Goal: Task Accomplishment & Management: Complete application form

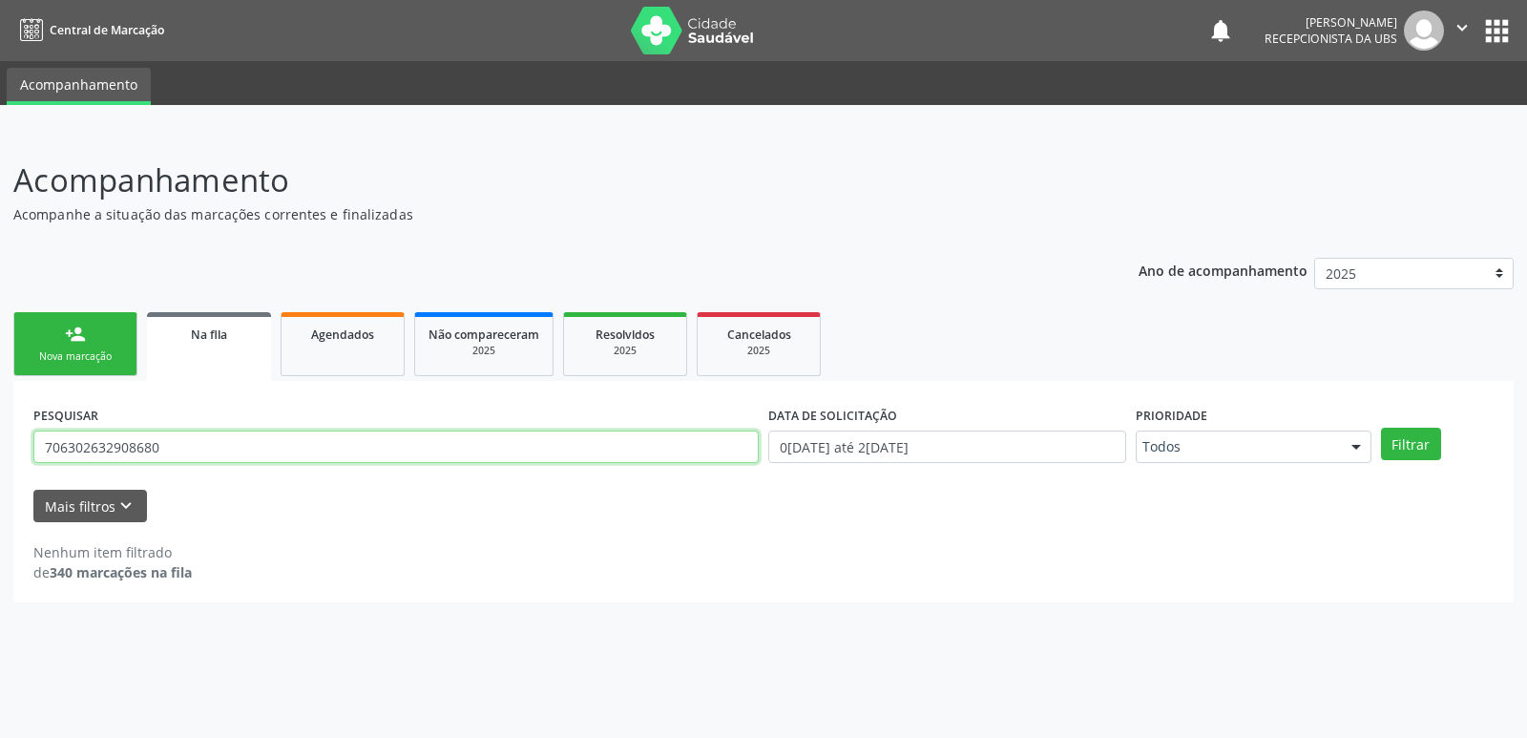
click at [220, 445] on input "706302632908680" at bounding box center [395, 446] width 725 height 32
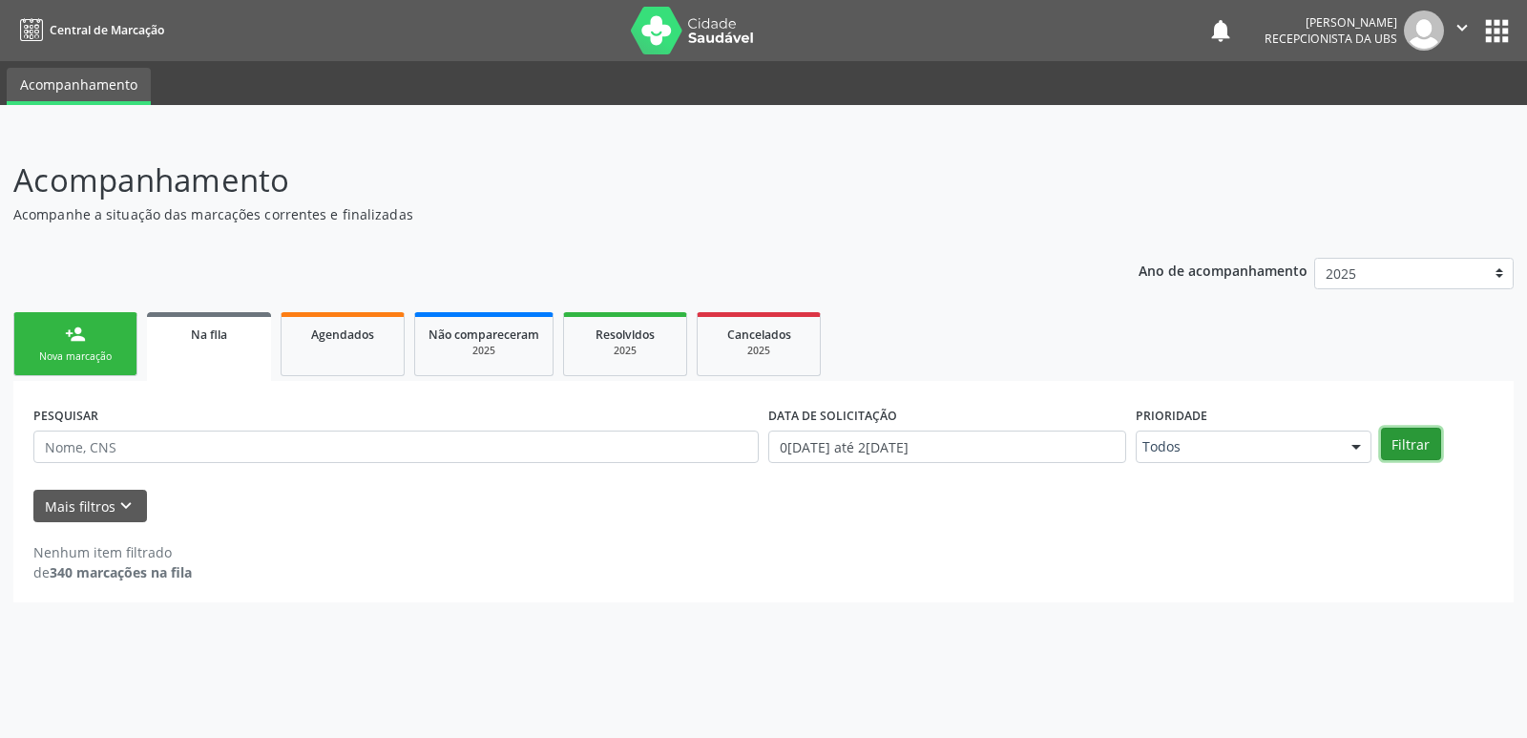
click at [1406, 444] on button "Filtrar" at bounding box center [1411, 444] width 60 height 32
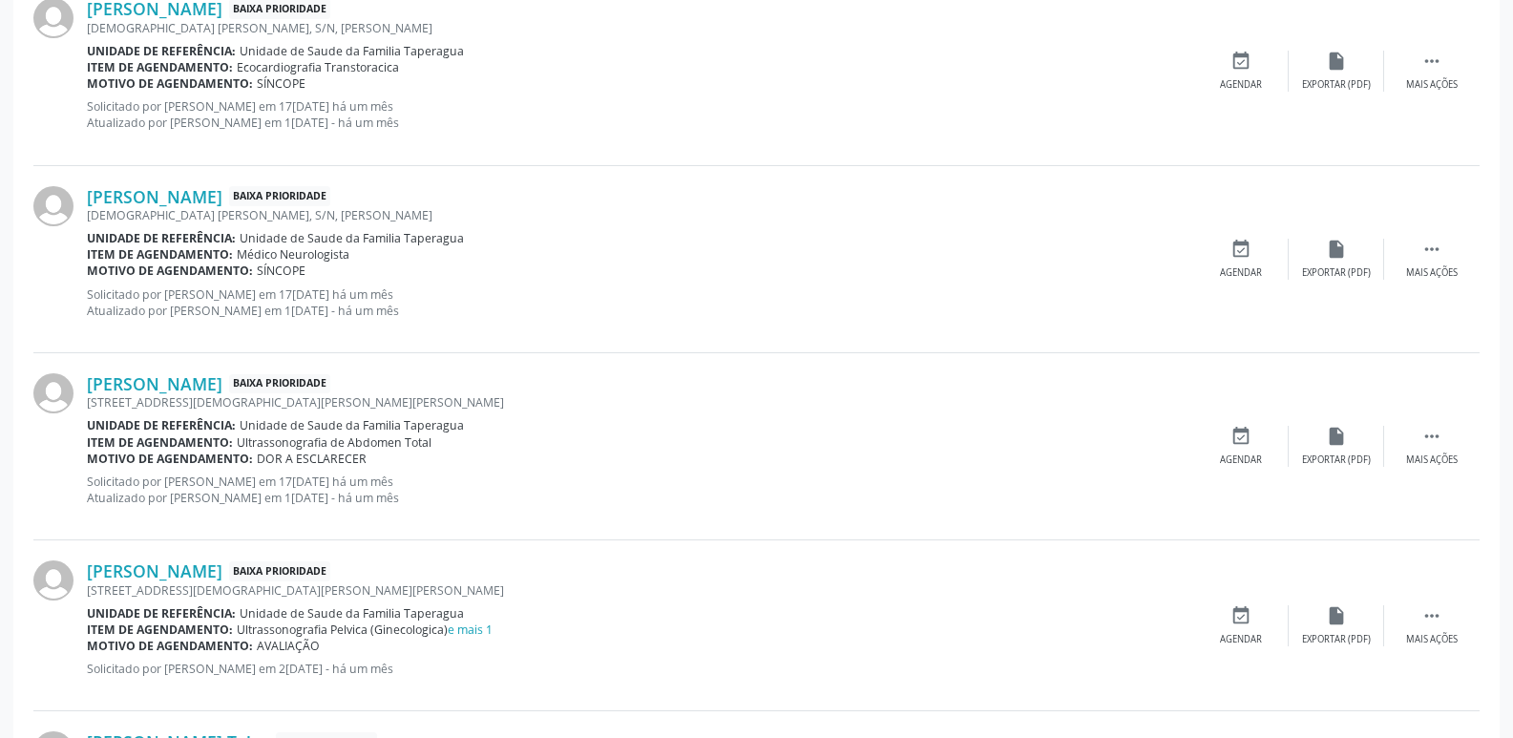
scroll to position [2710, 0]
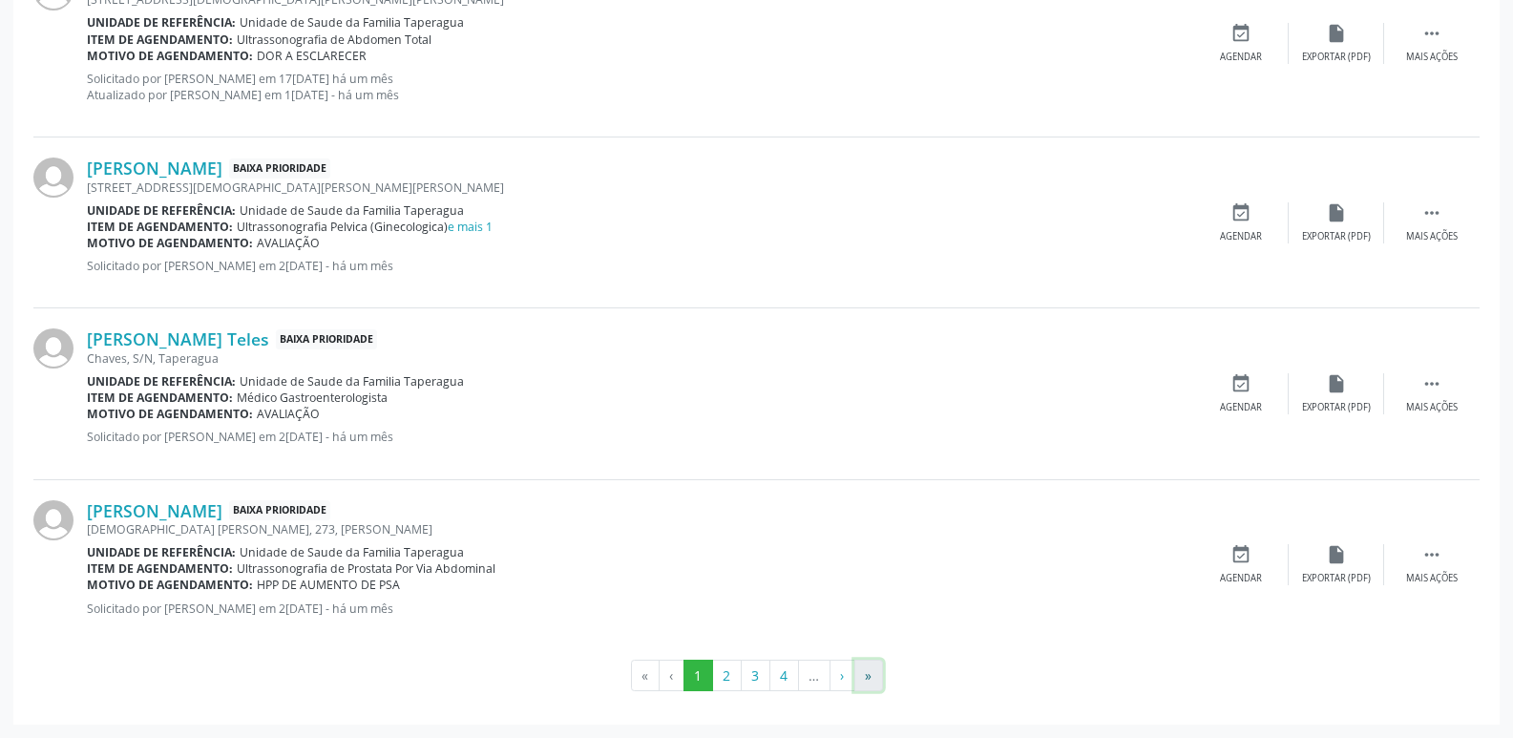
click at [866, 674] on button "»" at bounding box center [868, 676] width 29 height 32
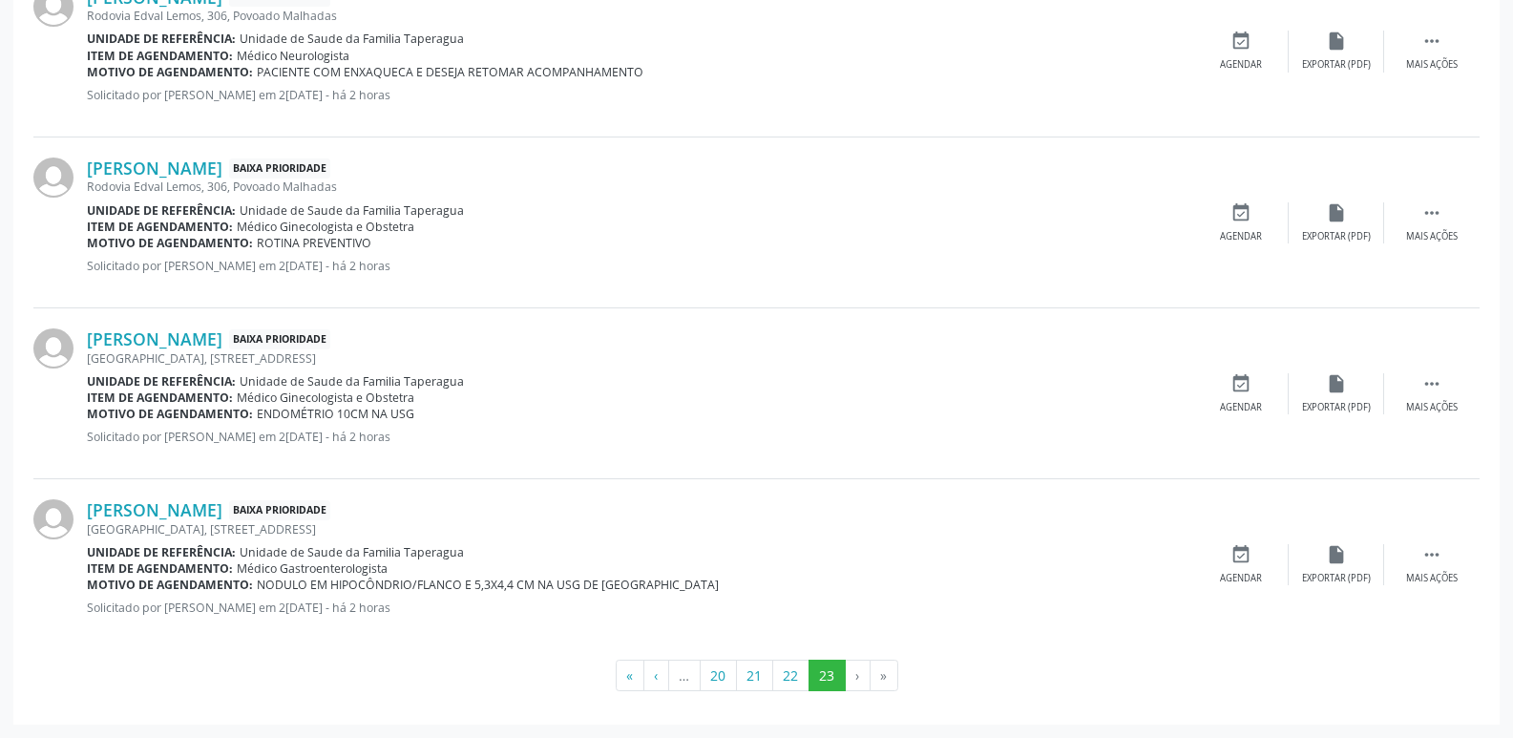
scroll to position [0, 0]
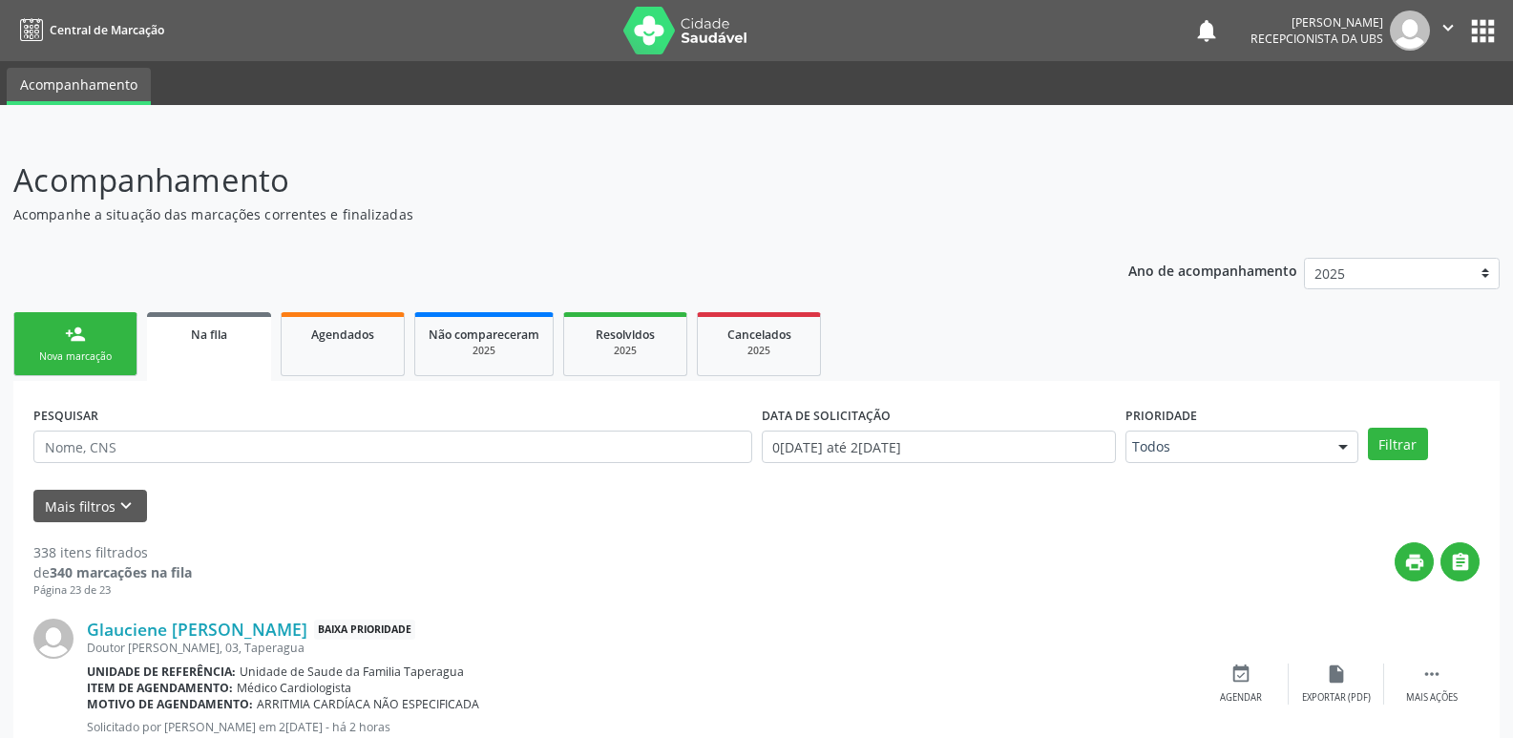
click at [67, 350] on div "Nova marcação" at bounding box center [75, 356] width 95 height 14
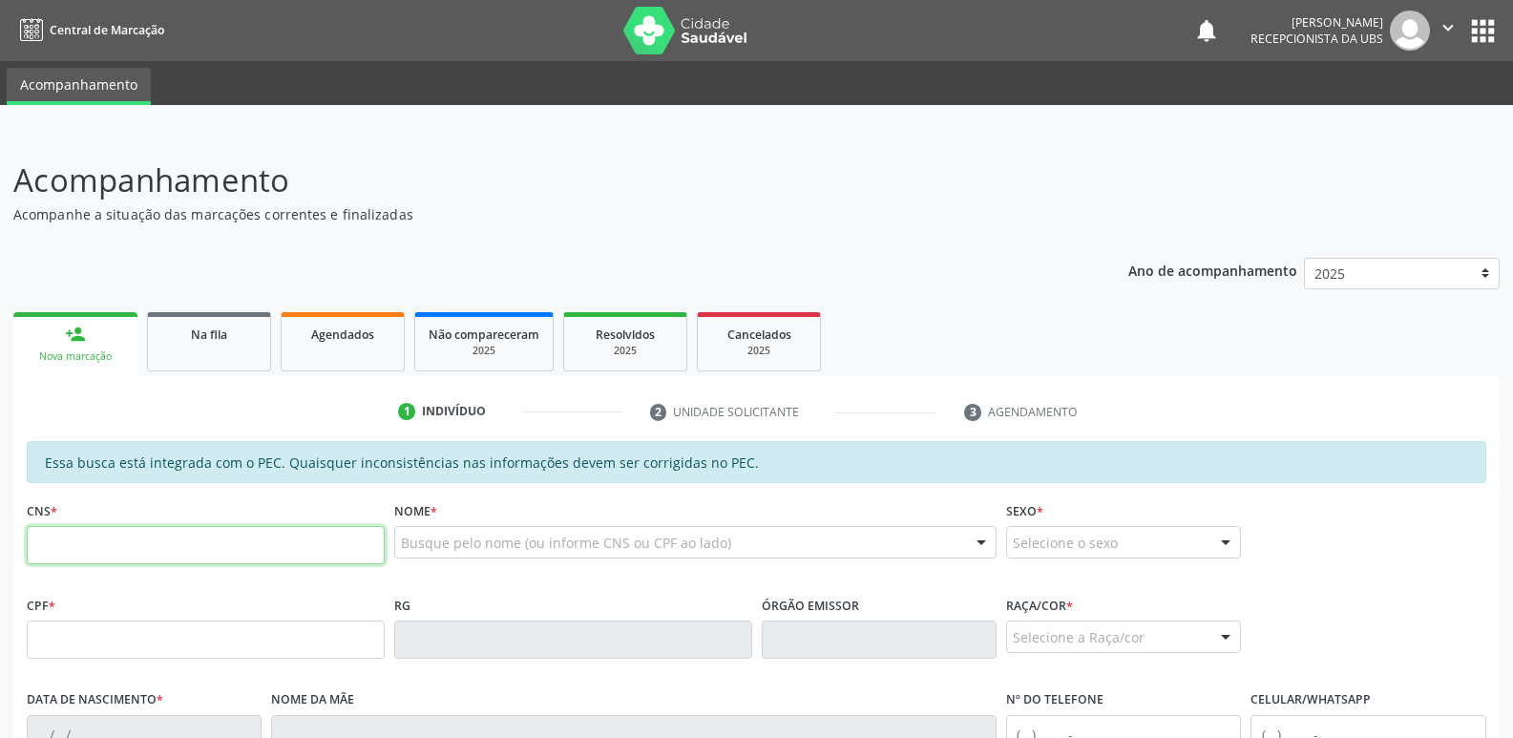
click at [199, 543] on input "text" at bounding box center [206, 545] width 358 height 38
paste input "704 5043 8179 5213"
type input "704 5043 8179 5213"
type input "959.311.984-15"
type input "31[DATE]"
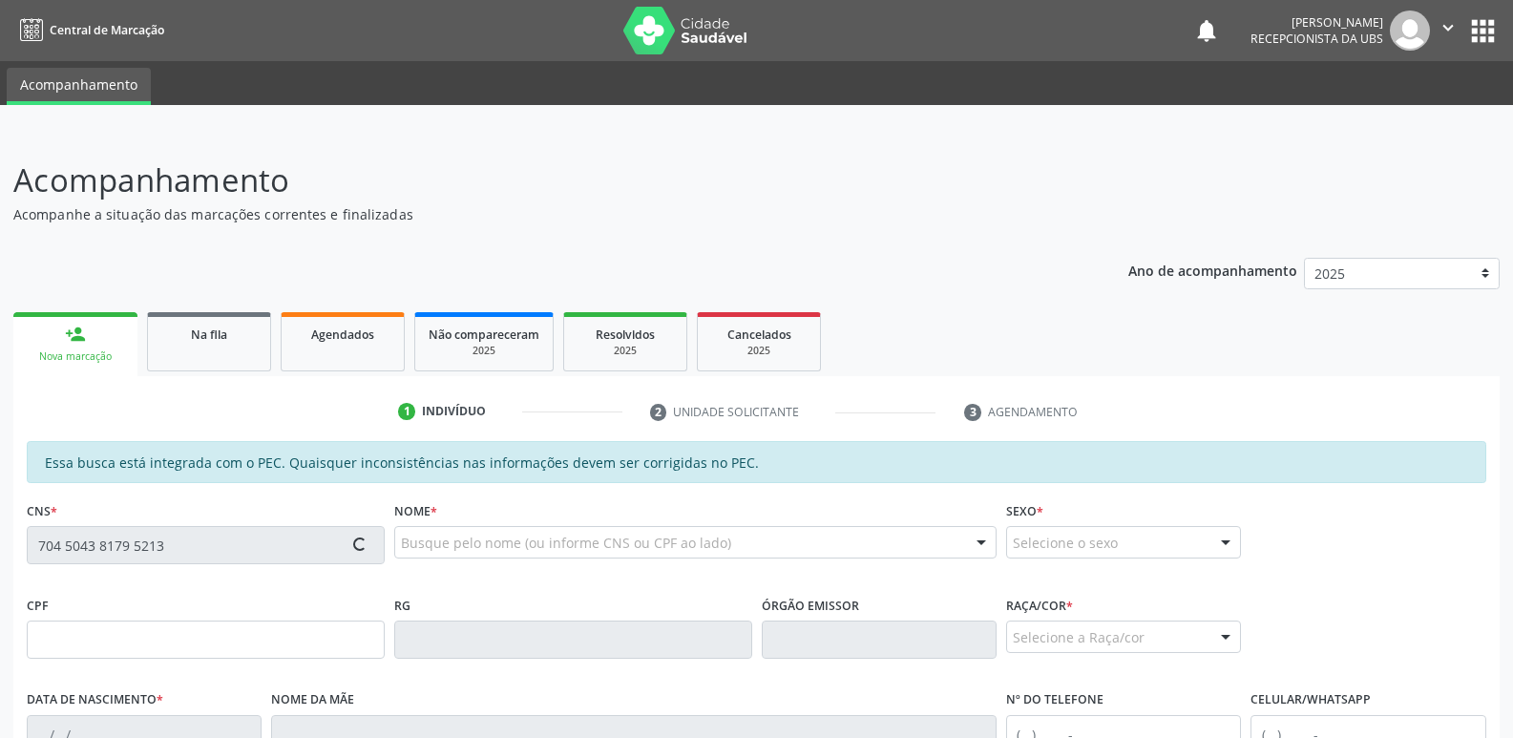
type input "[PERSON_NAME] de [PERSON_NAME]"
type input "[PHONE_NUMBER]"
type input "22"
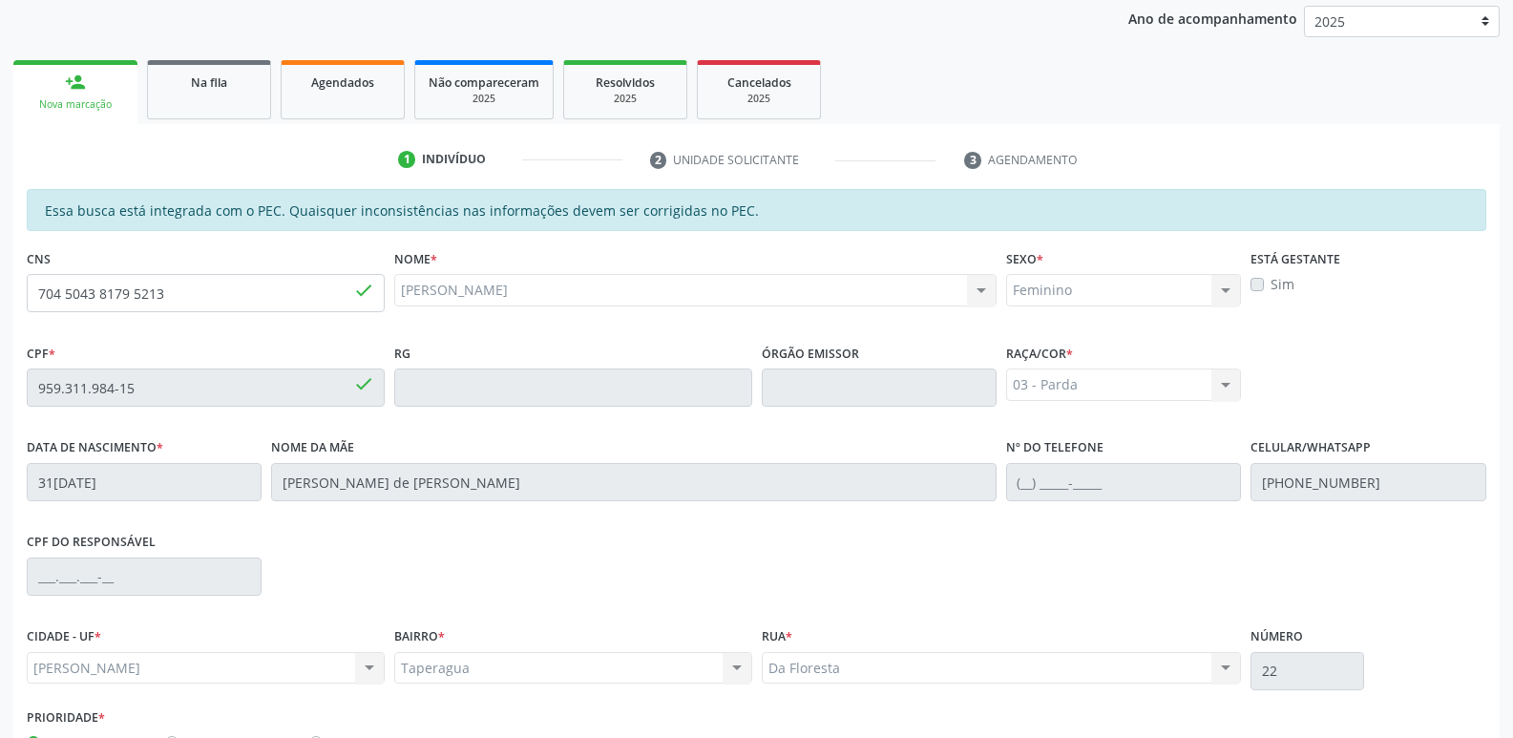
scroll to position [379, 0]
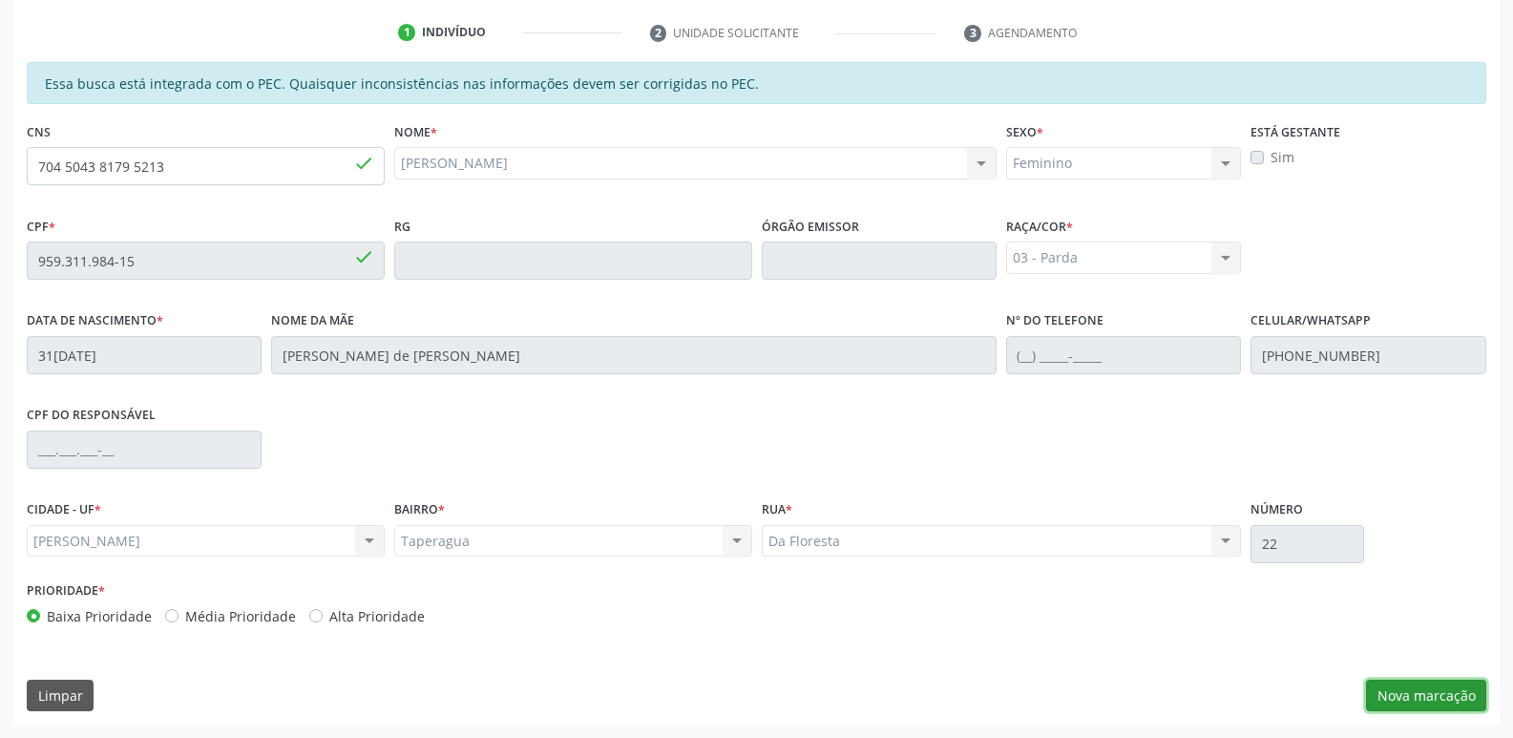
click at [1413, 701] on button "Nova marcação" at bounding box center [1426, 696] width 120 height 32
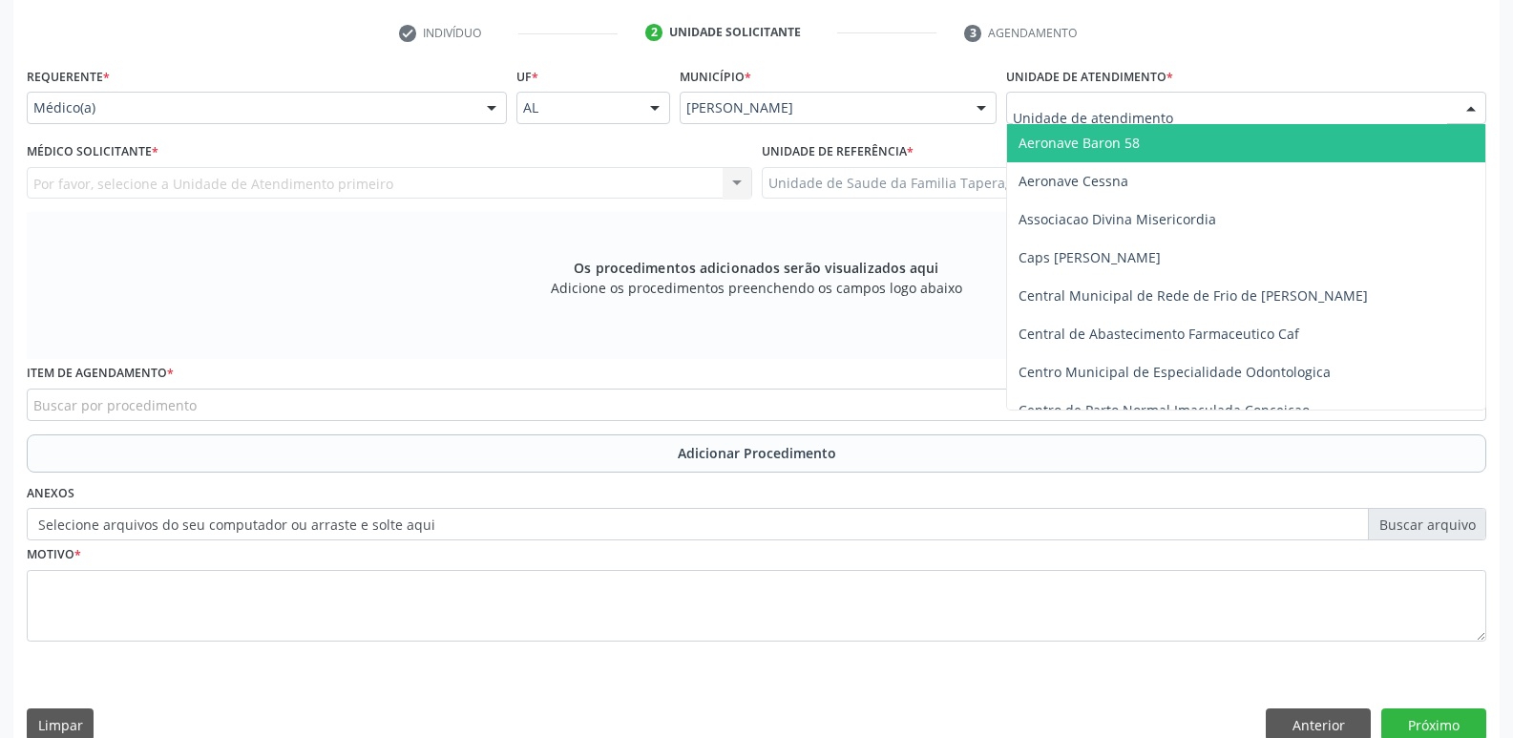
click at [1055, 94] on div at bounding box center [1246, 108] width 480 height 32
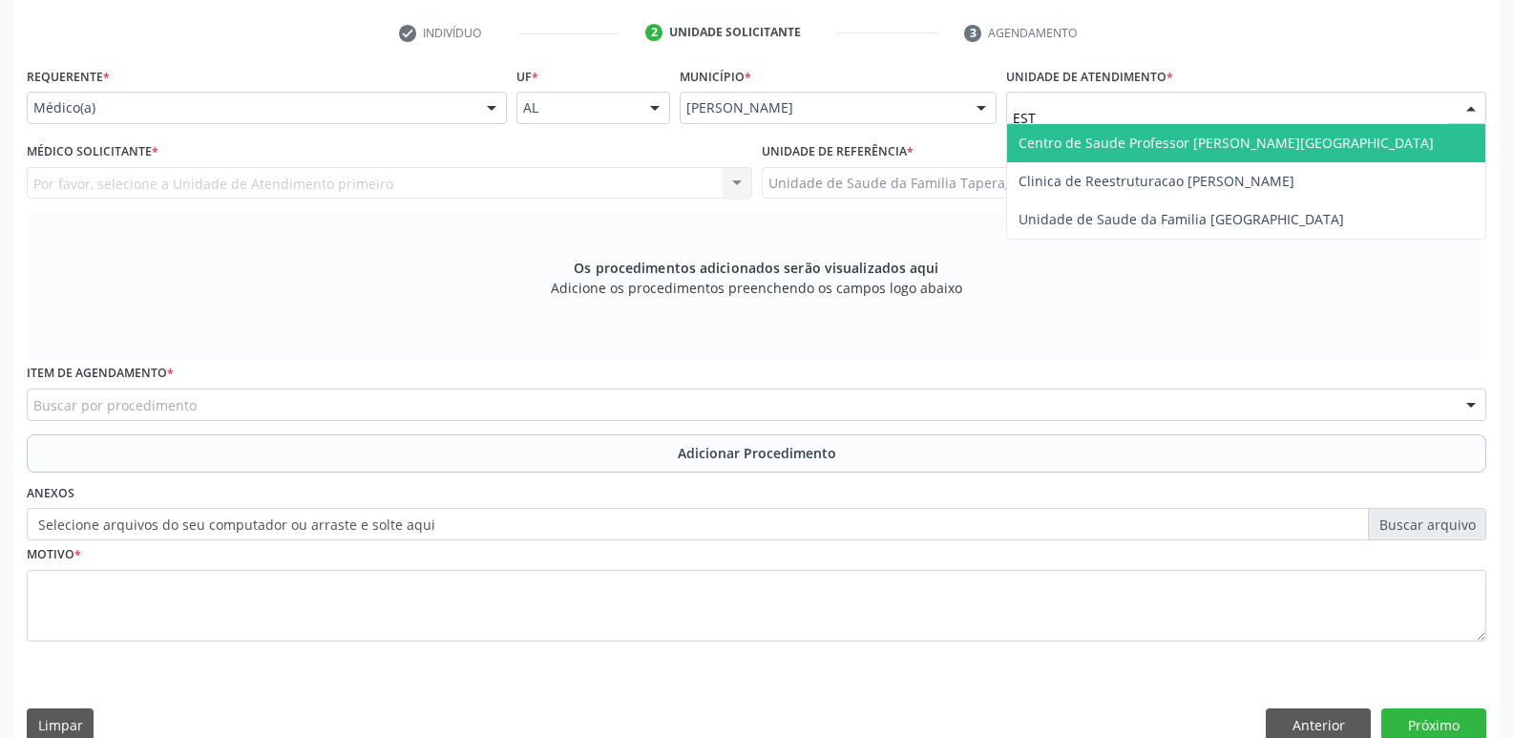
type input "ESTA"
click at [1091, 140] on span "Centro de Saude Professor [PERSON_NAME][GEOGRAPHIC_DATA]" at bounding box center [1225, 143] width 415 height 18
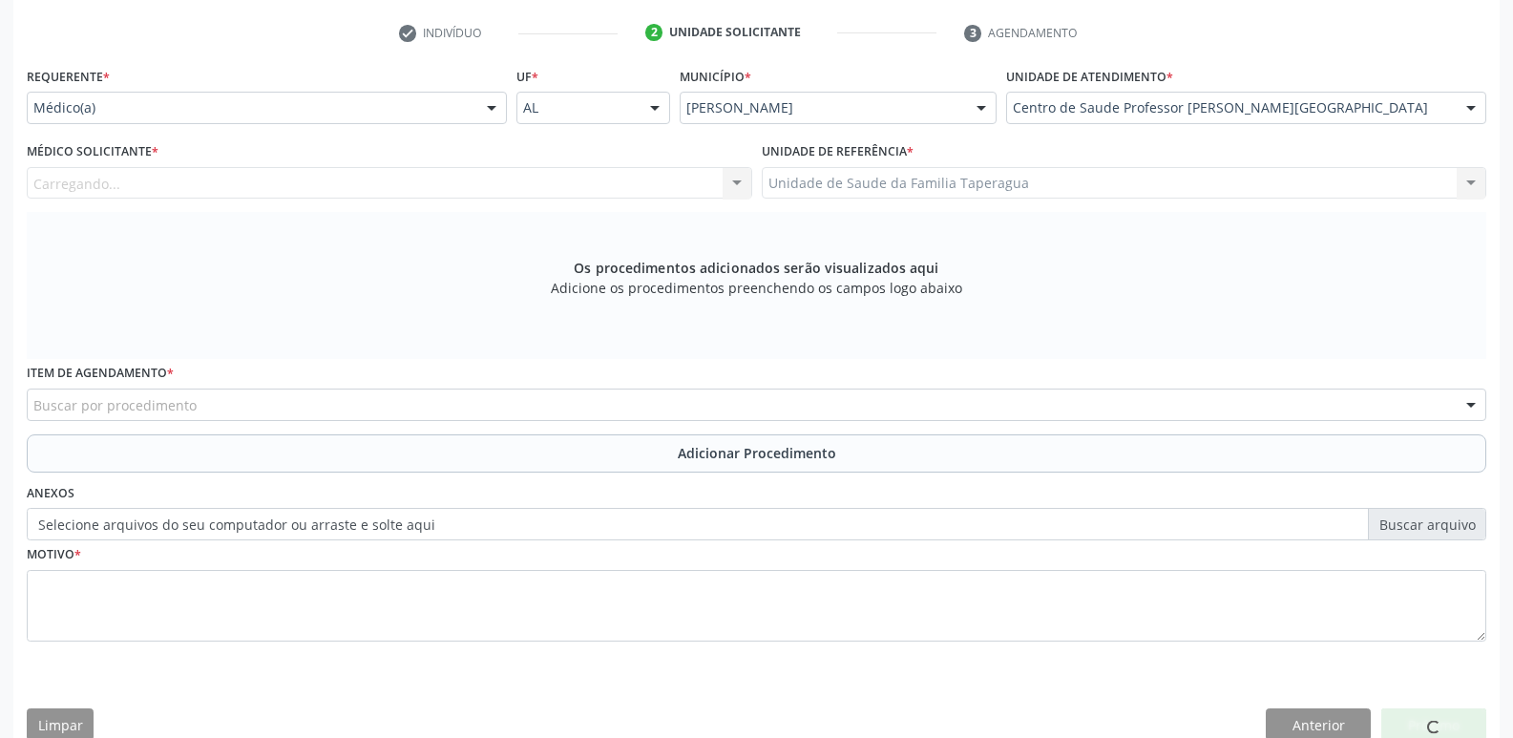
click at [609, 184] on div "Carregando... Nenhum resultado encontrado para: " " Não há nenhuma opção para s…" at bounding box center [389, 183] width 725 height 32
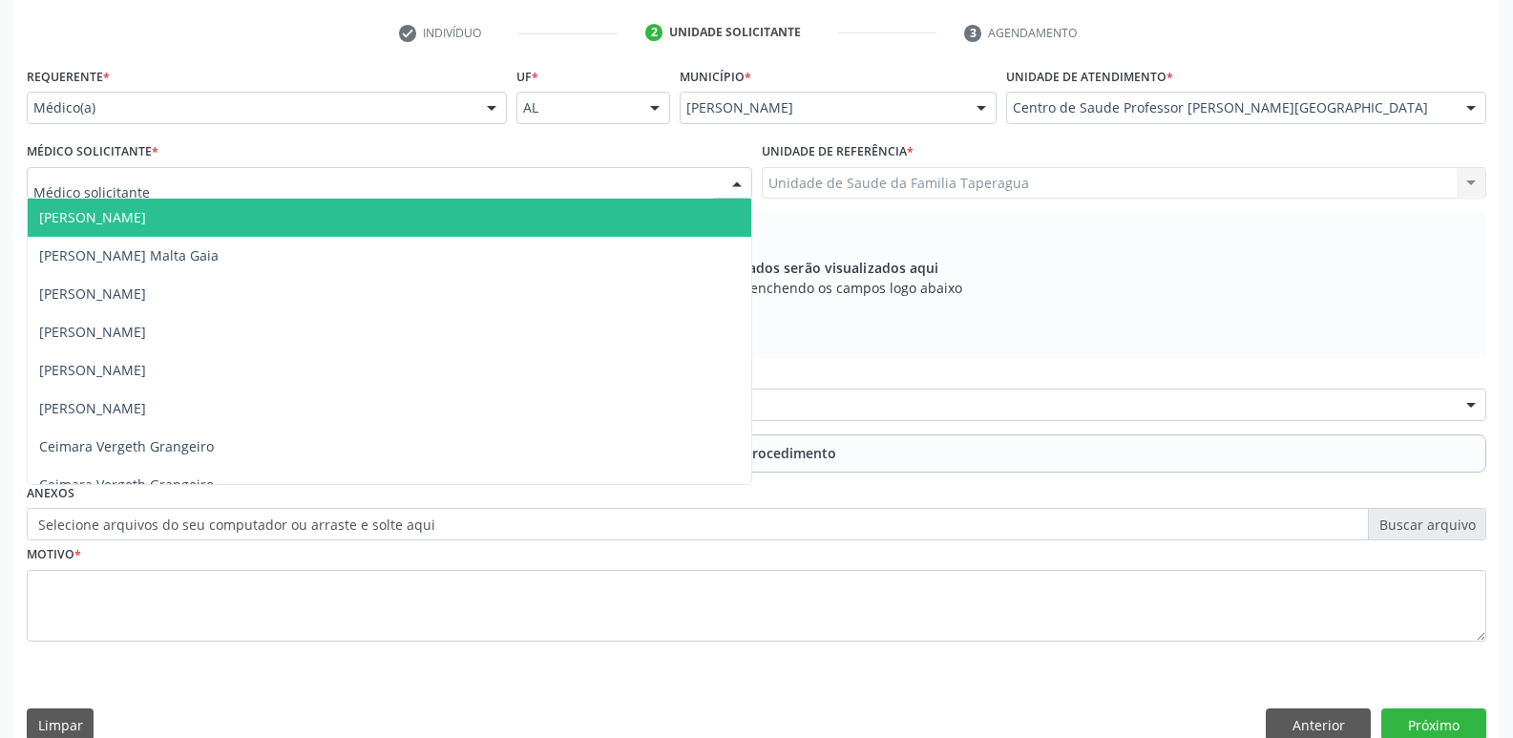
click at [609, 184] on div at bounding box center [389, 183] width 725 height 32
type input "[PERSON_NAME]"
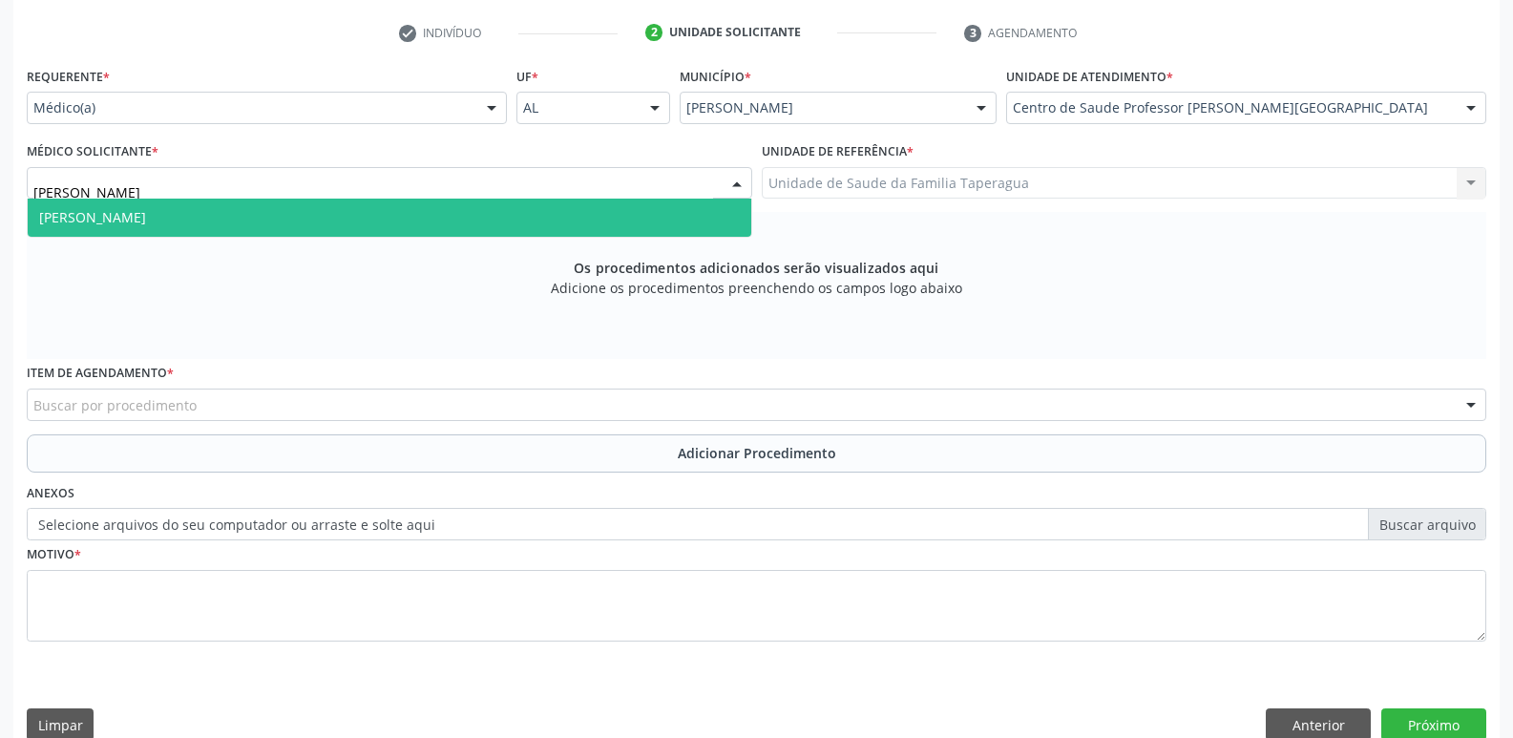
click at [536, 217] on span "[PERSON_NAME]" at bounding box center [389, 218] width 723 height 38
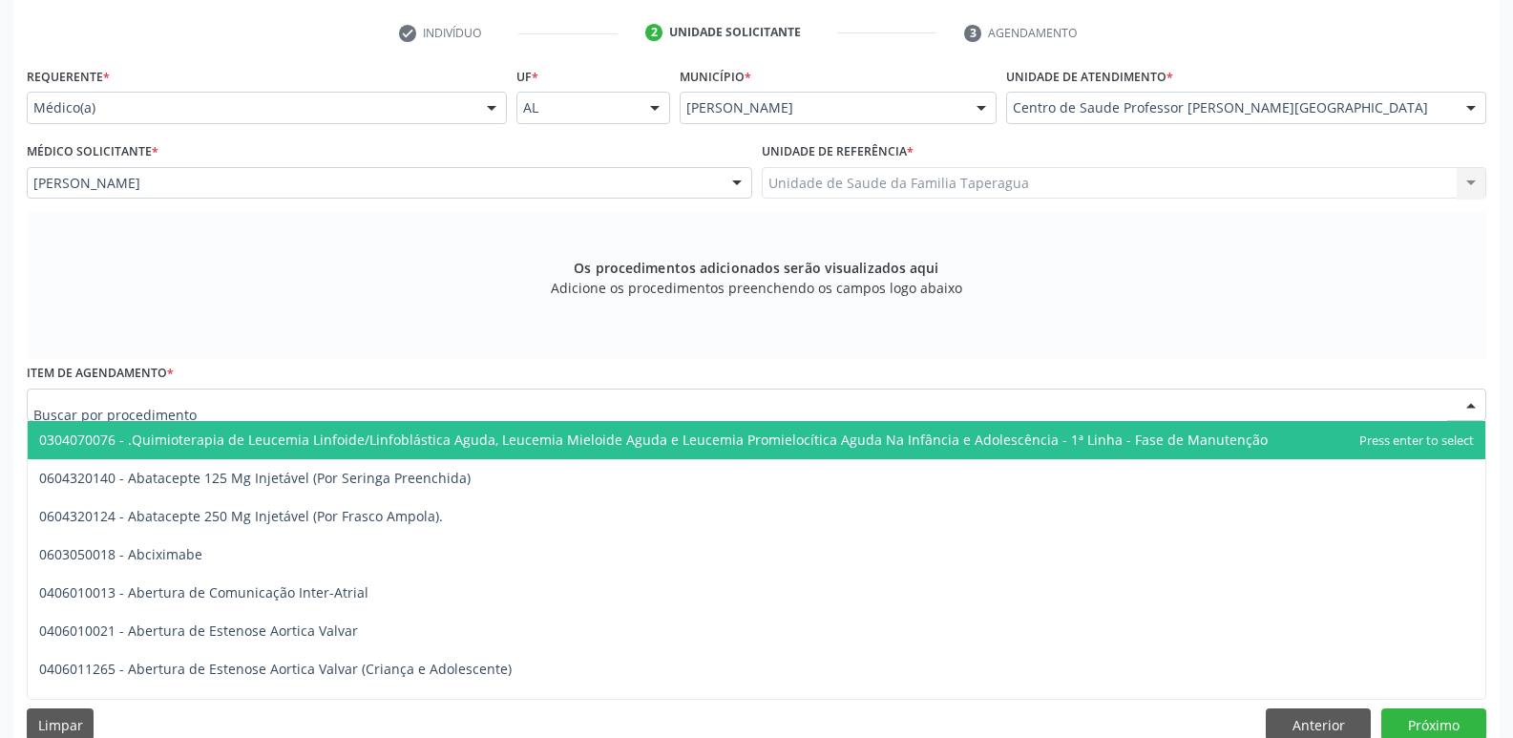
click at [532, 403] on div at bounding box center [756, 404] width 1459 height 32
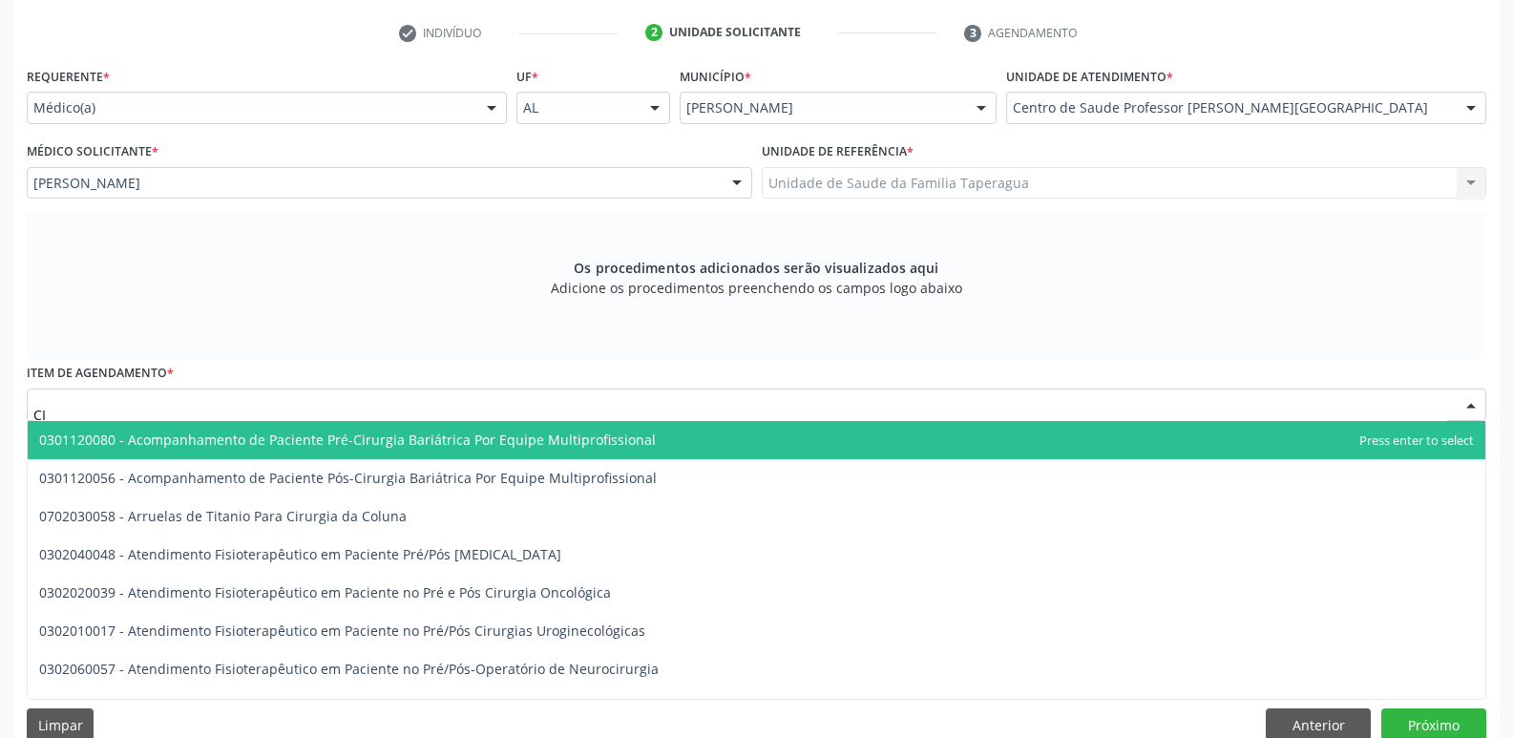
type input "C"
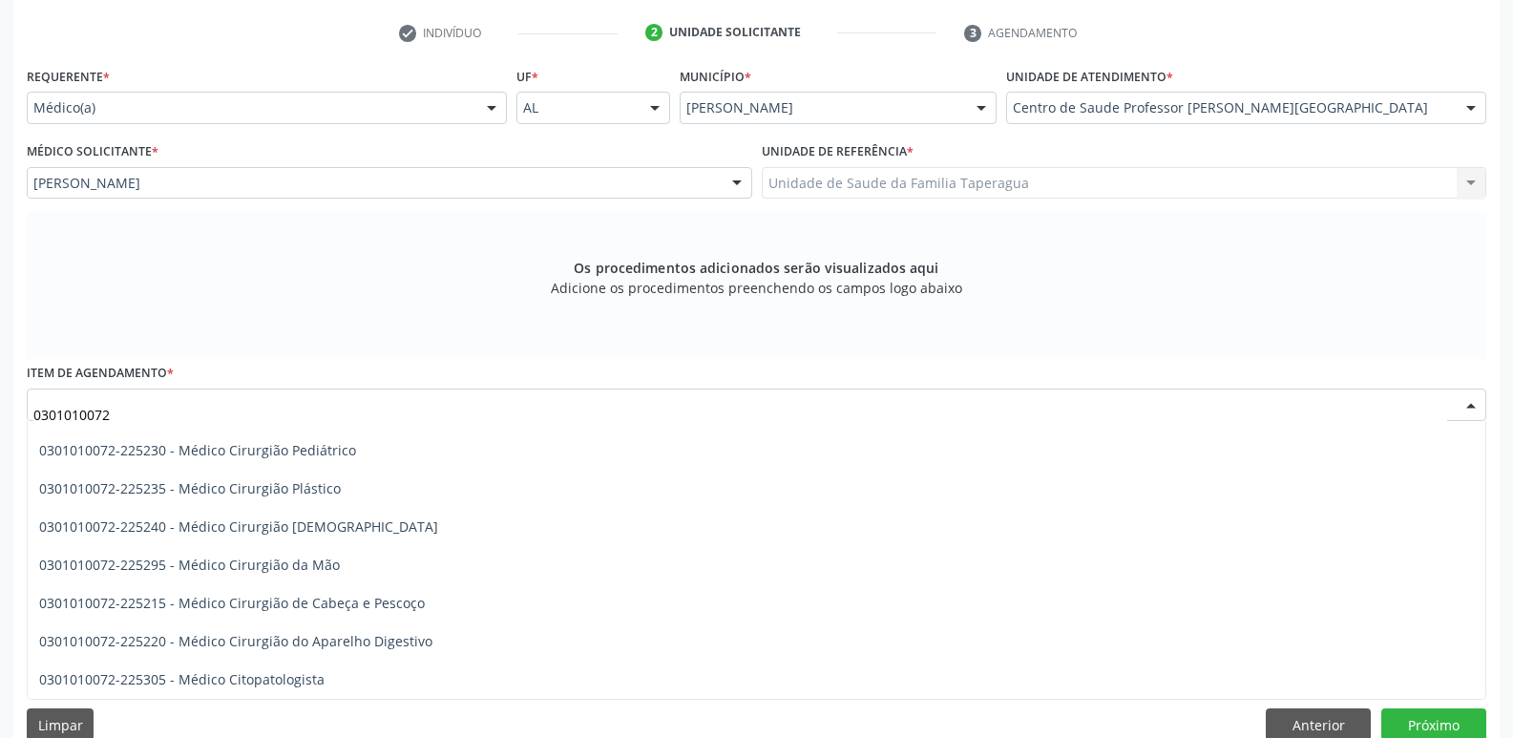
scroll to position [507, 0]
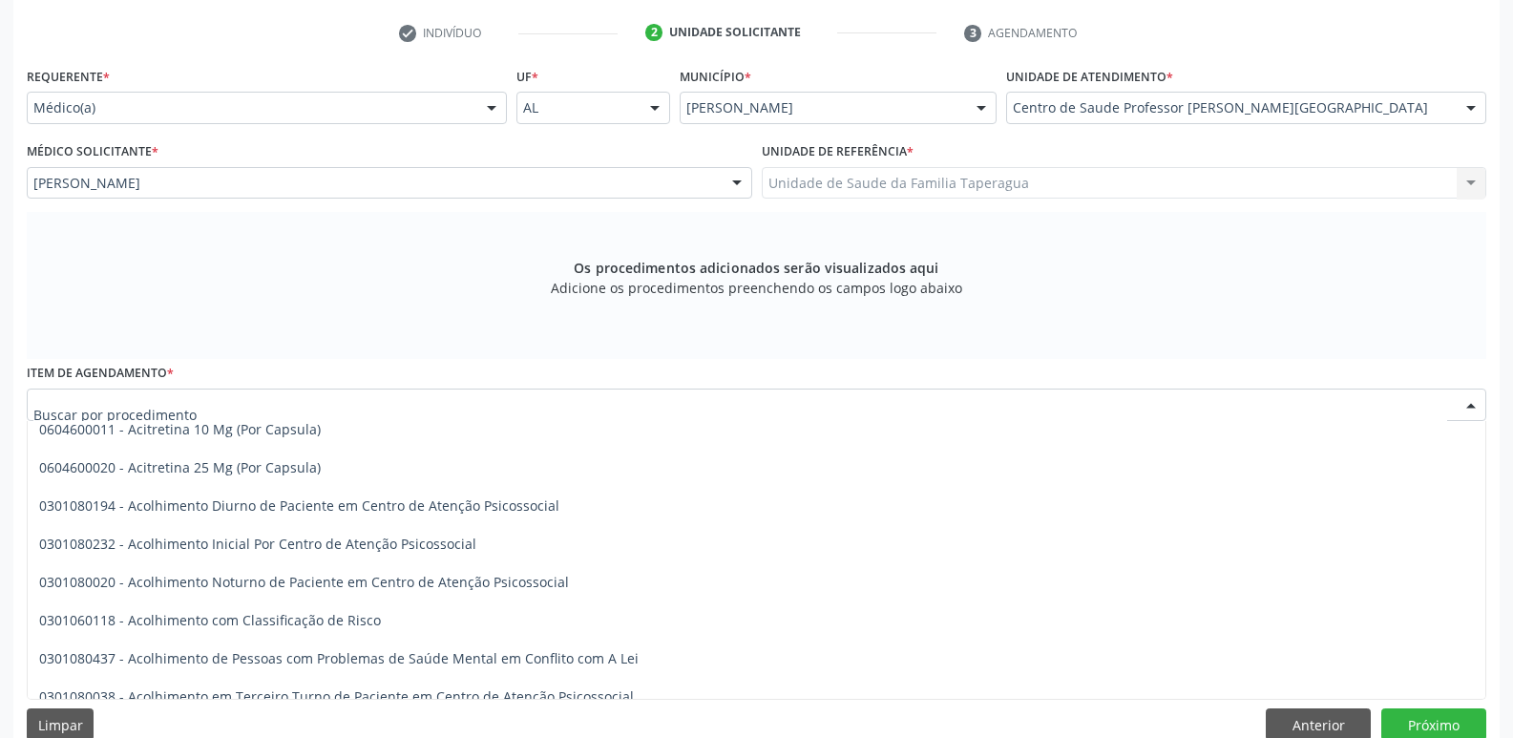
click at [785, 398] on div at bounding box center [756, 404] width 1459 height 32
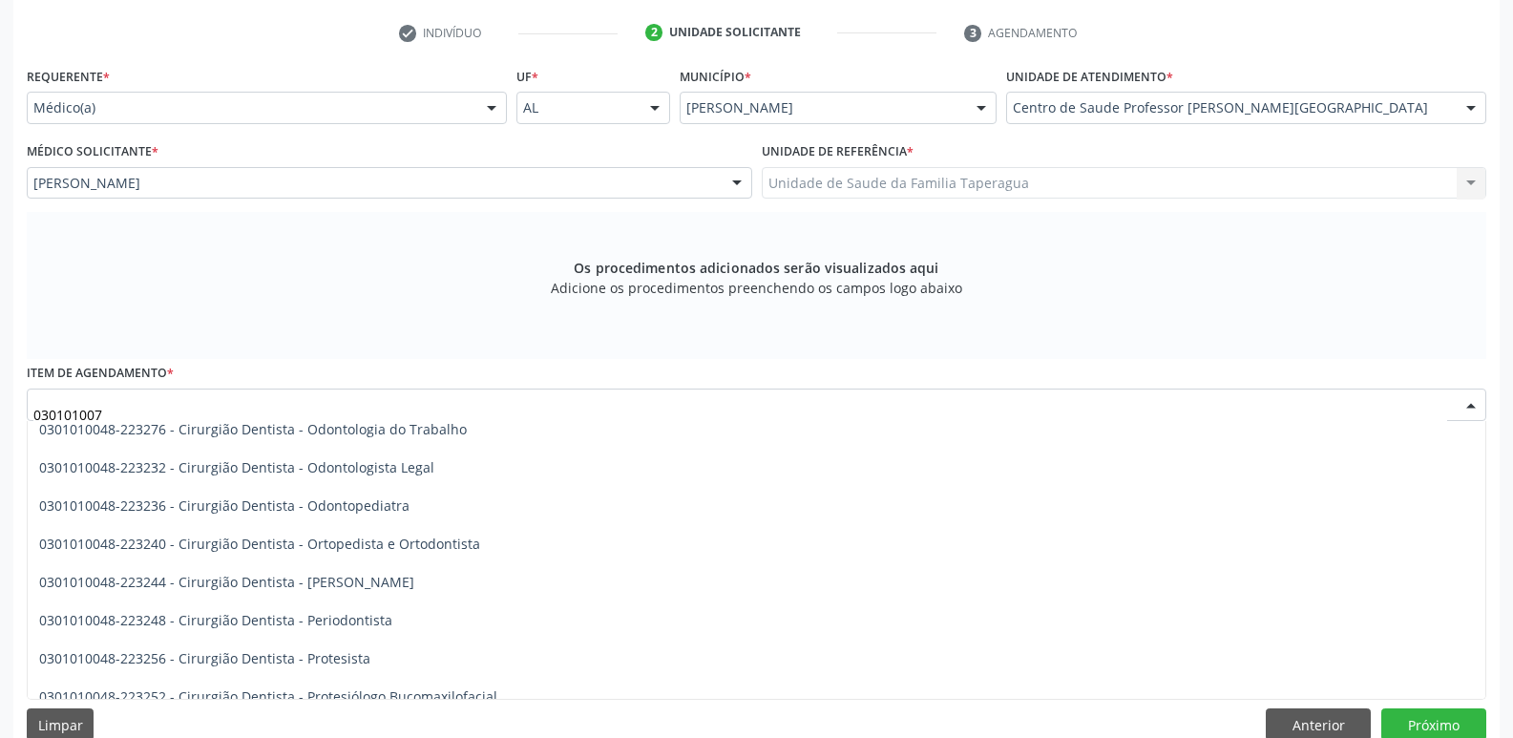
type input "0301010072"
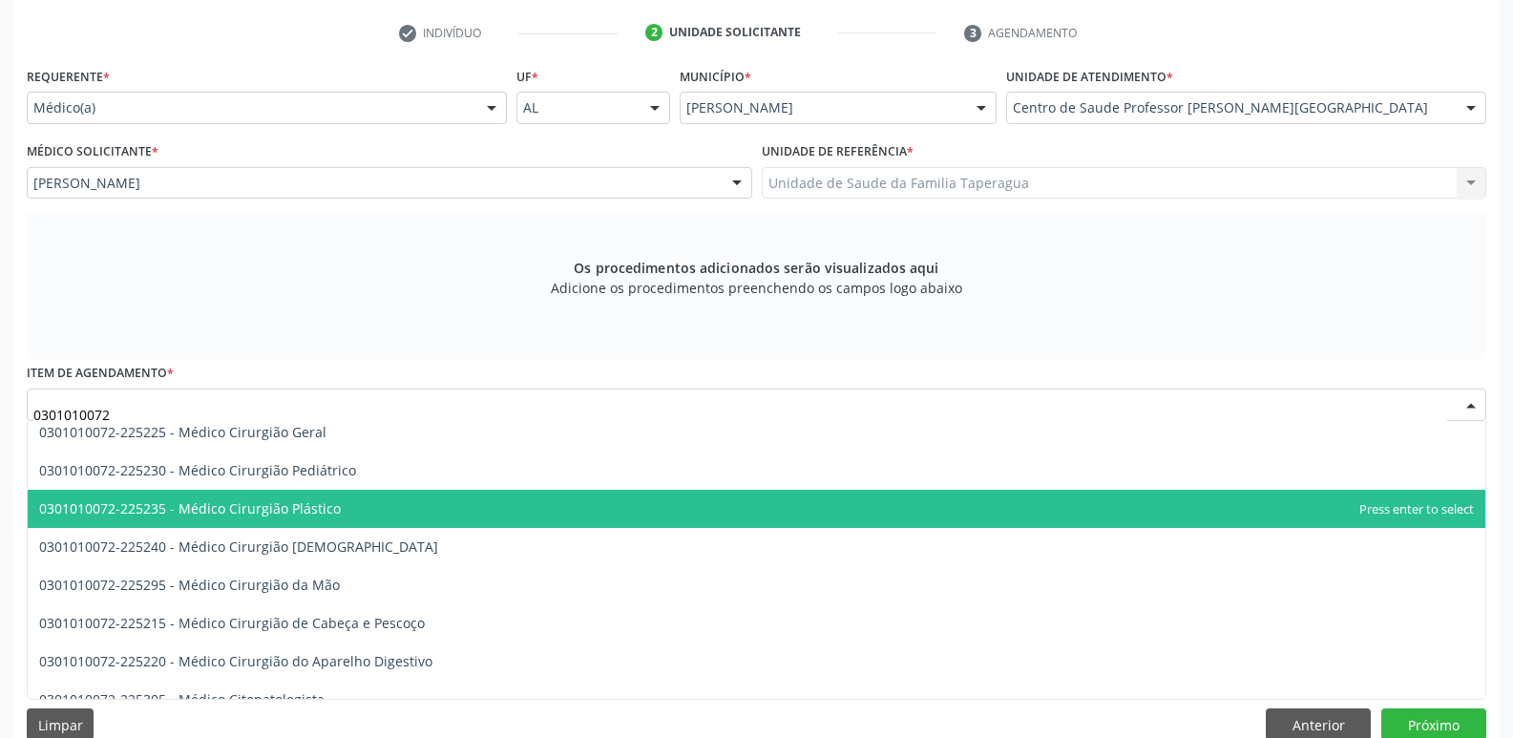
scroll to position [496, 0]
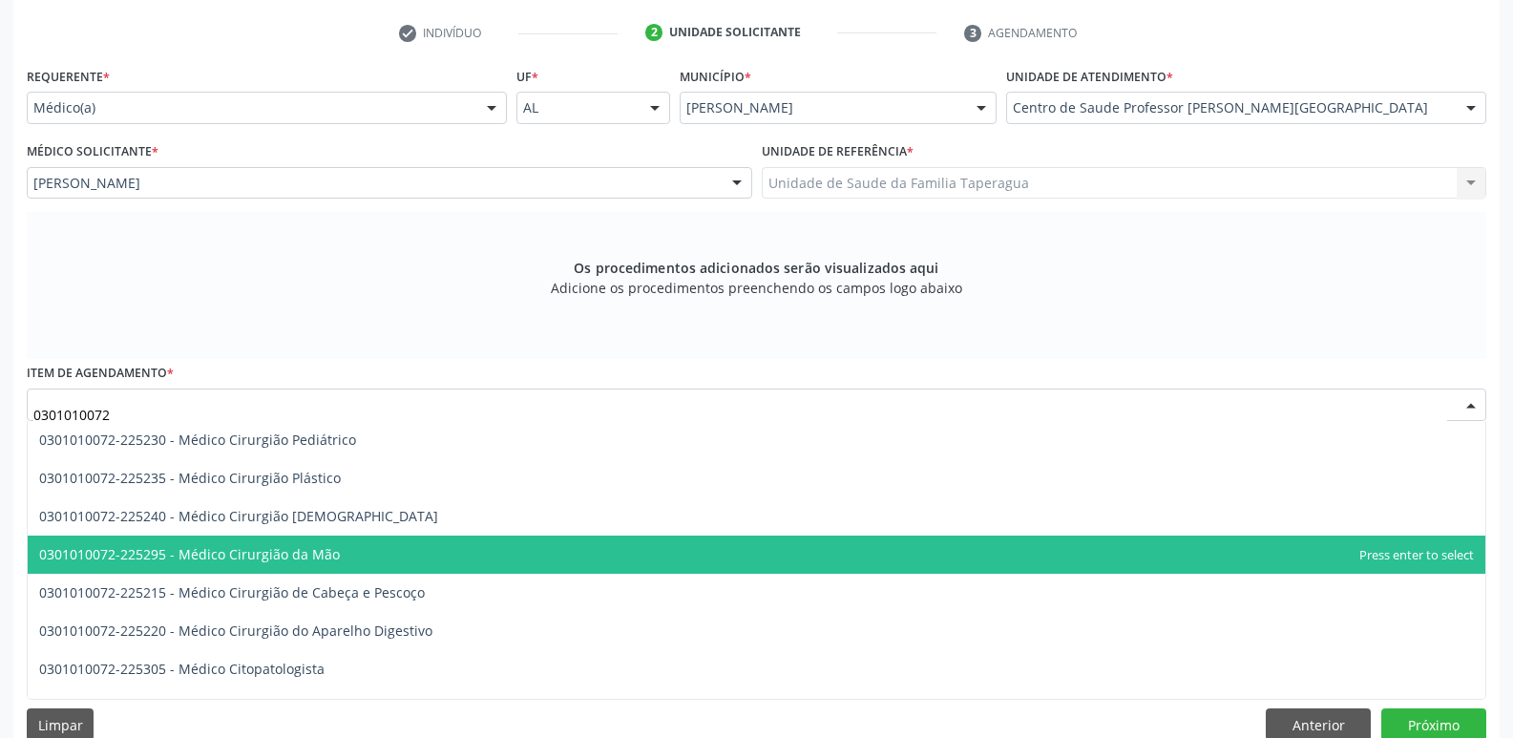
click at [1016, 564] on span "0301010072-225295 - Médico Cirurgião da Mão" at bounding box center [756, 554] width 1457 height 38
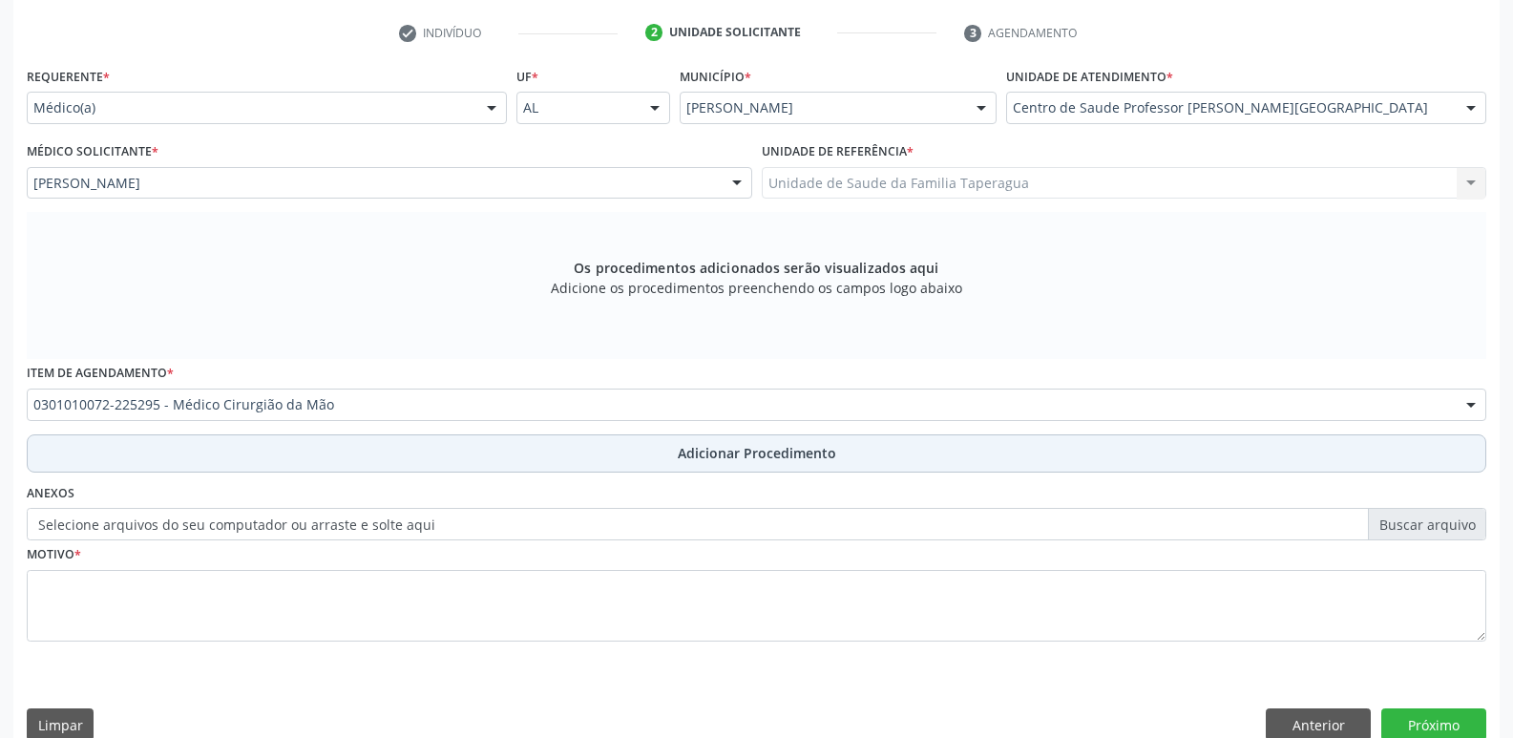
click at [938, 446] on button "Adicionar Procedimento" at bounding box center [756, 453] width 1459 height 38
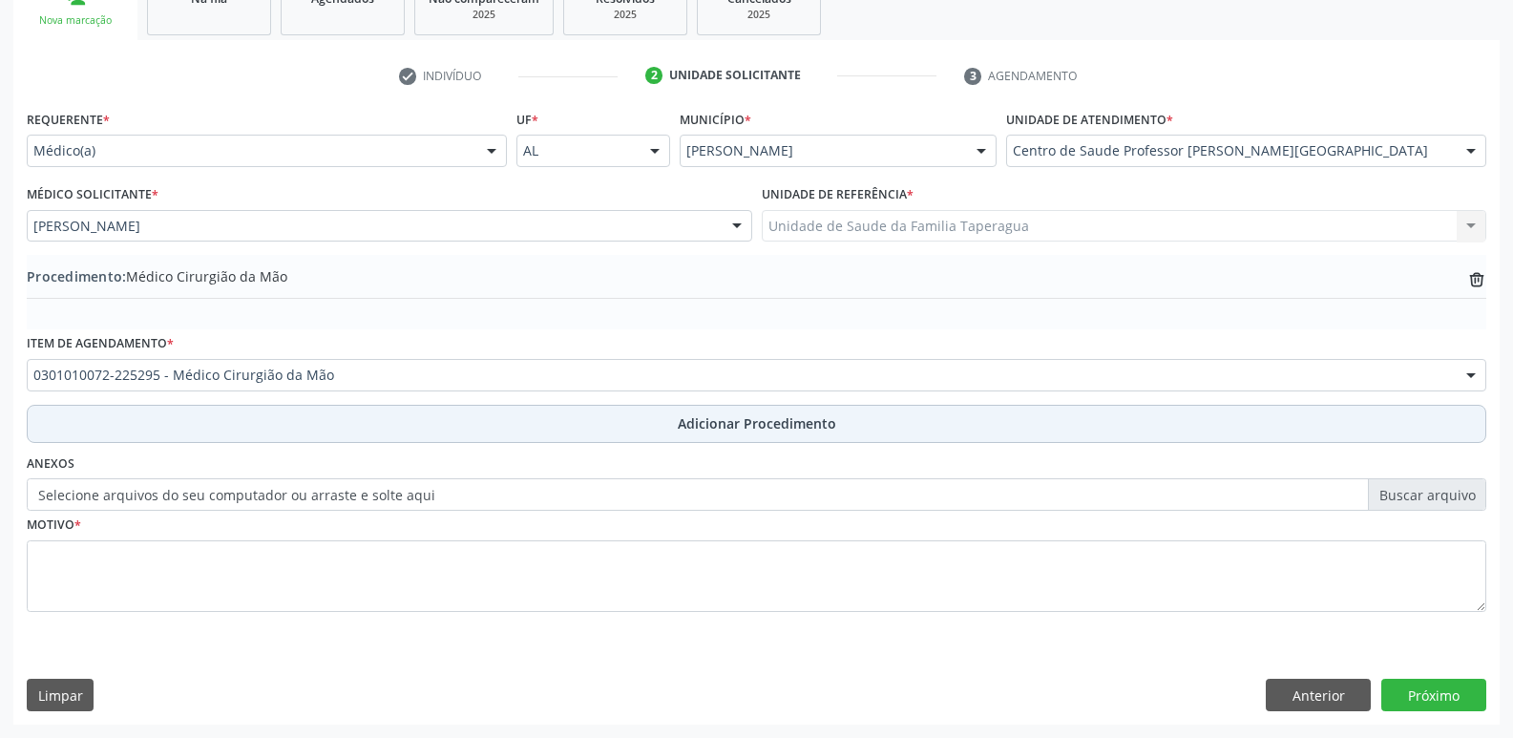
scroll to position [336, 0]
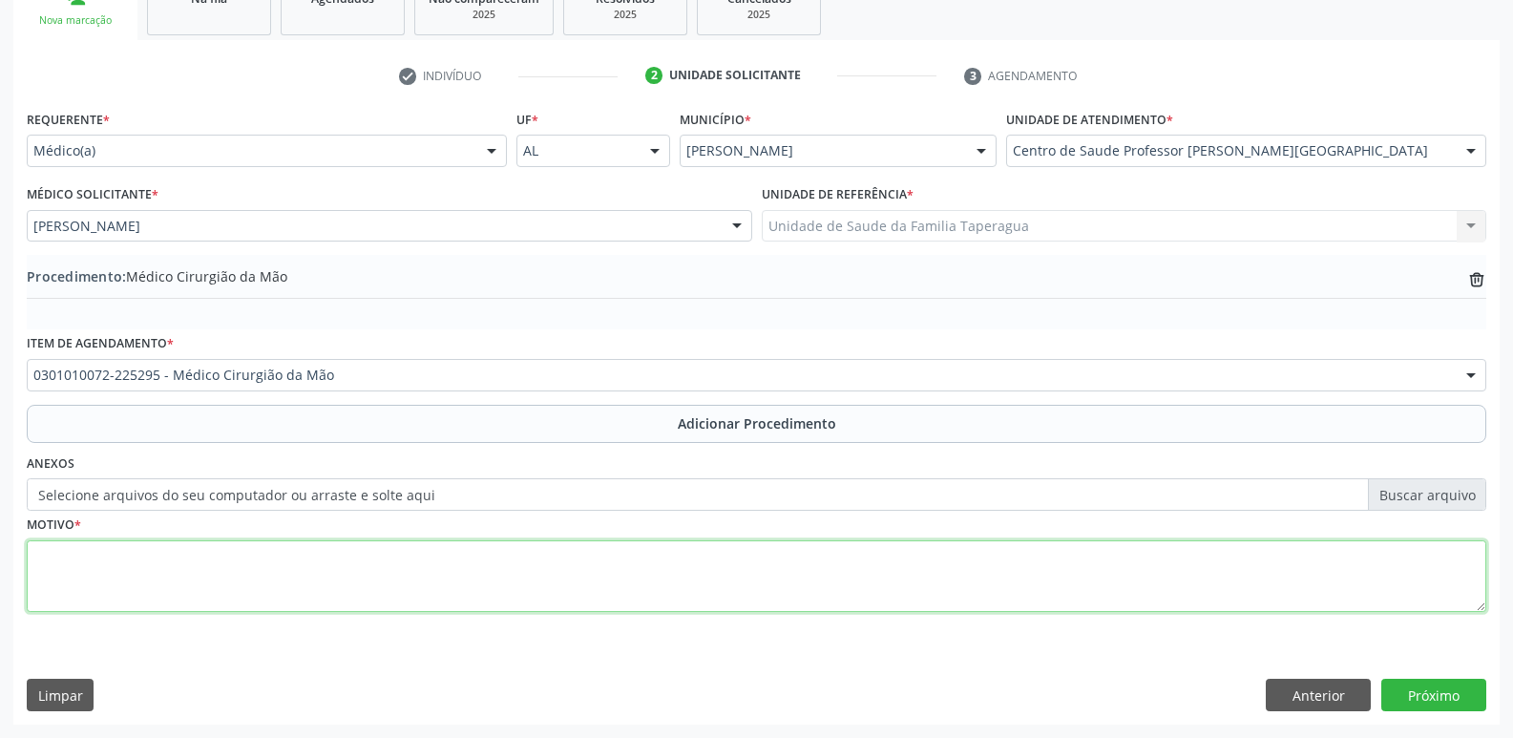
click at [862, 568] on textarea at bounding box center [756, 576] width 1459 height 73
type textarea "TRATAMENTO CIRÚRGICO DE SÍNDROME DE TÚNEL DO CARPO"
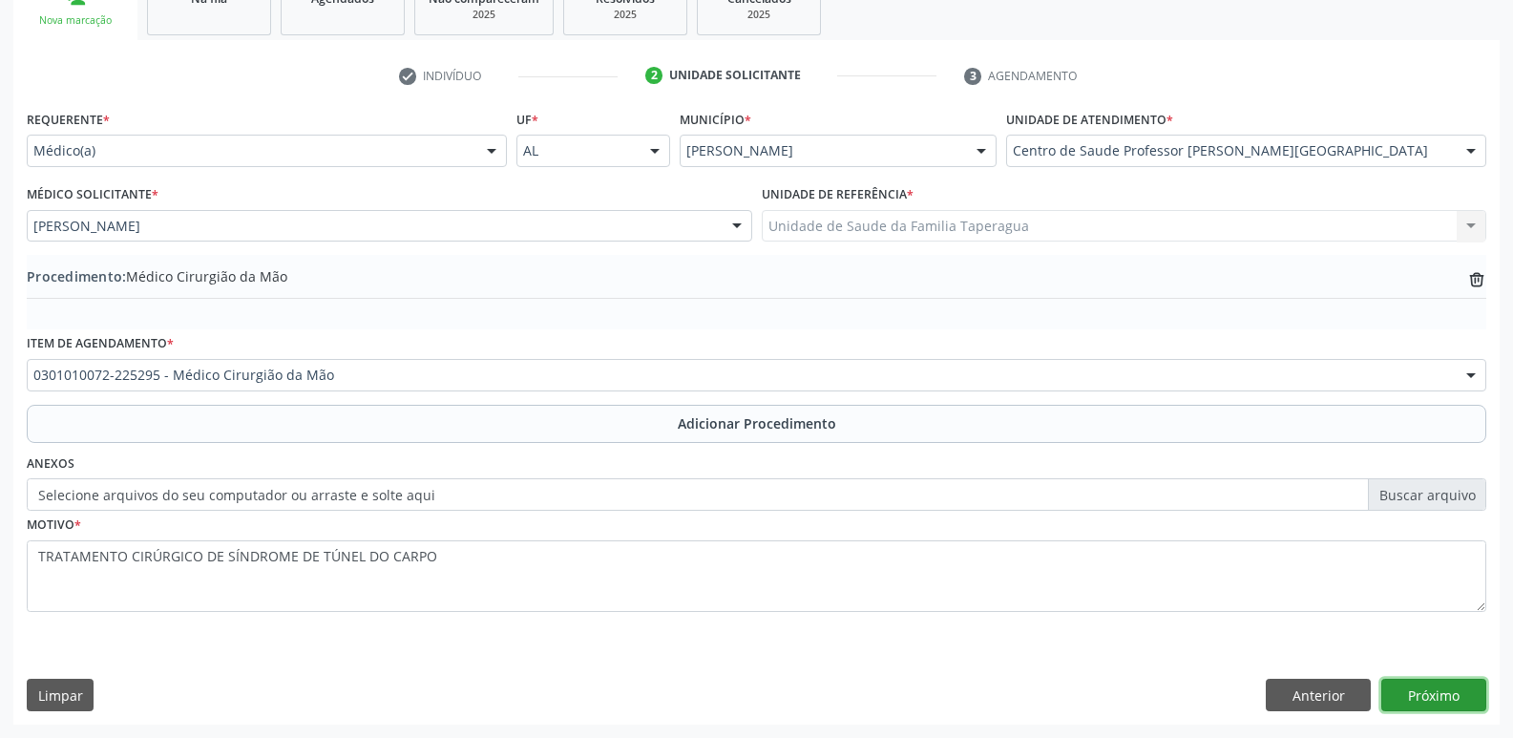
click at [1437, 701] on button "Próximo" at bounding box center [1433, 695] width 105 height 32
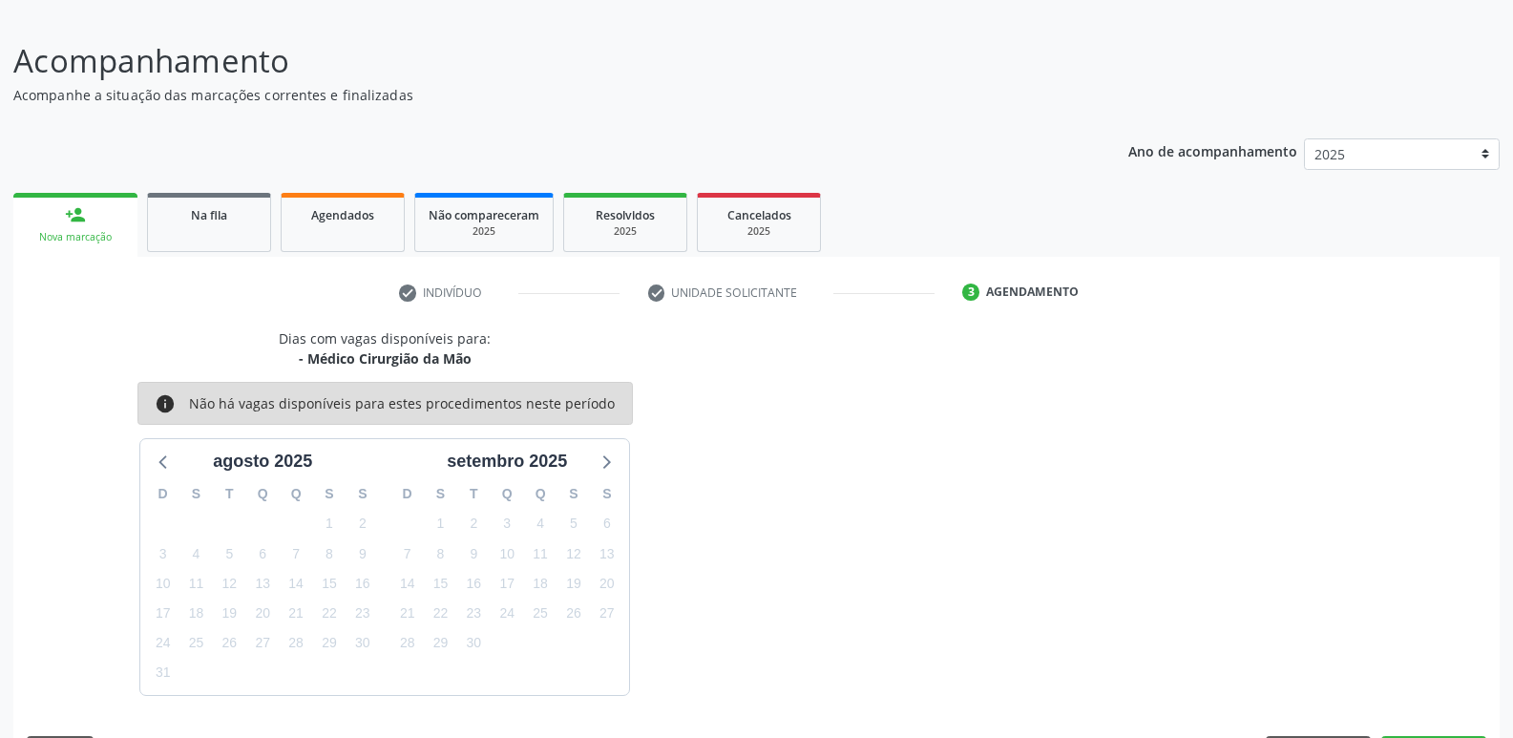
scroll to position [176, 0]
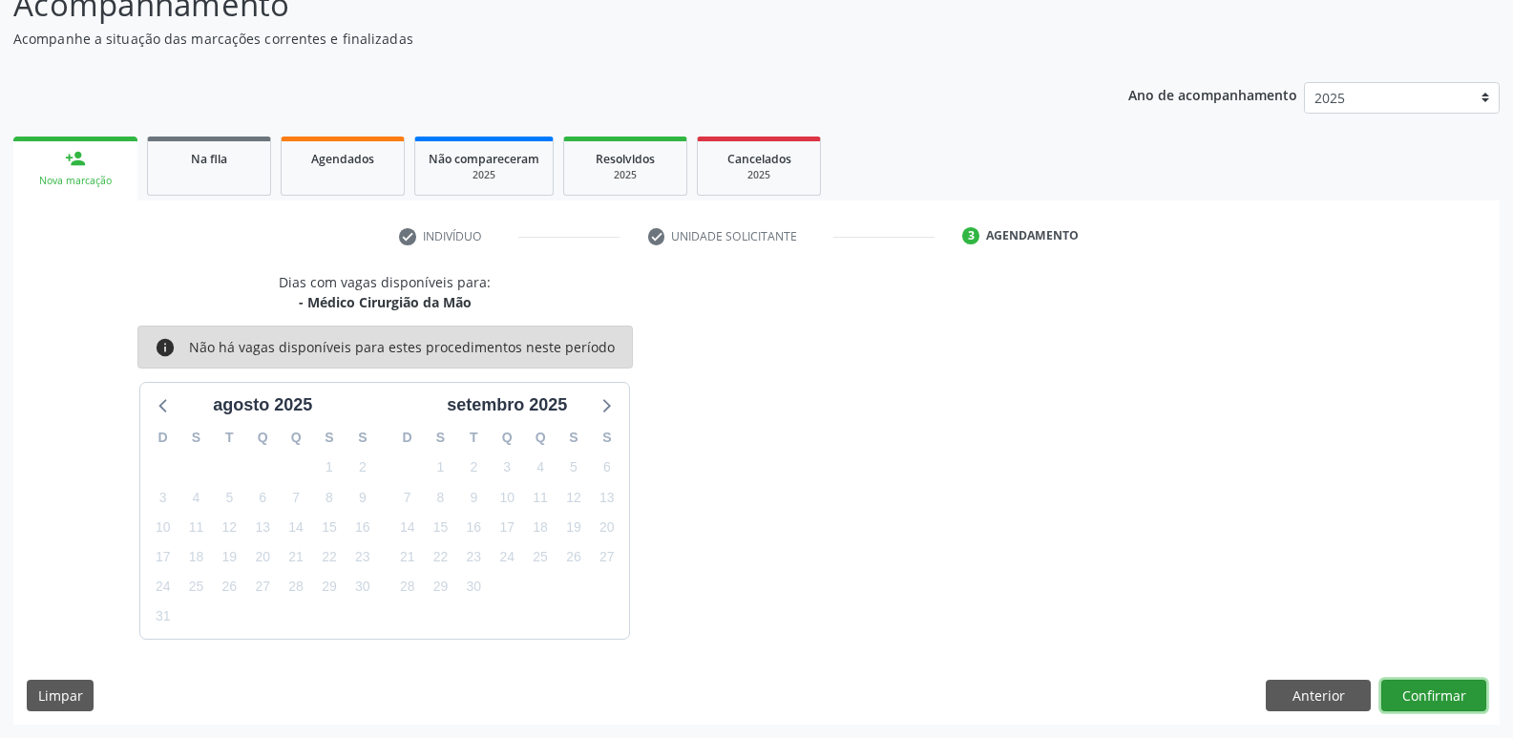
click at [1431, 690] on button "Confirmar" at bounding box center [1433, 696] width 105 height 32
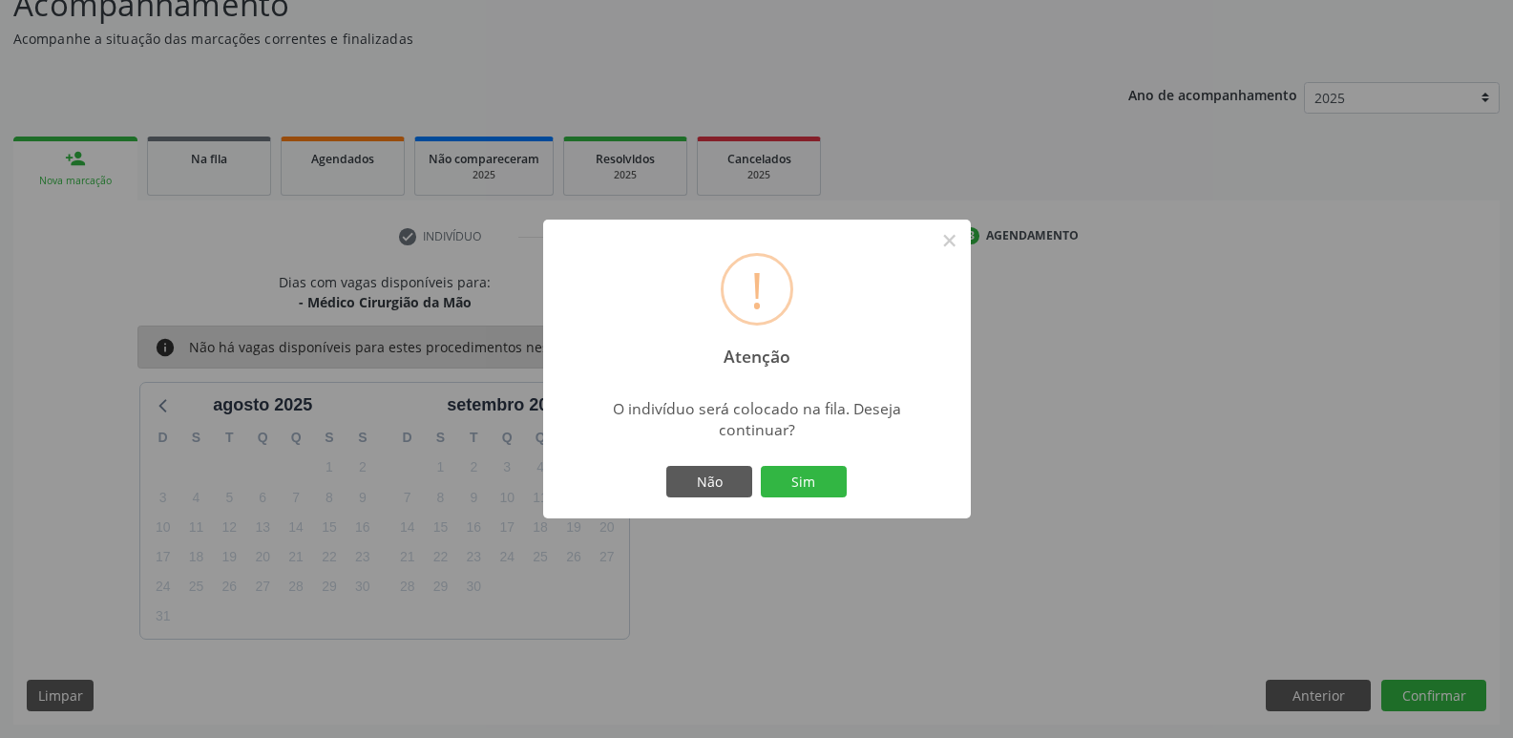
click at [761, 466] on button "Sim" at bounding box center [804, 482] width 86 height 32
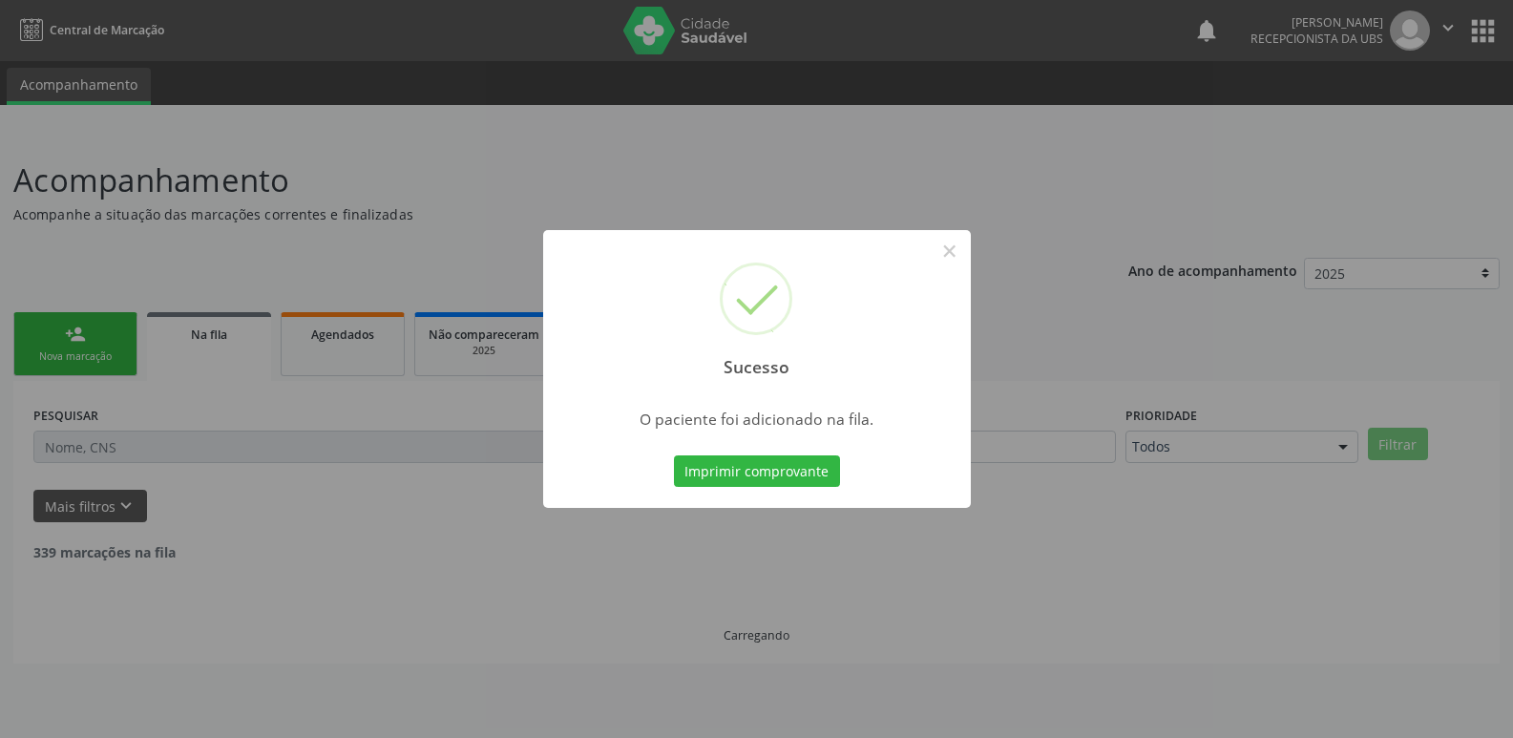
scroll to position [0, 0]
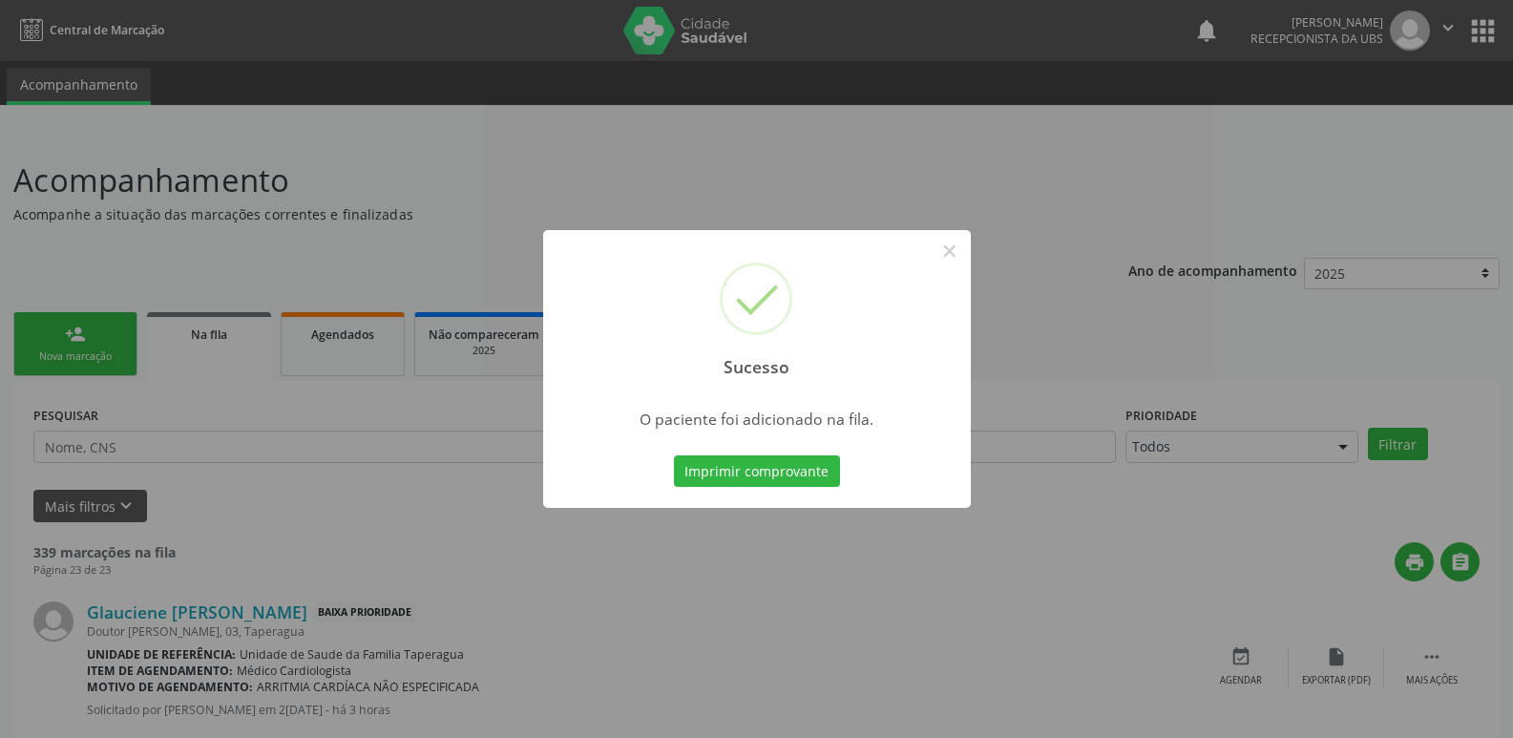
click at [1335, 338] on div "Sucesso × O paciente foi adicionado na fila. Imprimir comprovante Cancel" at bounding box center [756, 369] width 1513 height 738
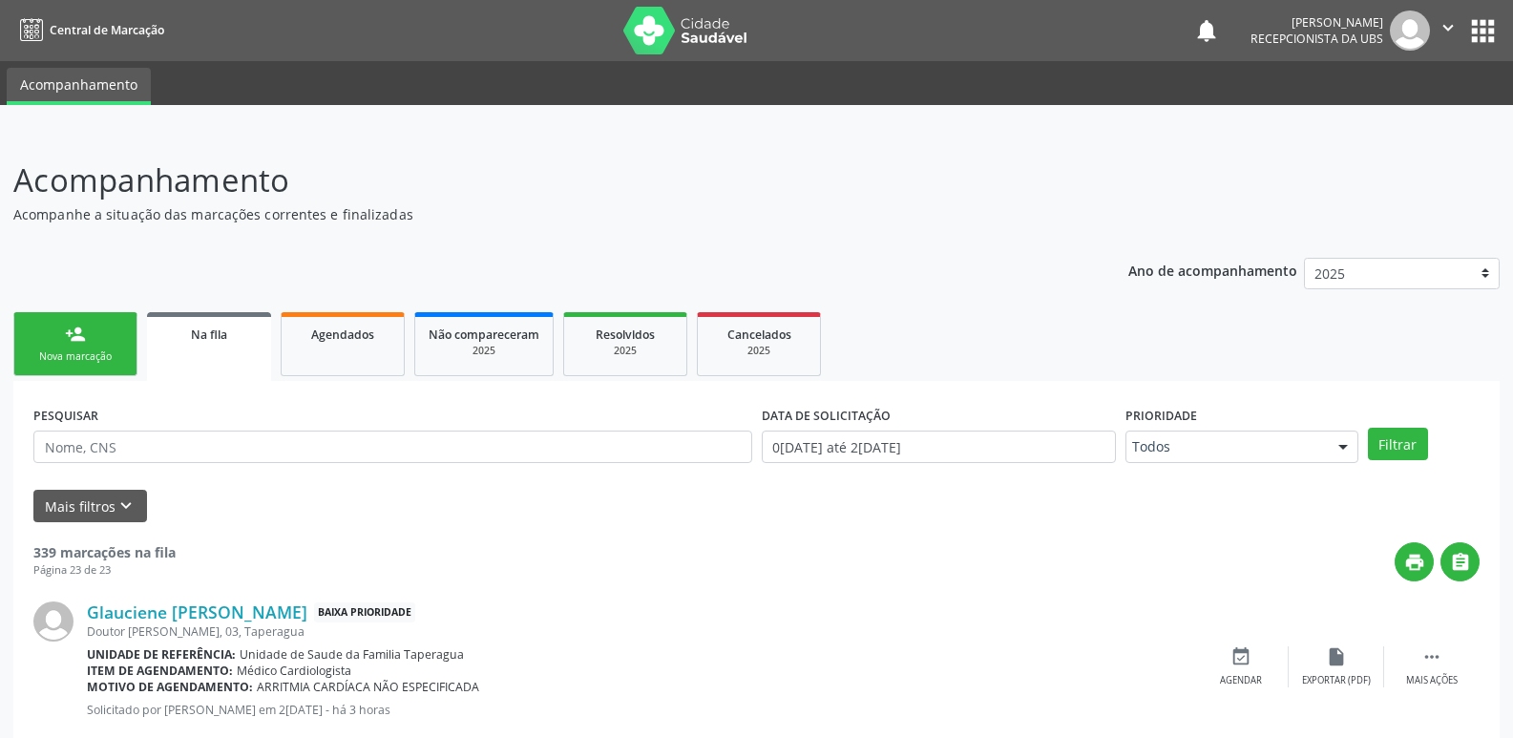
click at [68, 374] on link "person_add Nova marcação" at bounding box center [75, 344] width 124 height 64
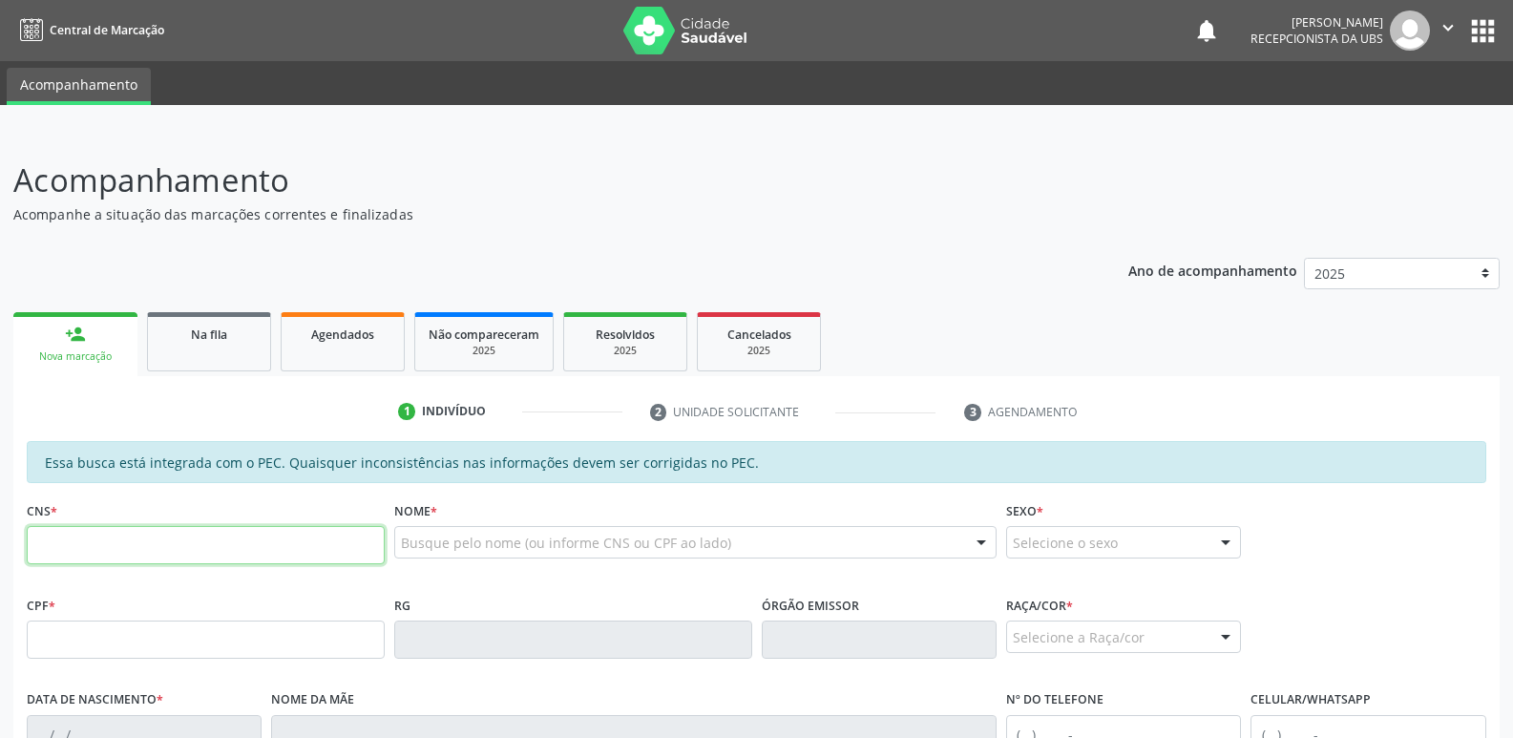
click at [140, 536] on input "text" at bounding box center [206, 545] width 358 height 38
paste input "704 5043 8179 5213"
type input "704 5043 8179 5213"
type input "959.311.984-15"
type input "31[DATE]"
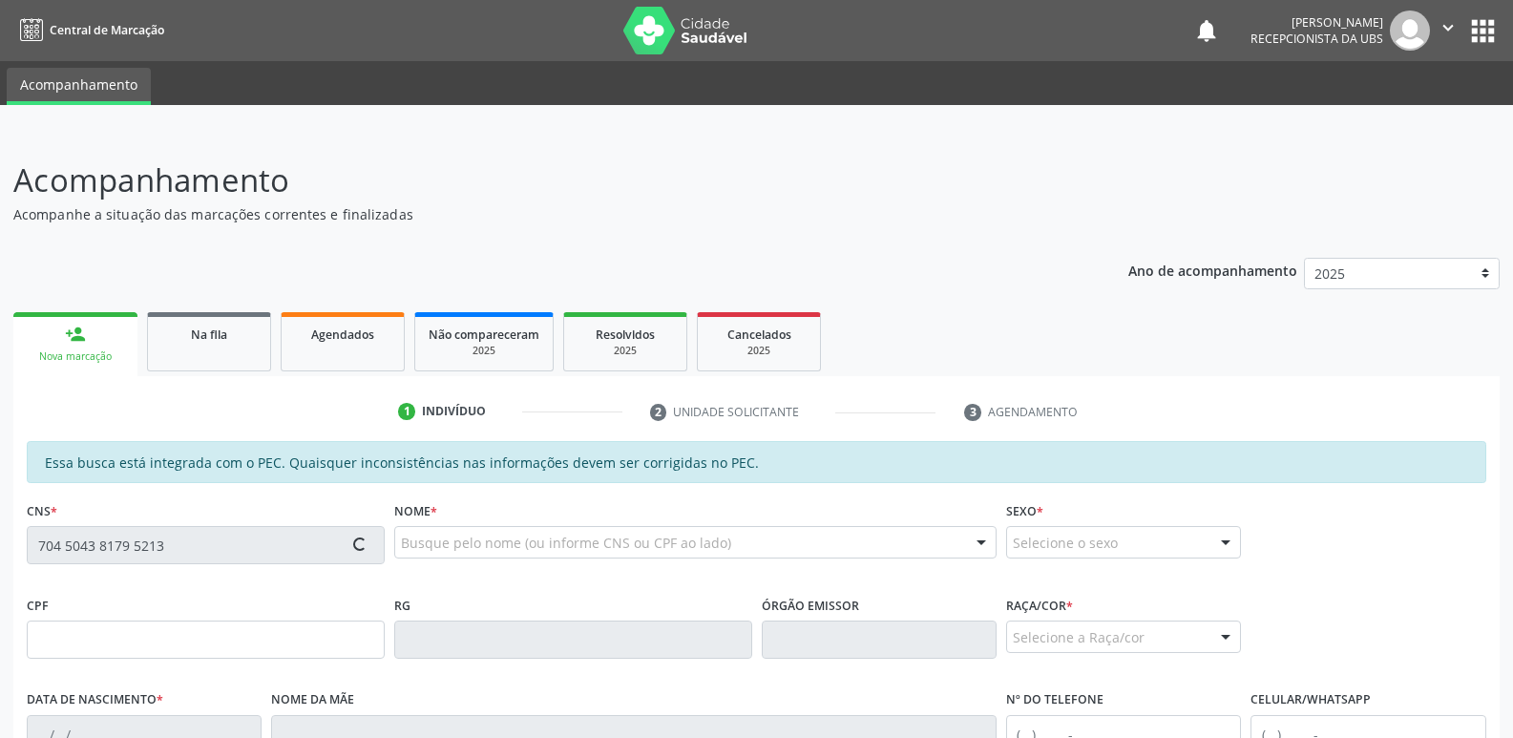
type input "[PERSON_NAME] de [PERSON_NAME]"
type input "[PHONE_NUMBER]"
type input "22"
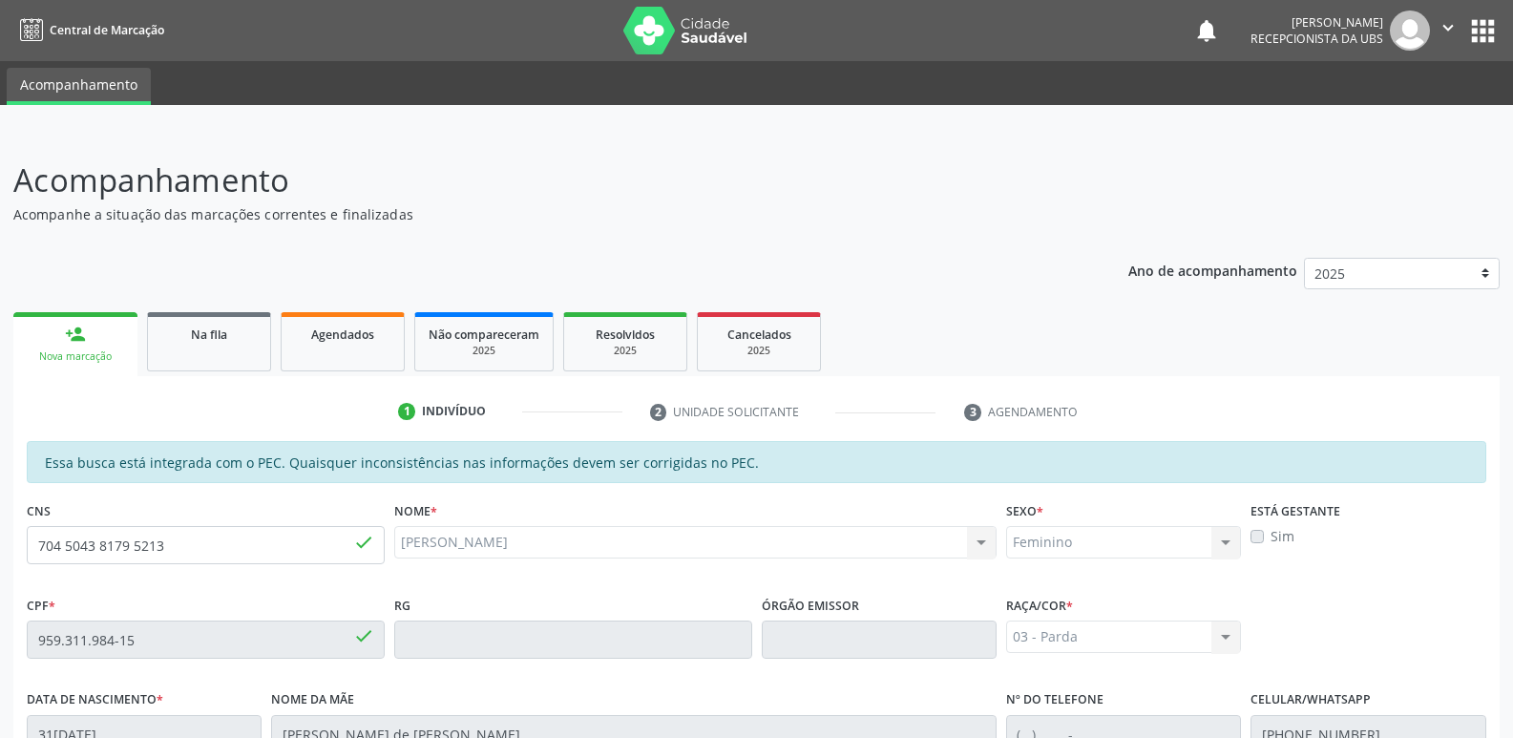
scroll to position [379, 0]
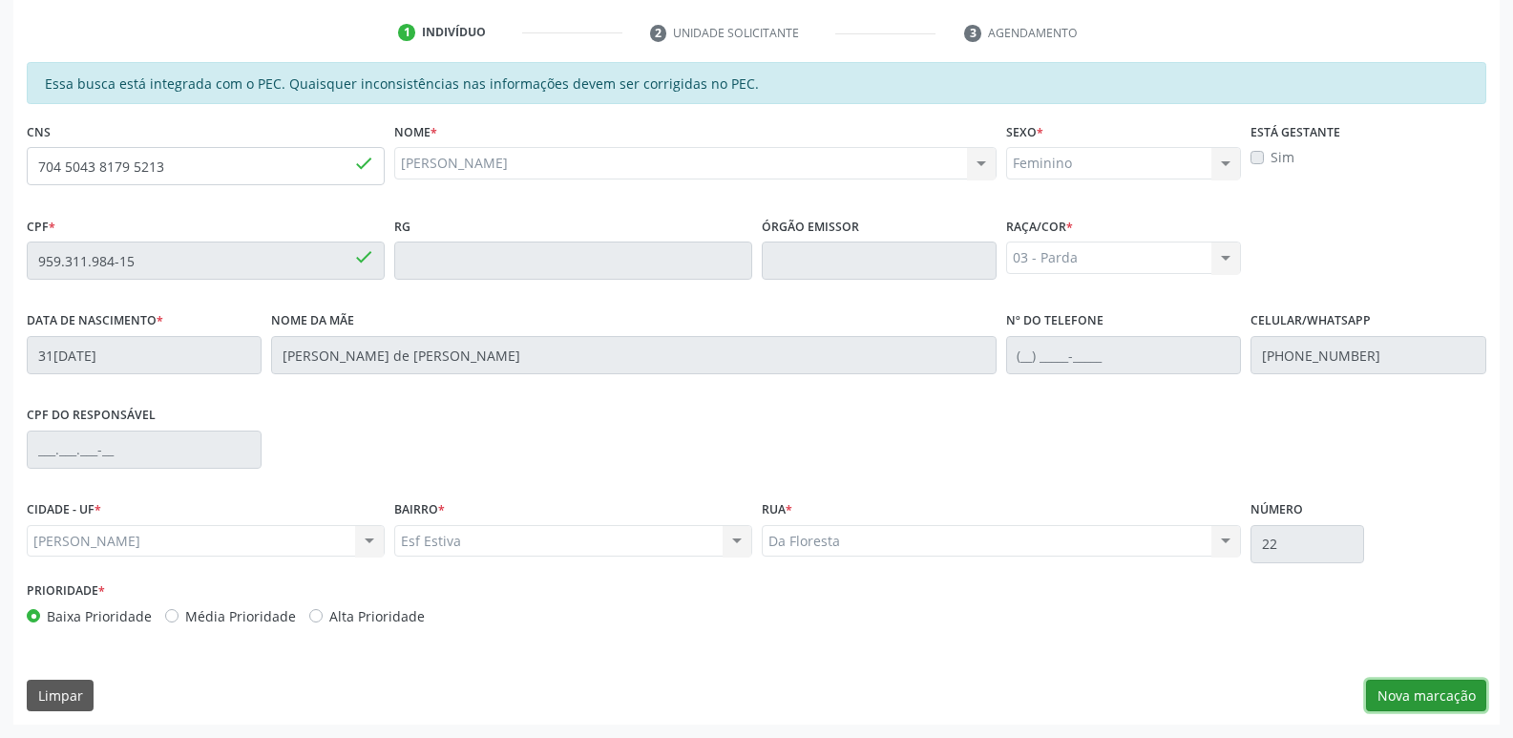
click at [1402, 696] on button "Nova marcação" at bounding box center [1426, 696] width 120 height 32
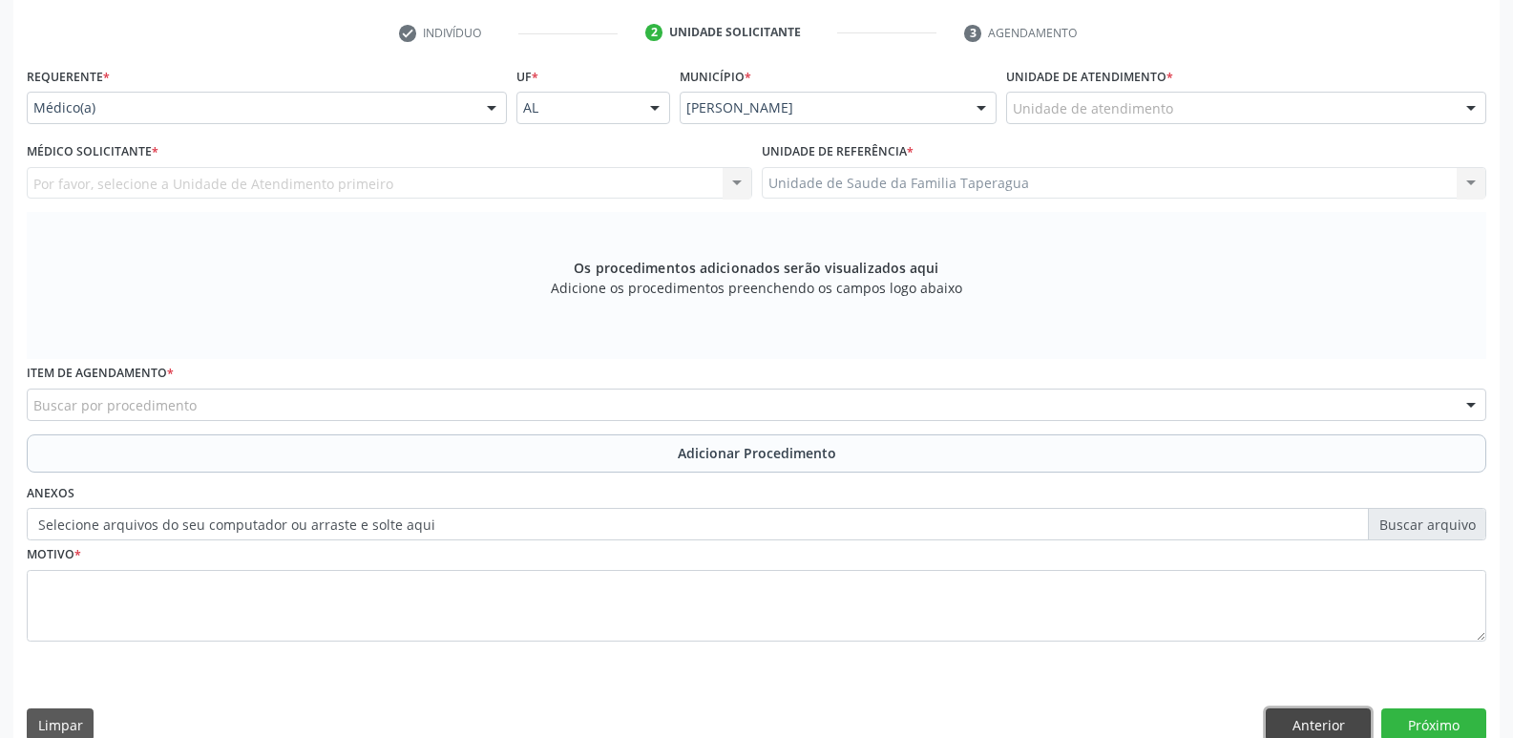
click at [1322, 719] on button "Anterior" at bounding box center [1318, 724] width 105 height 32
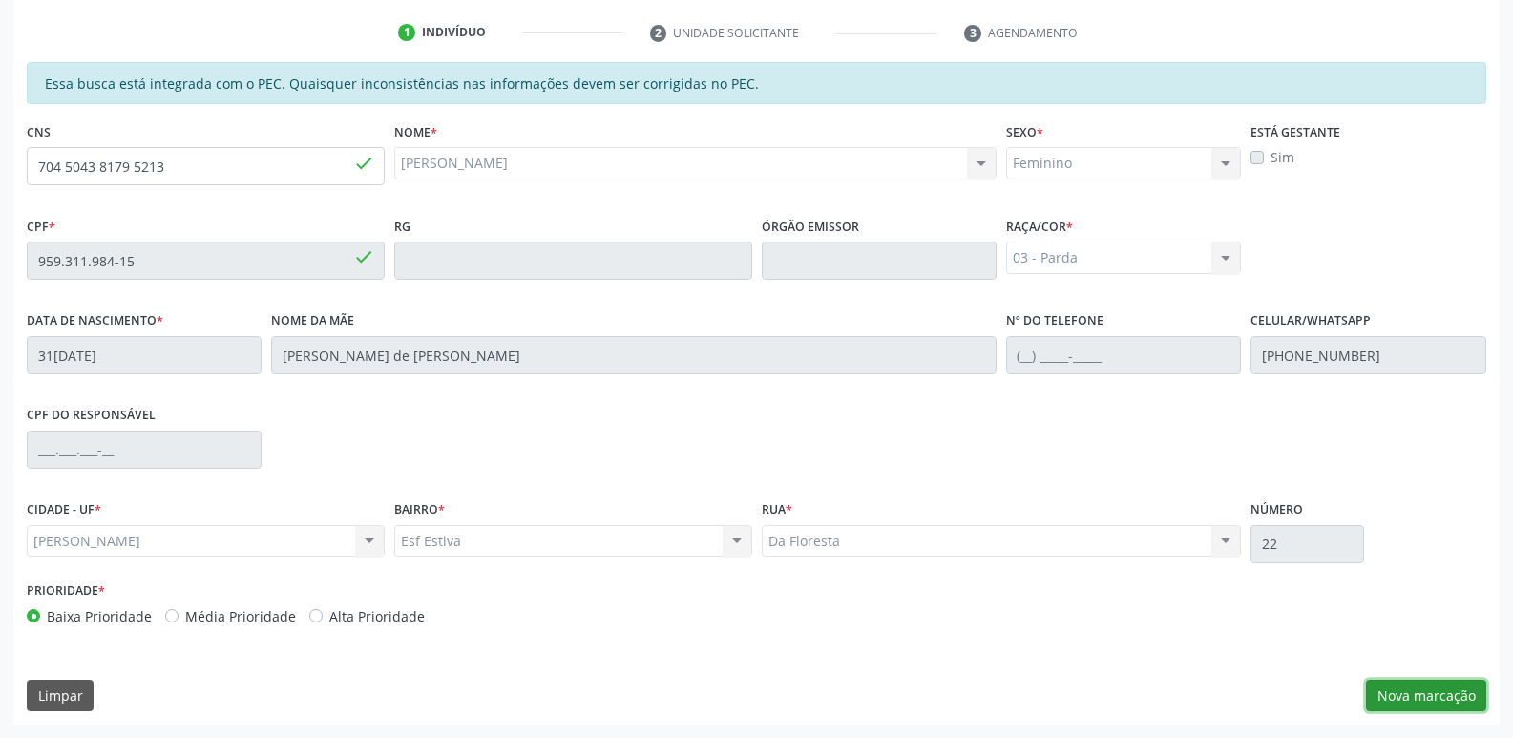
click at [1455, 688] on button "Nova marcação" at bounding box center [1426, 696] width 120 height 32
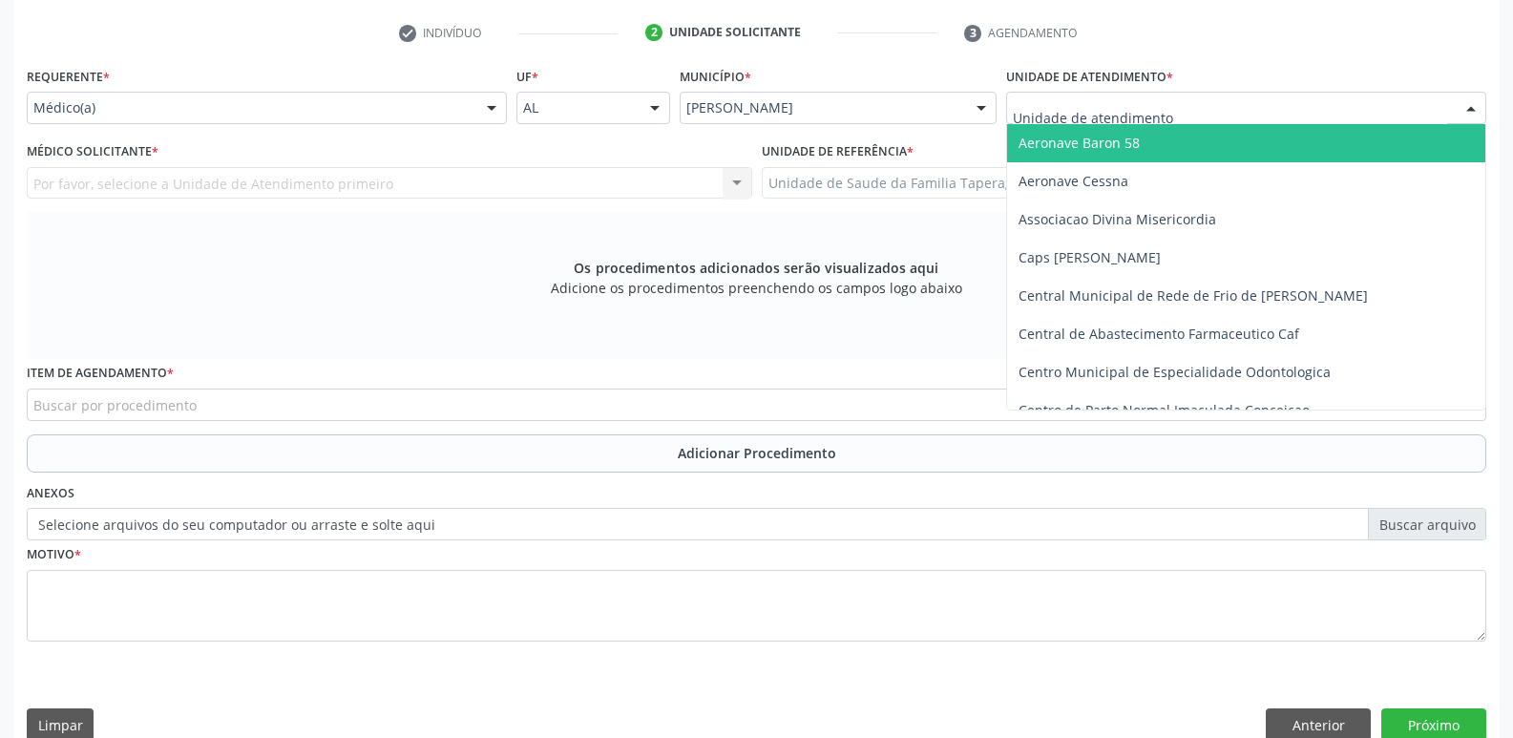
click at [1224, 109] on div at bounding box center [1246, 108] width 480 height 32
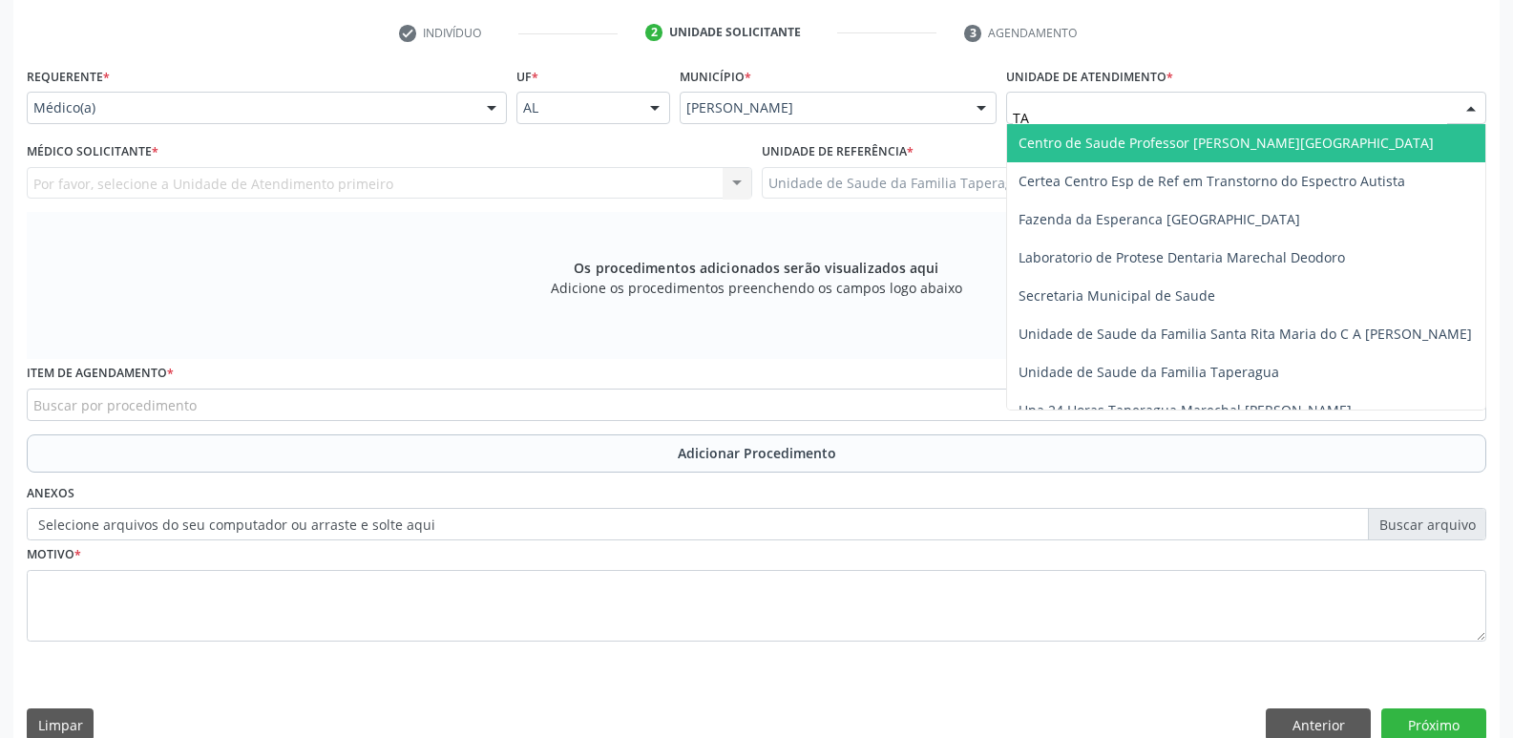
type input "T"
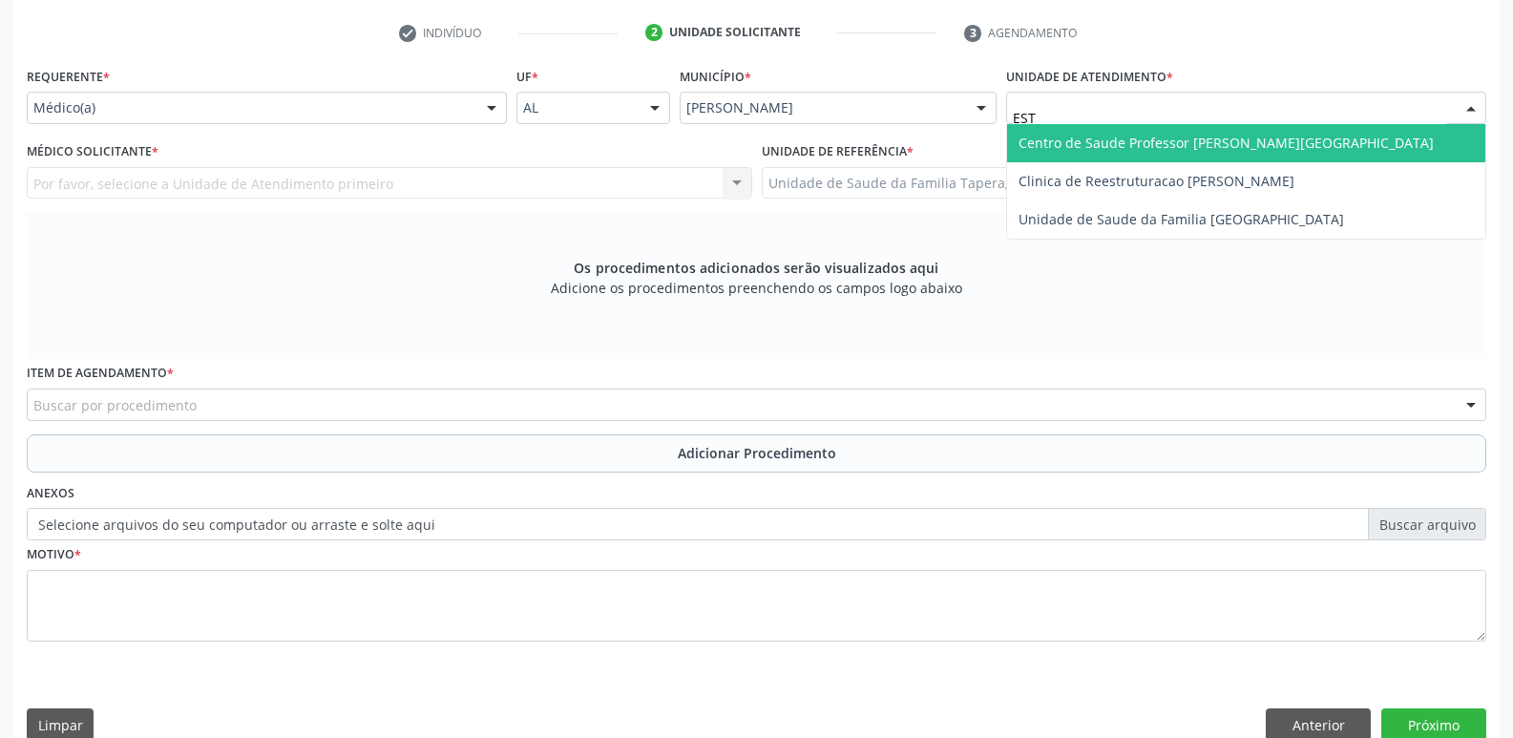
type input "ESTA"
click at [1222, 136] on span "Centro de Saude Professor [PERSON_NAME][GEOGRAPHIC_DATA]" at bounding box center [1225, 143] width 415 height 18
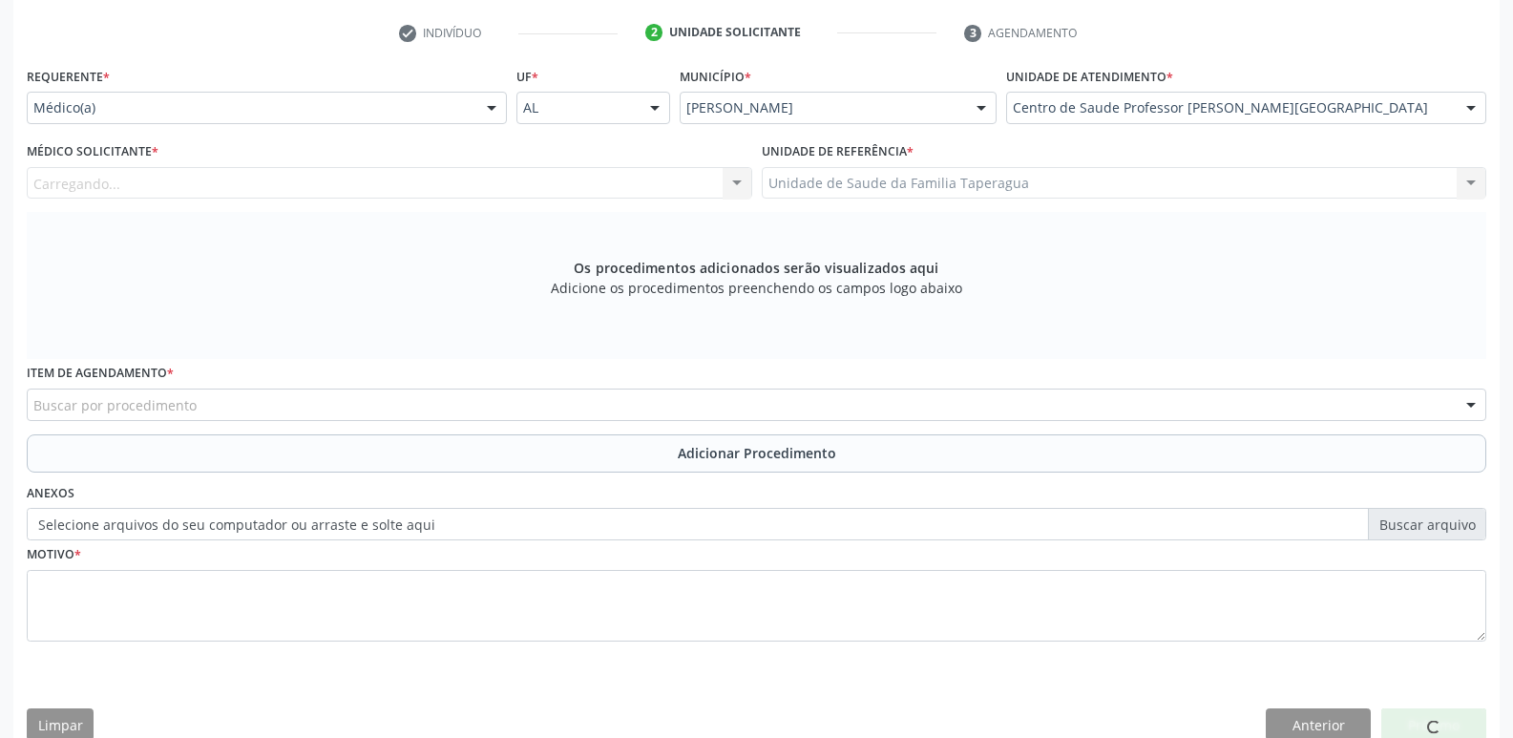
click at [537, 169] on div "Carregando... Nenhum resultado encontrado para: " " Não há nenhuma opção para s…" at bounding box center [389, 183] width 725 height 32
click at [537, 184] on div "Médico solicitante" at bounding box center [389, 183] width 725 height 32
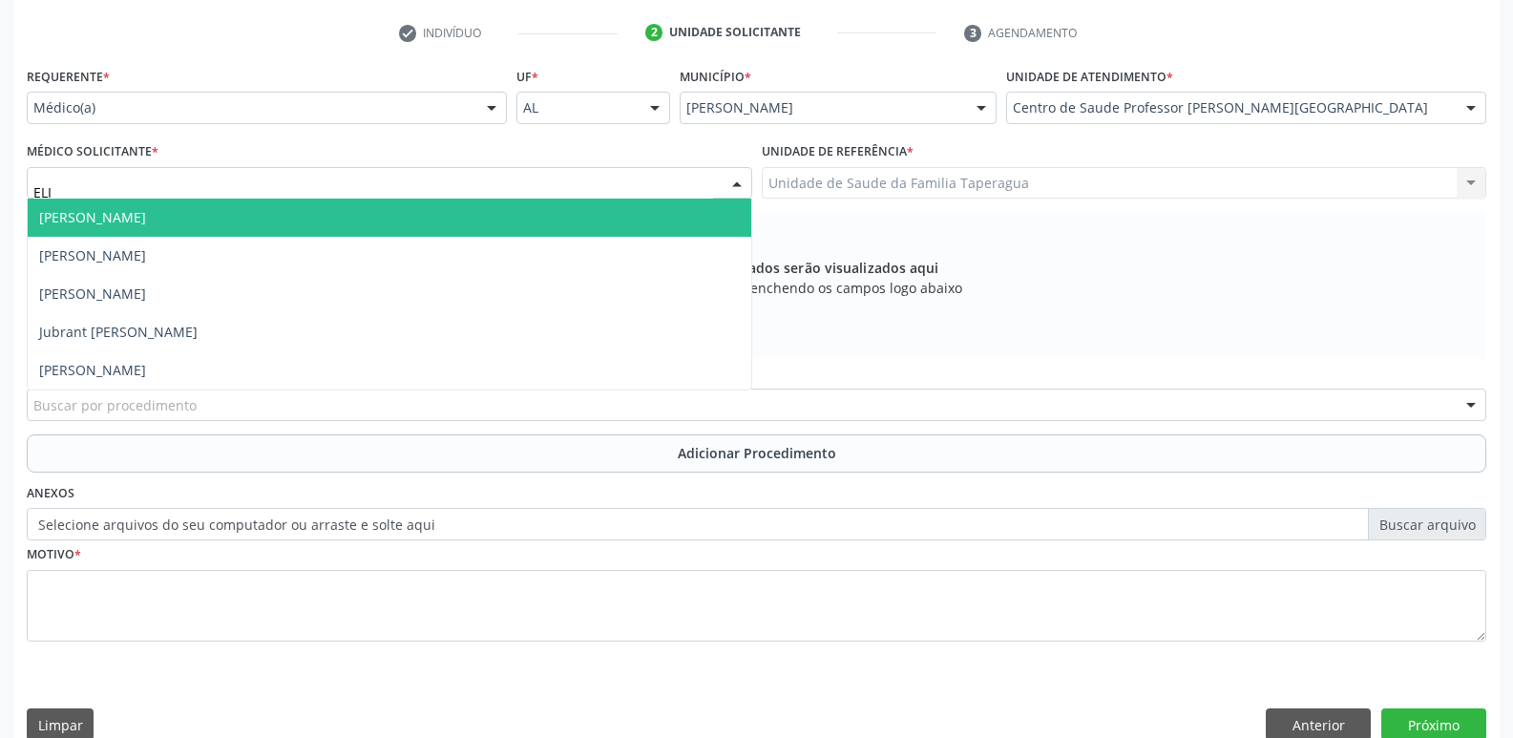
type input "[PERSON_NAME]"
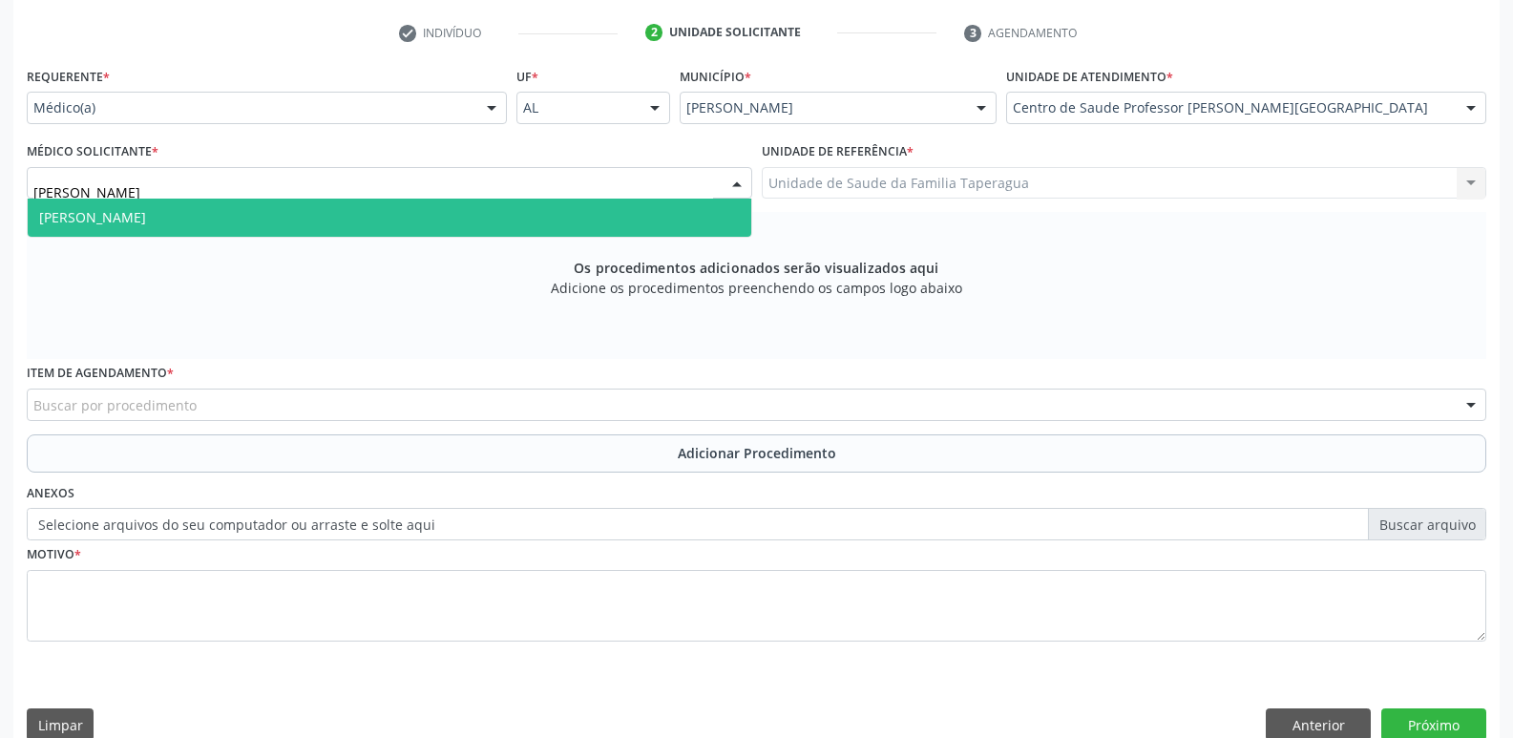
click at [528, 217] on span "[PERSON_NAME]" at bounding box center [389, 218] width 723 height 38
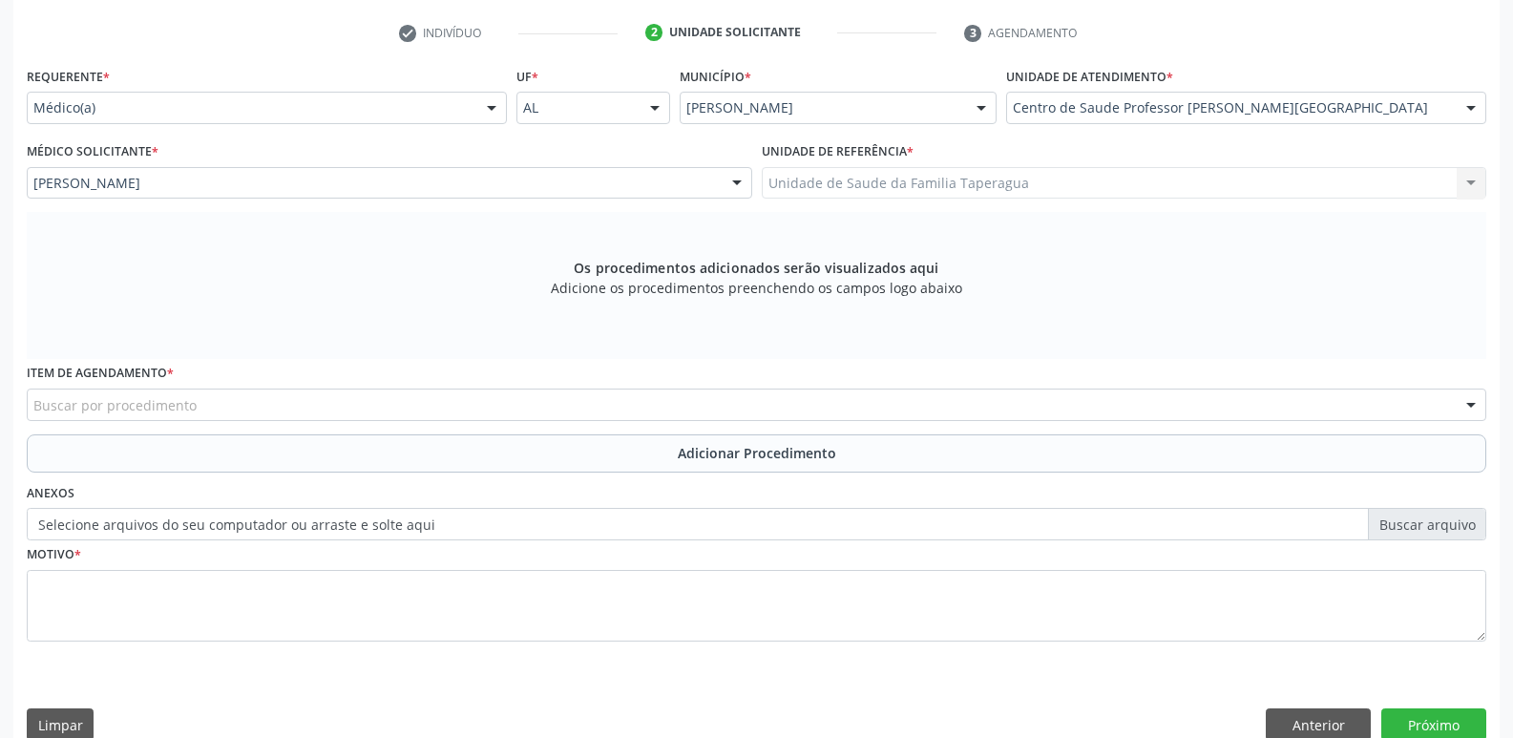
click at [441, 411] on div "Buscar por procedimento" at bounding box center [756, 404] width 1459 height 32
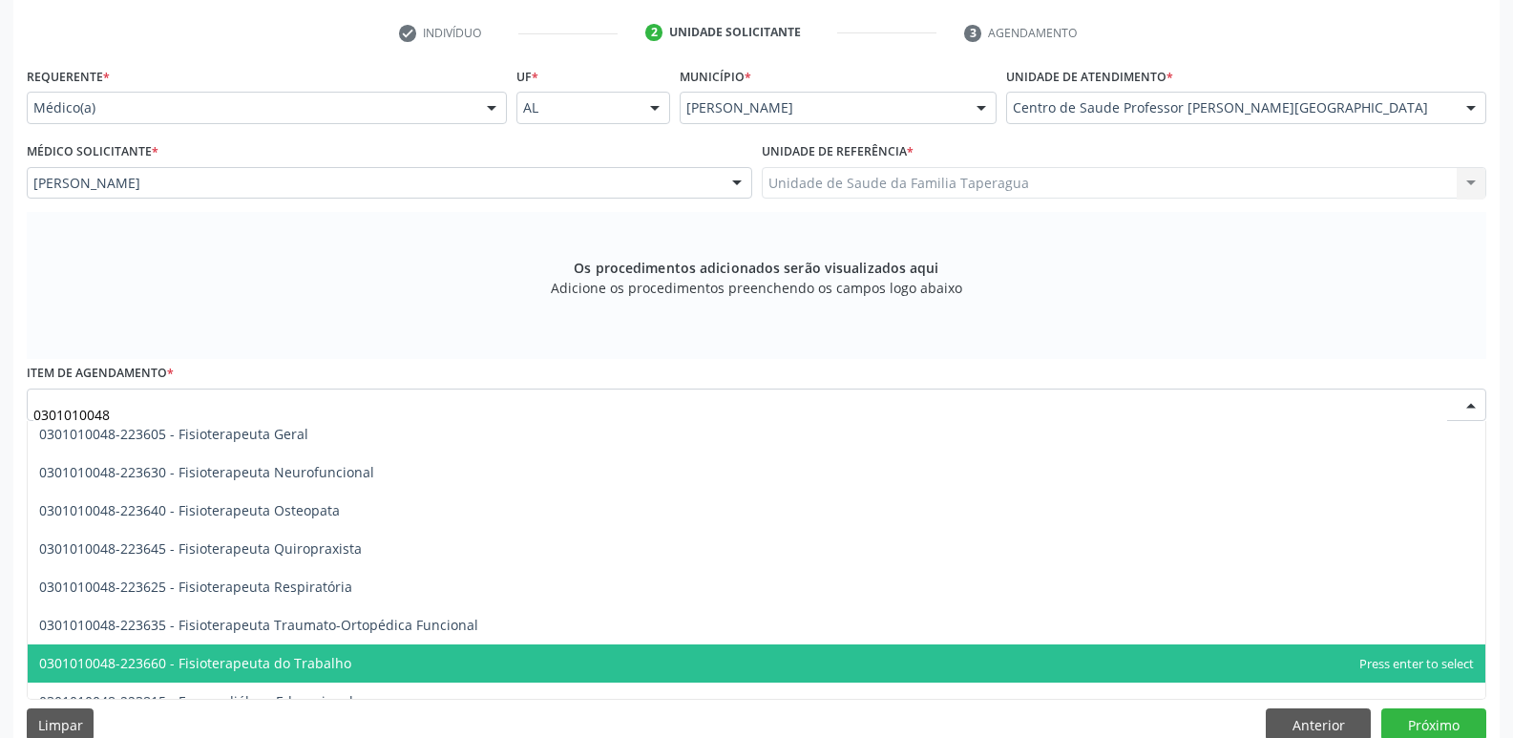
scroll to position [2092, 0]
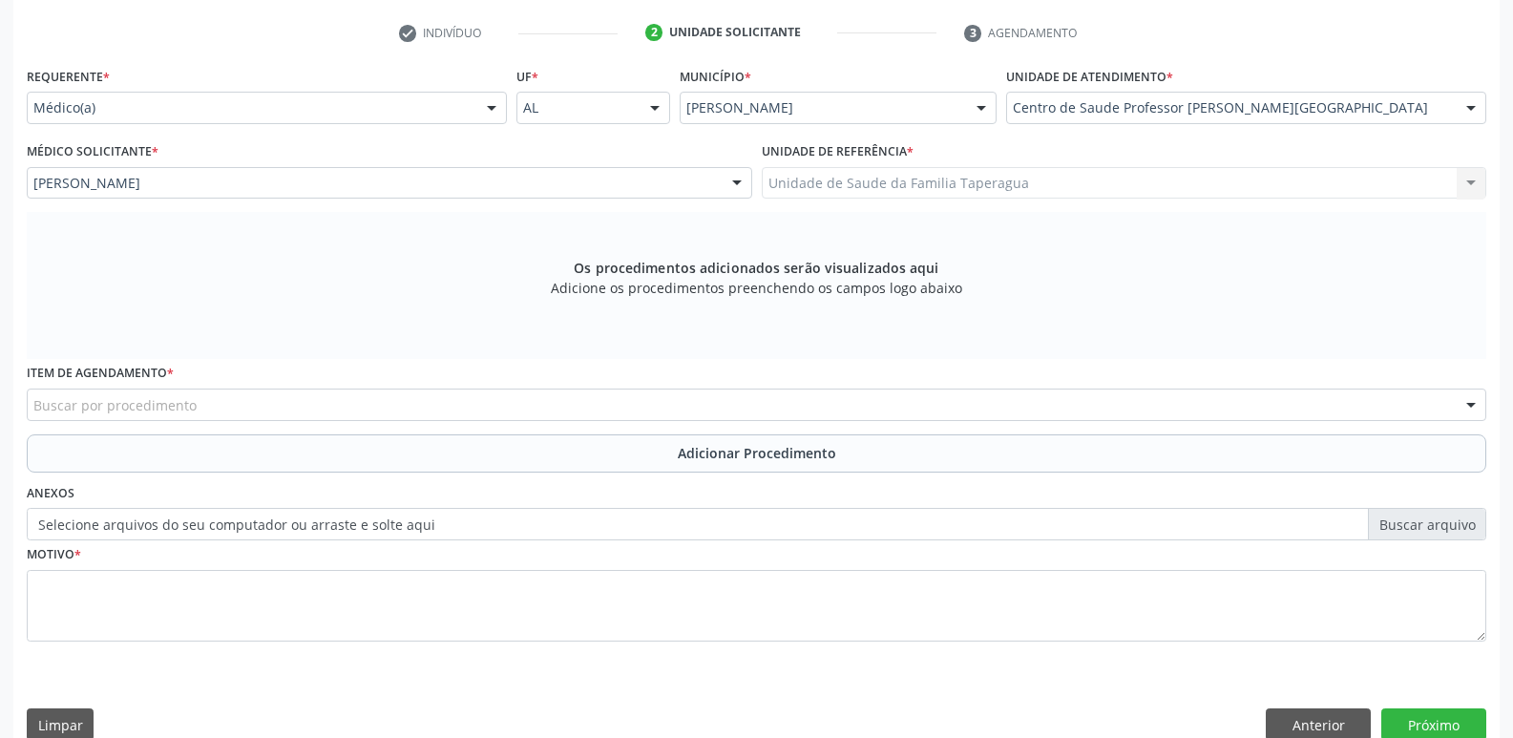
click at [455, 407] on div "Buscar por procedimento" at bounding box center [756, 404] width 1459 height 32
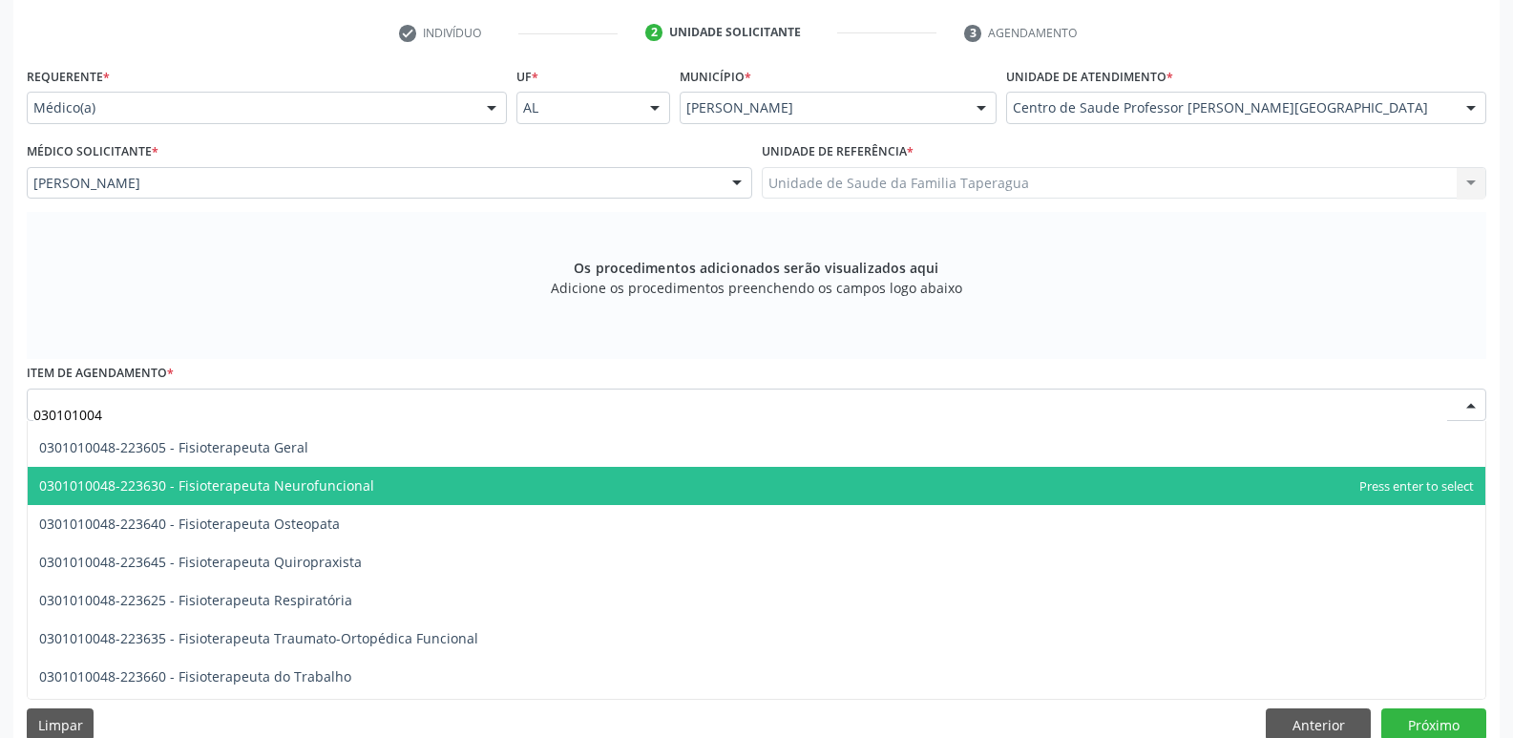
type input "0301010048"
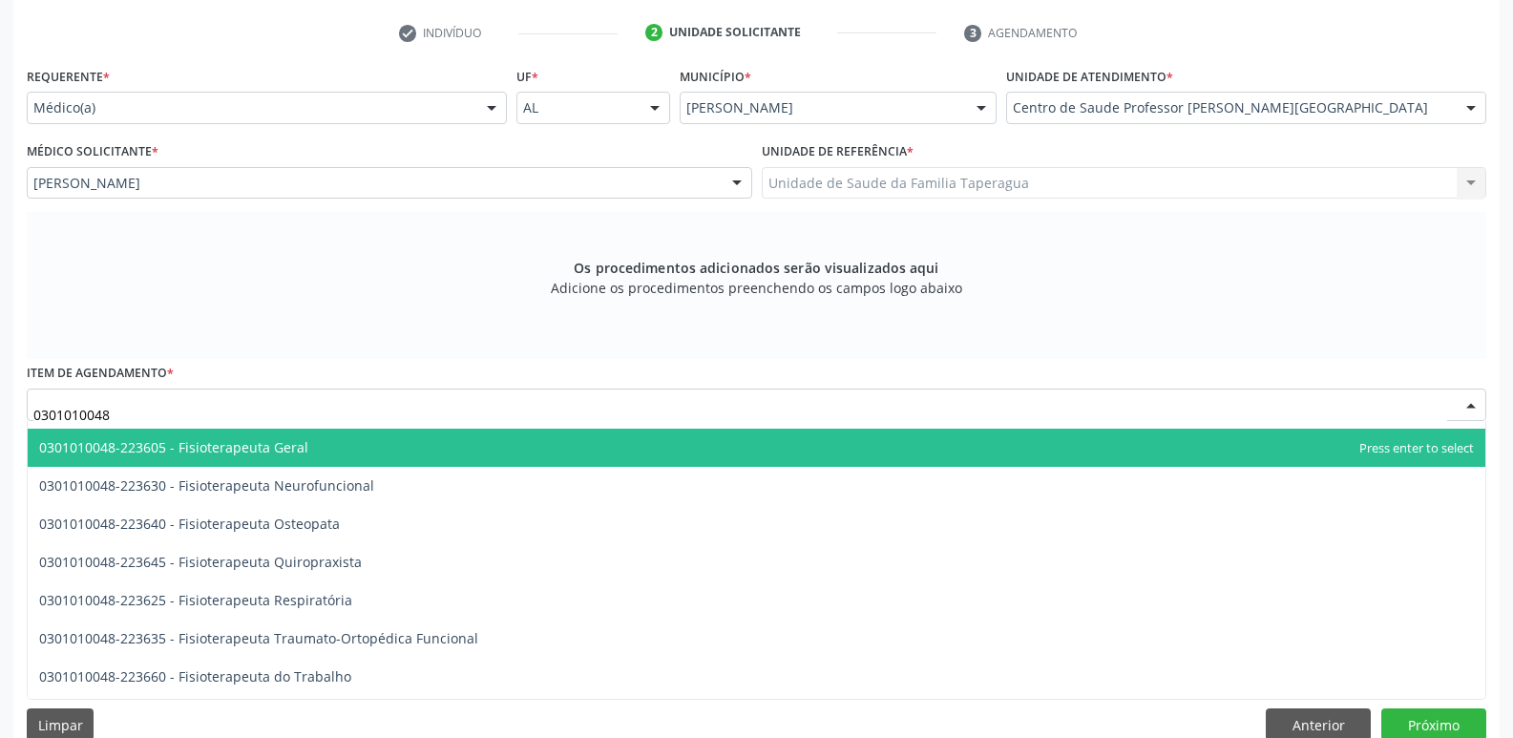
click at [408, 452] on span "0301010048-223605 - Fisioterapeuta Geral" at bounding box center [756, 448] width 1457 height 38
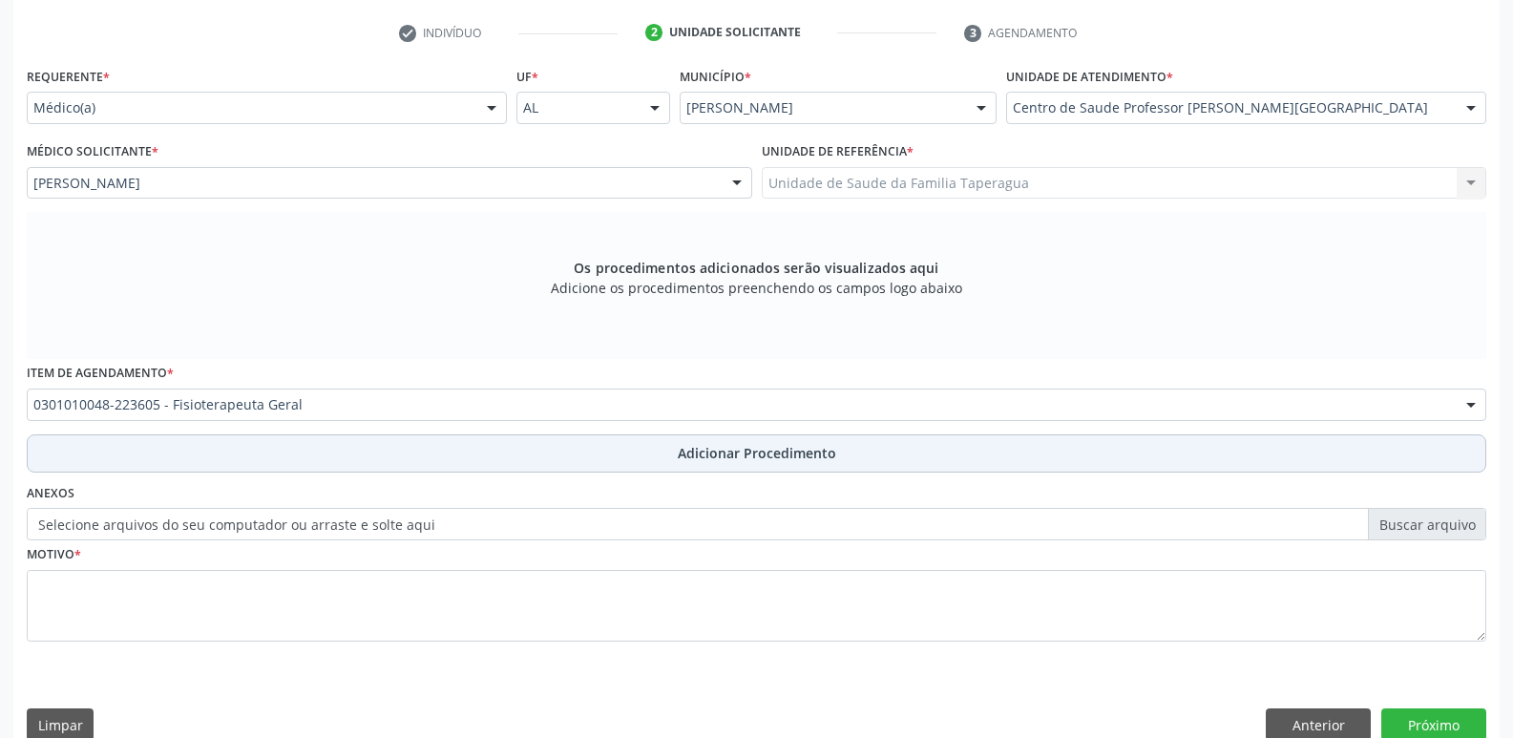
click at [422, 462] on button "Adicionar Procedimento" at bounding box center [756, 453] width 1459 height 38
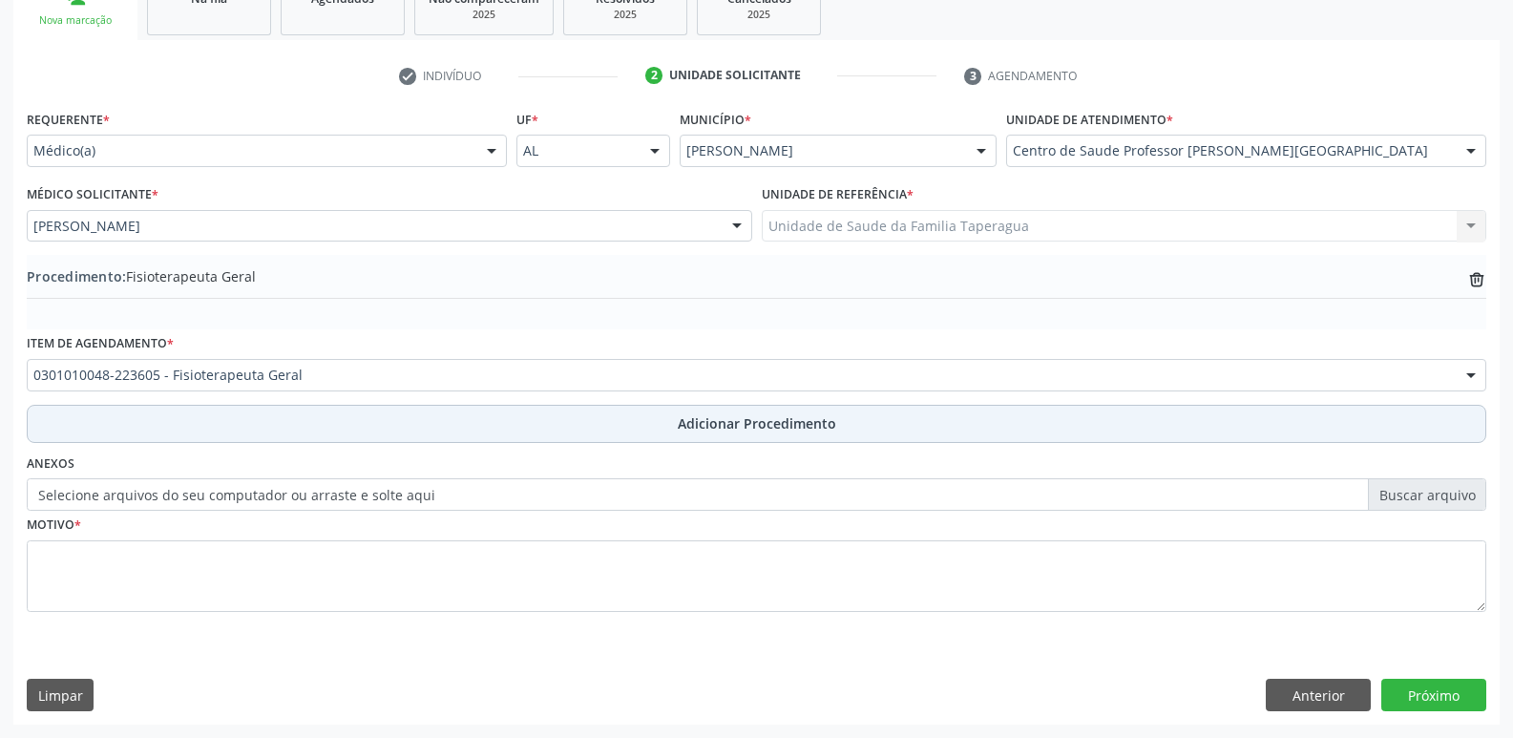
scroll to position [336, 0]
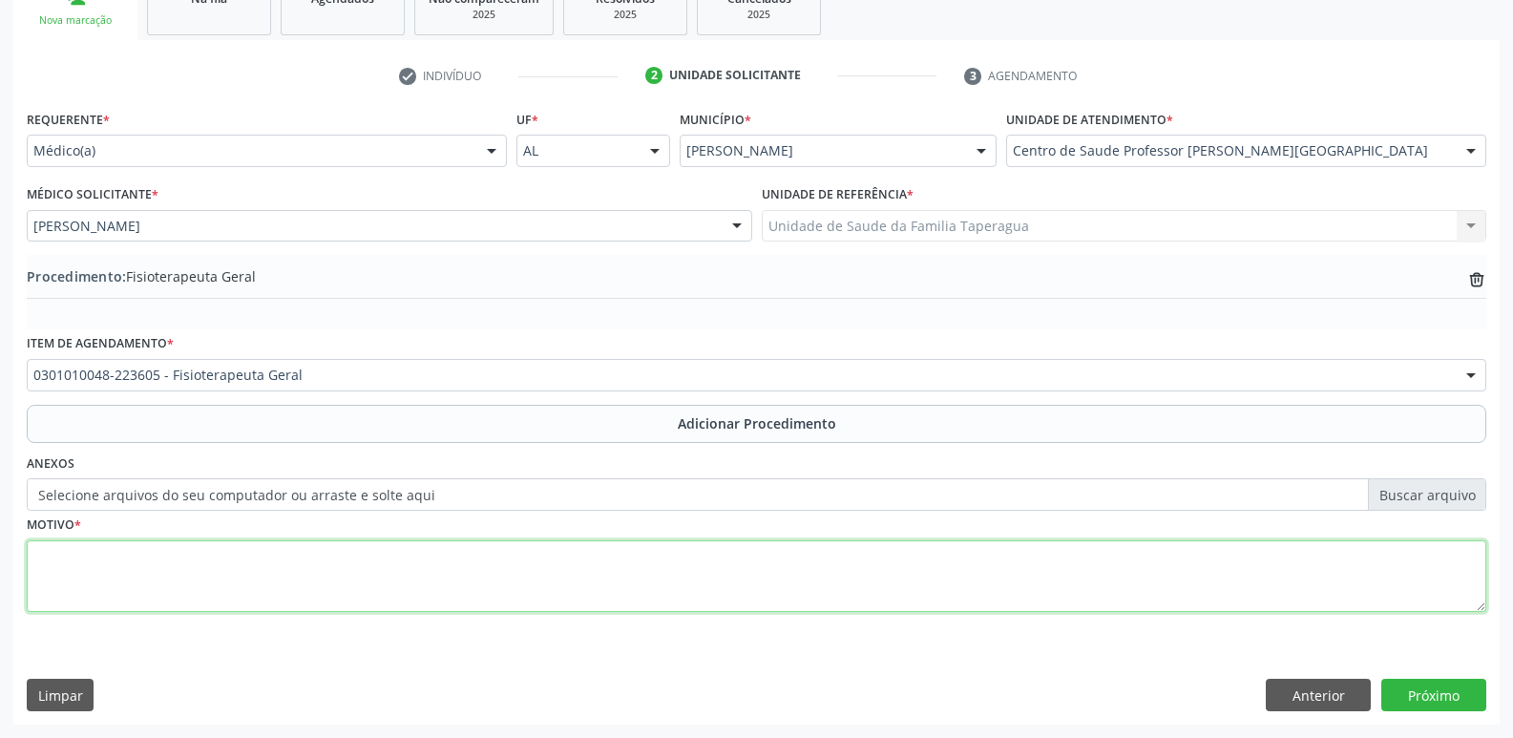
click at [422, 551] on textarea at bounding box center [756, 576] width 1459 height 73
type textarea "20 SESSÕES DE FISIOTERAPIA MOTORA P/ COLUNA LOMBAR, CERVIAL E MÃOS"
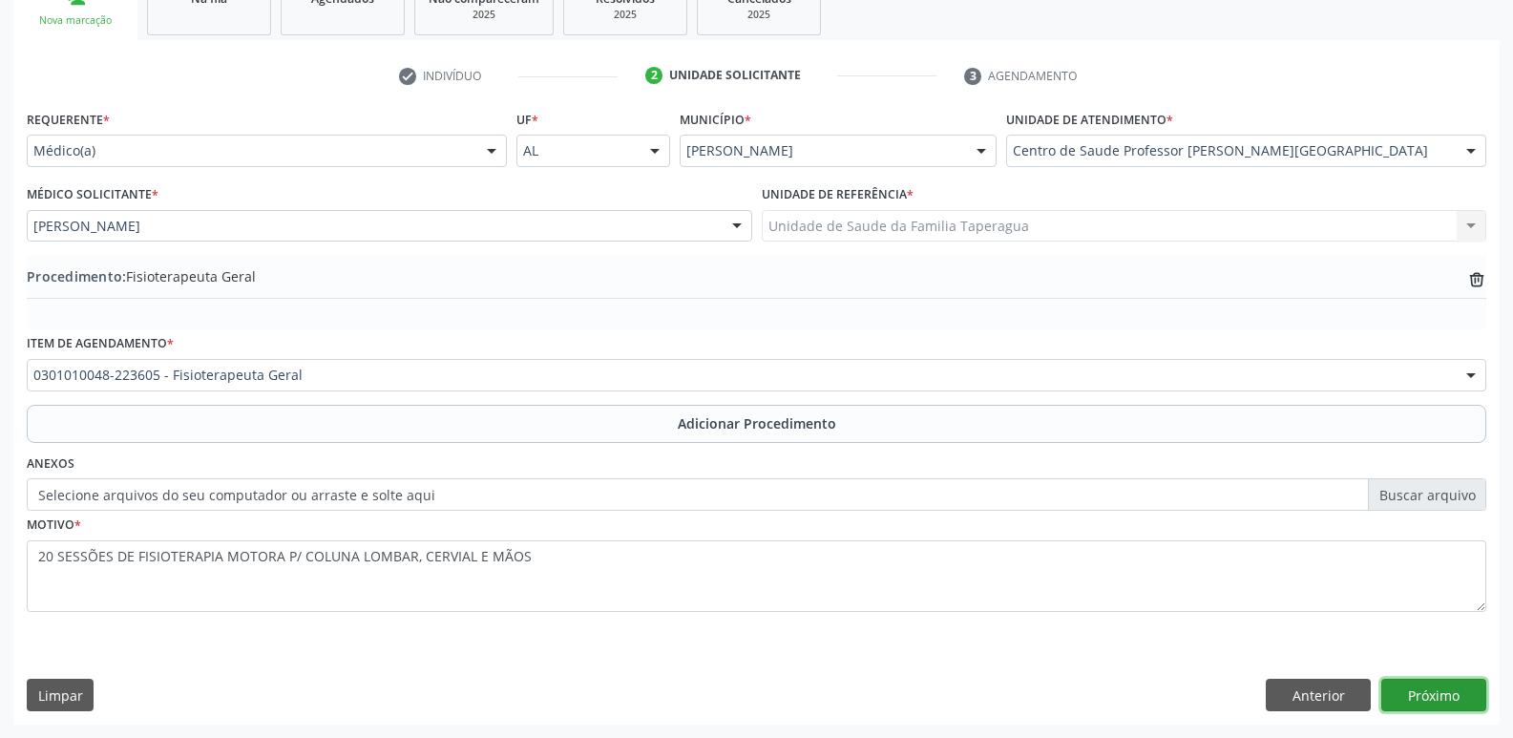
click at [1422, 699] on button "Próximo" at bounding box center [1433, 695] width 105 height 32
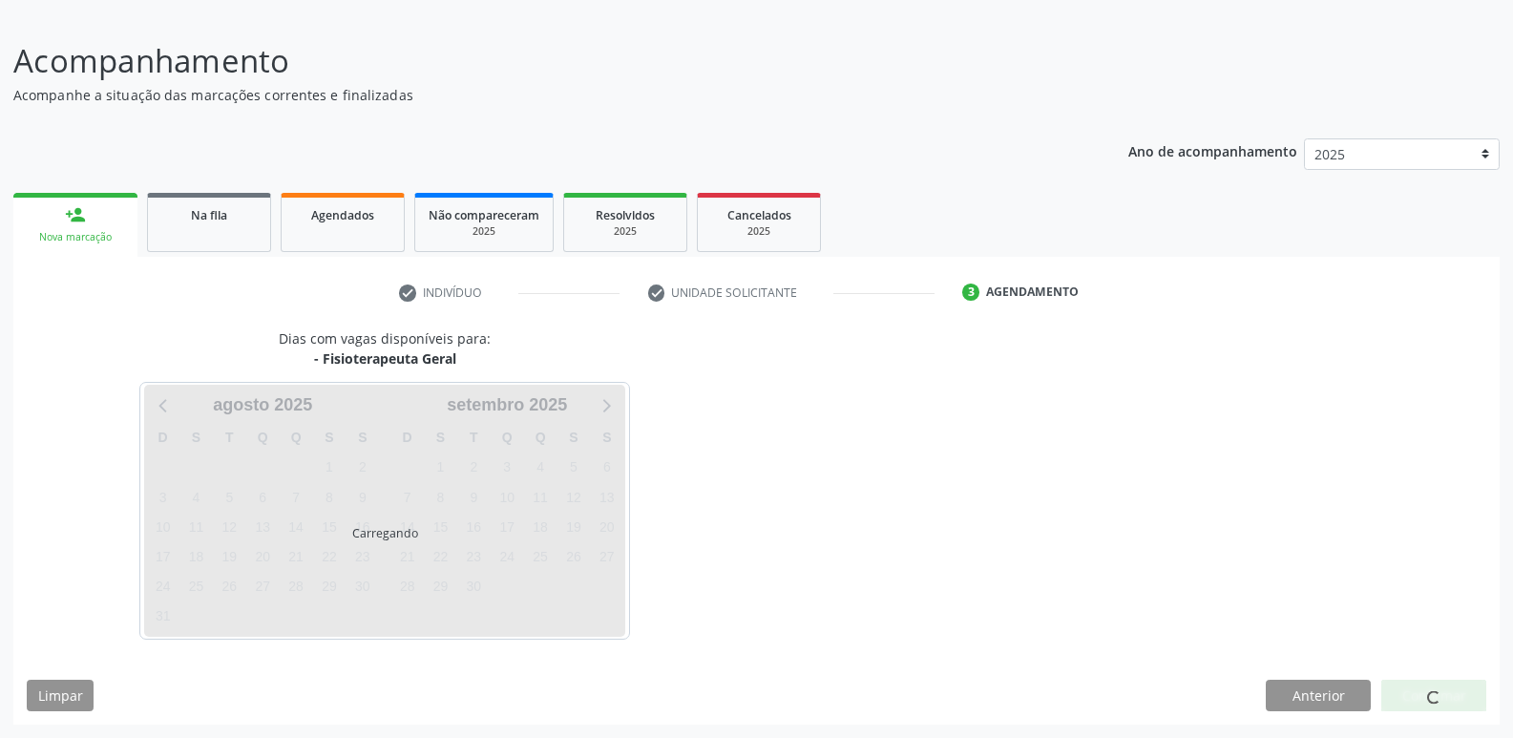
scroll to position [176, 0]
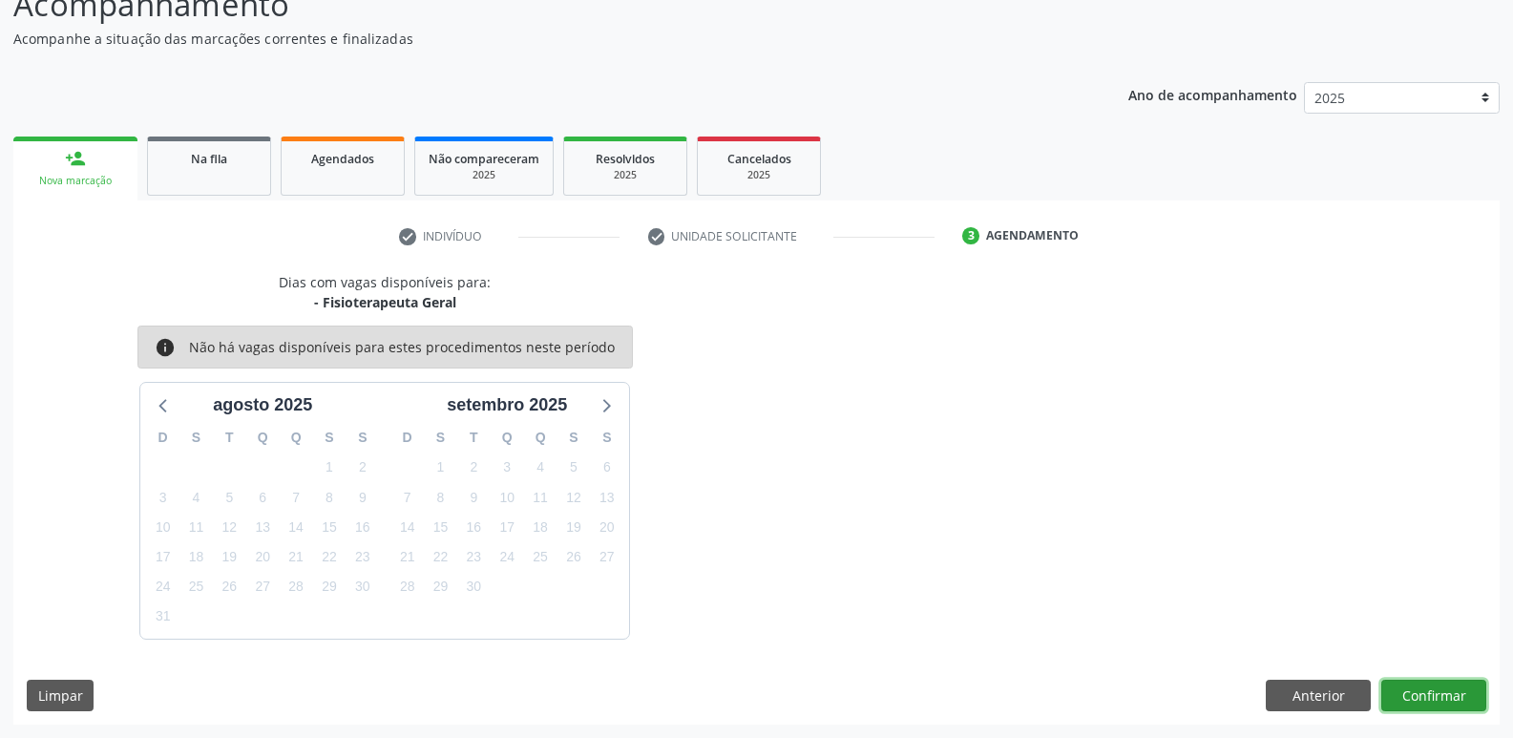
click at [1422, 699] on button "Confirmar" at bounding box center [1433, 696] width 105 height 32
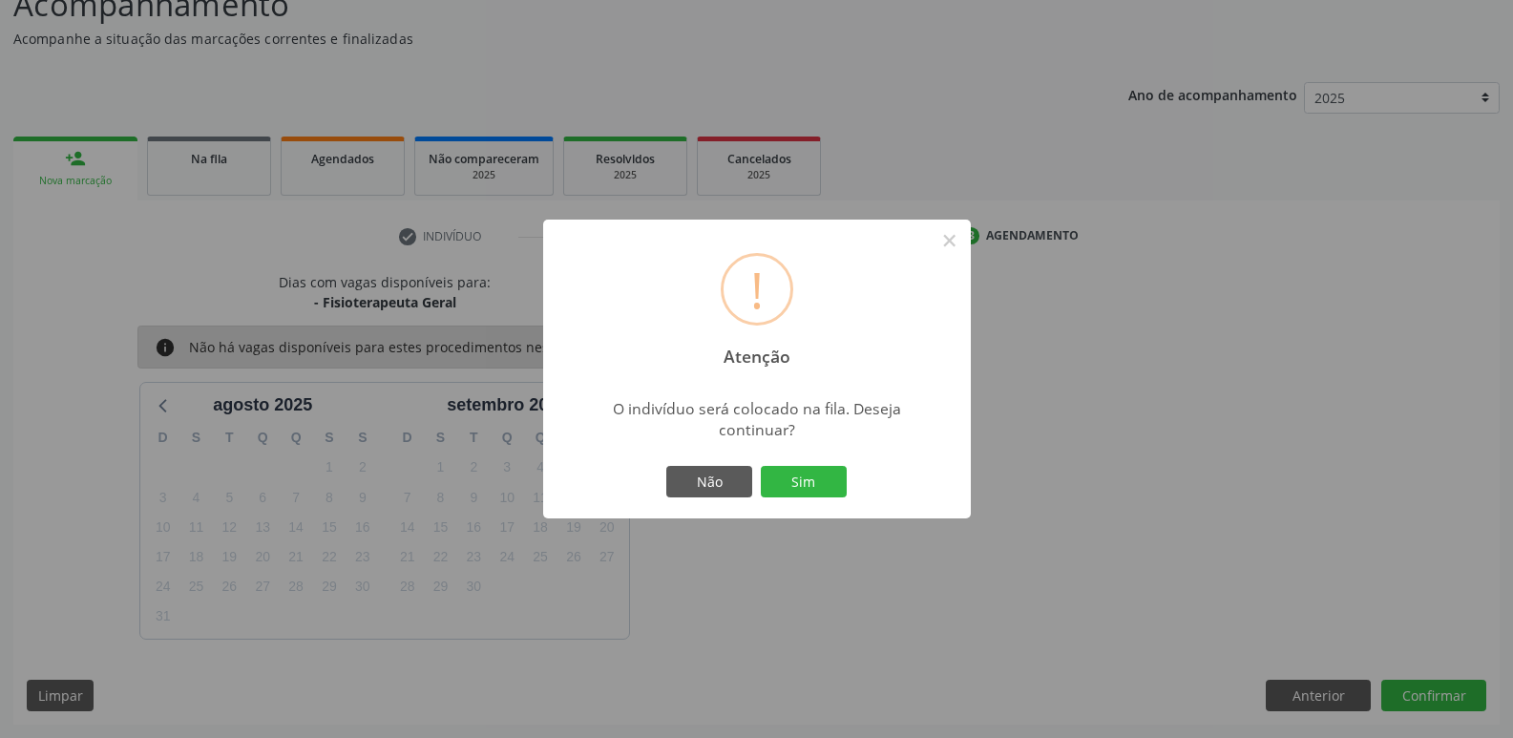
click at [761, 466] on button "Sim" at bounding box center [804, 482] width 86 height 32
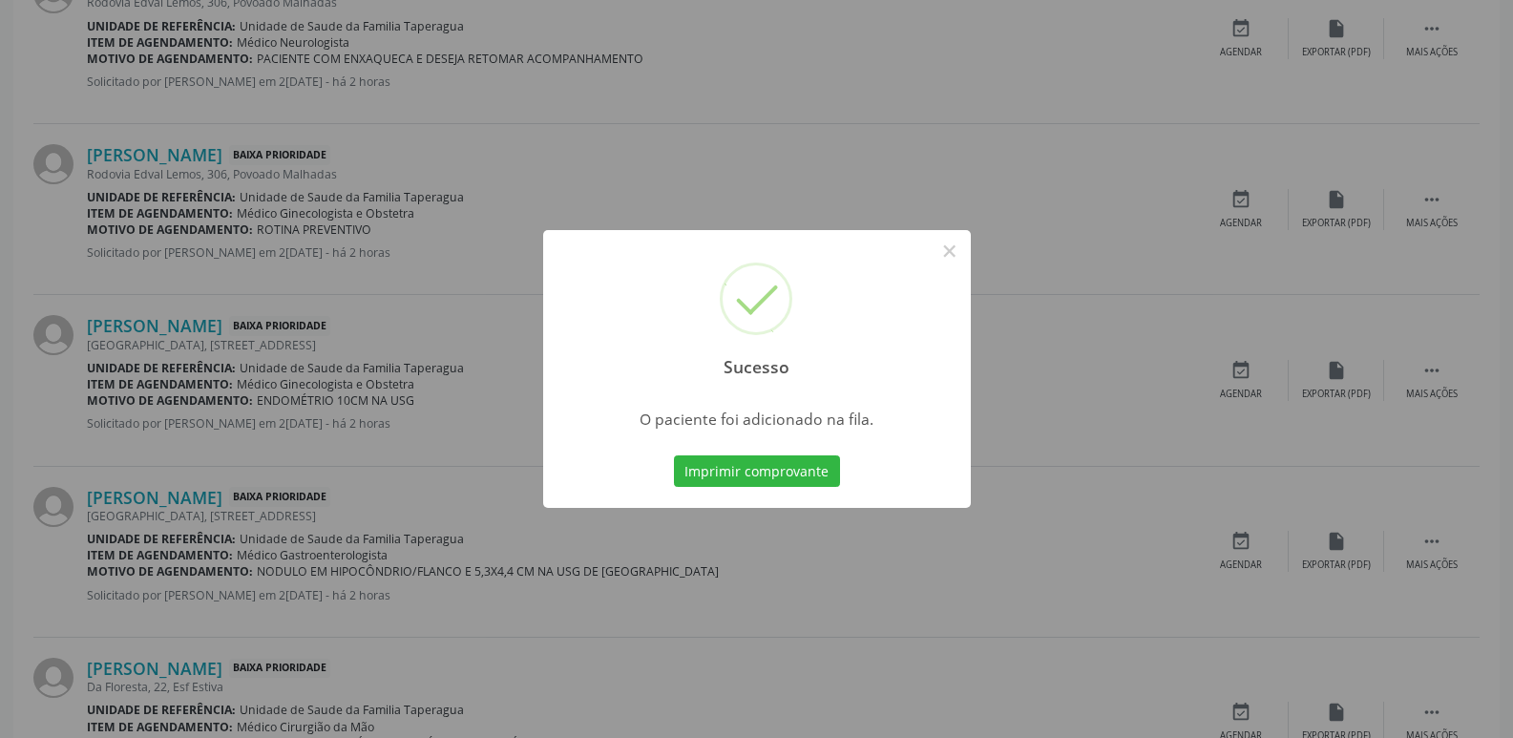
scroll to position [1642, 0]
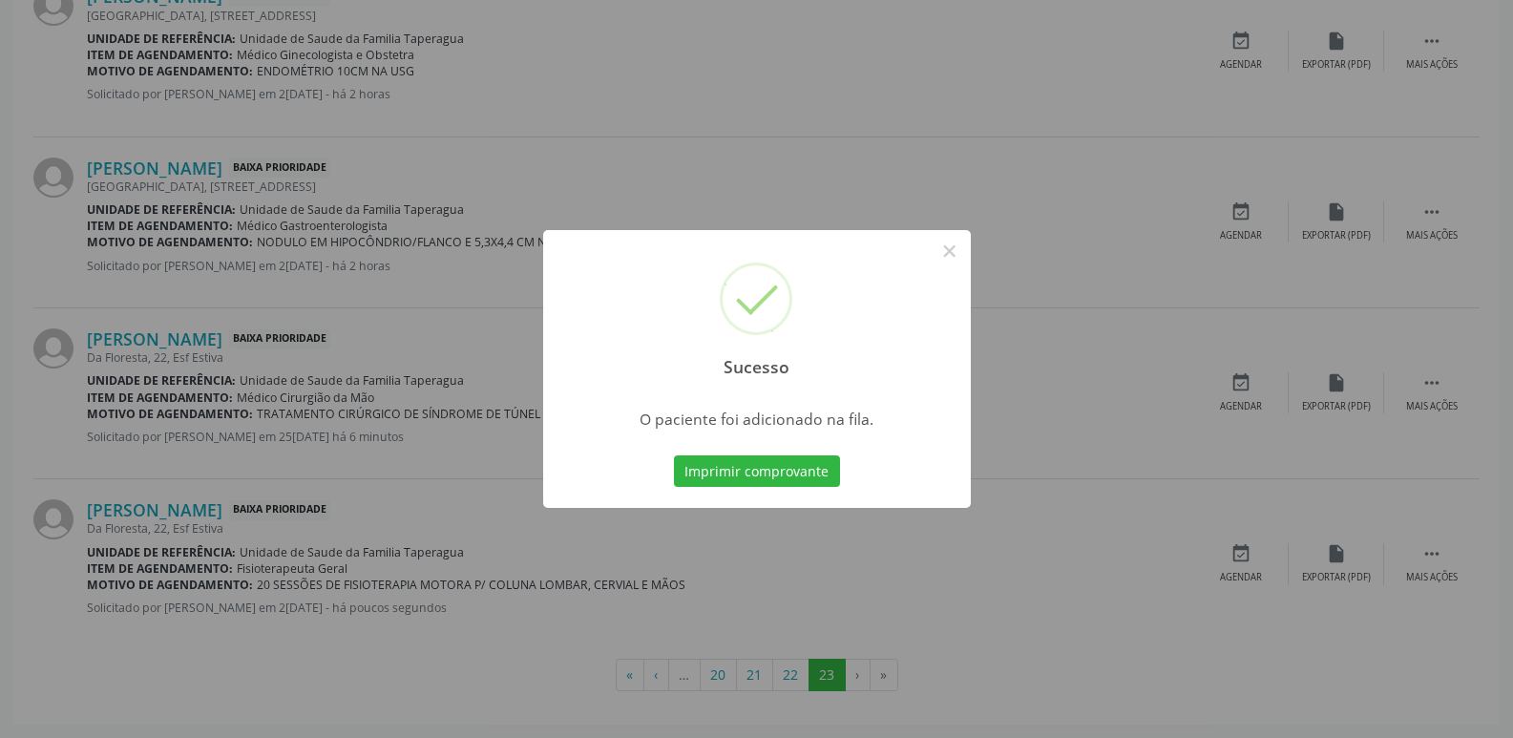
click at [1071, 640] on div "Sucesso × O paciente foi adicionado na fila. Imprimir comprovante Cancel" at bounding box center [756, 369] width 1513 height 738
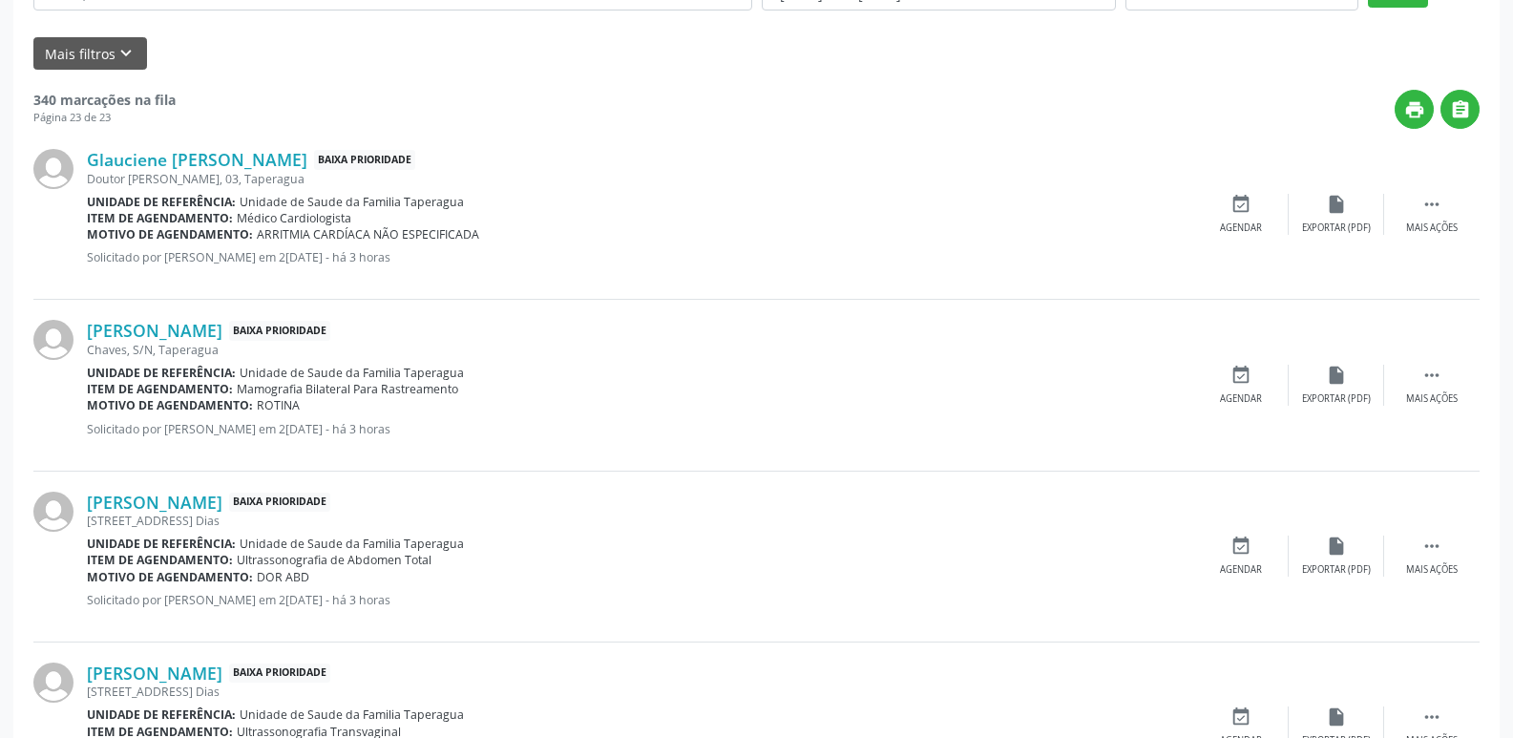
scroll to position [0, 0]
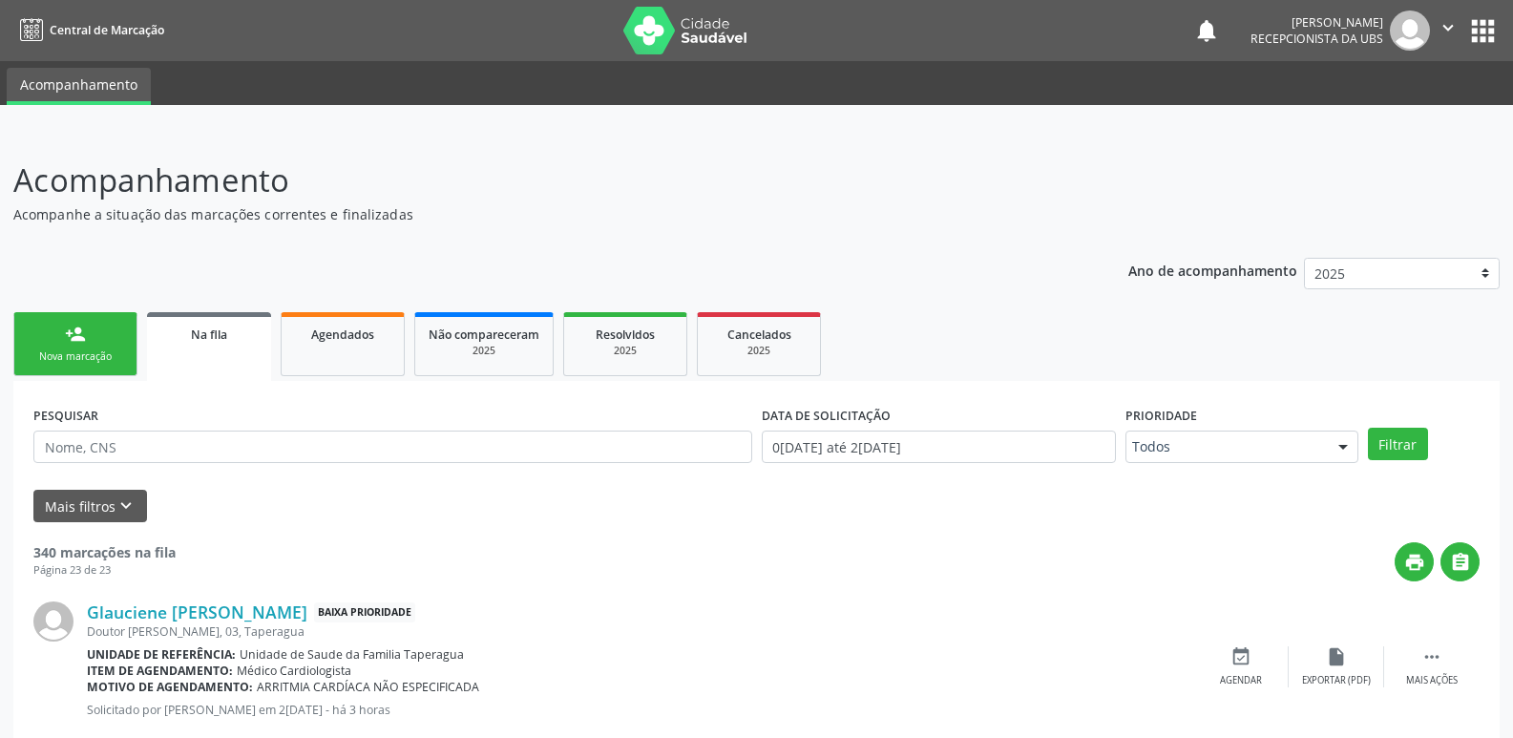
click at [115, 336] on link "person_add Nova marcação" at bounding box center [75, 344] width 124 height 64
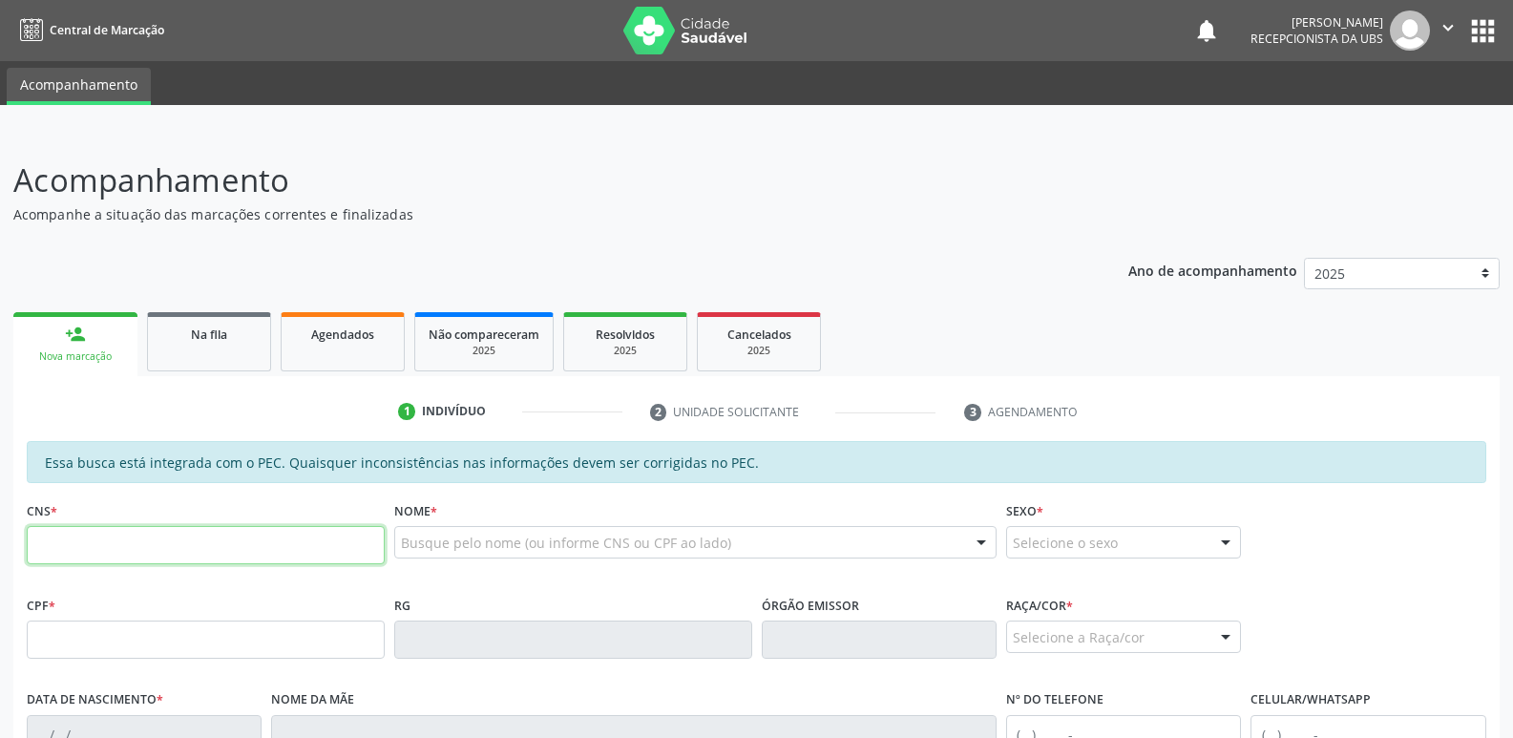
click at [322, 531] on input "text" at bounding box center [206, 545] width 358 height 38
paste input "708 9017 2482 0518"
type input "708 9017 2482 0518"
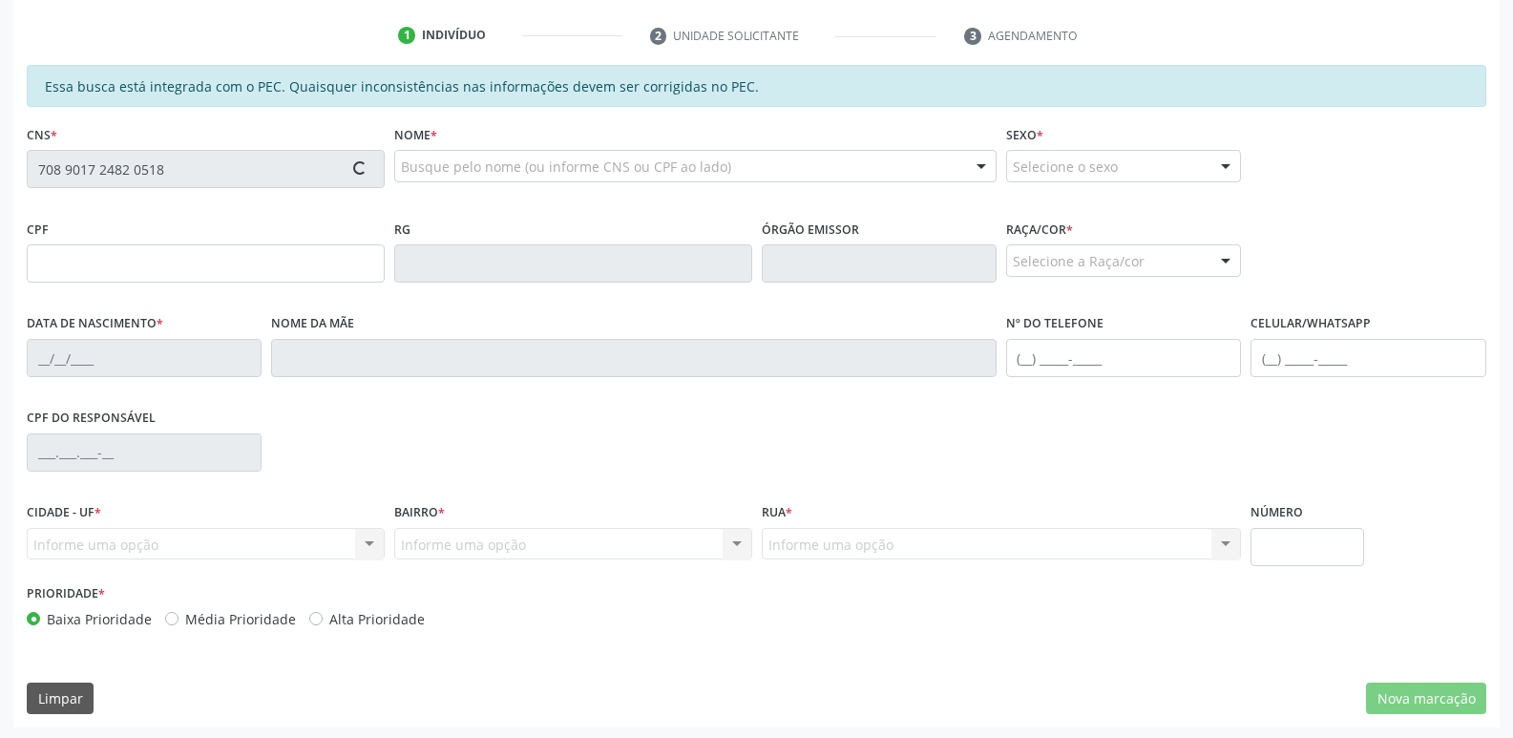
scroll to position [379, 0]
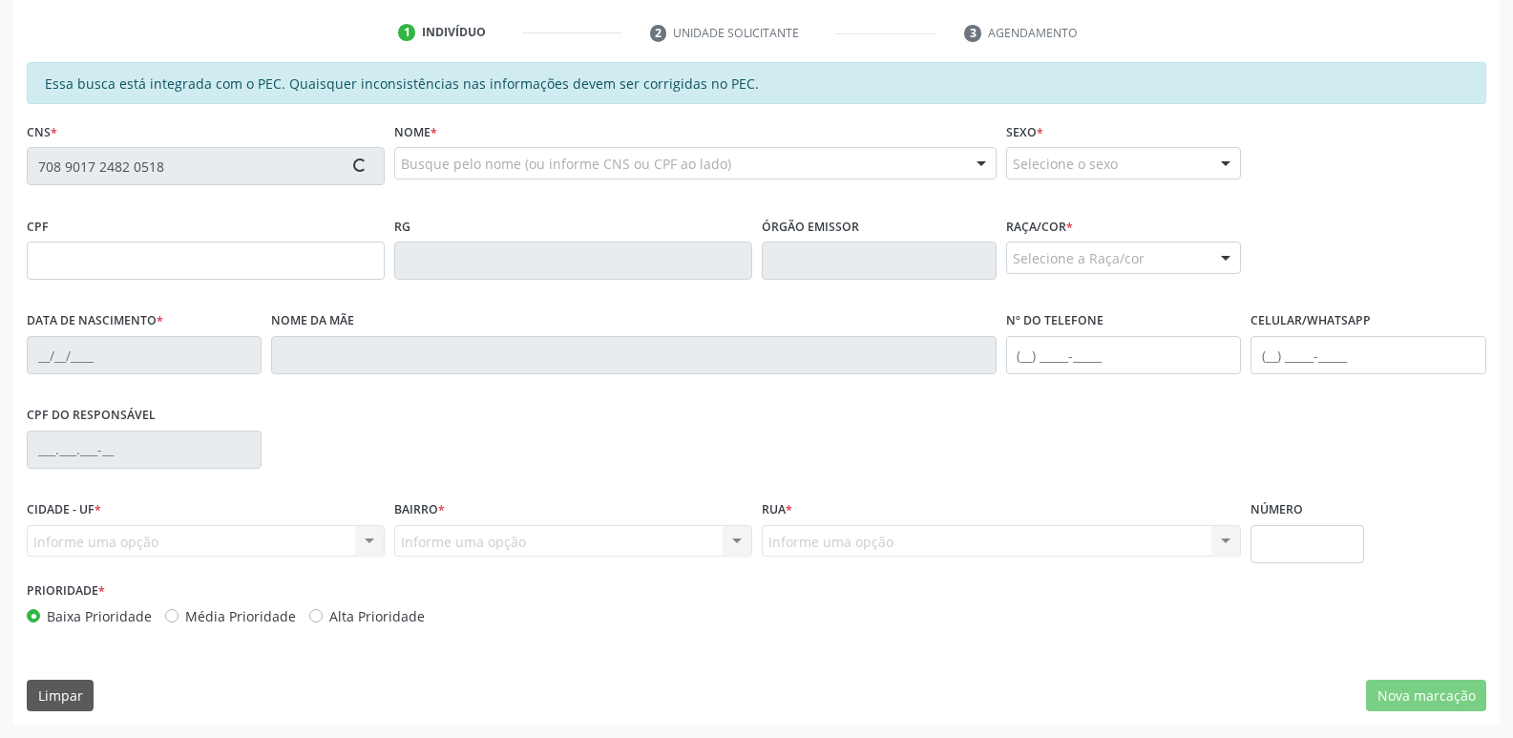
type input "134.656.464-79"
type input "2[DATE]"
type input "[PERSON_NAME]"
type input "[PHONE_NUMBER]"
type input "637"
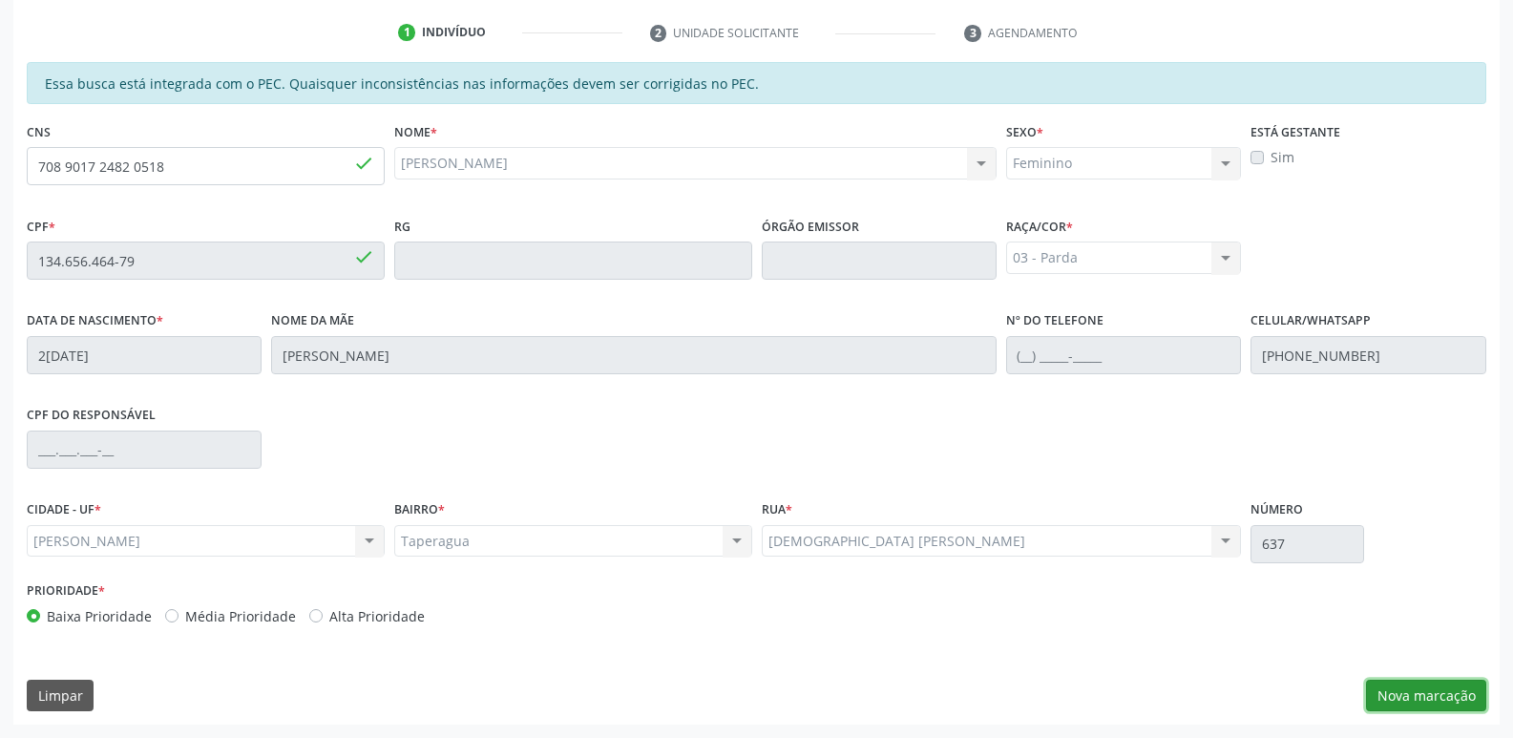
click at [1462, 686] on button "Nova marcação" at bounding box center [1426, 696] width 120 height 32
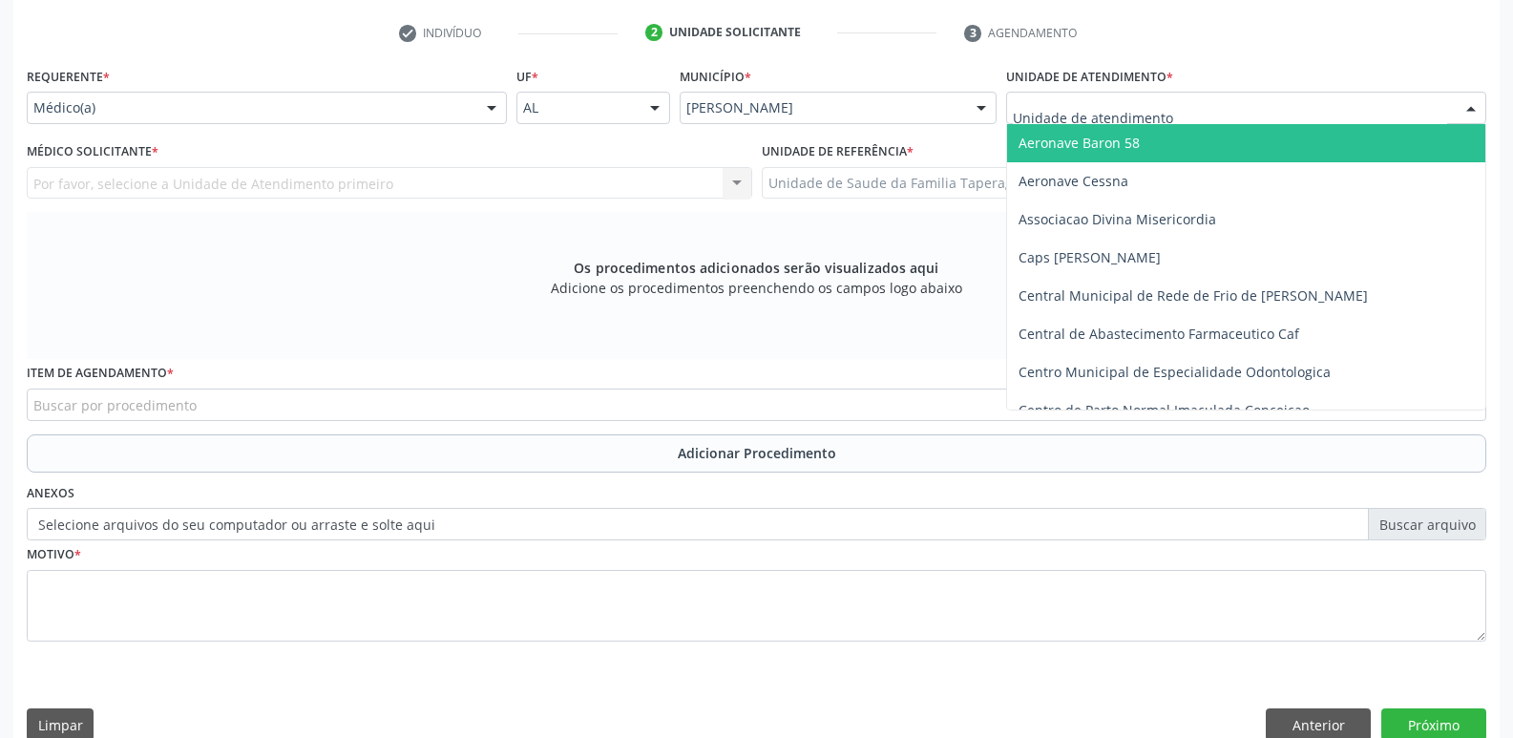
click at [1224, 105] on div at bounding box center [1246, 108] width 480 height 32
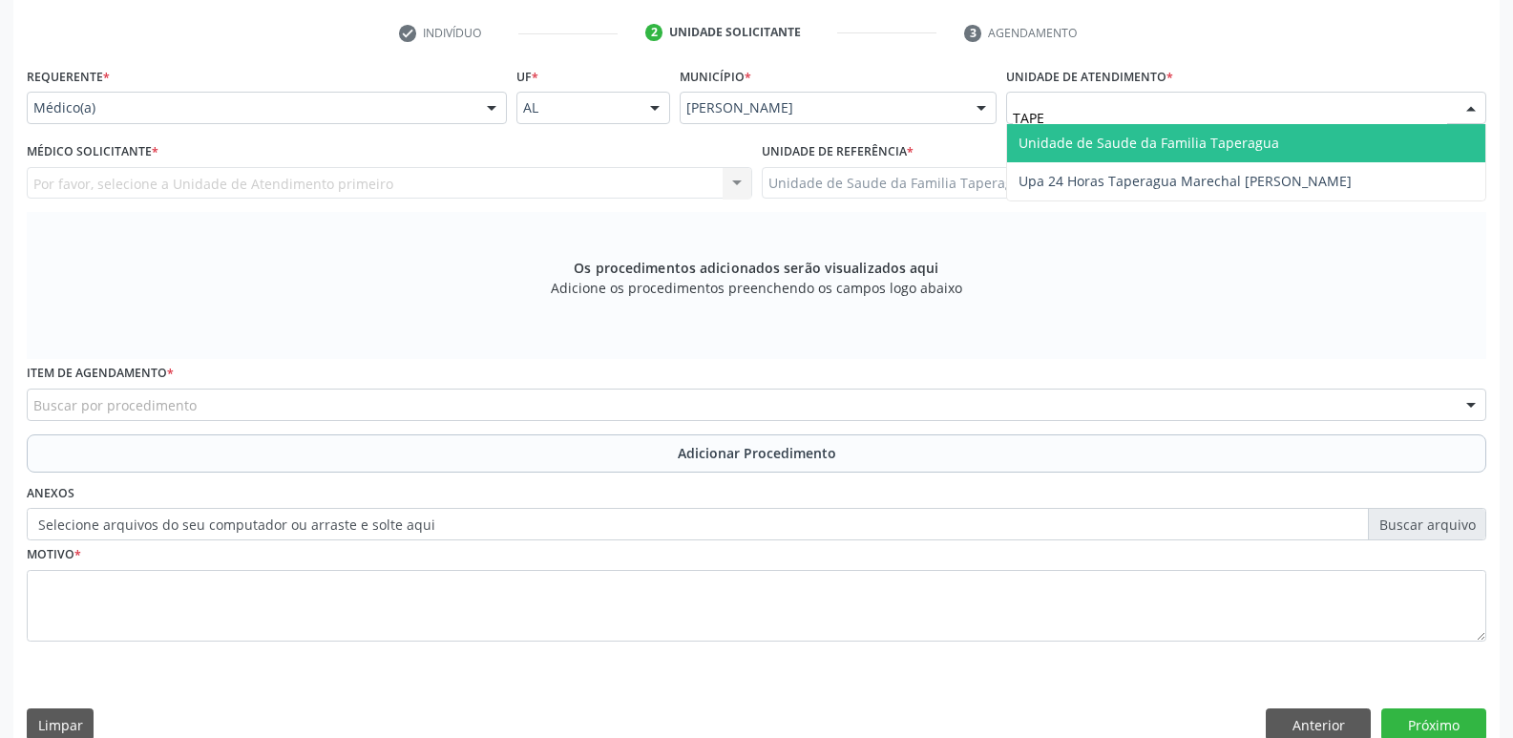
type input "TAPER"
click at [1224, 138] on span "Unidade de Saude da Familia Taperagua" at bounding box center [1148, 143] width 261 height 18
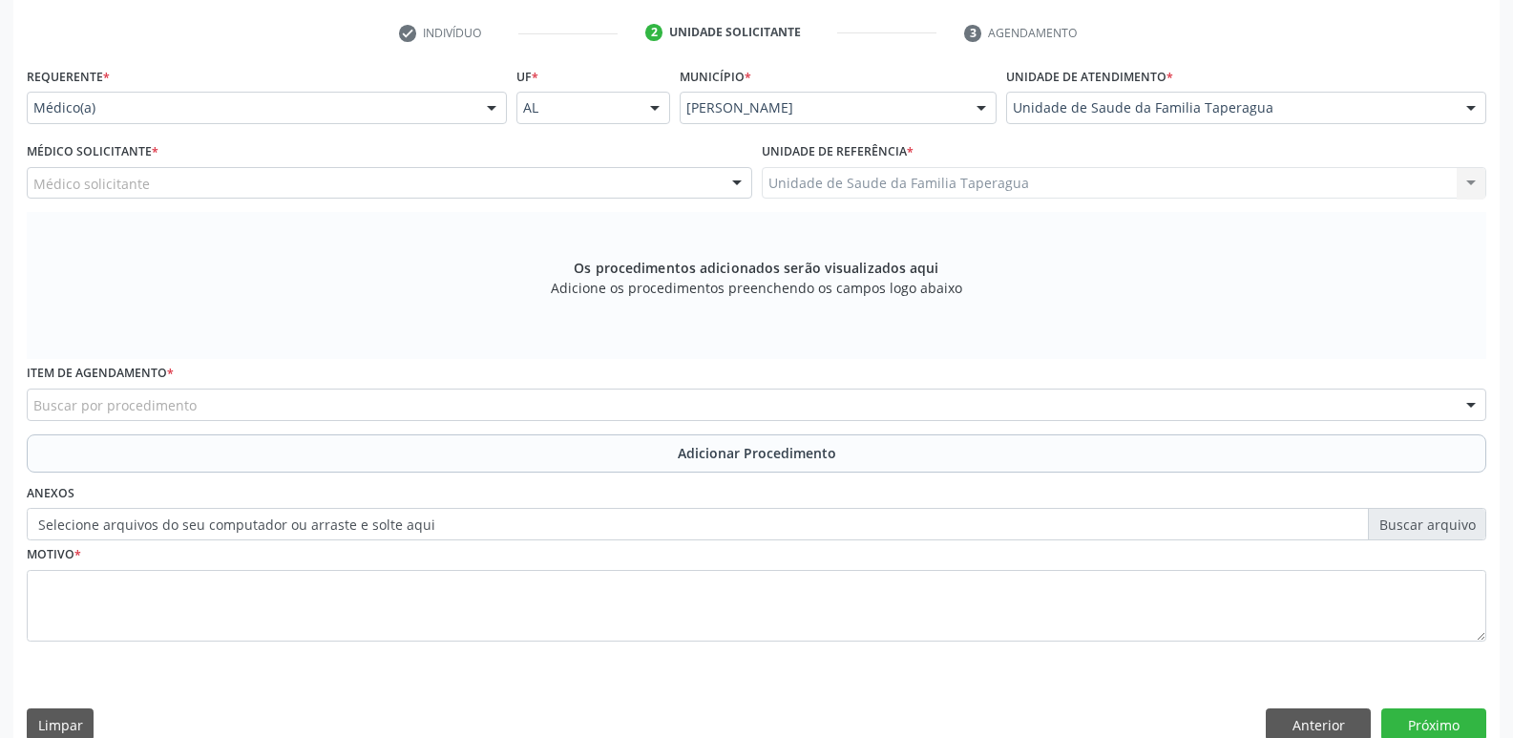
click at [474, 174] on div "Médico solicitante" at bounding box center [389, 183] width 725 height 32
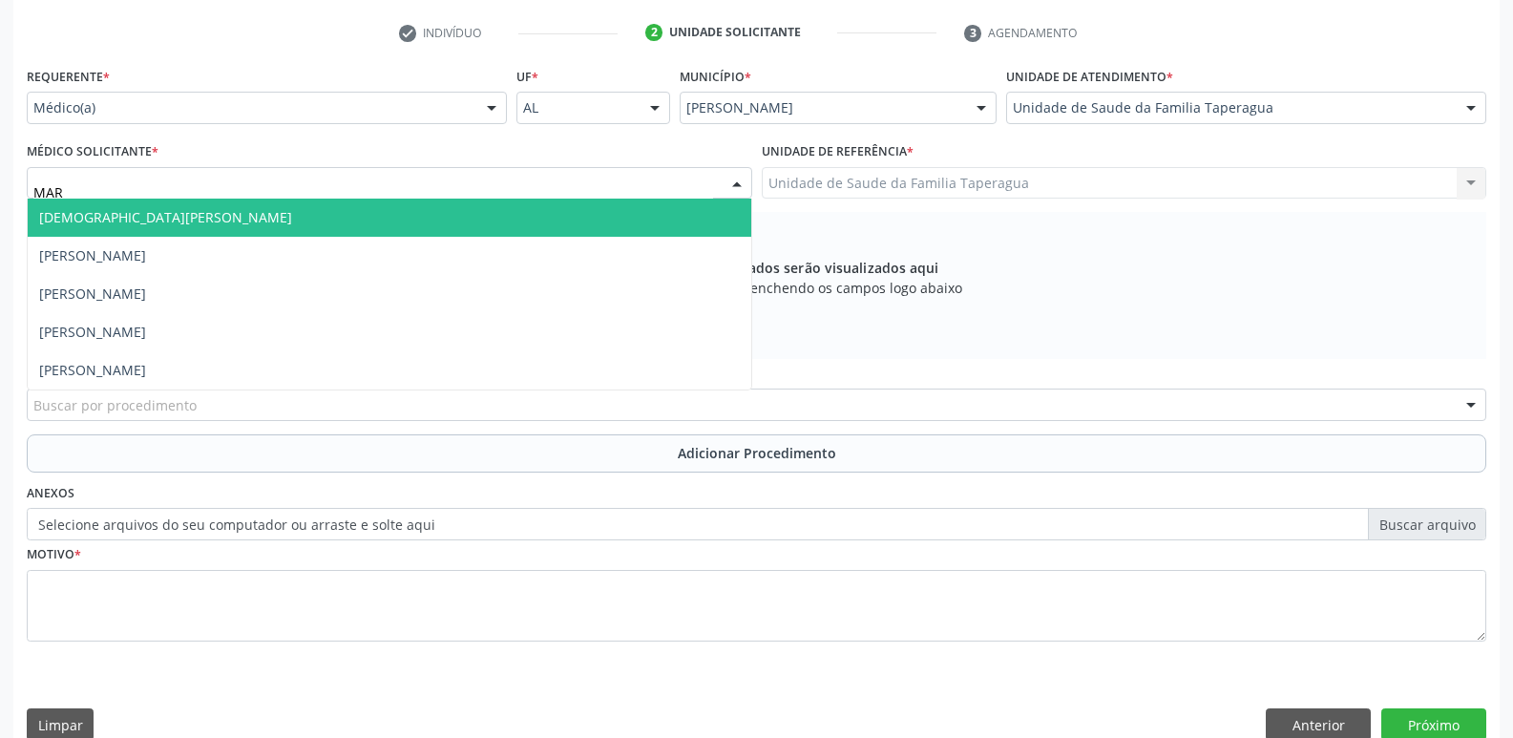
type input "MART"
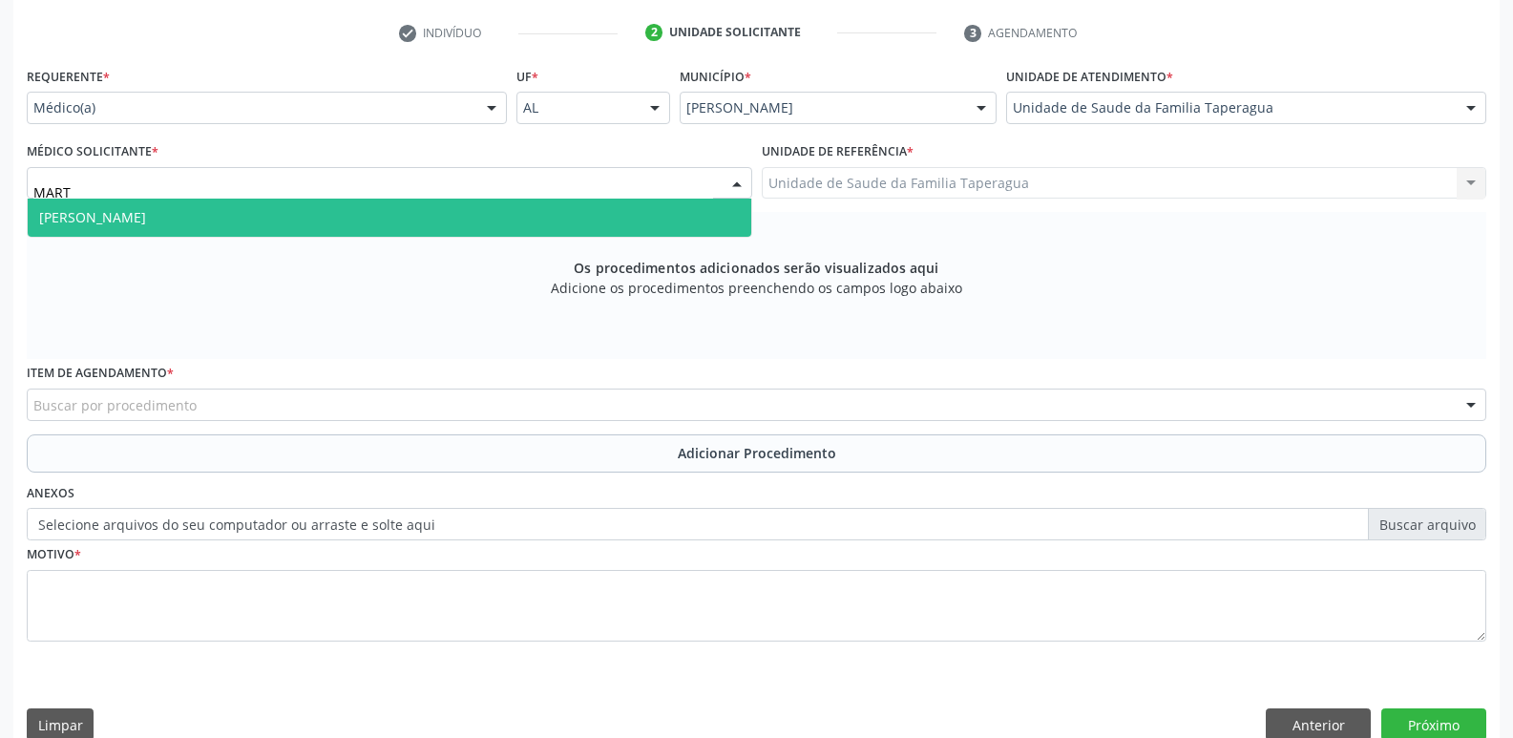
click at [477, 207] on span "[PERSON_NAME]" at bounding box center [389, 218] width 723 height 38
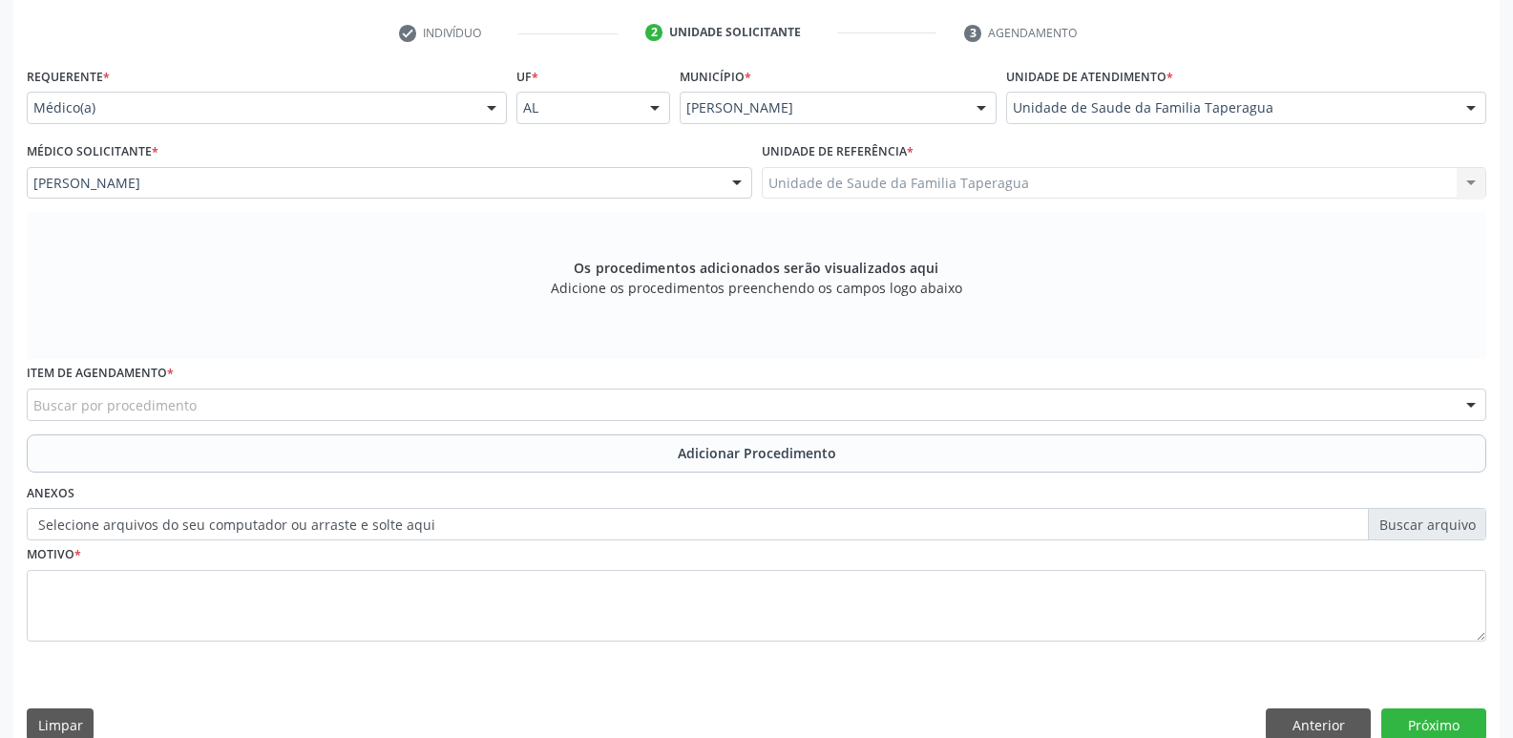
click at [460, 406] on div "Buscar por procedimento" at bounding box center [756, 404] width 1459 height 32
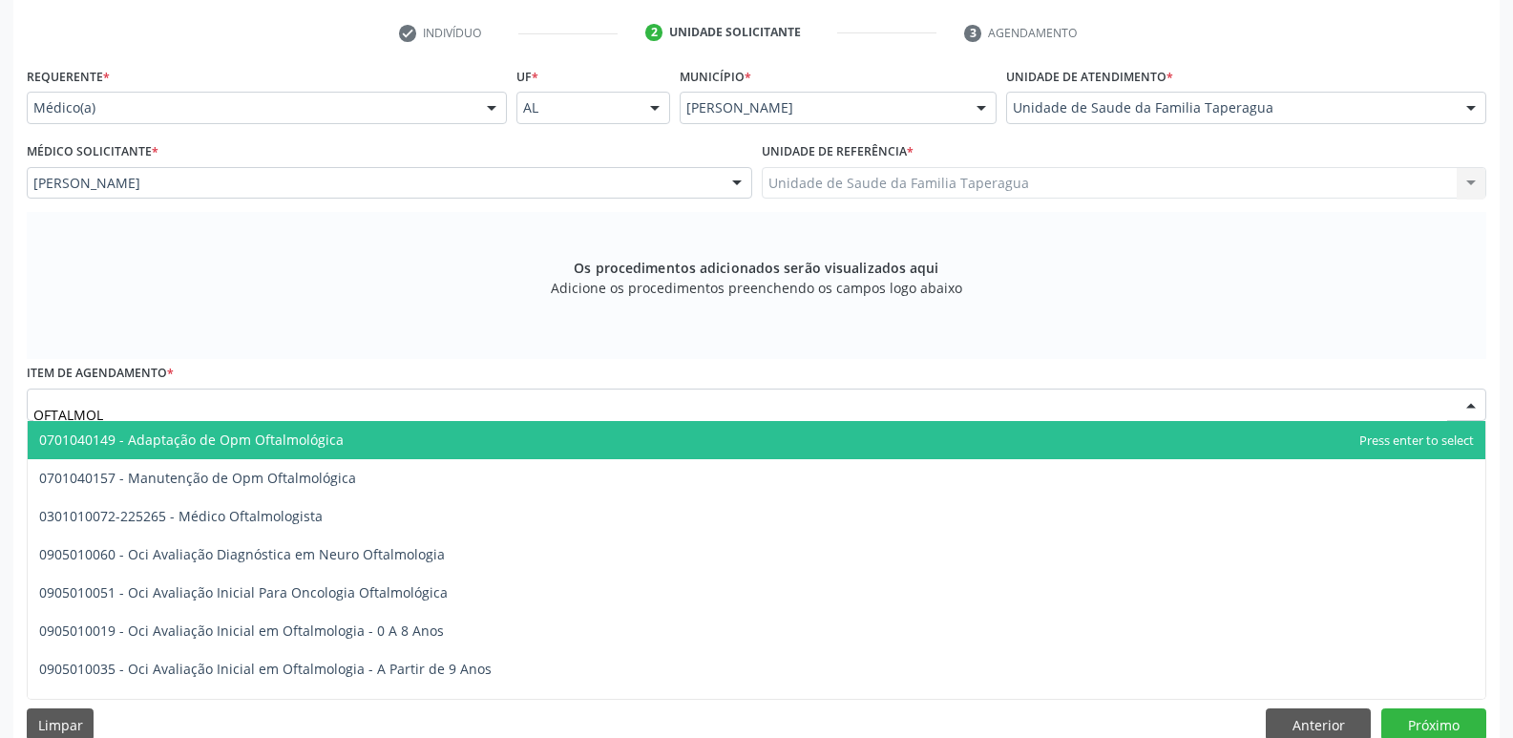
type input "OFTALMOLO"
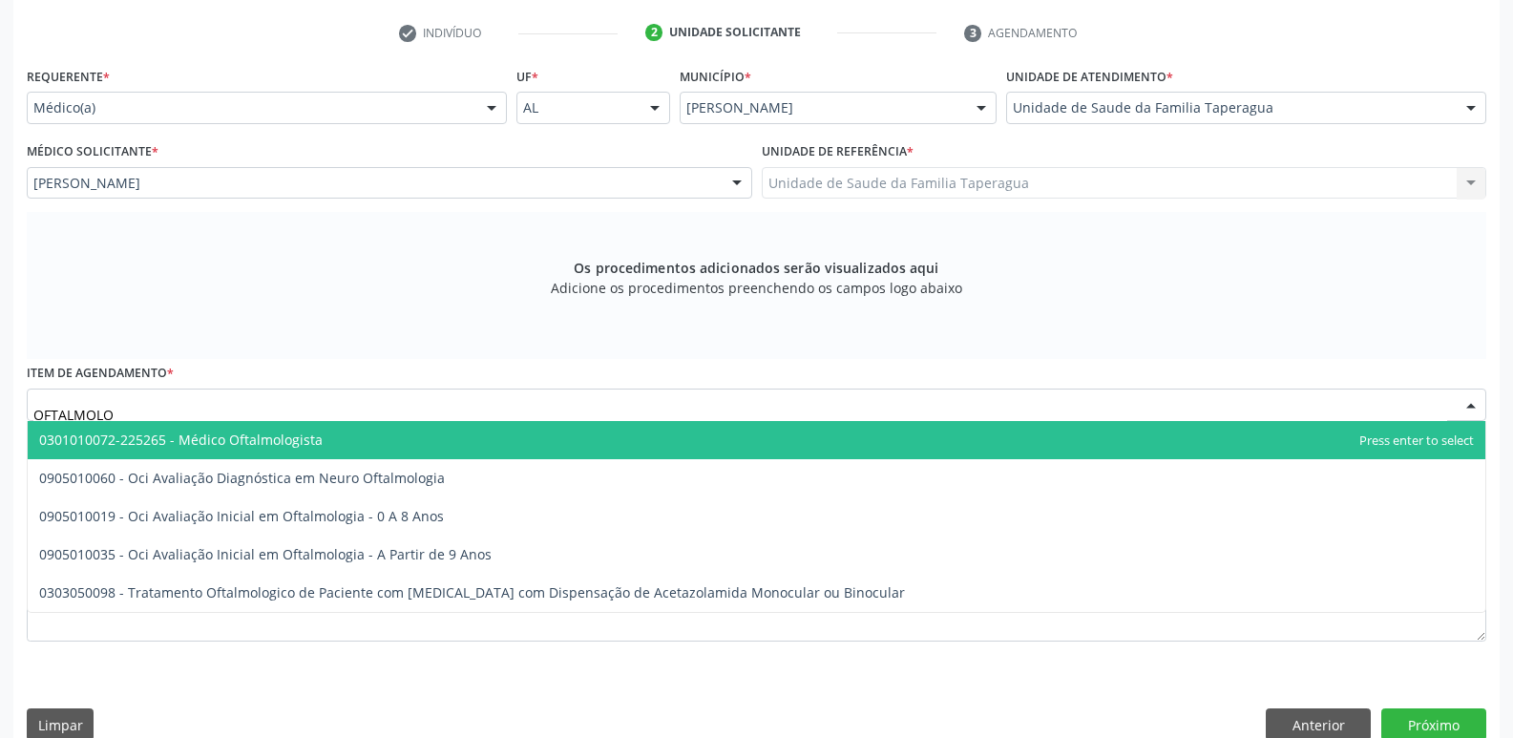
click at [462, 436] on span "0301010072-225265 - Médico Oftalmologista" at bounding box center [756, 440] width 1457 height 38
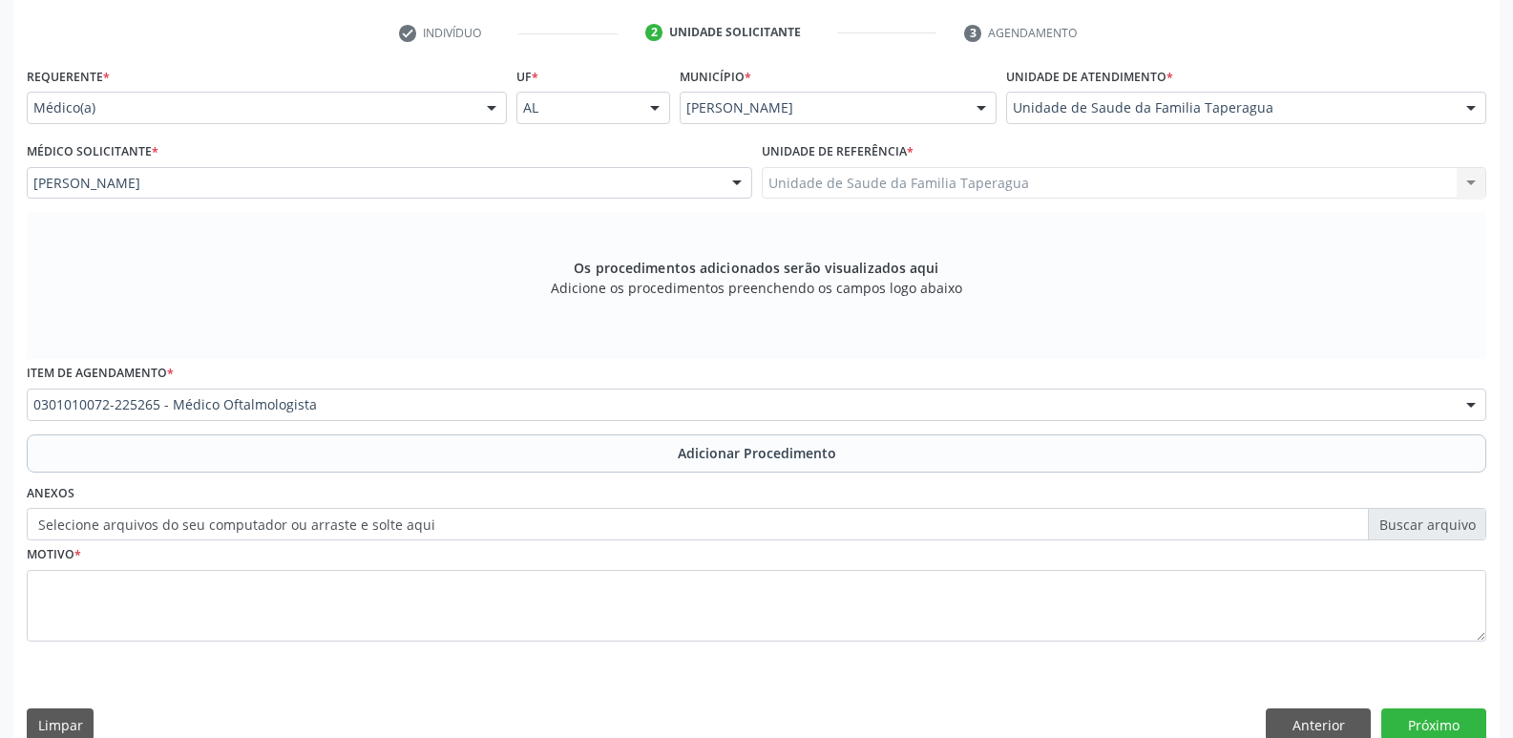
click at [462, 461] on button "Adicionar Procedimento" at bounding box center [756, 453] width 1459 height 38
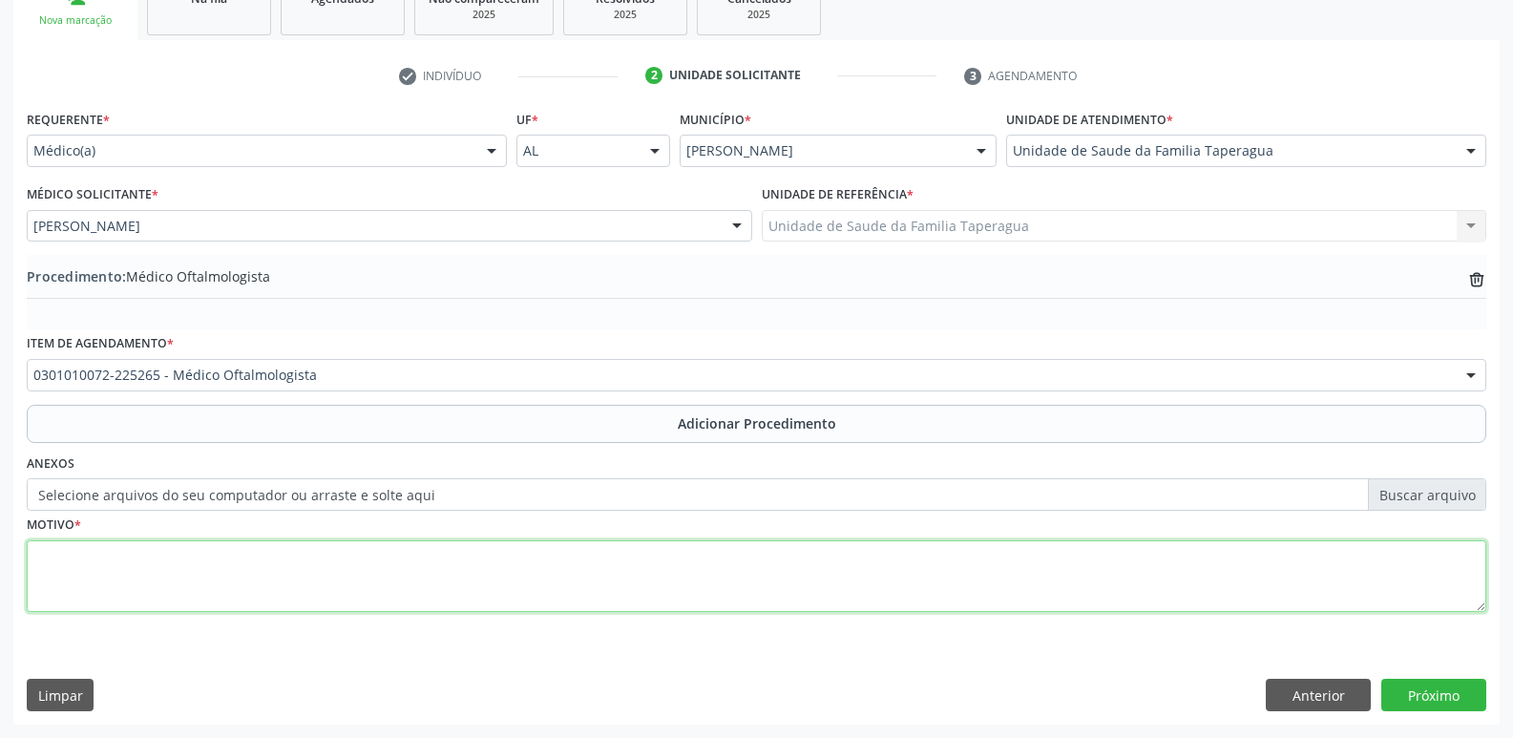
click at [463, 572] on textarea at bounding box center [756, 576] width 1459 height 73
type textarea "ROTINA REFRAÇÃO"
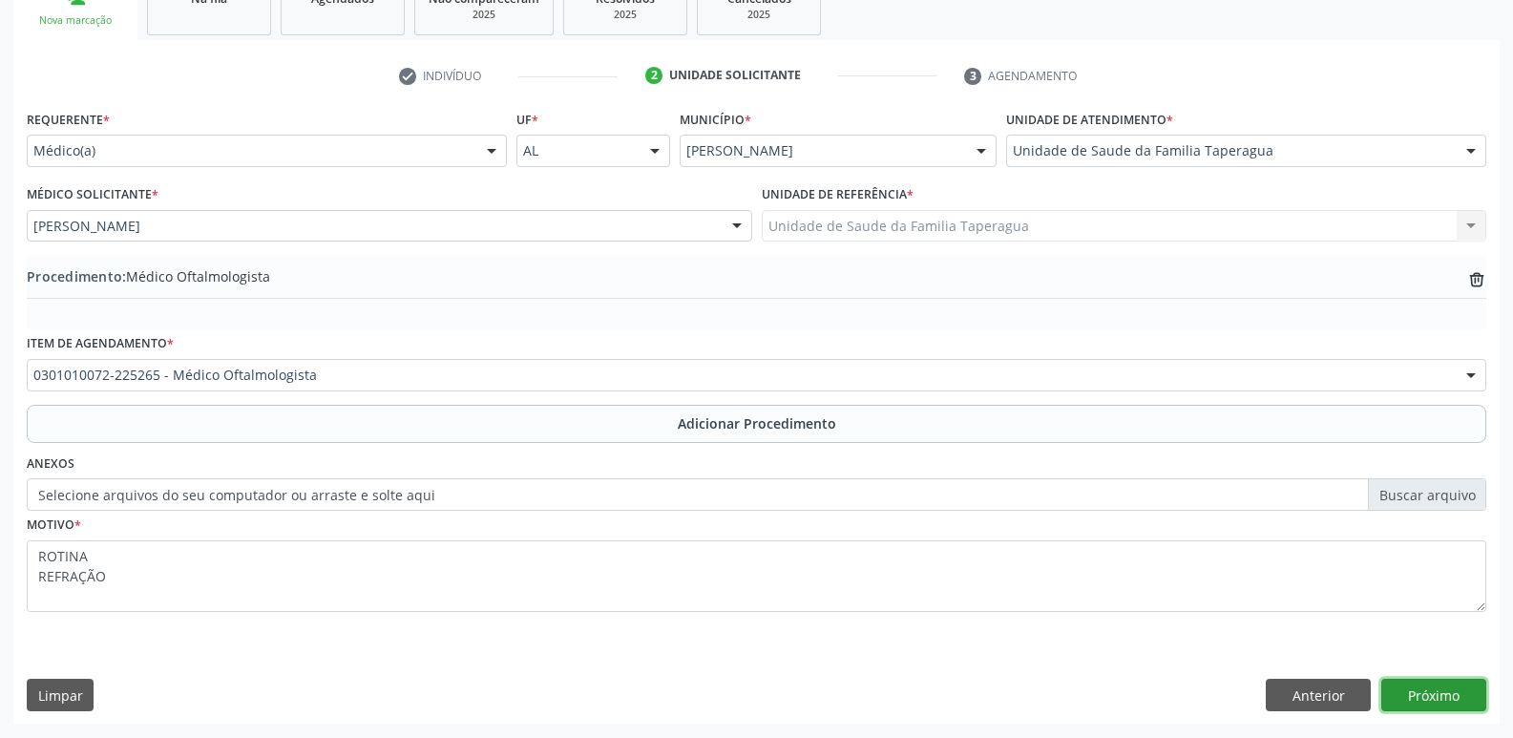
click at [1435, 696] on button "Próximo" at bounding box center [1433, 695] width 105 height 32
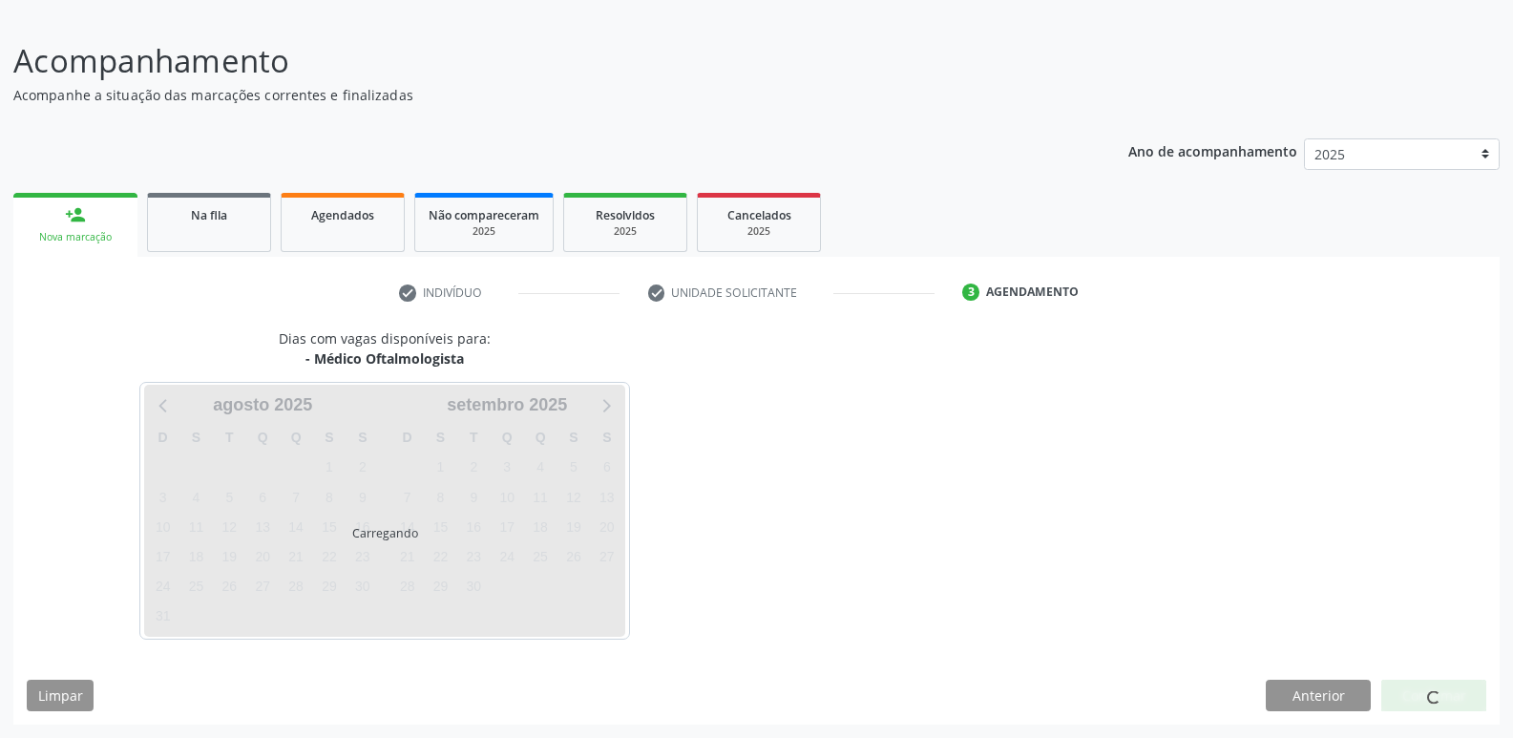
scroll to position [176, 0]
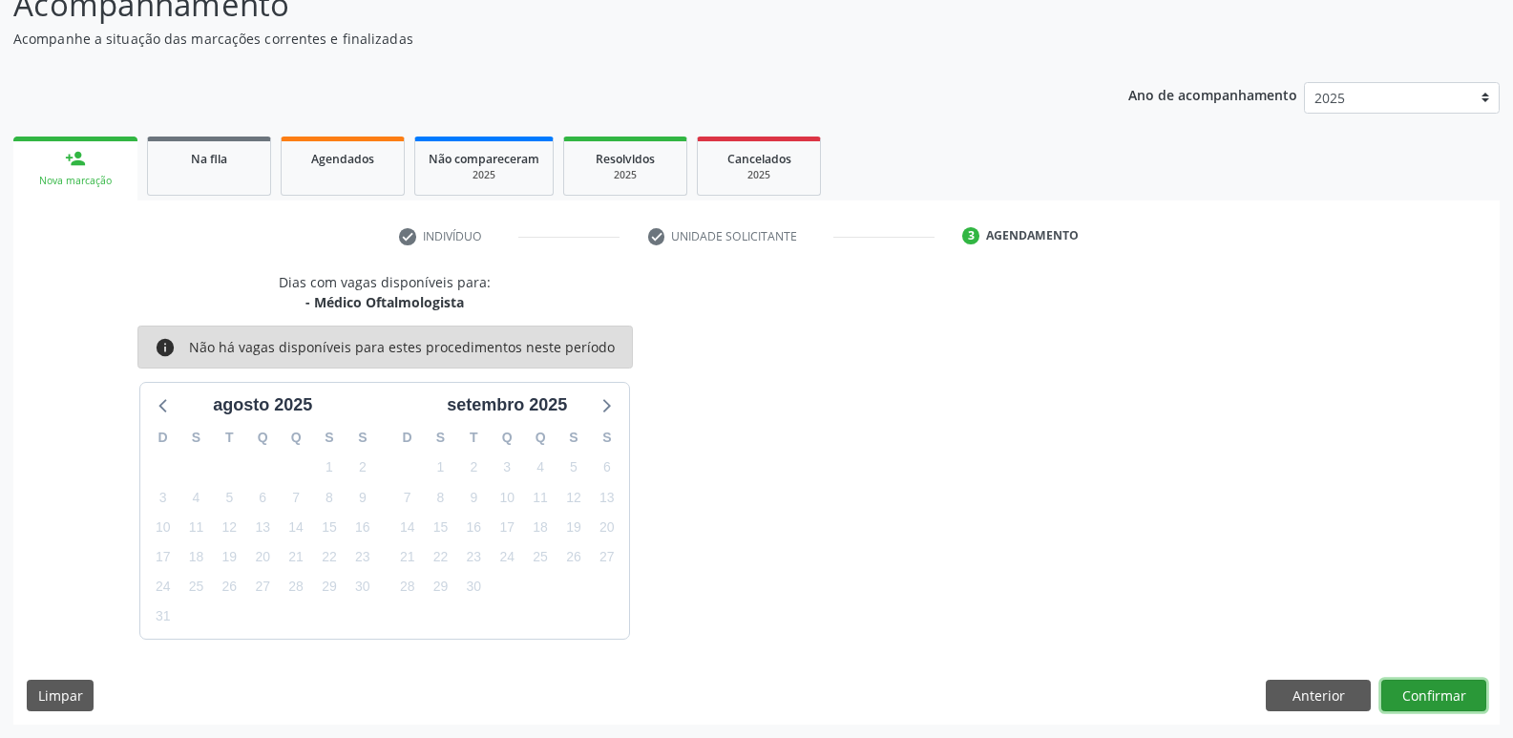
click at [1447, 686] on button "Confirmar" at bounding box center [1433, 696] width 105 height 32
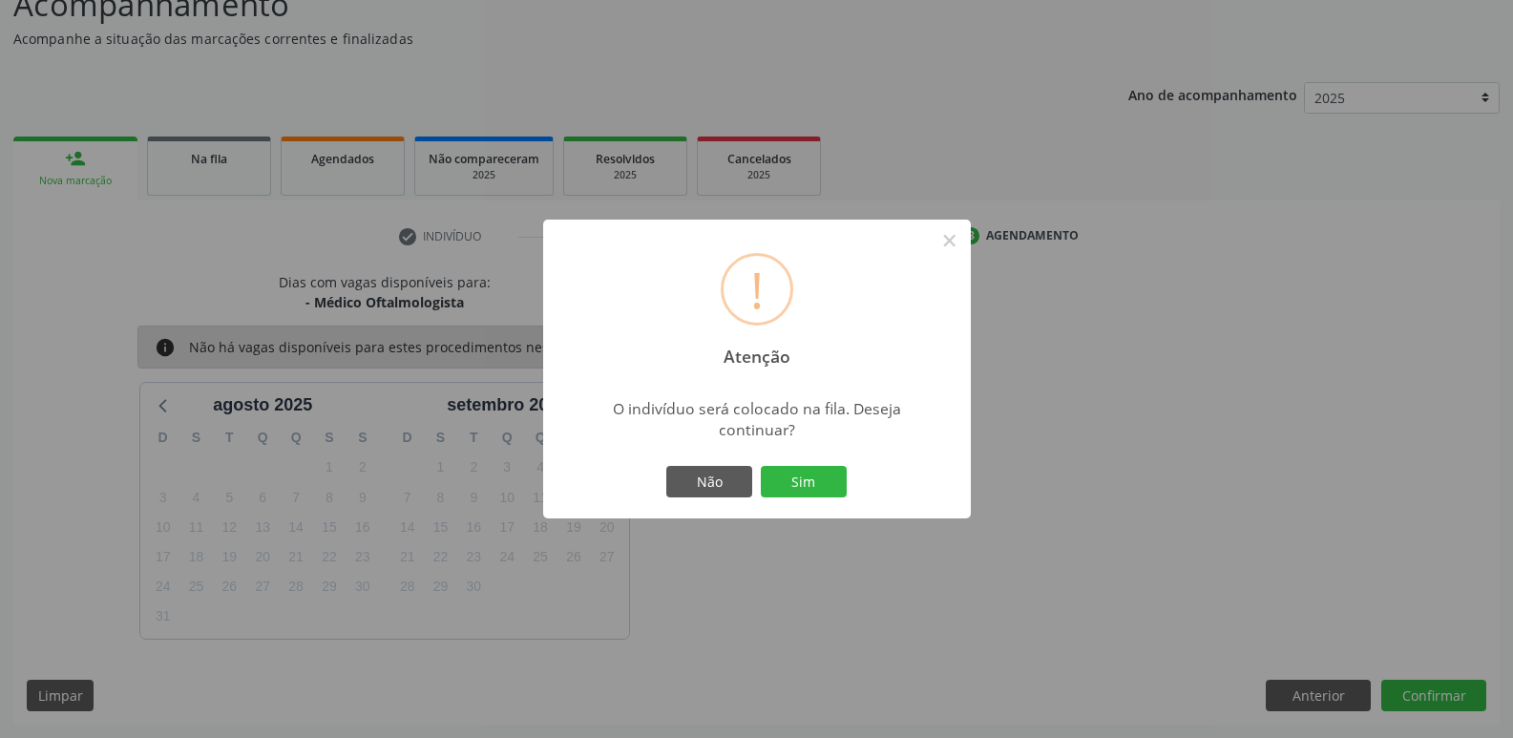
click at [761, 466] on button "Sim" at bounding box center [804, 482] width 86 height 32
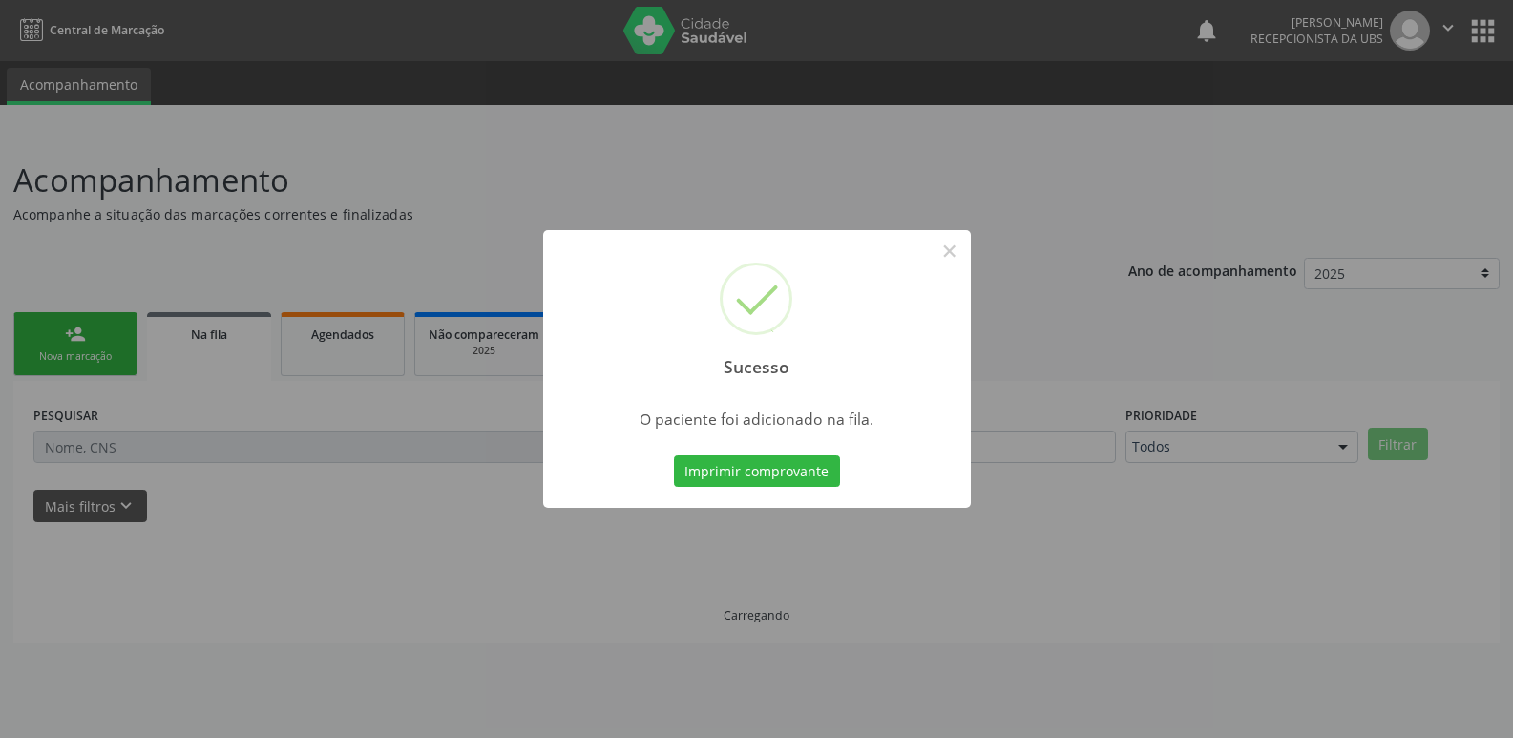
scroll to position [0, 0]
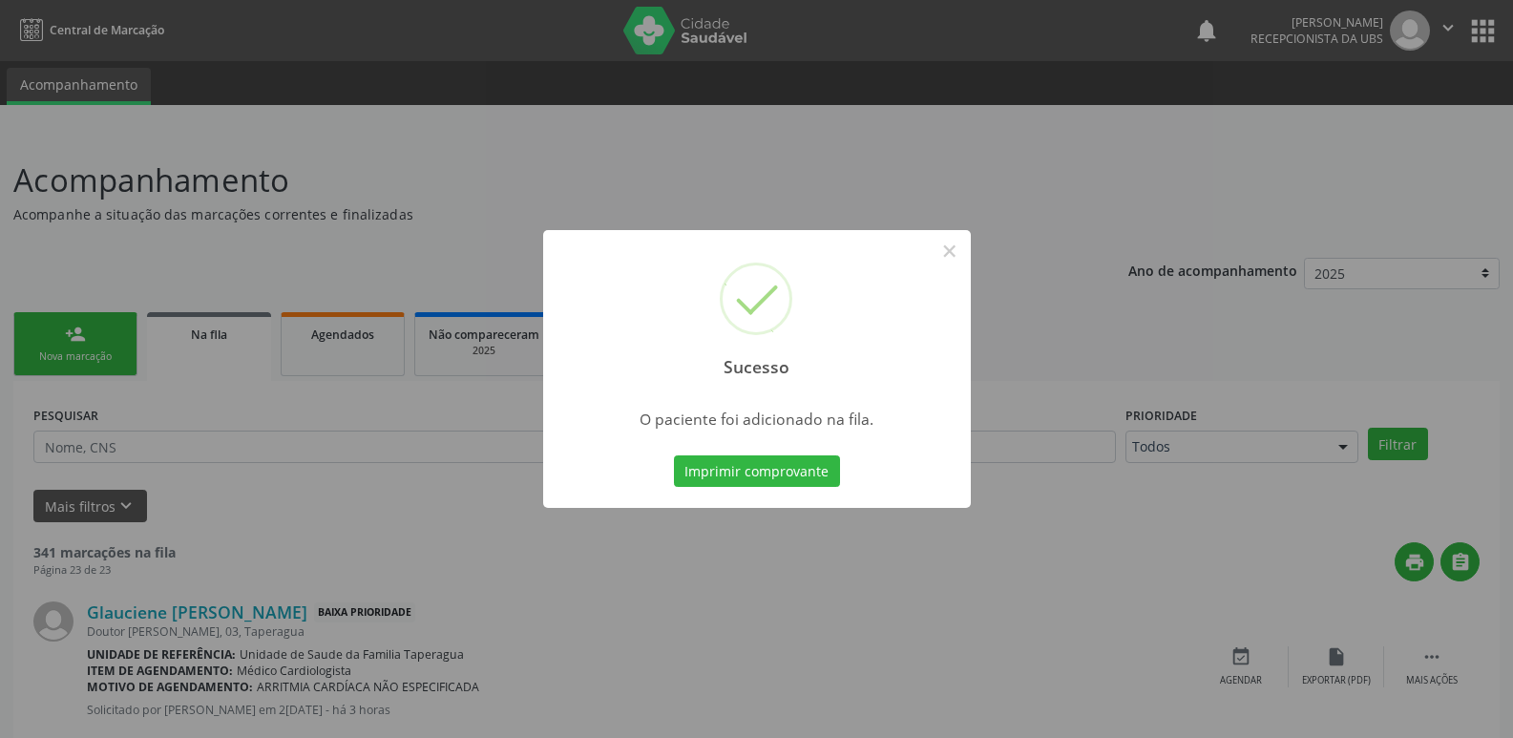
click at [1239, 400] on div "Sucesso × O paciente foi adicionado na fila. Imprimir comprovante Cancel" at bounding box center [756, 369] width 1513 height 738
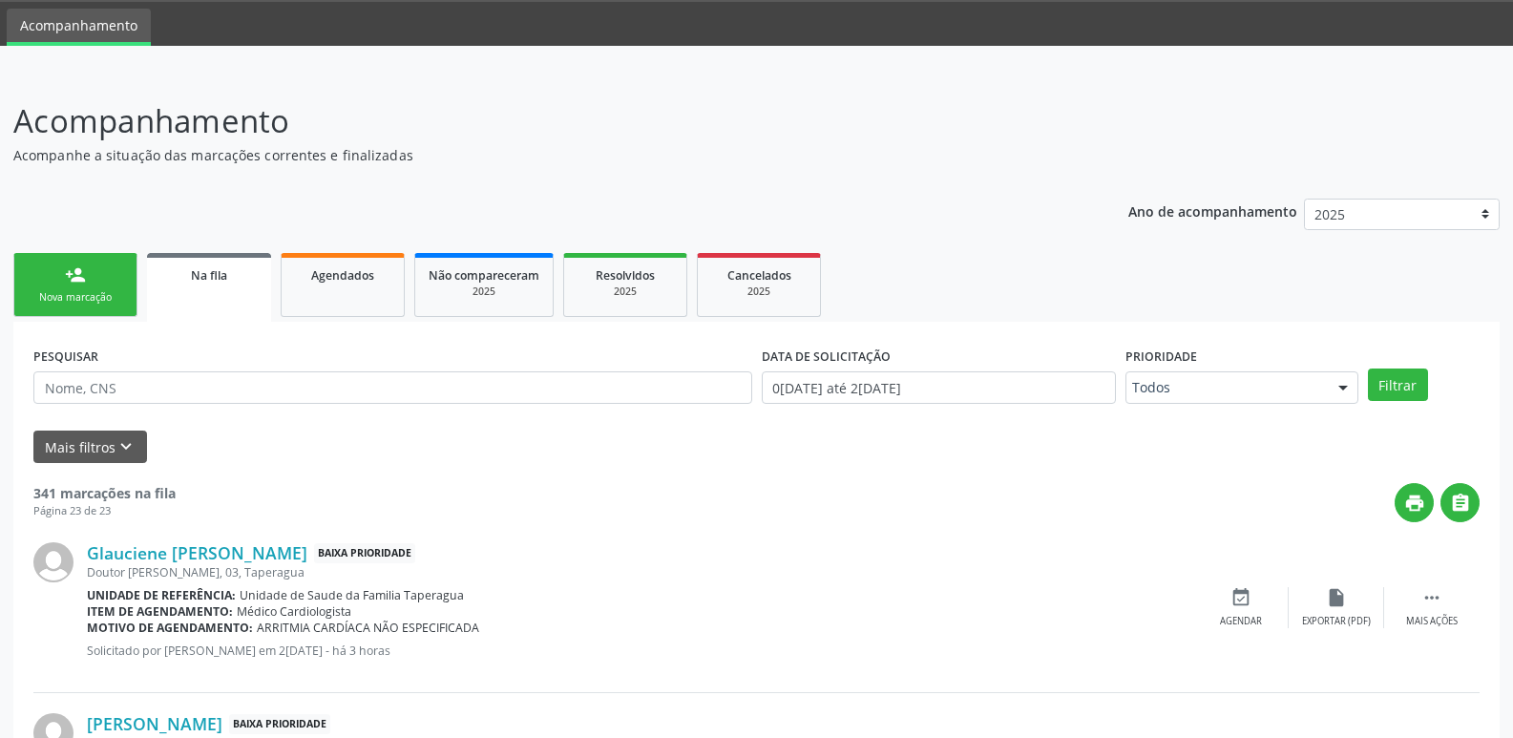
scroll to position [38, 0]
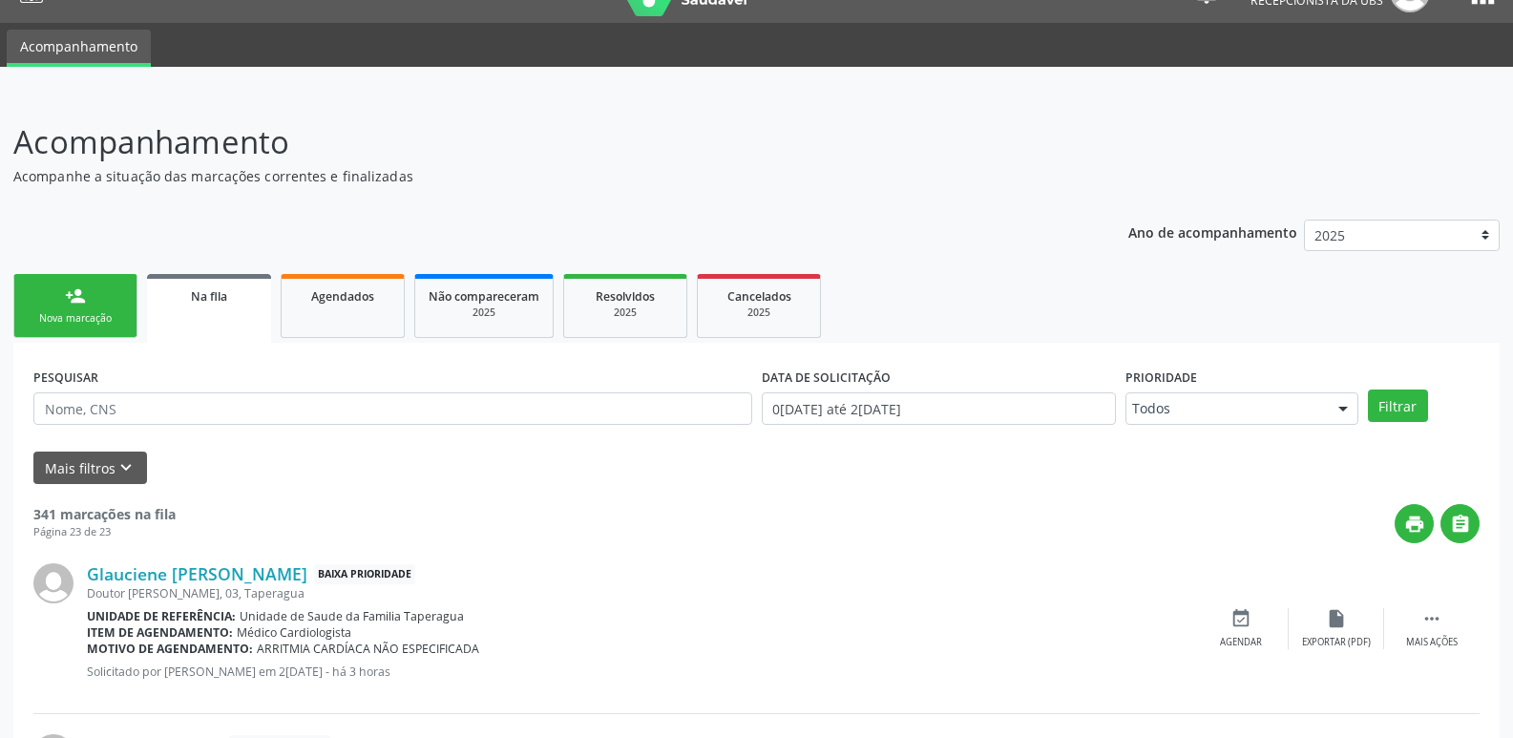
click at [115, 321] on div "Nova marcação" at bounding box center [75, 318] width 95 height 14
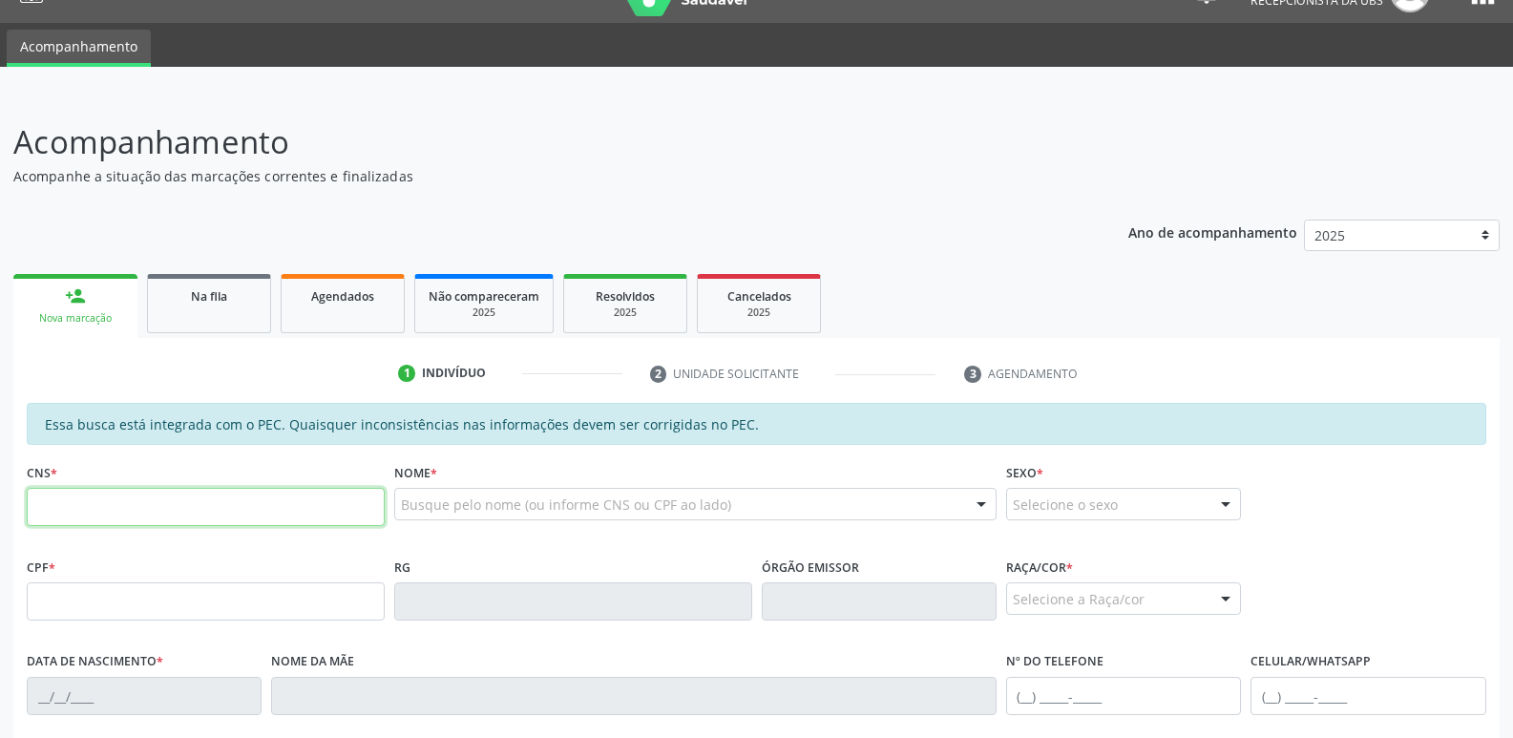
click at [265, 505] on input "text" at bounding box center [206, 507] width 358 height 38
paste input "701 4076 4556 8231"
type input "701 4076 4556 8231"
type input "121.990.324-85"
type input "0[DATE]"
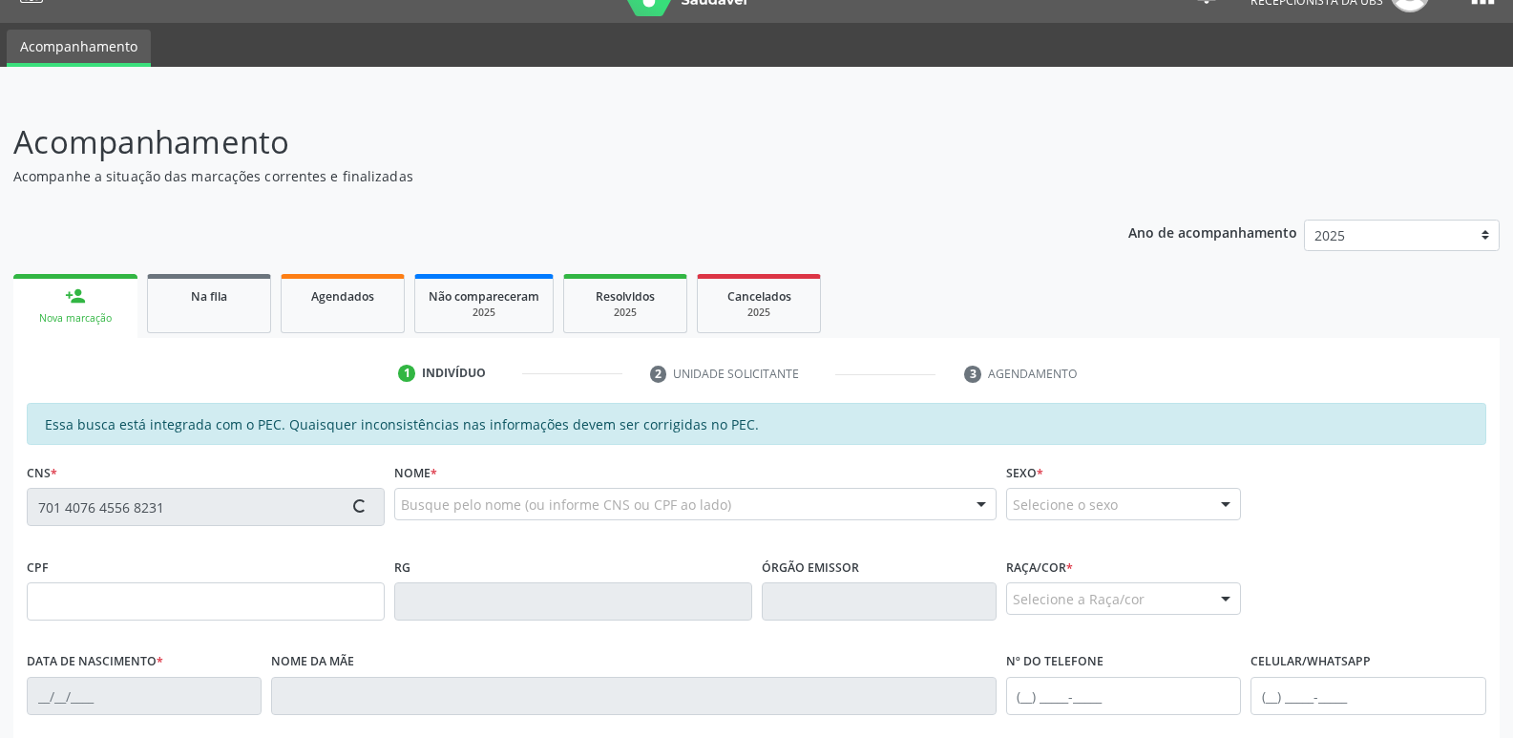
type input "[PERSON_NAME]"
type input "[PHONE_NUMBER]"
type input "117"
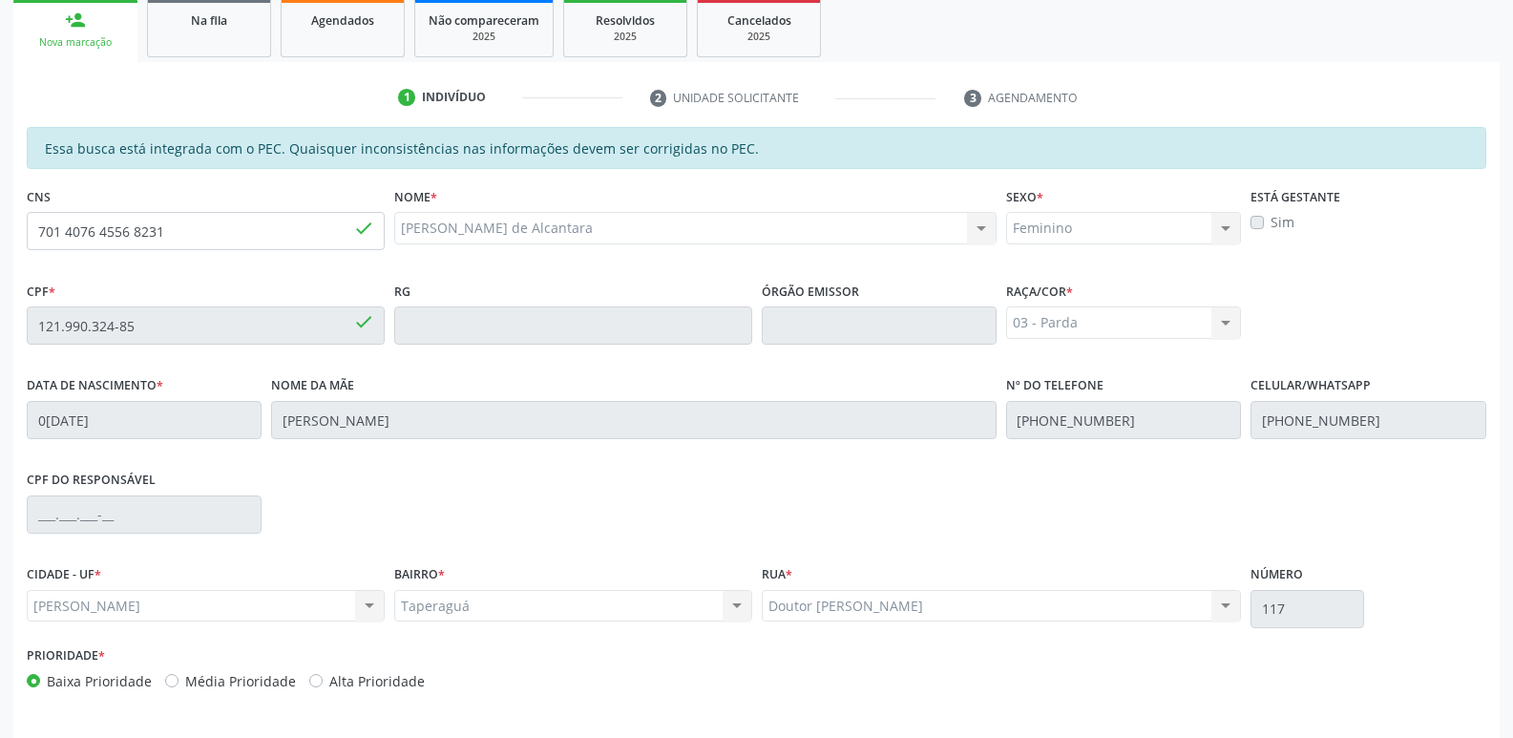
scroll to position [379, 0]
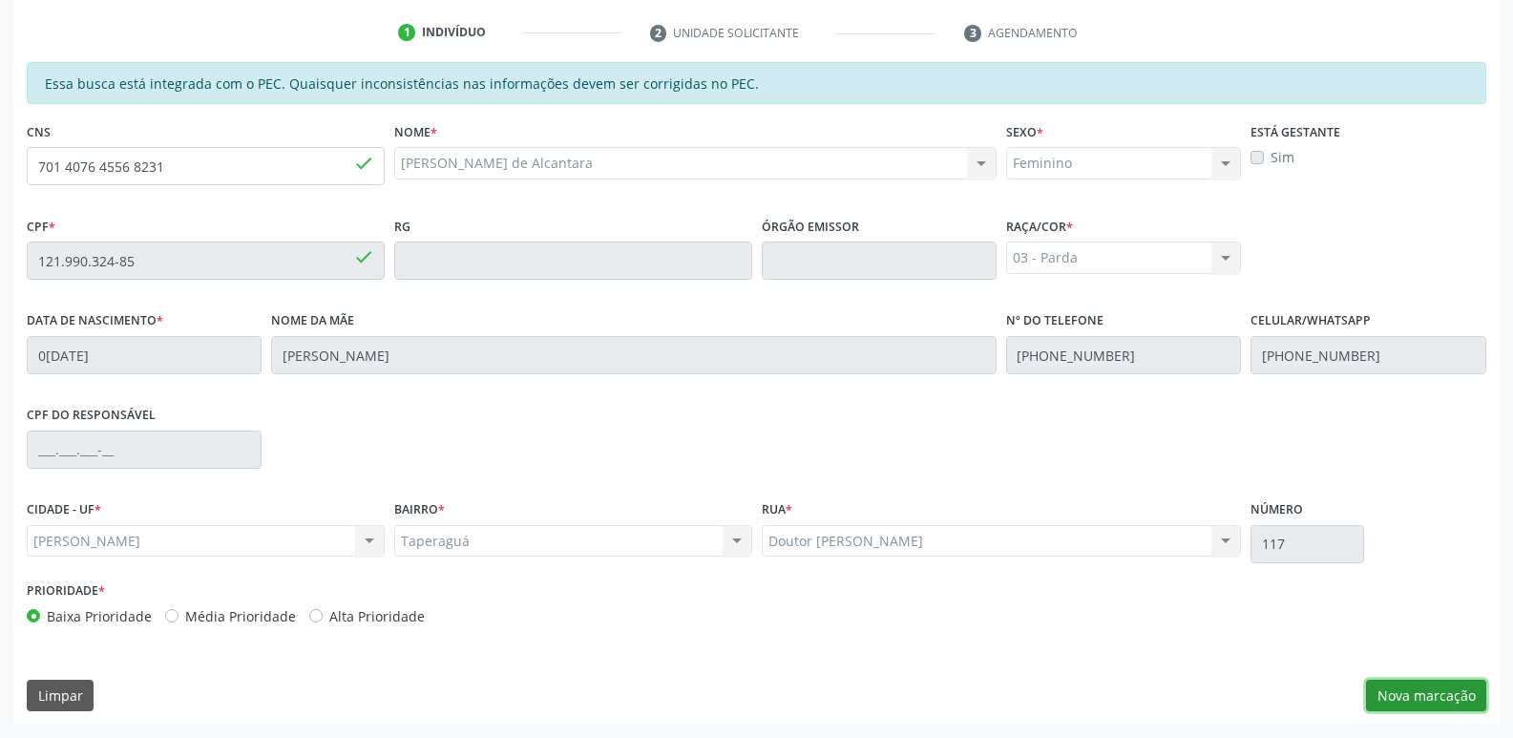
click at [1425, 689] on button "Nova marcação" at bounding box center [1426, 696] width 120 height 32
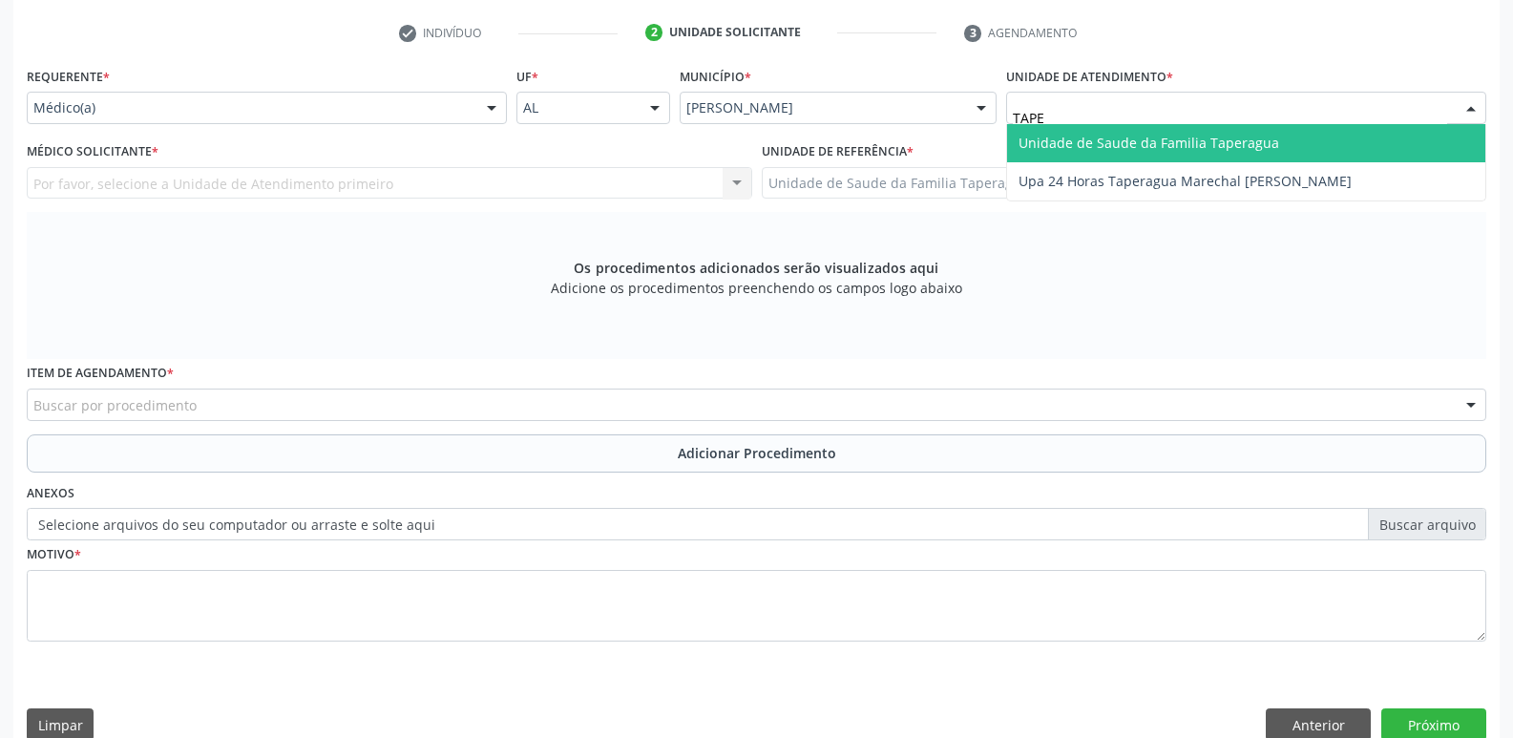
type input "TAPER"
click at [1119, 142] on span "Unidade de Saude da Familia Taperagua" at bounding box center [1148, 143] width 261 height 18
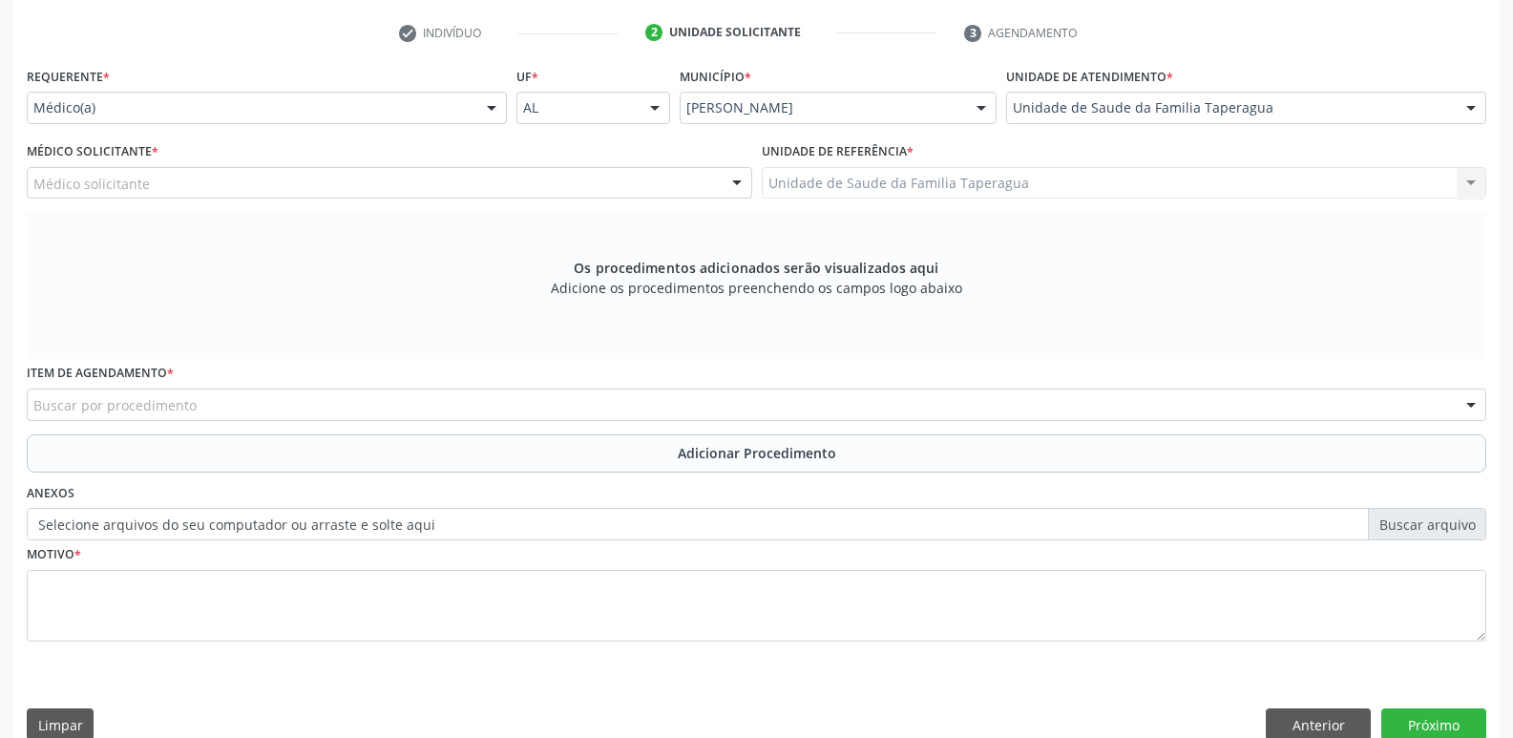
click at [409, 176] on div "Médico solicitante" at bounding box center [389, 183] width 725 height 32
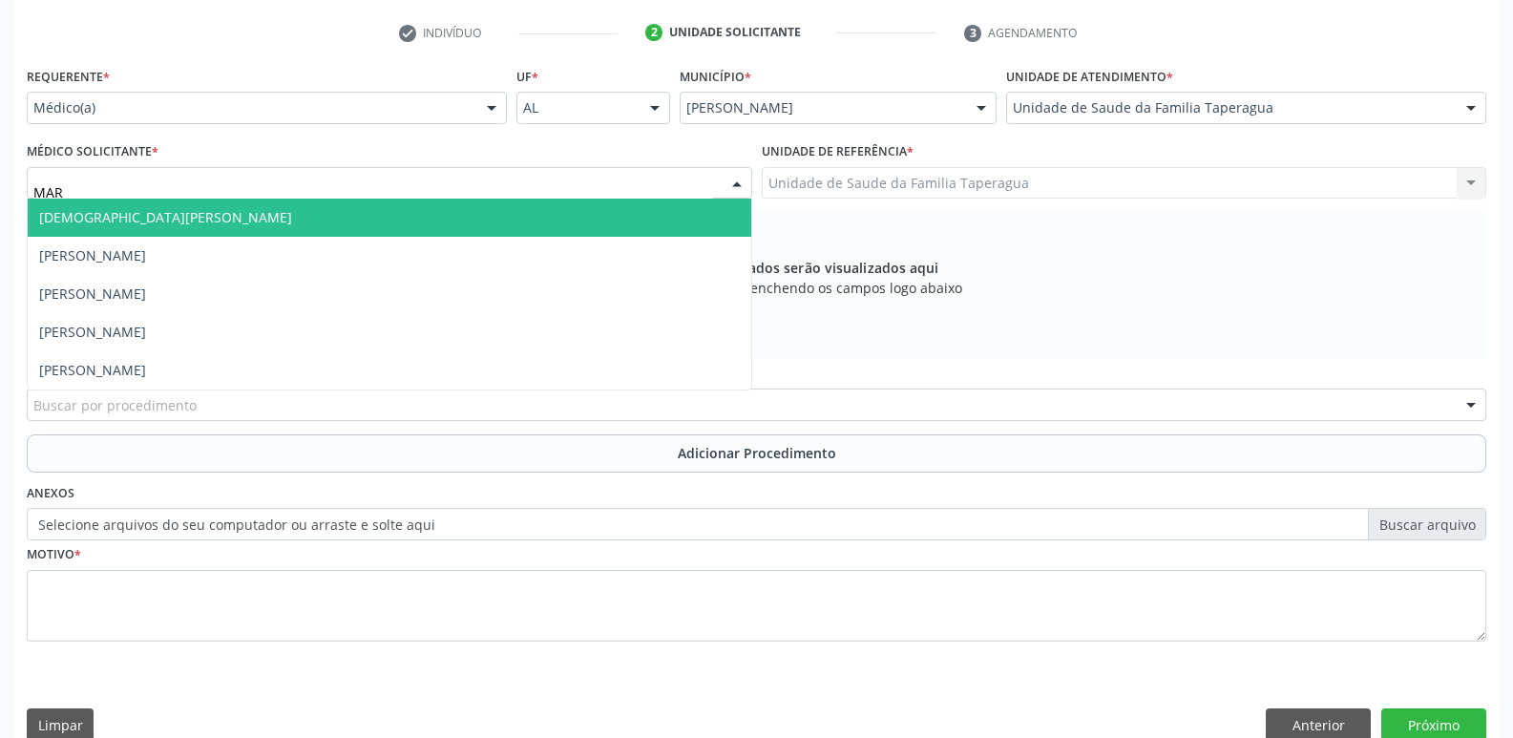
type input "MART"
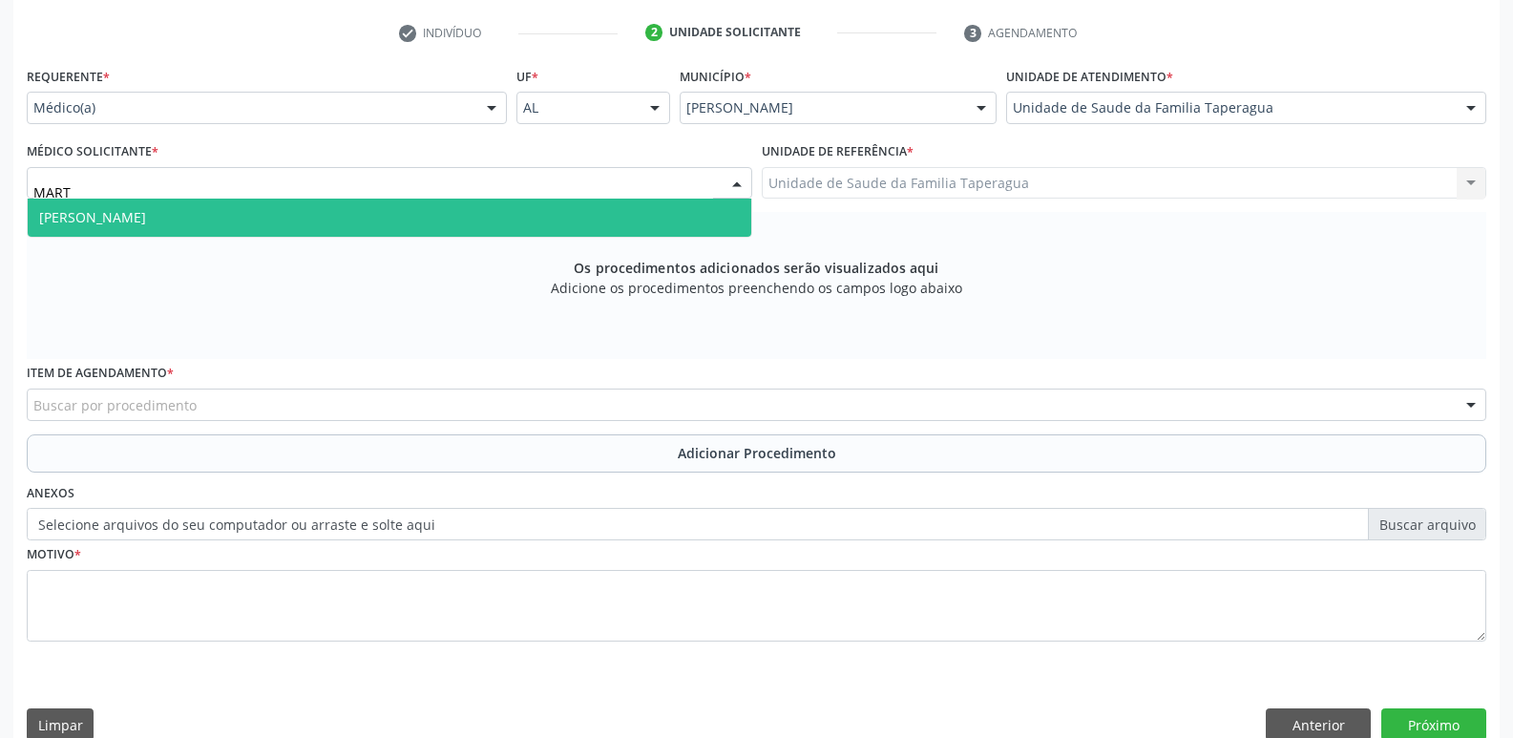
click at [414, 210] on span "[PERSON_NAME]" at bounding box center [389, 218] width 723 height 38
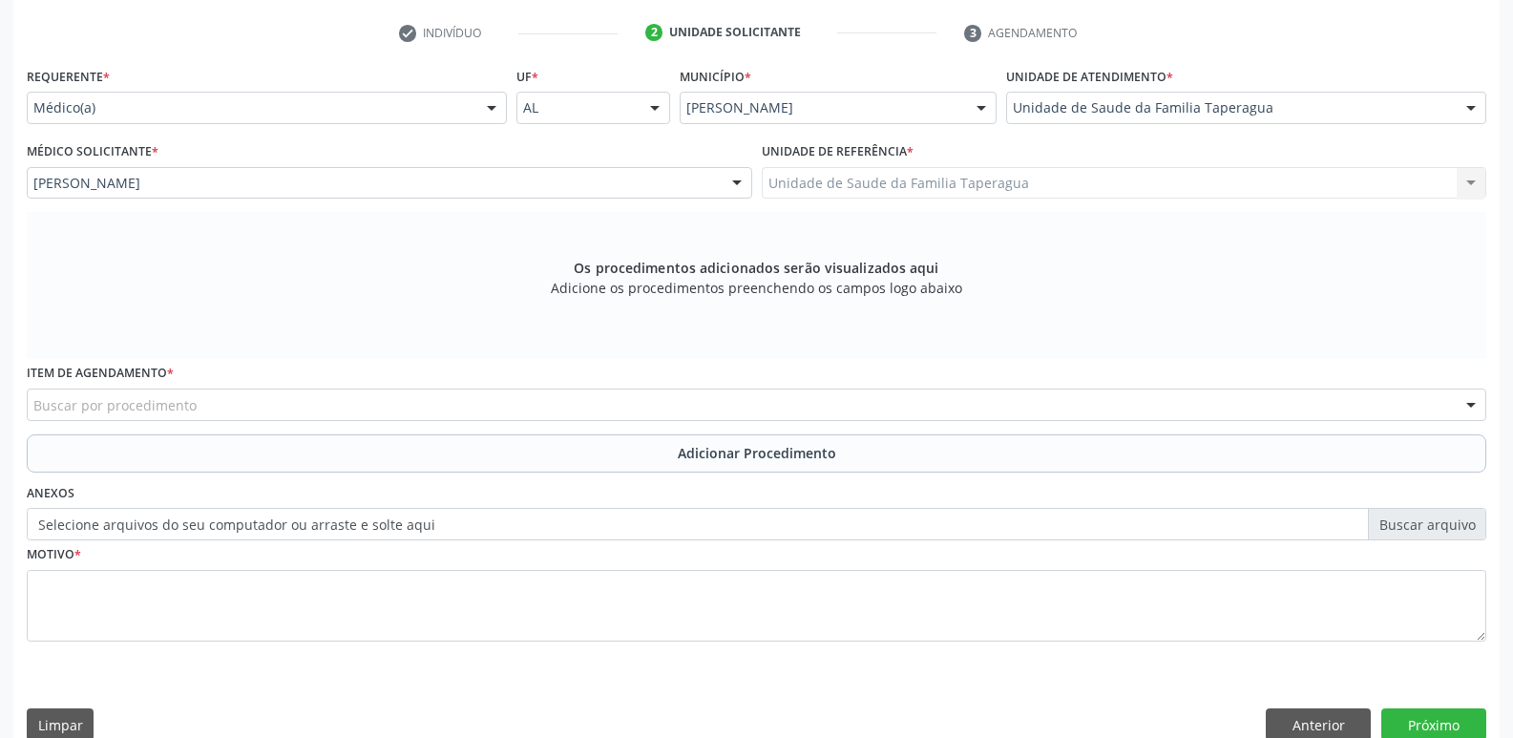
click at [383, 408] on div "Buscar por procedimento" at bounding box center [756, 404] width 1459 height 32
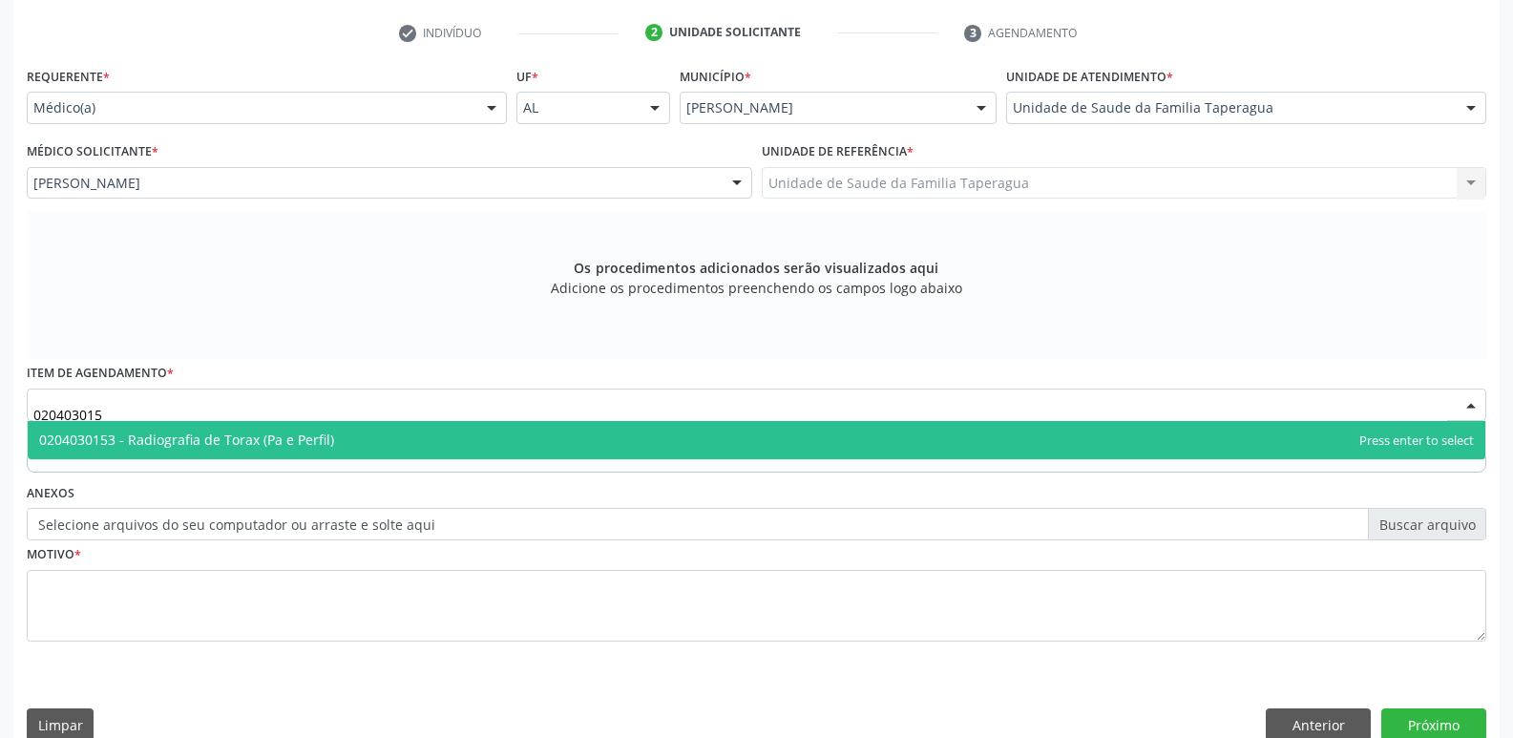
type input "0204030153"
click at [390, 432] on span "0204030153 - Radiografia de Torax (Pa e Perfil)" at bounding box center [756, 440] width 1457 height 38
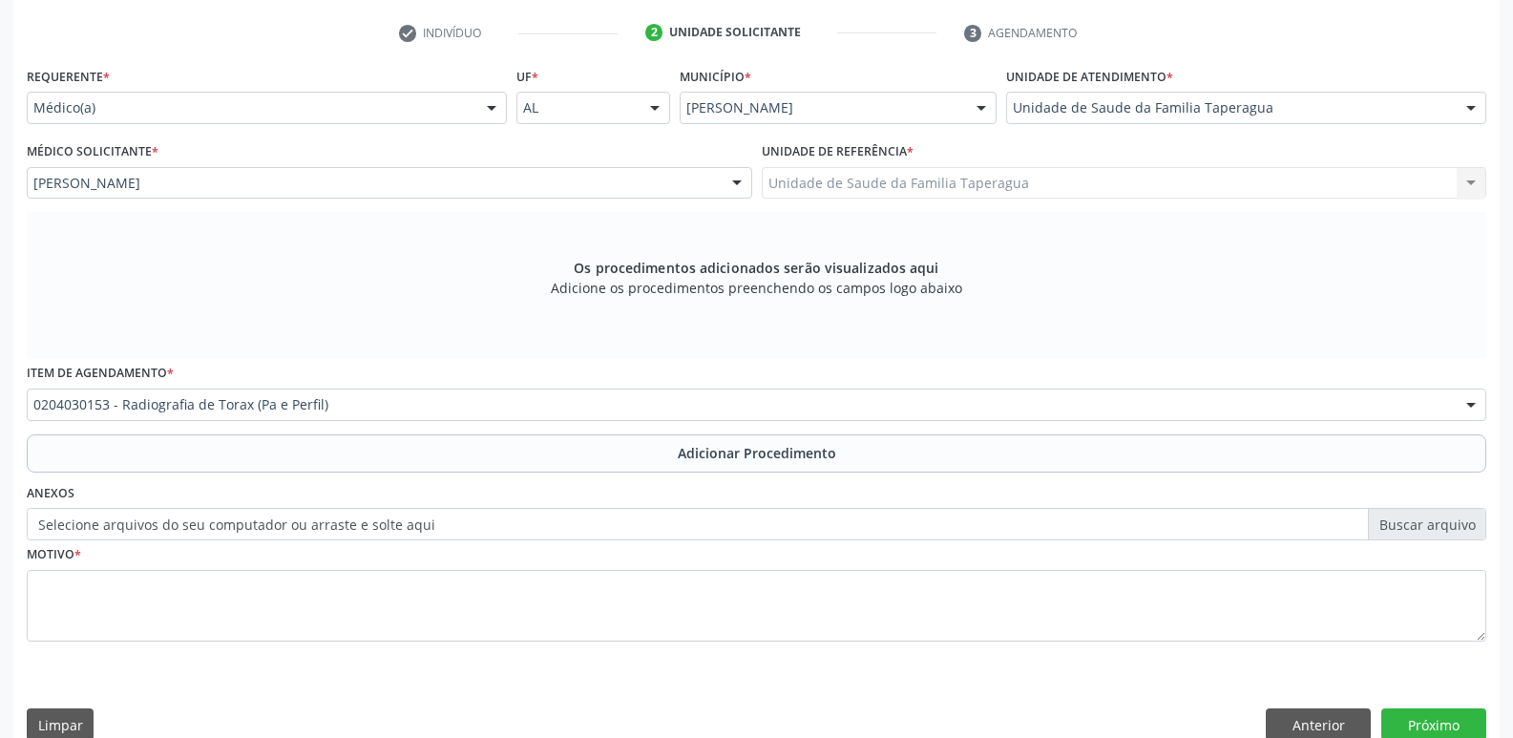
click at [409, 446] on button "Adicionar Procedimento" at bounding box center [756, 453] width 1459 height 38
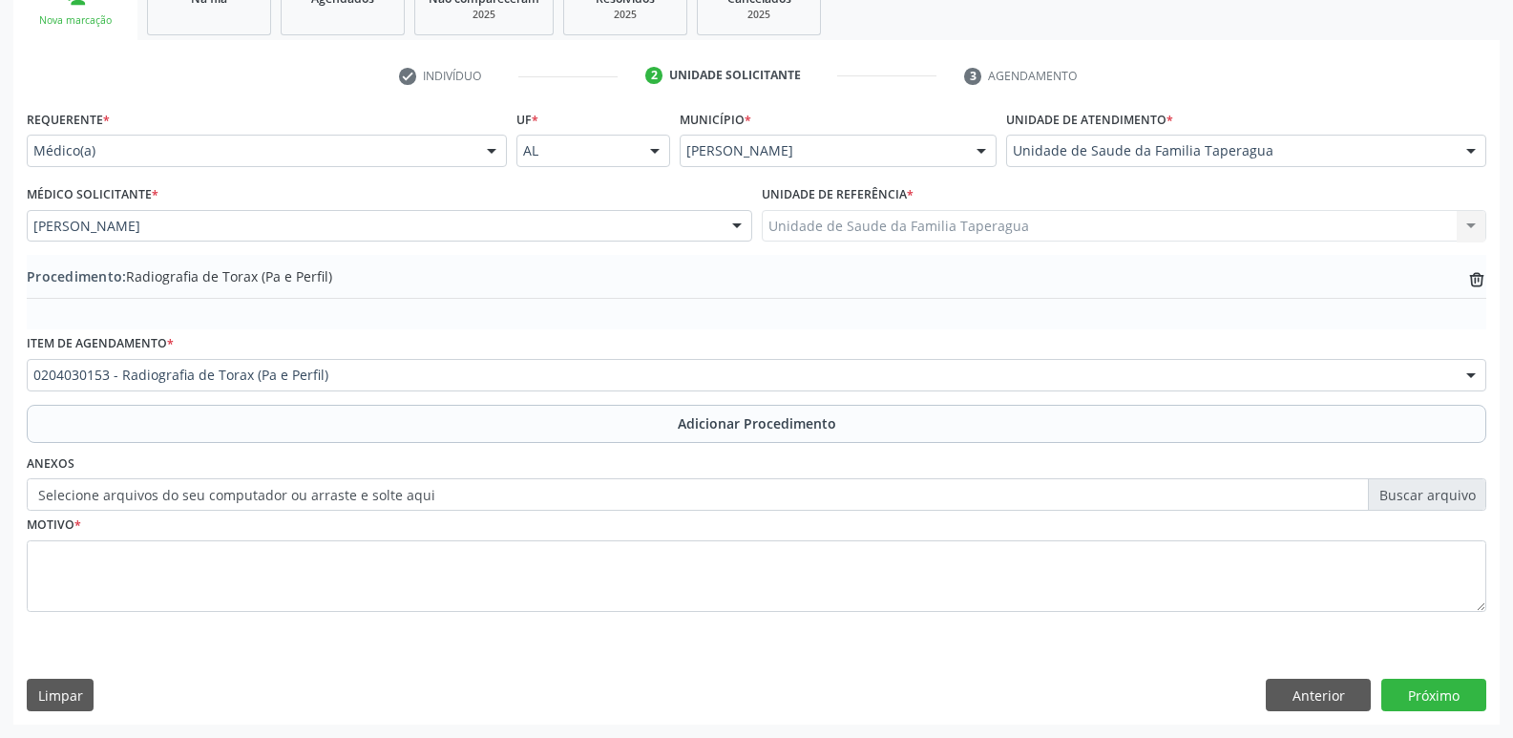
scroll to position [336, 0]
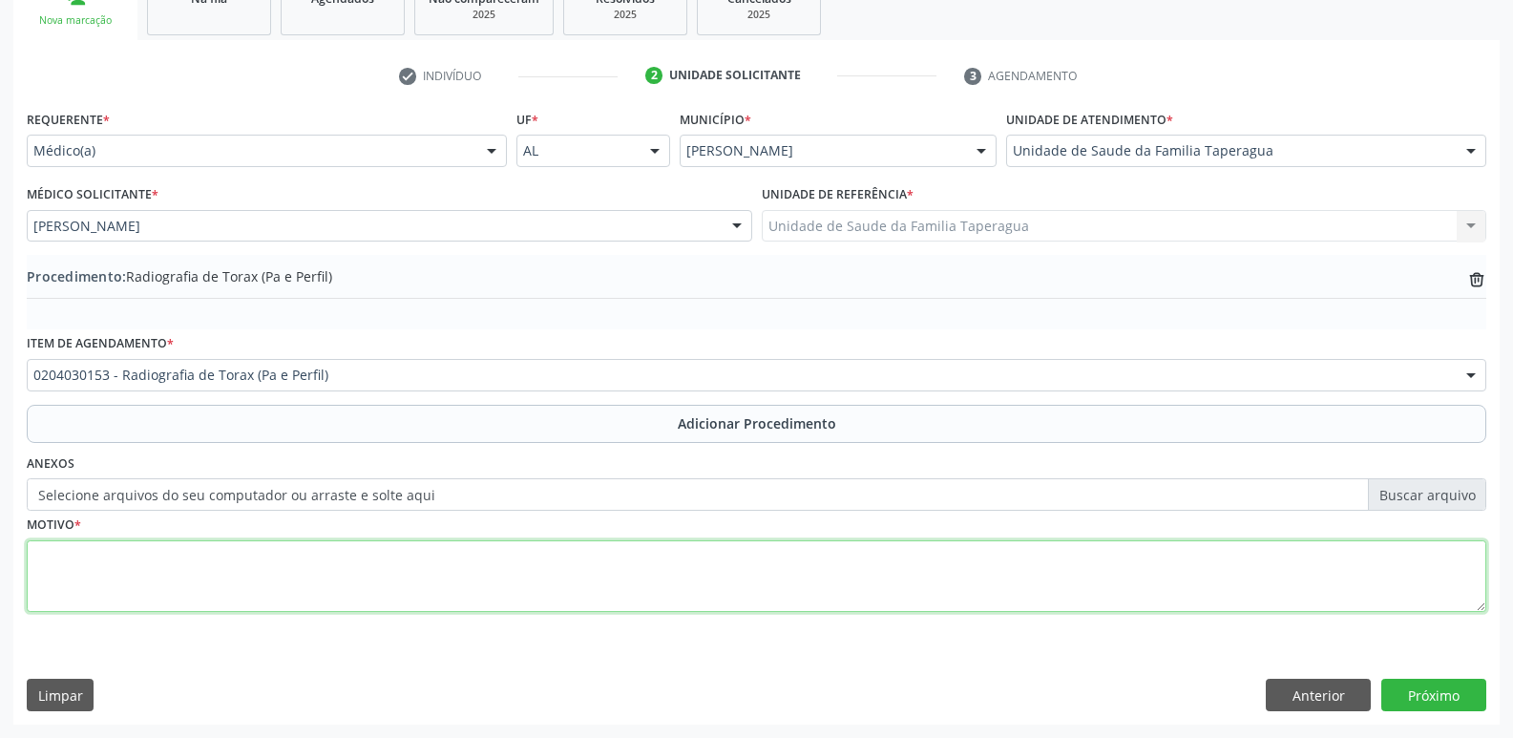
click at [423, 571] on textarea at bounding box center [756, 576] width 1459 height 73
type textarea "TOSSE"
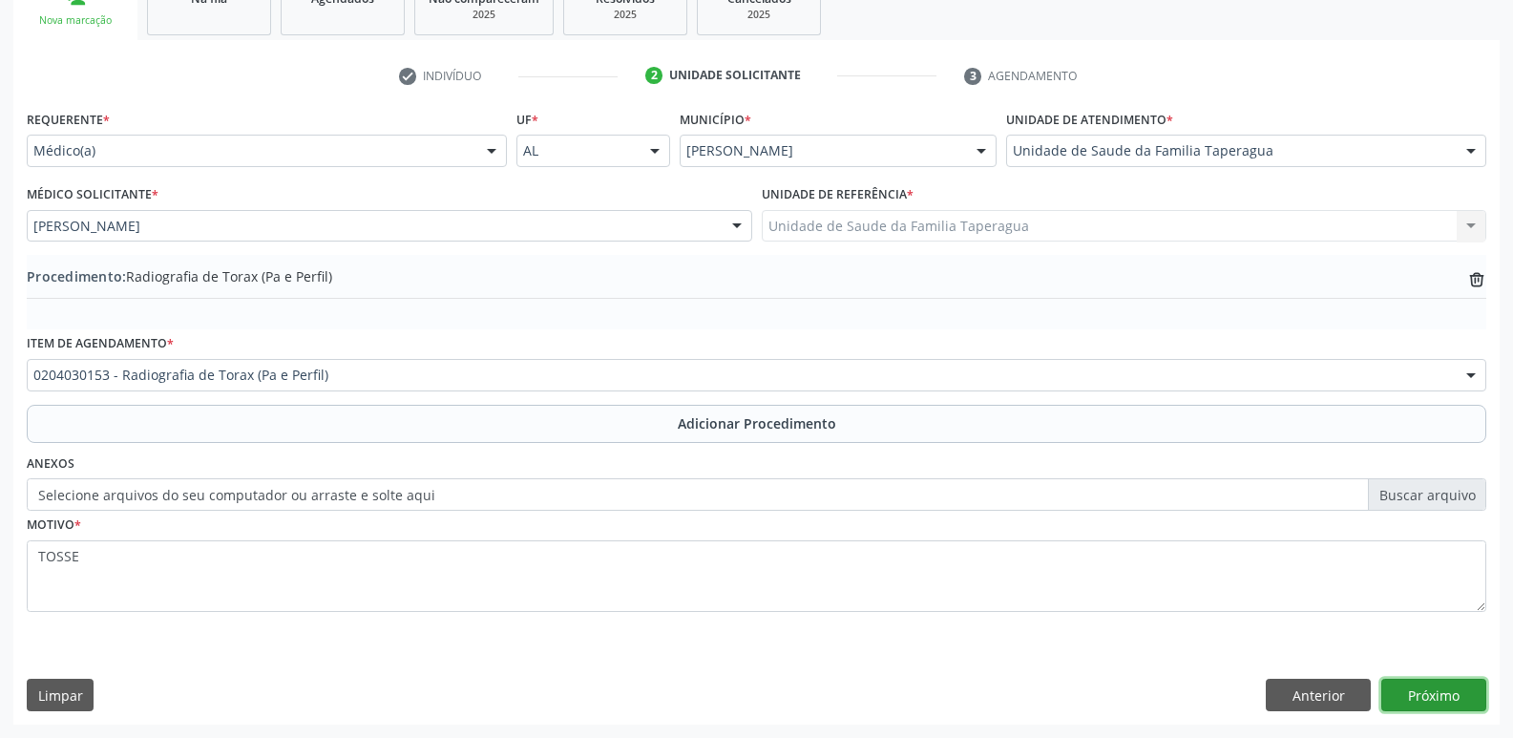
click at [1427, 694] on button "Próximo" at bounding box center [1433, 695] width 105 height 32
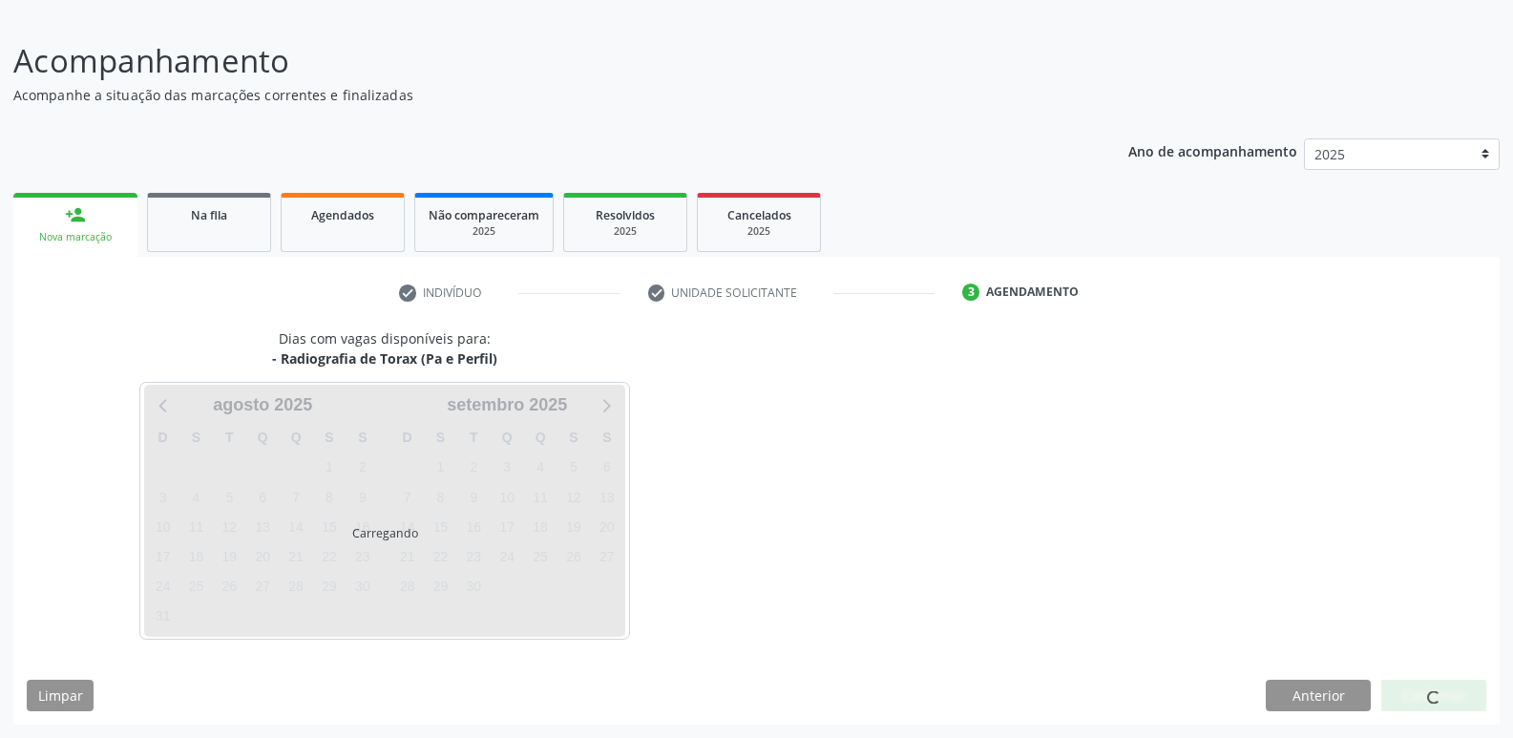
scroll to position [176, 0]
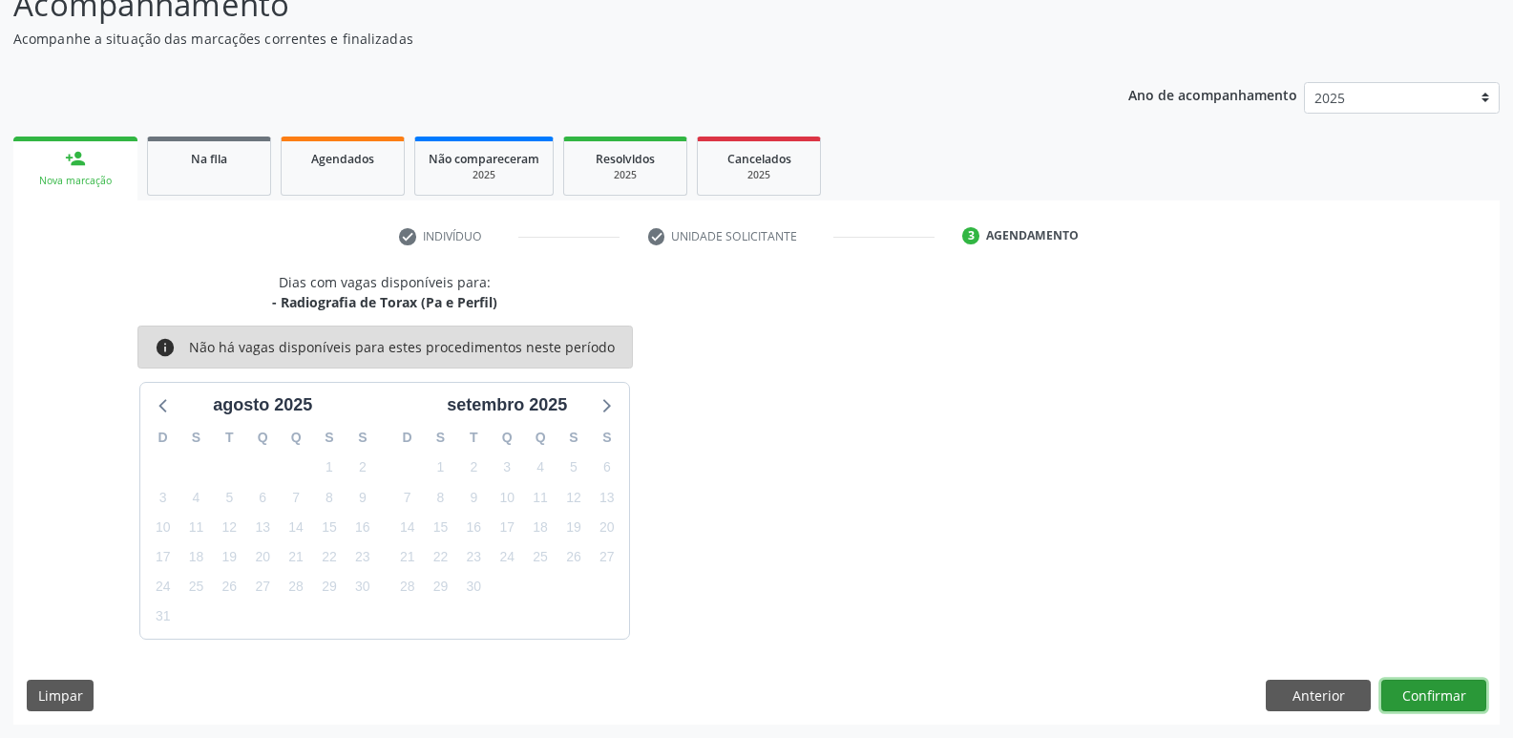
click at [1427, 694] on button "Confirmar" at bounding box center [1433, 696] width 105 height 32
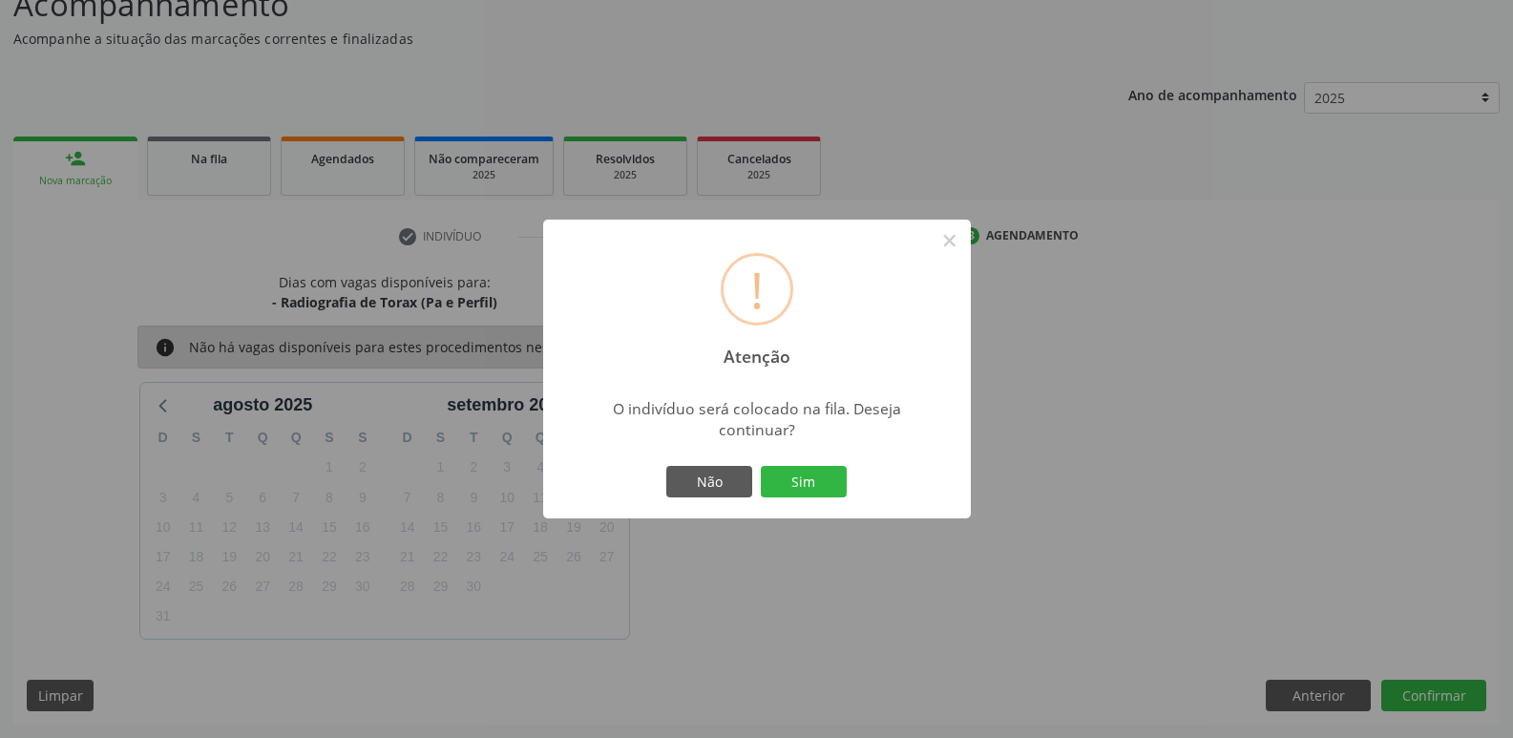
click at [761, 466] on button "Sim" at bounding box center [804, 482] width 86 height 32
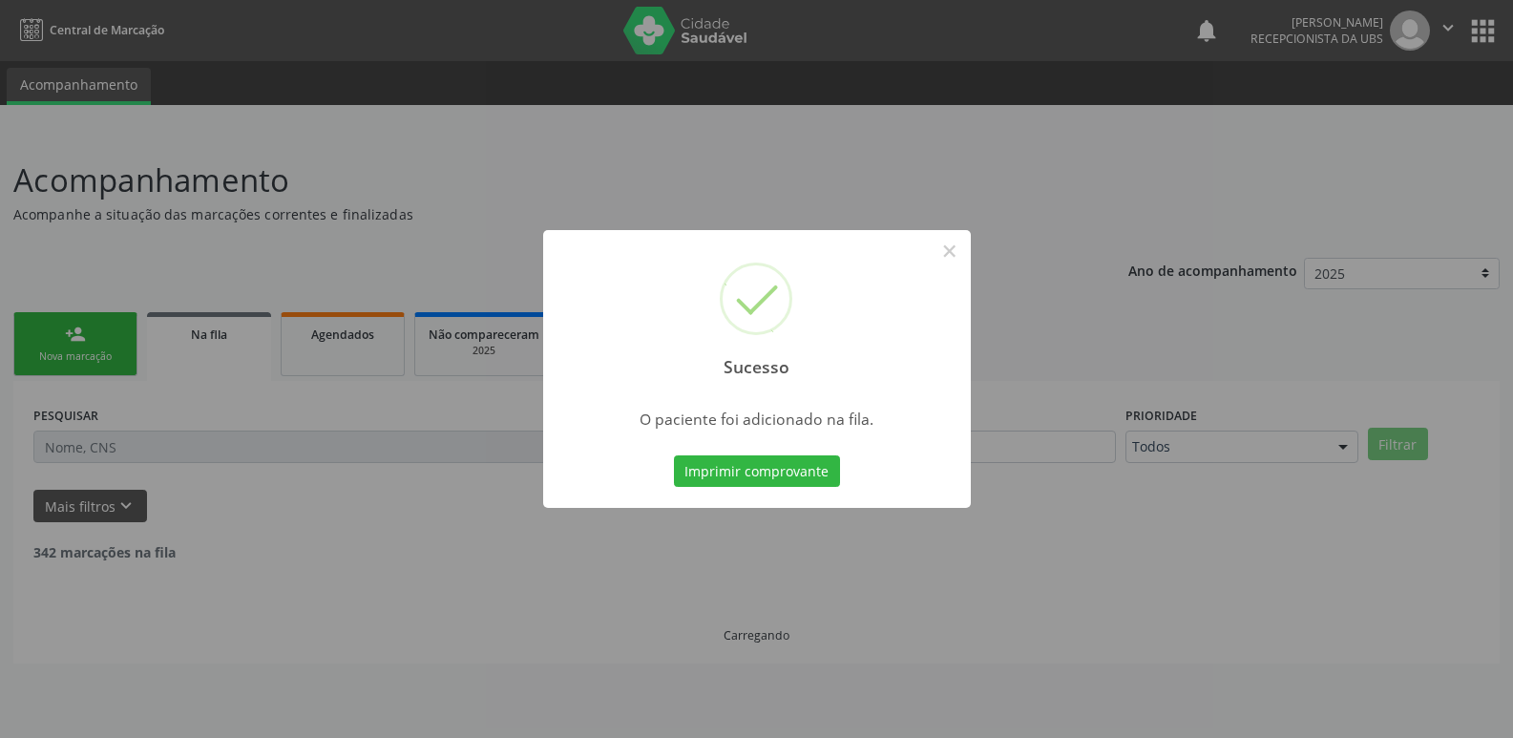
scroll to position [0, 0]
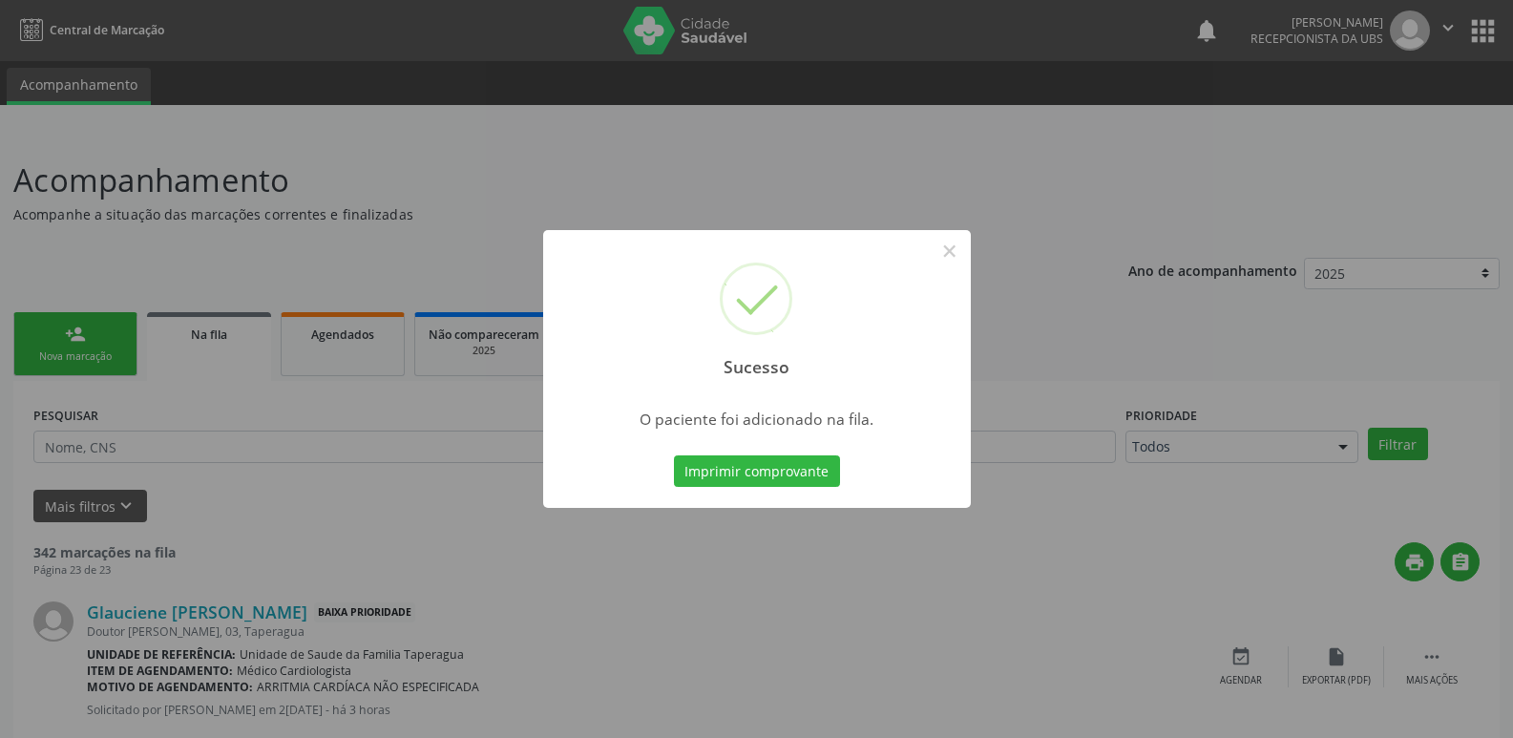
click at [1329, 609] on div "Sucesso × O paciente foi adicionado na fila. Imprimir comprovante Cancel" at bounding box center [756, 369] width 1513 height 738
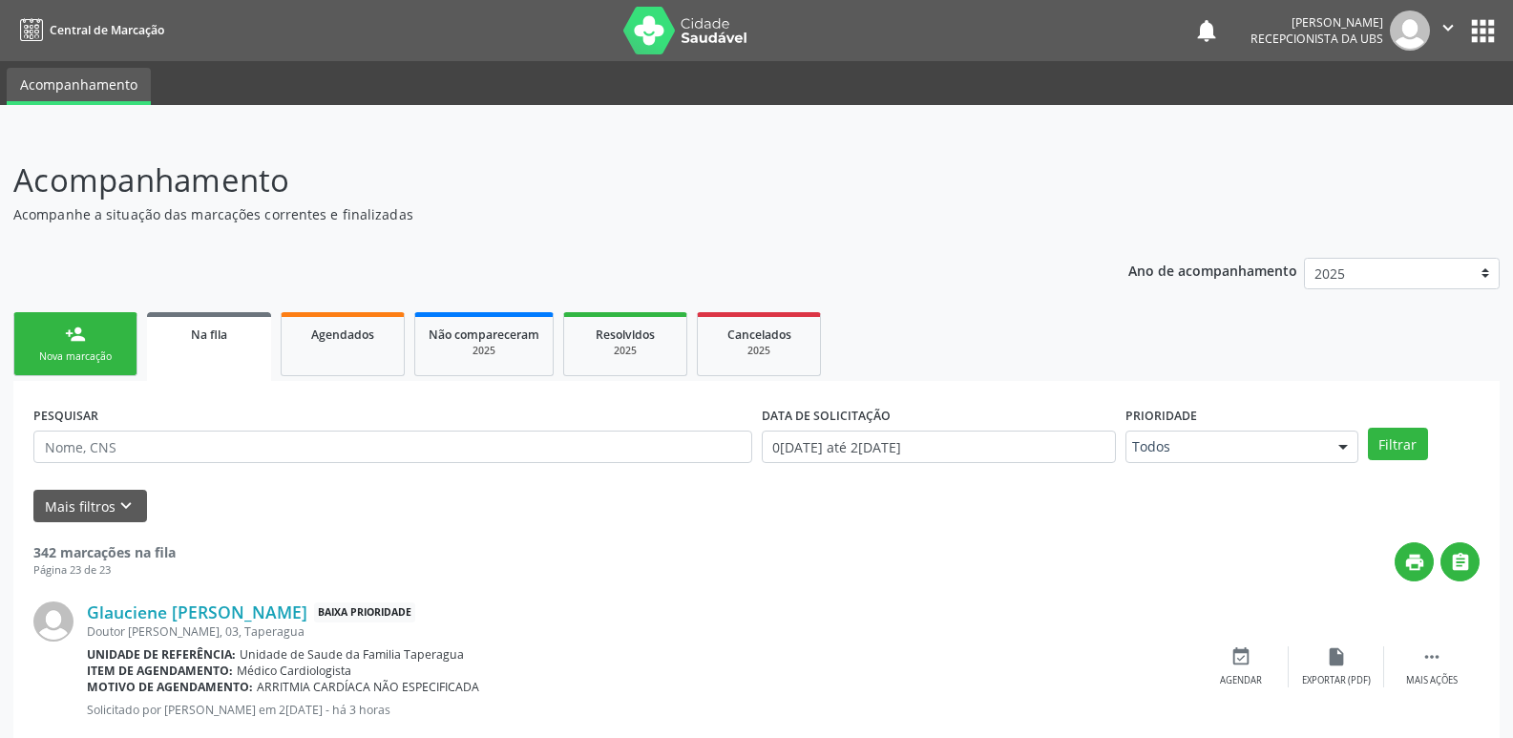
click at [45, 360] on div "Nova marcação" at bounding box center [75, 356] width 95 height 14
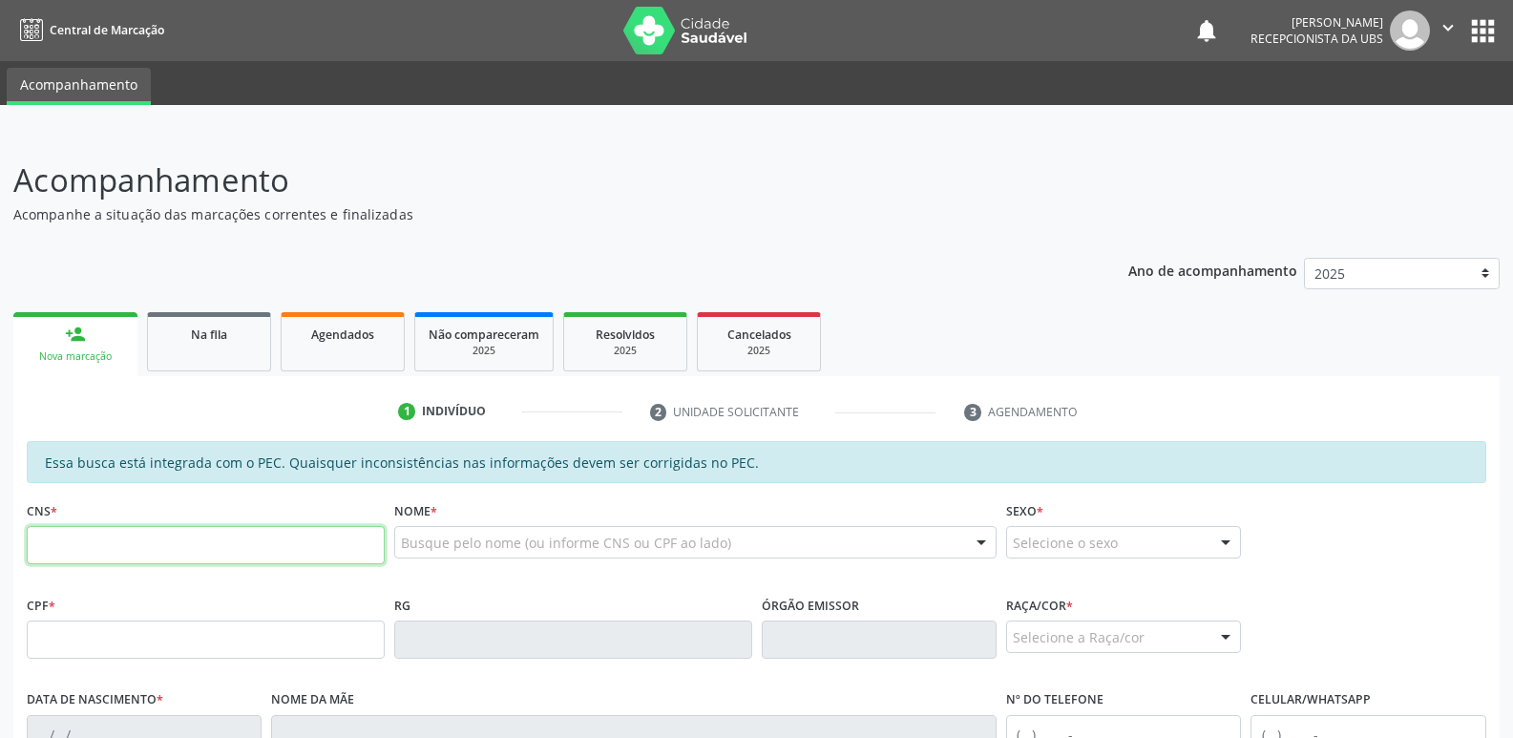
click at [233, 541] on input "text" at bounding box center [206, 545] width 358 height 38
paste input "707 6092 6548 6194"
type input "707 6092 6548 6194"
type input "069.495.464-08"
type input "0[DATE]"
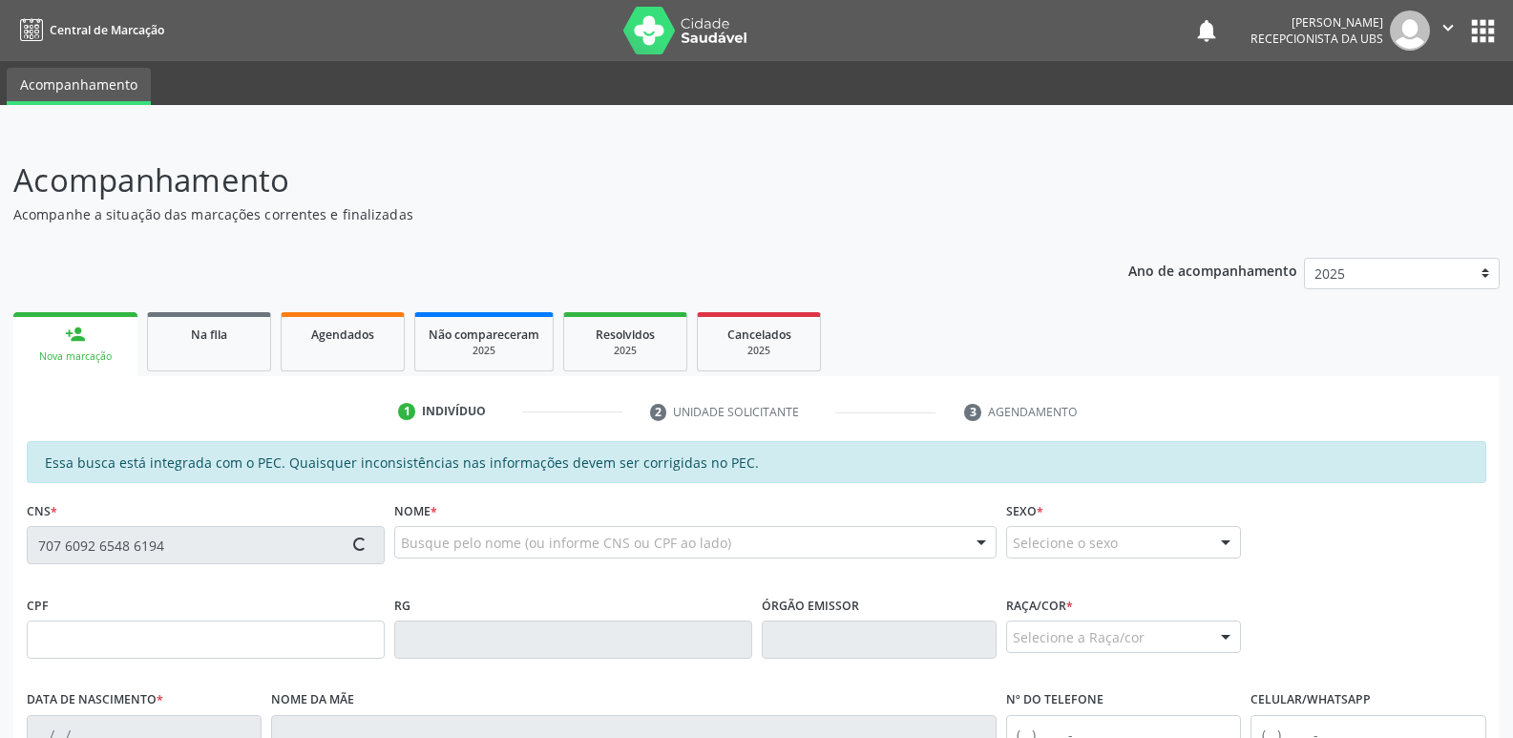
type input "[PERSON_NAME]"
type input "[PHONE_NUMBER]"
type input "17"
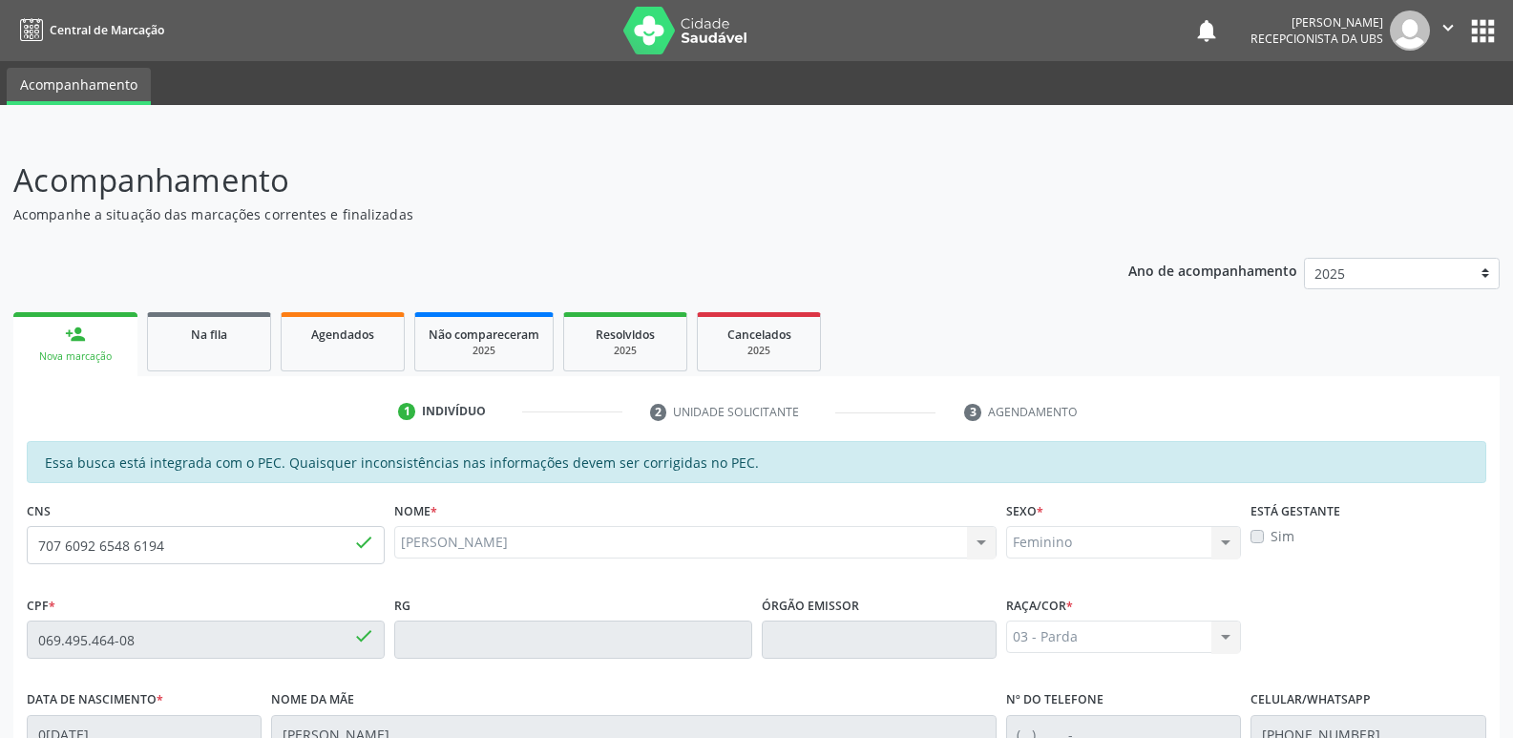
scroll to position [379, 0]
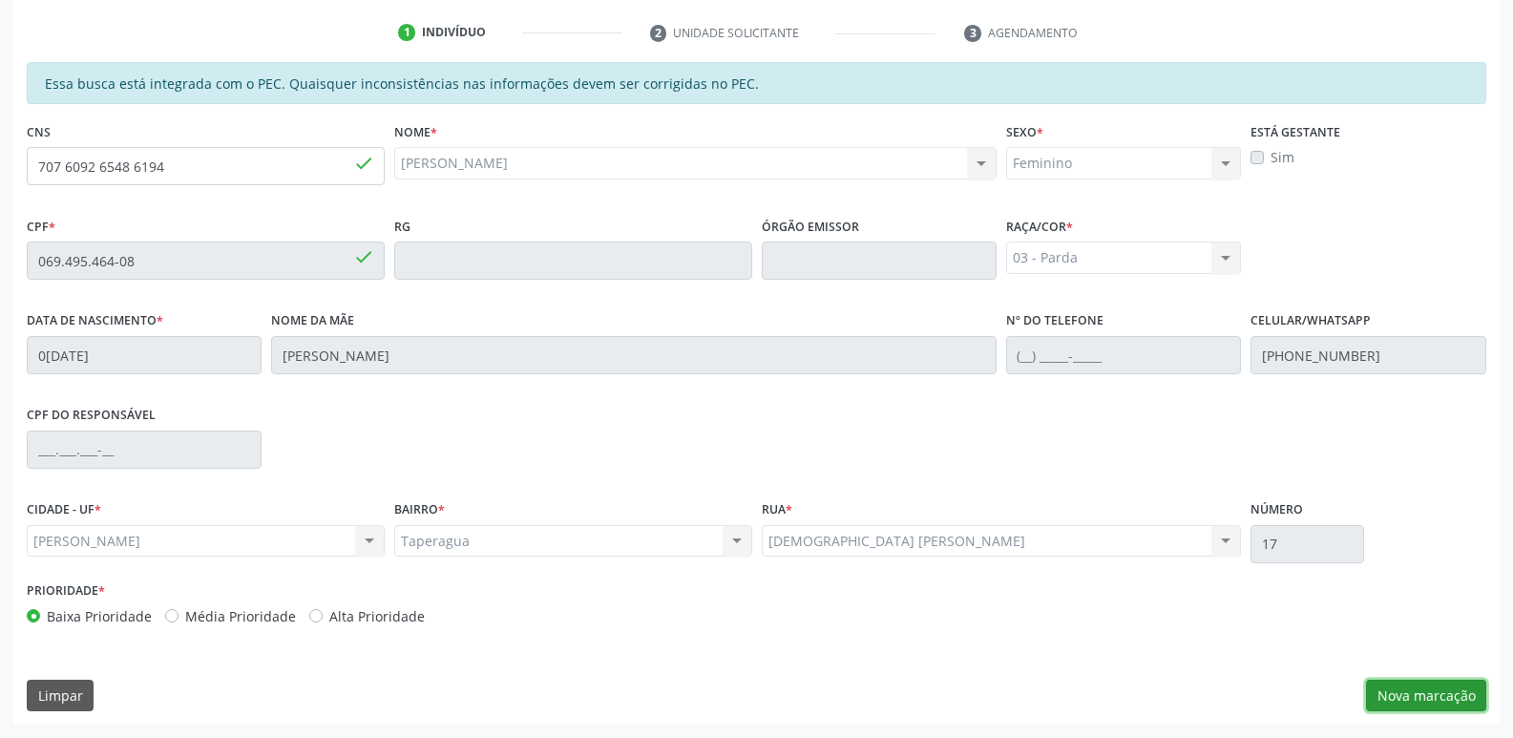
click at [1403, 698] on button "Nova marcação" at bounding box center [1426, 696] width 120 height 32
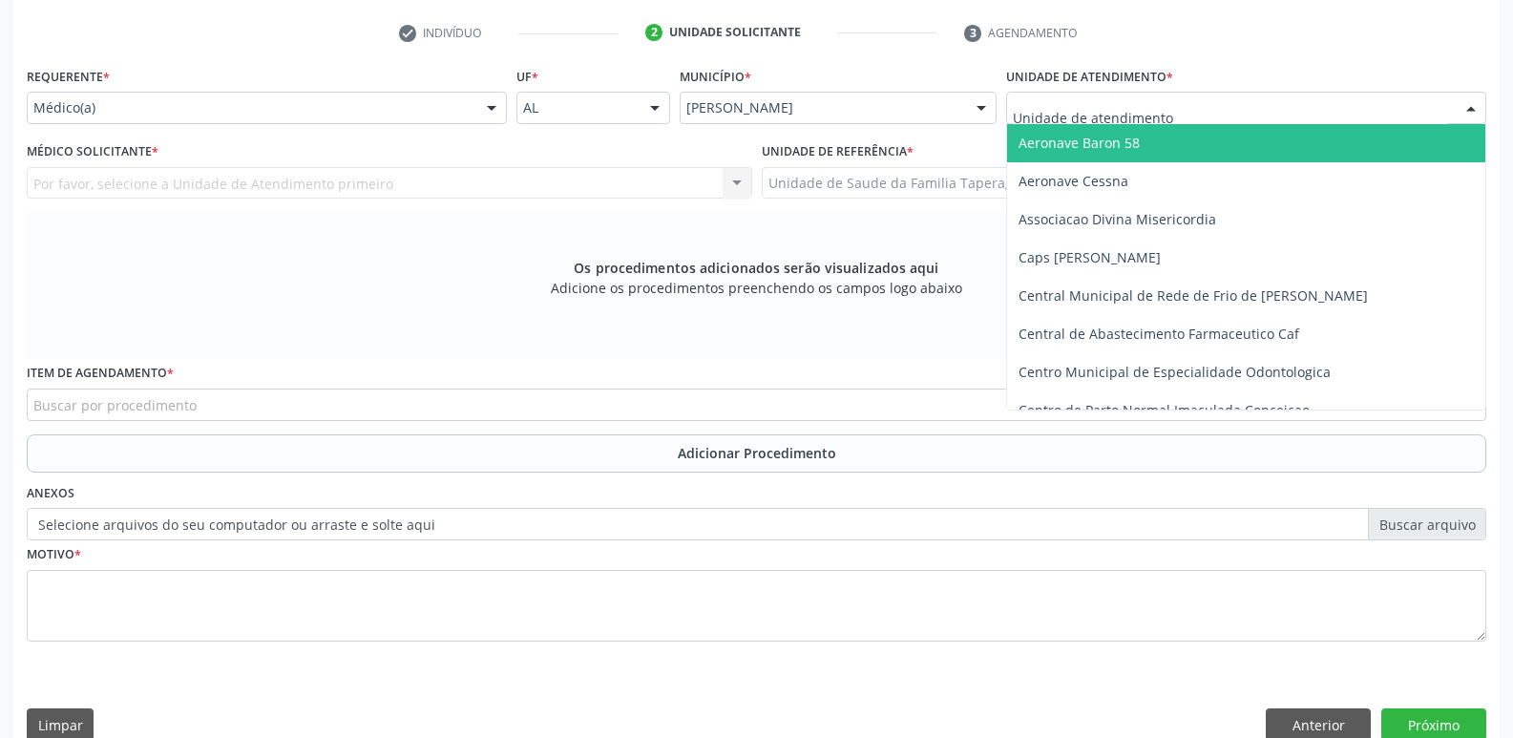
click at [1227, 113] on div at bounding box center [1246, 108] width 480 height 32
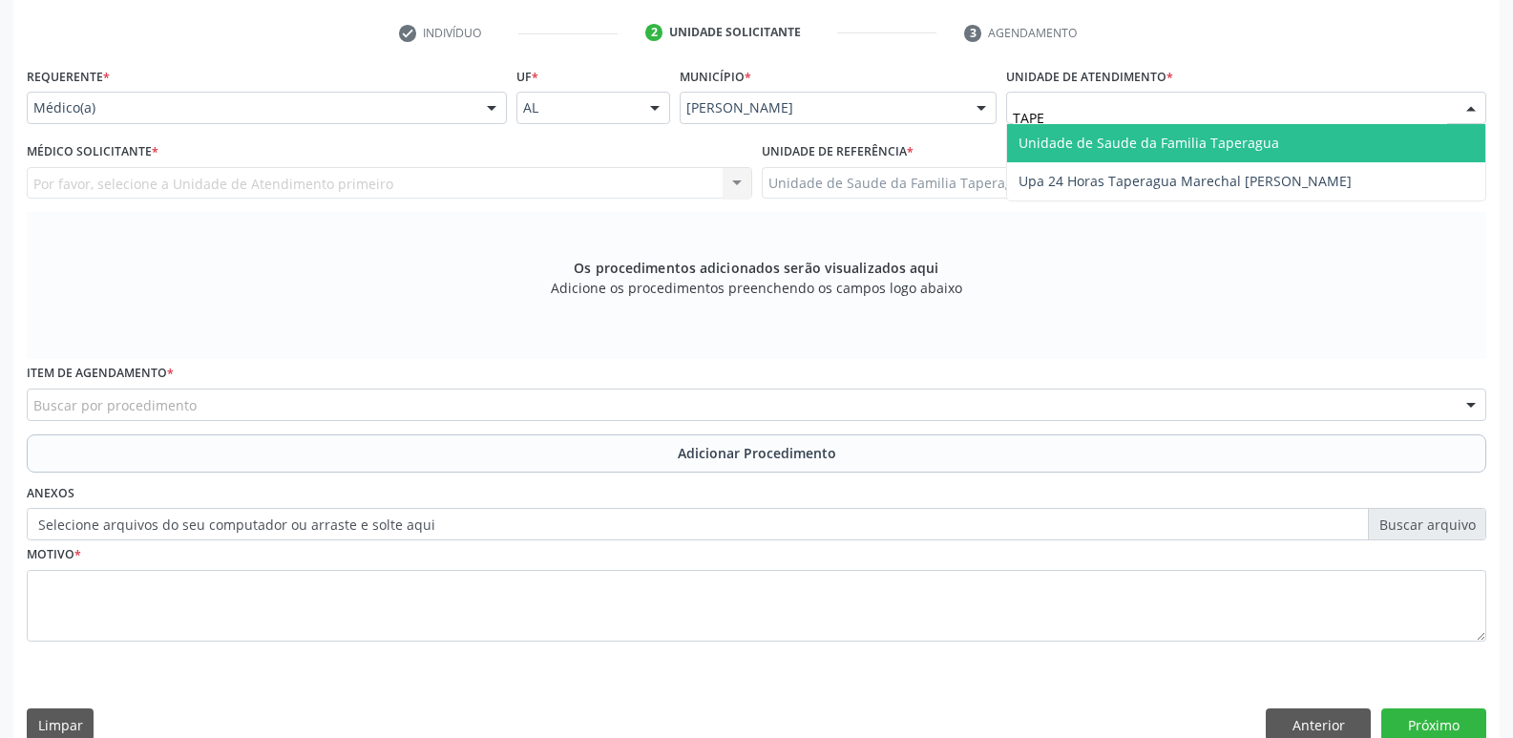
type input "TAPER"
click at [1225, 142] on span "Unidade de Saude da Familia Taperagua" at bounding box center [1148, 143] width 261 height 18
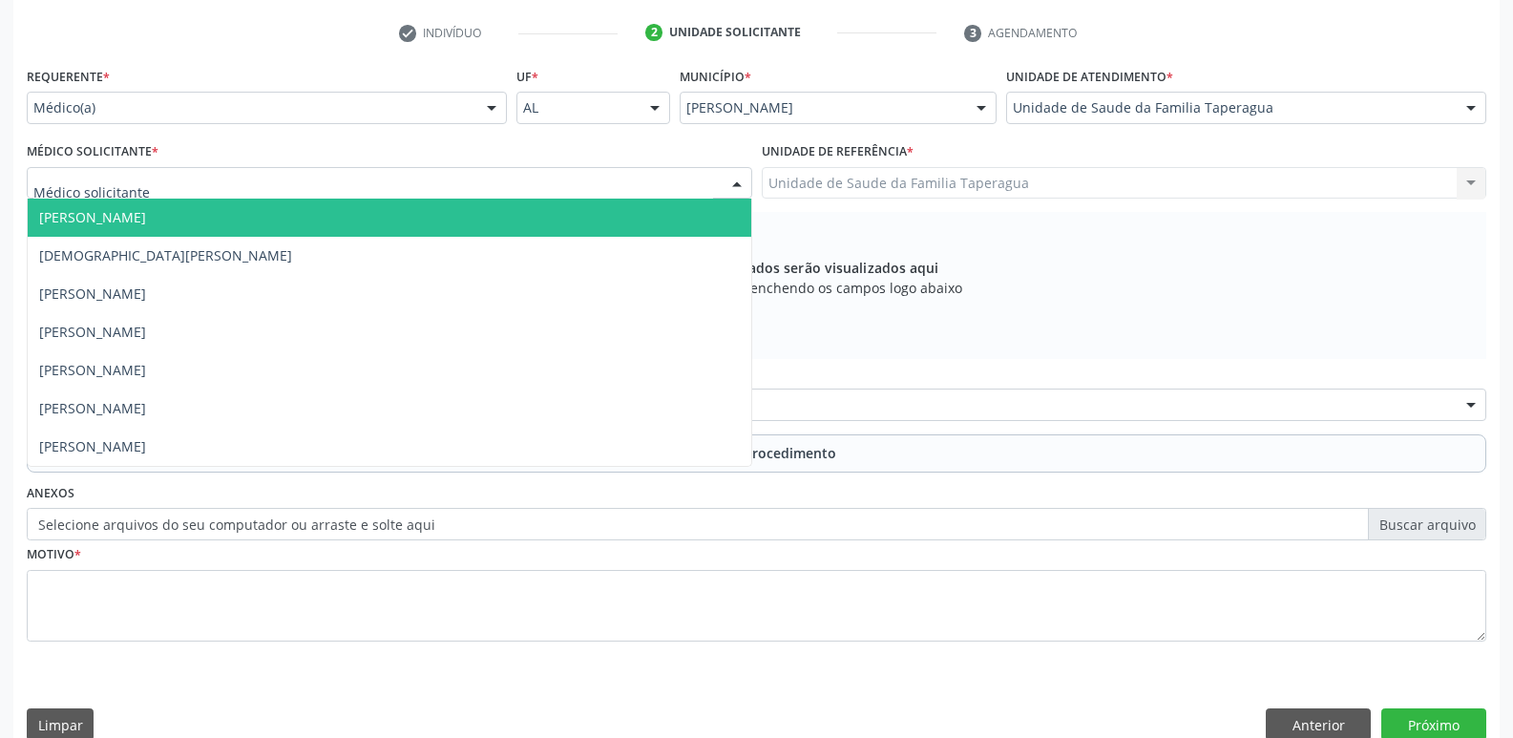
click at [416, 199] on div "[PERSON_NAME] [PERSON_NAME] [PERSON_NAME] resultado encontrado para: " " Não há…" at bounding box center [389, 183] width 725 height 32
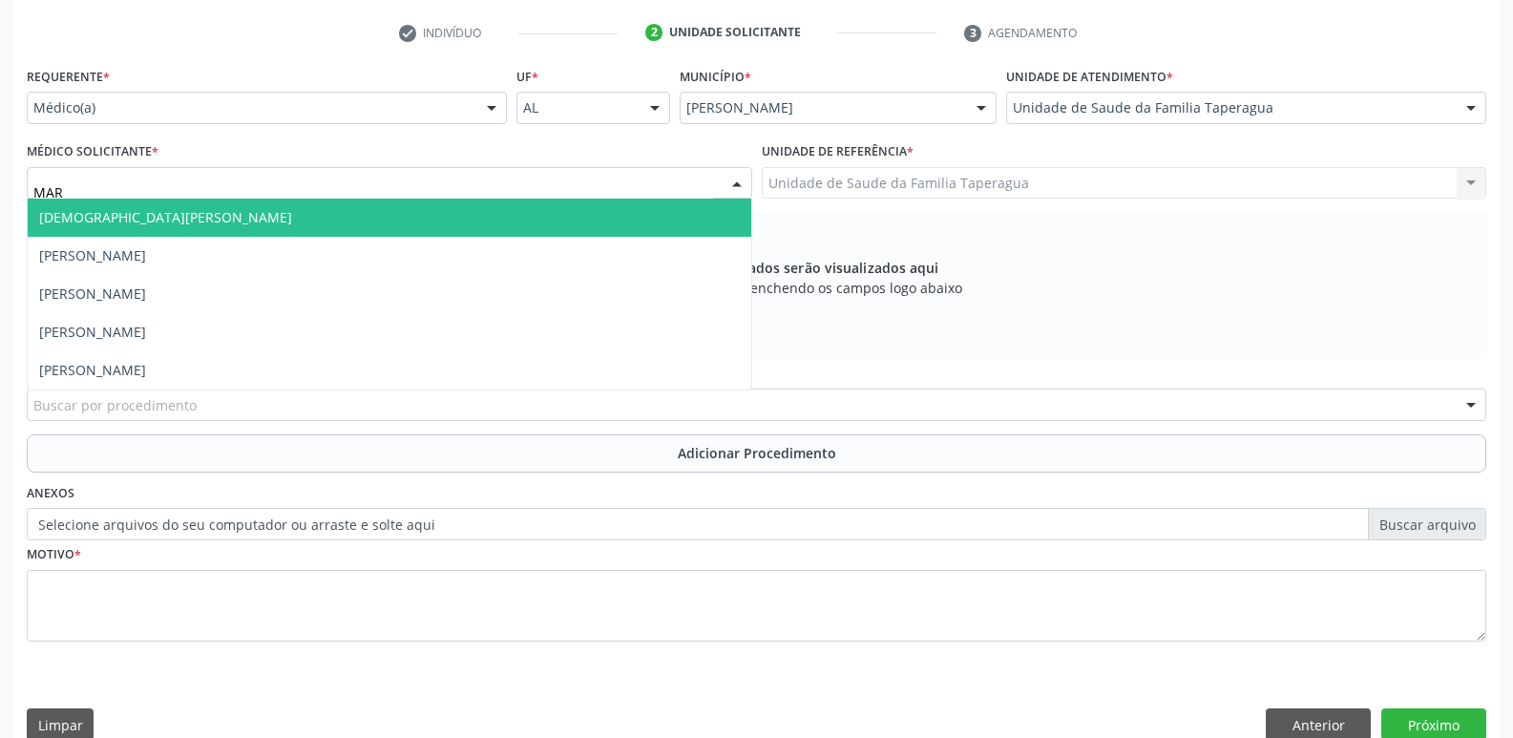
type input "MART"
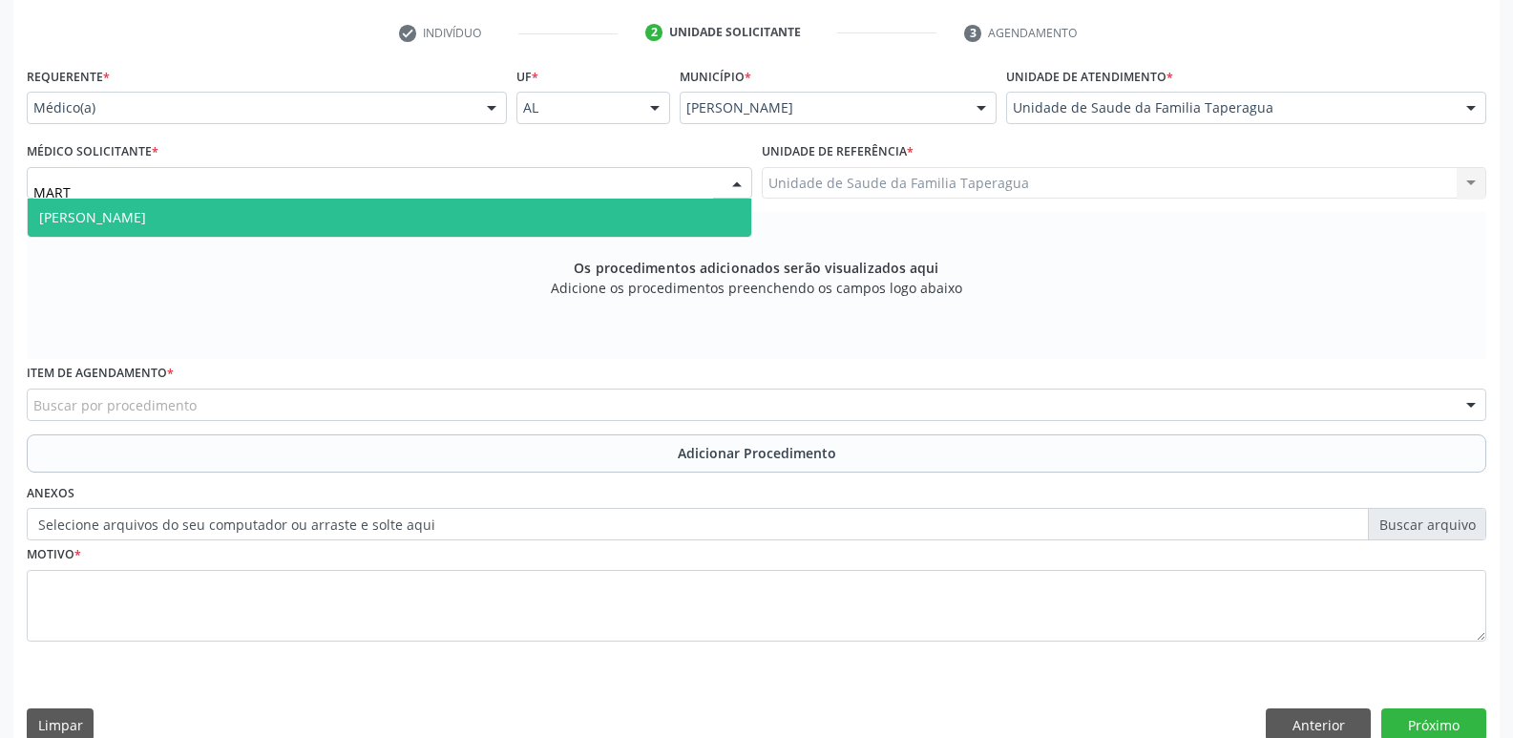
click at [416, 207] on span "[PERSON_NAME]" at bounding box center [389, 218] width 723 height 38
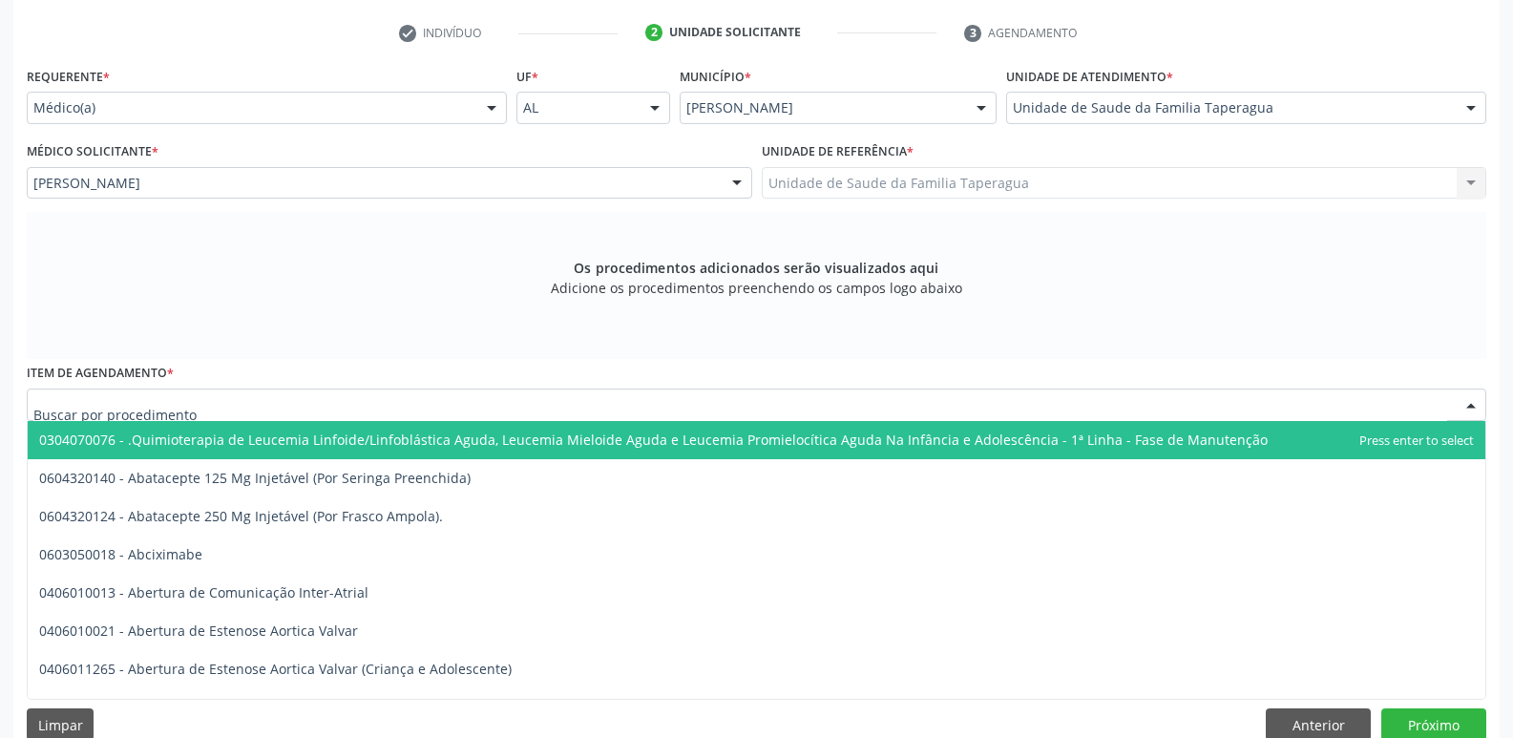
click at [378, 407] on div at bounding box center [756, 404] width 1459 height 32
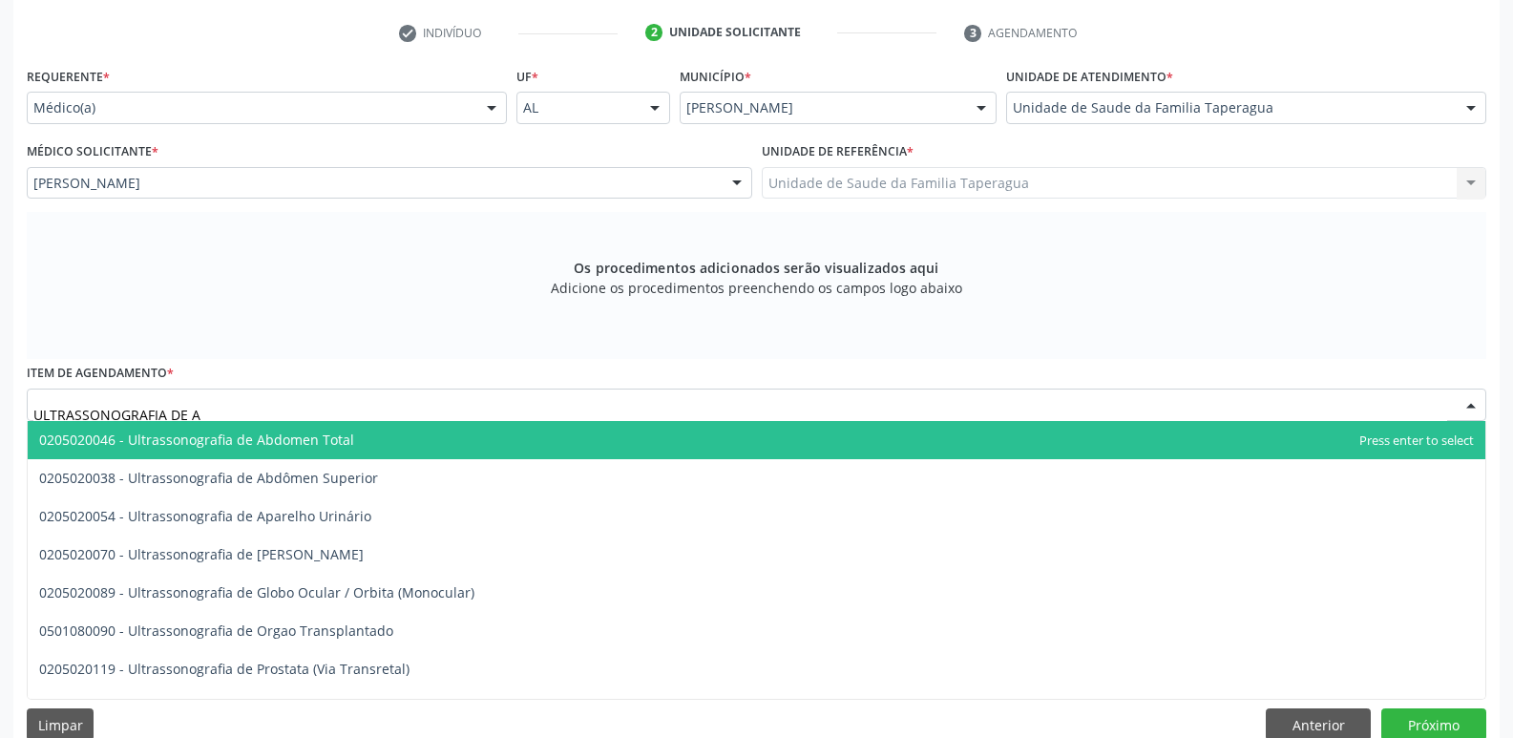
type input "ULTRASSONOGRAFIA DE AB"
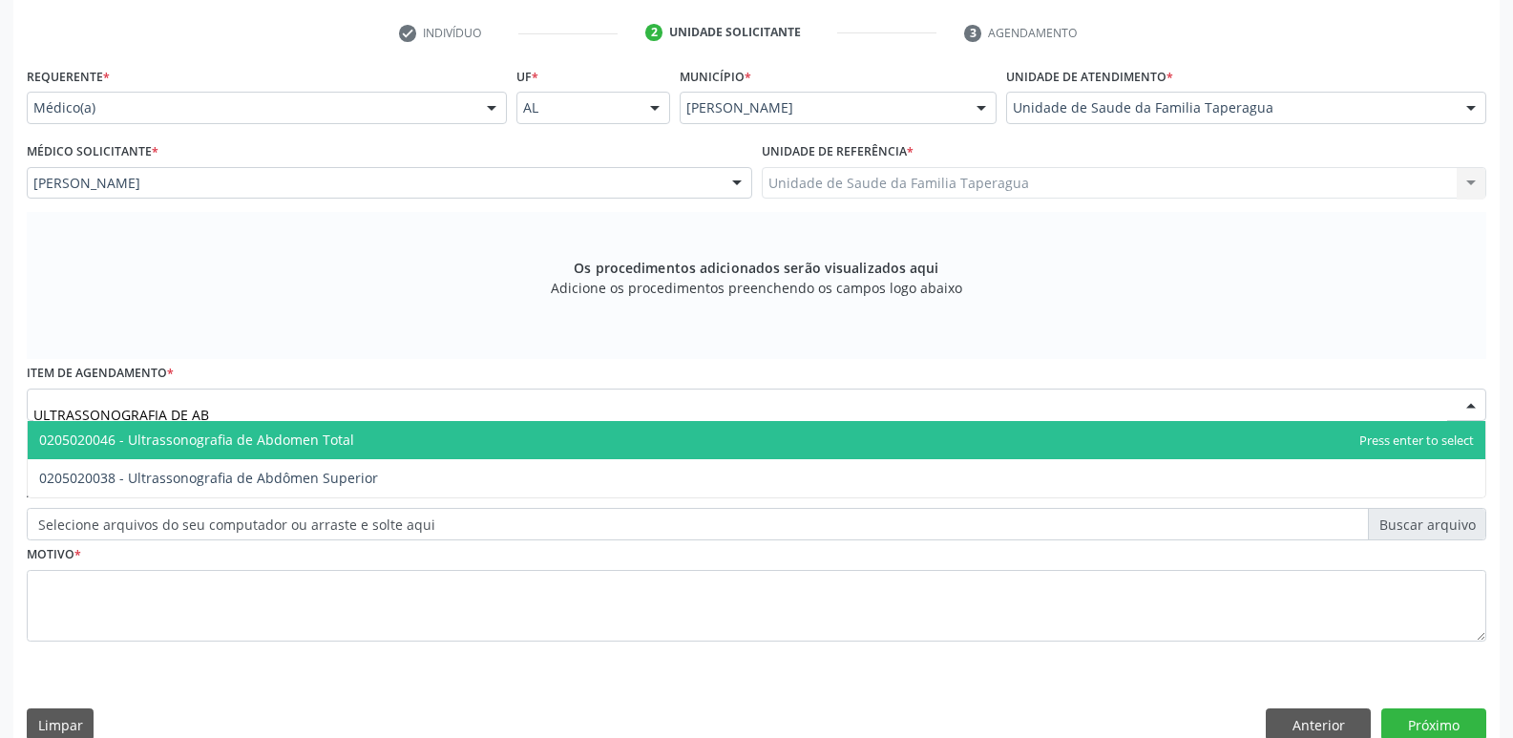
click at [389, 433] on span "0205020046 - Ultrassonografia de Abdomen Total" at bounding box center [756, 440] width 1457 height 38
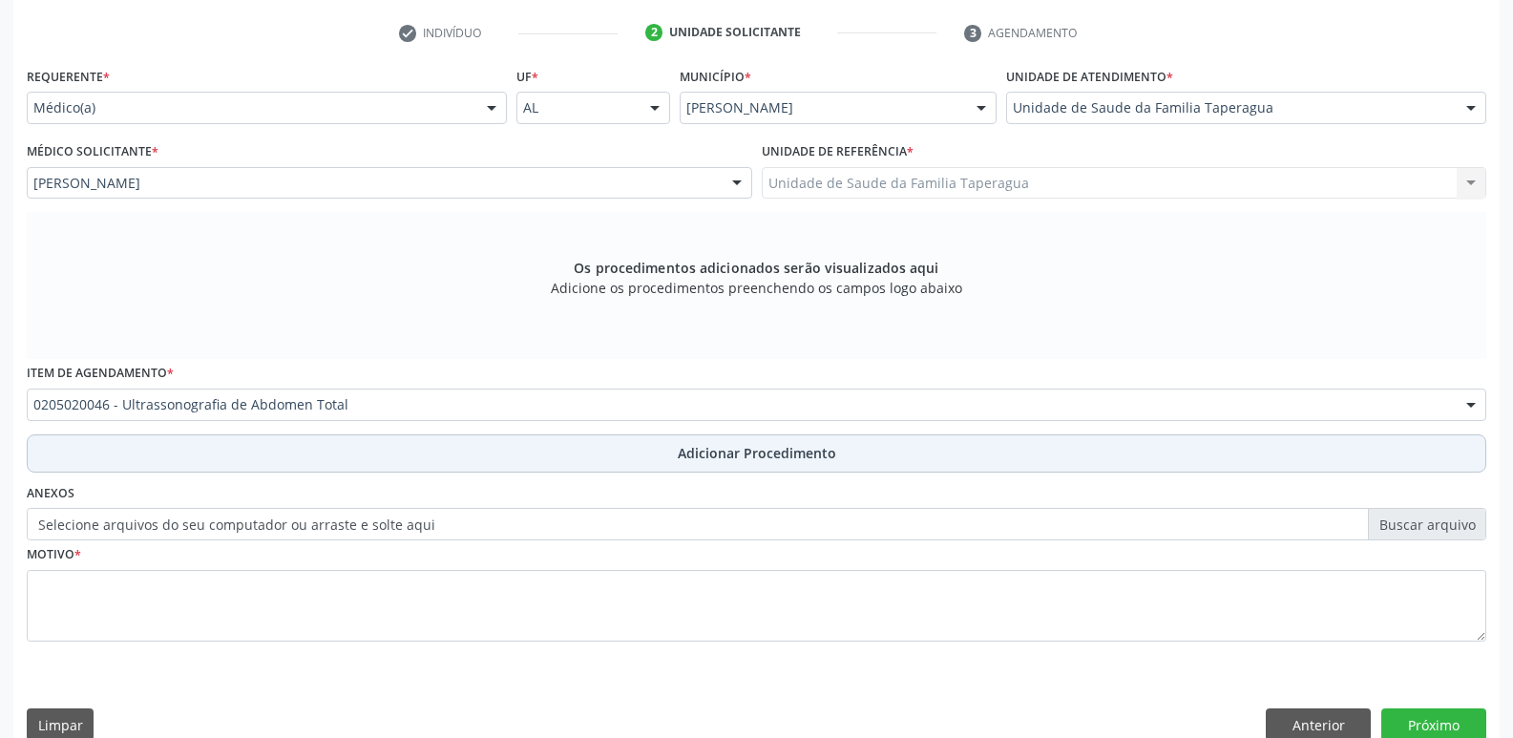
click at [389, 453] on button "Adicionar Procedimento" at bounding box center [756, 453] width 1459 height 38
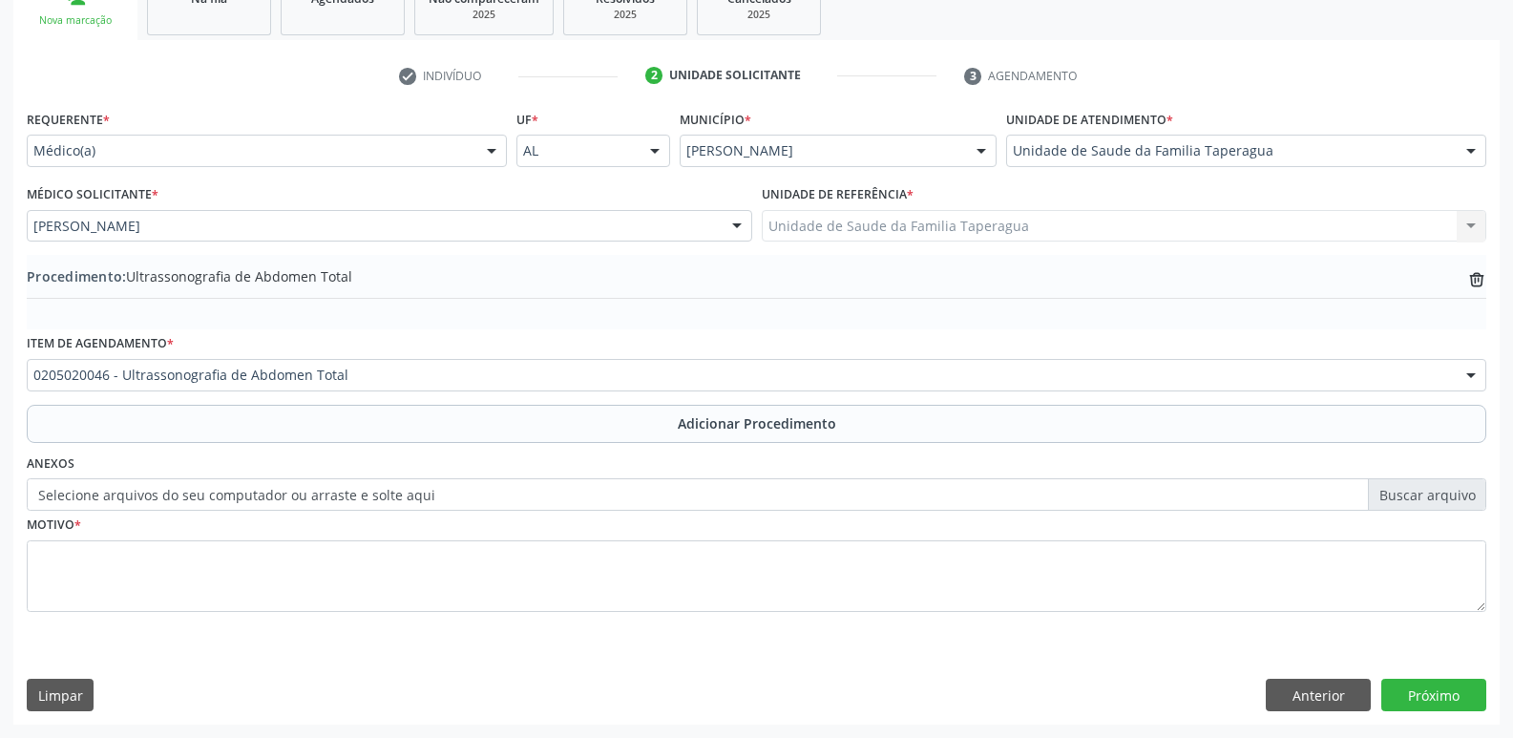
scroll to position [336, 0]
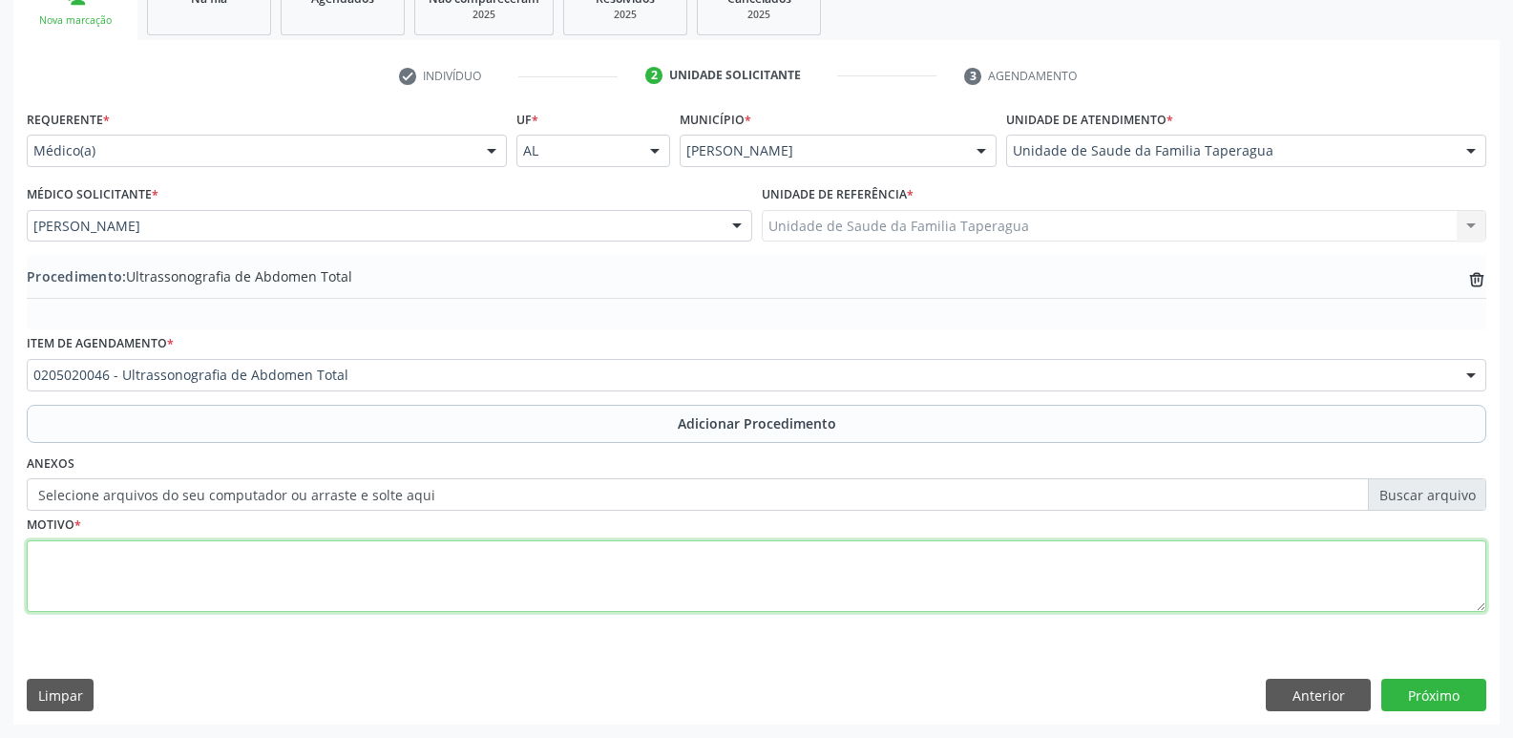
click at [395, 560] on textarea at bounding box center [756, 576] width 1459 height 73
type textarea "DOR EM FLANCO E"
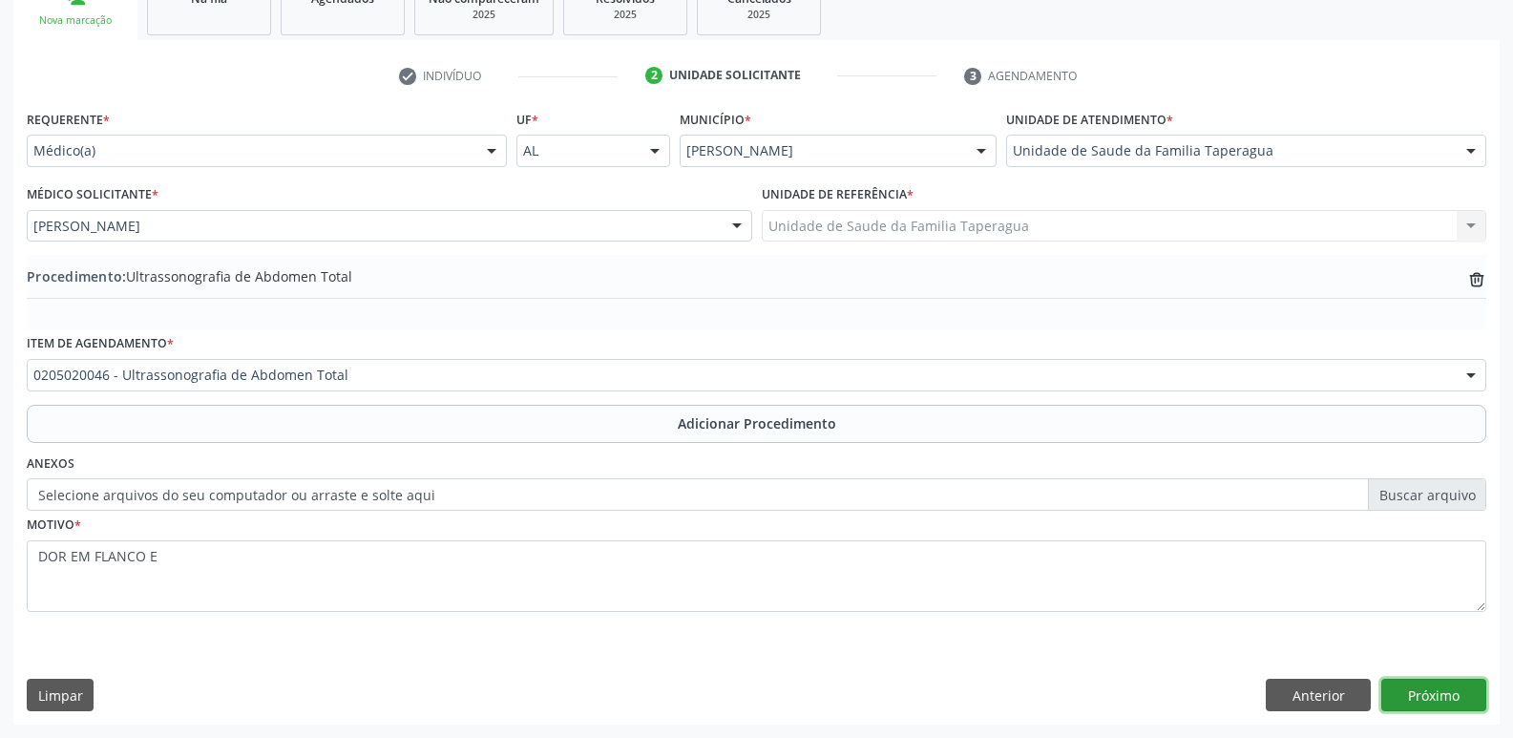
click at [1455, 697] on button "Próximo" at bounding box center [1433, 695] width 105 height 32
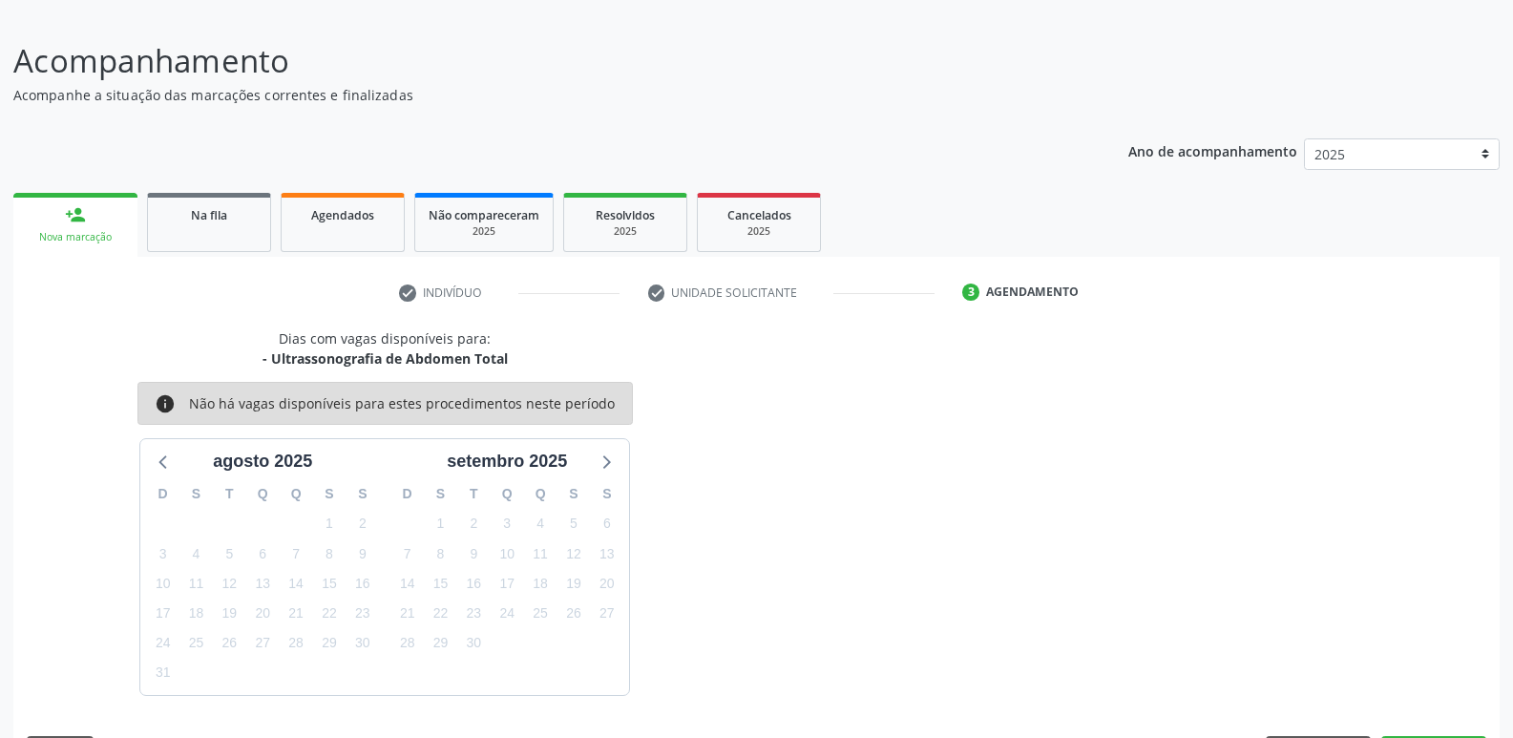
scroll to position [176, 0]
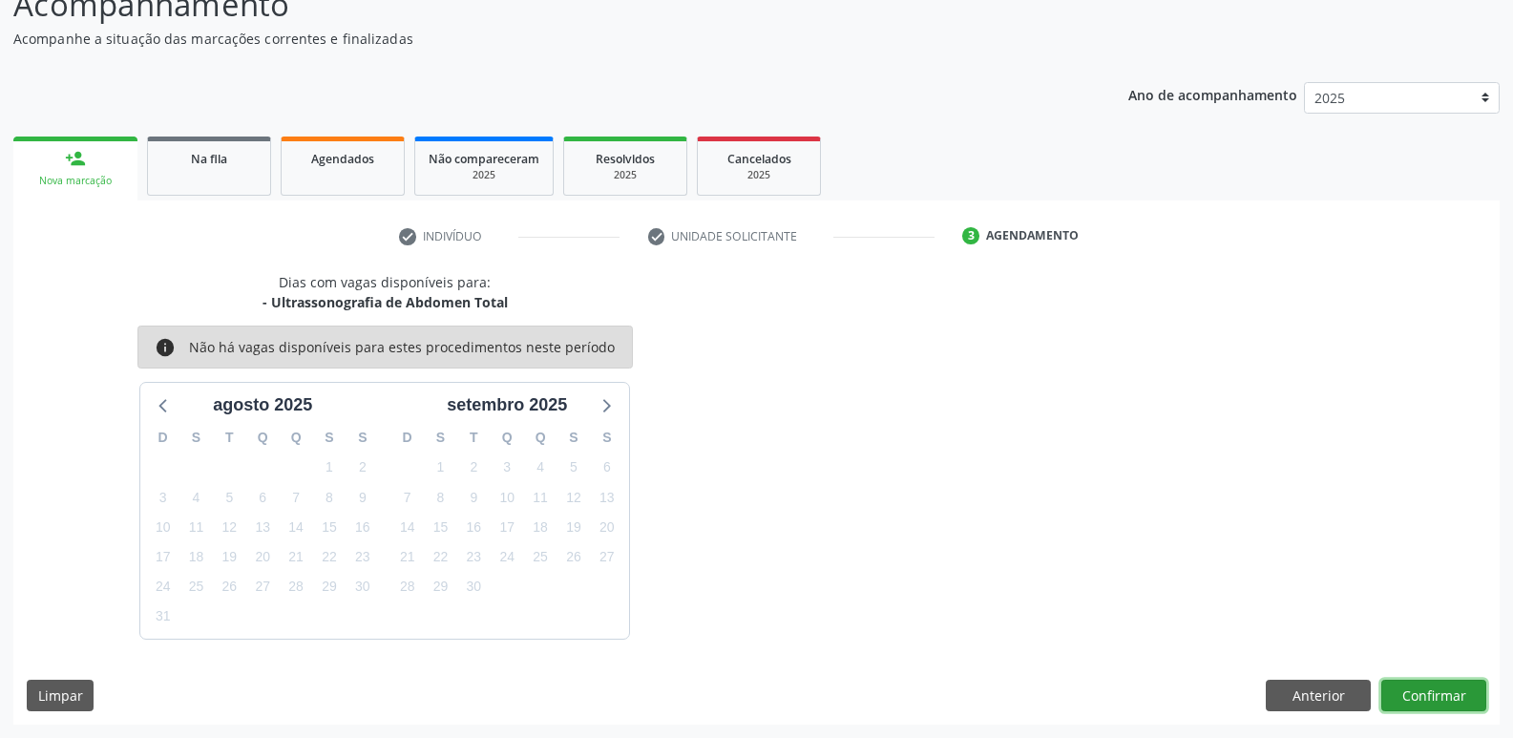
click at [1455, 697] on button "Confirmar" at bounding box center [1433, 696] width 105 height 32
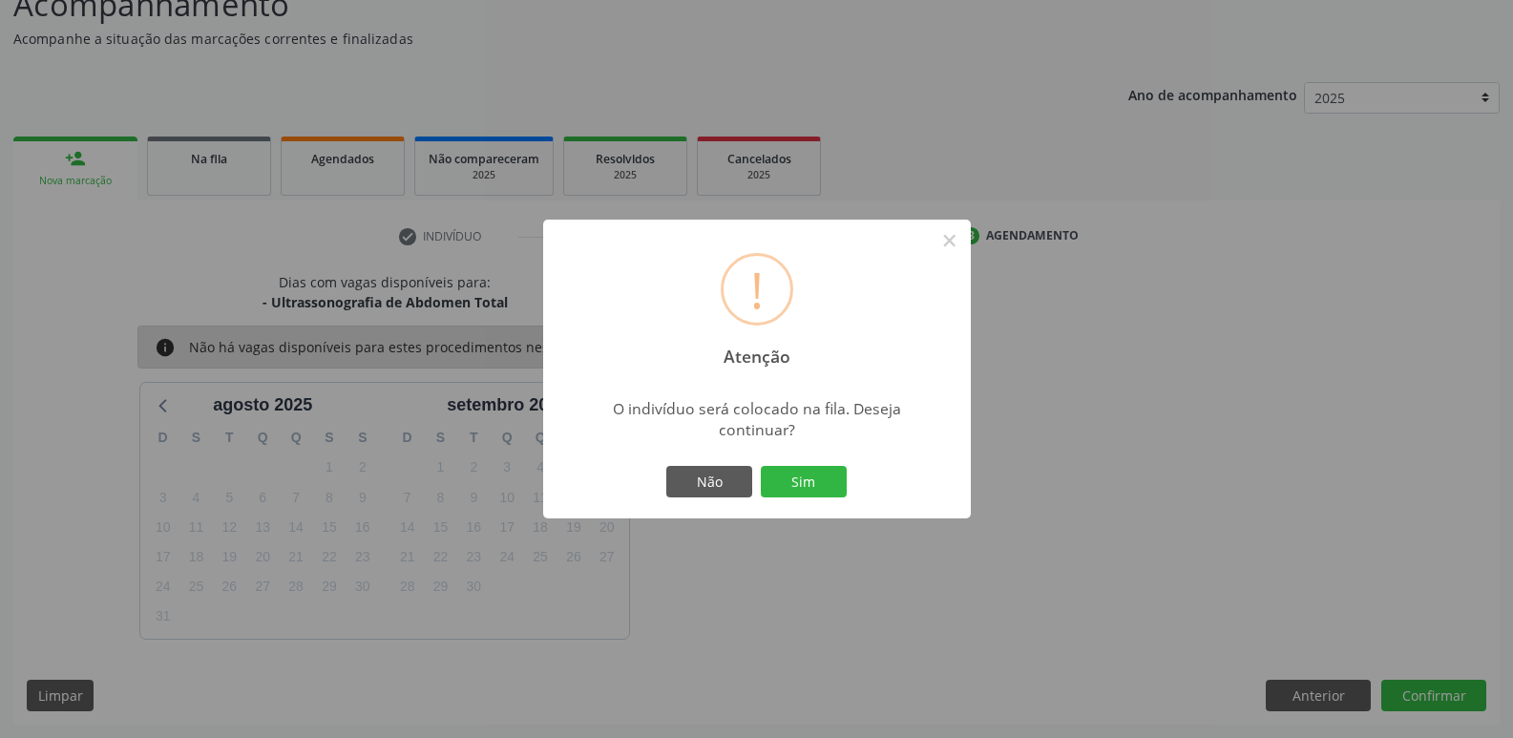
click at [761, 466] on button "Sim" at bounding box center [804, 482] width 86 height 32
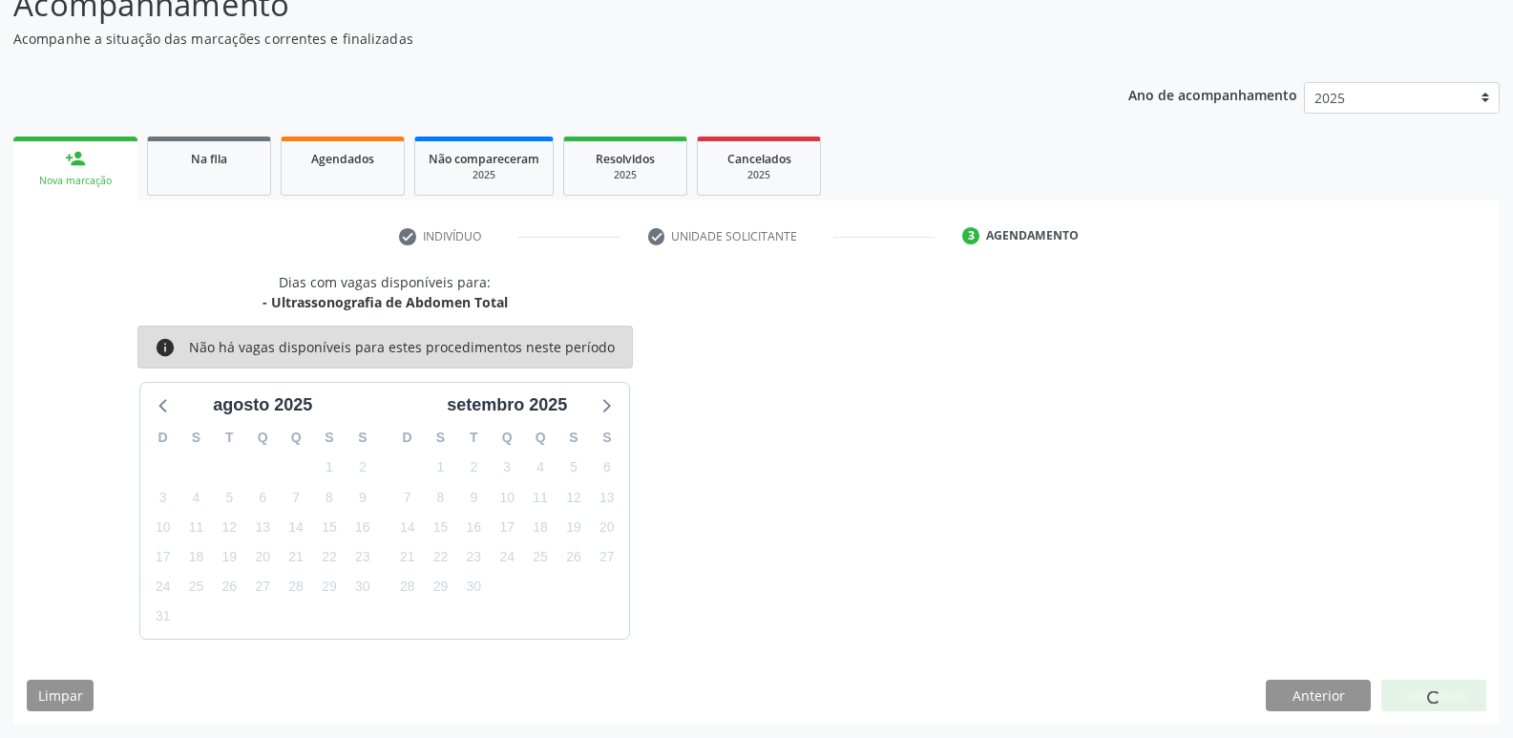
scroll to position [0, 0]
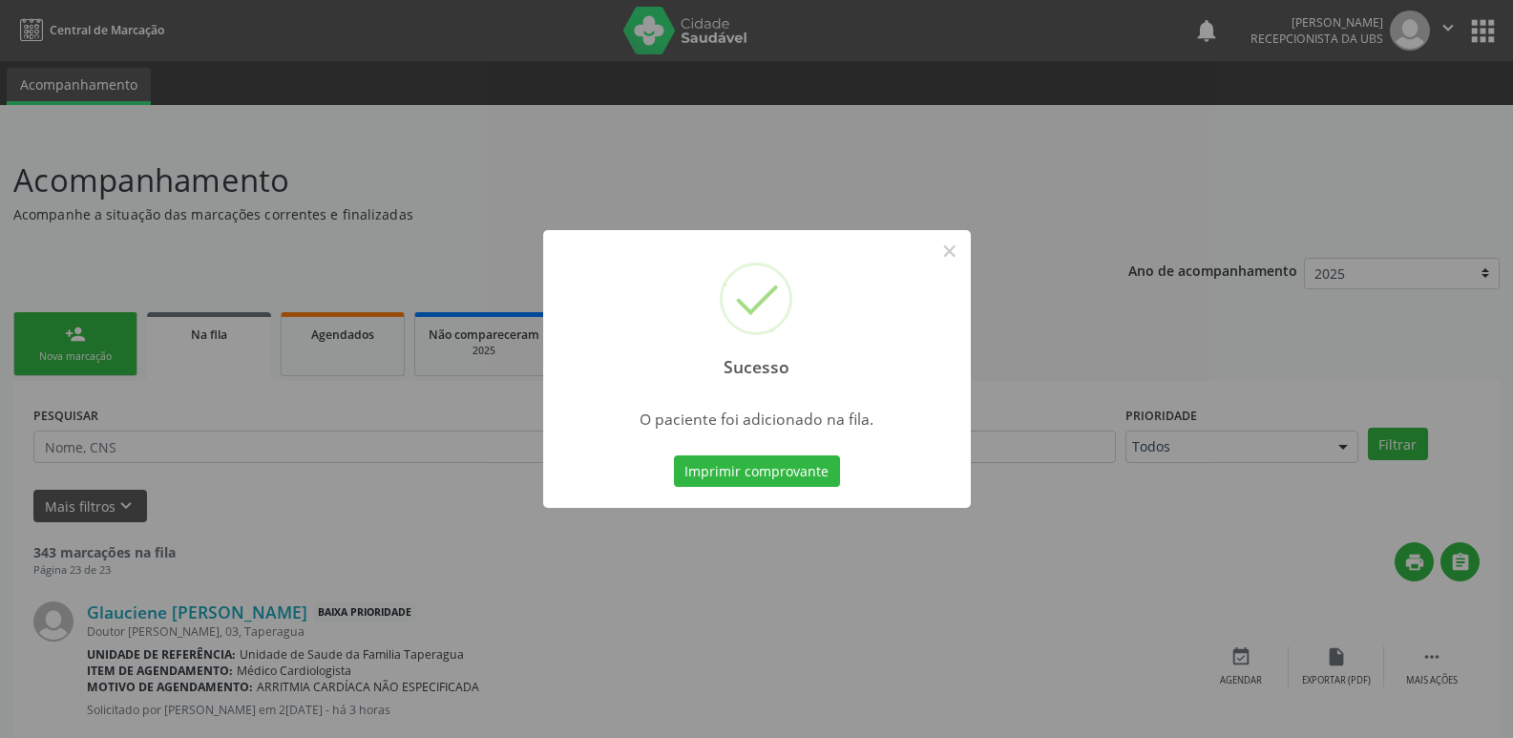
click at [1298, 476] on div "Sucesso × O paciente foi adicionado na fila. Imprimir comprovante Cancel" at bounding box center [756, 369] width 1513 height 738
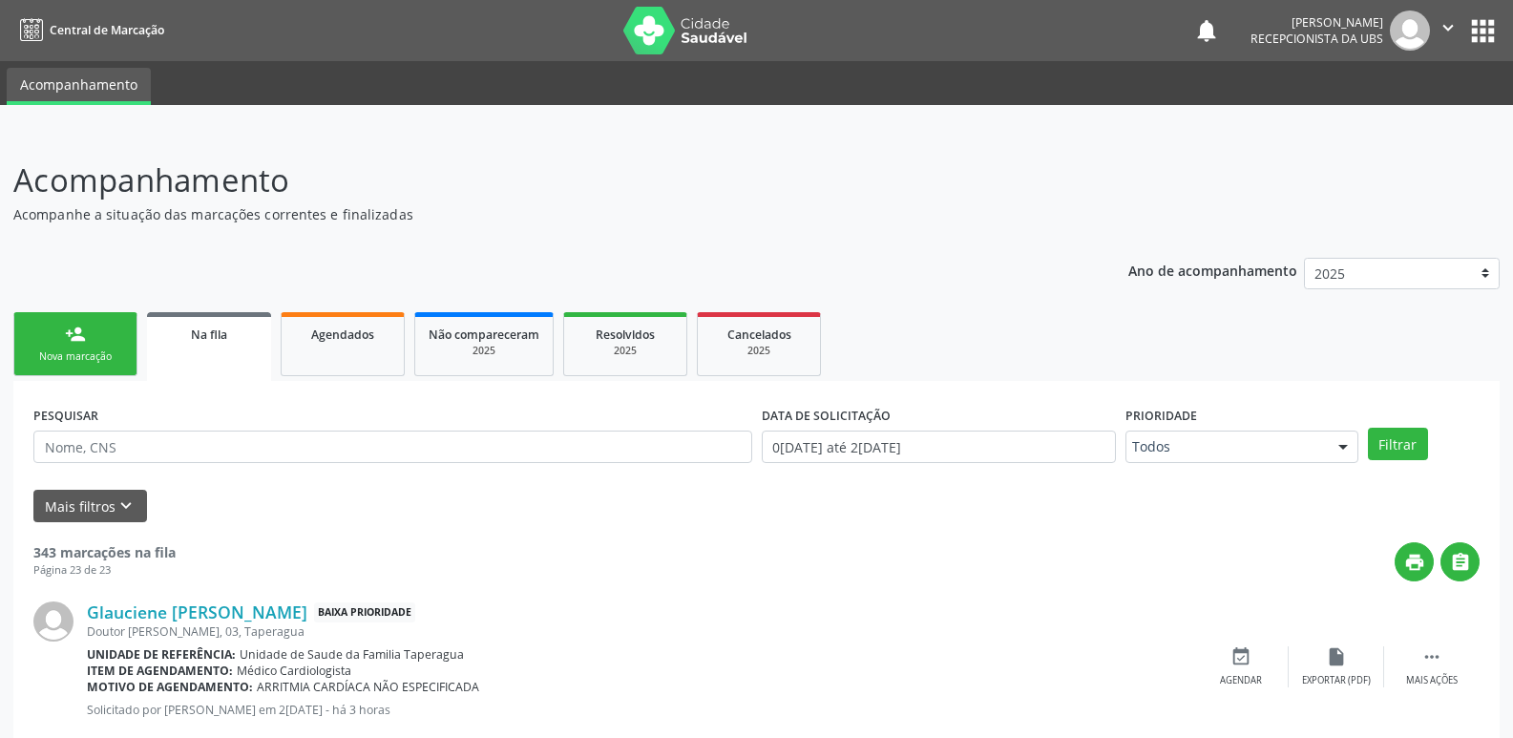
click at [89, 361] on div "Nova marcação" at bounding box center [75, 356] width 95 height 14
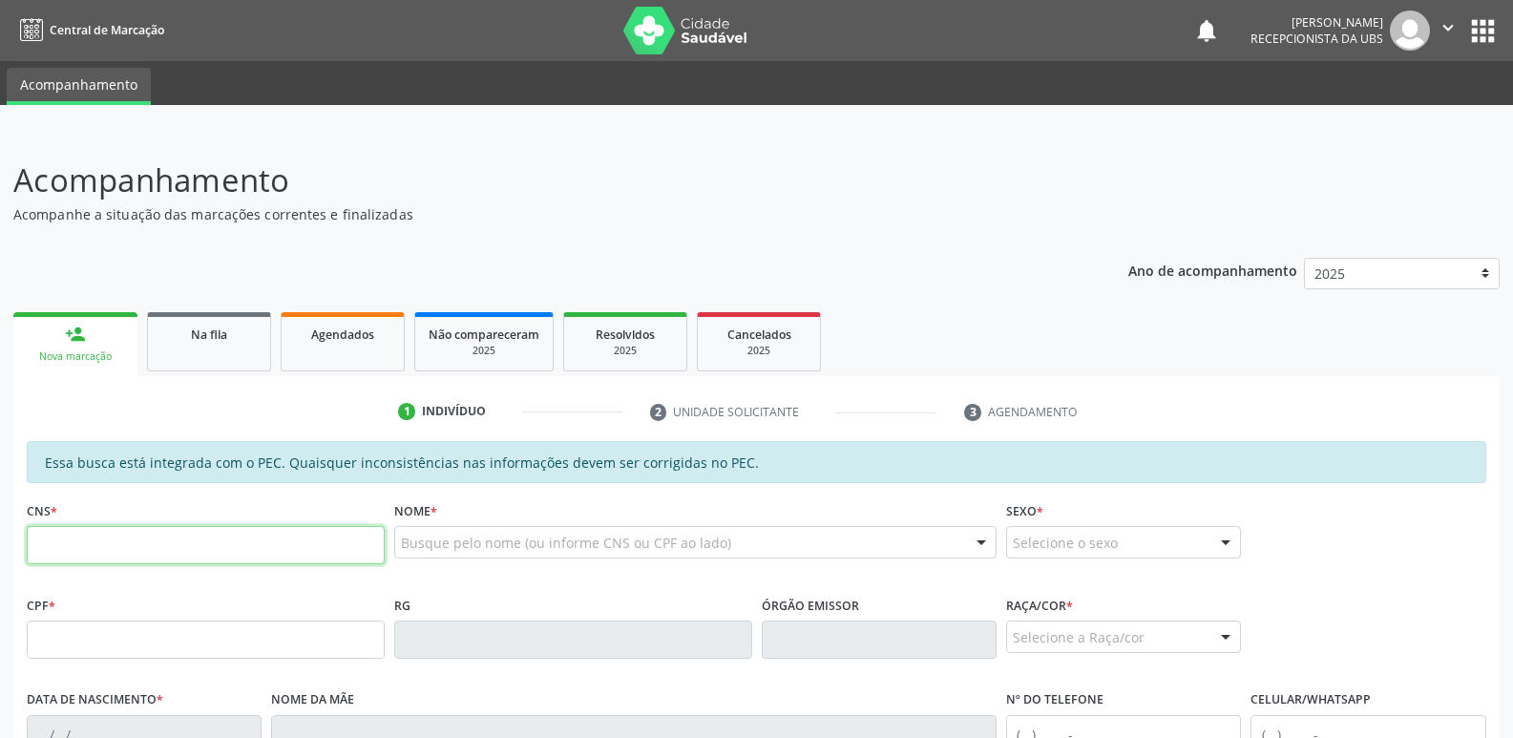
click at [283, 560] on input "text" at bounding box center [206, 545] width 358 height 38
paste input "898 0062 3038 2719"
type input "898 0062 3038 2719"
type input "175.876.564-05"
type input "1[DATE]"
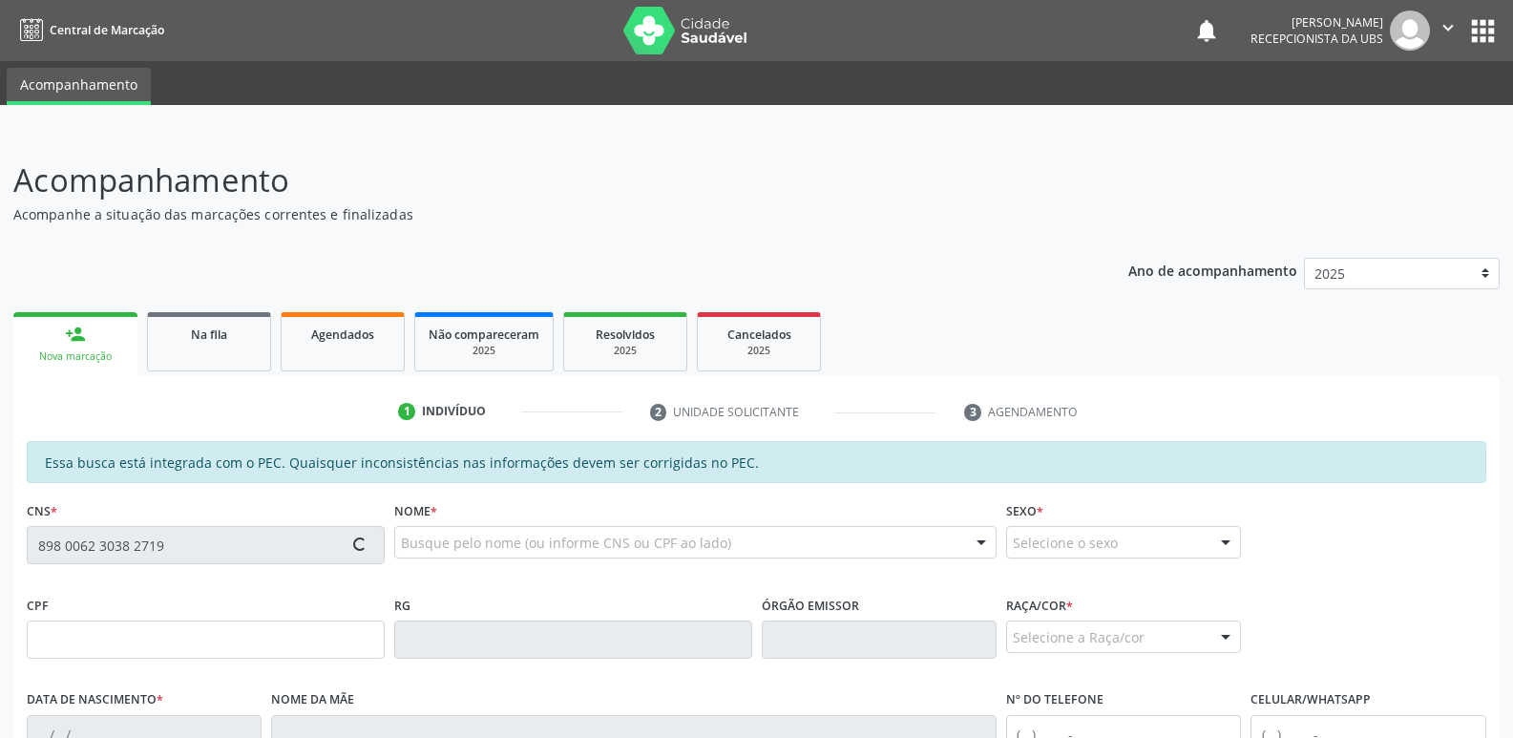
type input "[PERSON_NAME]"
type input "[PHONE_NUMBER]"
type input "08"
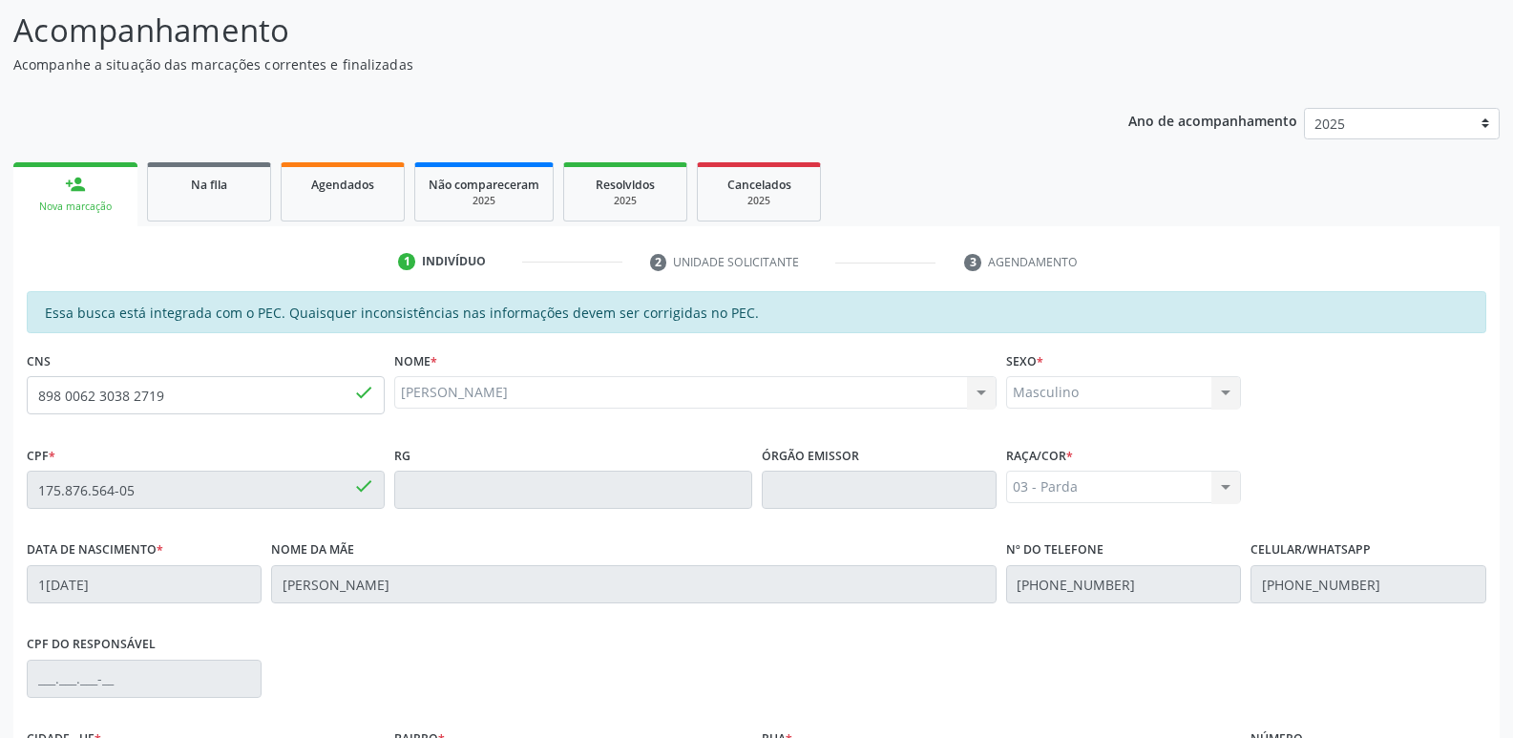
scroll to position [379, 0]
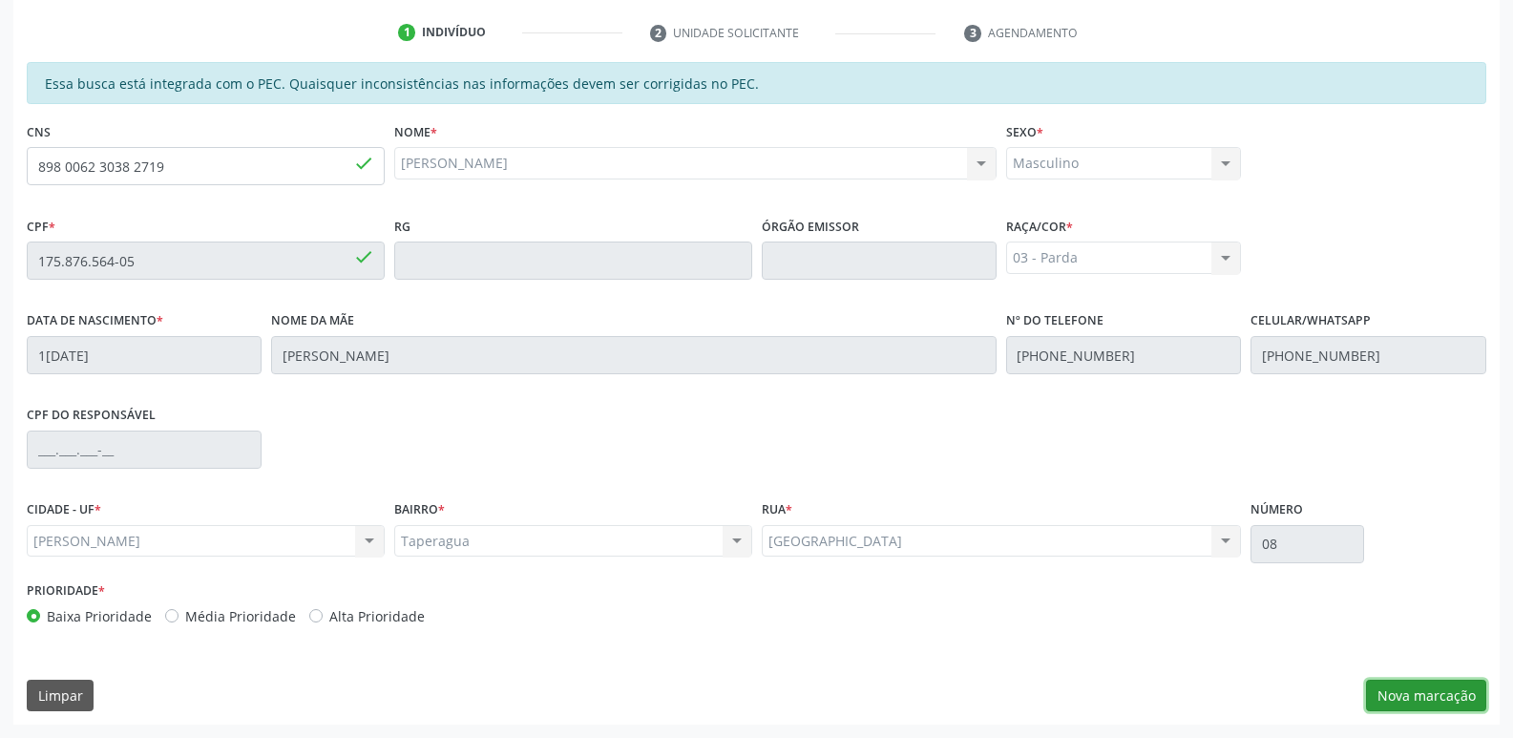
click at [1439, 689] on button "Nova marcação" at bounding box center [1426, 696] width 120 height 32
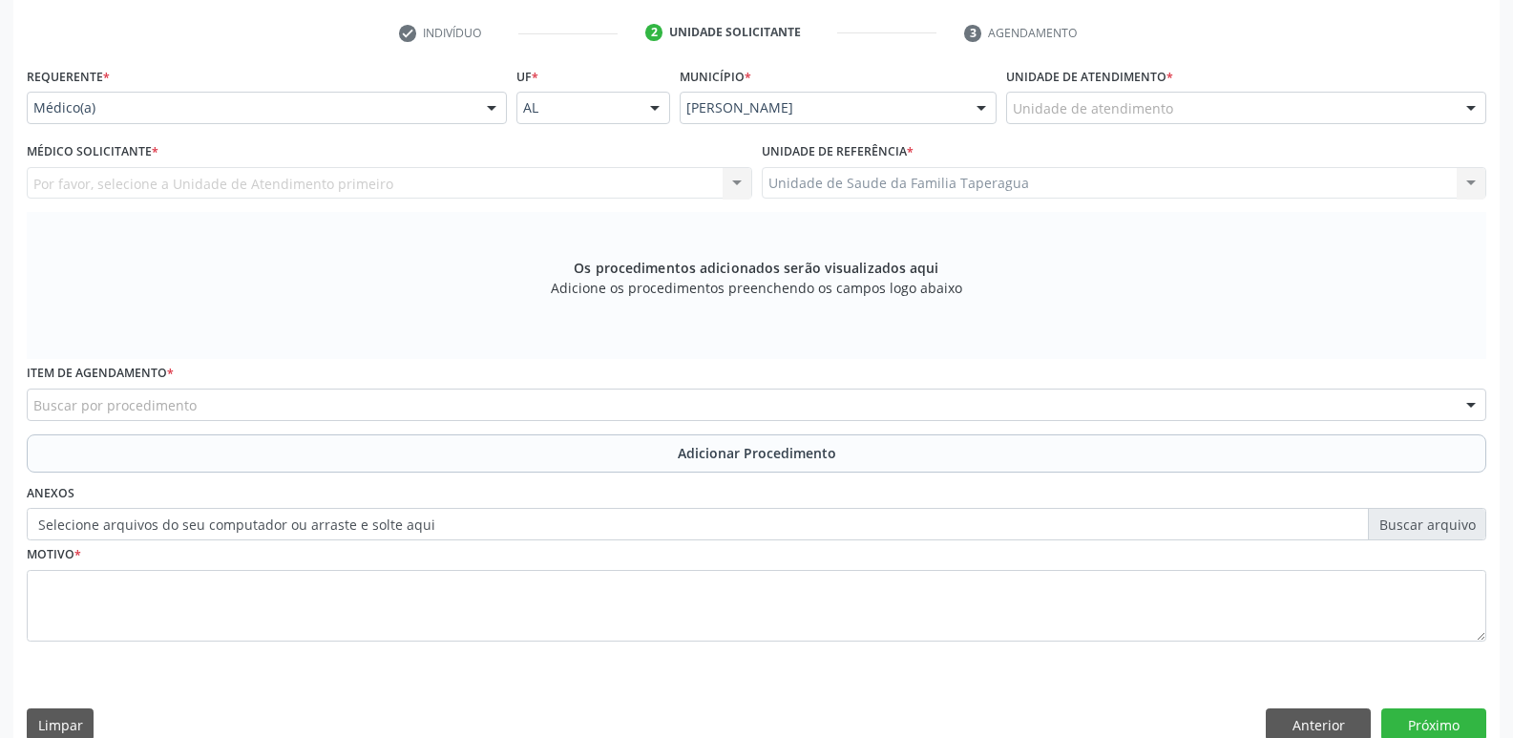
click at [1225, 121] on div "Unidade de atendimento" at bounding box center [1246, 108] width 480 height 32
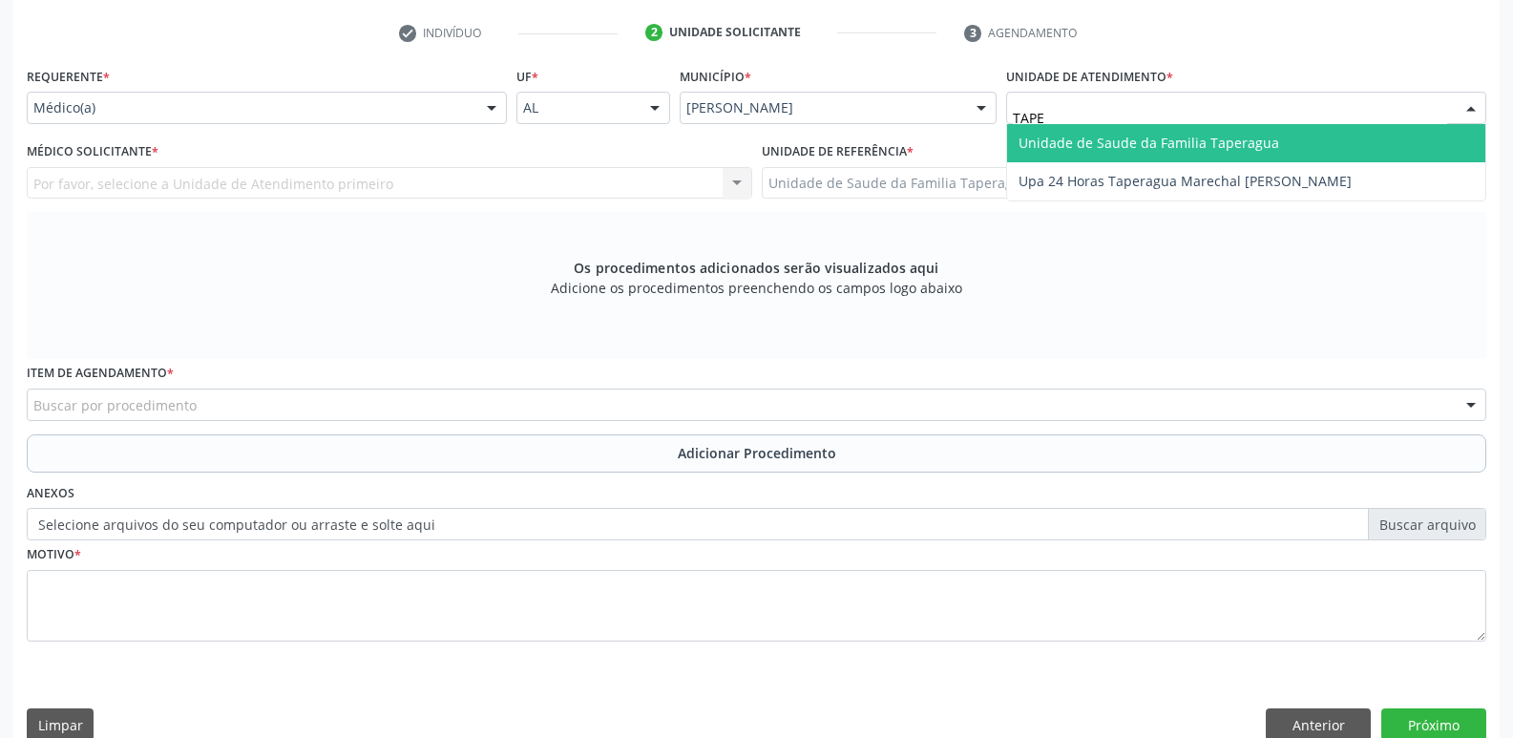
type input "TAPER"
click at [1225, 134] on span "Unidade de Saude da Familia Taperagua" at bounding box center [1148, 143] width 261 height 18
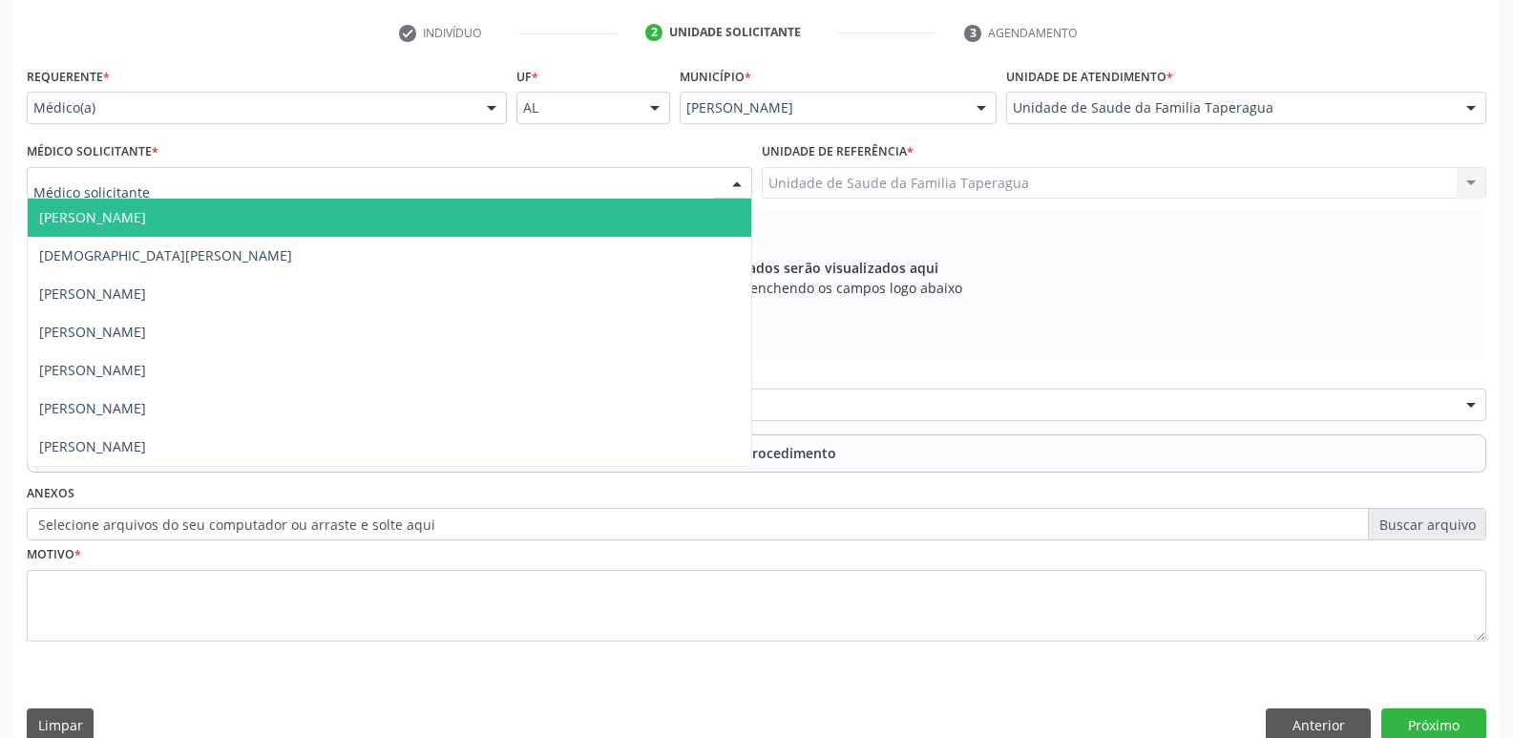
click at [615, 174] on div at bounding box center [389, 183] width 725 height 32
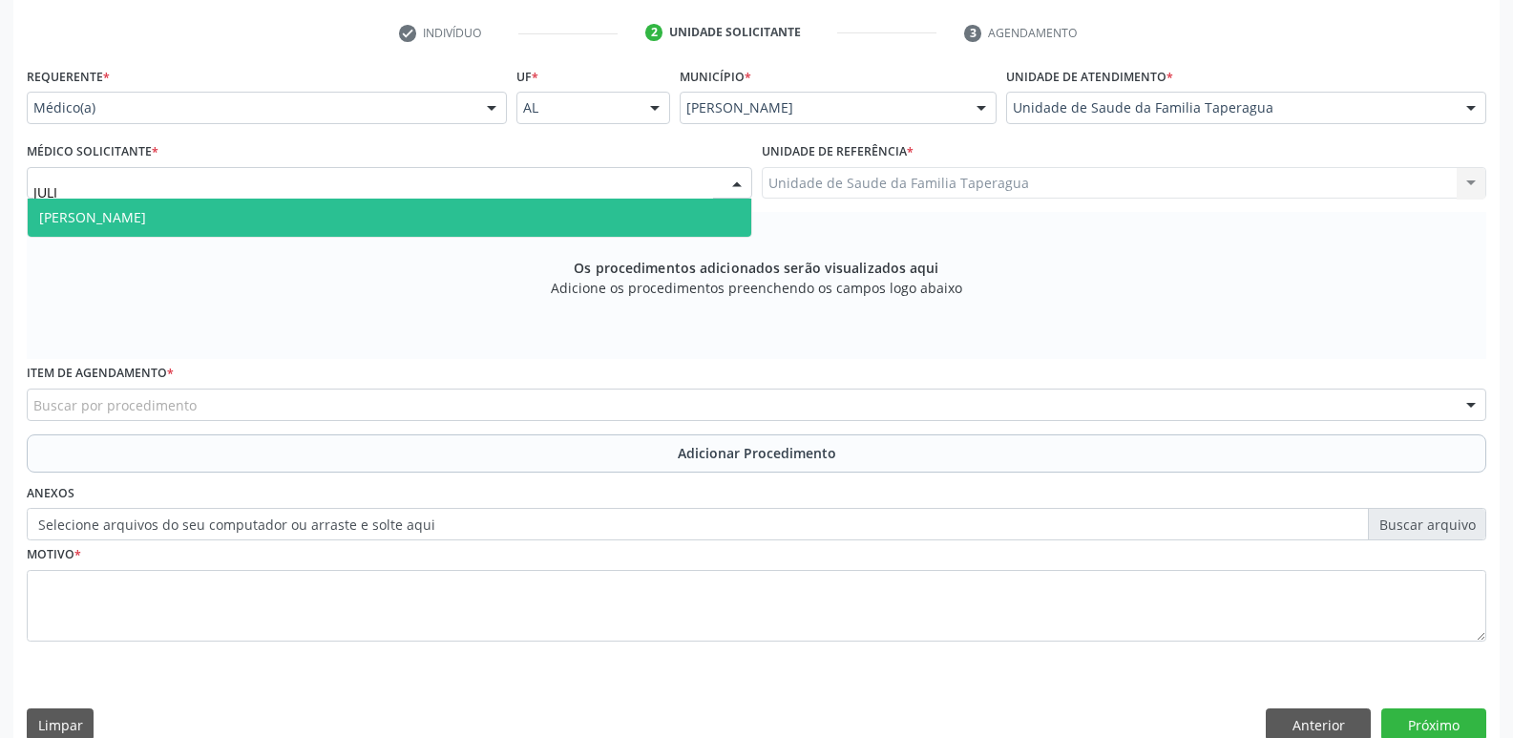
type input "JULIL"
click at [607, 218] on span "[PERSON_NAME]" at bounding box center [389, 218] width 723 height 38
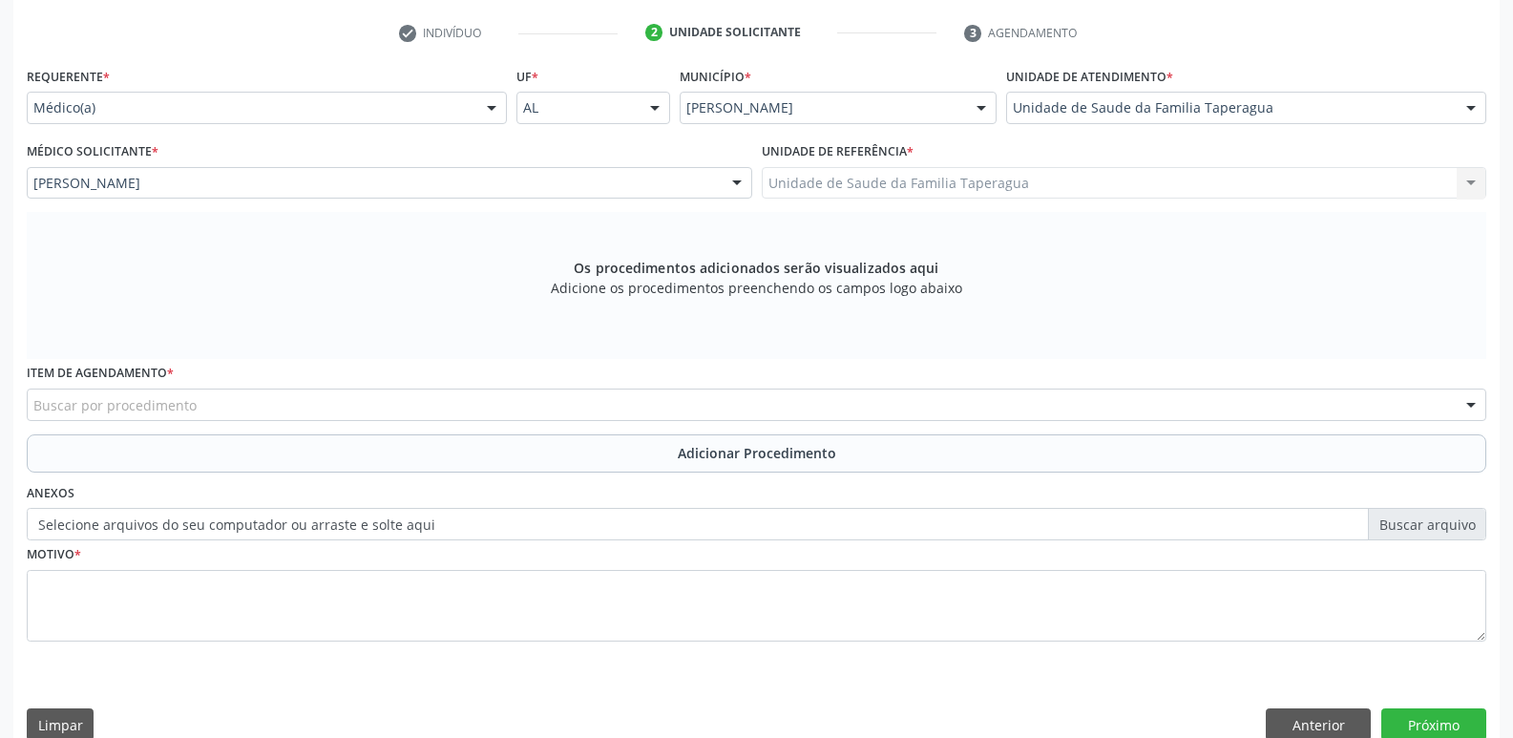
click at [482, 404] on div "Buscar por procedimento" at bounding box center [756, 404] width 1459 height 32
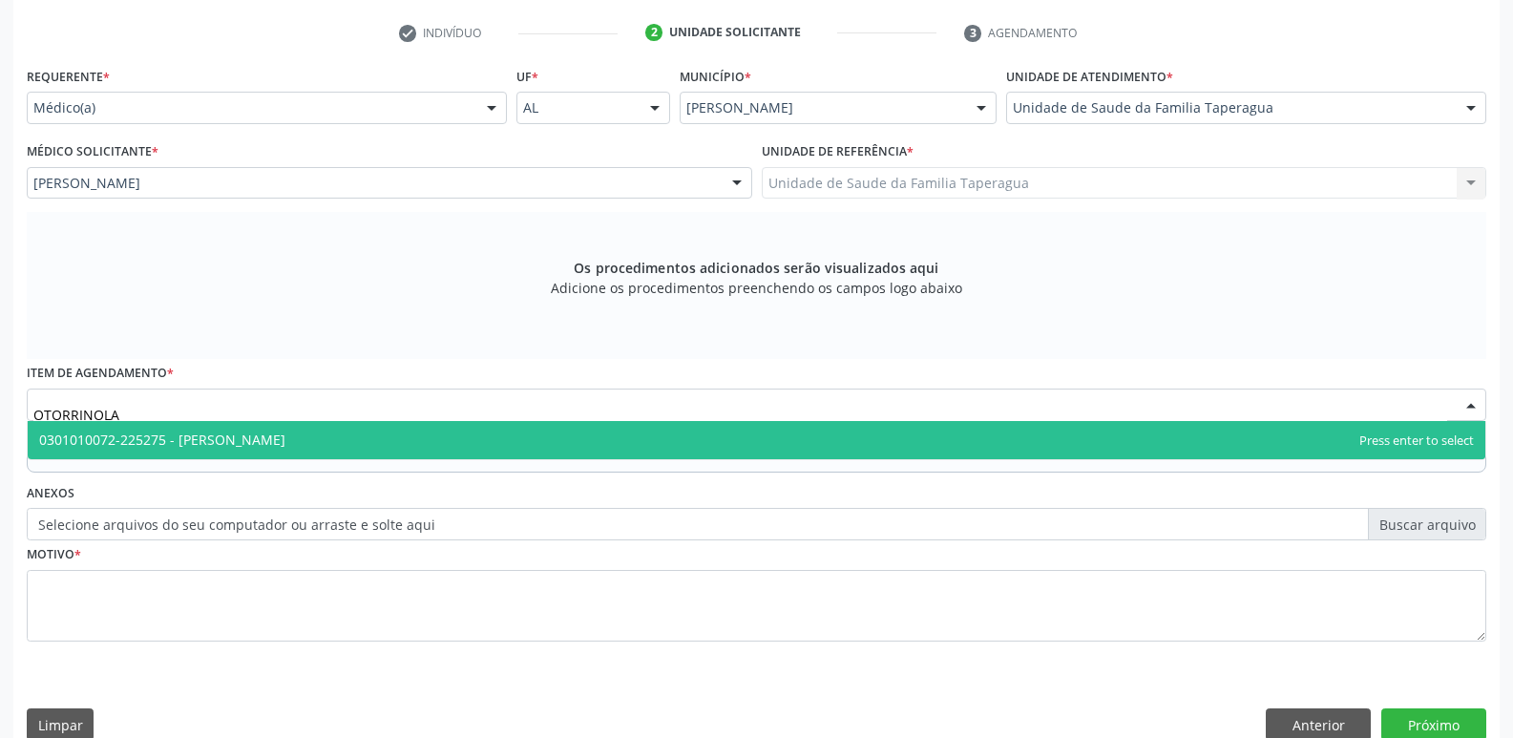
type input "OTORRINOLAR"
click at [479, 437] on span "0301010072-225275 - [PERSON_NAME]" at bounding box center [756, 440] width 1457 height 38
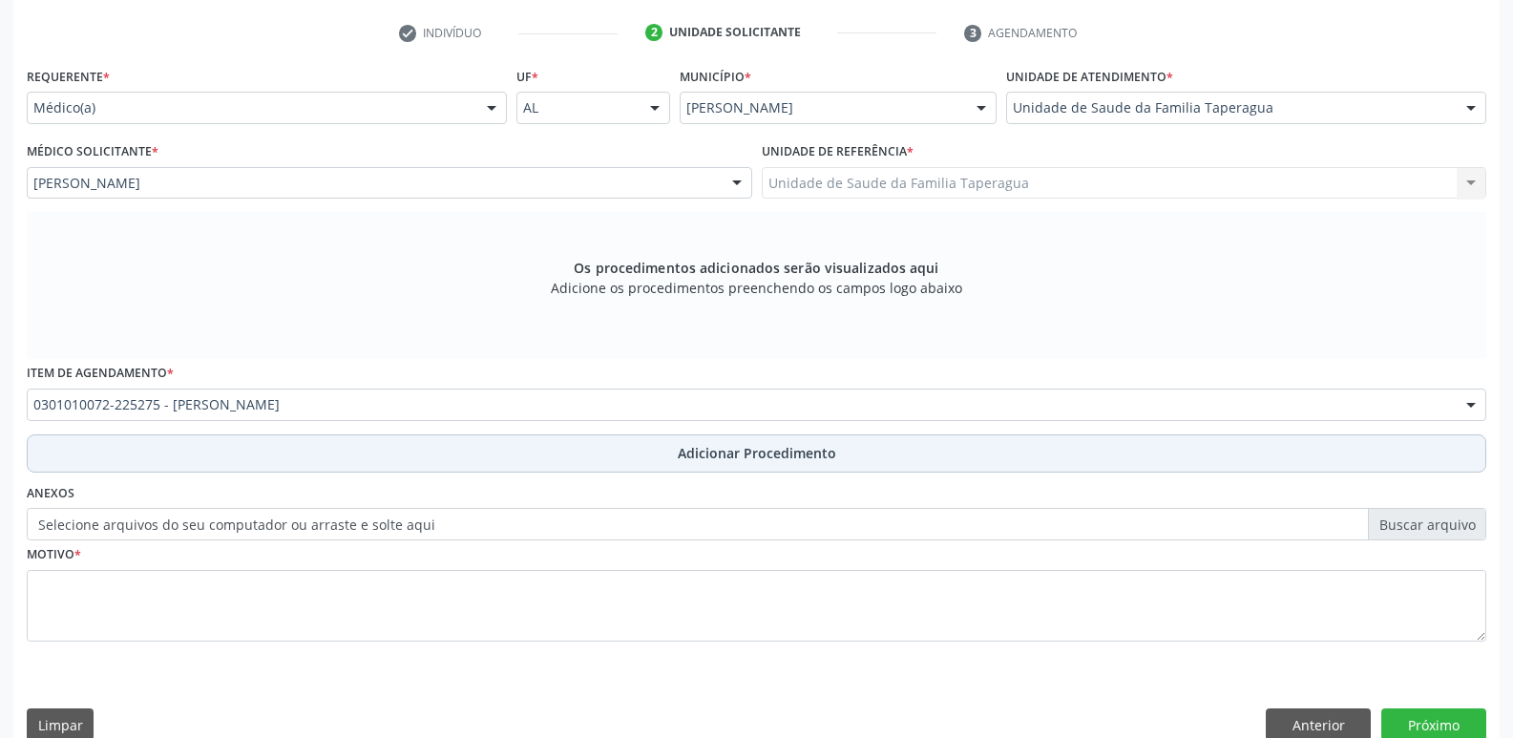
click at [479, 458] on button "Adicionar Procedimento" at bounding box center [756, 453] width 1459 height 38
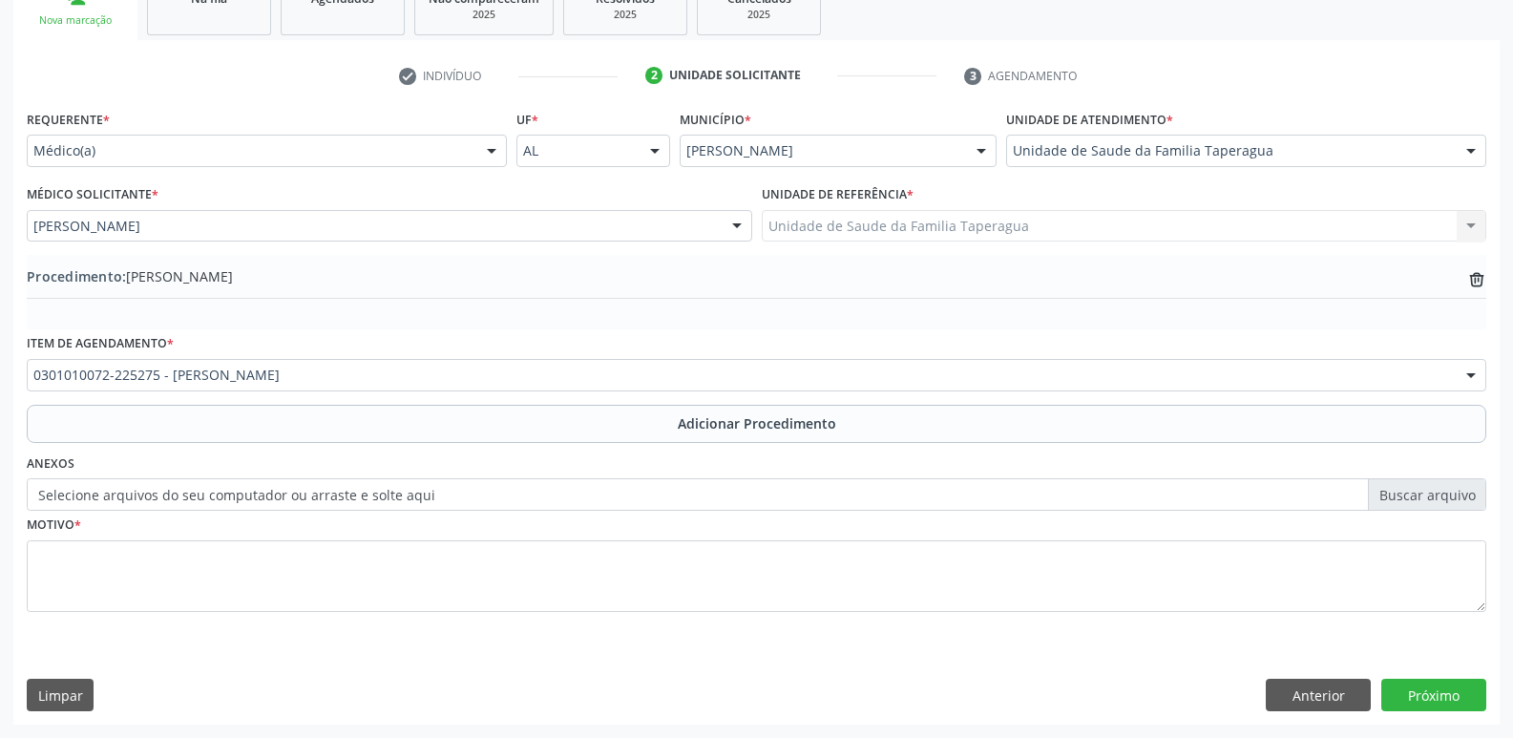
scroll to position [336, 0]
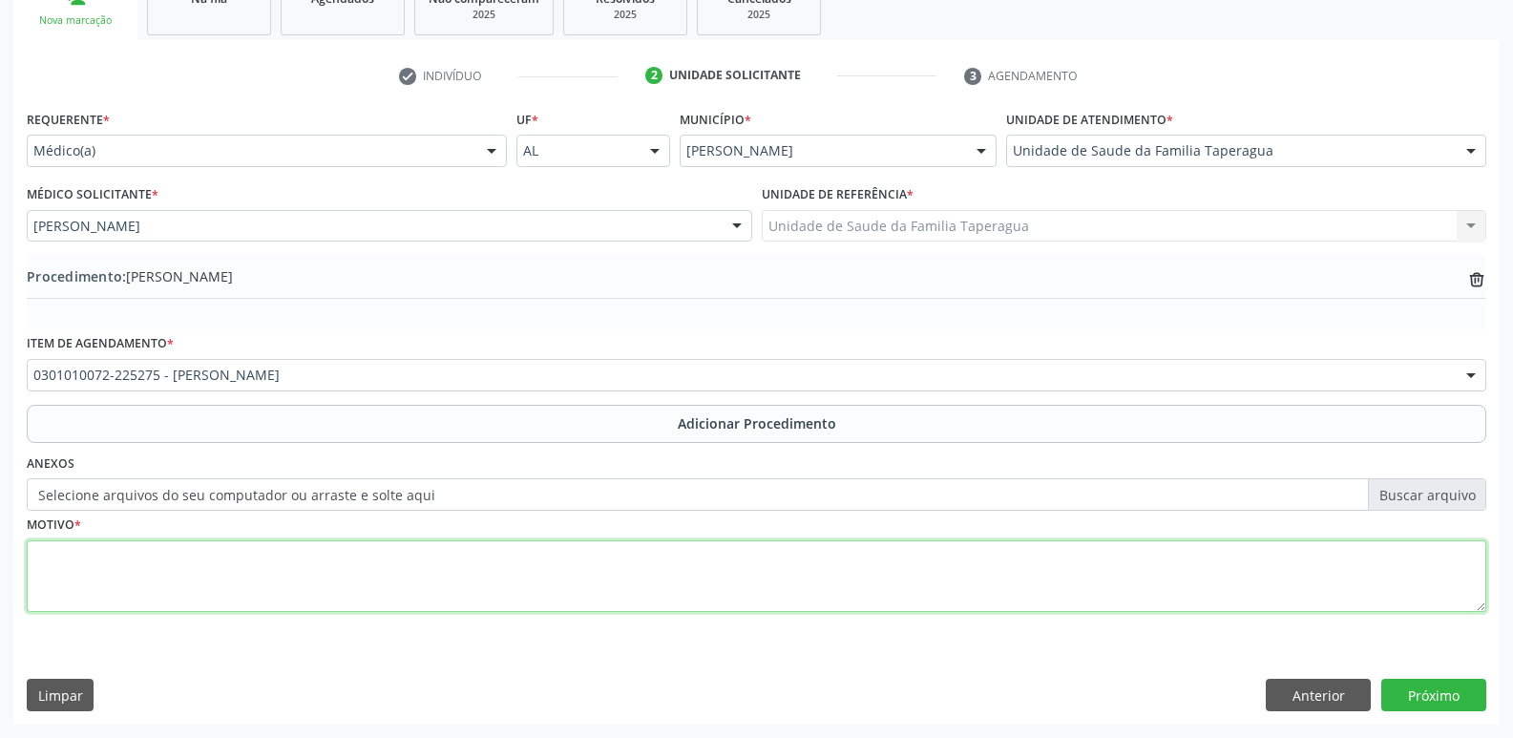
click at [492, 571] on textarea at bounding box center [756, 576] width 1459 height 73
type textarea "V"
type textarea "AVALIAÇÃO ADENOIDE?"
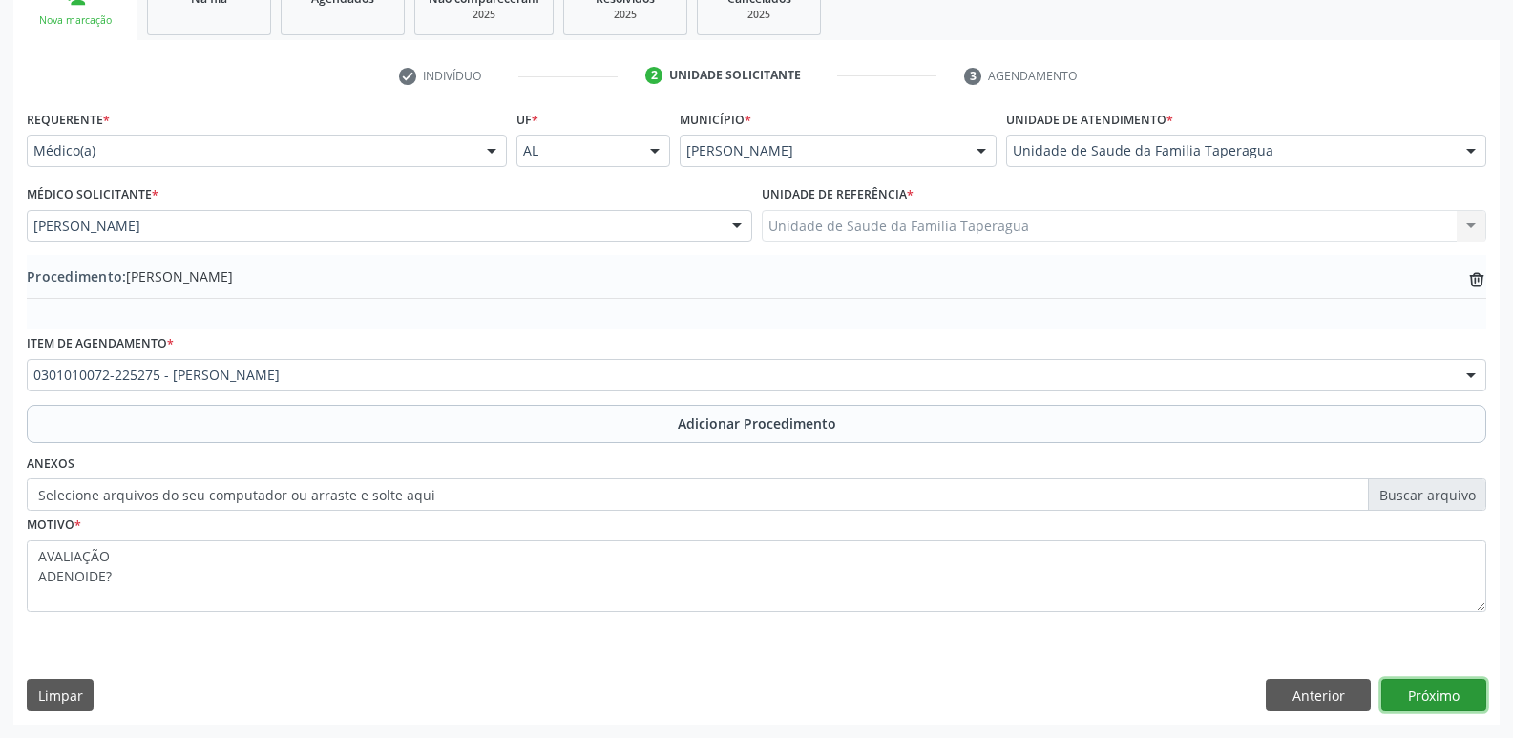
click at [1449, 690] on button "Próximo" at bounding box center [1433, 695] width 105 height 32
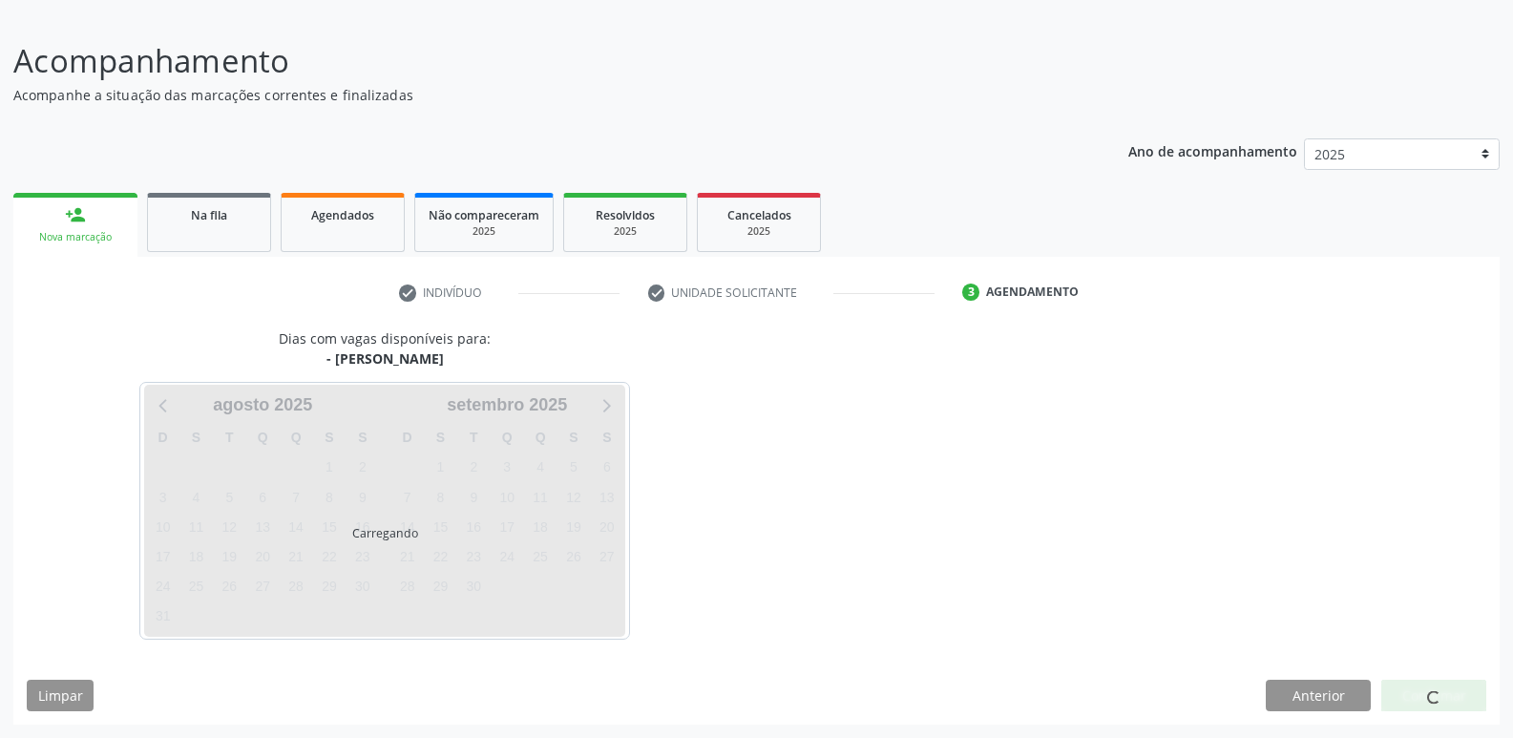
scroll to position [176, 0]
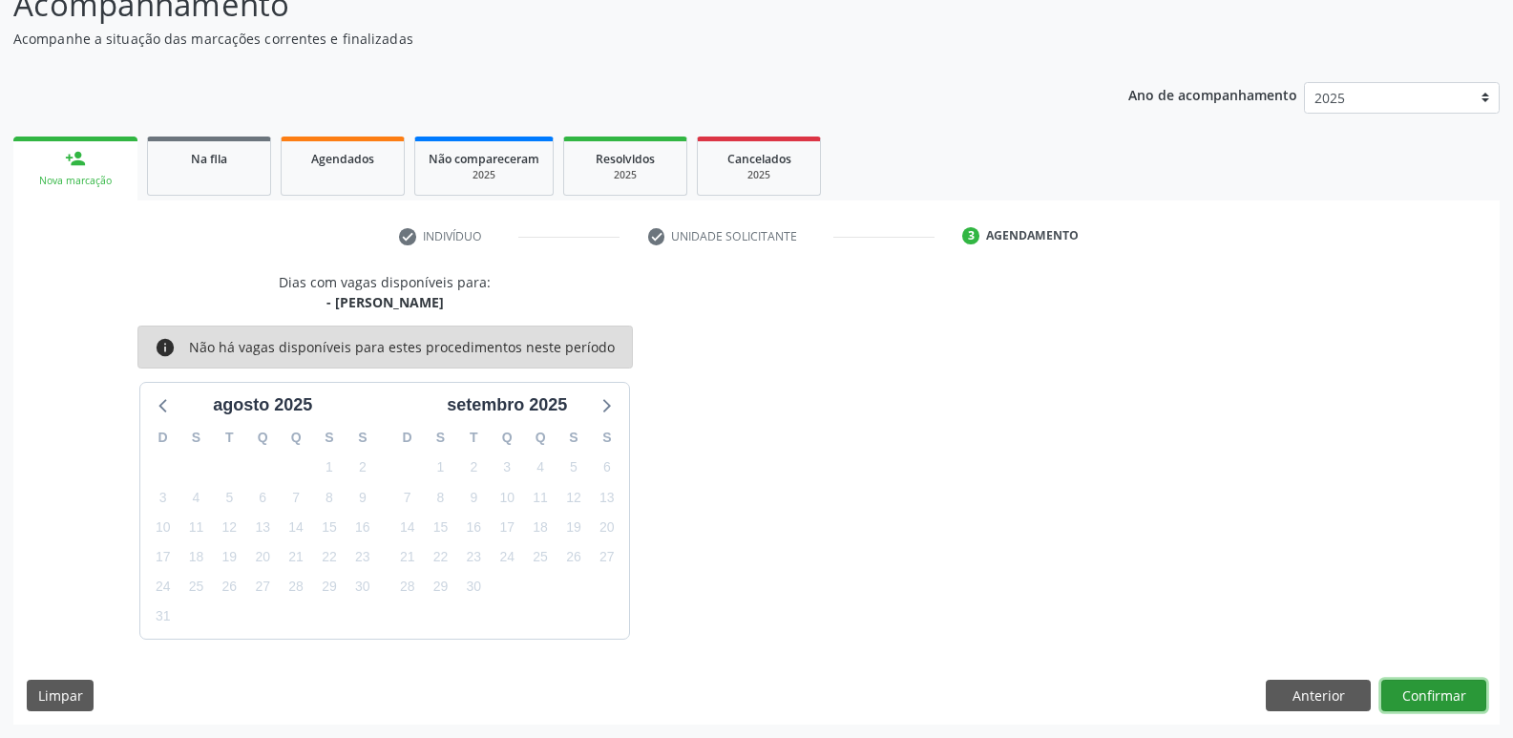
click at [1459, 688] on button "Confirmar" at bounding box center [1433, 696] width 105 height 32
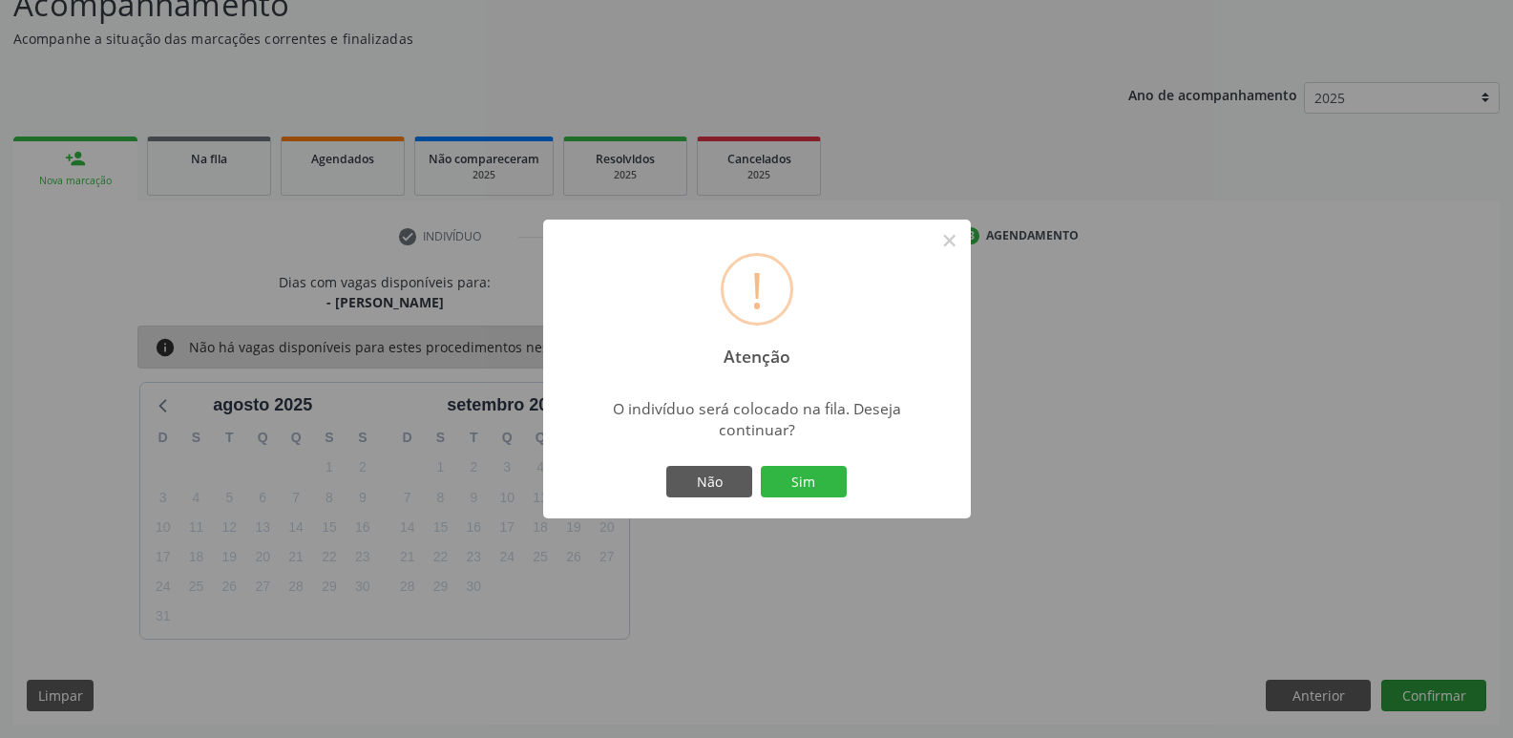
click at [761, 466] on button "Sim" at bounding box center [804, 482] width 86 height 32
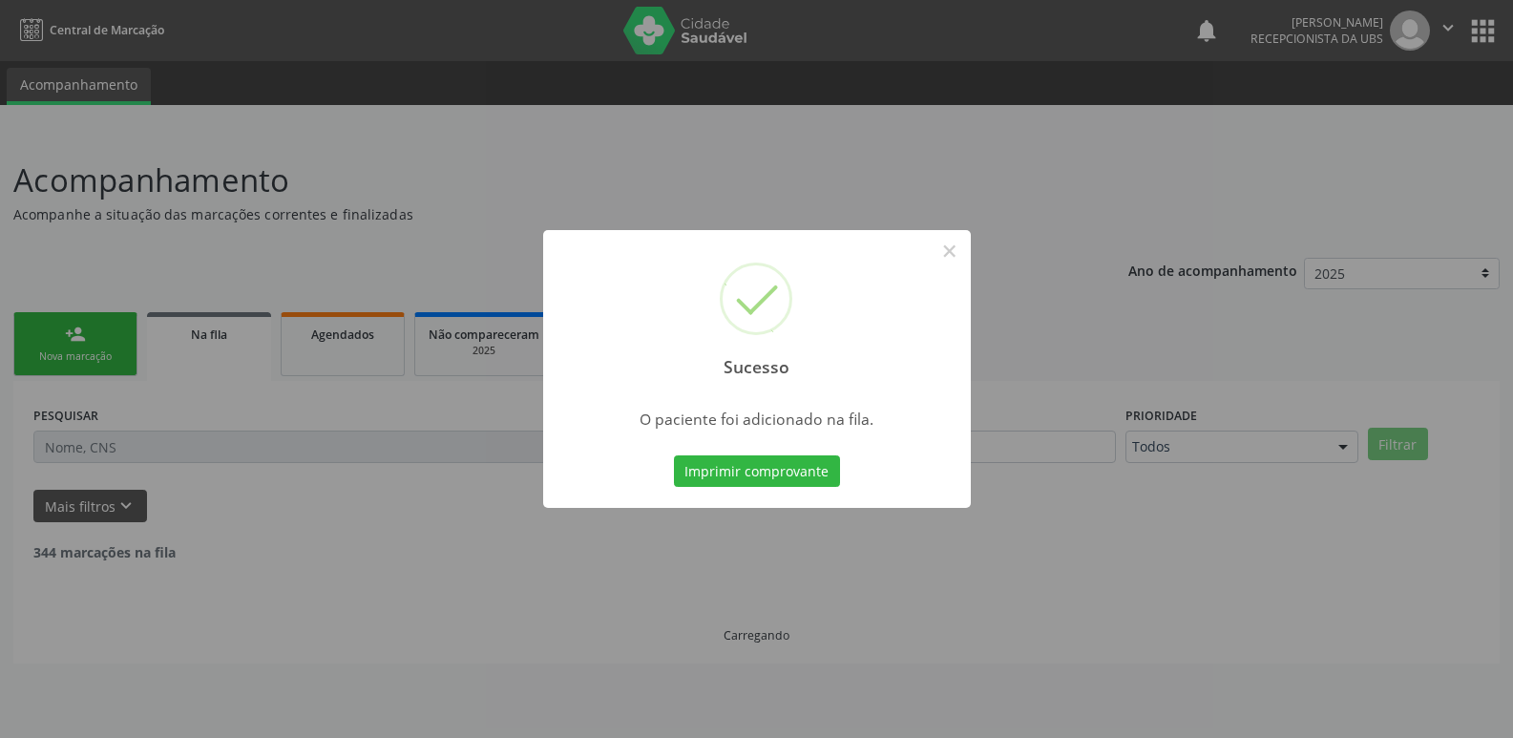
scroll to position [0, 0]
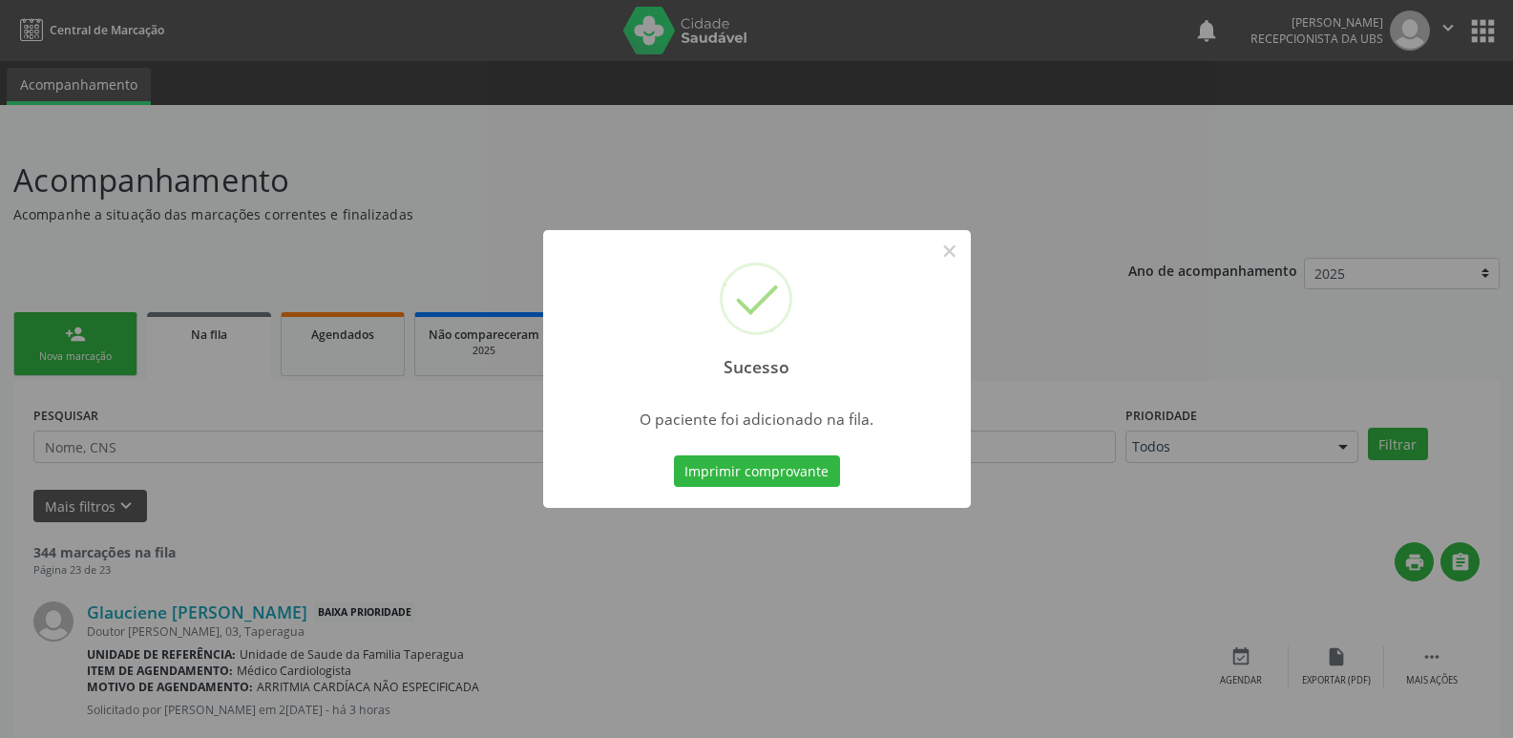
click at [361, 427] on div "Sucesso × O paciente foi adicionado na fila. Imprimir comprovante Cancel" at bounding box center [756, 369] width 1513 height 738
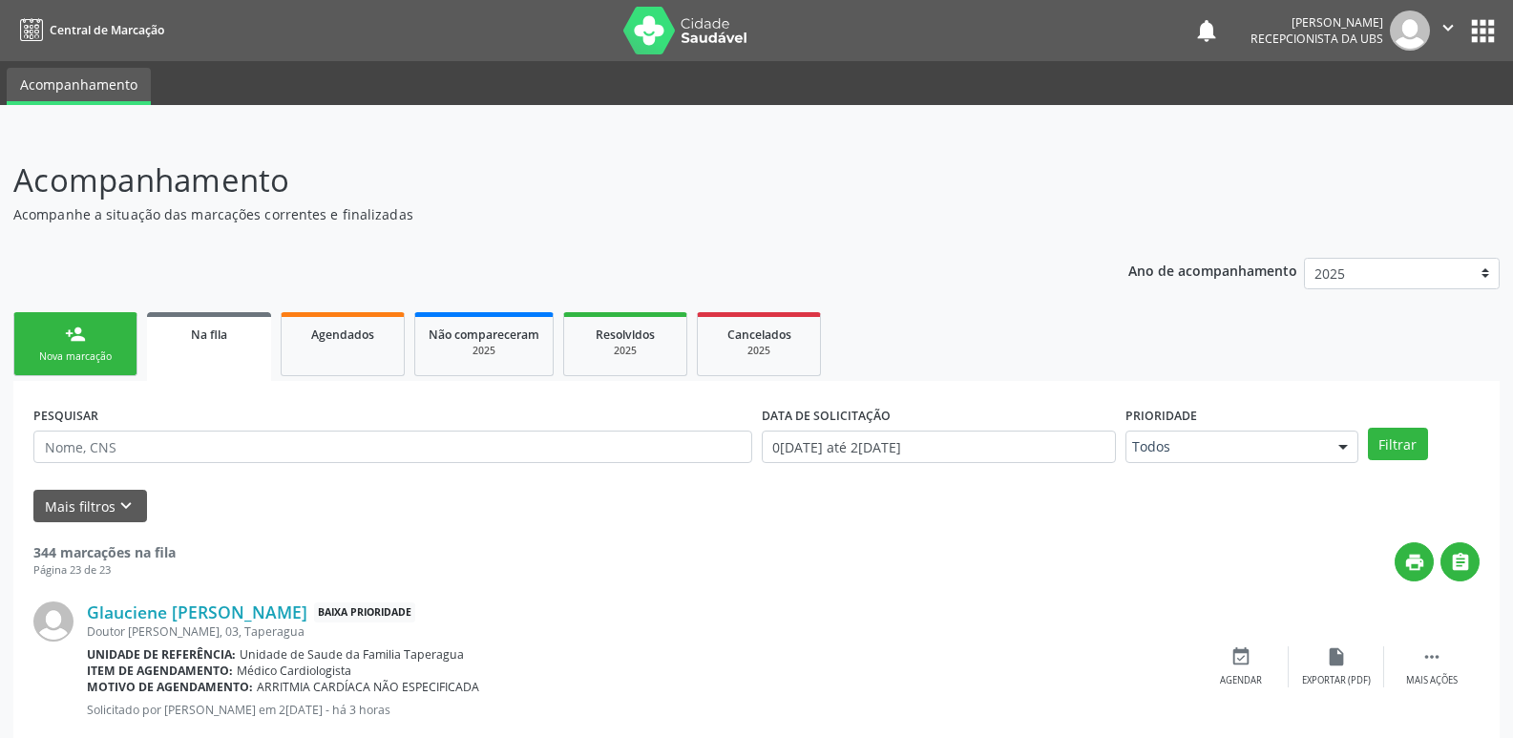
click at [126, 349] on link "person_add Nova marcação" at bounding box center [75, 344] width 124 height 64
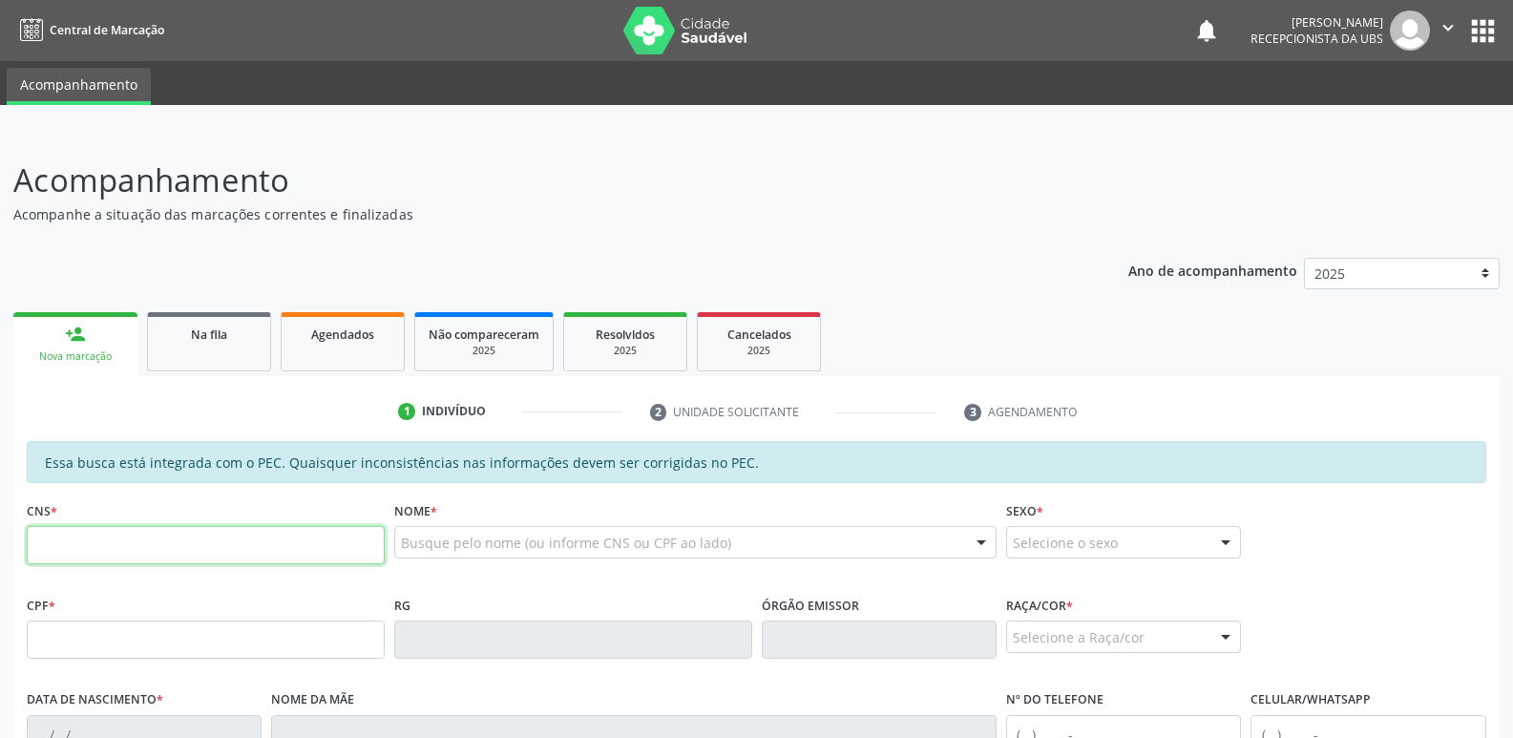
click at [183, 531] on input "text" at bounding box center [206, 545] width 358 height 38
paste input "704 1021 0223 1778"
type input "704 1021 0223 1778"
type input "419.173.324-91"
type input "20[DATE]"
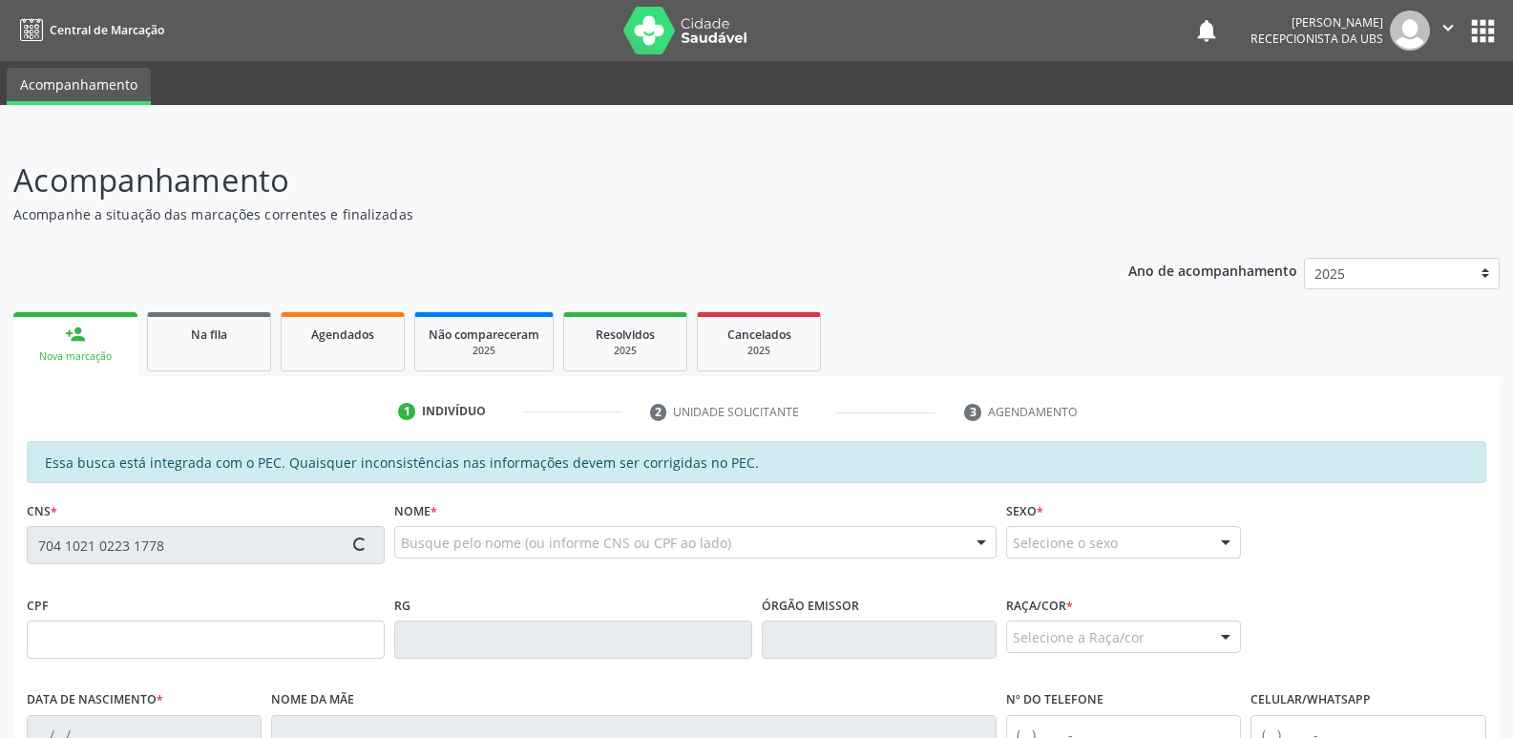
type input "[PERSON_NAME]"
type input "[PHONE_NUMBER]"
type input "S/N"
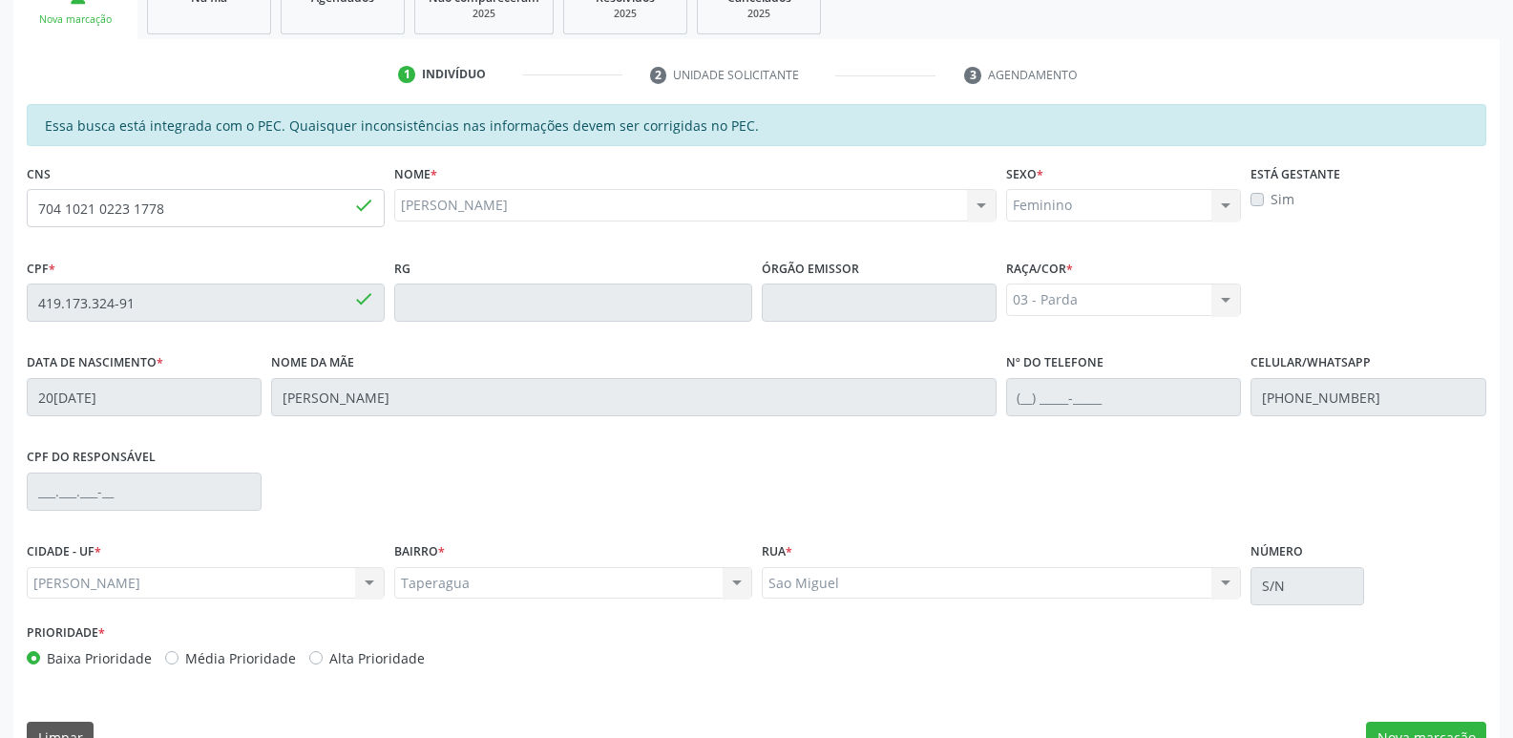
scroll to position [379, 0]
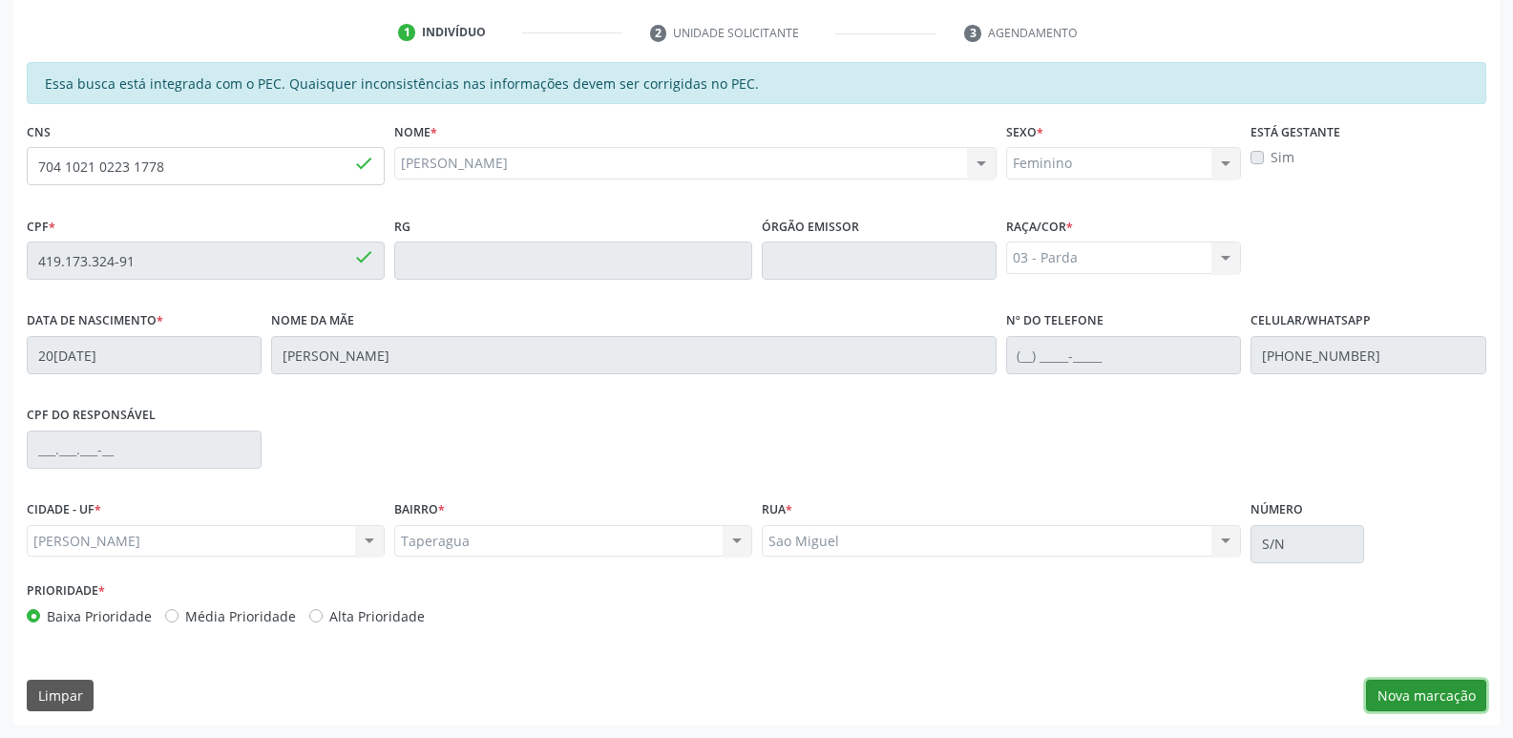
click at [1415, 684] on button "Nova marcação" at bounding box center [1426, 696] width 120 height 32
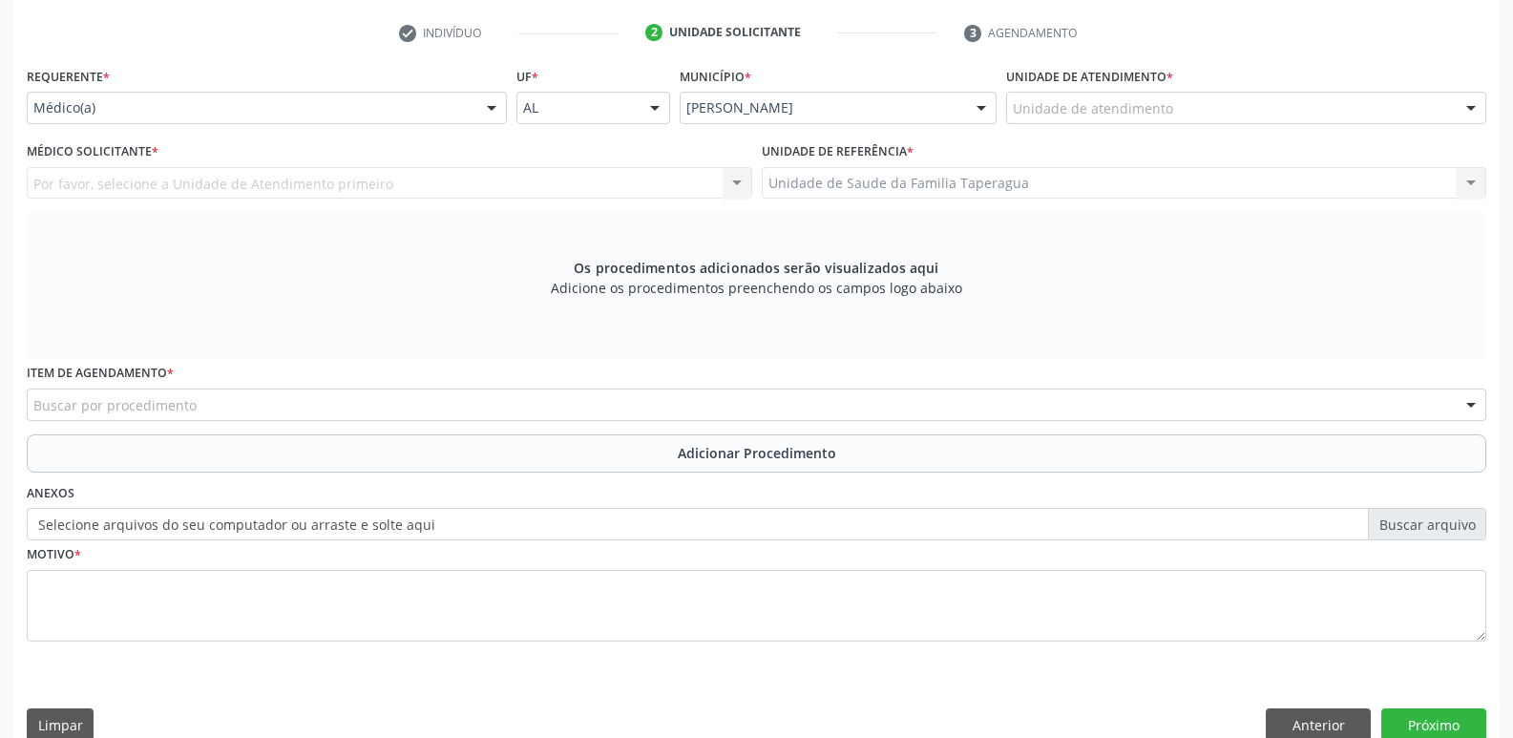
click at [1264, 125] on div "Unidade de atendimento * Unidade de atendimento Aeronave Baron 58 Aeronave Cess…" at bounding box center [1246, 99] width 490 height 74
click at [1264, 111] on div "Unidade de atendimento" at bounding box center [1246, 108] width 480 height 32
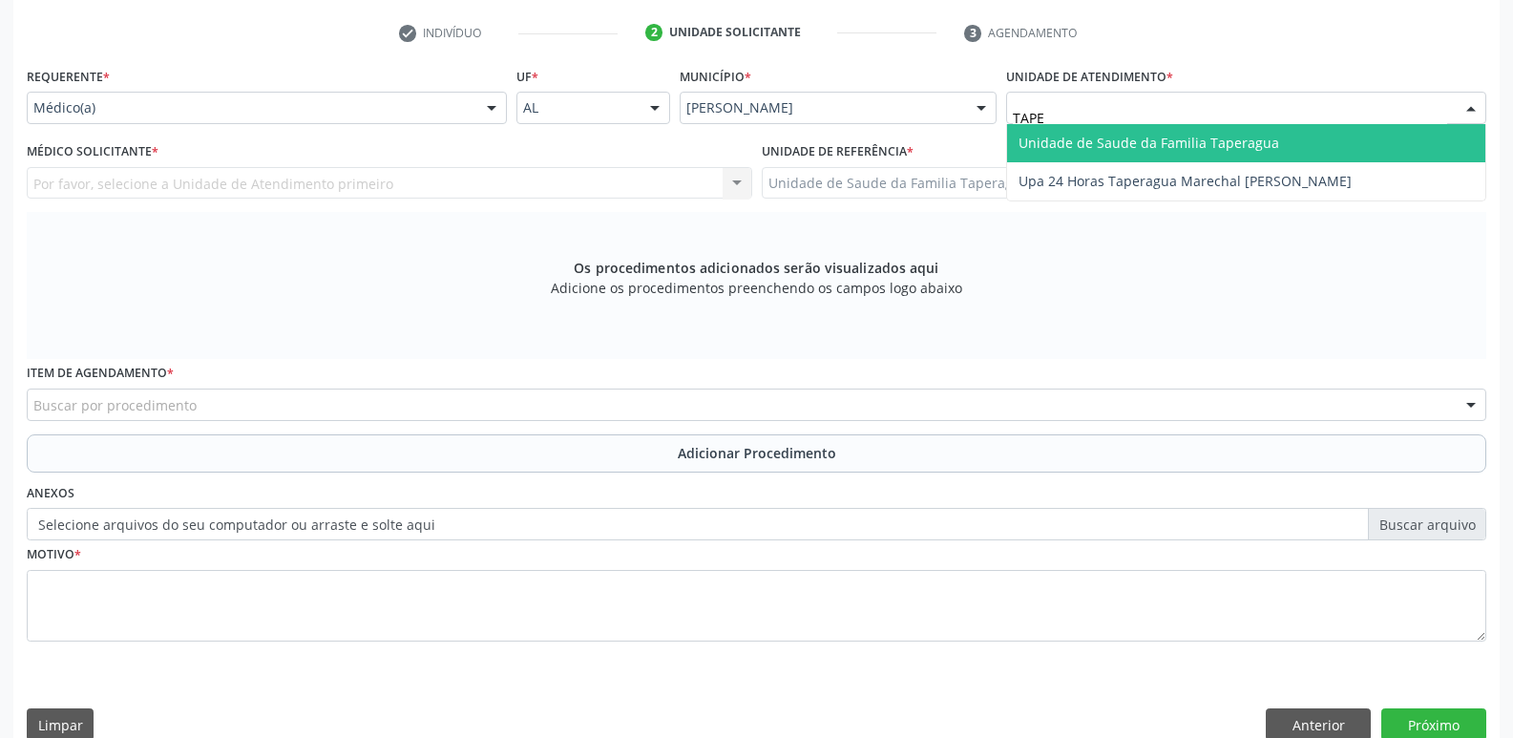
type input "TAPER"
click at [1264, 134] on span "Unidade de Saude da Familia Taperagua" at bounding box center [1148, 143] width 261 height 18
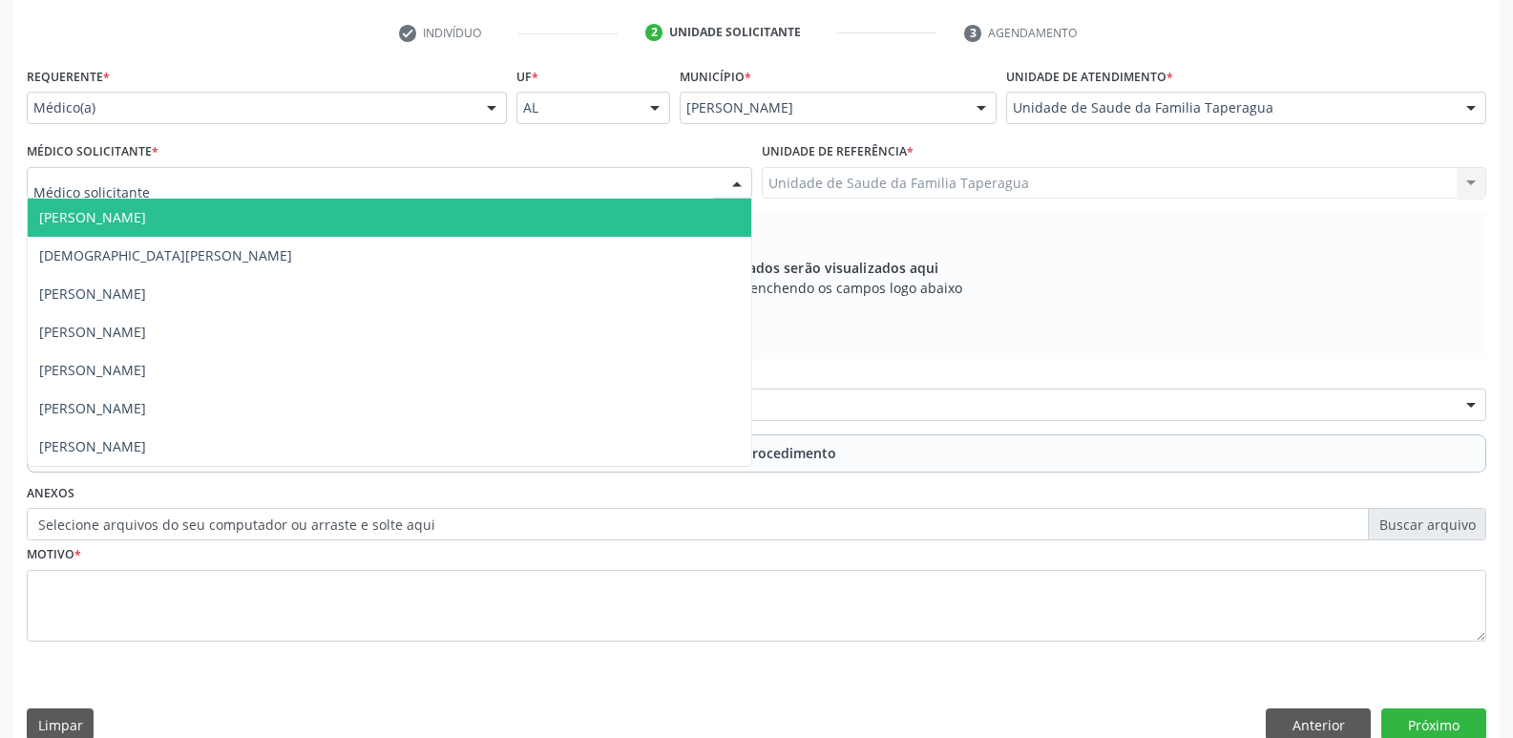
click at [470, 184] on div at bounding box center [389, 183] width 725 height 32
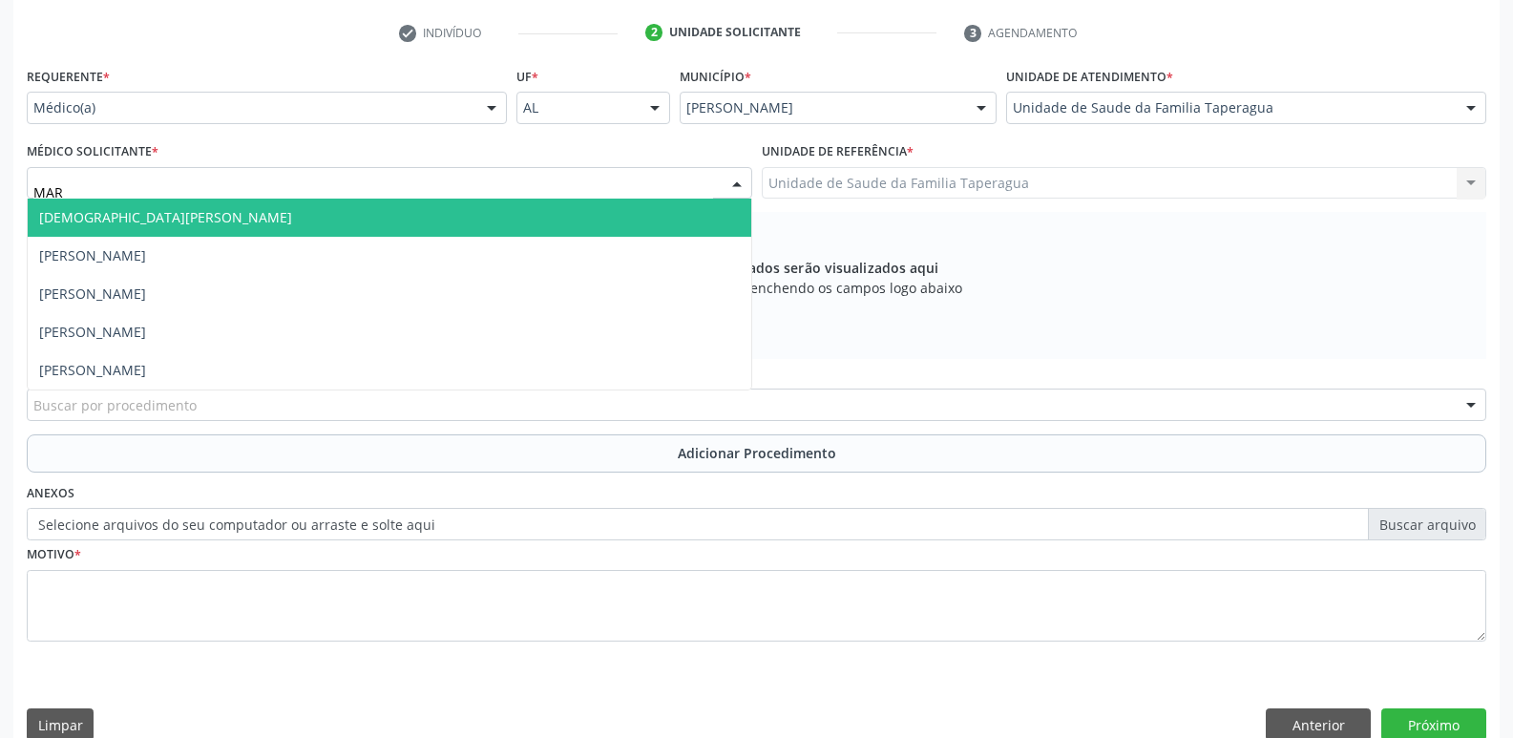
type input "MART"
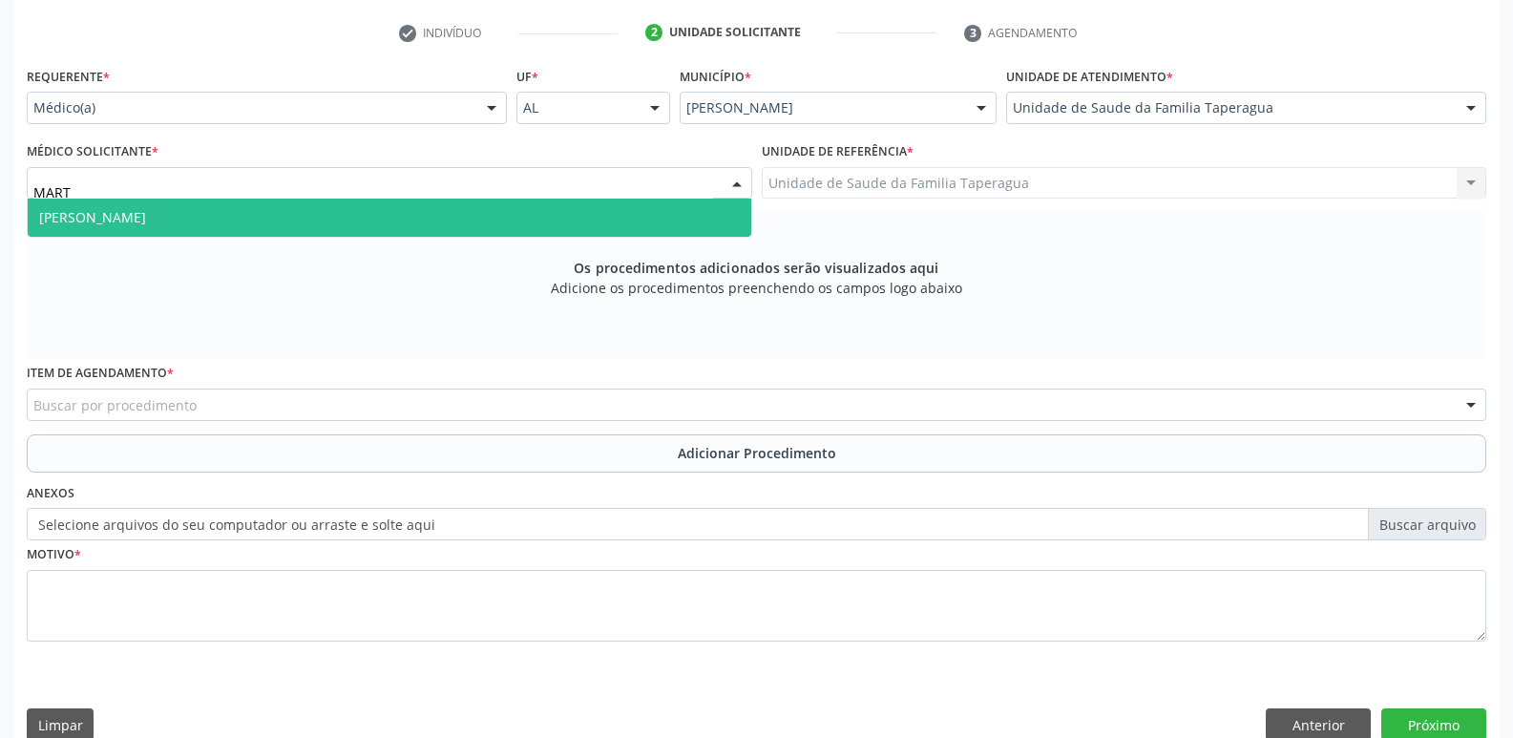
click at [456, 219] on span "[PERSON_NAME]" at bounding box center [389, 218] width 723 height 38
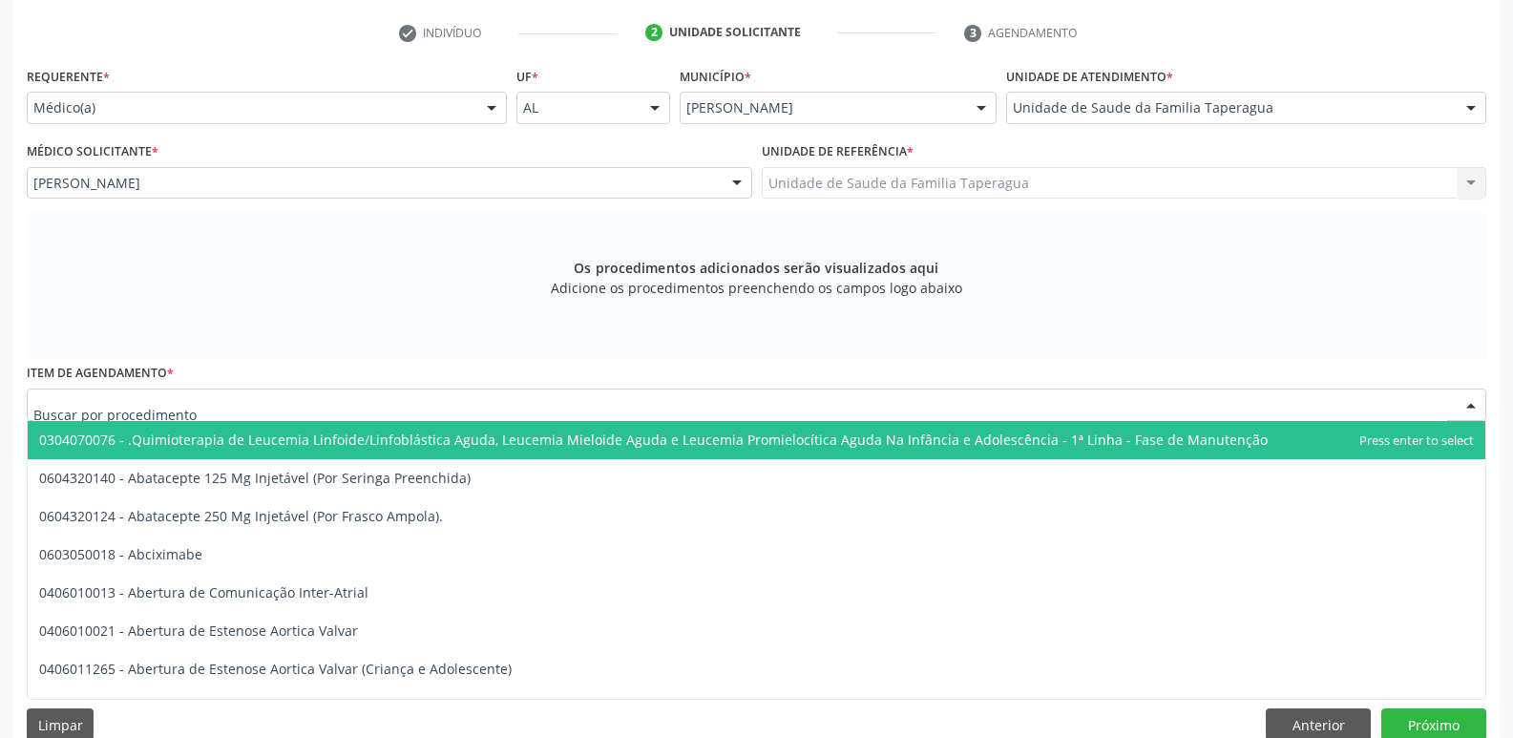
click at [448, 408] on div at bounding box center [756, 404] width 1459 height 32
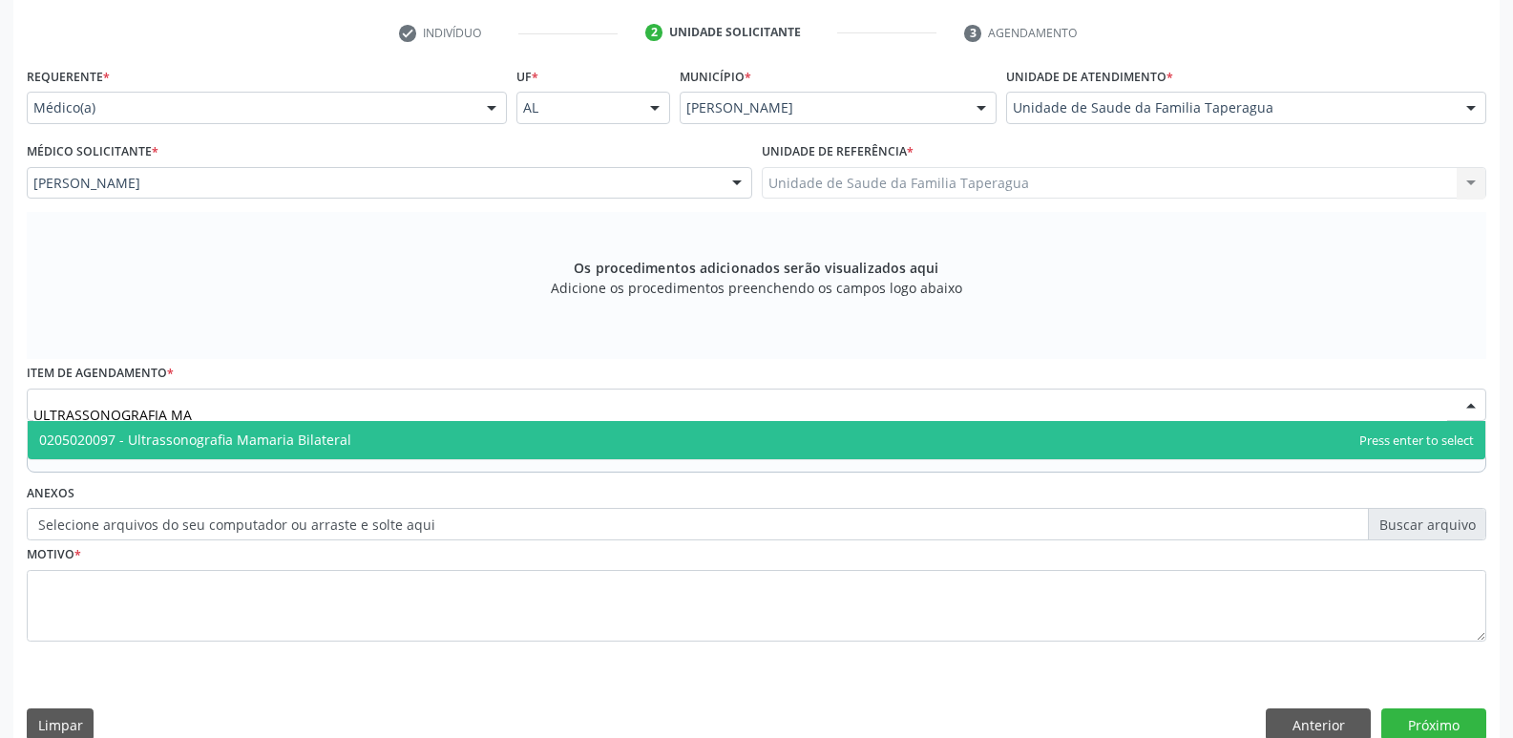
type input "ULTRASSONOGRAFIA MAM"
click at [448, 445] on span "0205020097 - Ultrassonografia Mamaria Bilateral" at bounding box center [756, 440] width 1457 height 38
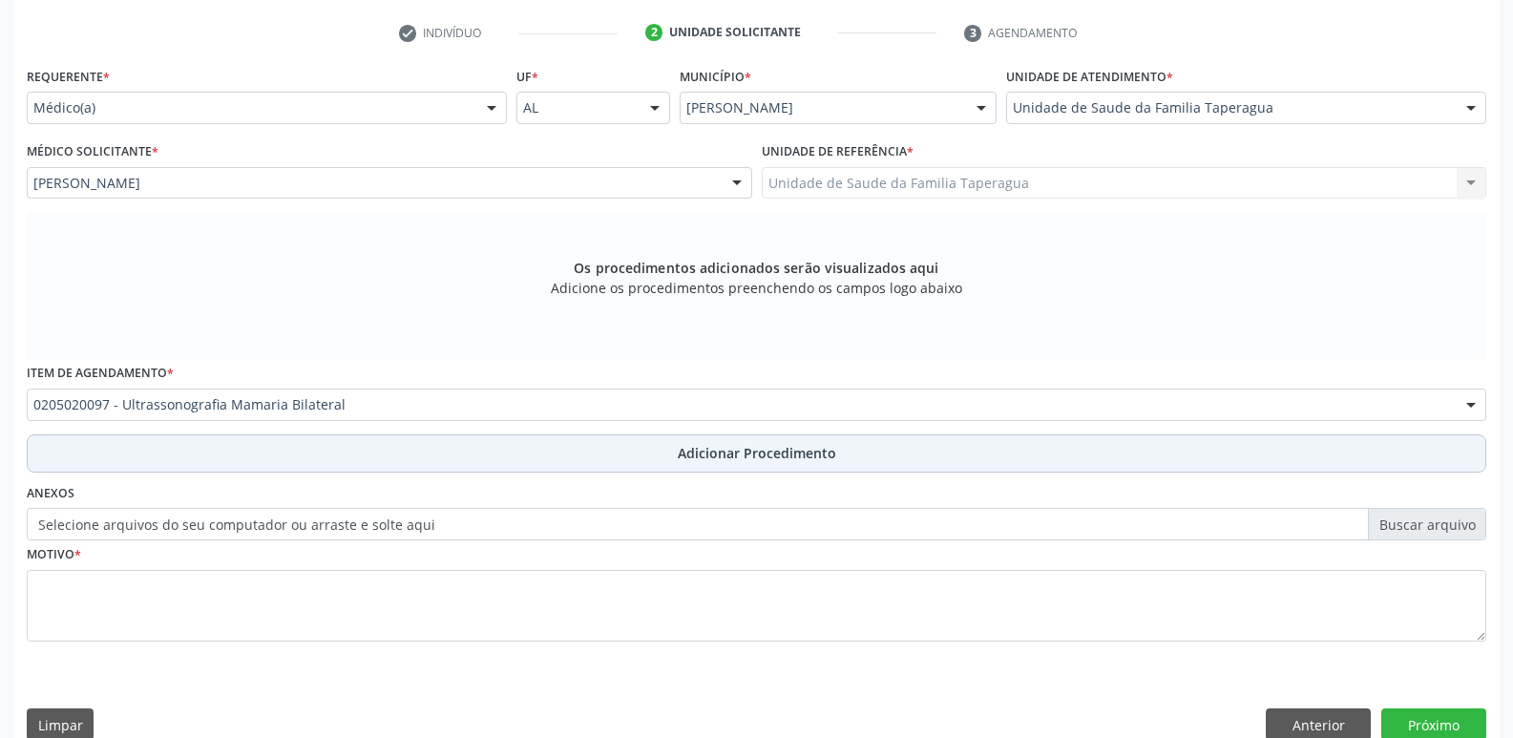
click at [460, 449] on button "Adicionar Procedimento" at bounding box center [756, 453] width 1459 height 38
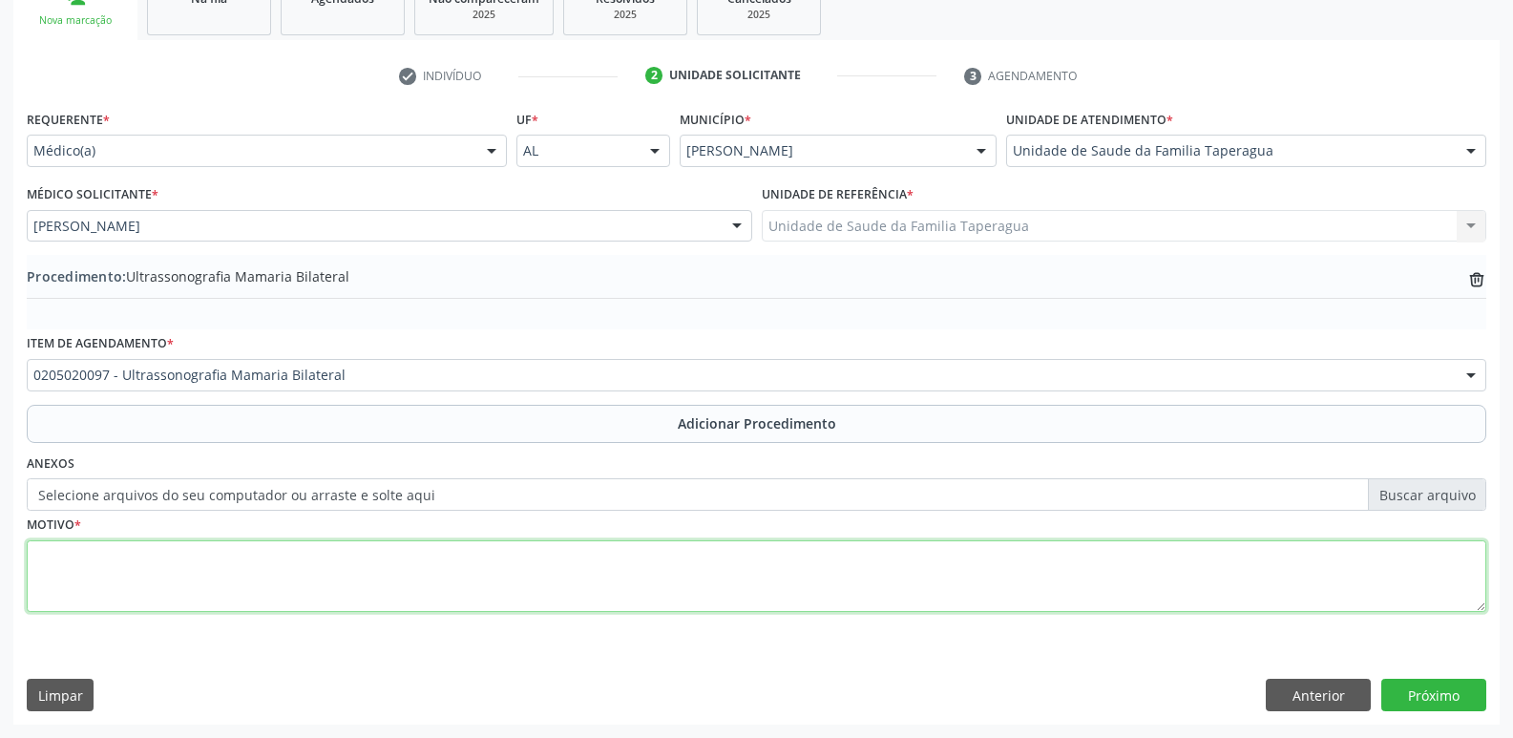
click at [470, 556] on textarea at bounding box center [756, 576] width 1459 height 73
type textarea "DOR MAMÁRIA"
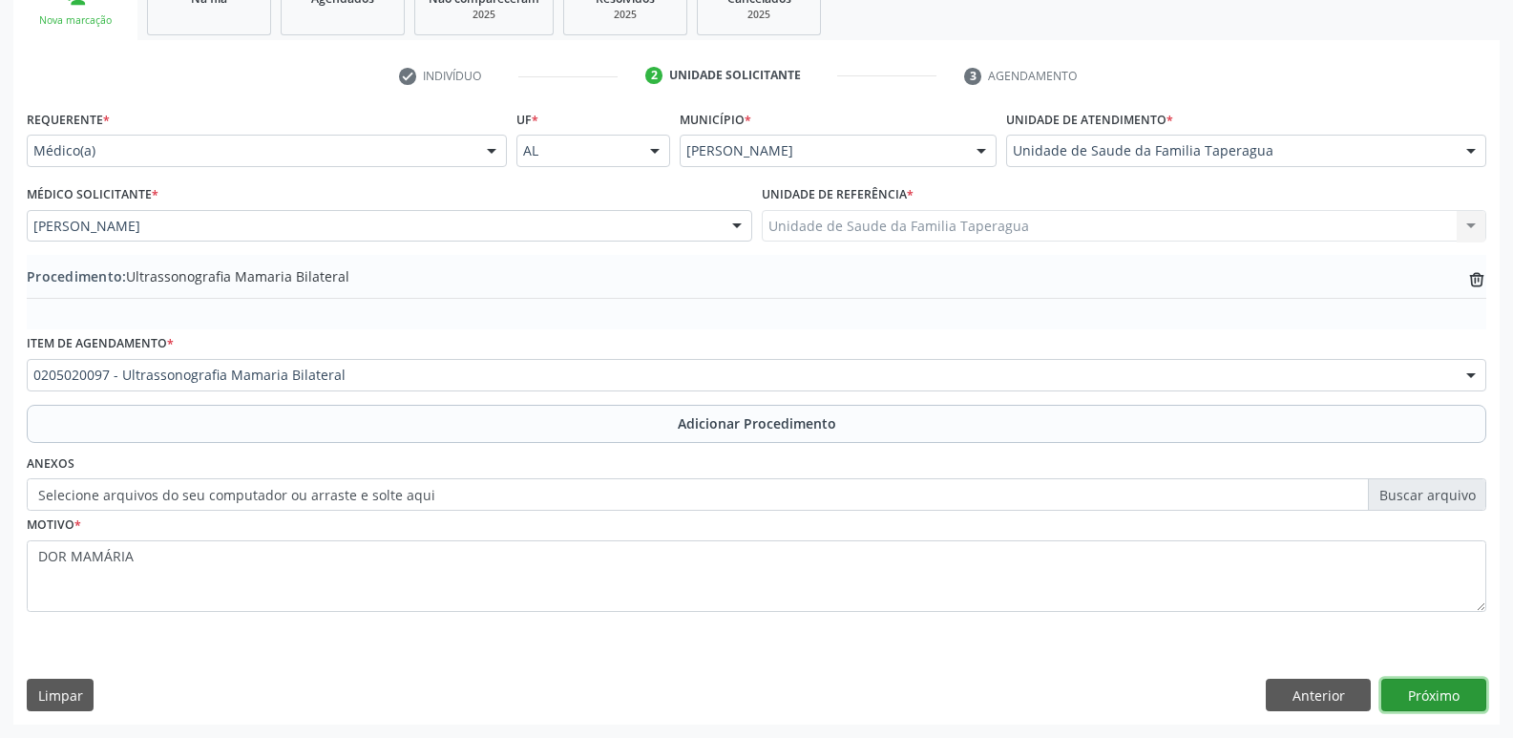
click at [1420, 696] on button "Próximo" at bounding box center [1433, 695] width 105 height 32
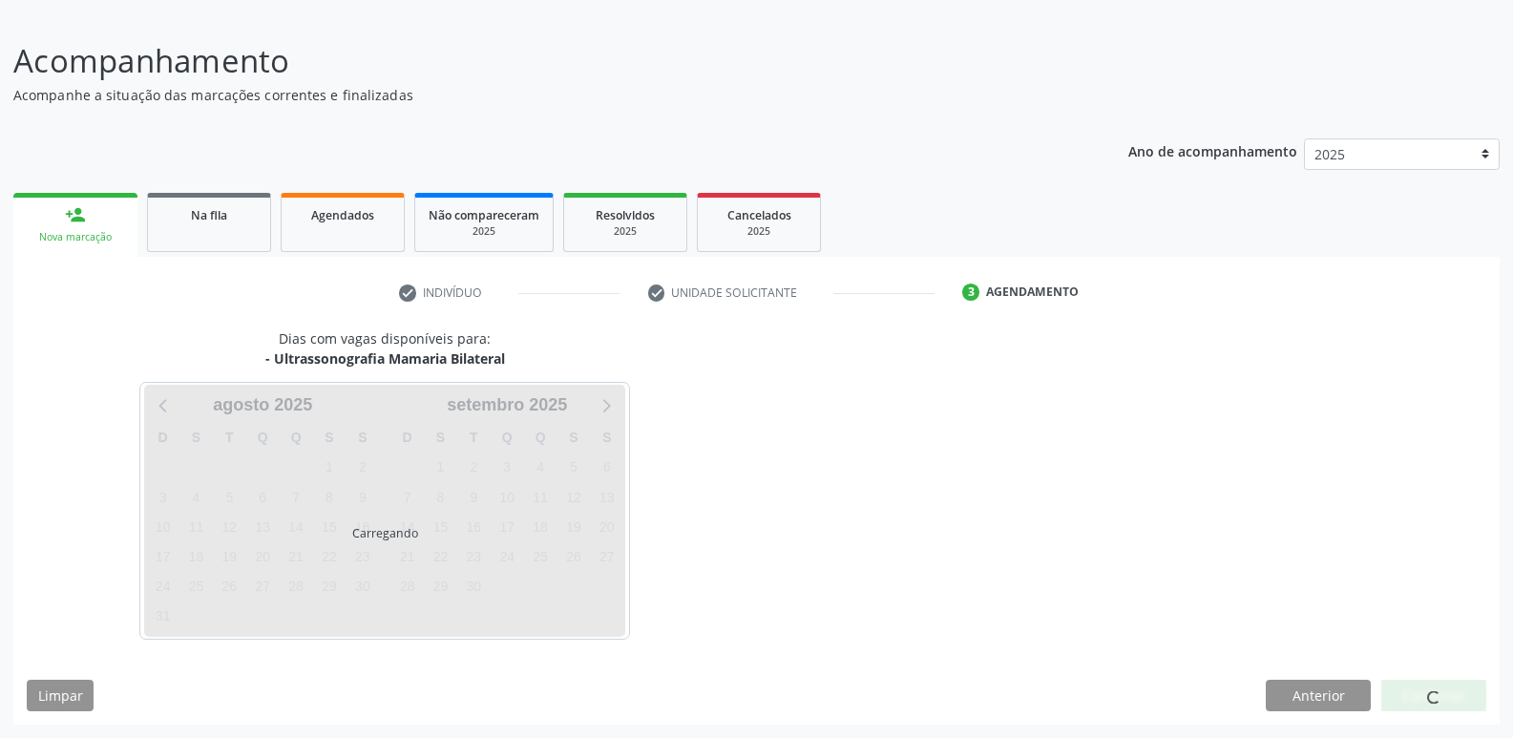
scroll to position [176, 0]
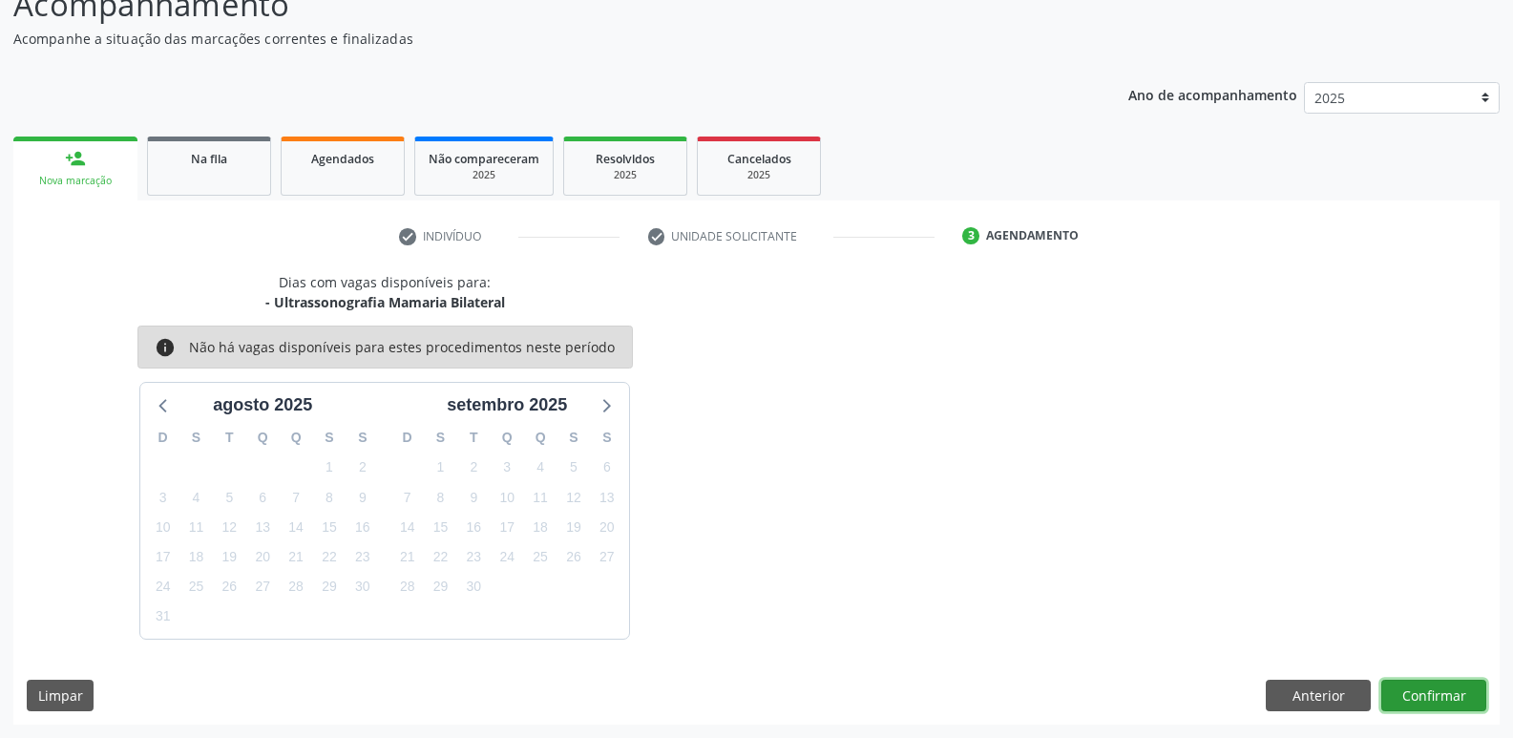
click at [1409, 686] on button "Confirmar" at bounding box center [1433, 696] width 105 height 32
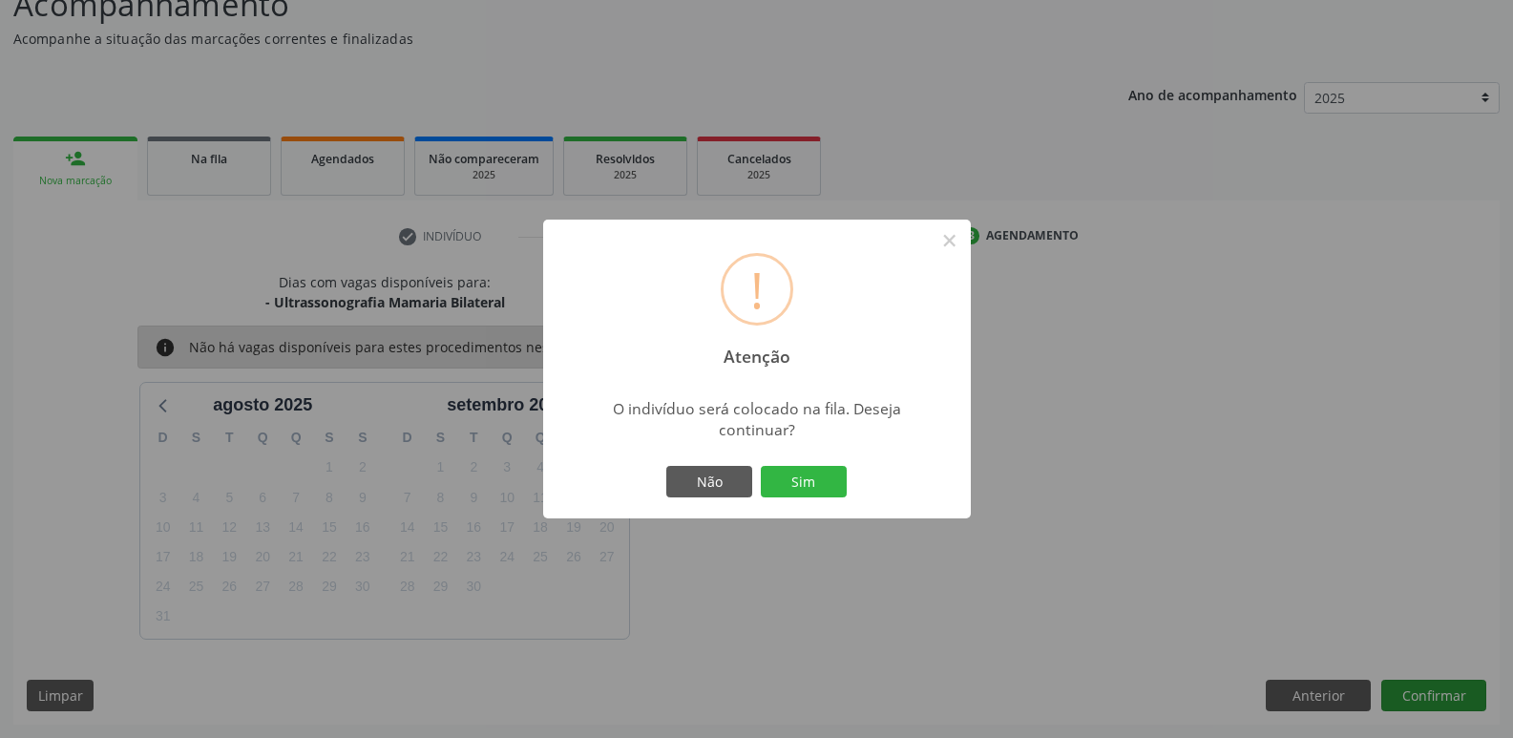
click at [761, 466] on button "Sim" at bounding box center [804, 482] width 86 height 32
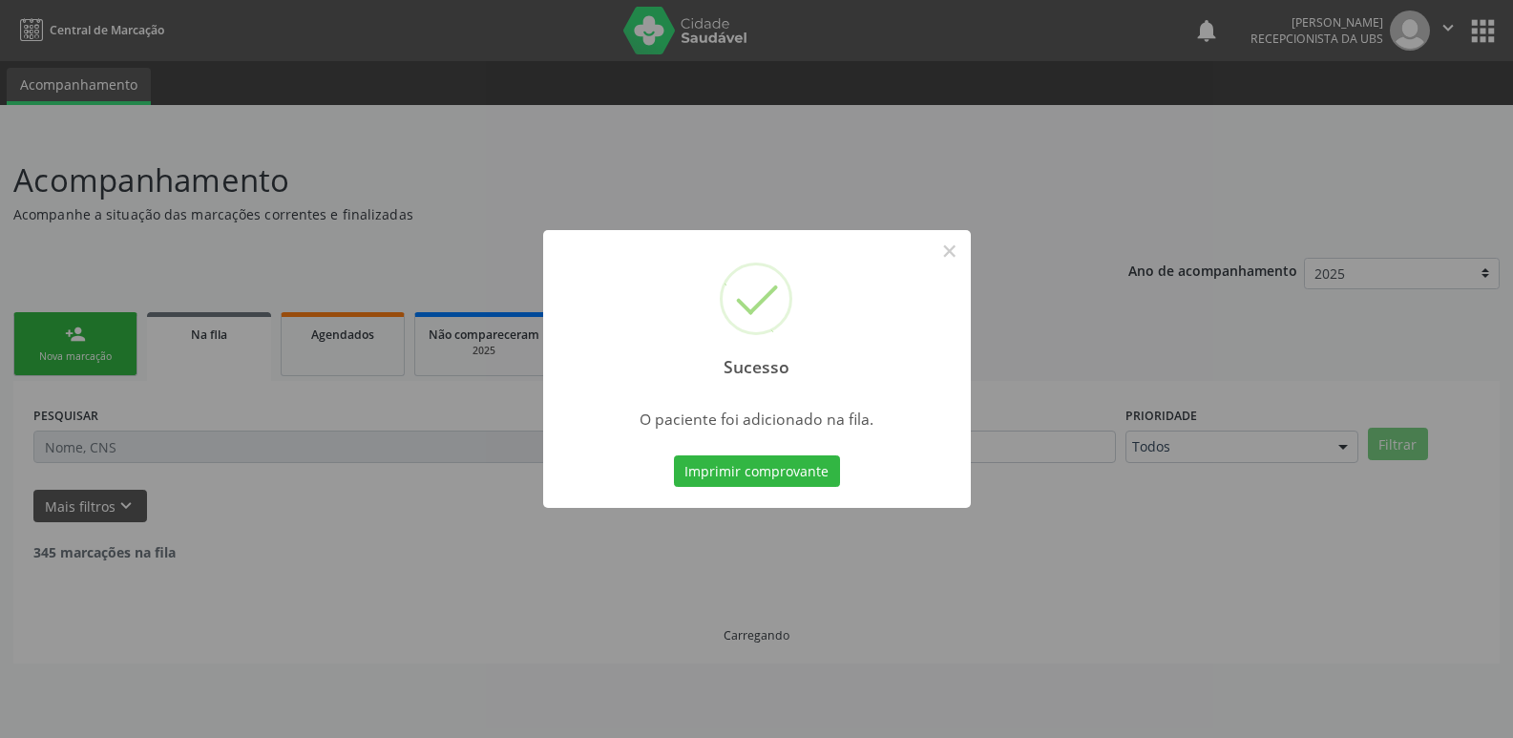
scroll to position [0, 0]
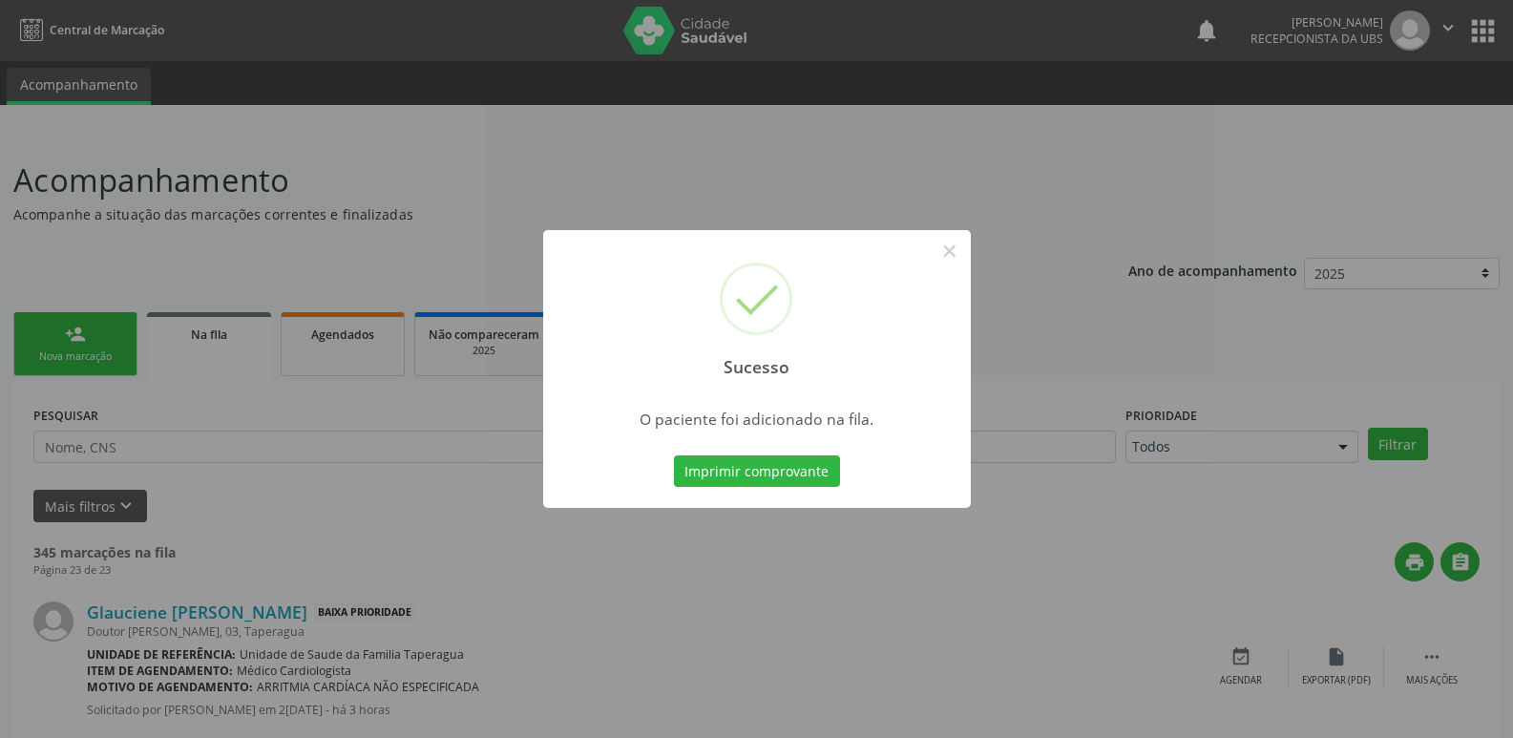
click at [1238, 386] on div "Sucesso × O paciente foi adicionado na fila. Imprimir comprovante Cancel" at bounding box center [756, 369] width 1513 height 738
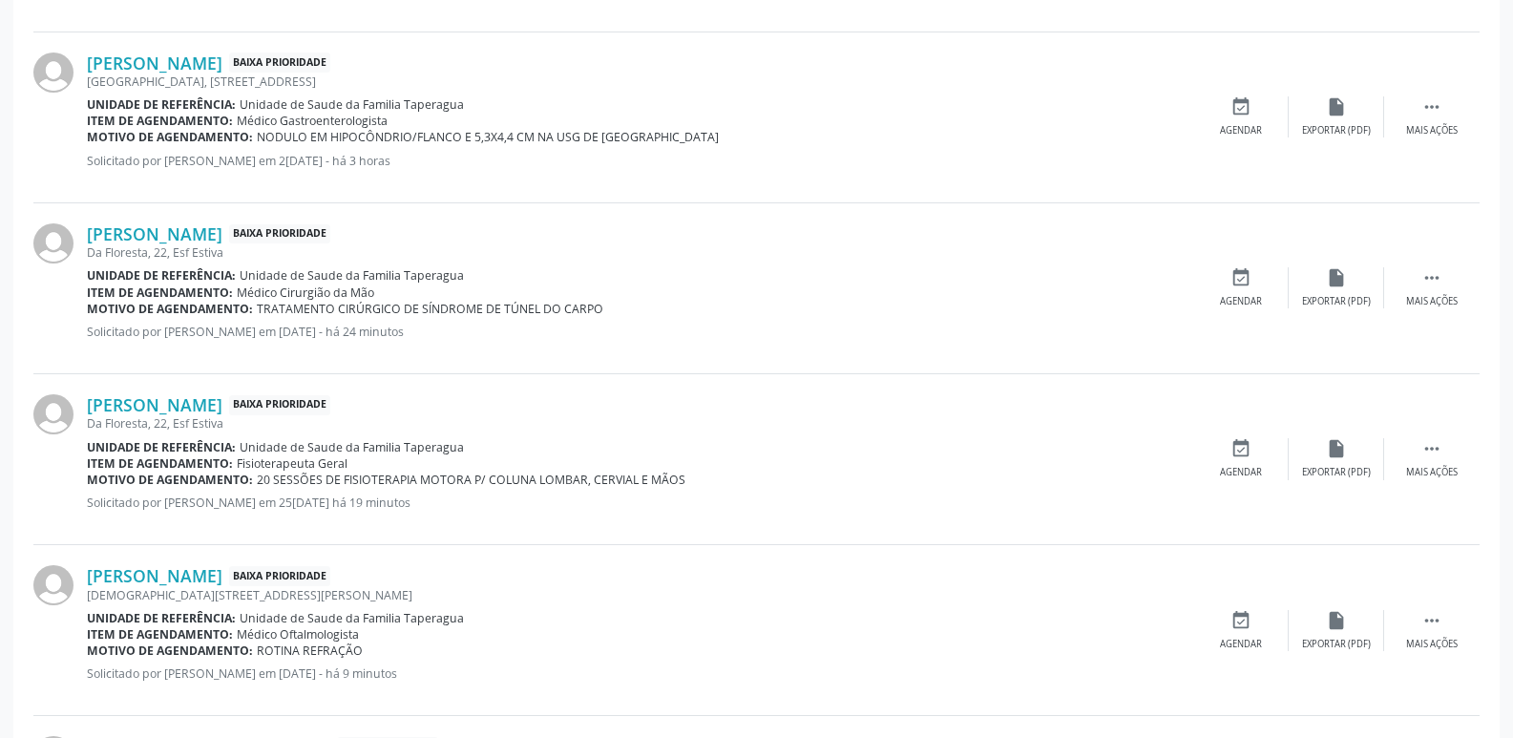
scroll to position [1672, 0]
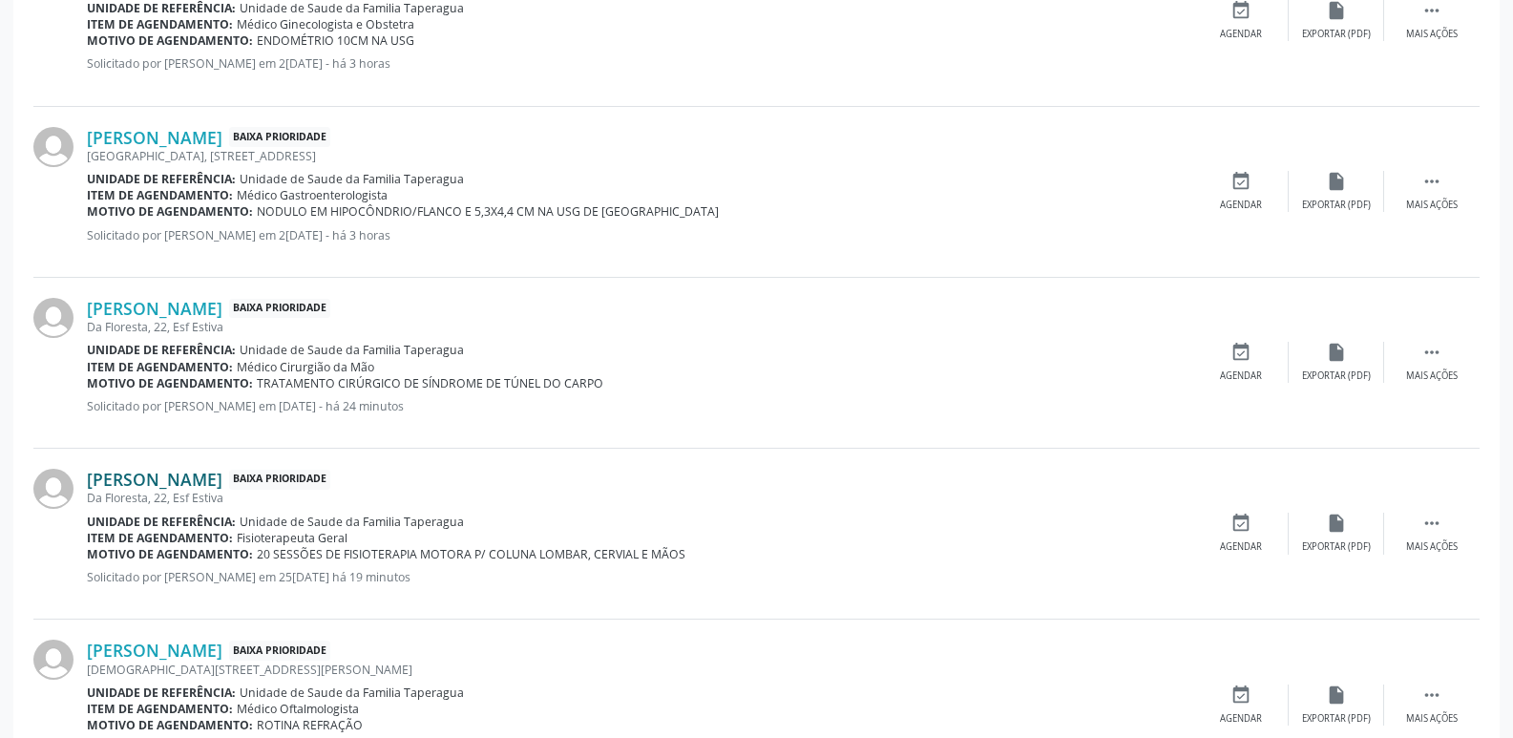
click at [222, 485] on link "[PERSON_NAME]" at bounding box center [155, 479] width 136 height 21
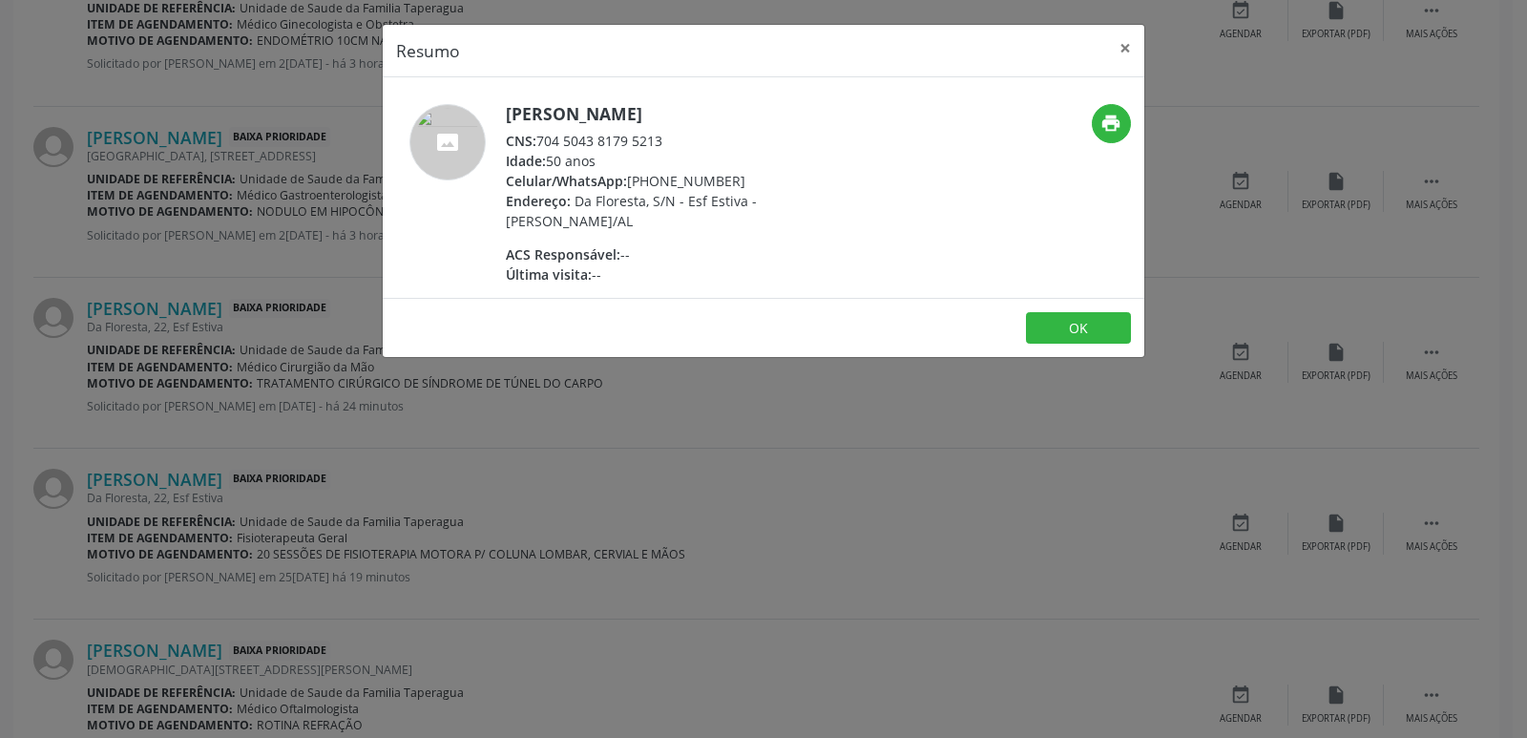
drag, startPoint x: 542, startPoint y: 137, endPoint x: 682, endPoint y: 140, distance: 140.3
click at [682, 140] on div "CNS: 704 5043 8179 5213" at bounding box center [691, 141] width 371 height 20
copy div "704 5043 8179 5213"
click at [1212, 147] on div "Resumo × [PERSON_NAME] CNS: 704 5043 8179 5213 Idade: 50 anos Celular/WhatsApp:…" at bounding box center [763, 369] width 1527 height 738
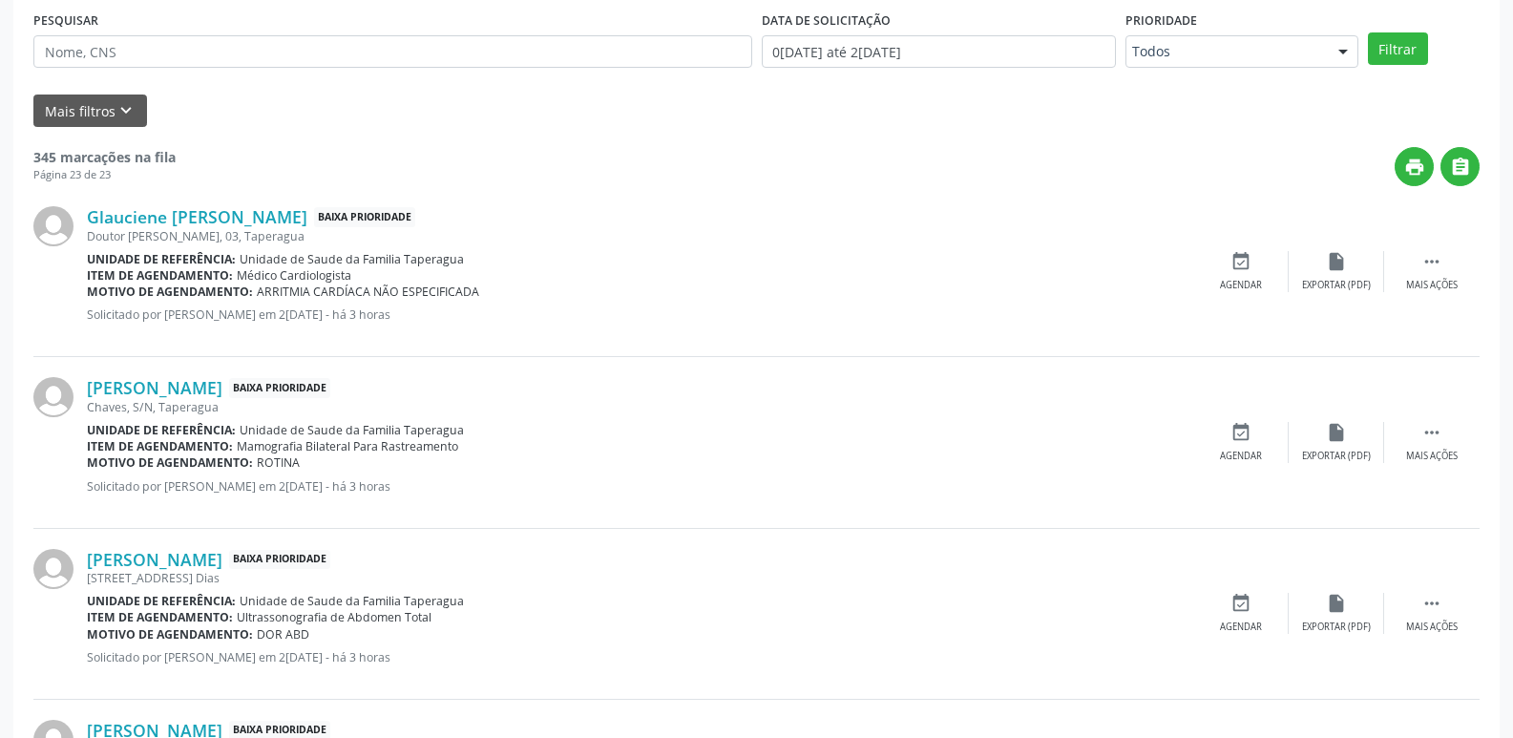
scroll to position [0, 0]
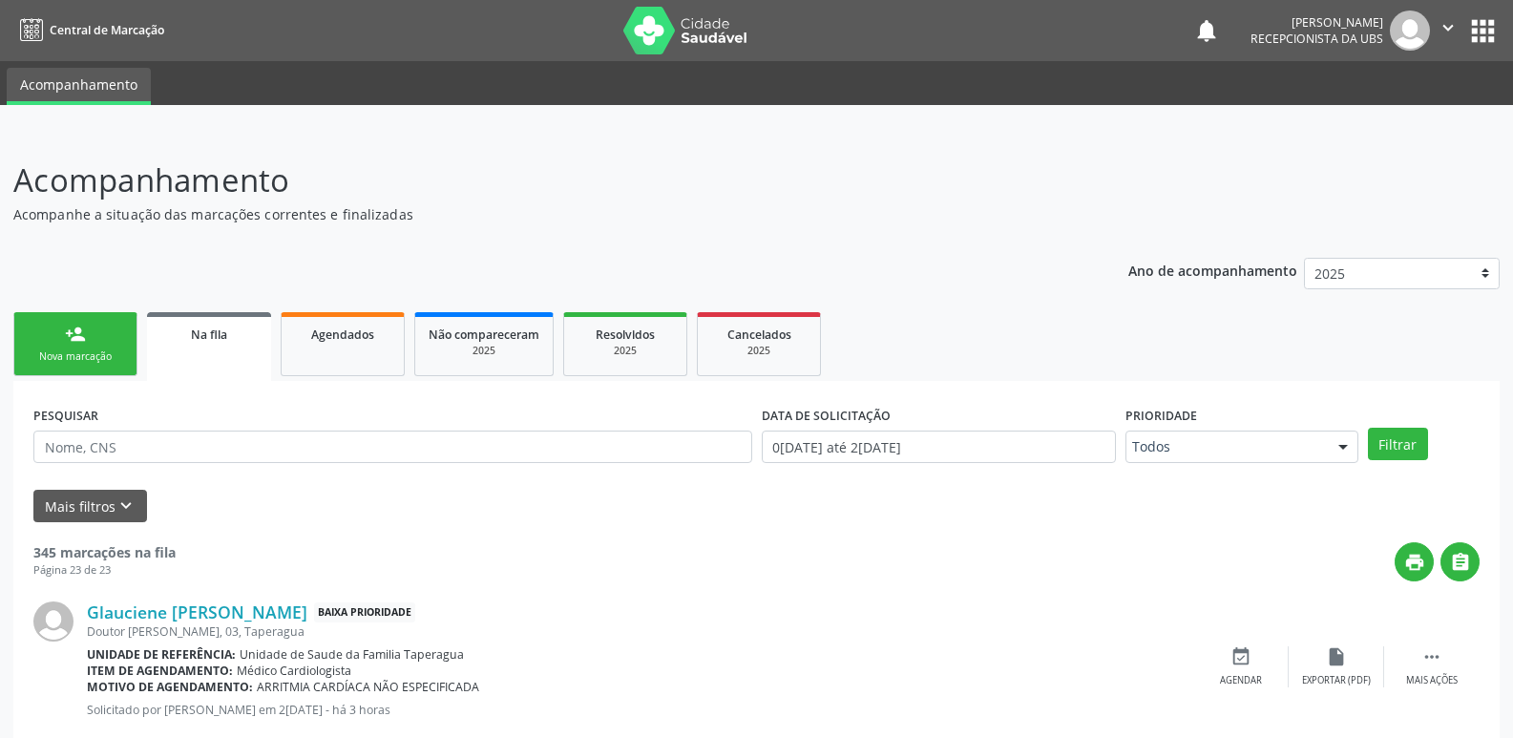
click at [48, 360] on div "Nova marcação" at bounding box center [75, 356] width 95 height 14
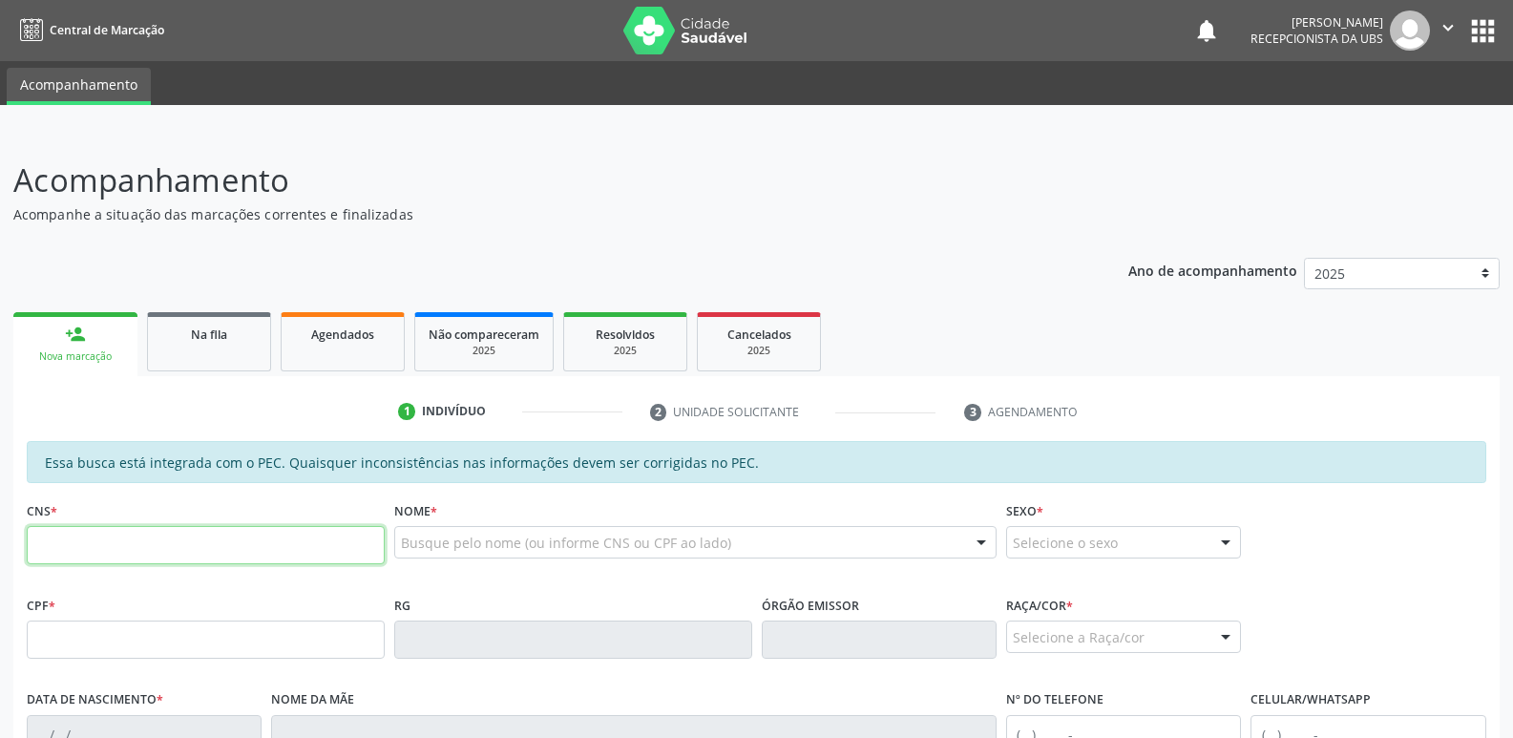
click at [248, 539] on input "text" at bounding box center [206, 545] width 358 height 38
paste input "704 5043 8179 5213"
type input "704 5043 8179 5213"
type input "959.311.984-15"
type input "31[DATE]"
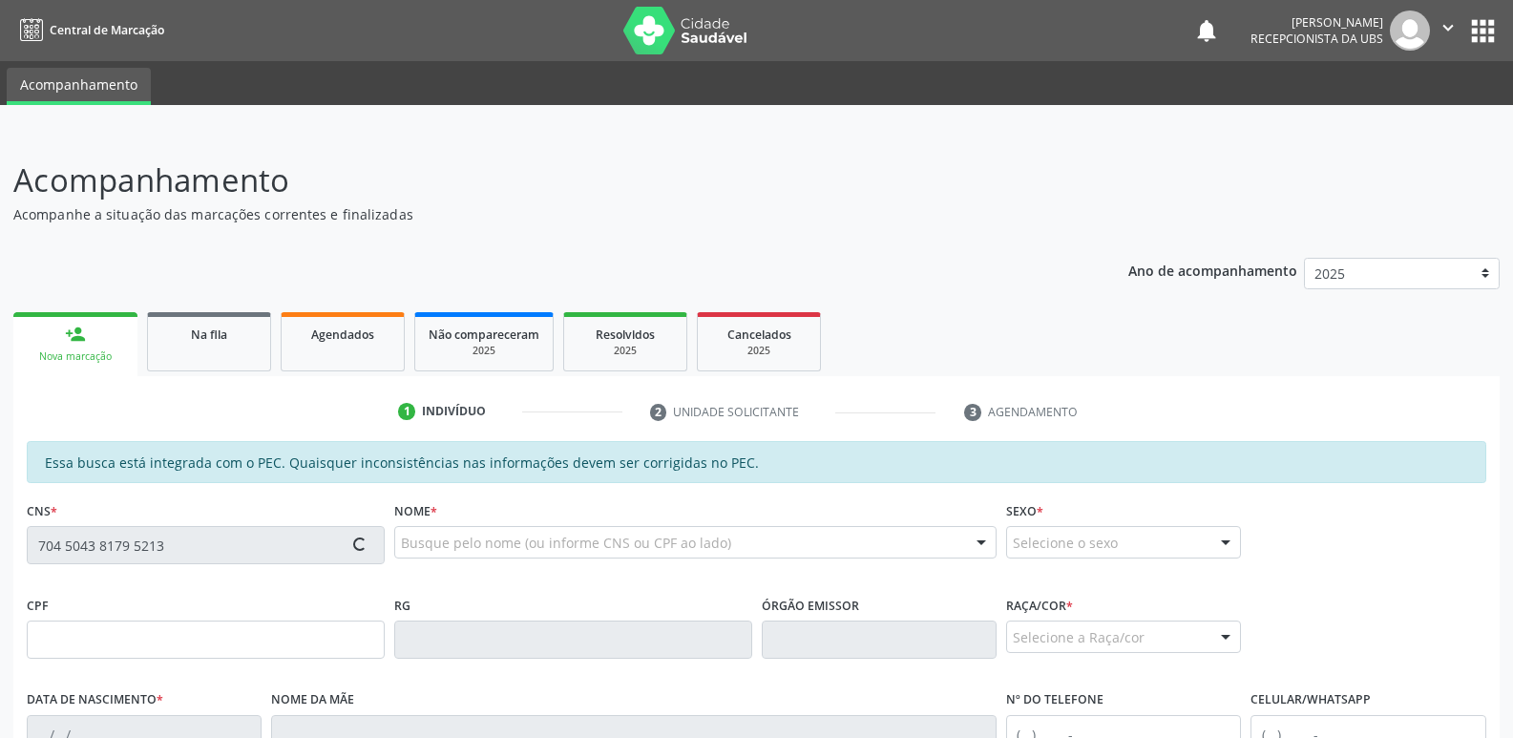
type input "[PERSON_NAME] de [PERSON_NAME]"
type input "[PHONE_NUMBER]"
type input "22"
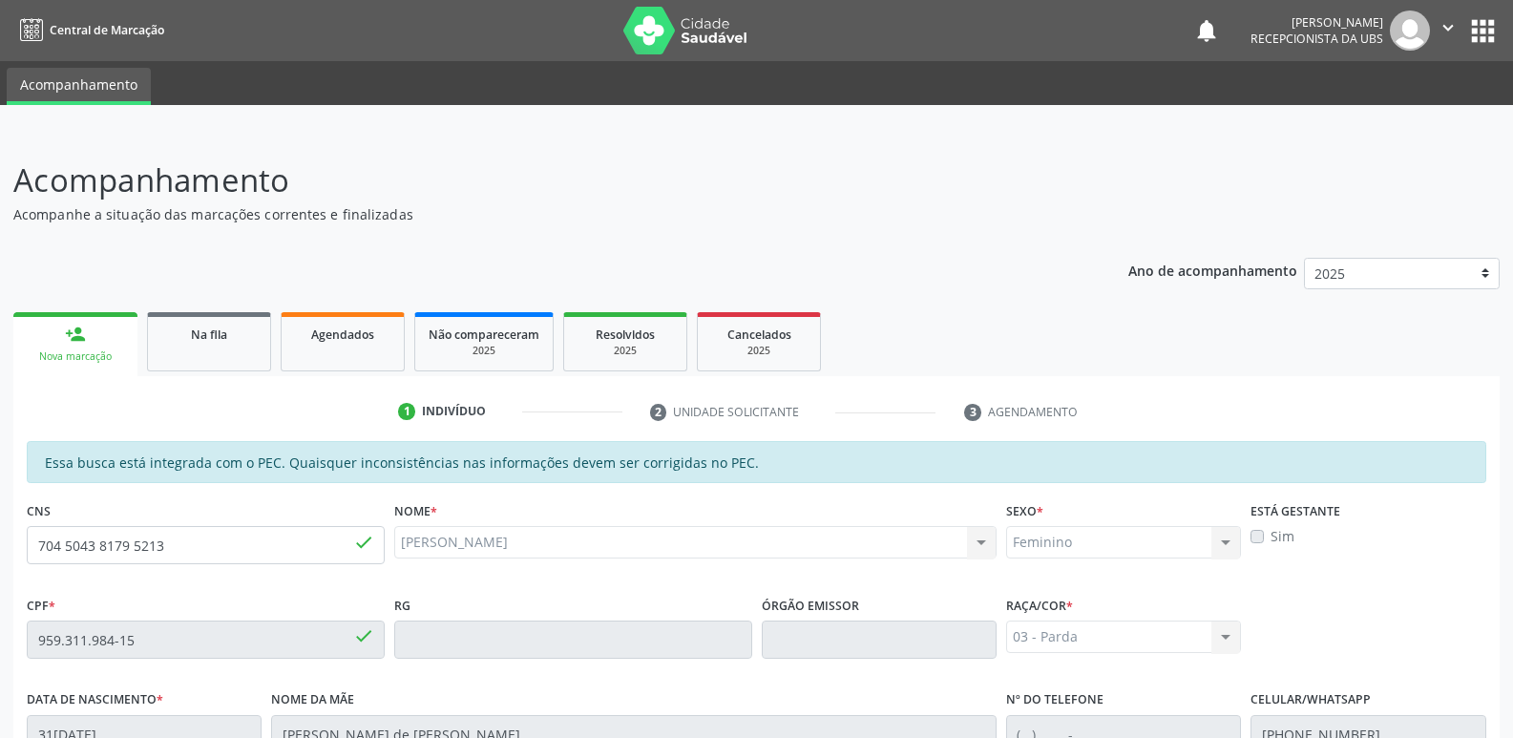
scroll to position [379, 0]
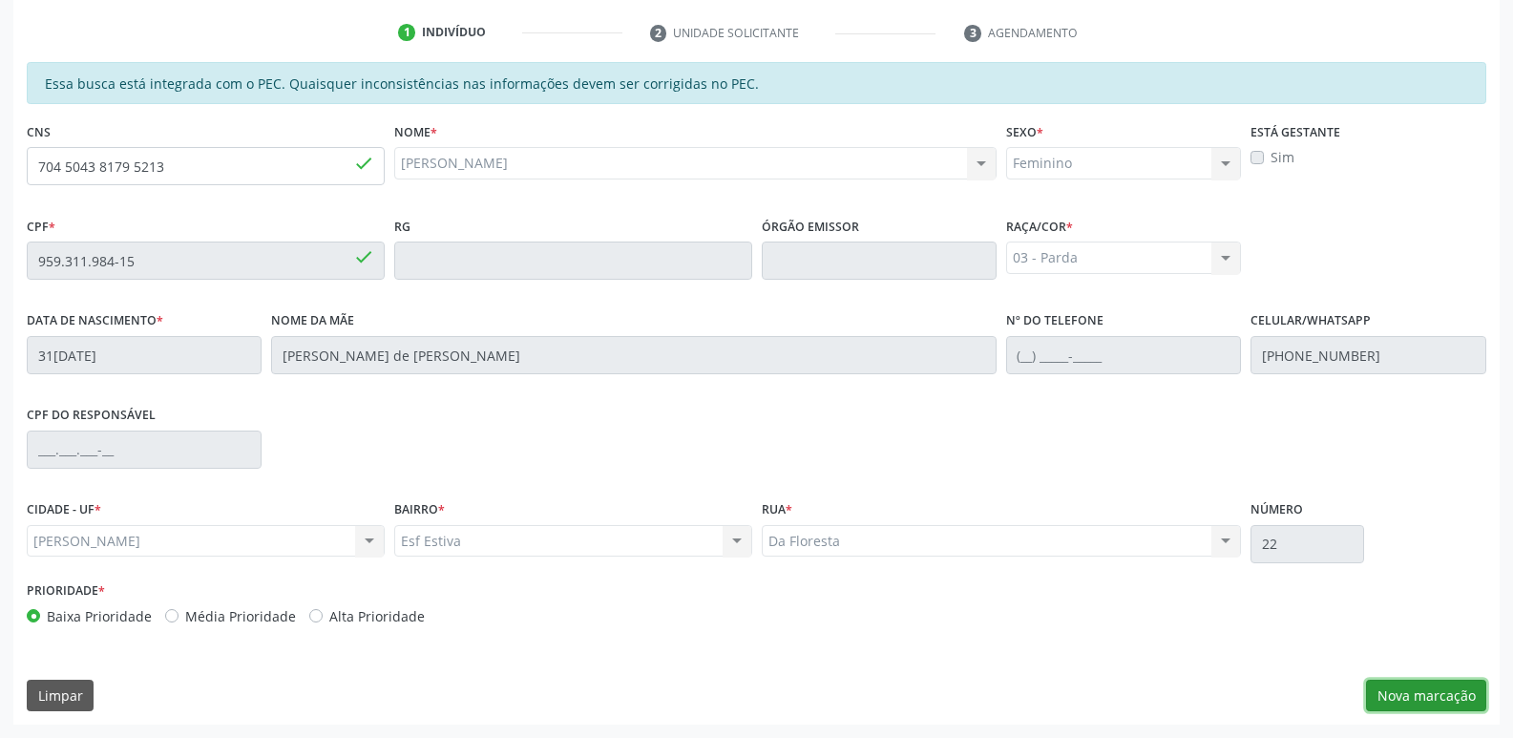
click at [1393, 683] on button "Nova marcação" at bounding box center [1426, 696] width 120 height 32
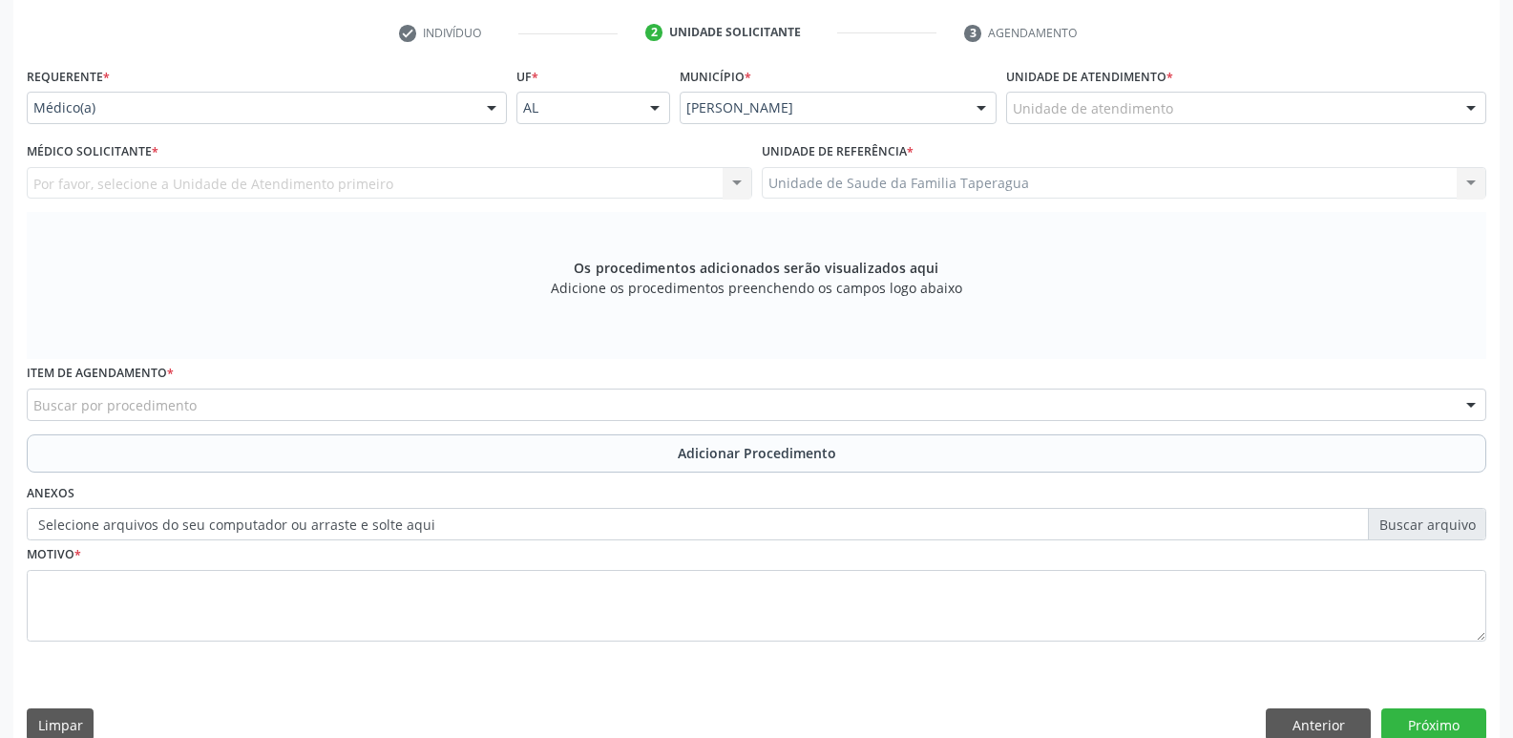
click at [1286, 114] on div "Unidade de atendimento" at bounding box center [1246, 108] width 480 height 32
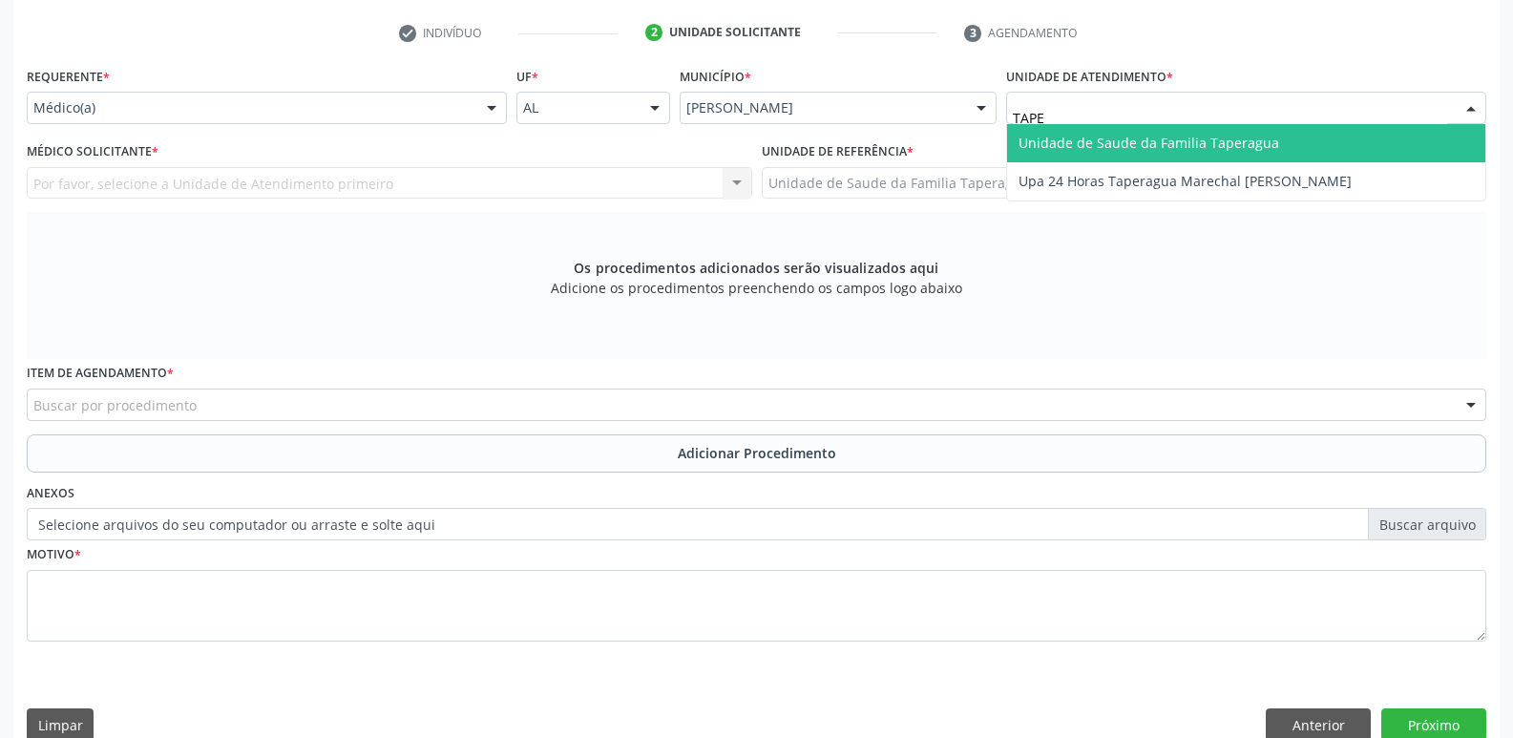
type input "TAPER"
click at [1282, 137] on span "Unidade de Saude da Familia Taperagua" at bounding box center [1246, 143] width 478 height 38
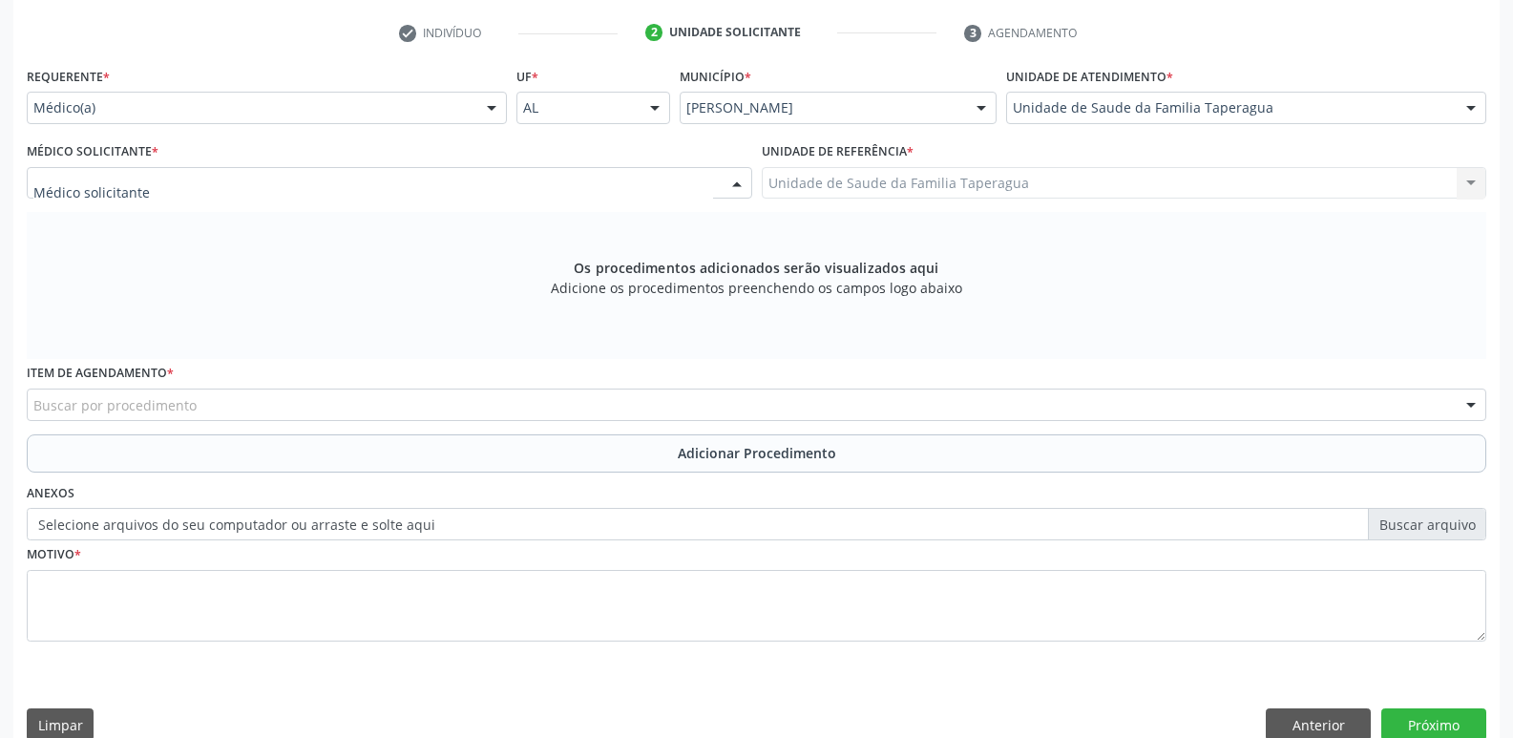
click at [585, 178] on div at bounding box center [389, 183] width 725 height 32
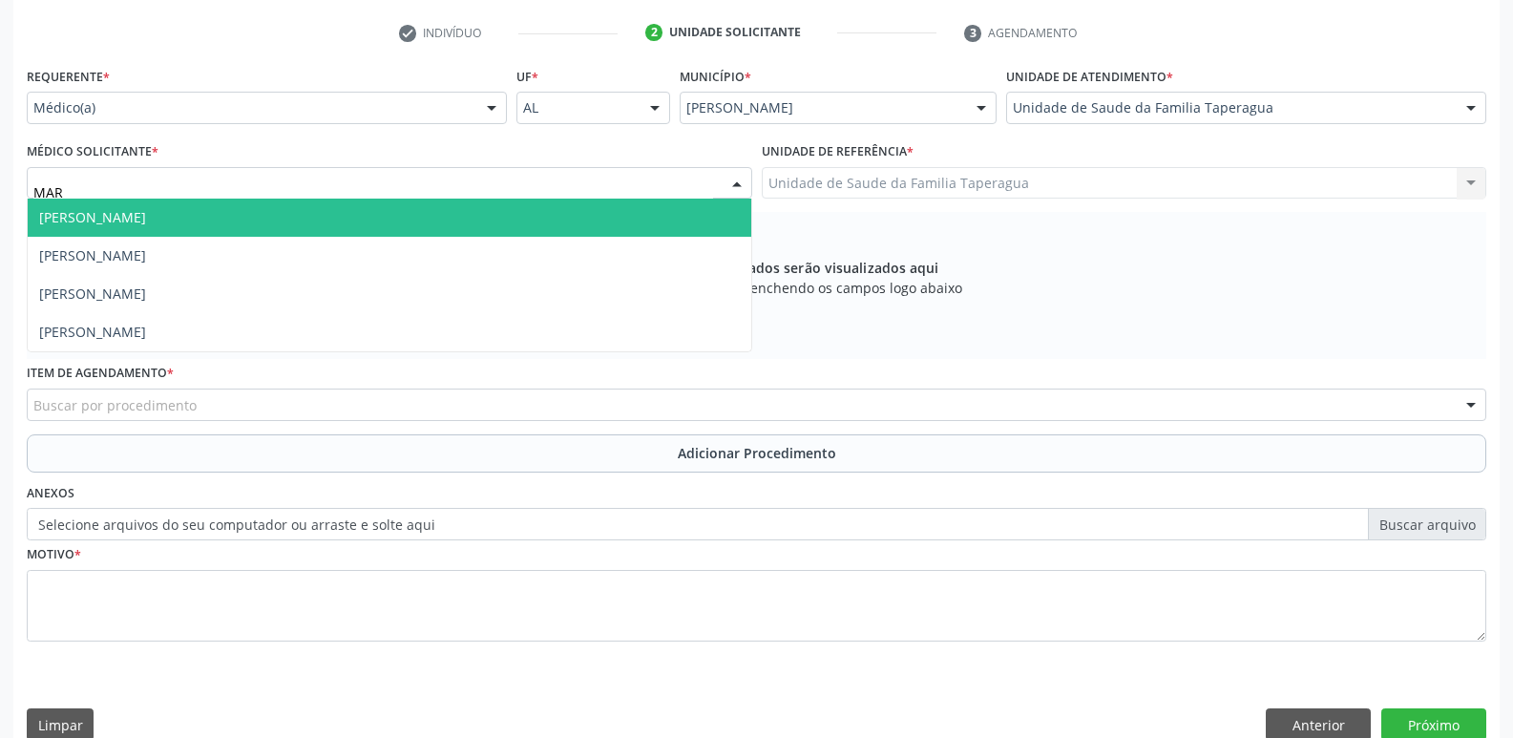
type input "MART"
click at [585, 214] on span "[PERSON_NAME]" at bounding box center [389, 218] width 723 height 38
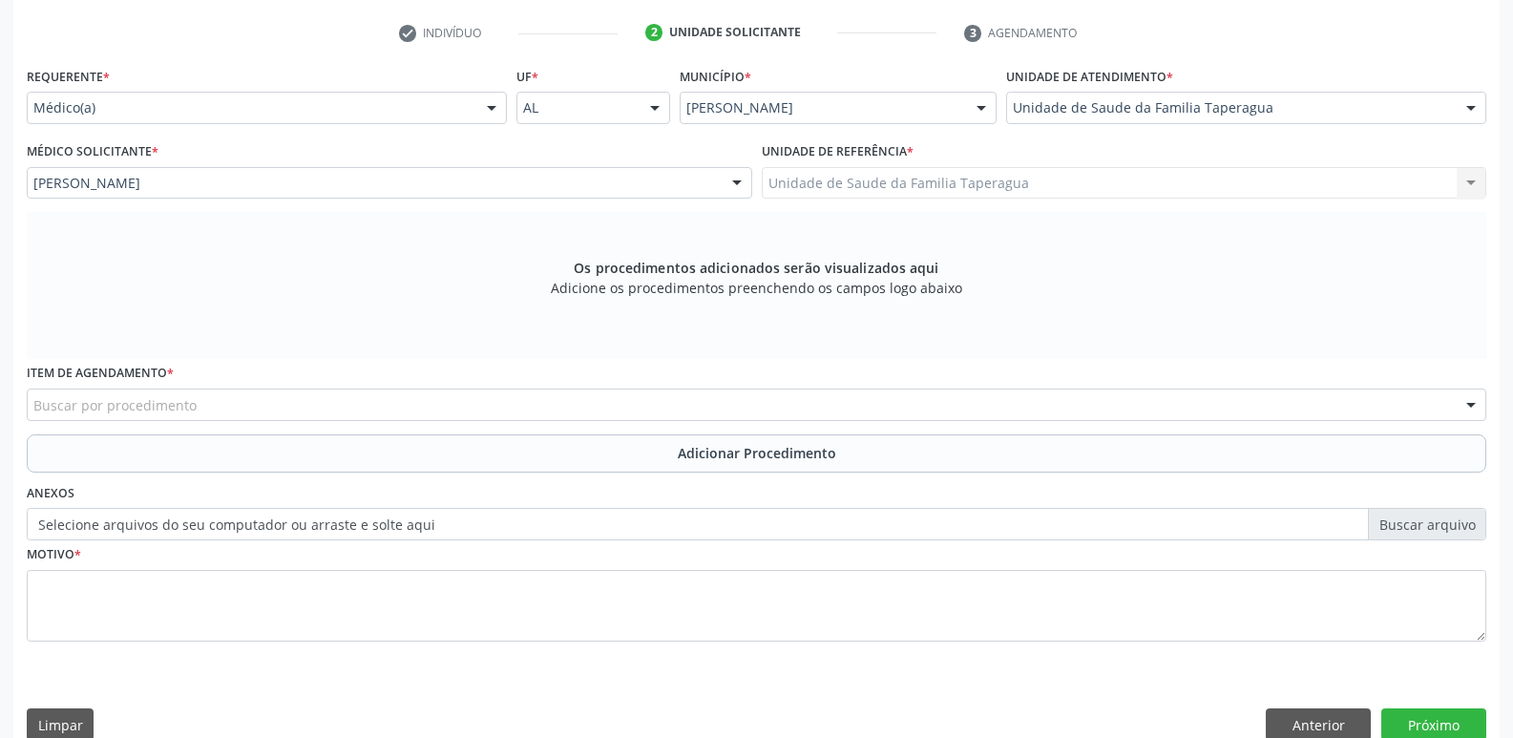
click at [593, 413] on div "Buscar por procedimento" at bounding box center [756, 404] width 1459 height 32
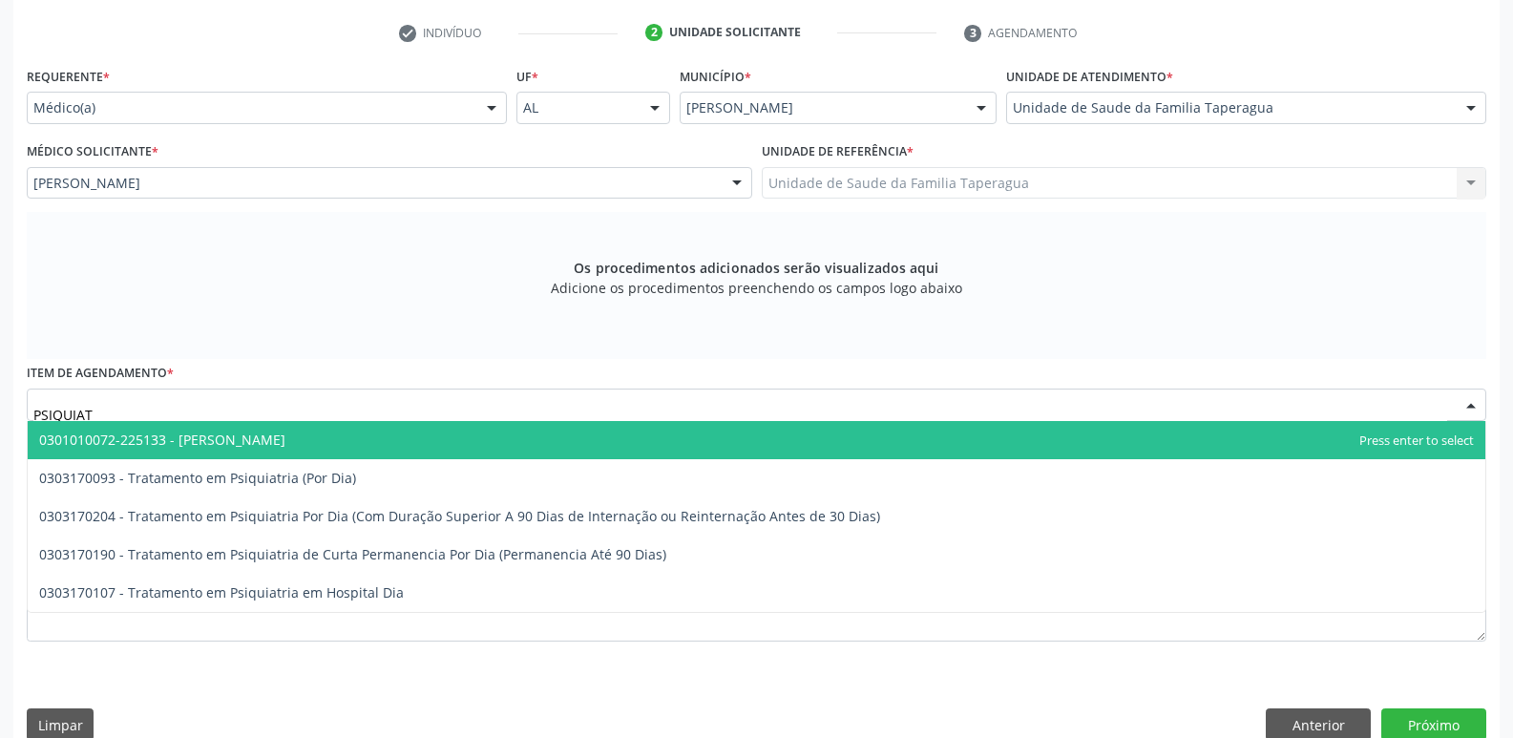
type input "PSIQUIATR"
click at [594, 445] on span "0301010072-225133 - [PERSON_NAME]" at bounding box center [756, 440] width 1457 height 38
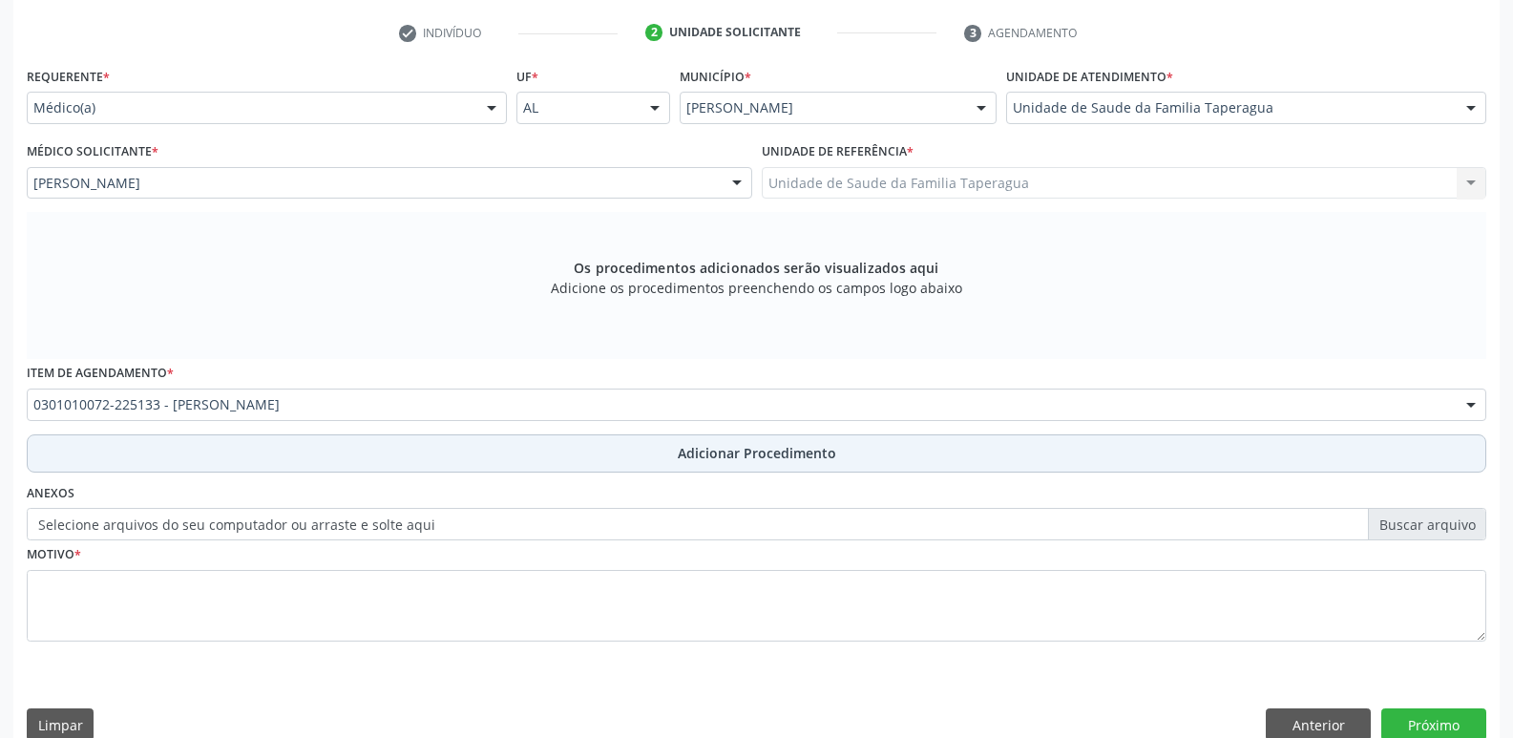
click at [574, 453] on button "Adicionar Procedimento" at bounding box center [756, 453] width 1459 height 38
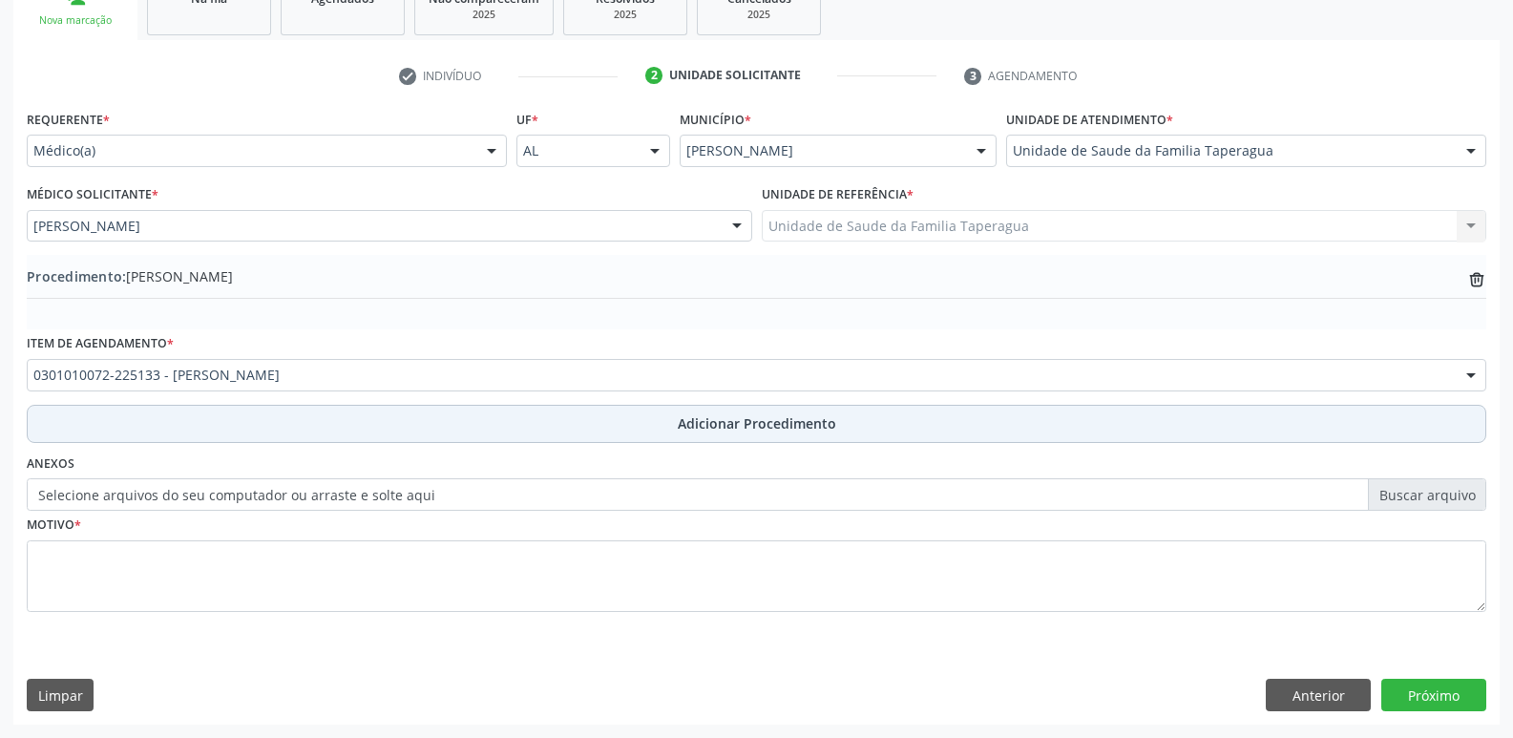
scroll to position [336, 0]
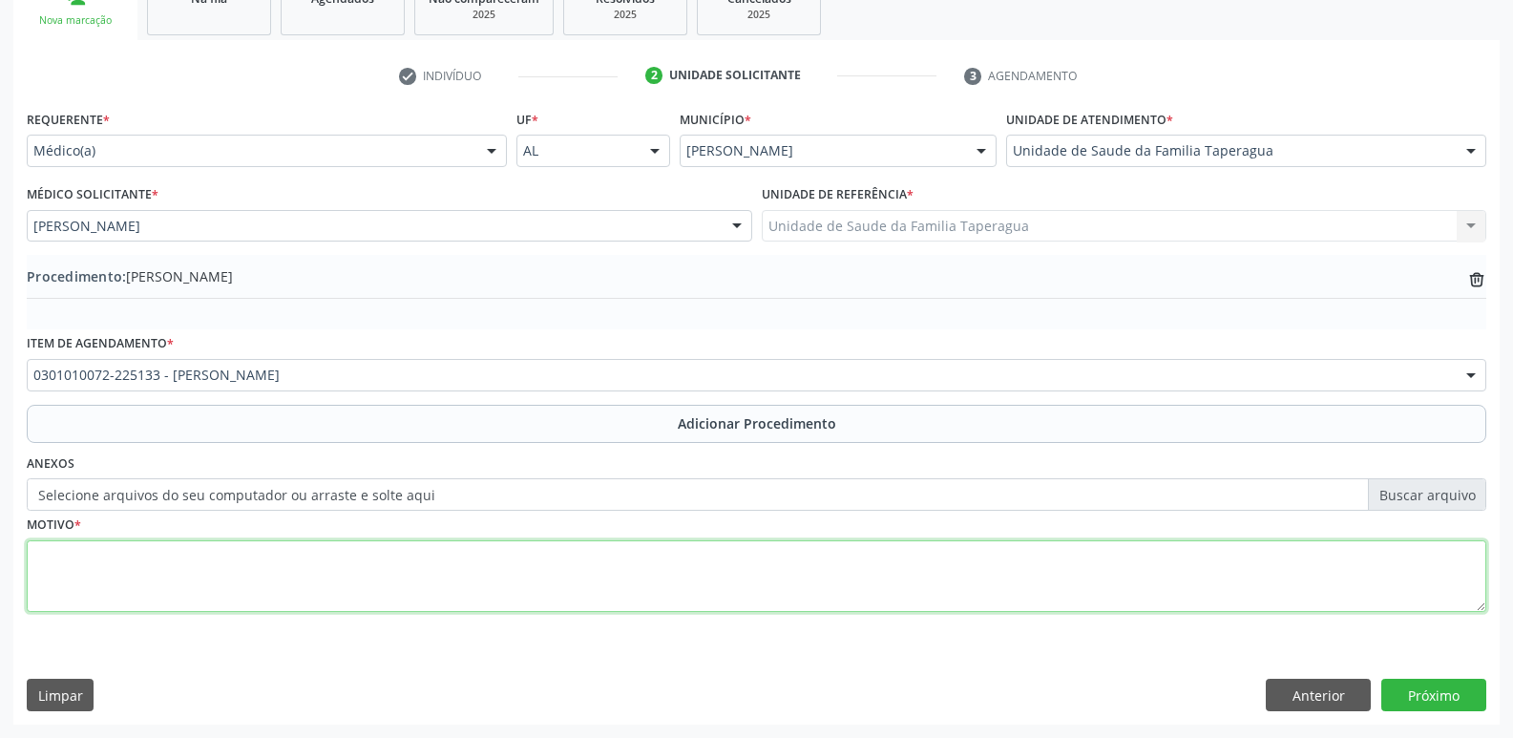
click at [578, 559] on textarea at bounding box center [756, 576] width 1459 height 73
type textarea "FIBROMIALGIA, DE DIFÍCIL CONTROLE ANSIEDADE GRAVE"
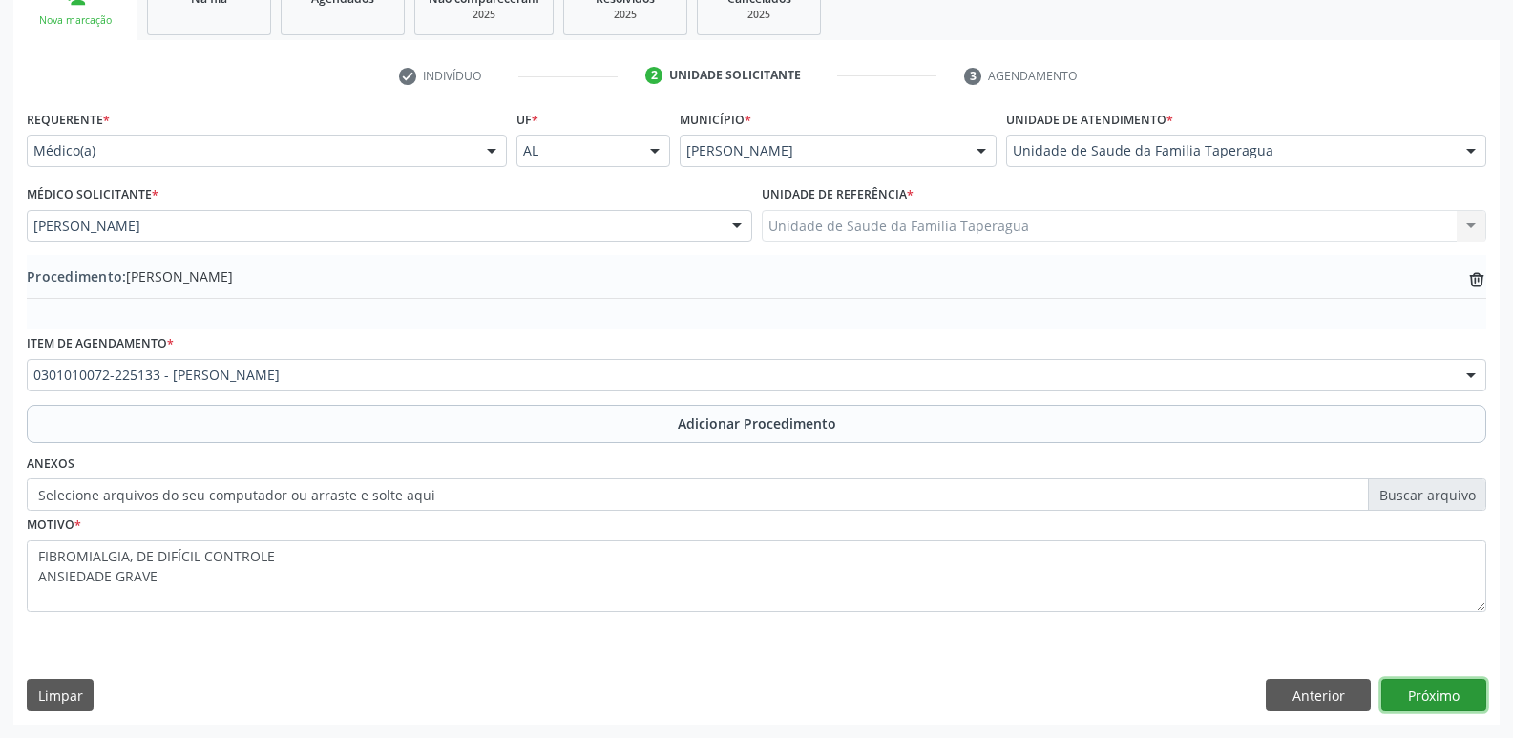
click at [1449, 687] on button "Próximo" at bounding box center [1433, 695] width 105 height 32
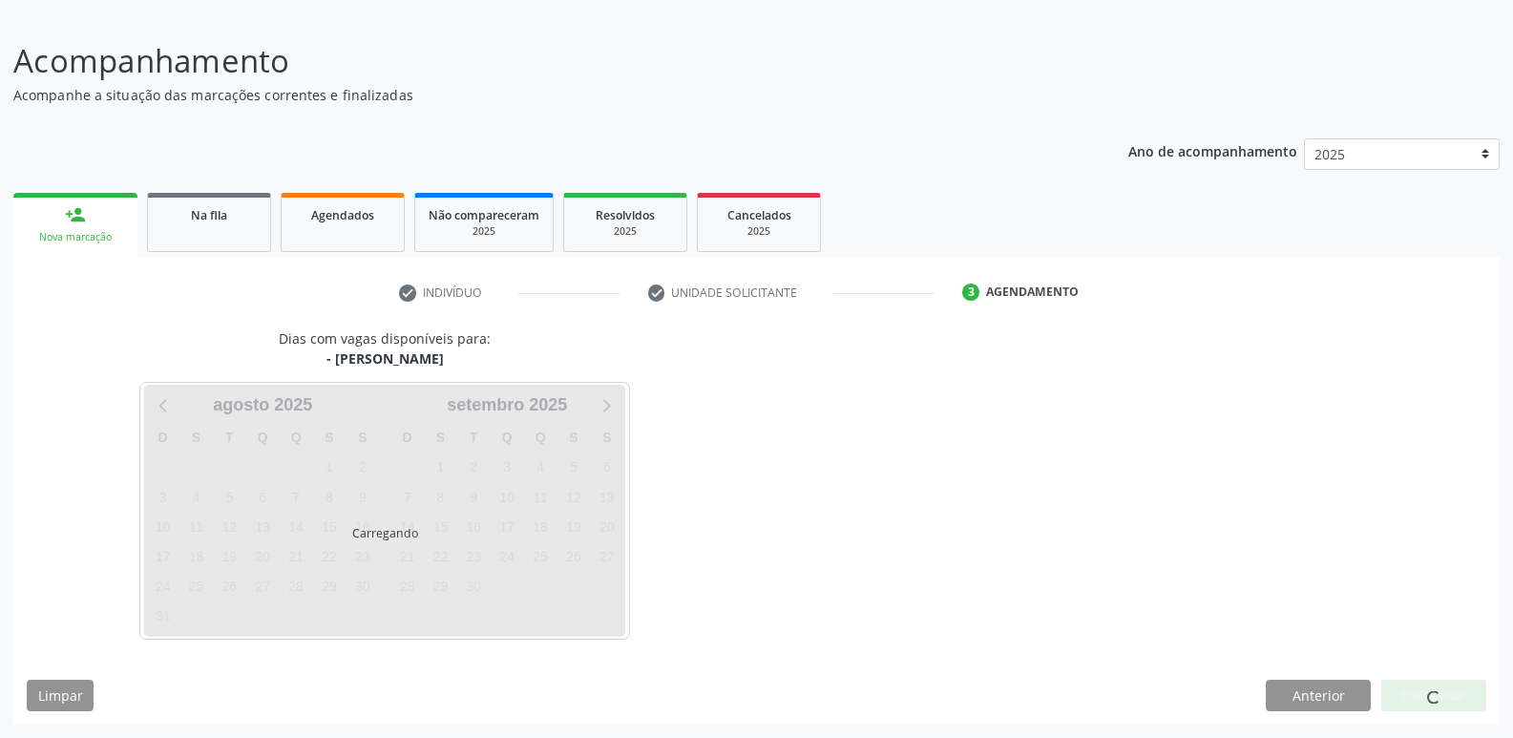
scroll to position [176, 0]
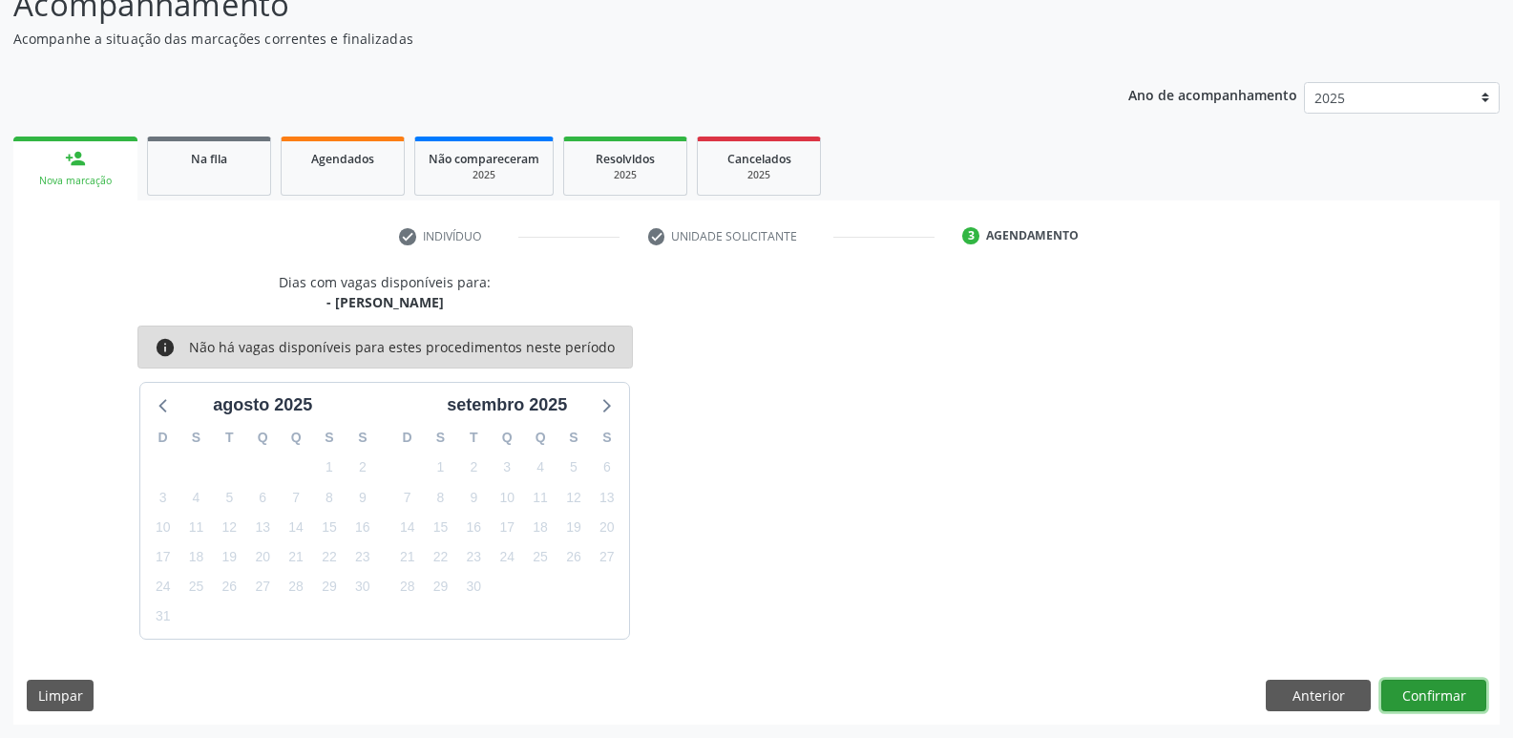
click at [1414, 685] on button "Confirmar" at bounding box center [1433, 696] width 105 height 32
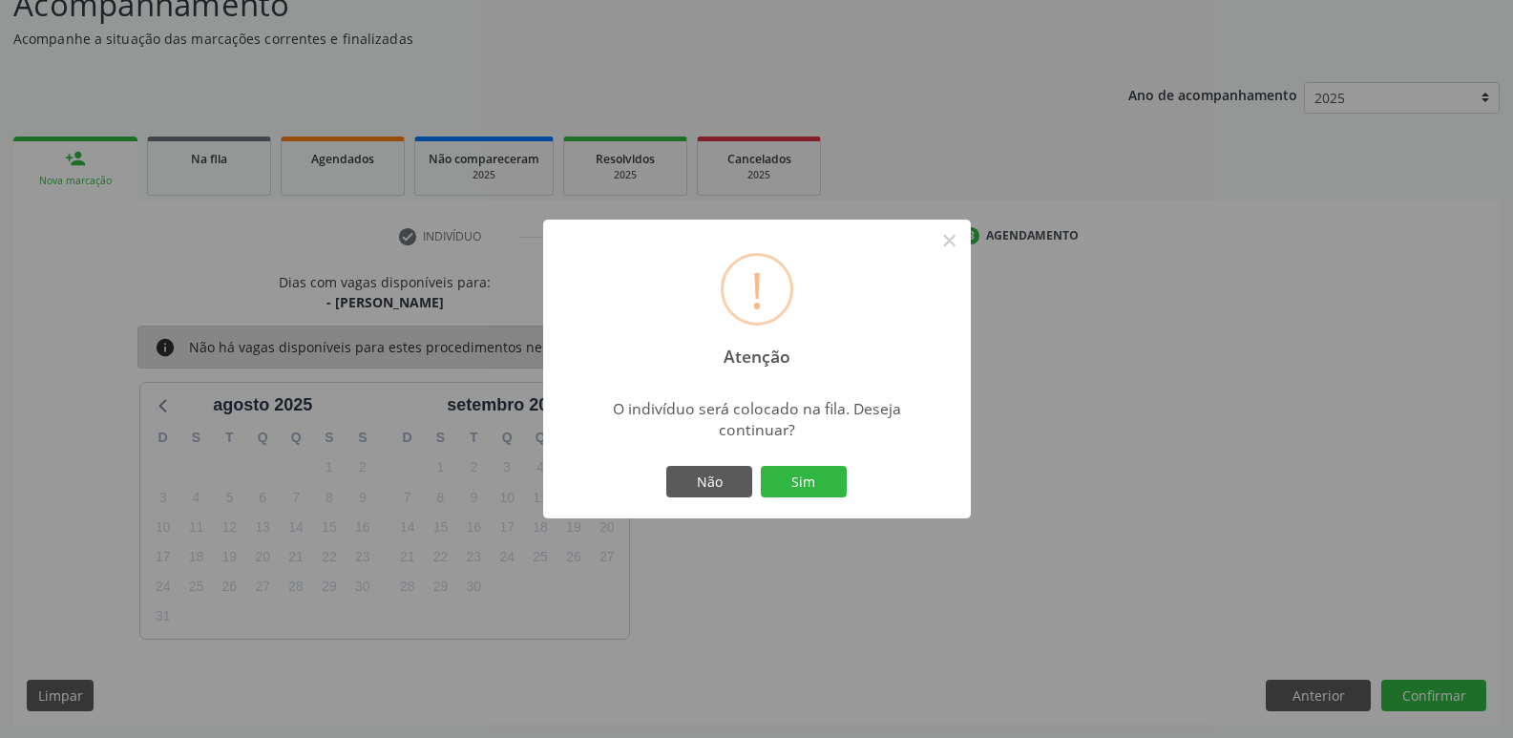
click at [761, 466] on button "Sim" at bounding box center [804, 482] width 86 height 32
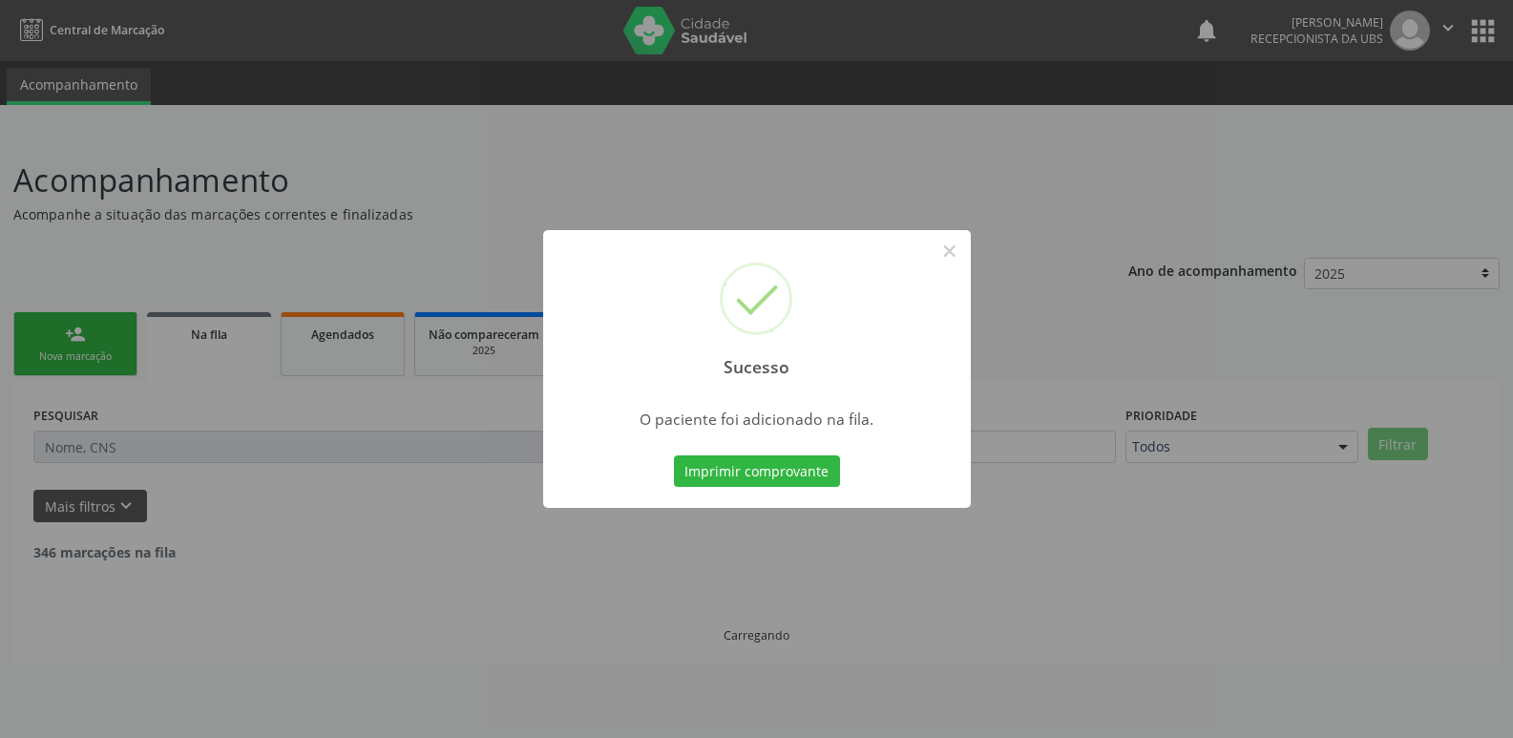
scroll to position [0, 0]
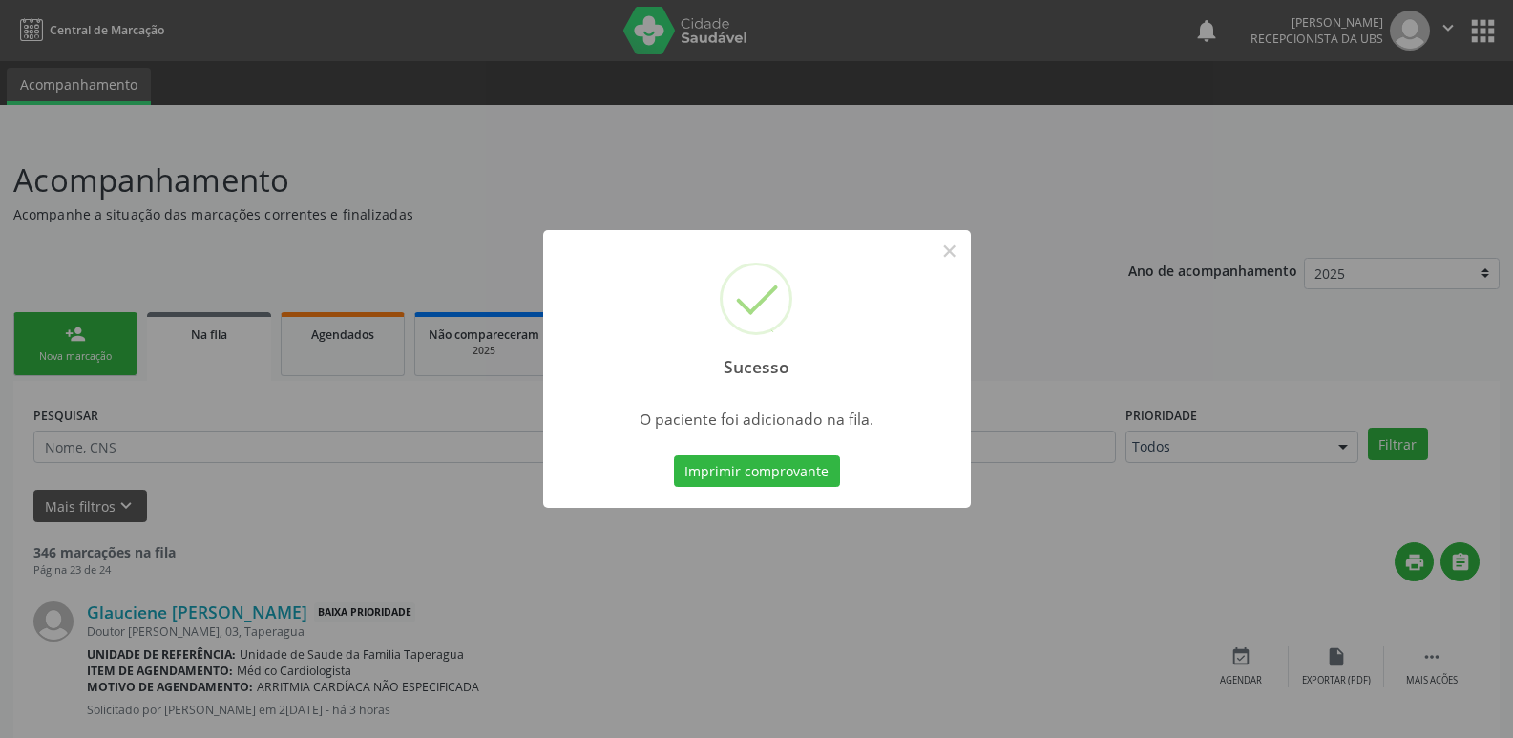
click at [227, 299] on div "Sucesso × O paciente foi adicionado na fila. Imprimir comprovante Cancel" at bounding box center [756, 369] width 1513 height 738
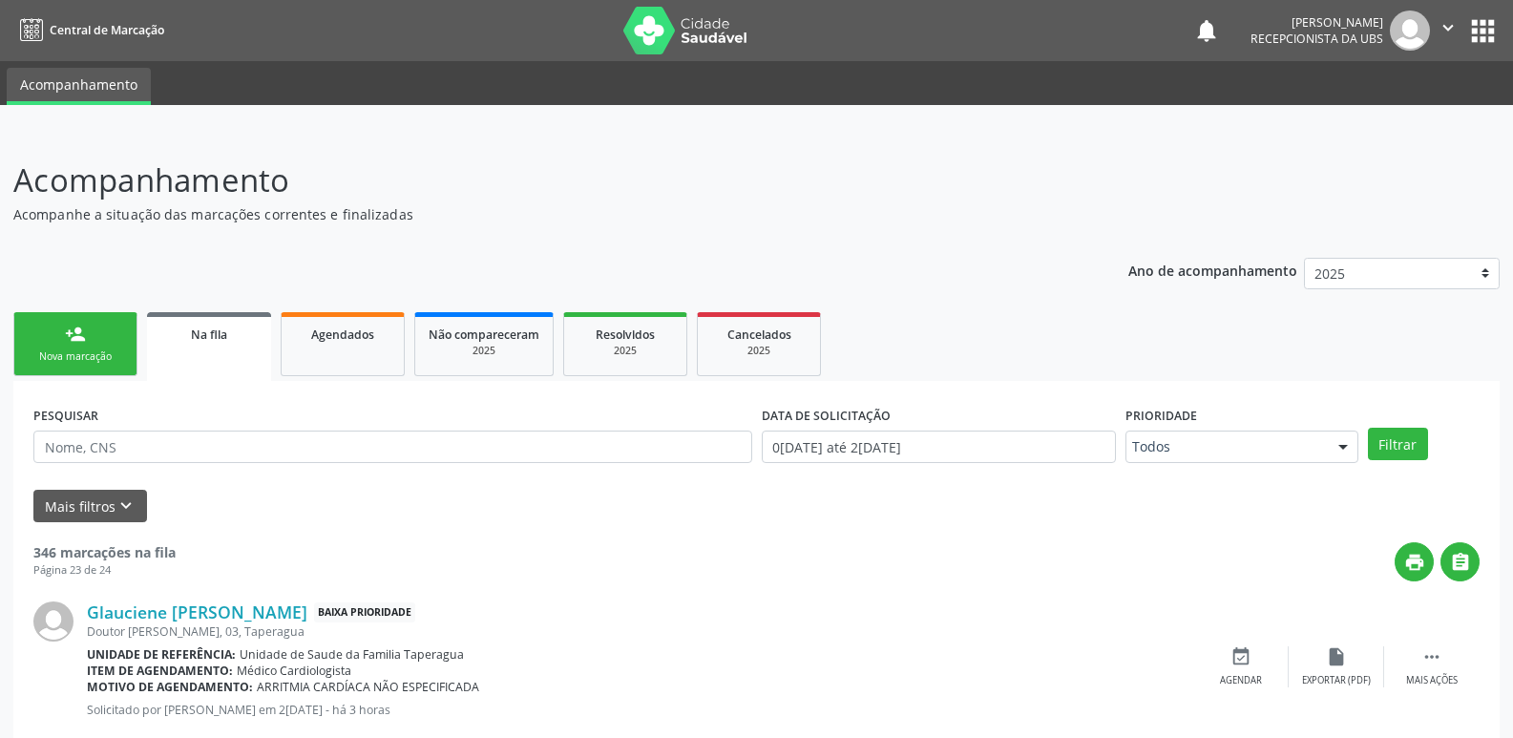
click at [102, 358] on div "Nova marcação" at bounding box center [75, 356] width 95 height 14
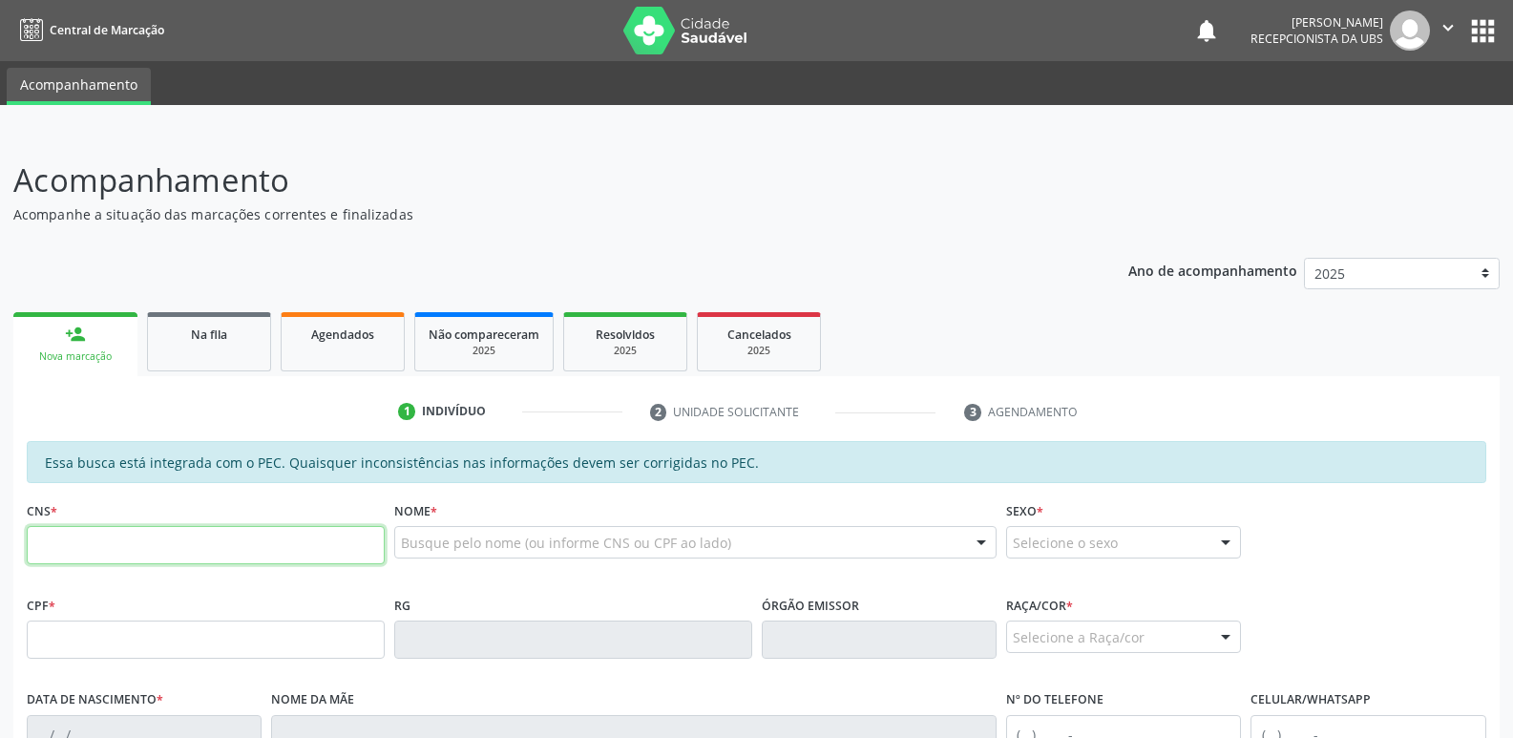
click at [171, 536] on input "text" at bounding box center [206, 545] width 358 height 38
paste input "704 5043 8179 5213"
type input "704 5043 8179 5213"
type input "959.311.984-15"
type input "31[DATE]"
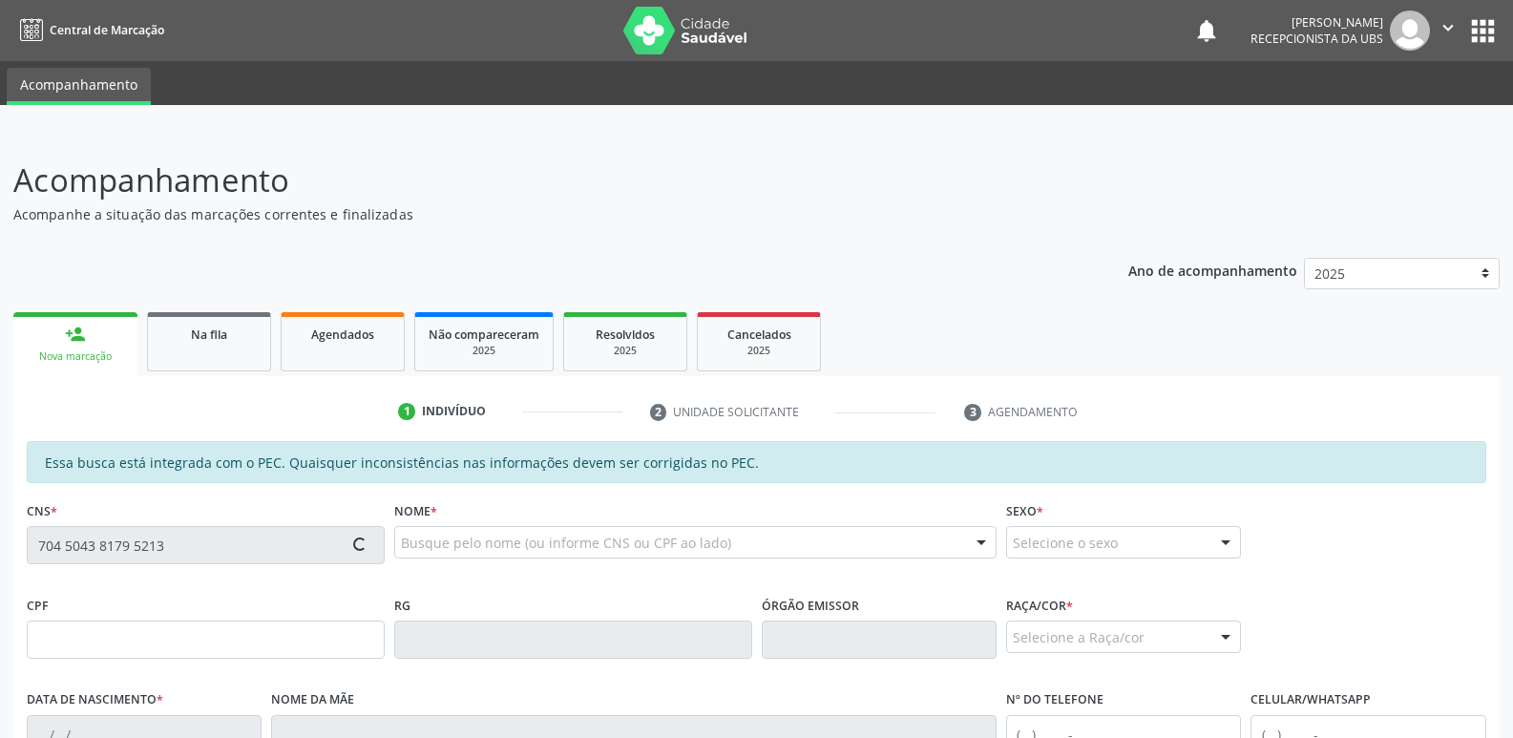
type input "[PERSON_NAME] de [PERSON_NAME]"
type input "[PHONE_NUMBER]"
type input "22"
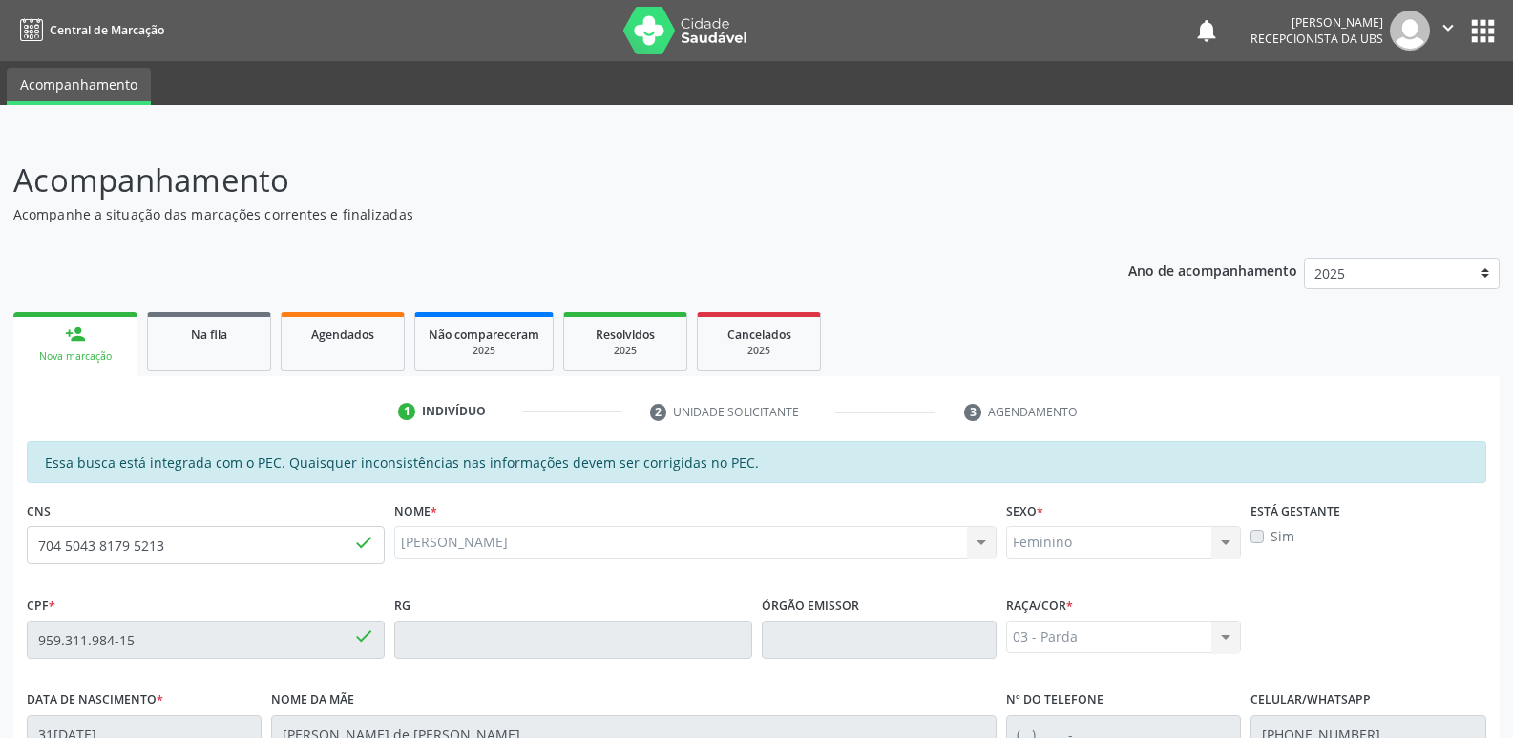
scroll to position [379, 0]
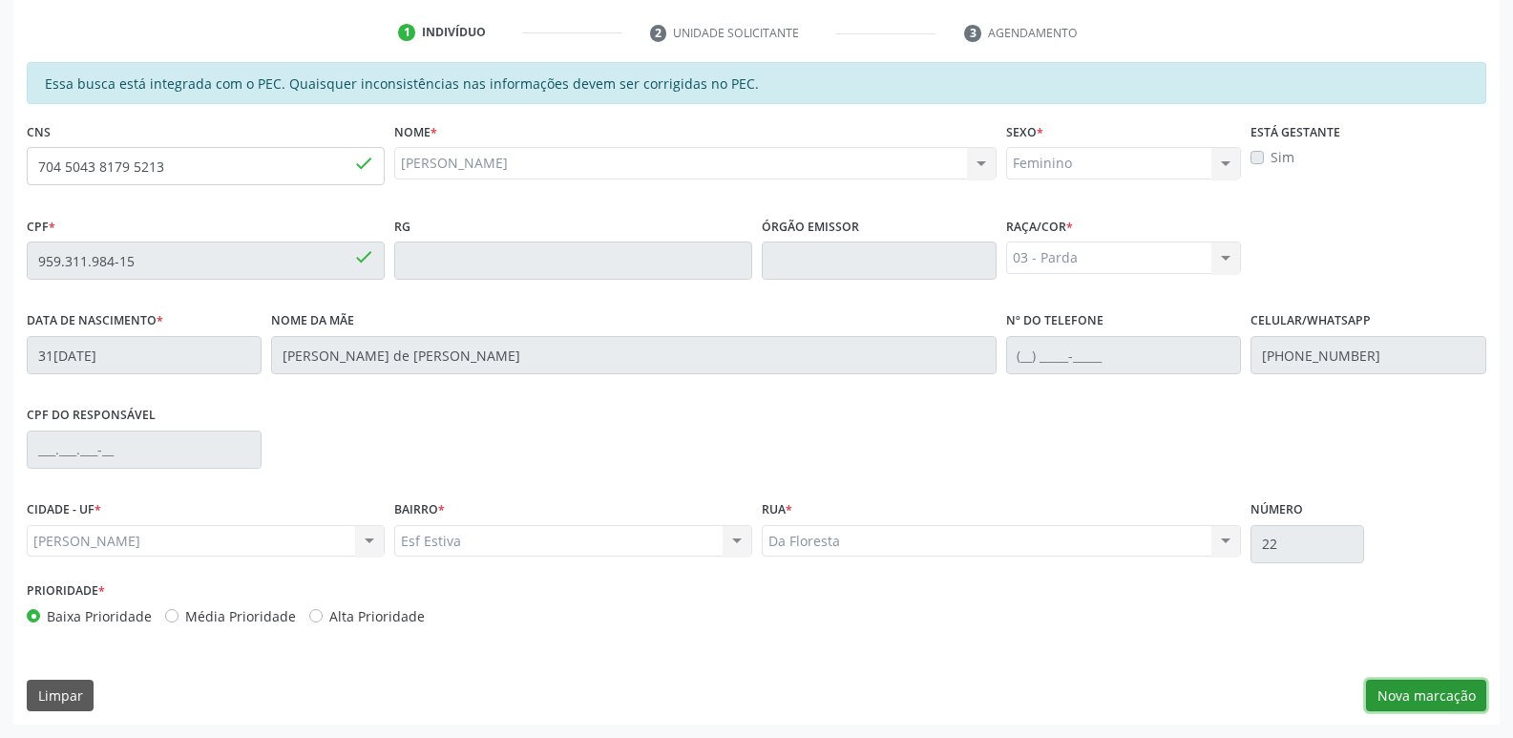
click at [1452, 687] on button "Nova marcação" at bounding box center [1426, 696] width 120 height 32
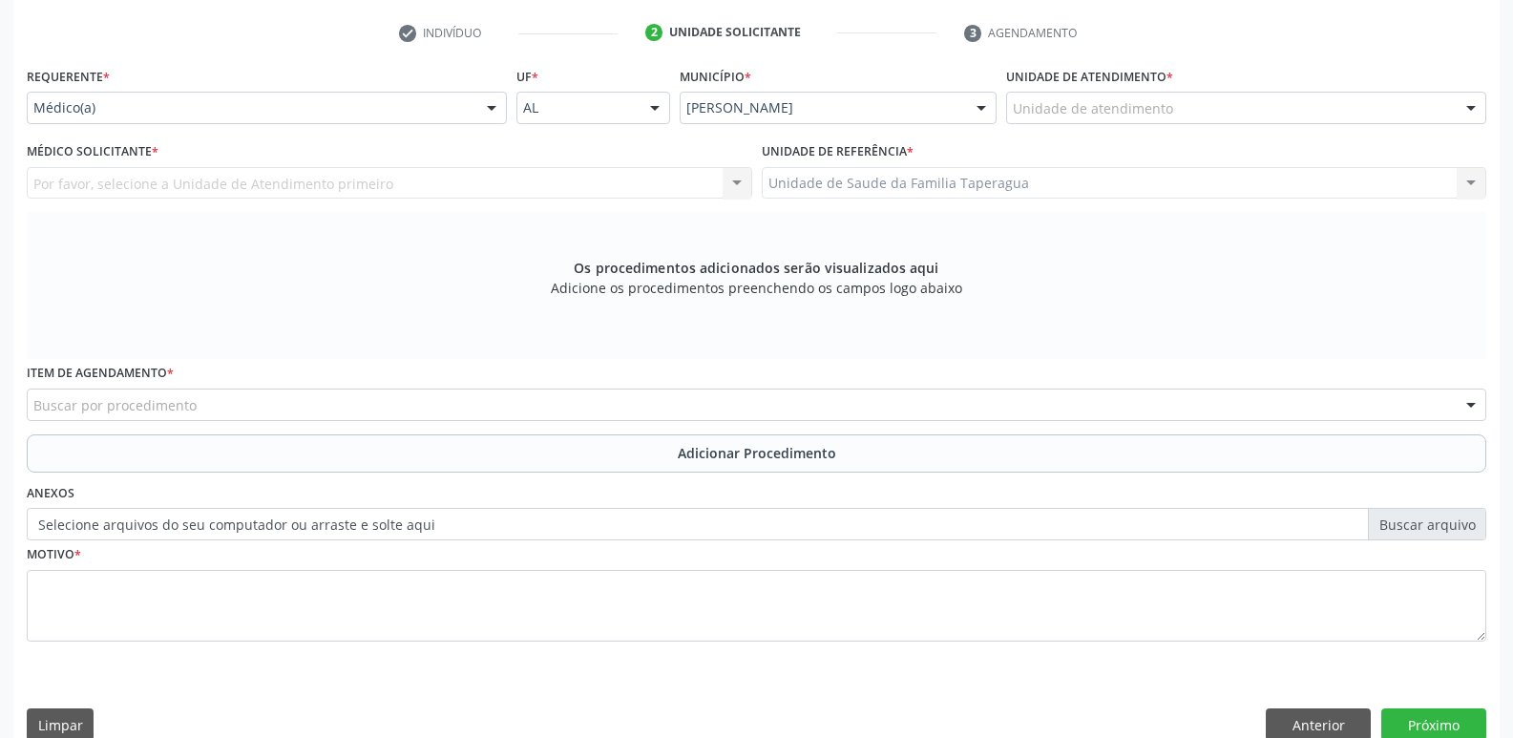
click at [1241, 115] on div "Unidade de atendimento" at bounding box center [1246, 108] width 480 height 32
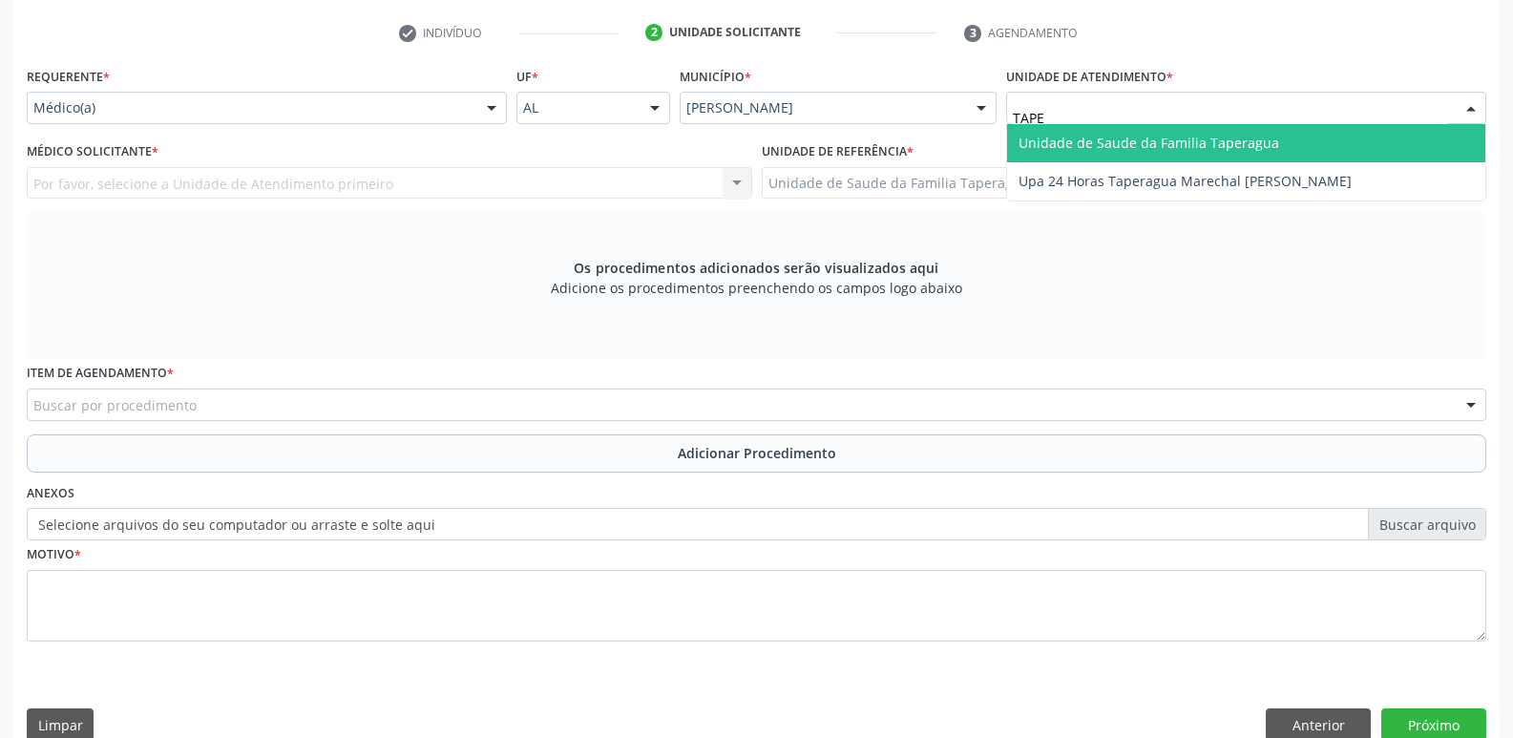
type input "TAPER"
click at [1236, 136] on span "Unidade de Saude da Familia Taperagua" at bounding box center [1148, 143] width 261 height 18
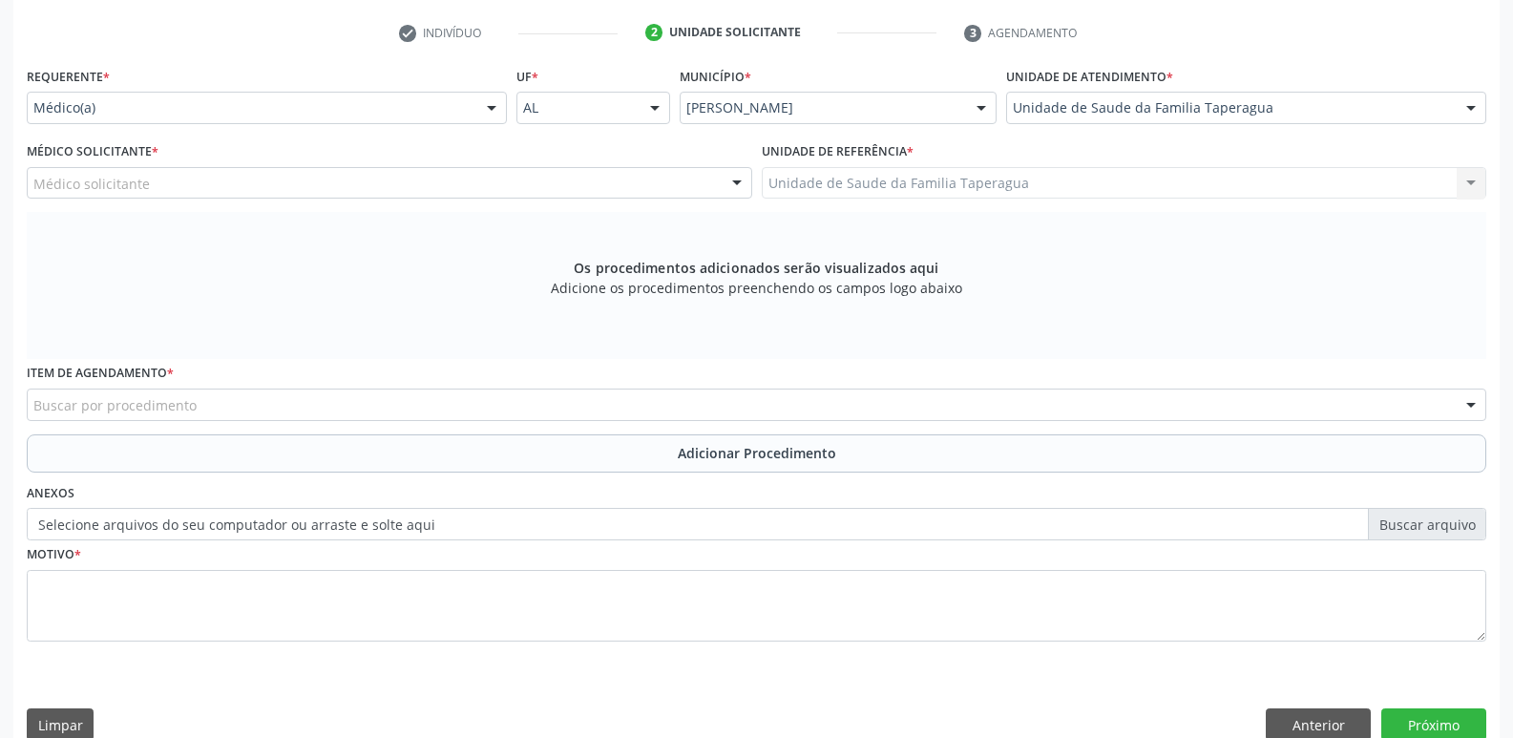
click at [653, 183] on div "Médico solicitante" at bounding box center [389, 183] width 725 height 32
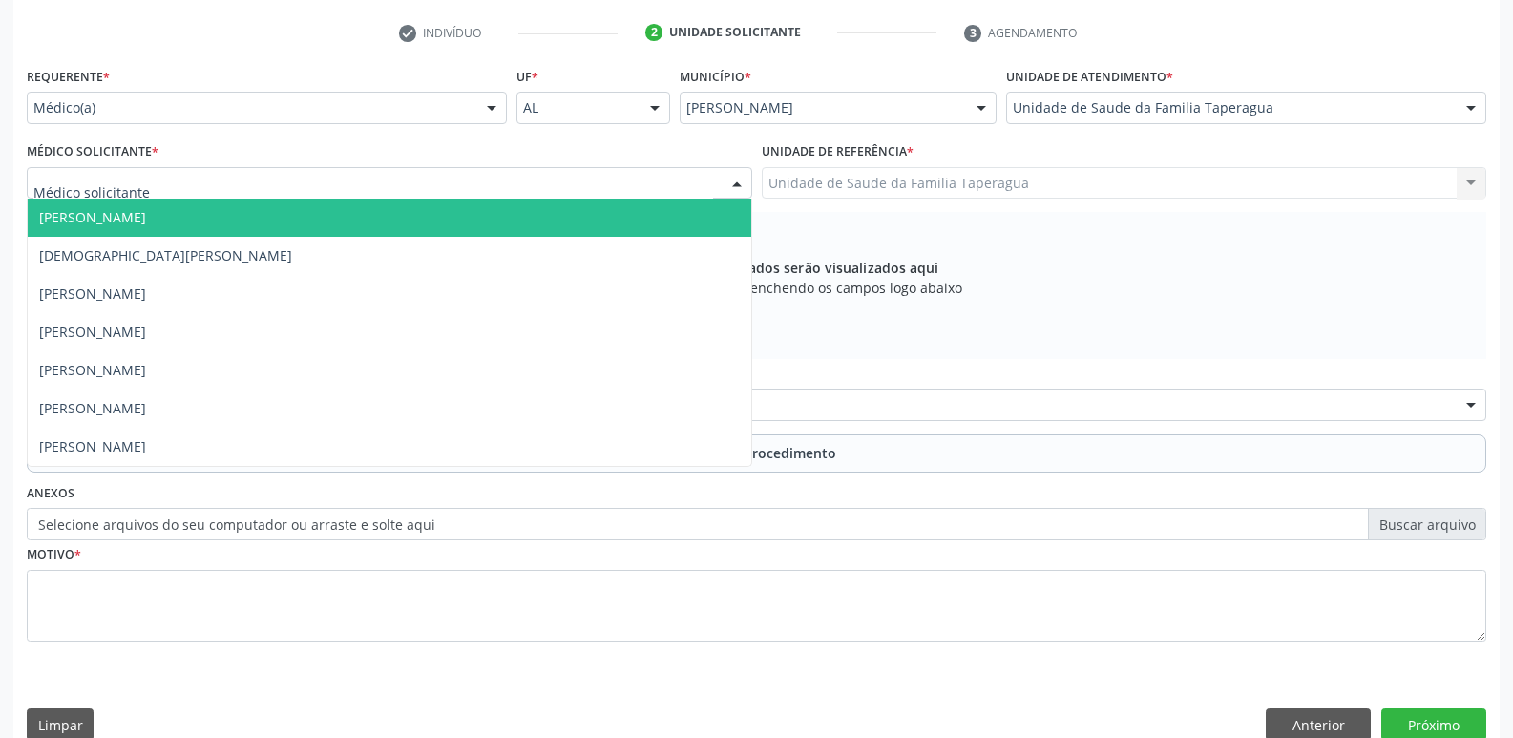
click at [653, 183] on input "text" at bounding box center [373, 193] width 680 height 38
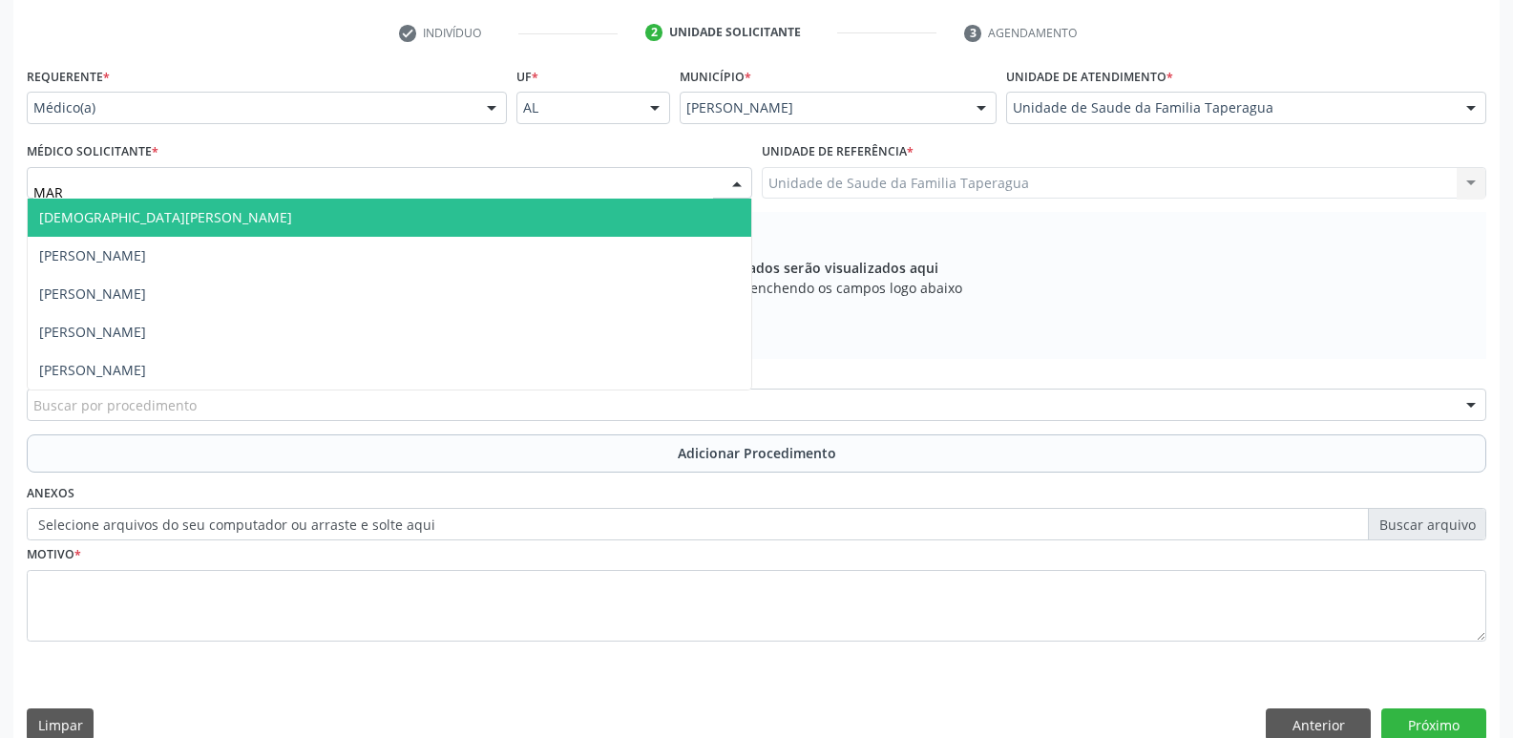
type input "MART"
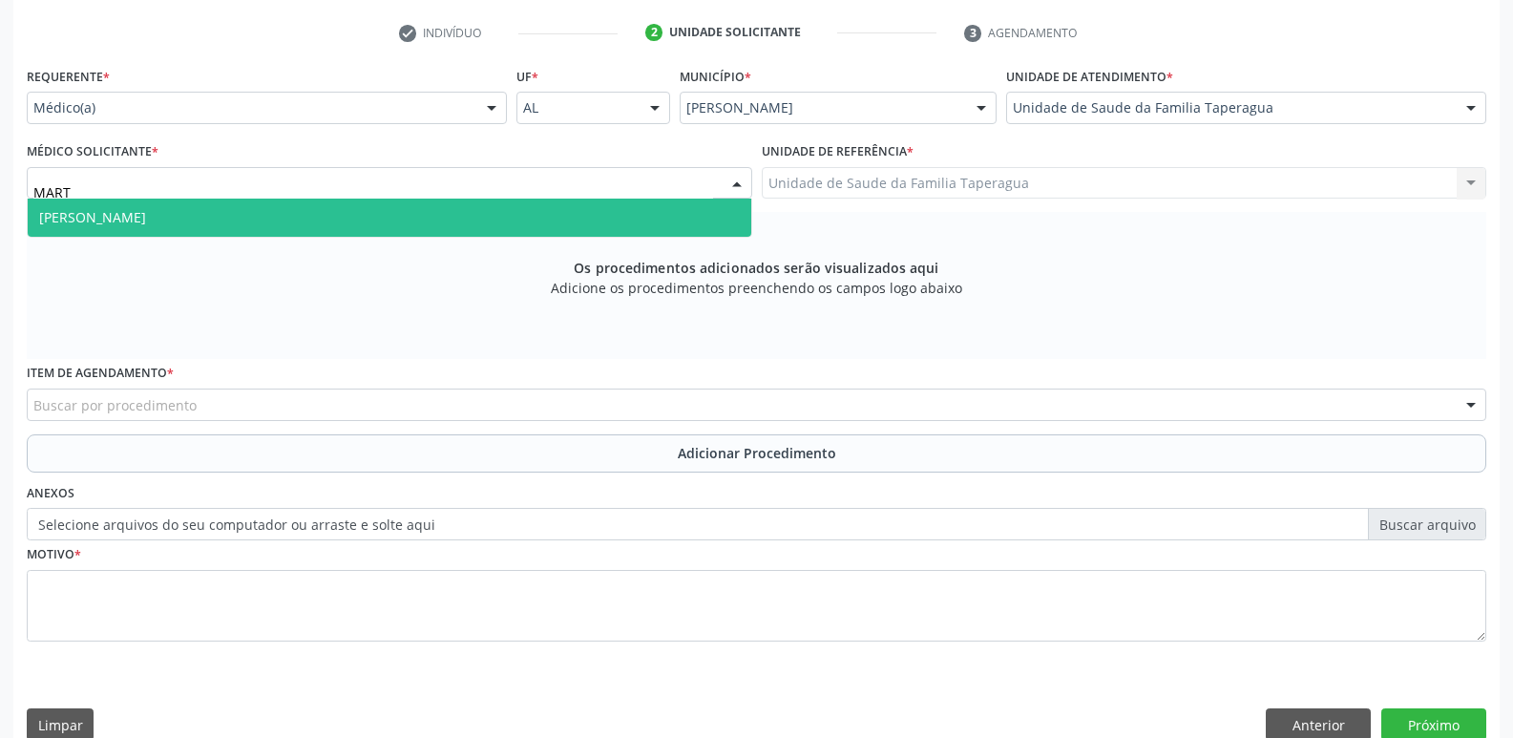
click at [639, 205] on span "[PERSON_NAME]" at bounding box center [389, 218] width 723 height 38
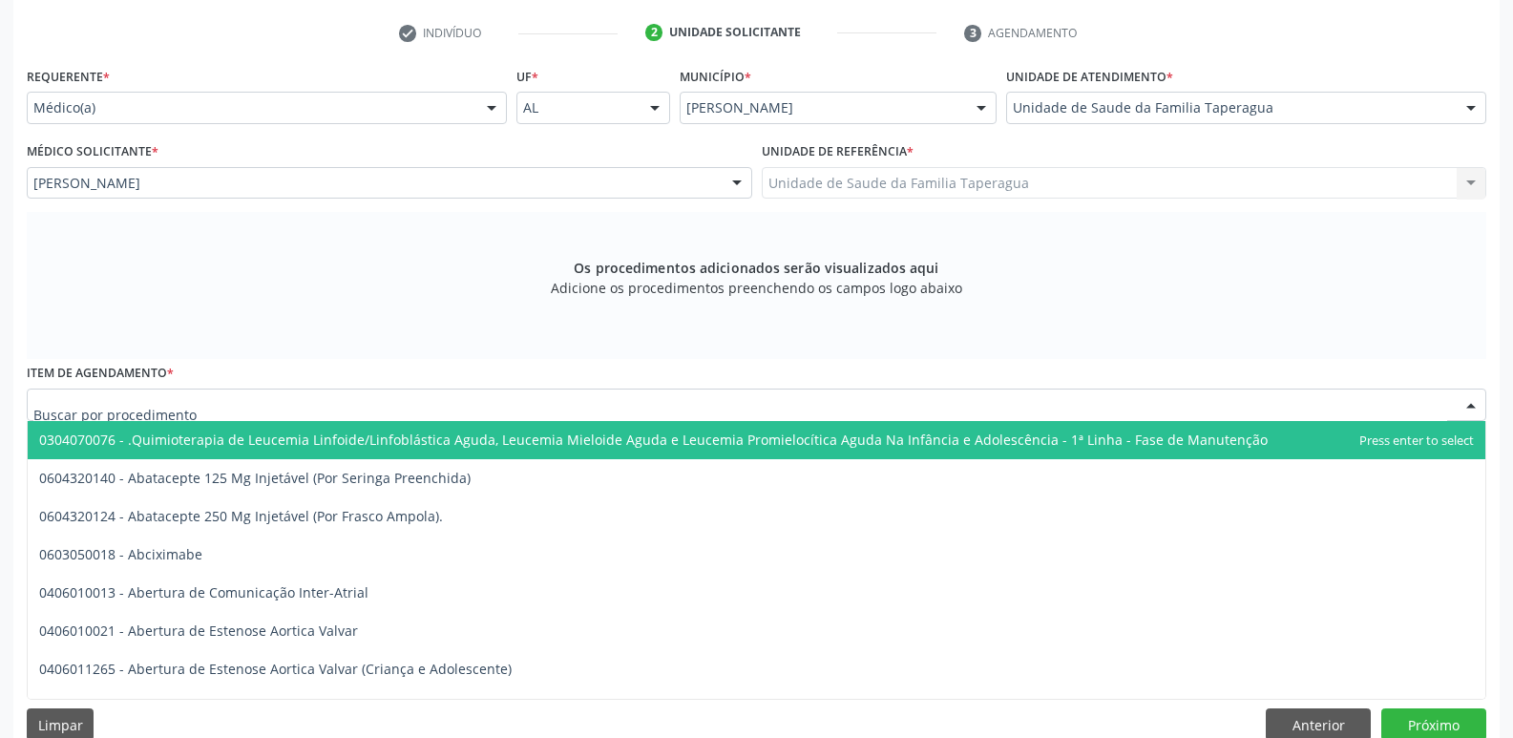
click at [557, 408] on div at bounding box center [756, 404] width 1459 height 32
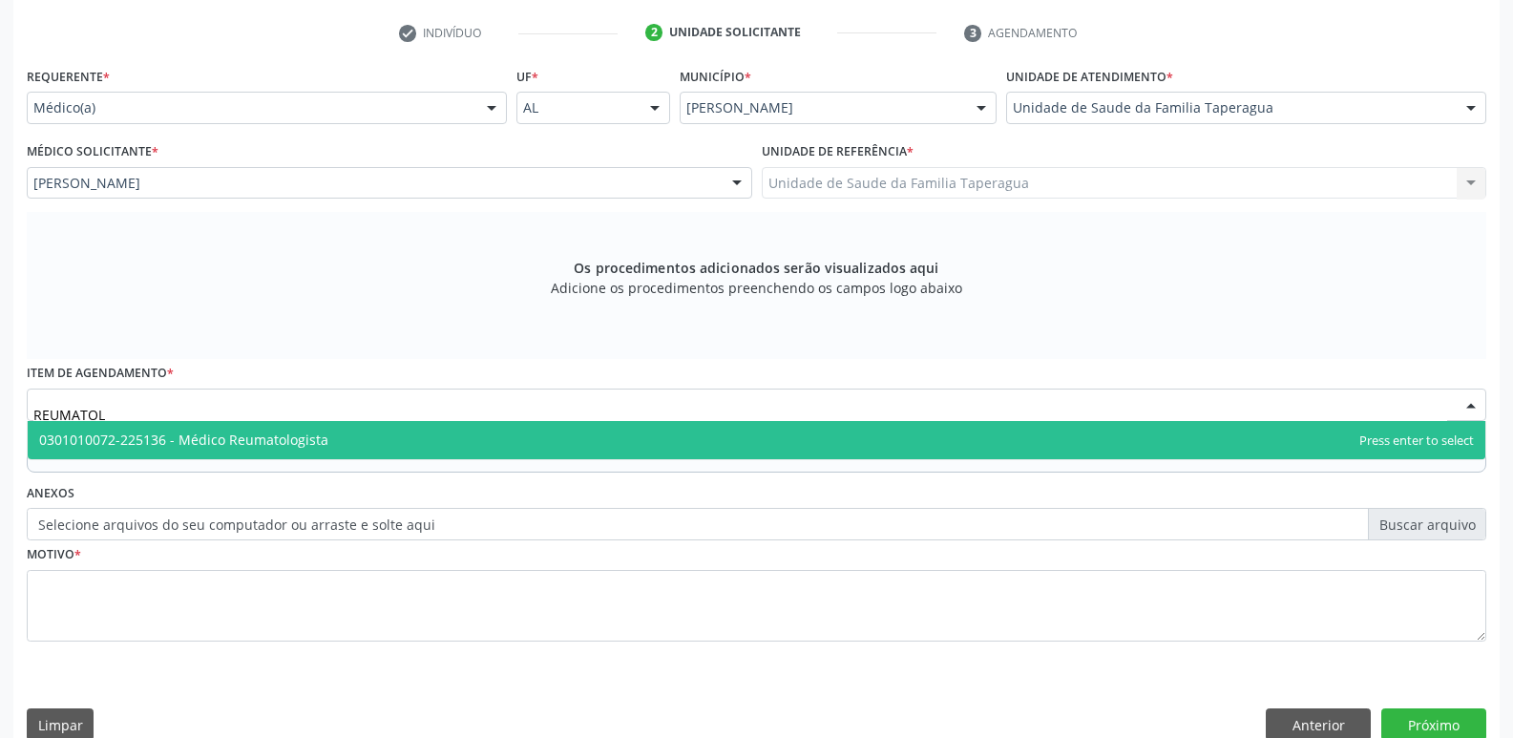
type input "REUMATOLO"
click at [560, 431] on span "0301010072-225136 - Médico Reumatologista" at bounding box center [756, 440] width 1457 height 38
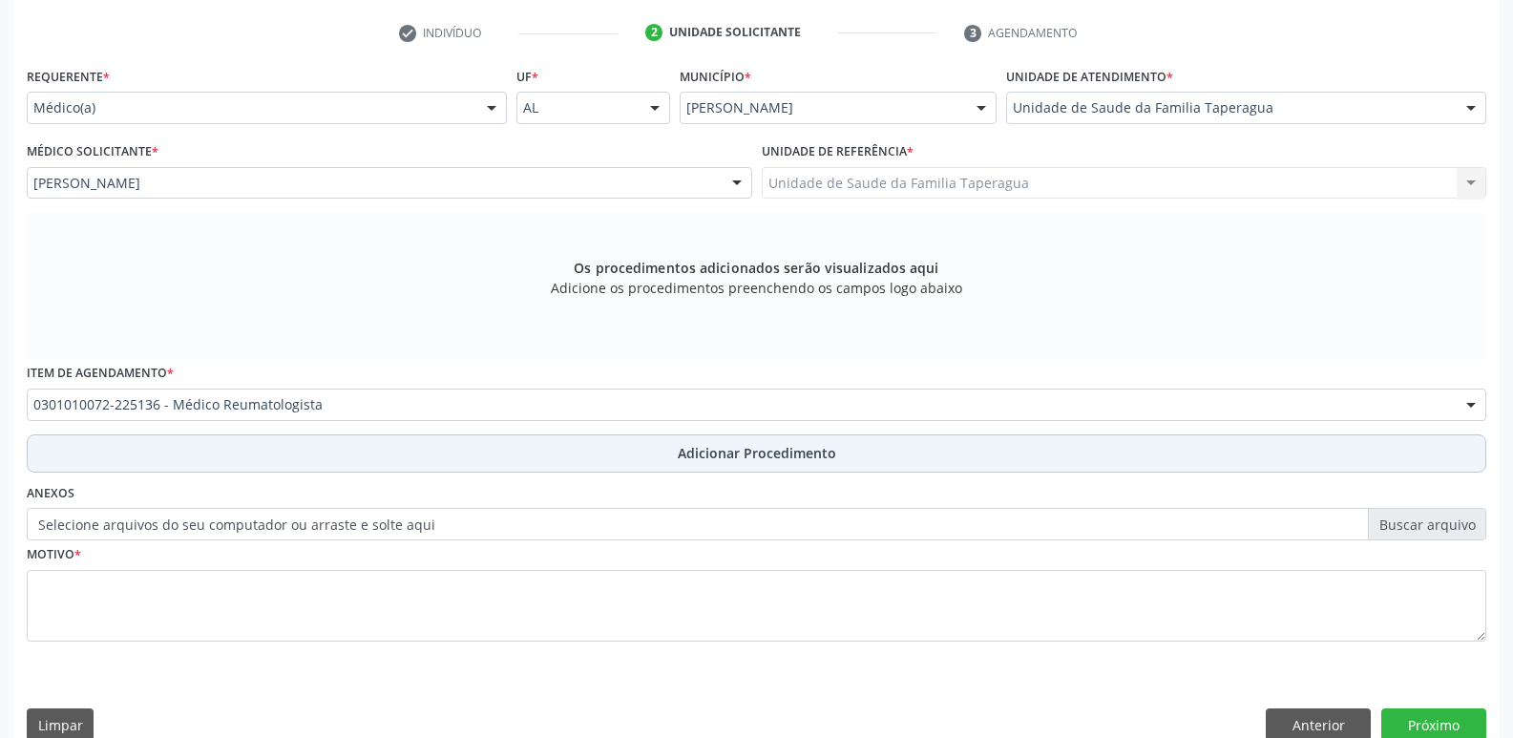
click at [552, 441] on button "Adicionar Procedimento" at bounding box center [756, 453] width 1459 height 38
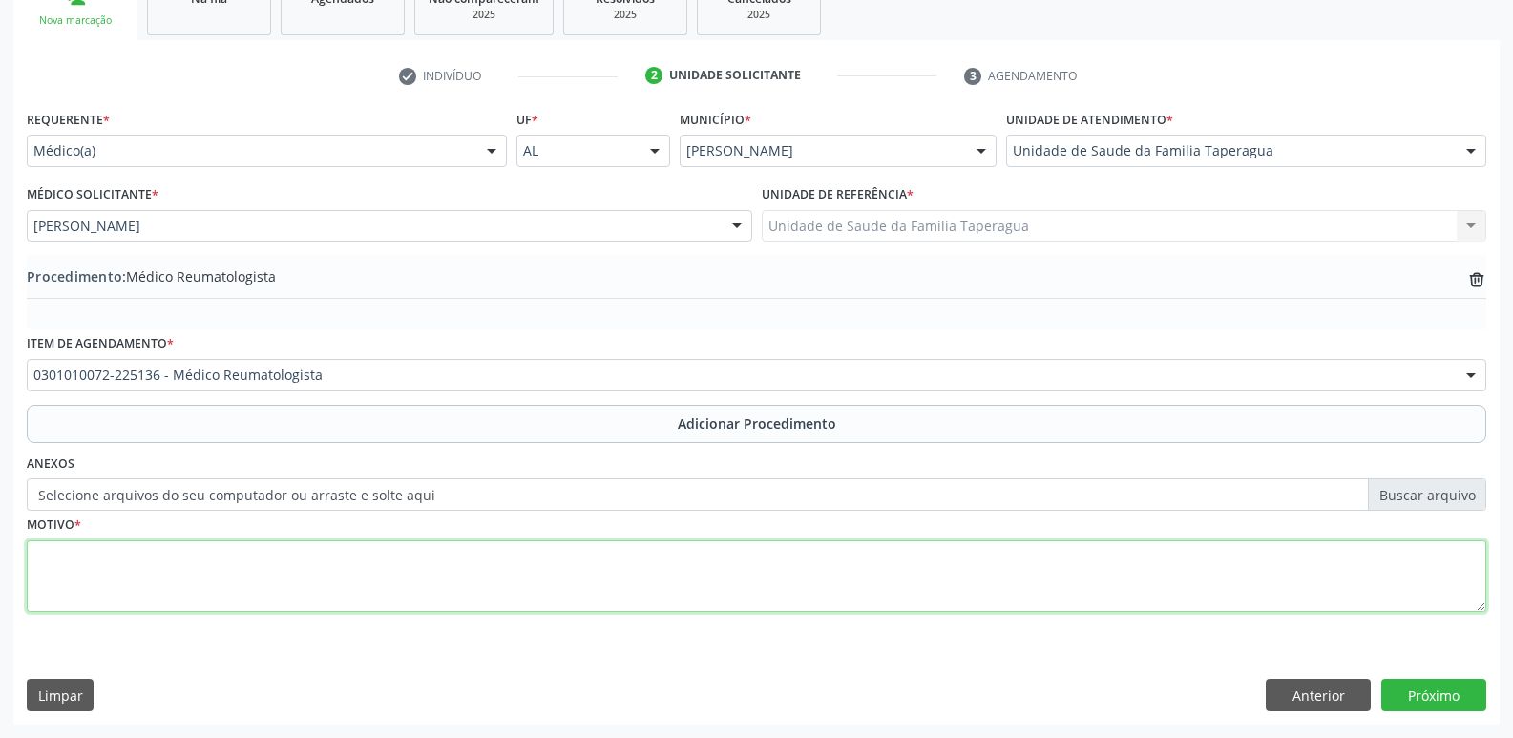
click at [559, 561] on textarea at bounding box center [756, 576] width 1459 height 73
type textarea "FIBROMIALGIA, DE DIFÍCIL CONTROLE"
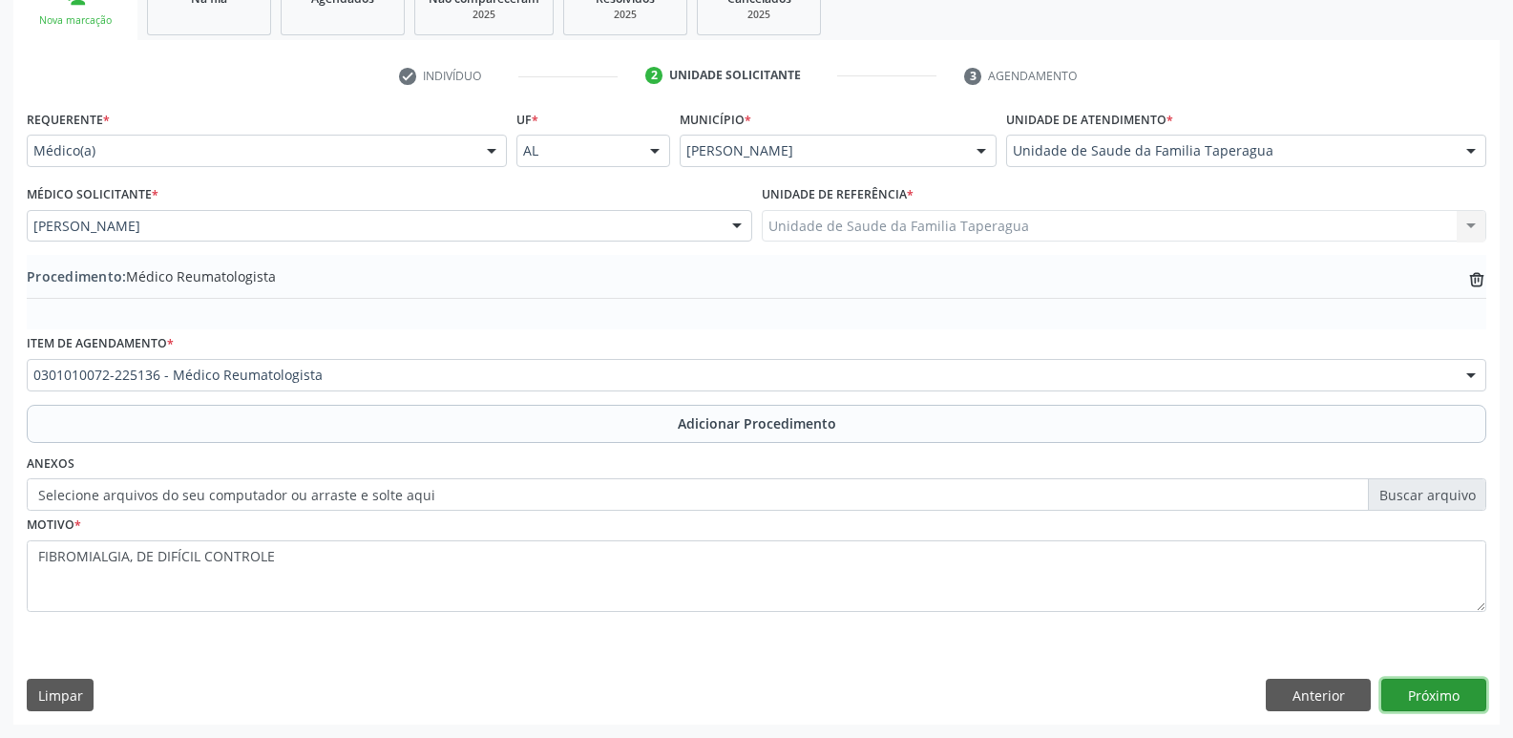
click at [1422, 706] on button "Próximo" at bounding box center [1433, 695] width 105 height 32
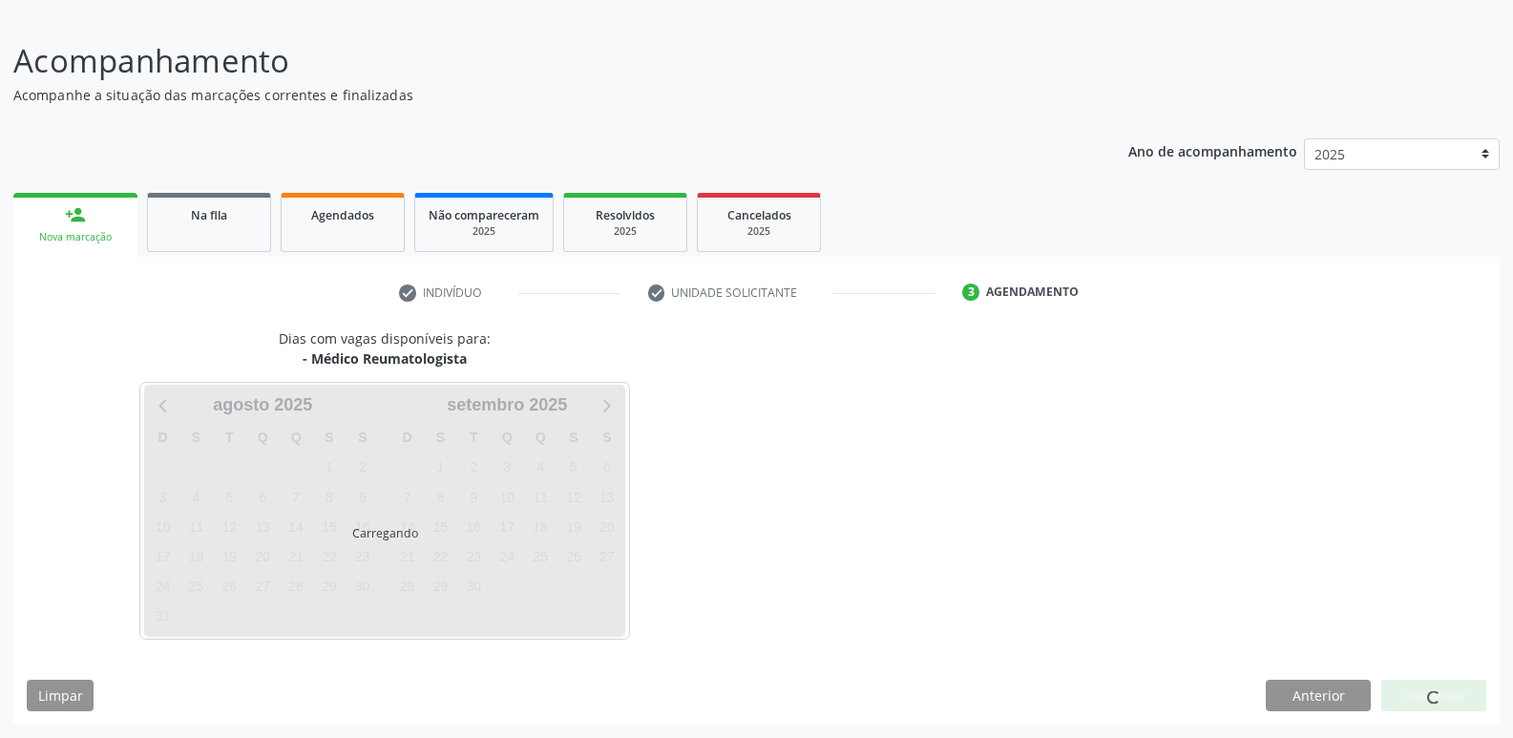
scroll to position [176, 0]
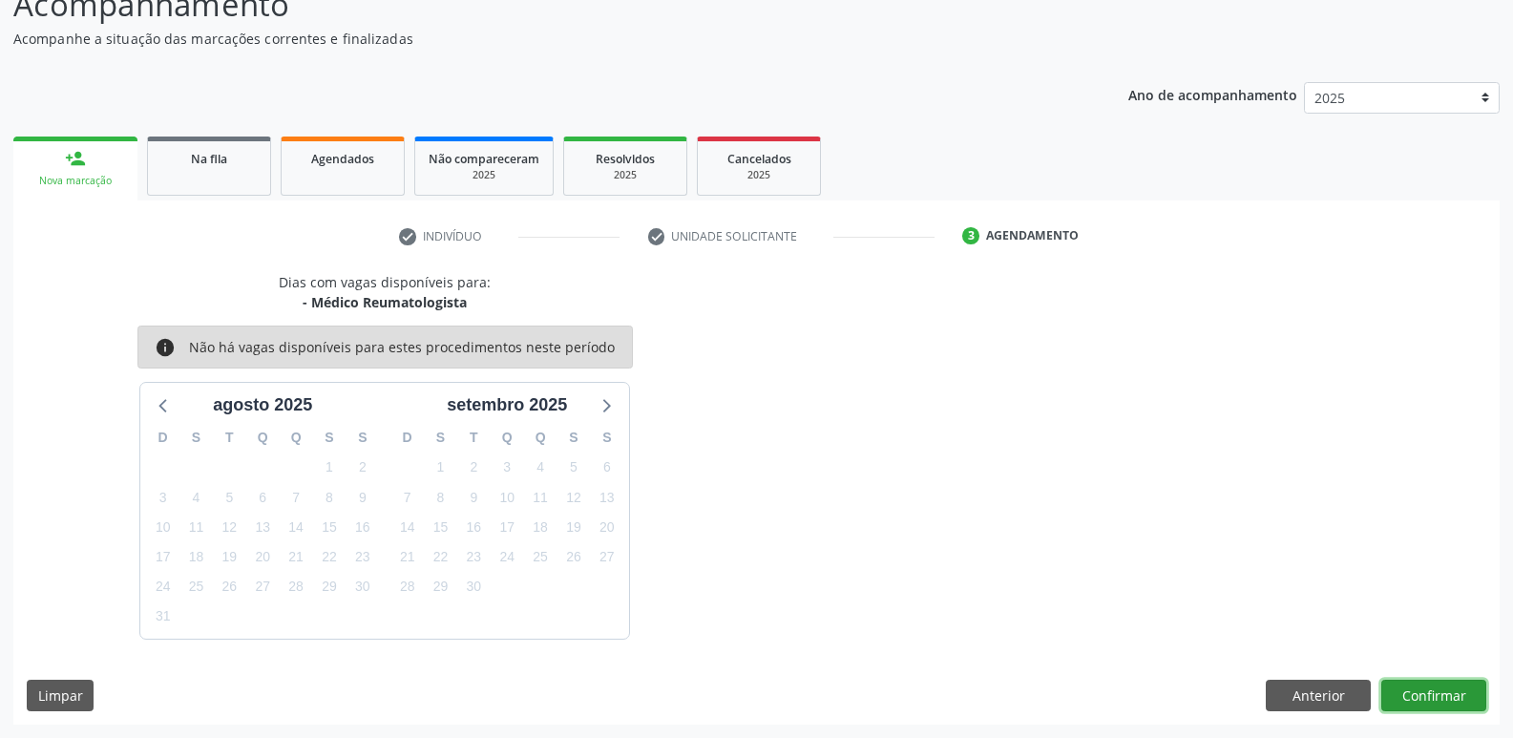
click at [1455, 705] on button "Confirmar" at bounding box center [1433, 696] width 105 height 32
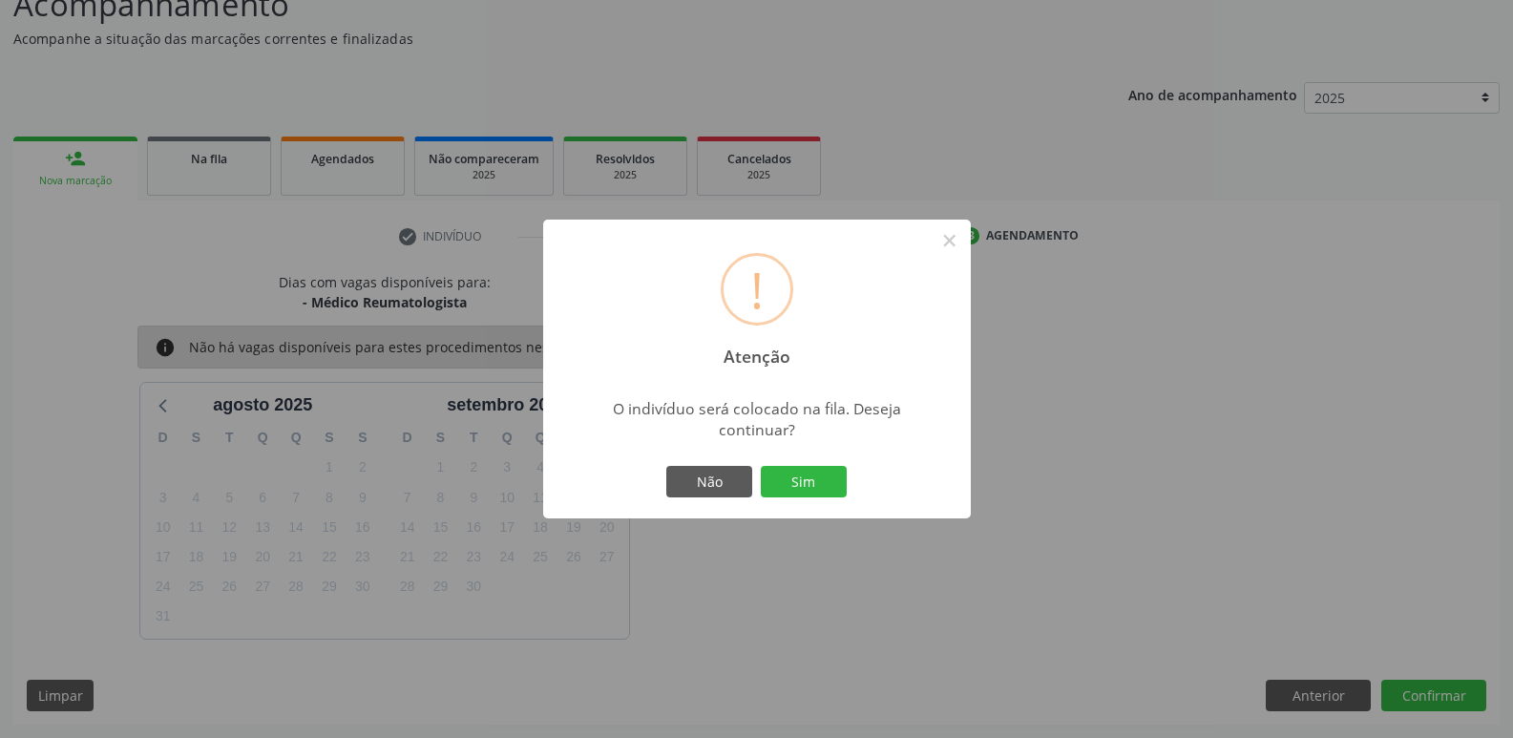
click at [761, 466] on button "Sim" at bounding box center [804, 482] width 86 height 32
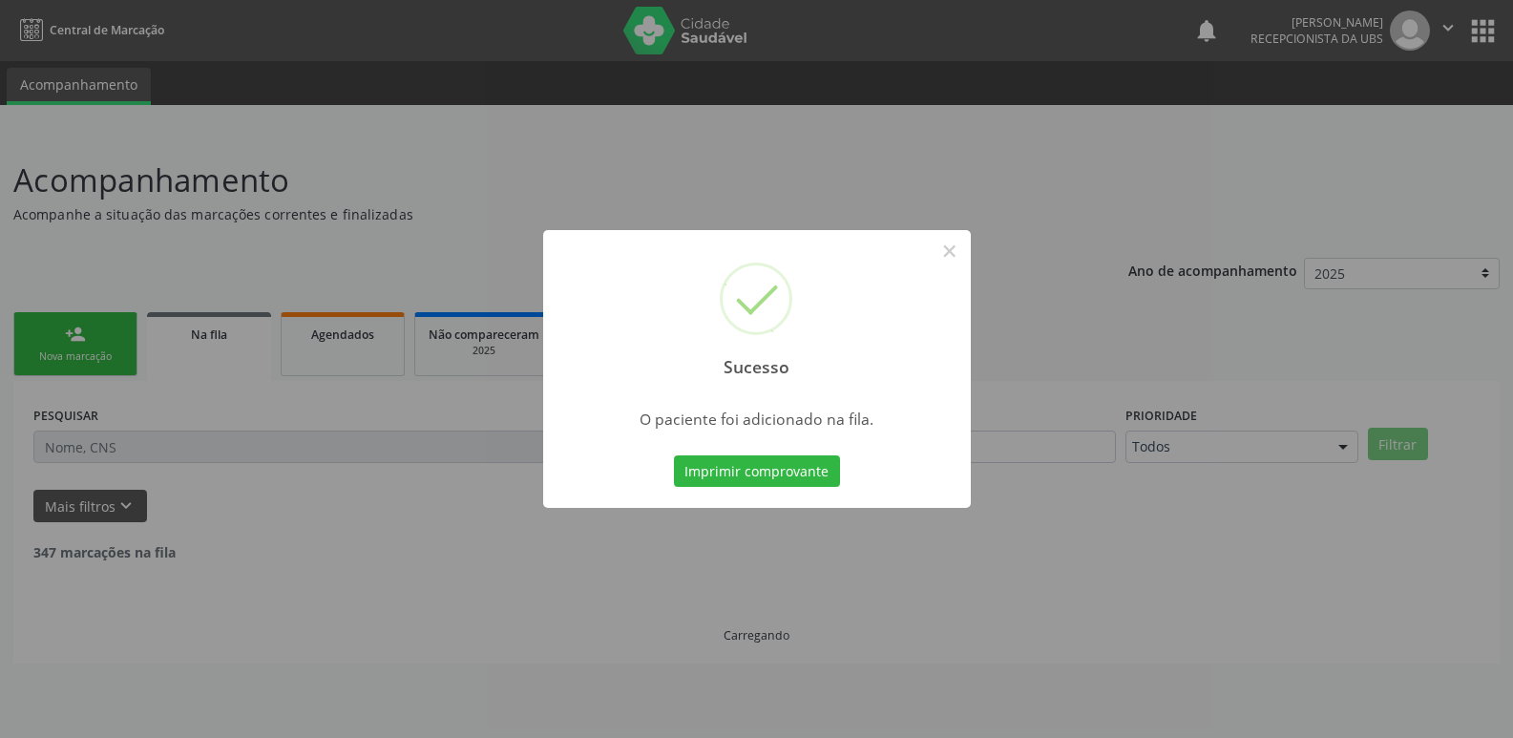
scroll to position [0, 0]
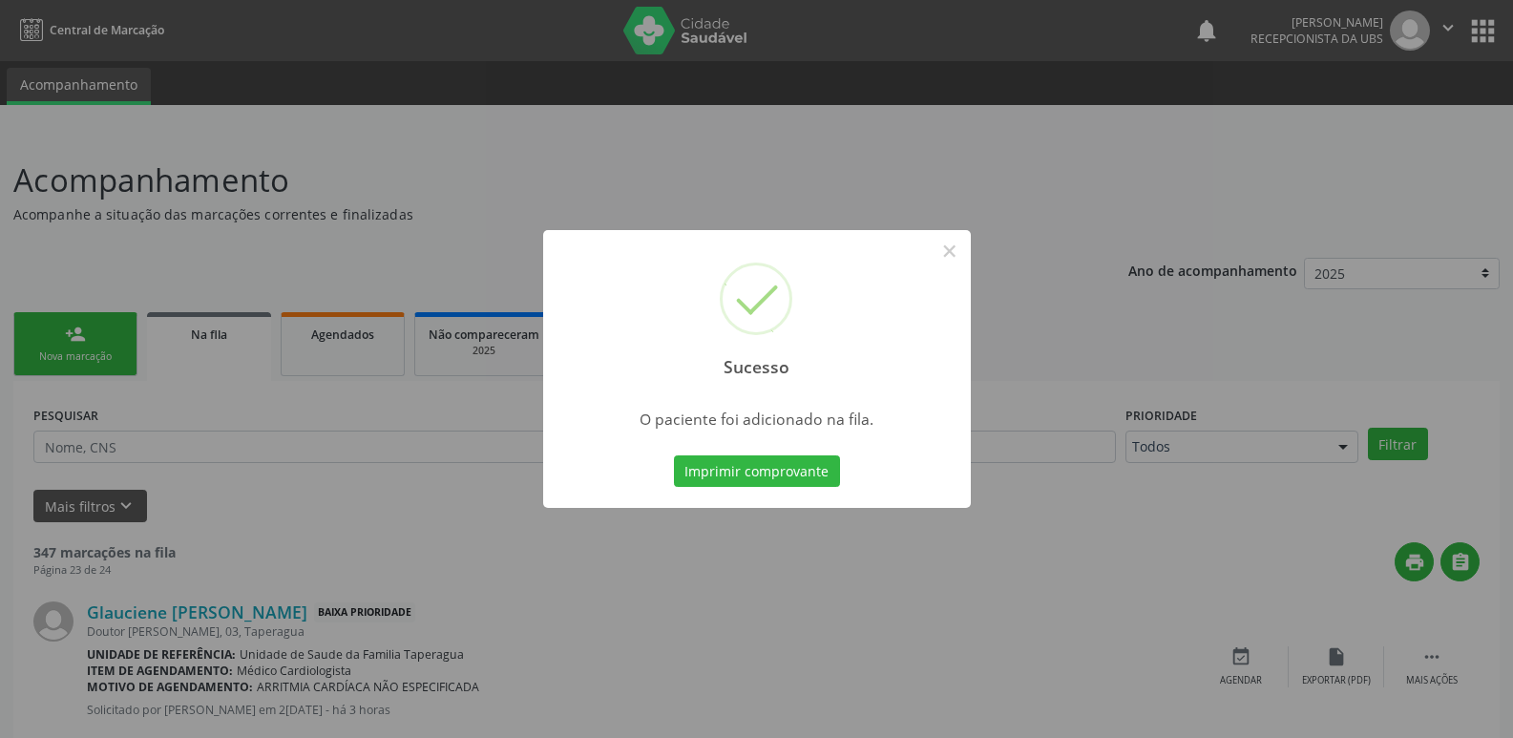
click at [472, 183] on div "Sucesso × O paciente foi adicionado na fila. Imprimir comprovante Cancel" at bounding box center [756, 369] width 1513 height 738
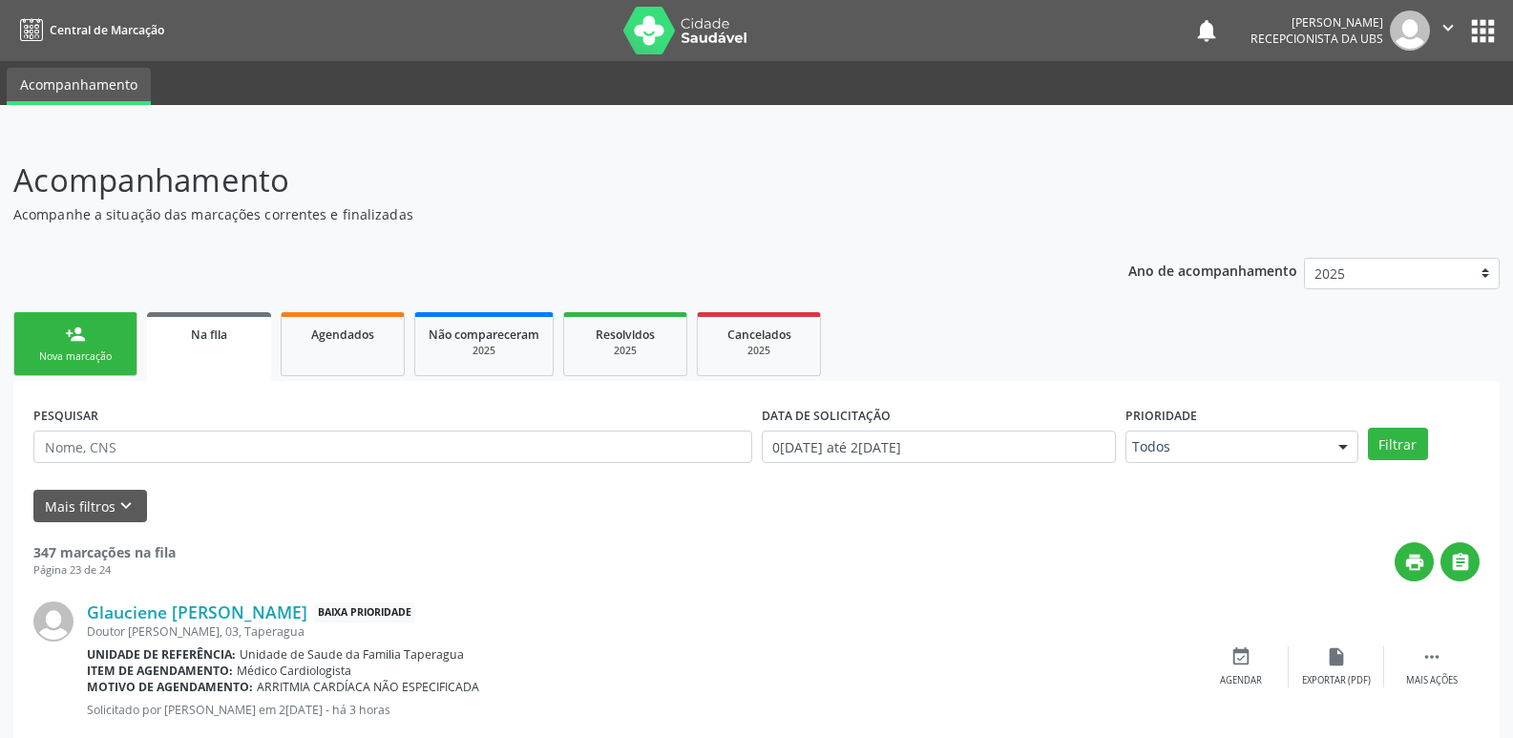
click at [87, 350] on div "Nova marcação" at bounding box center [75, 356] width 95 height 14
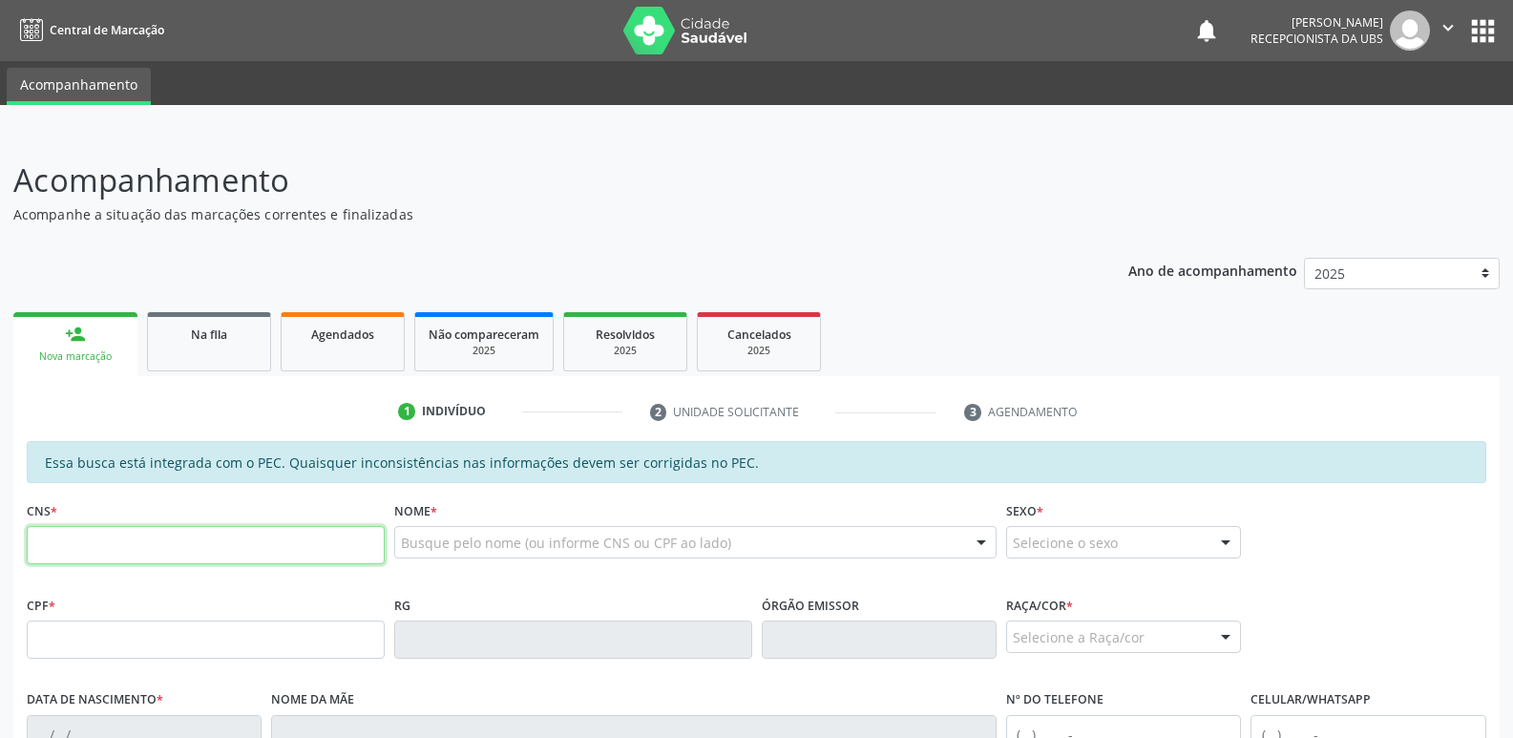
click at [217, 530] on input "text" at bounding box center [206, 545] width 358 height 38
paste input "703 1058 1538 1460"
type input "703 1058 1538 1460"
type input "181.701.874-43"
type input "[DATE]"
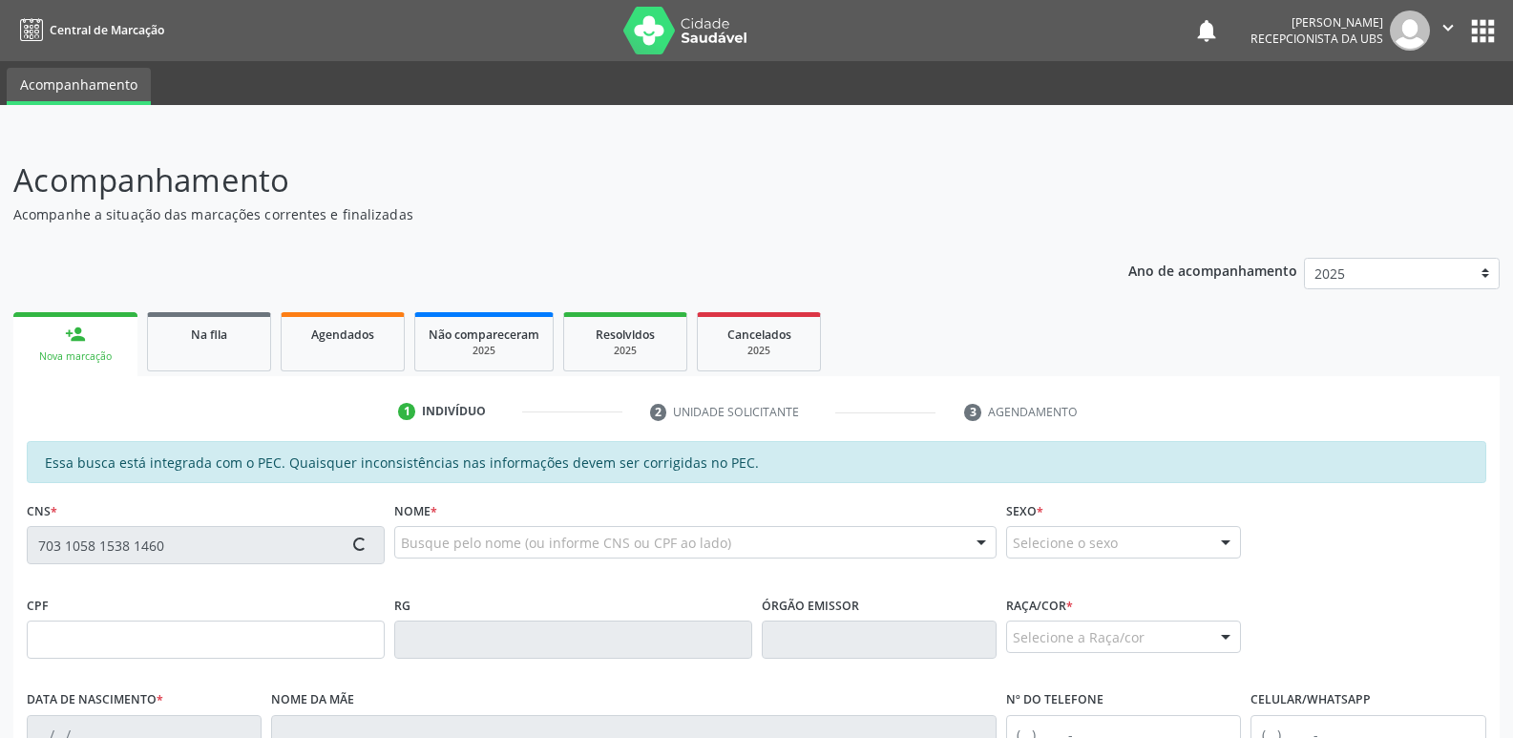
type input "[PERSON_NAME]"
type input "[PHONE_NUMBER]"
type input "S/N"
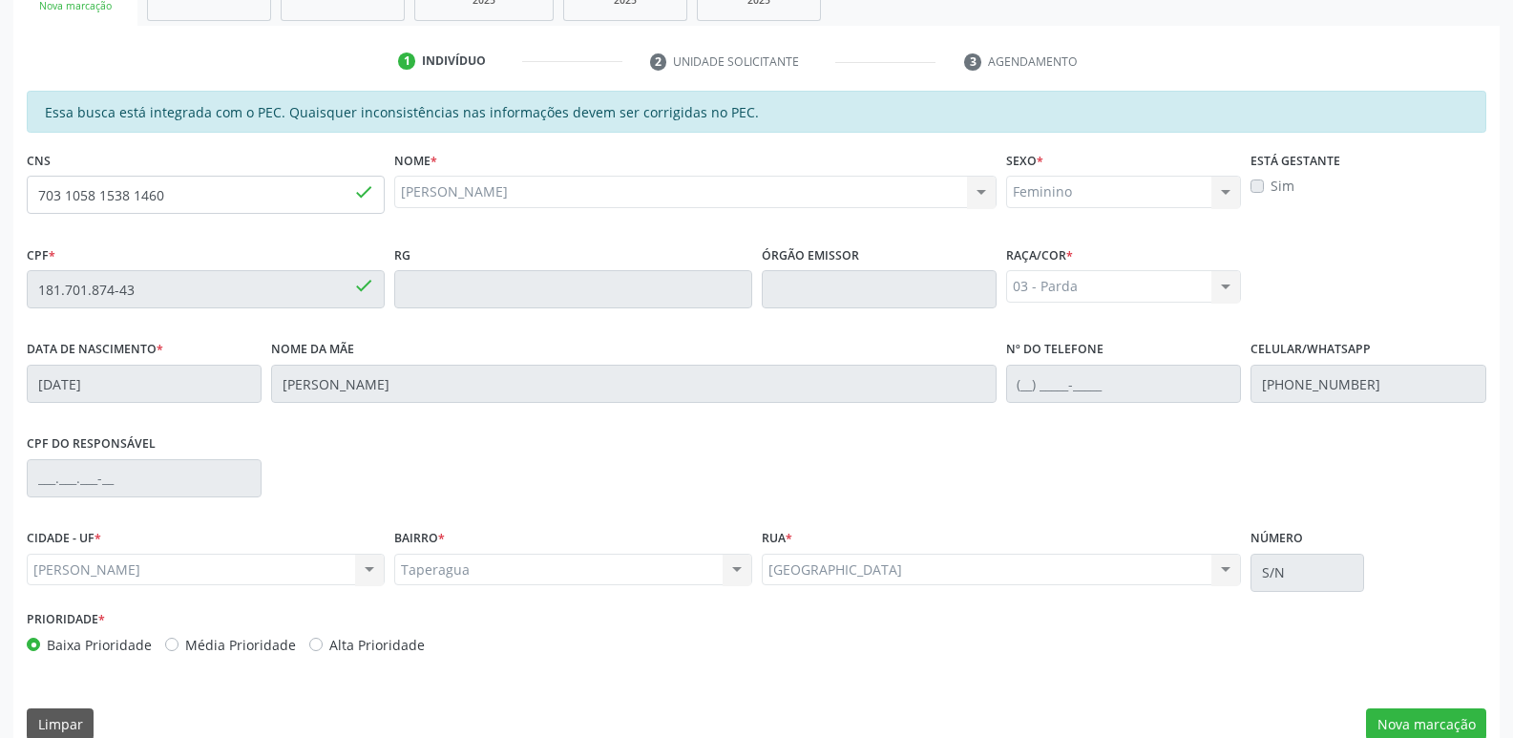
scroll to position [379, 0]
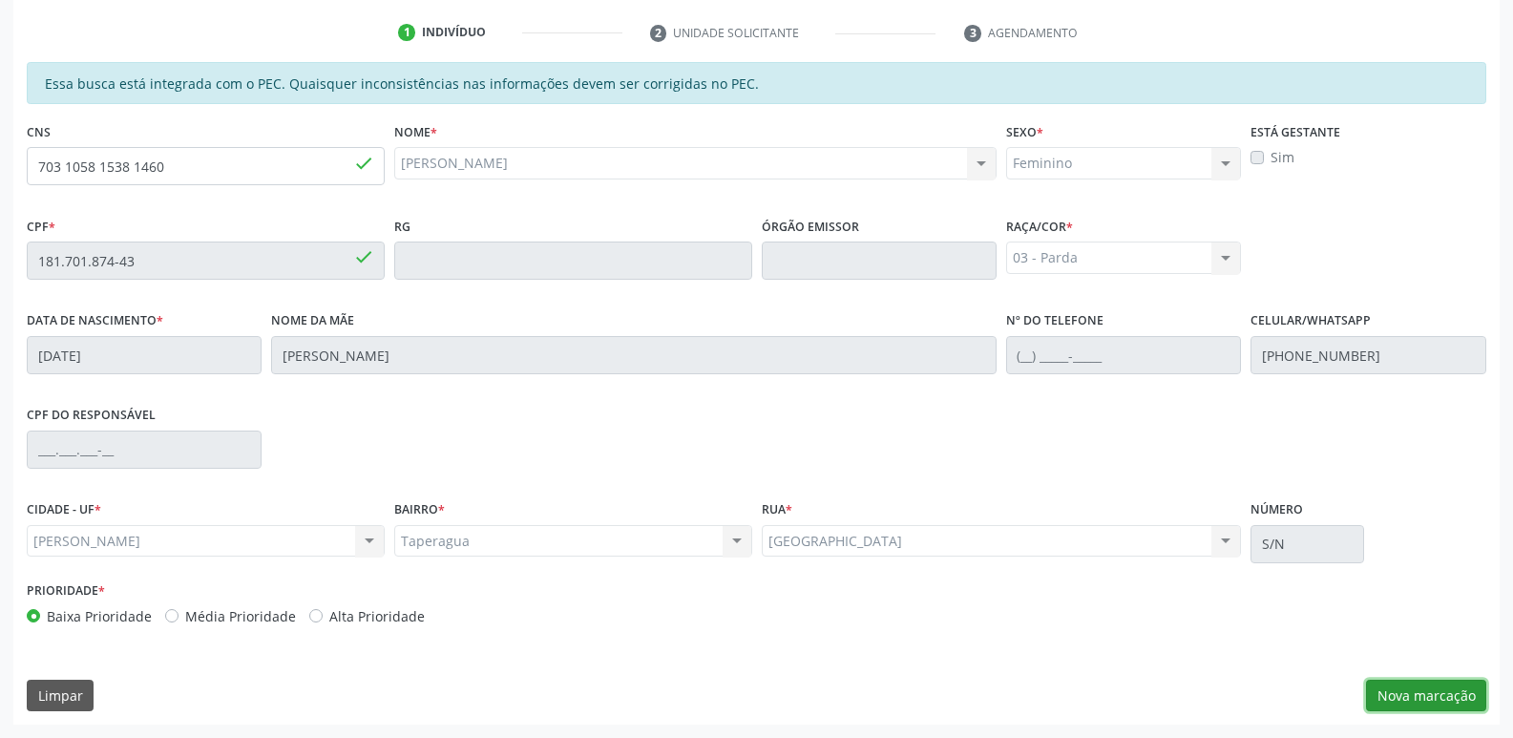
click at [1414, 680] on button "Nova marcação" at bounding box center [1426, 696] width 120 height 32
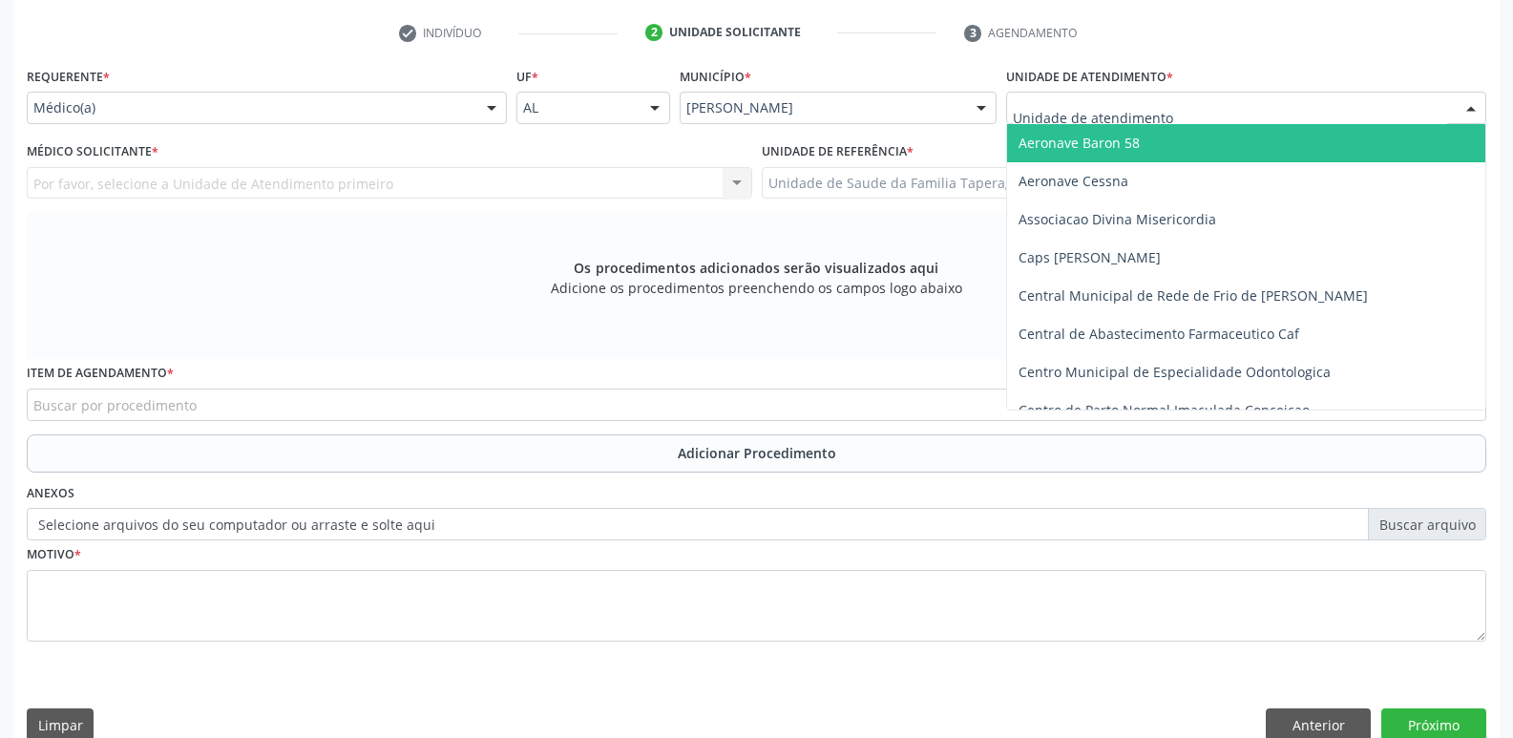
click at [1188, 117] on div at bounding box center [1246, 108] width 480 height 32
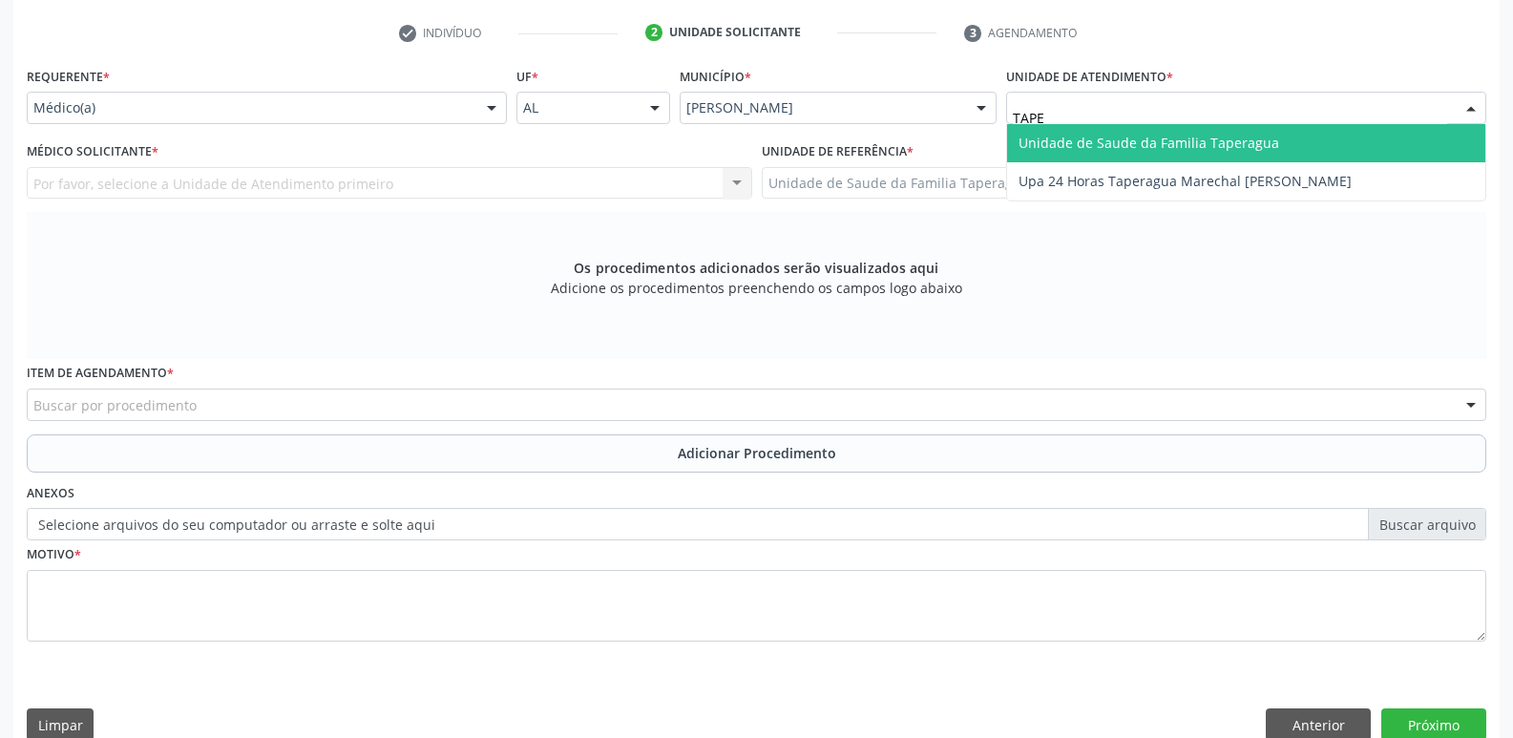
type input "TAPER"
click at [1188, 143] on span "Unidade de Saude da Familia Taperagua" at bounding box center [1148, 143] width 261 height 18
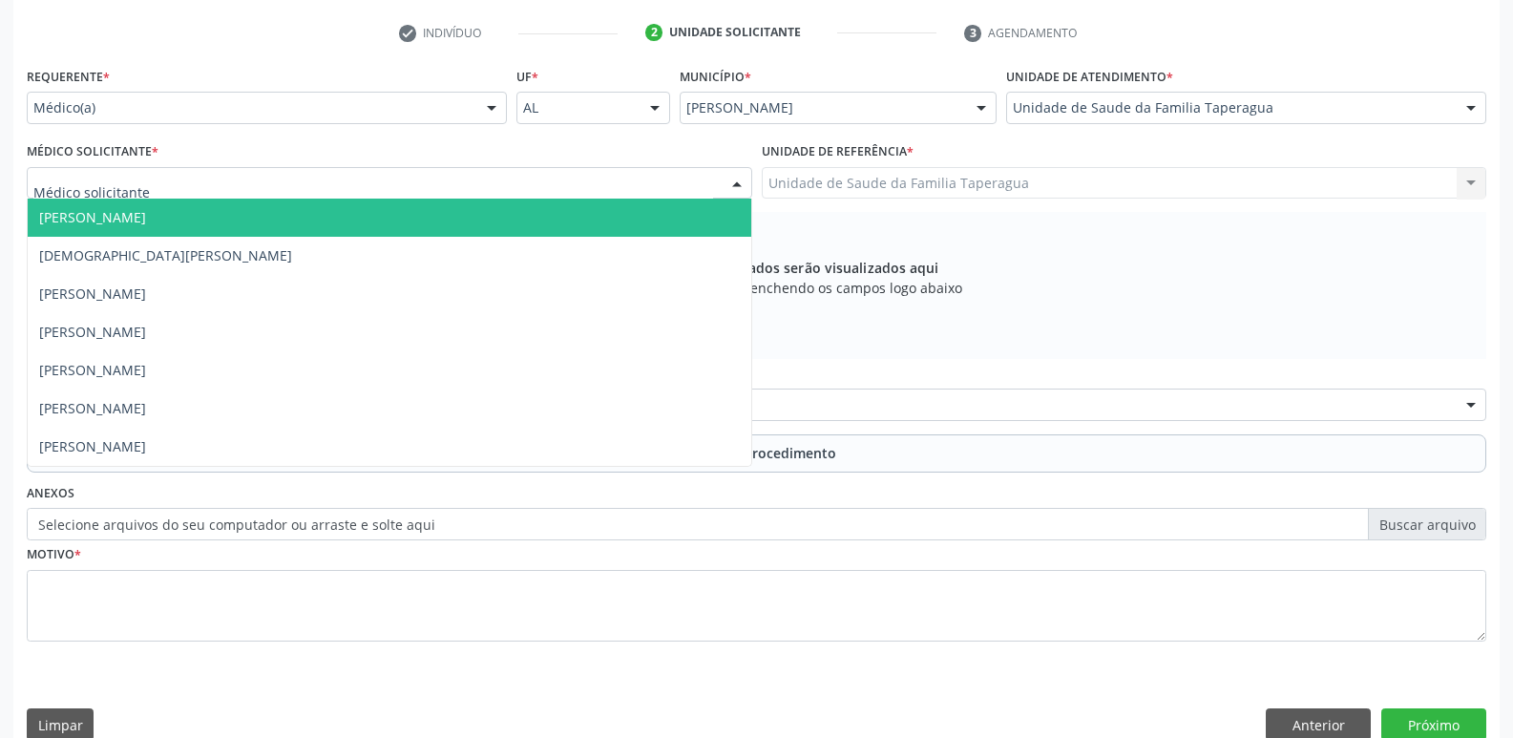
click at [429, 177] on div at bounding box center [389, 183] width 725 height 32
type input "MART"
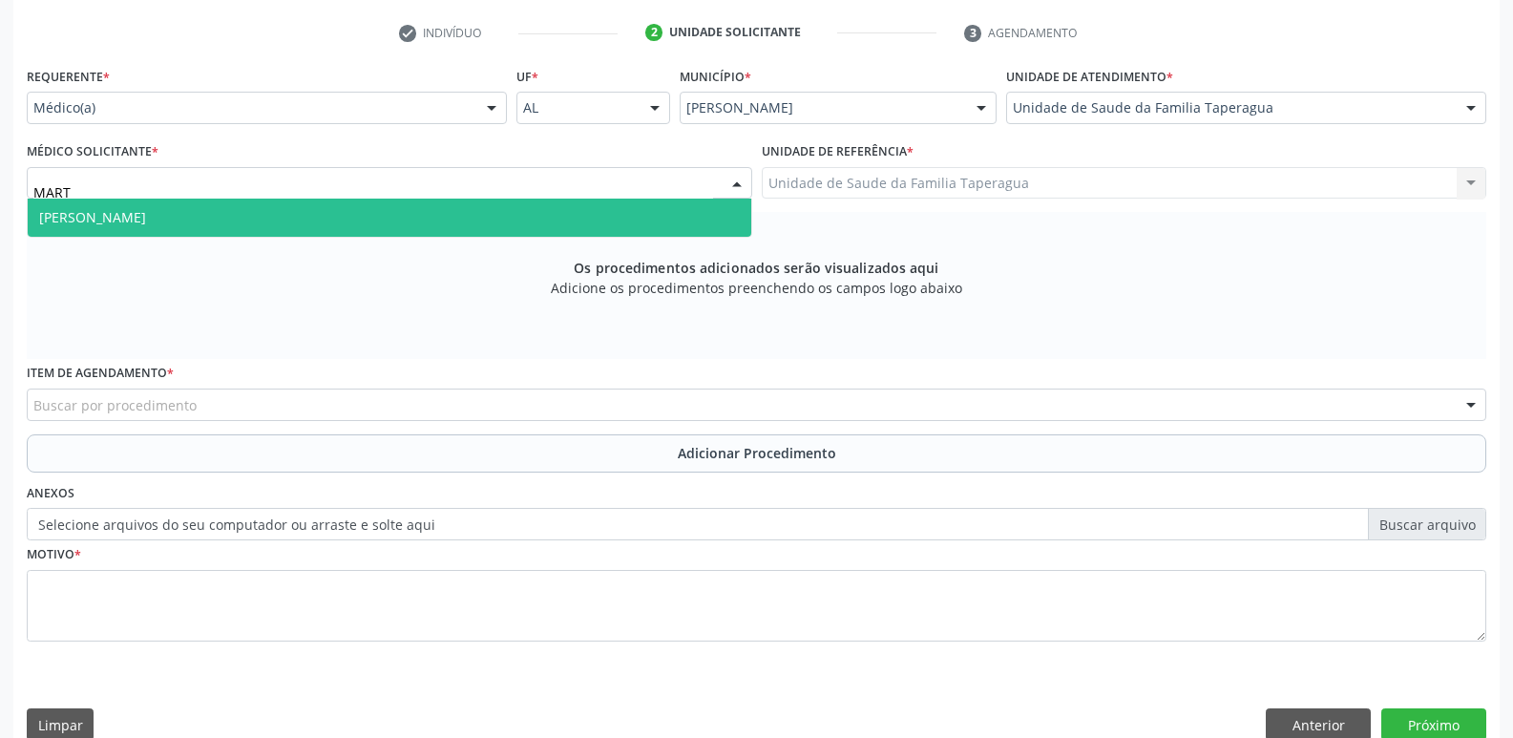
click at [435, 223] on span "[PERSON_NAME]" at bounding box center [389, 218] width 723 height 38
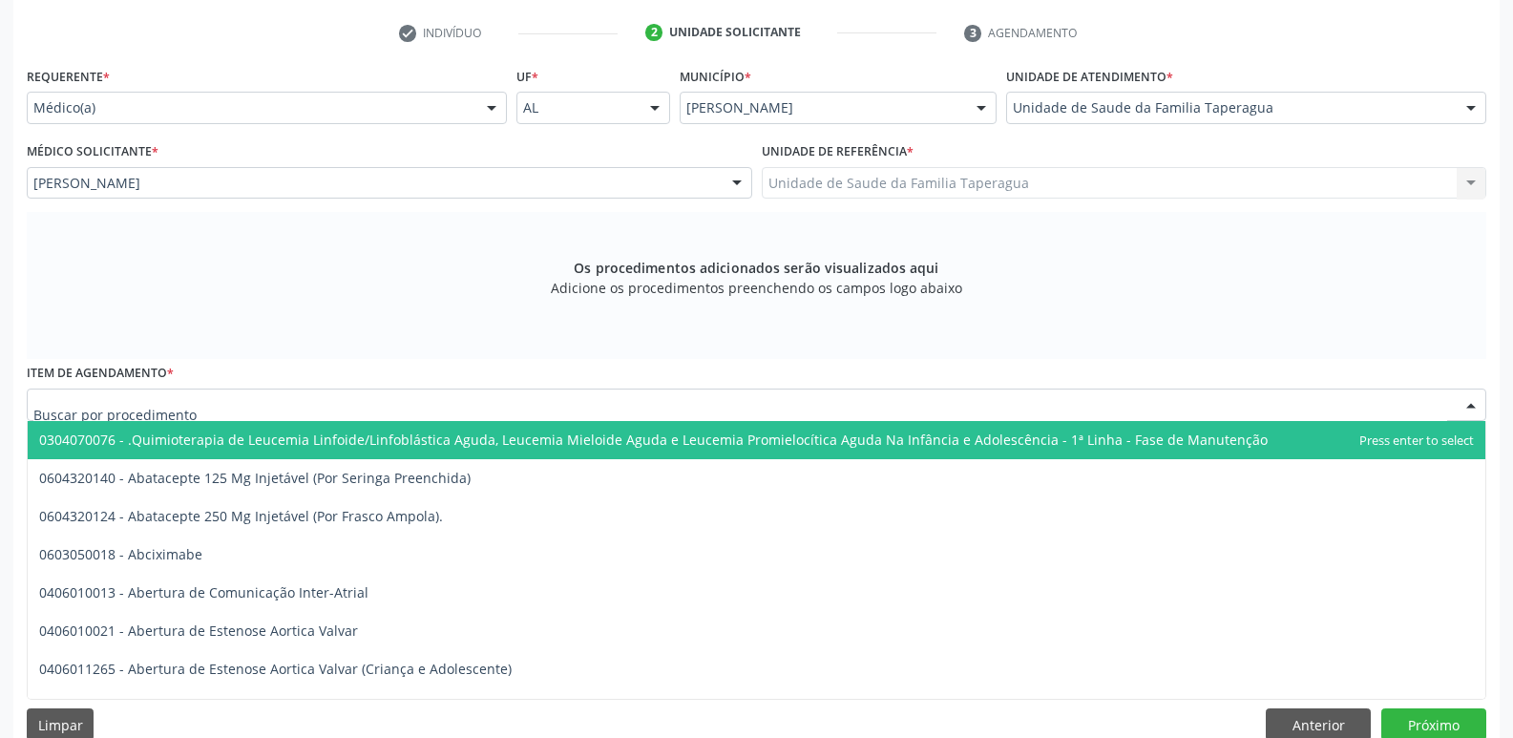
click at [420, 400] on div at bounding box center [756, 404] width 1459 height 32
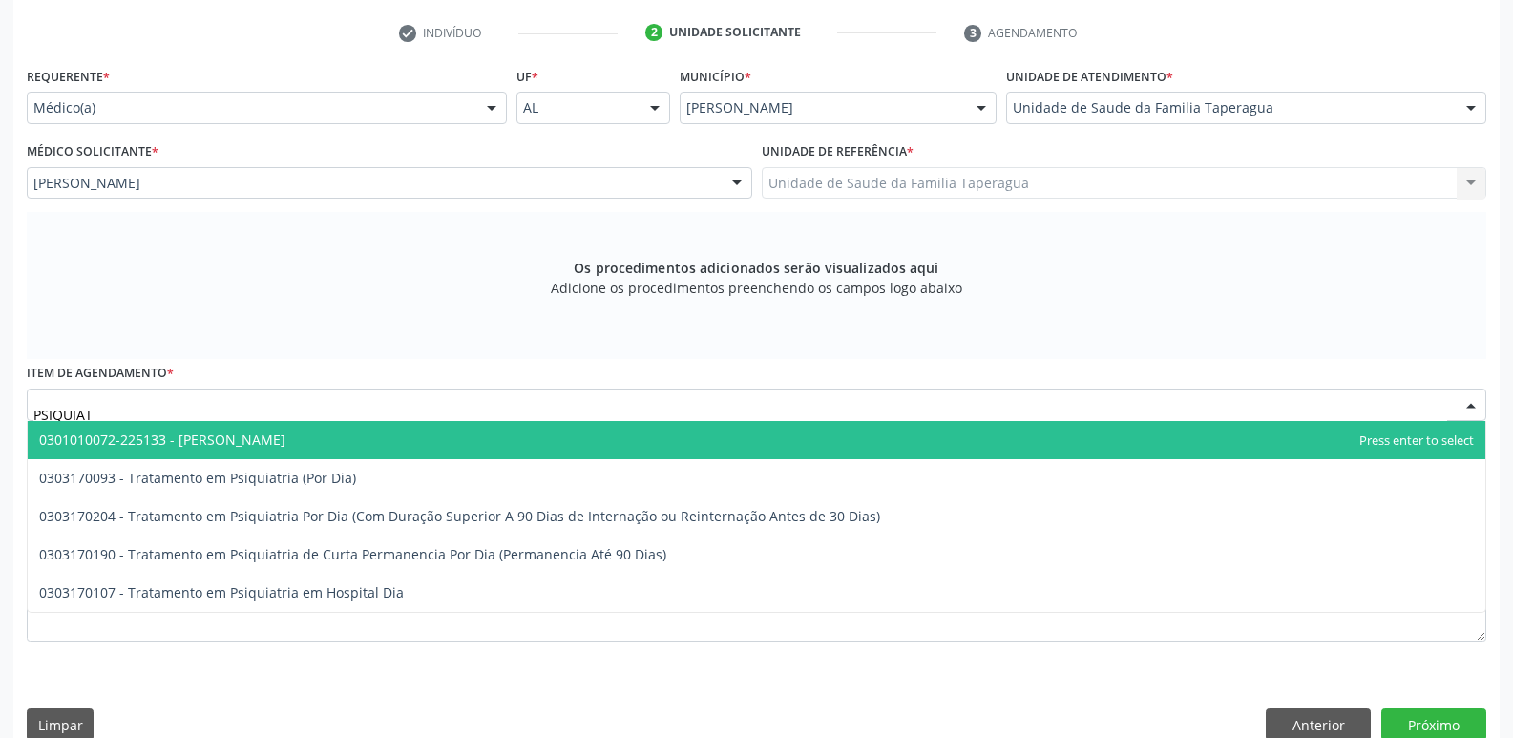
type input "PSIQUIATR"
click at [413, 436] on span "0301010072-225133 - [PERSON_NAME]" at bounding box center [756, 440] width 1457 height 38
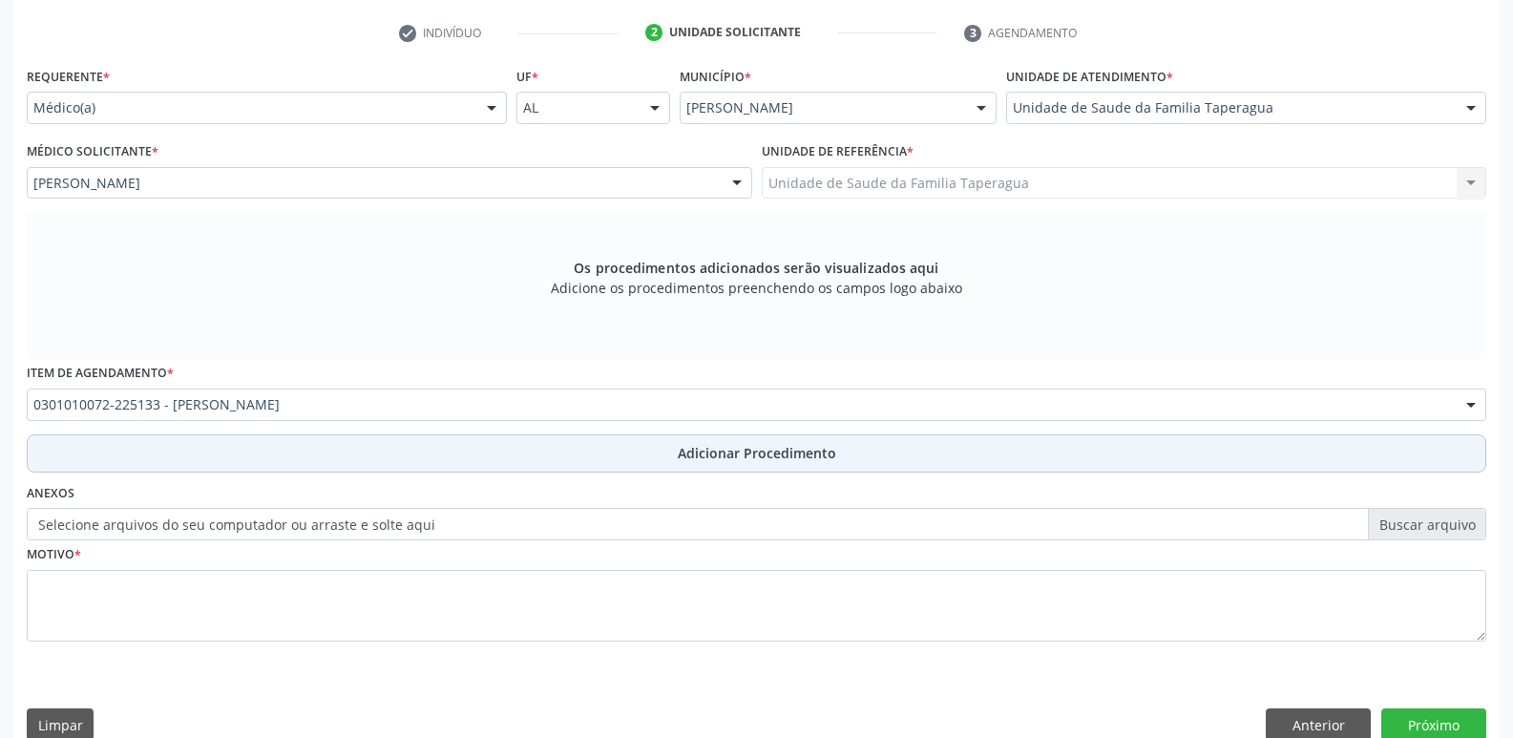
click at [510, 434] on button "Adicionar Procedimento" at bounding box center [756, 453] width 1459 height 38
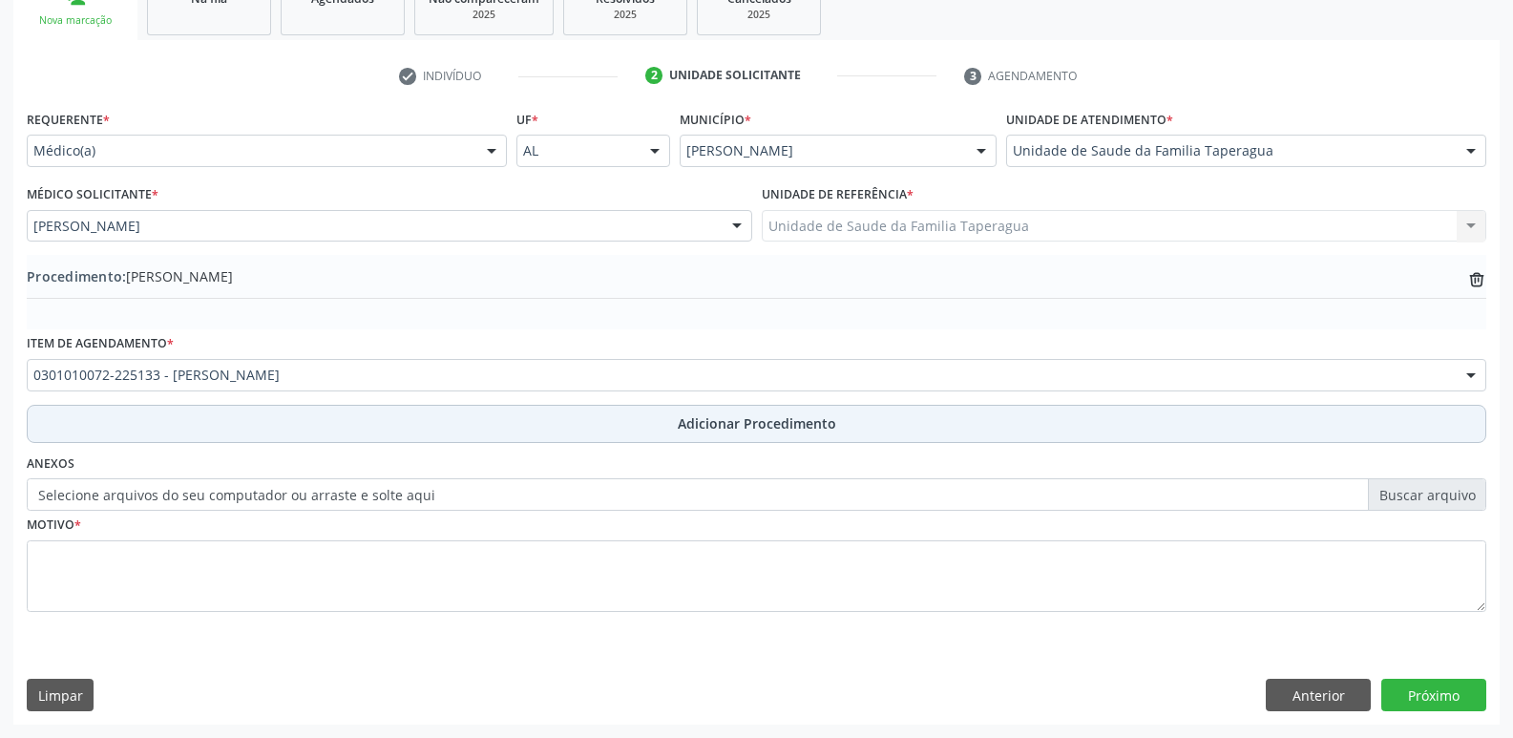
scroll to position [336, 0]
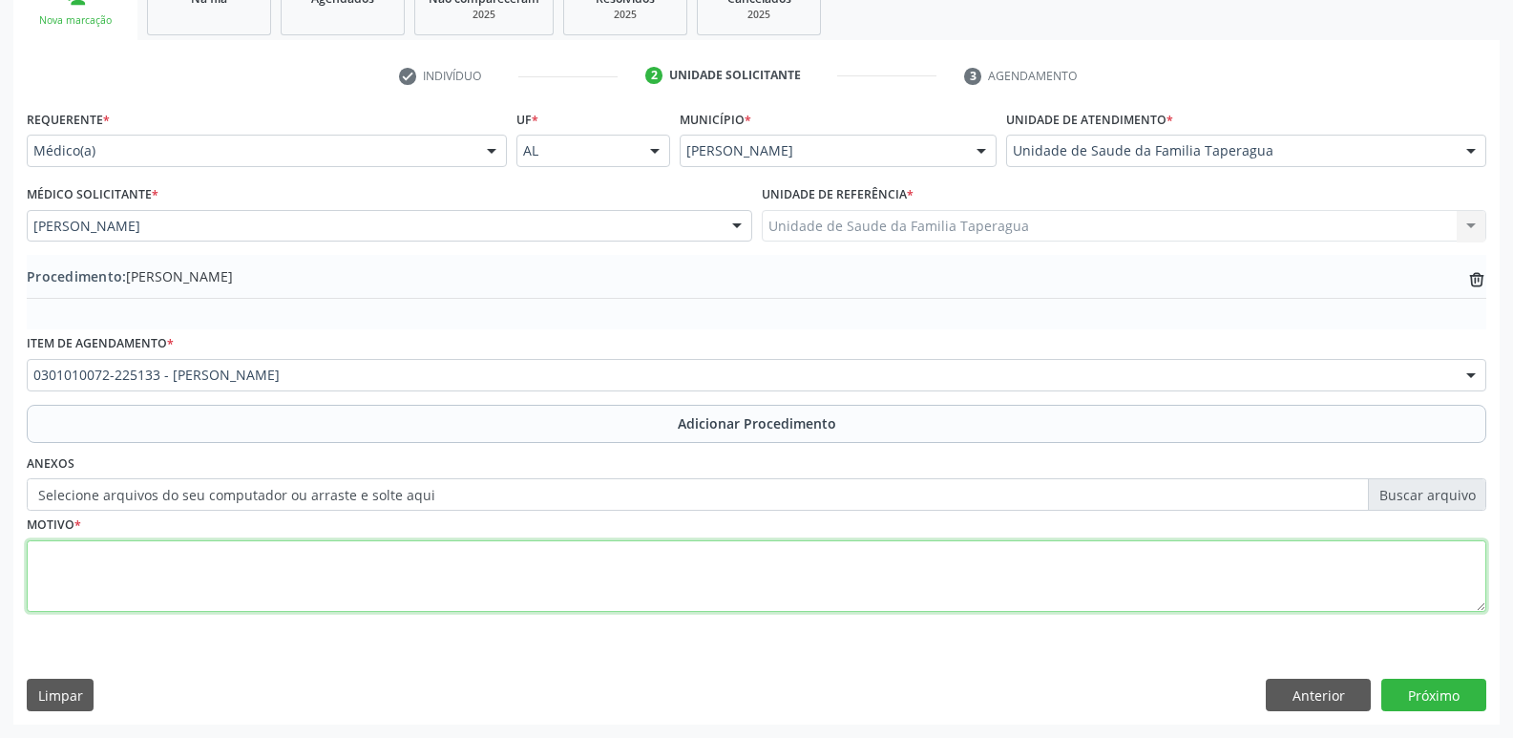
click at [476, 545] on textarea at bounding box center [756, 576] width 1459 height 73
type textarea "PSIQUIATRIA INFANTIL"
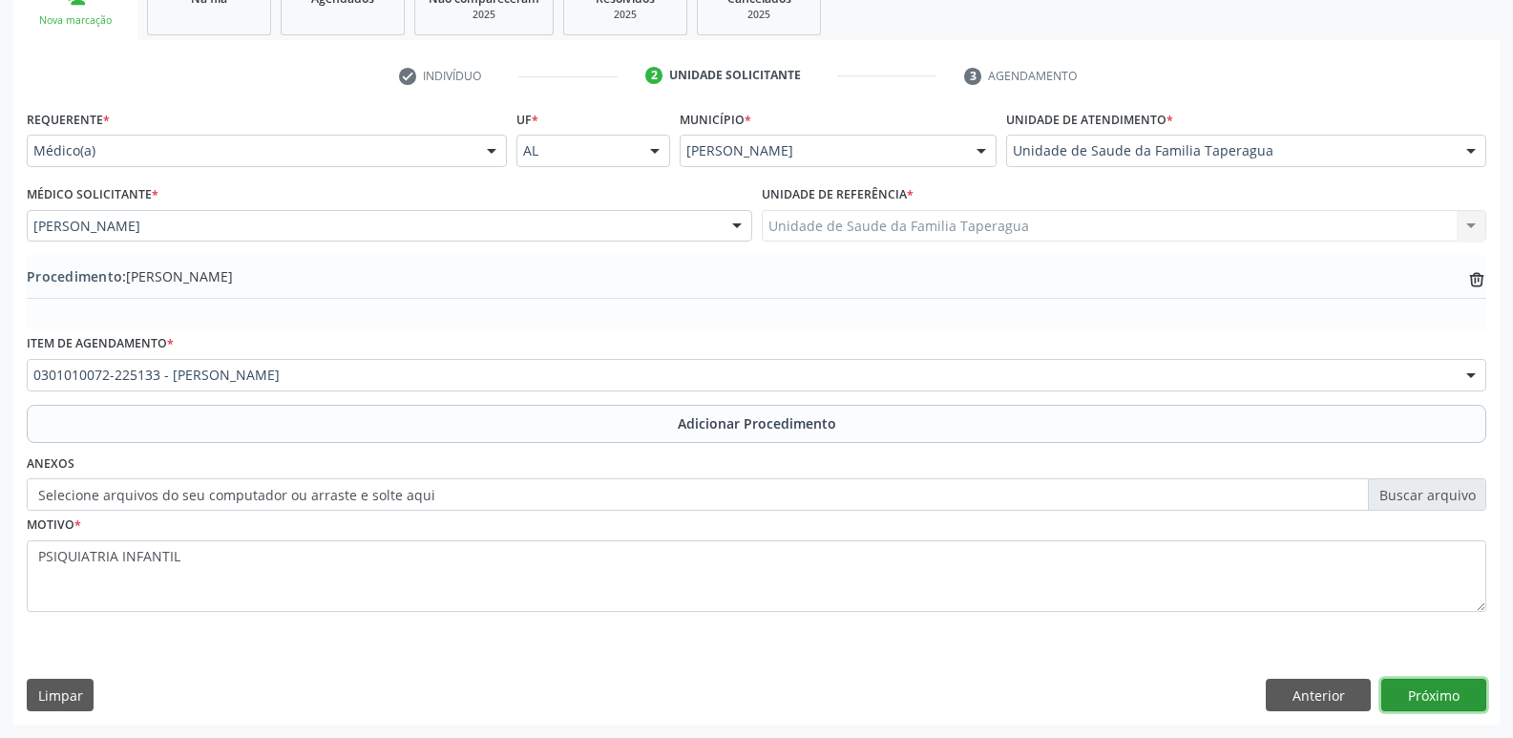
click at [1426, 695] on button "Próximo" at bounding box center [1433, 695] width 105 height 32
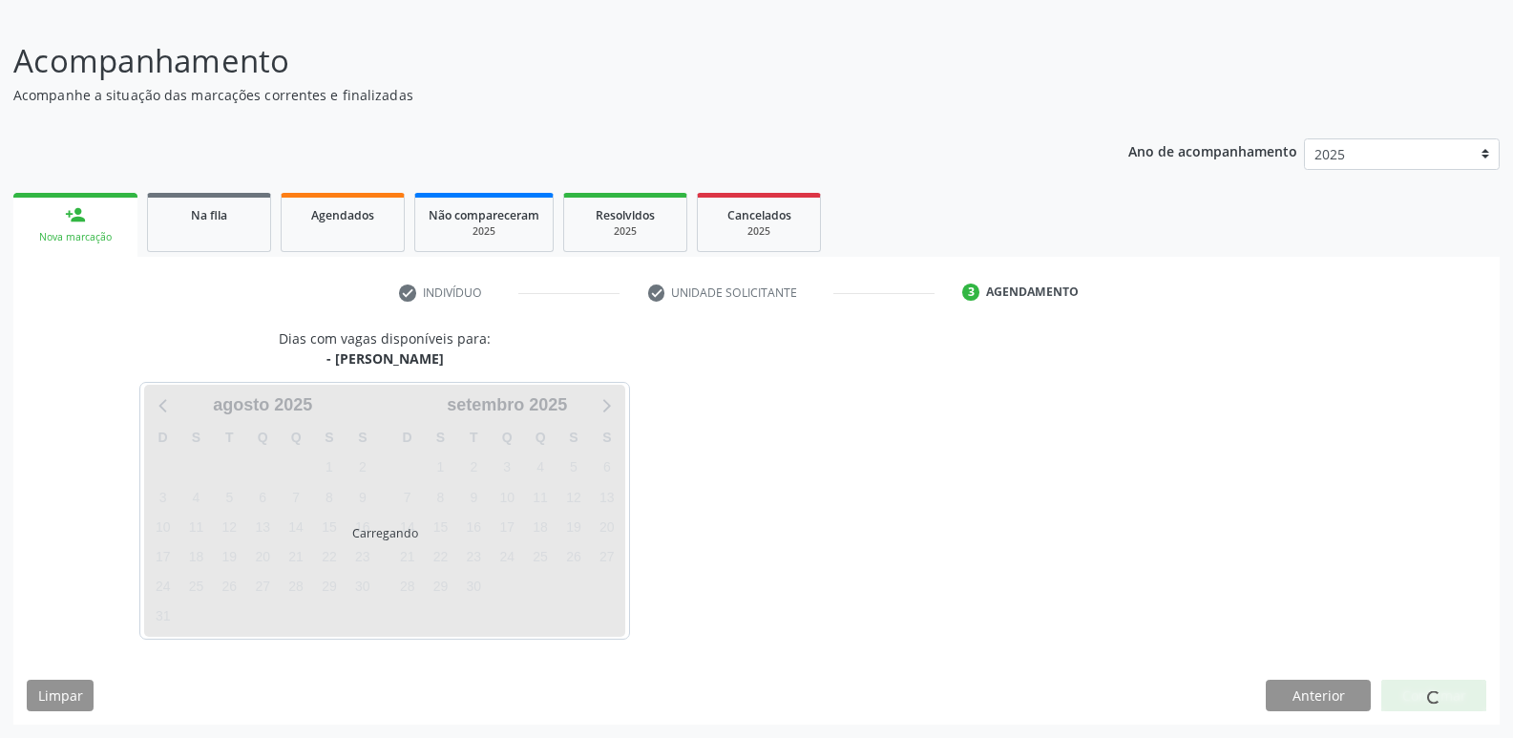
scroll to position [176, 0]
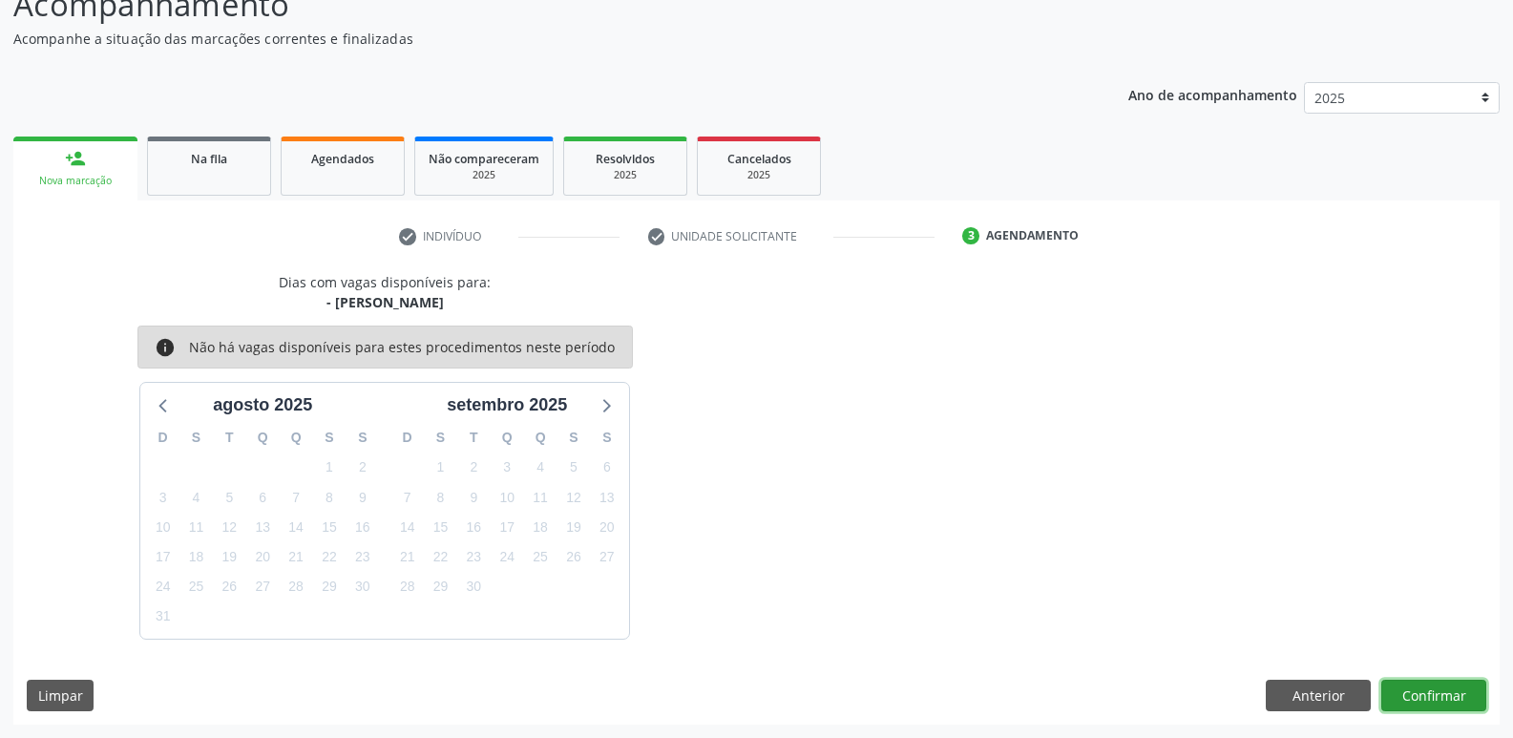
click at [1415, 689] on button "Confirmar" at bounding box center [1433, 696] width 105 height 32
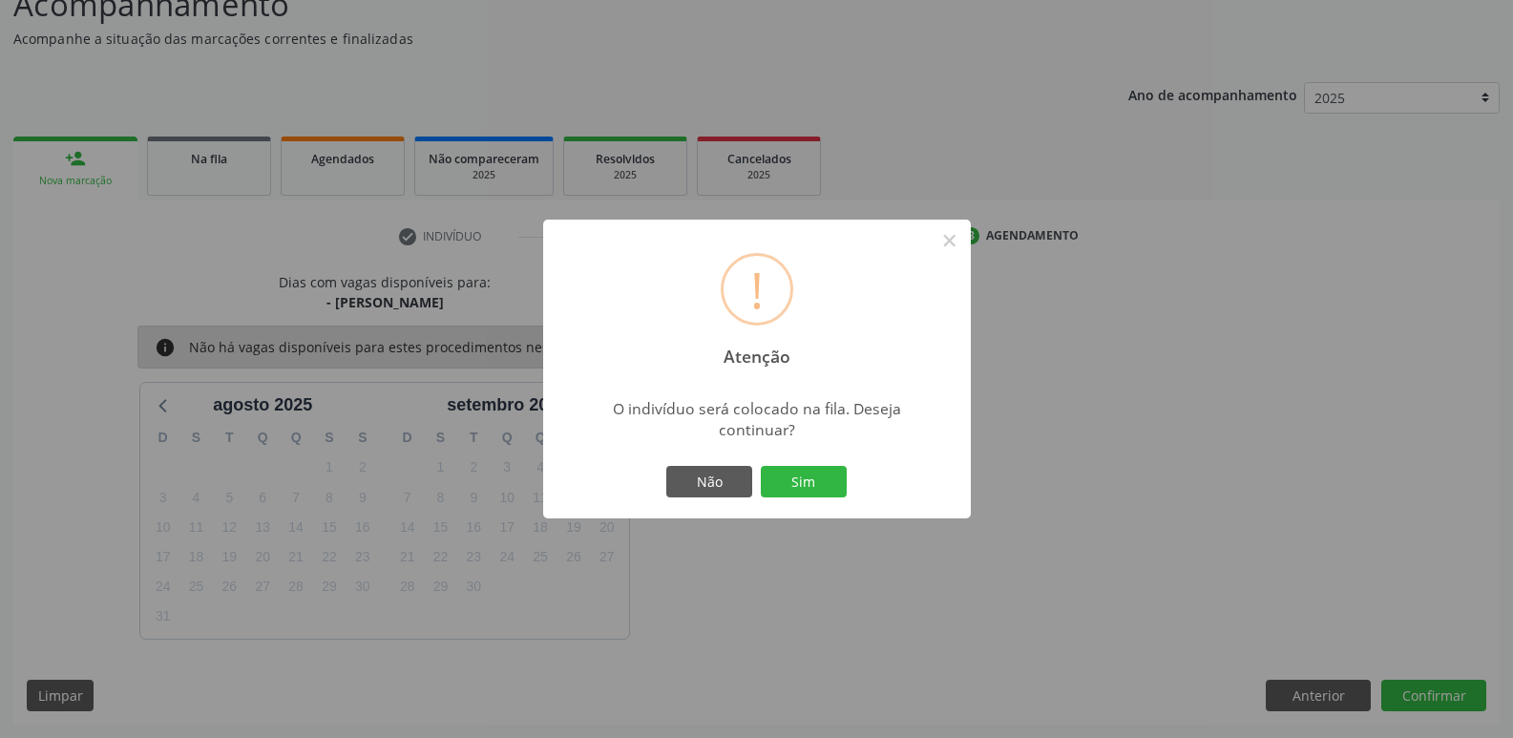
click at [761, 466] on button "Sim" at bounding box center [804, 482] width 86 height 32
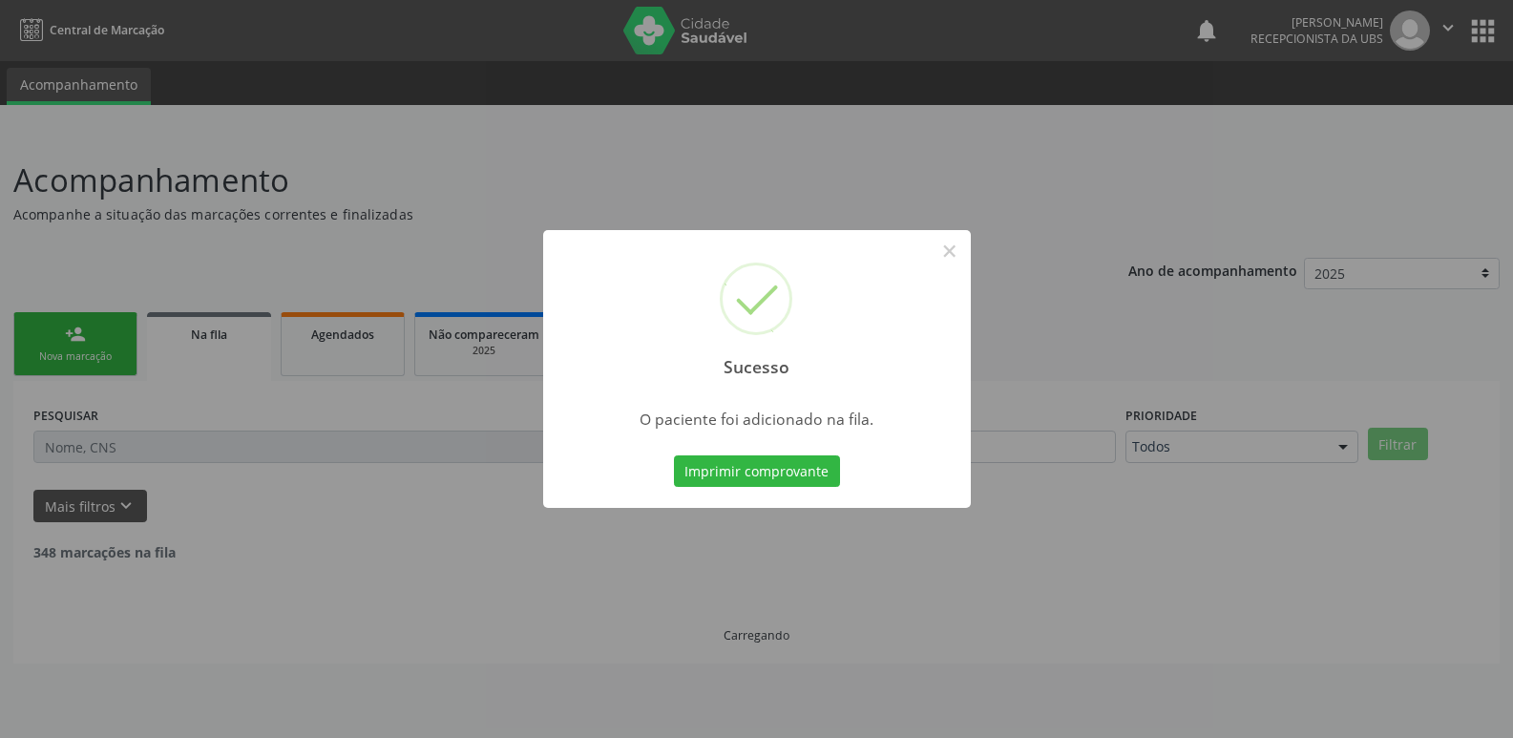
scroll to position [0, 0]
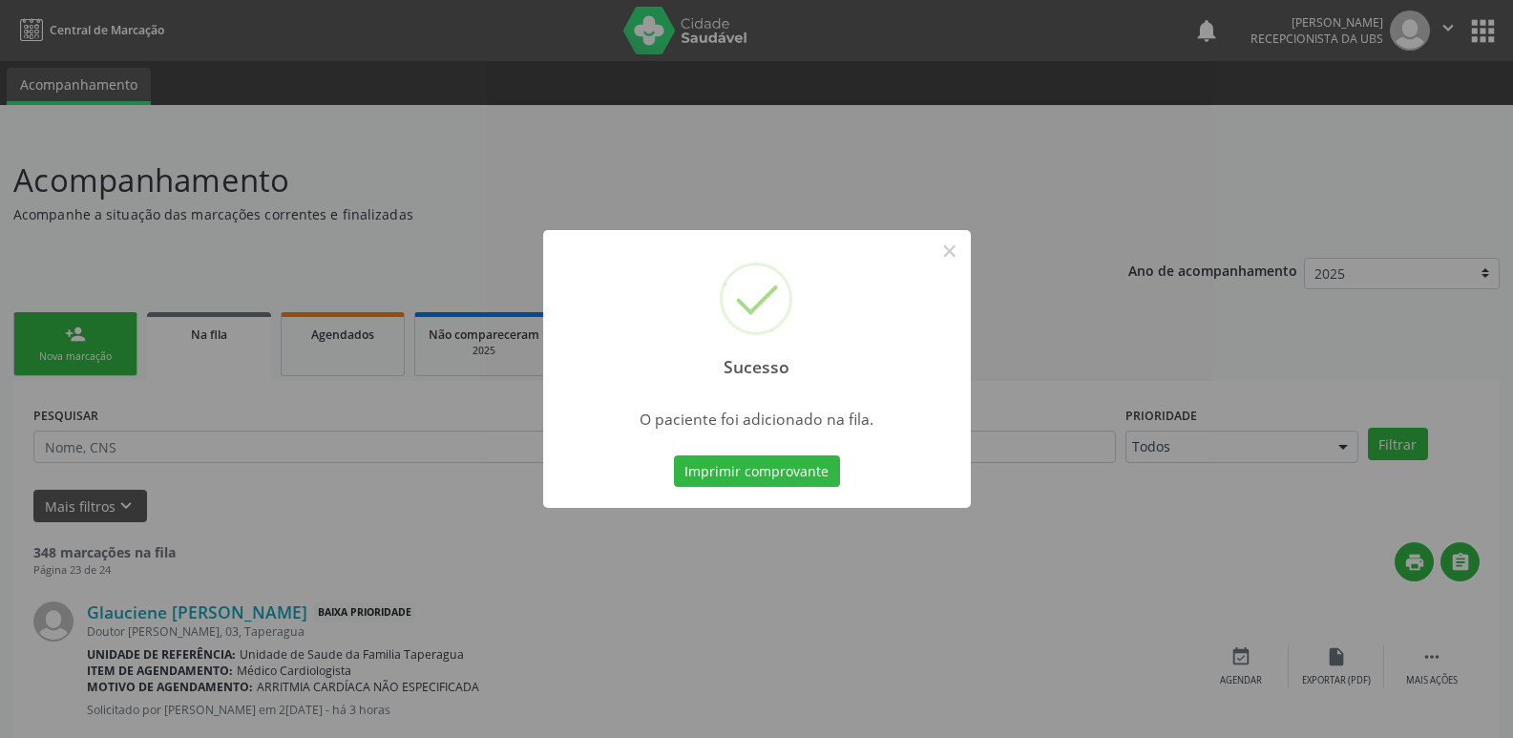
click at [1205, 341] on div "Sucesso × O paciente foi adicionado na fila. Imprimir comprovante Cancel" at bounding box center [756, 369] width 1513 height 738
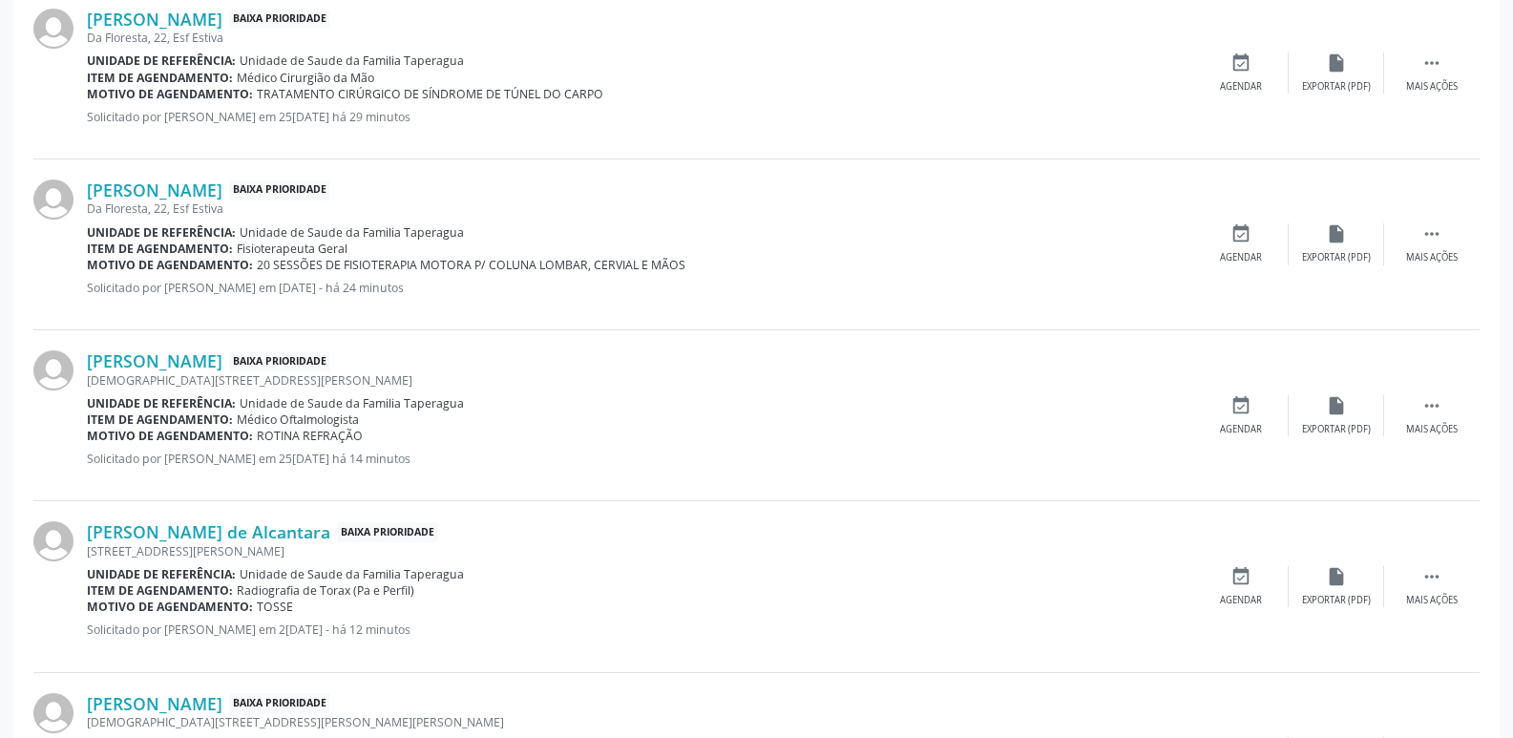
scroll to position [2497, 0]
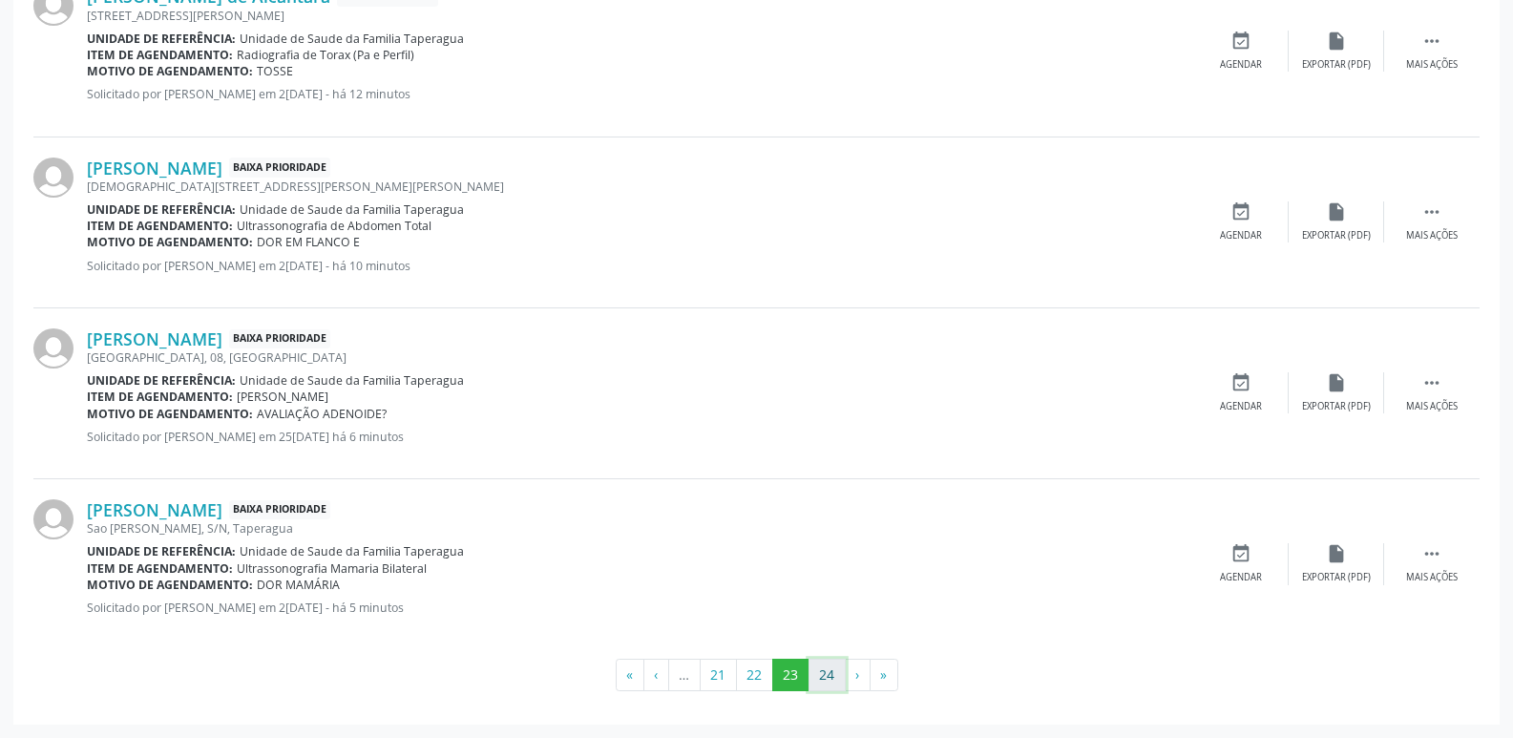
click at [826, 677] on button "24" at bounding box center [826, 675] width 37 height 32
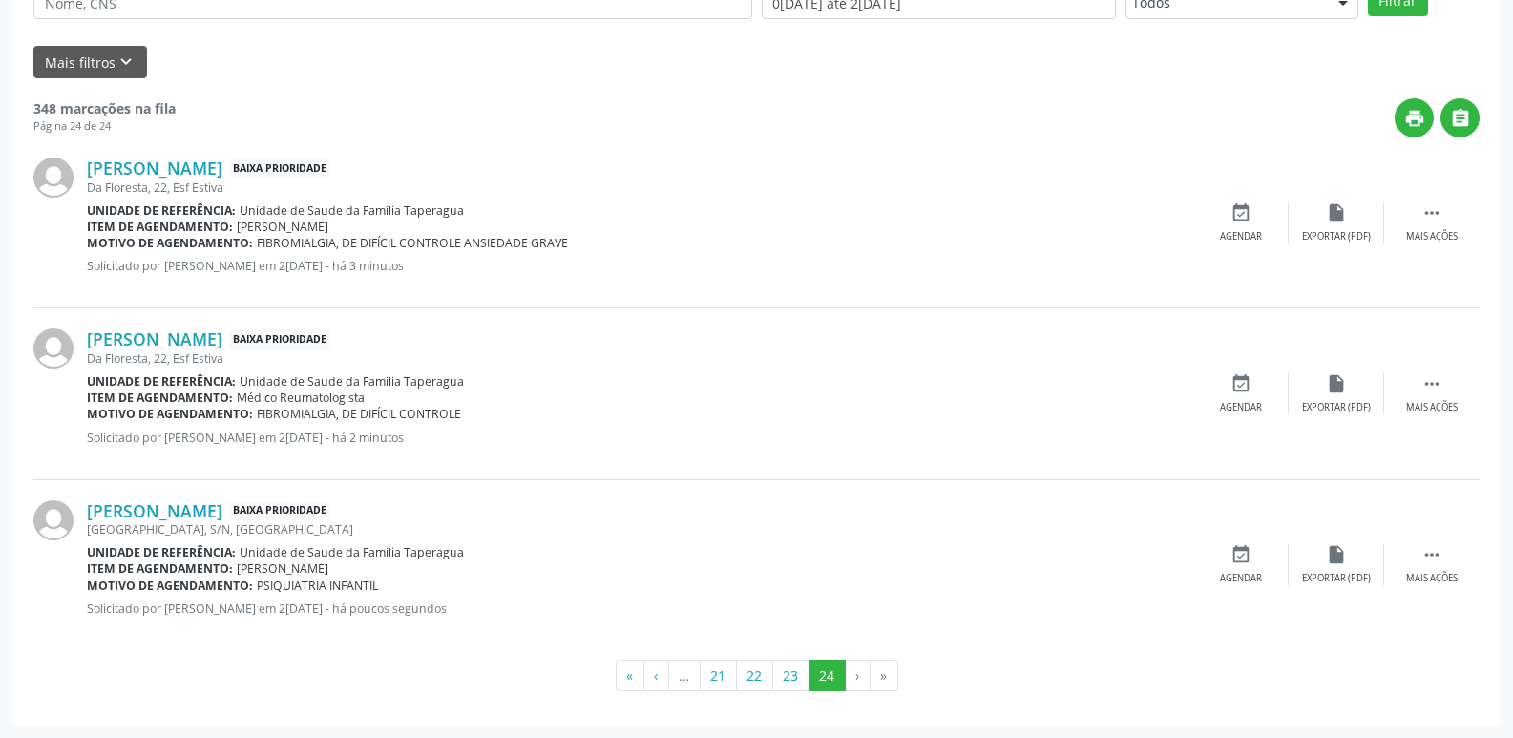
scroll to position [0, 0]
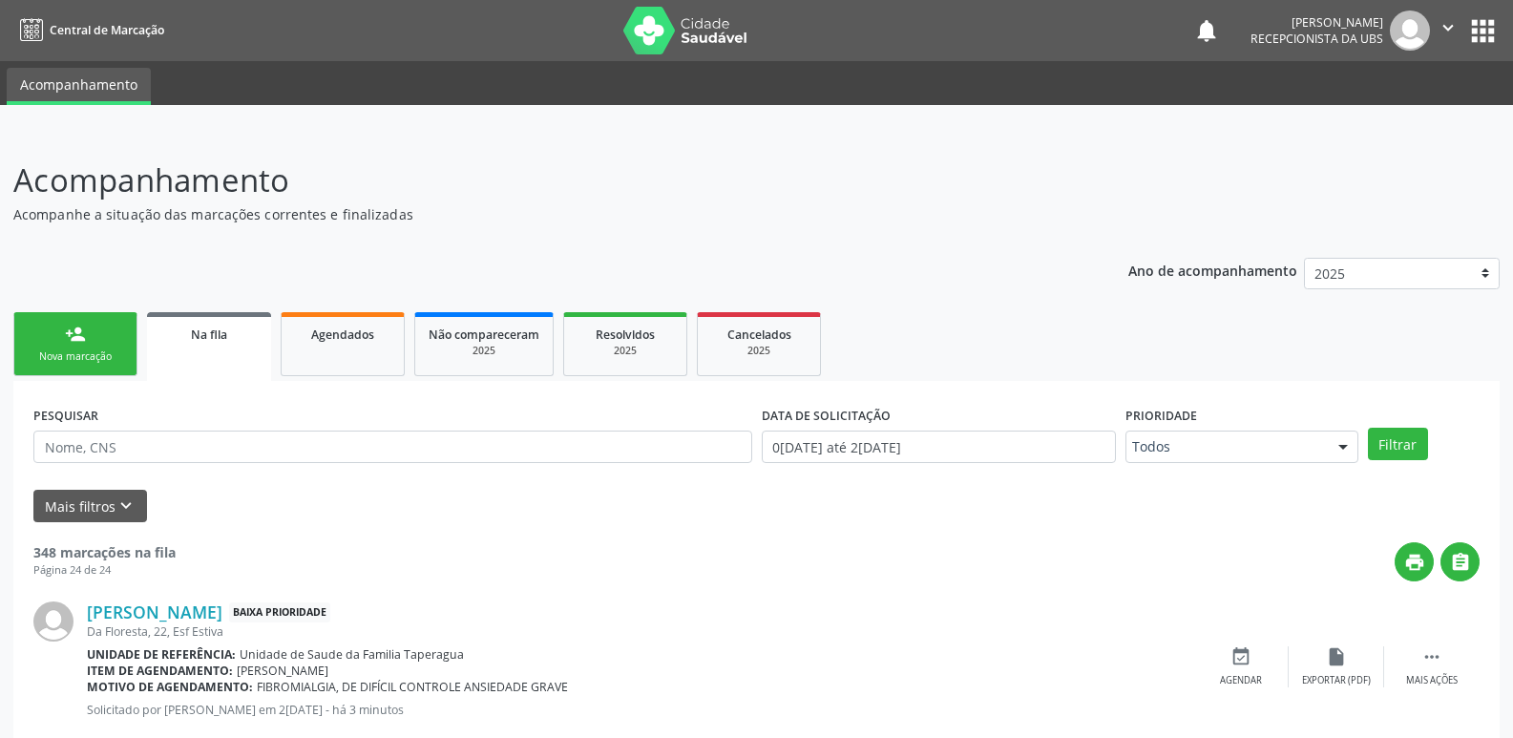
click at [102, 327] on link "person_add Nova marcação" at bounding box center [75, 344] width 124 height 64
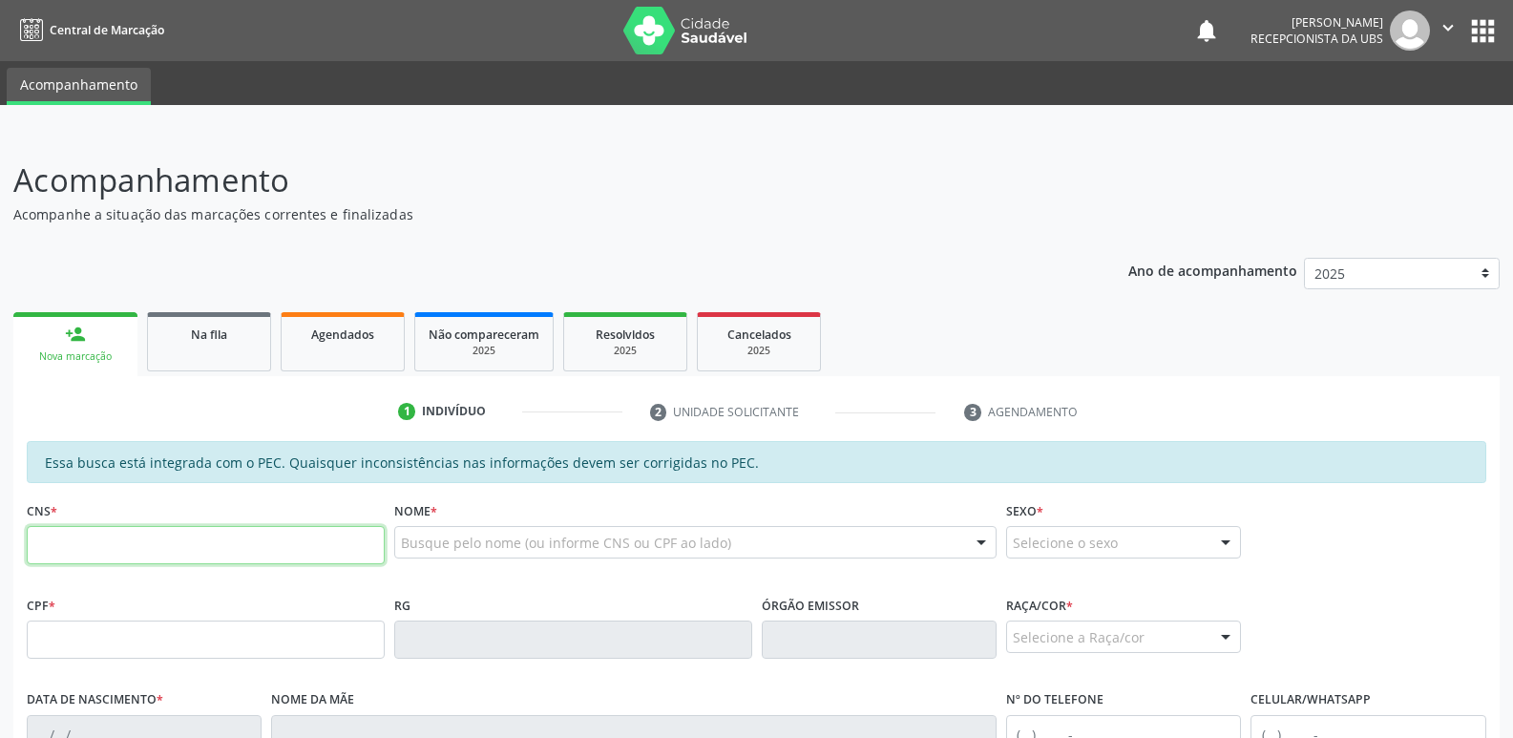
click at [203, 551] on input "text" at bounding box center [206, 545] width 358 height 38
paste input "700 1069 2044 4716"
type input "700 1069 2044 4716"
type input "190.464.214-49"
type input "2[DATE]"
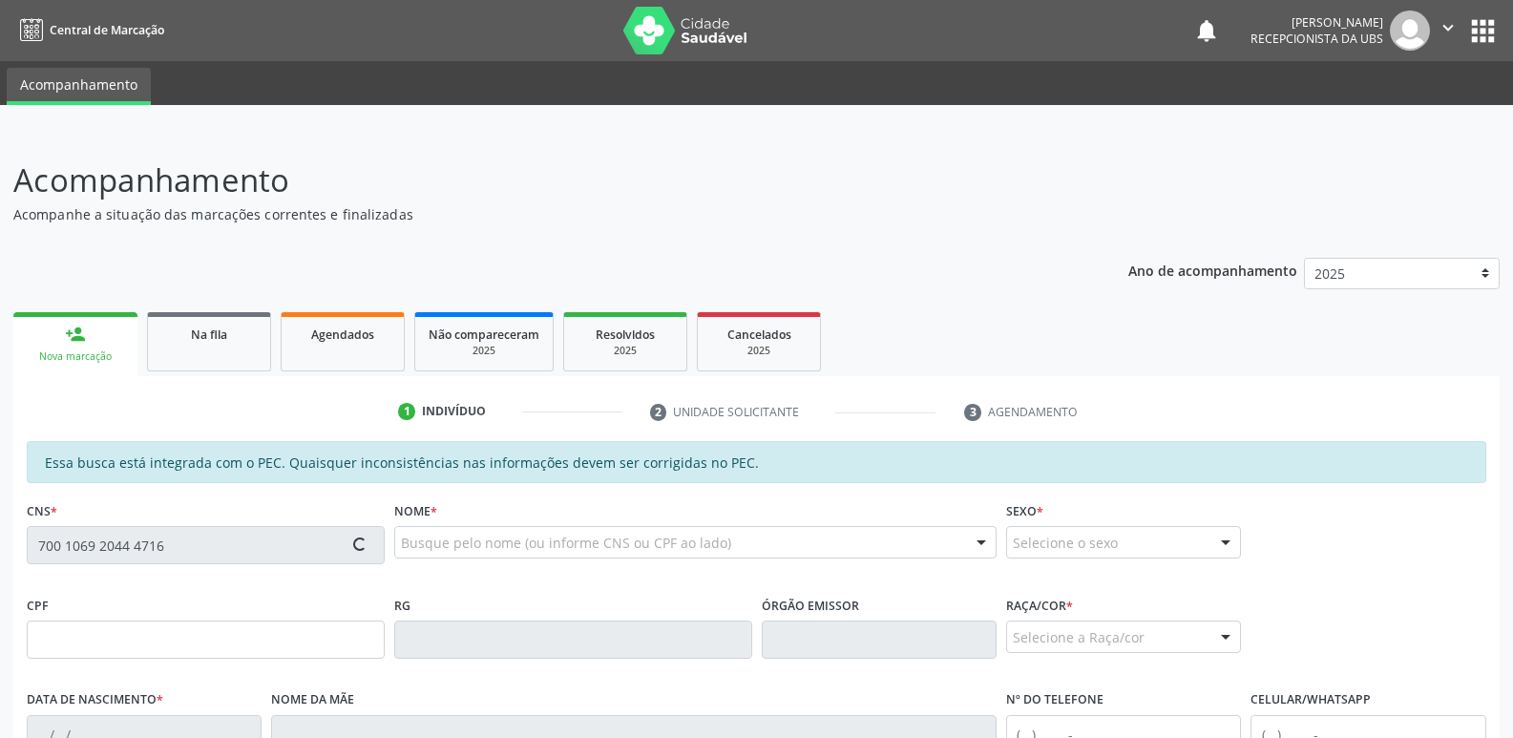
type input "[PERSON_NAME]"
type input "[PHONE_NUMBER]"
type input "214"
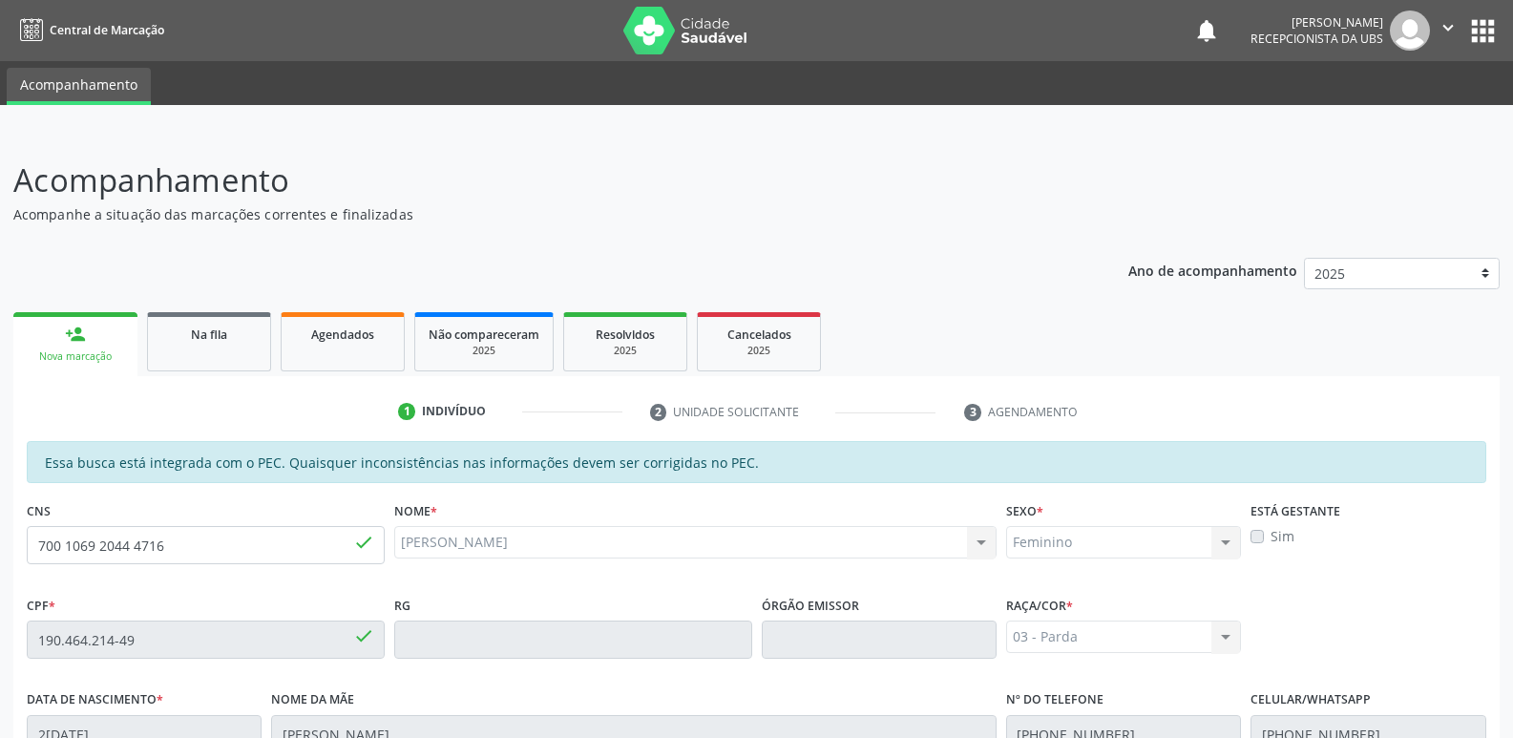
scroll to position [379, 0]
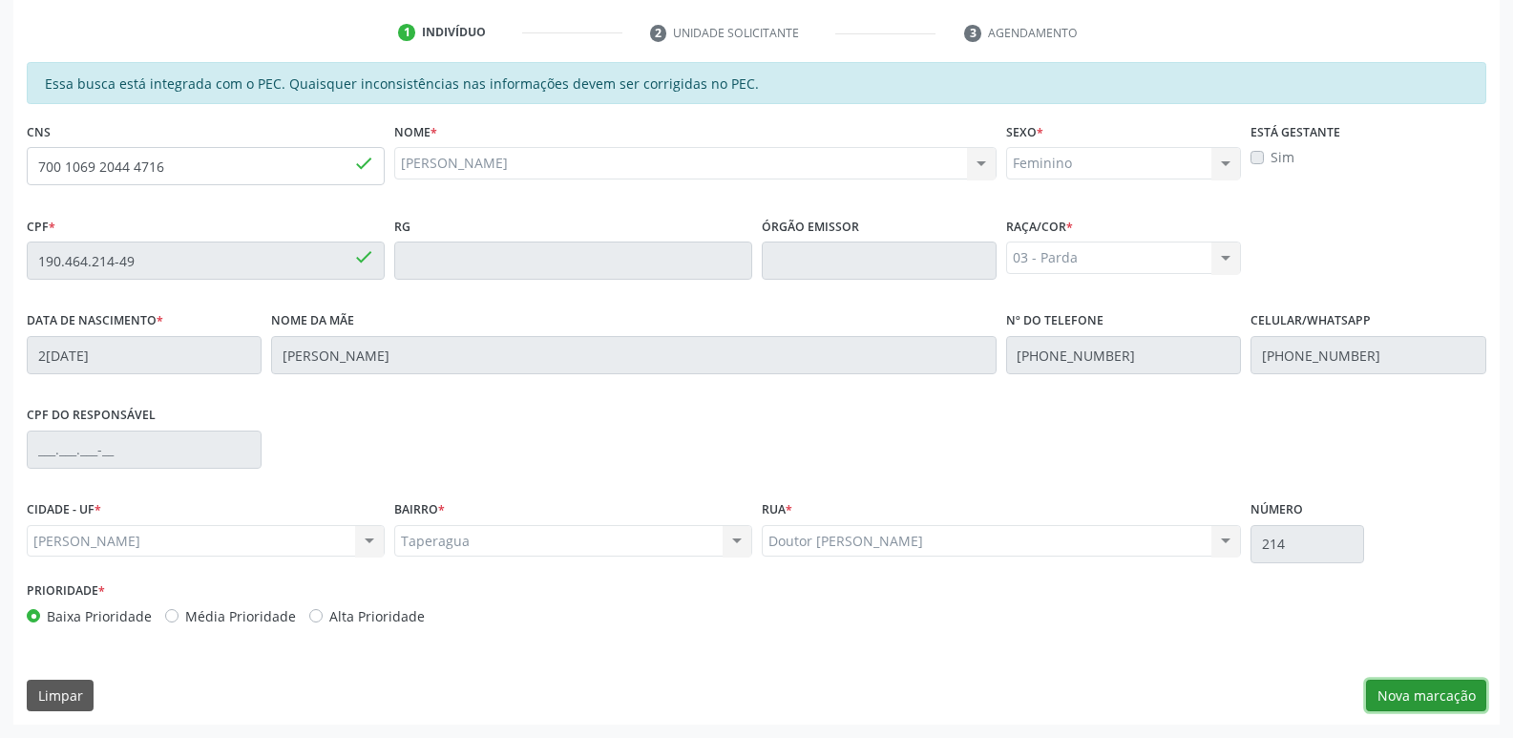
click at [1446, 686] on button "Nova marcação" at bounding box center [1426, 696] width 120 height 32
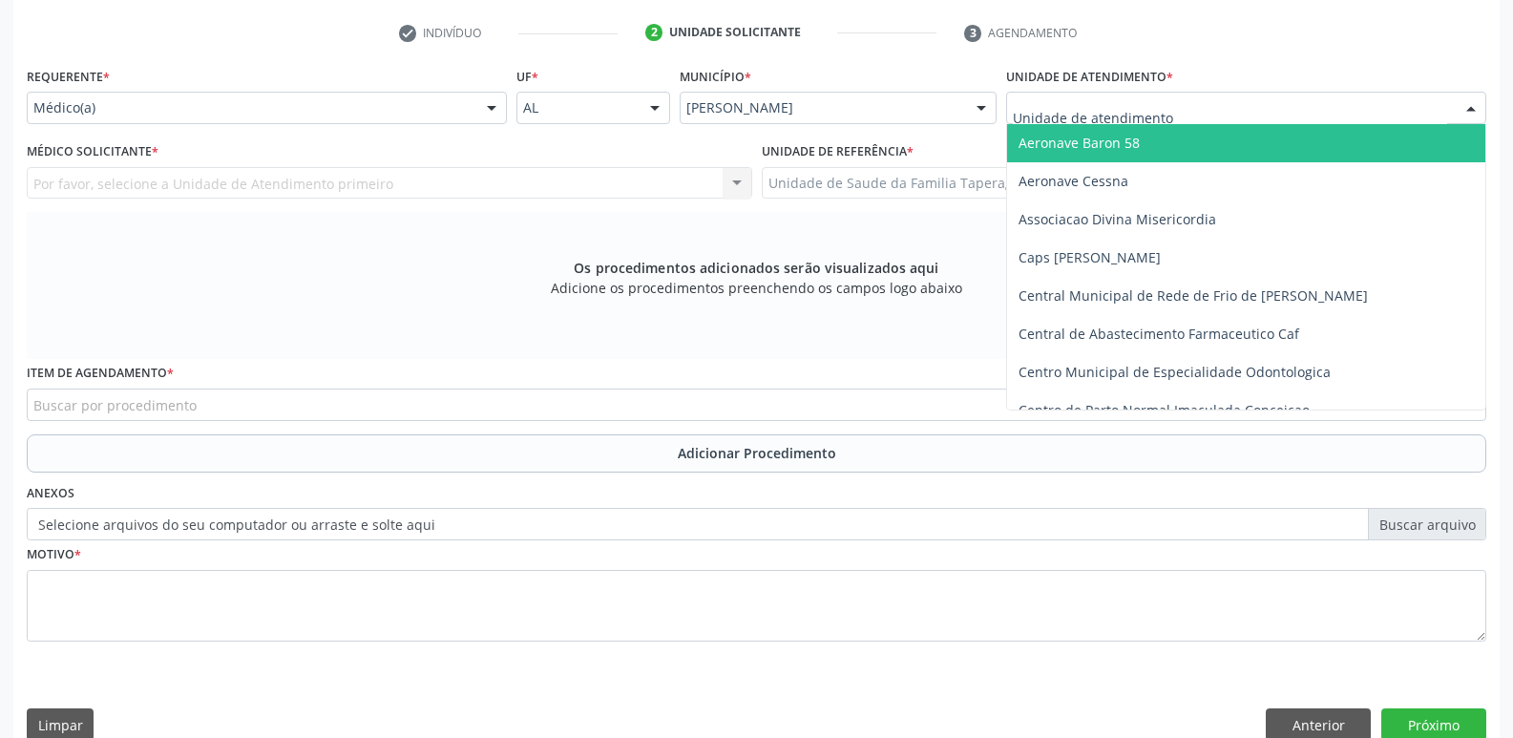
click at [1210, 119] on div at bounding box center [1246, 108] width 480 height 32
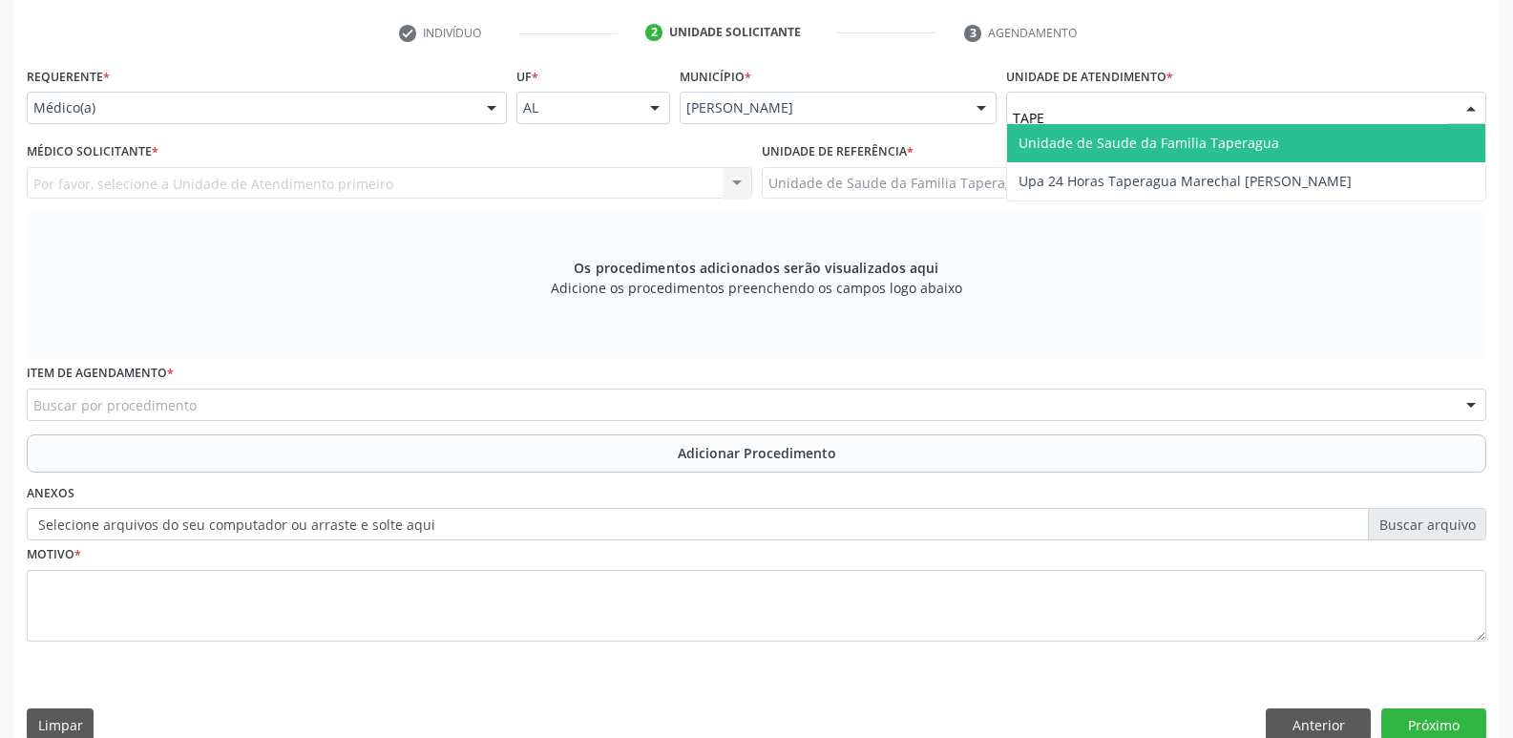
type input "TAPER"
click at [1213, 136] on span "Unidade de Saude da Familia Taperagua" at bounding box center [1148, 143] width 261 height 18
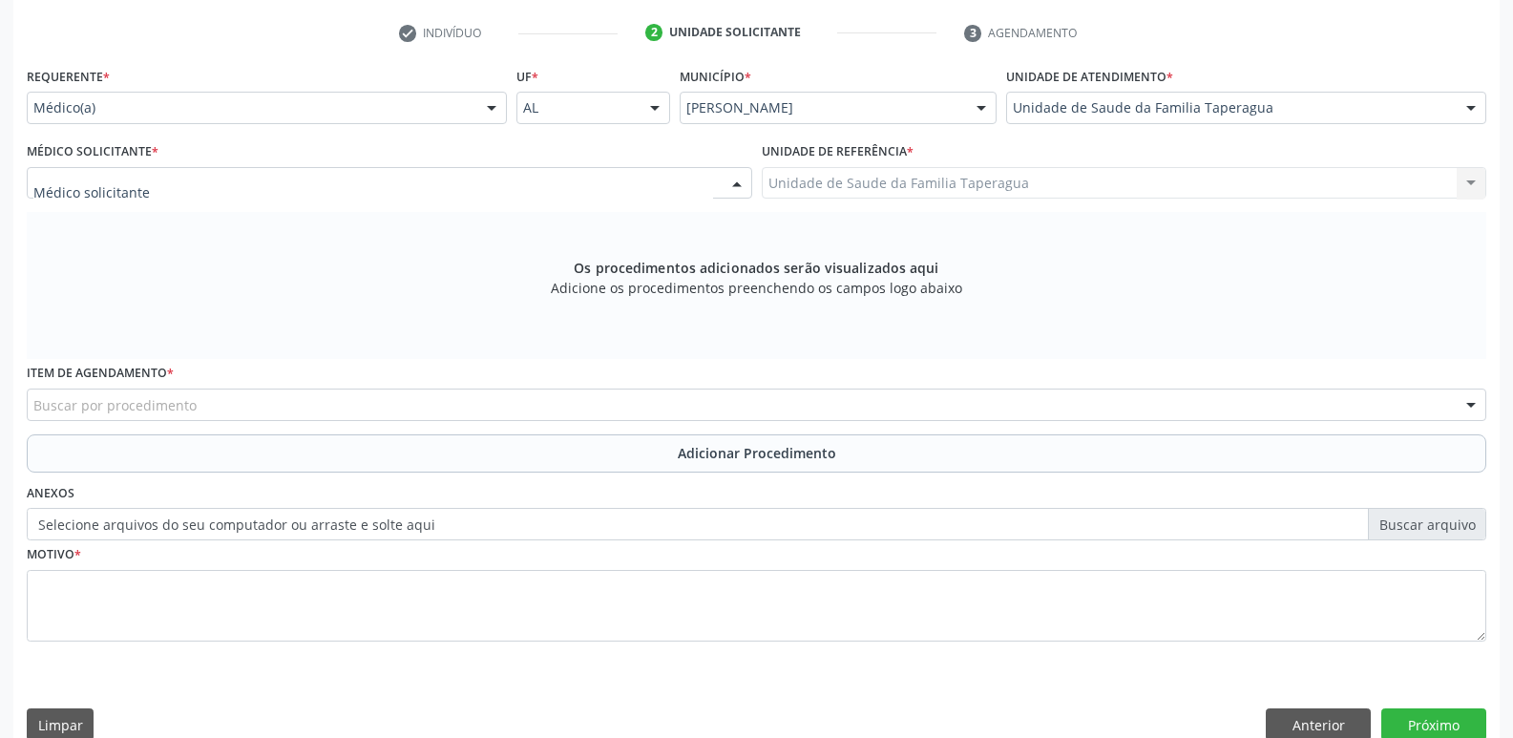
click at [506, 178] on div at bounding box center [389, 183] width 725 height 32
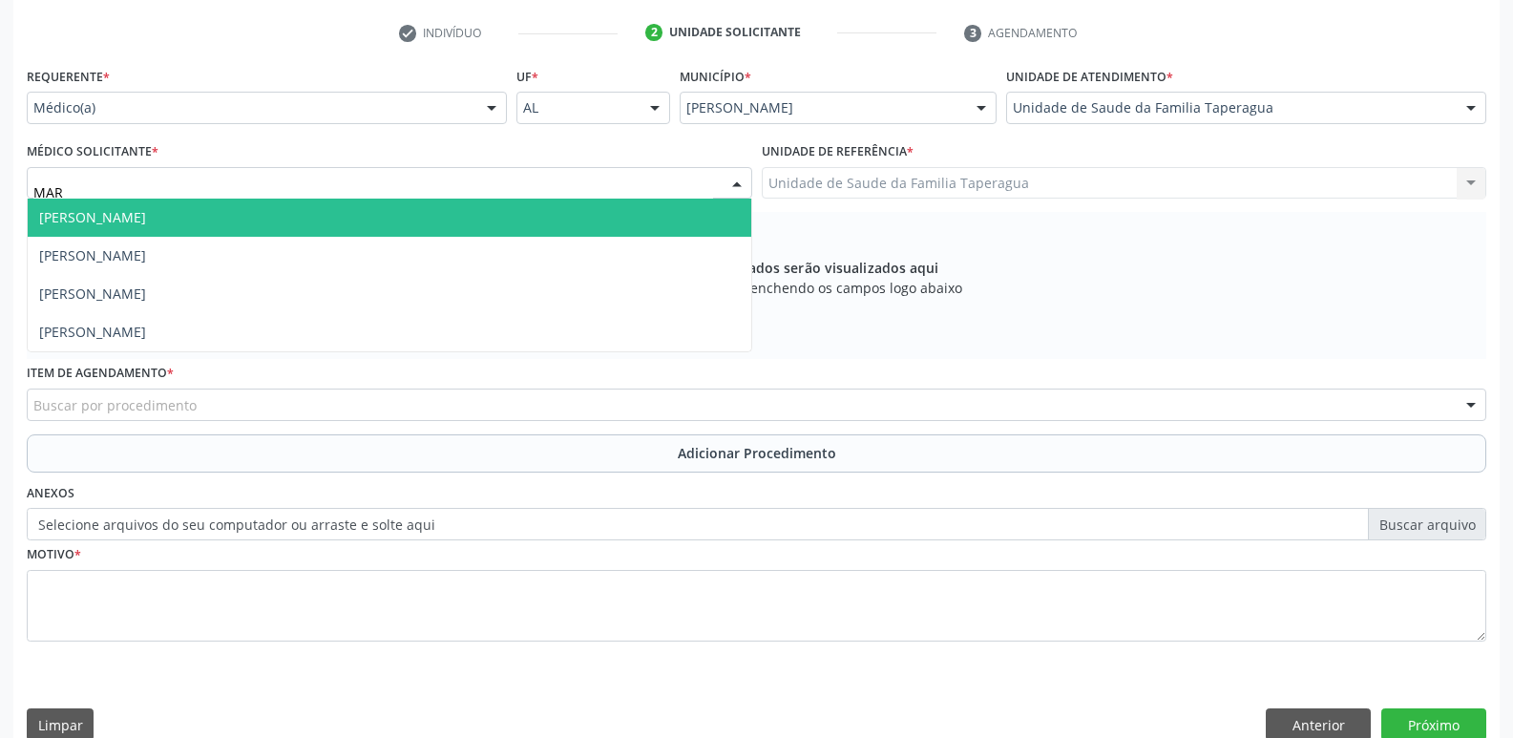
type input "MART"
click at [503, 210] on span "[PERSON_NAME]" at bounding box center [389, 218] width 723 height 38
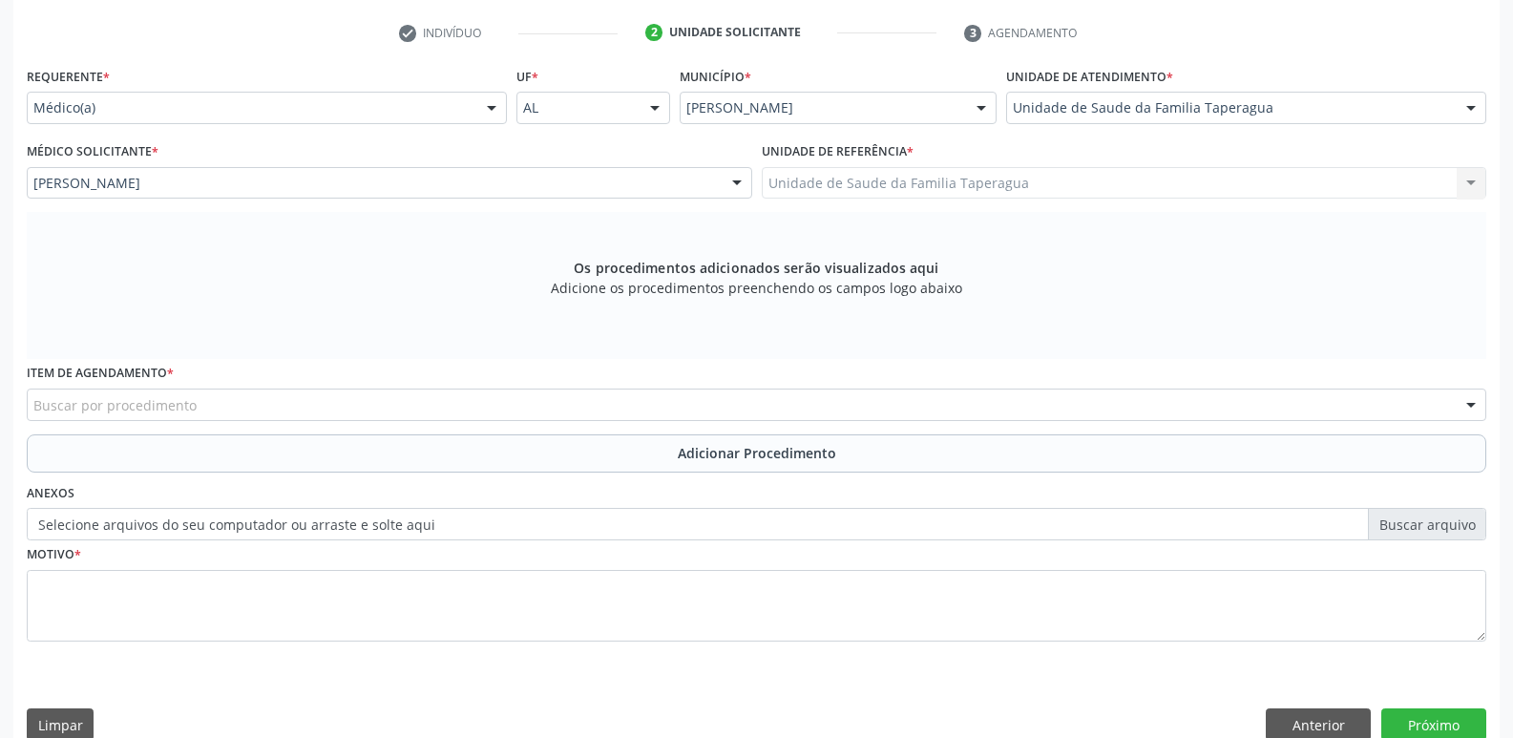
click at [454, 383] on div "Item de agendamento * Buscar por procedimento 0304070076 - .Quimioterapia de Le…" at bounding box center [756, 389] width 1459 height 61
click at [454, 404] on div "Buscar por procedimento" at bounding box center [756, 404] width 1459 height 32
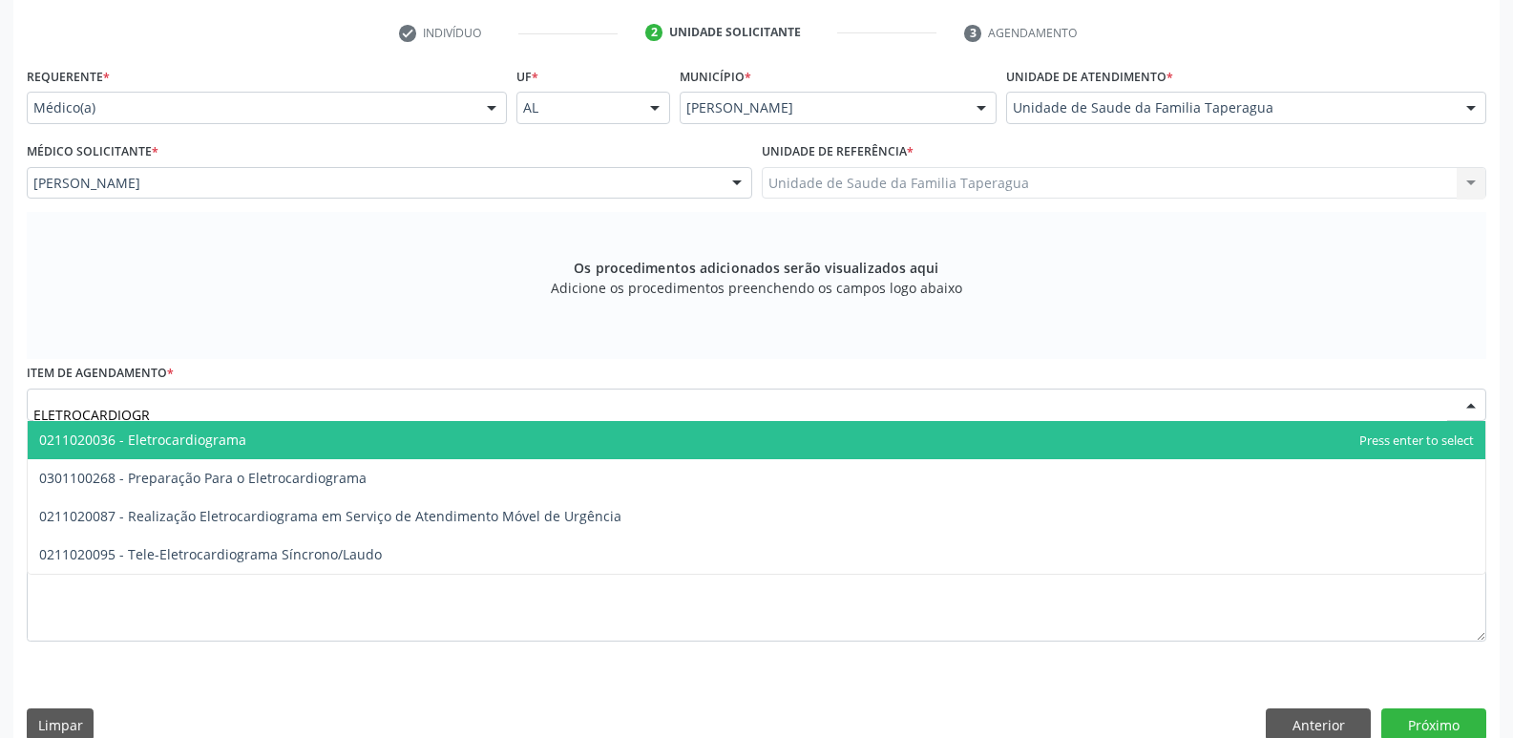
type input "ELETROCARDIOGRA"
click at [455, 433] on span "0211020036 - Eletrocardiograma" at bounding box center [756, 440] width 1457 height 38
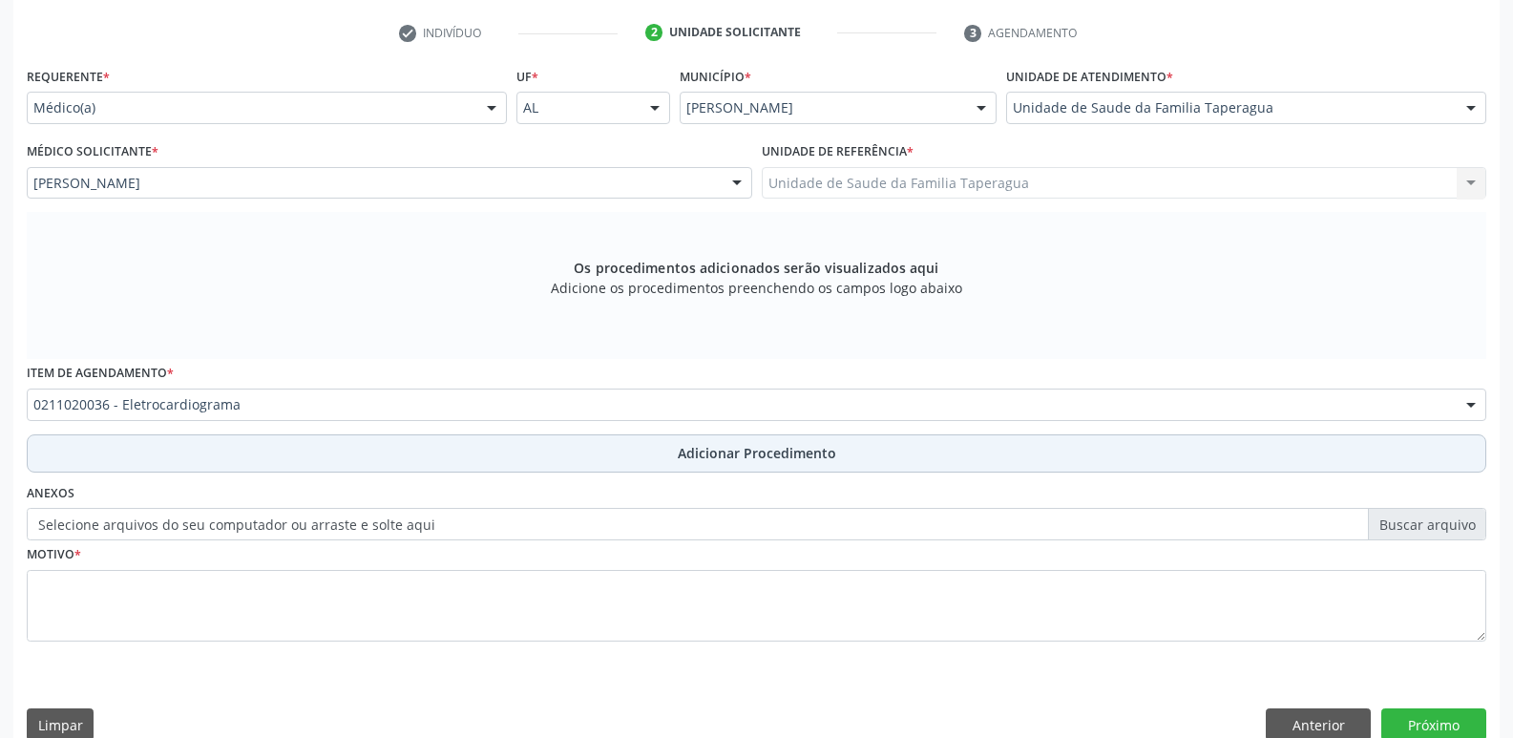
click at [454, 439] on button "Adicionar Procedimento" at bounding box center [756, 453] width 1459 height 38
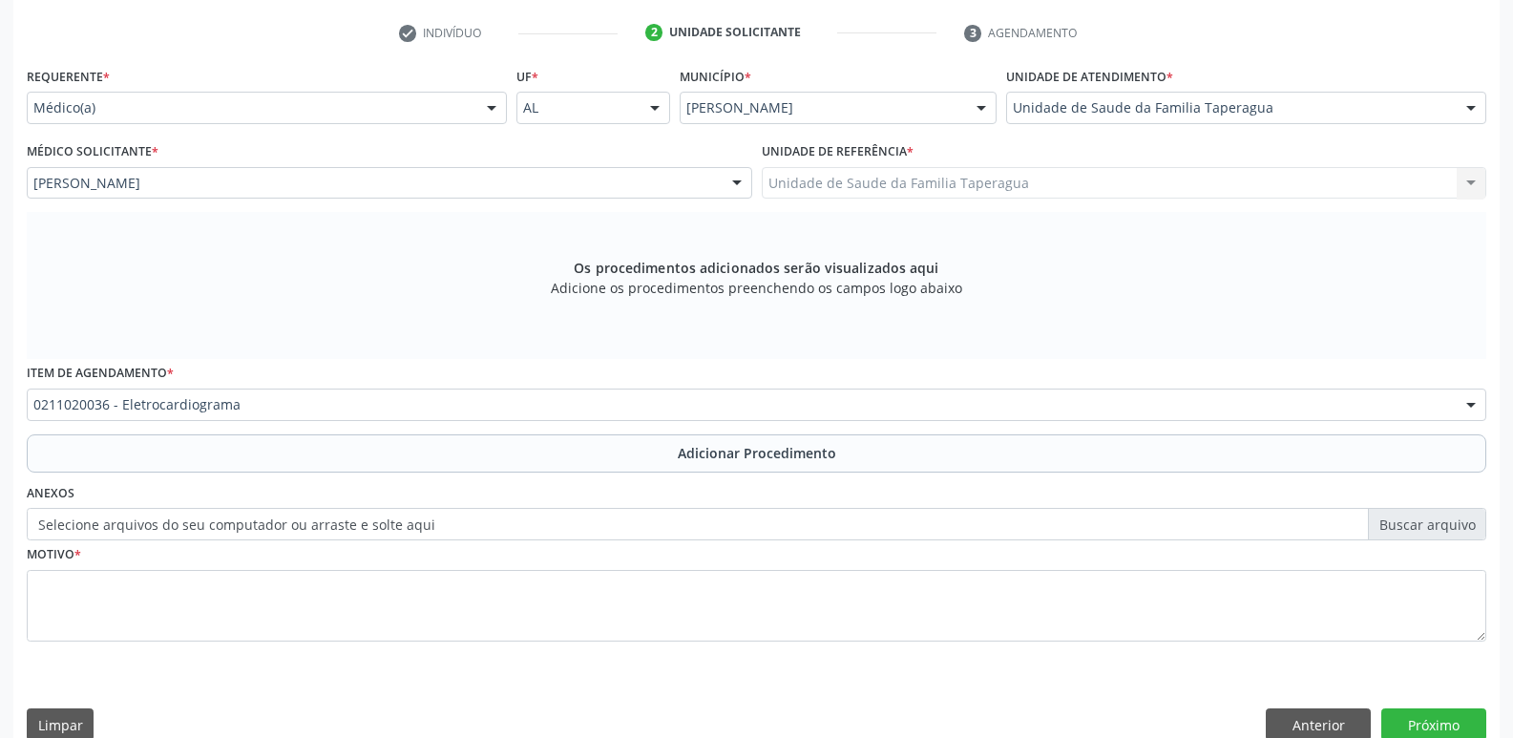
scroll to position [336, 0]
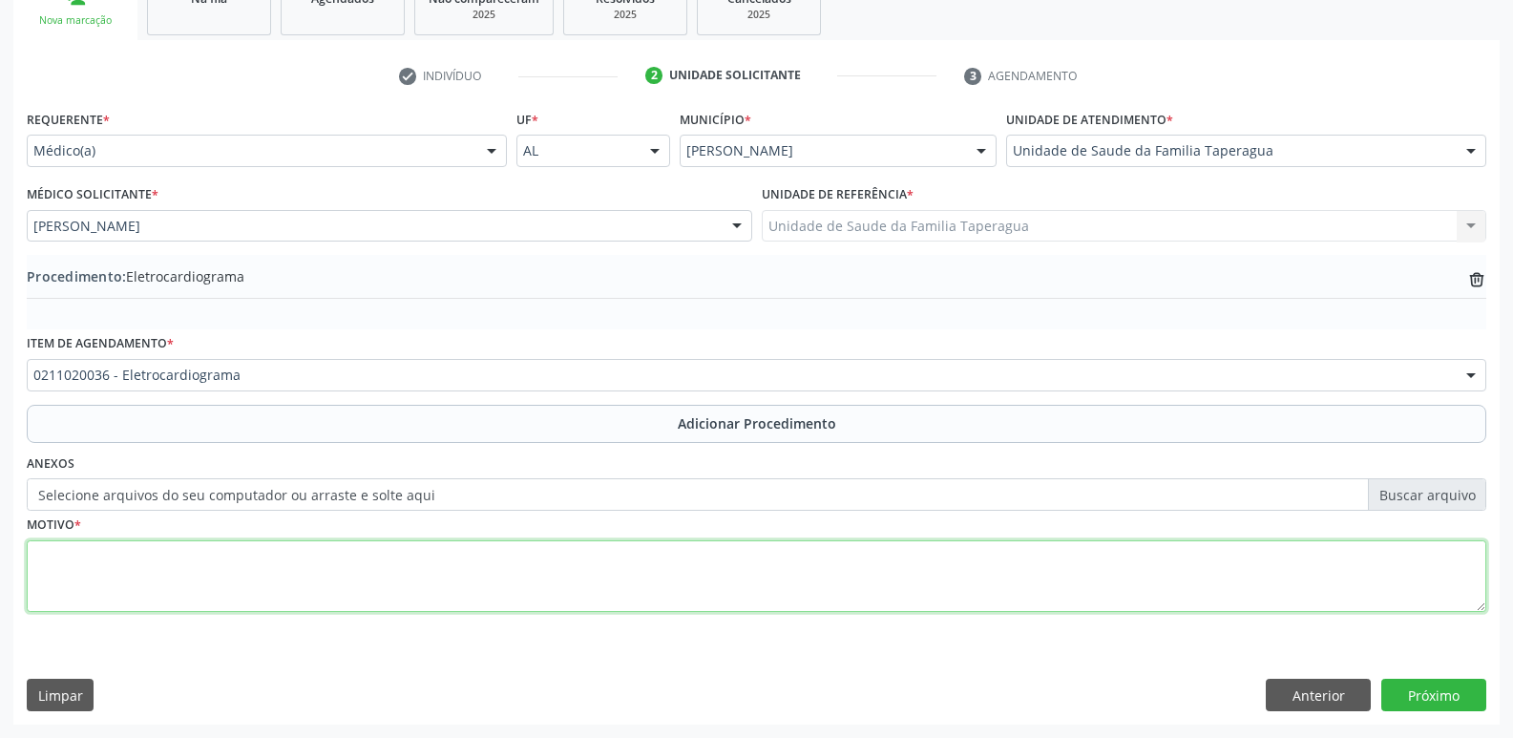
click at [453, 562] on textarea at bounding box center [756, 576] width 1459 height 73
type textarea "HAS"
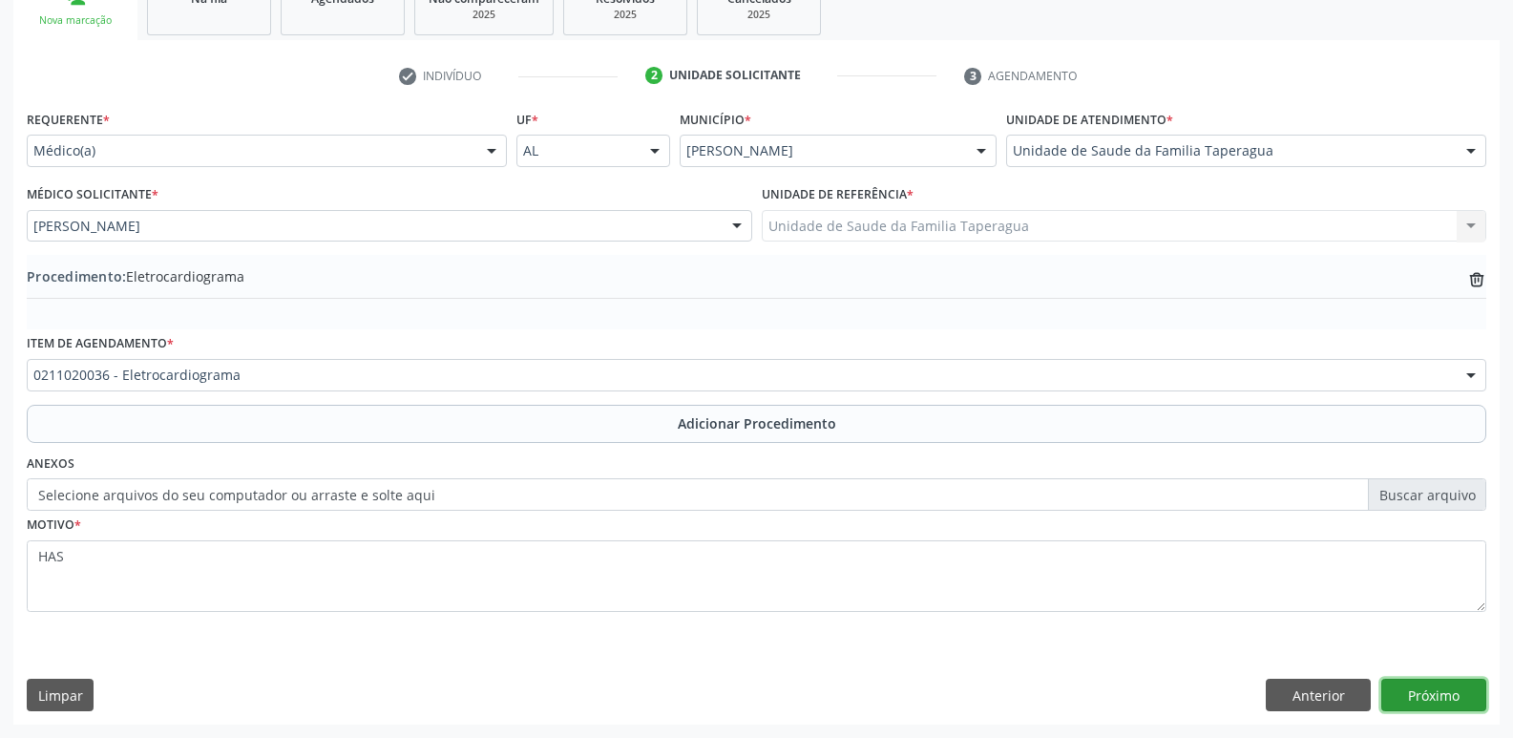
click at [1443, 692] on button "Próximo" at bounding box center [1433, 695] width 105 height 32
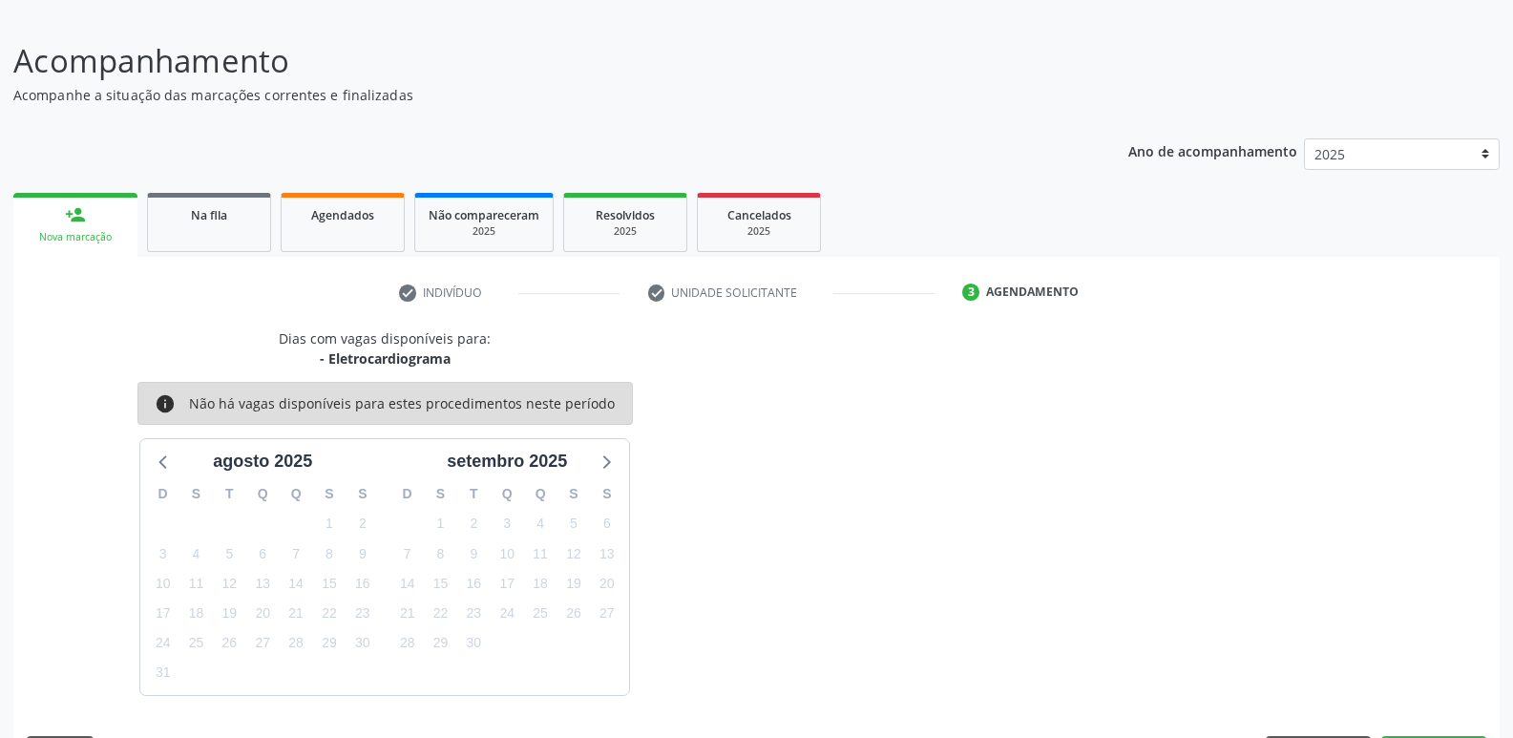
scroll to position [176, 0]
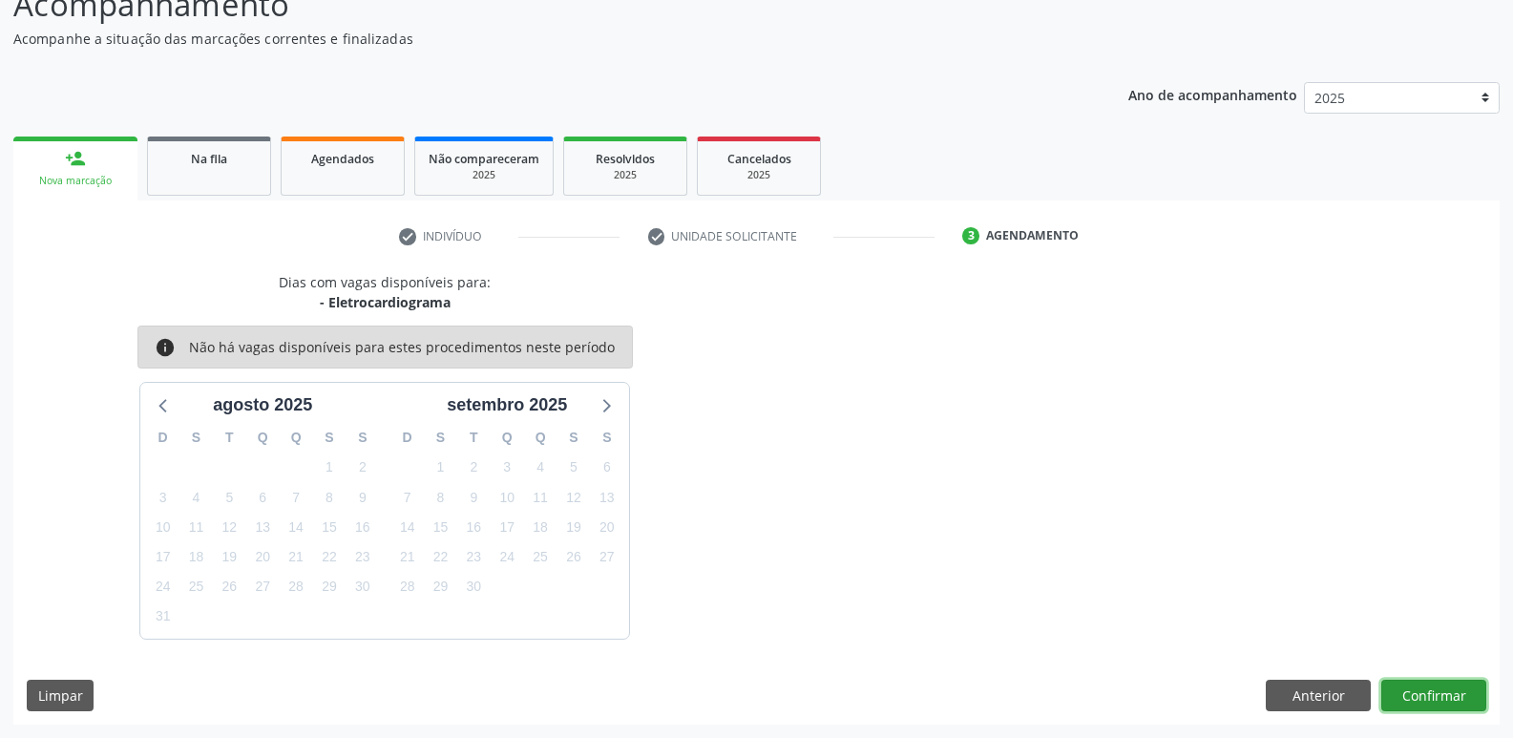
click at [1452, 685] on button "Confirmar" at bounding box center [1433, 696] width 105 height 32
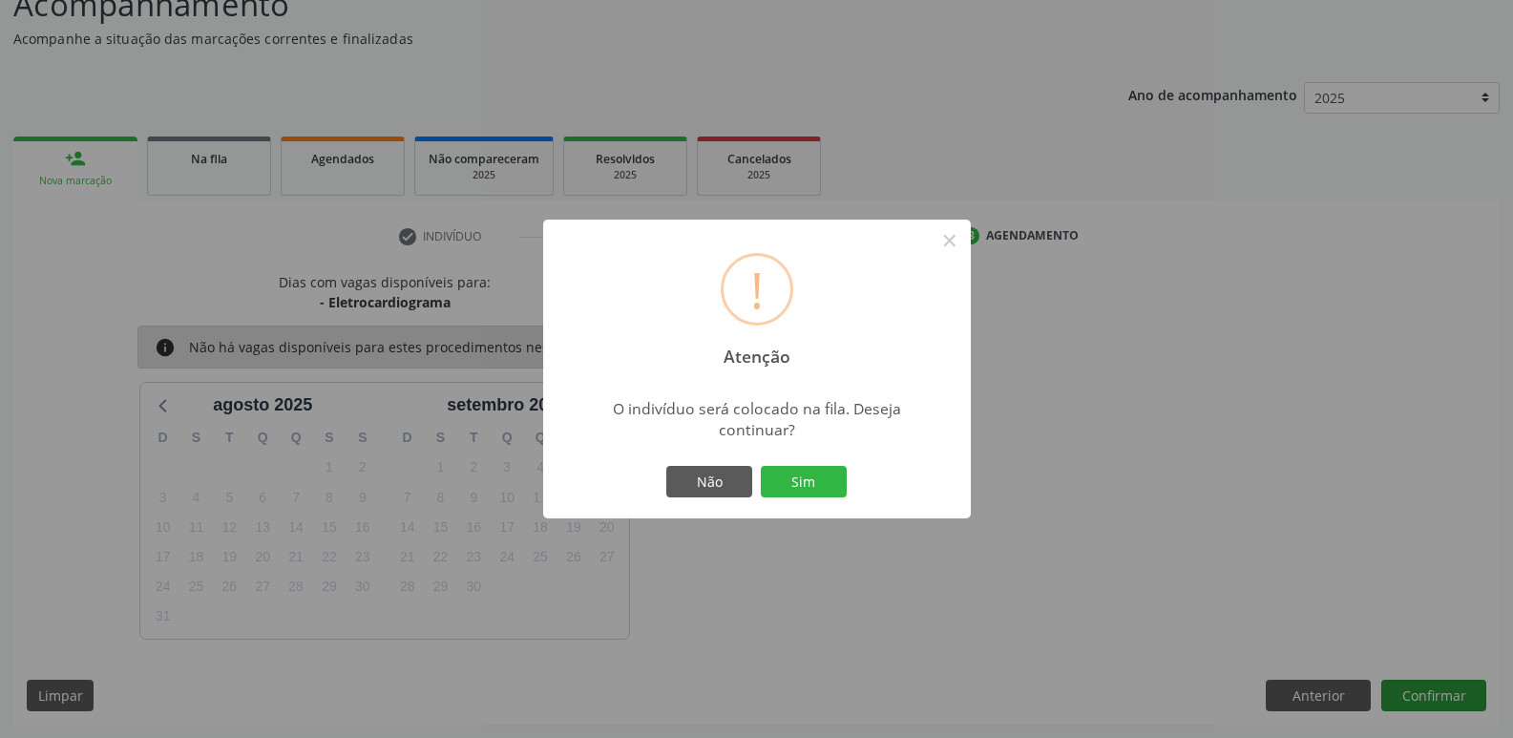
click at [761, 466] on button "Sim" at bounding box center [804, 482] width 86 height 32
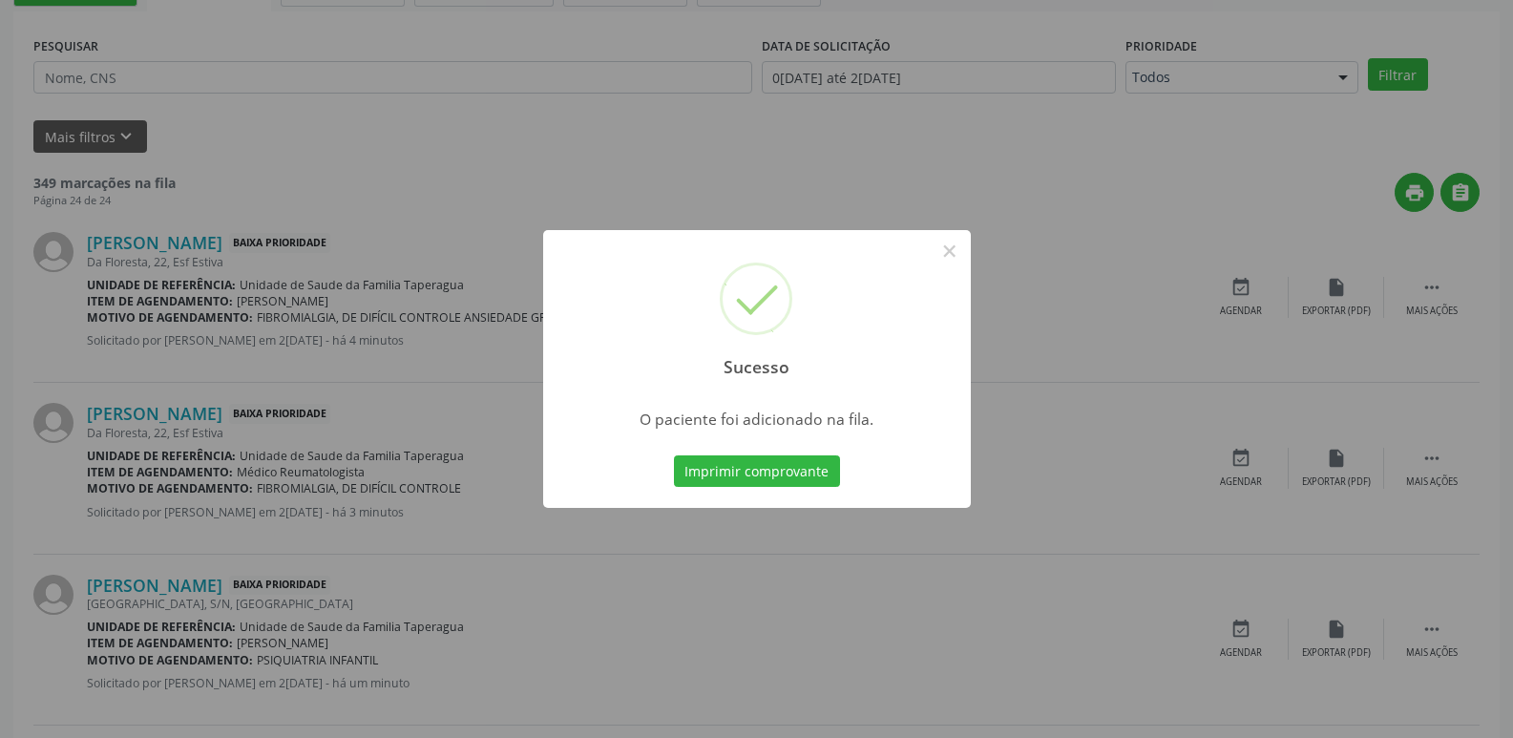
scroll to position [616, 0]
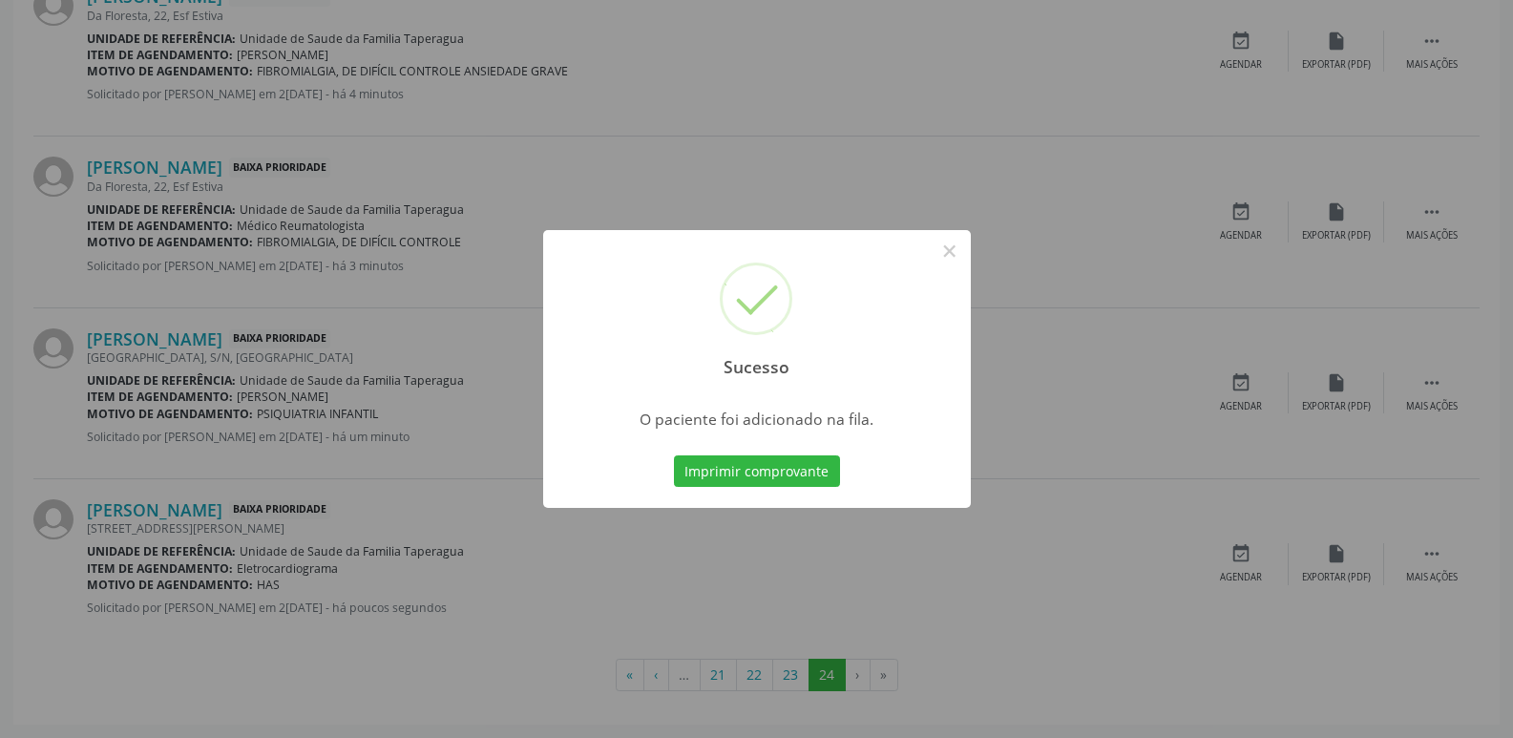
click at [1217, 614] on div "Sucesso × O paciente foi adicionado na fila. Imprimir comprovante Cancel" at bounding box center [756, 369] width 1513 height 738
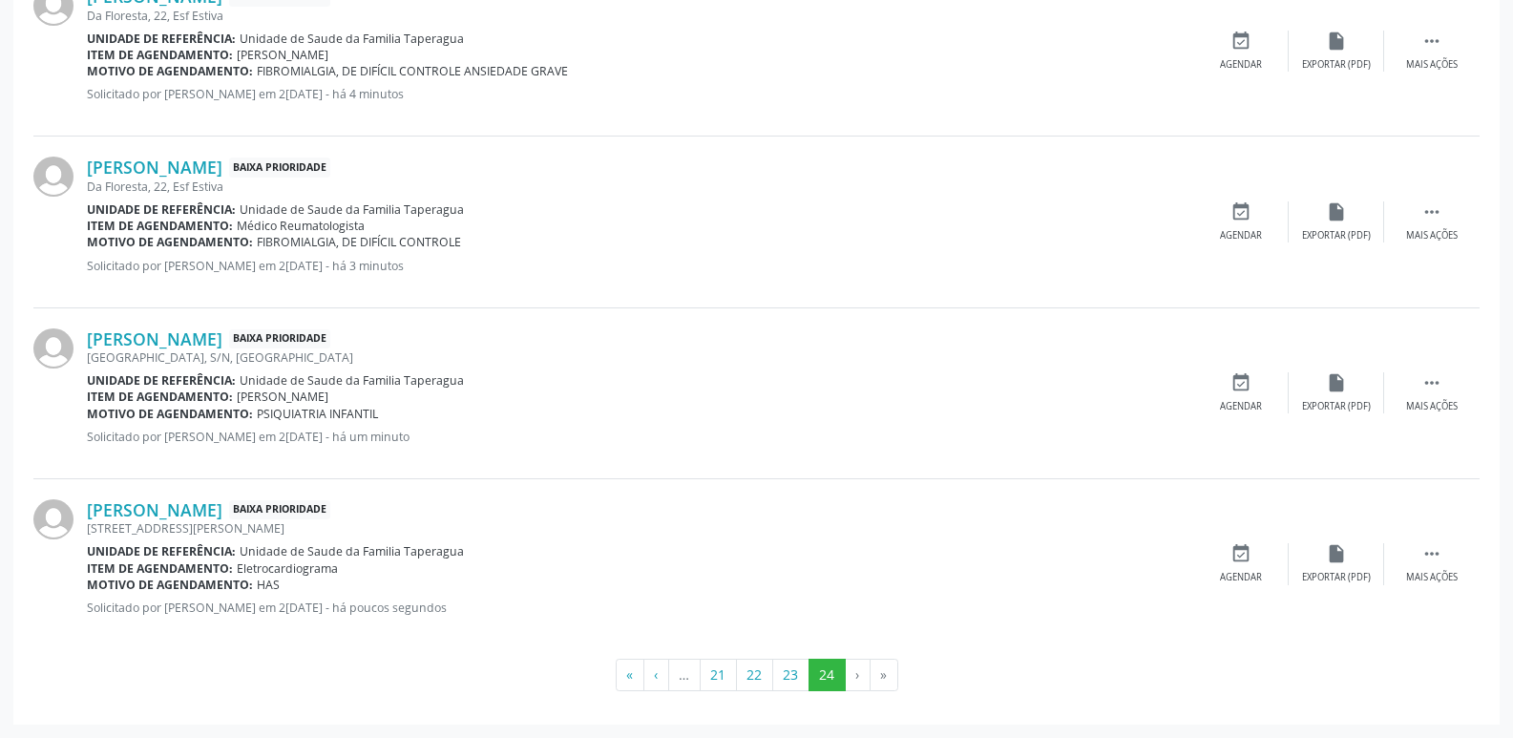
scroll to position [0, 0]
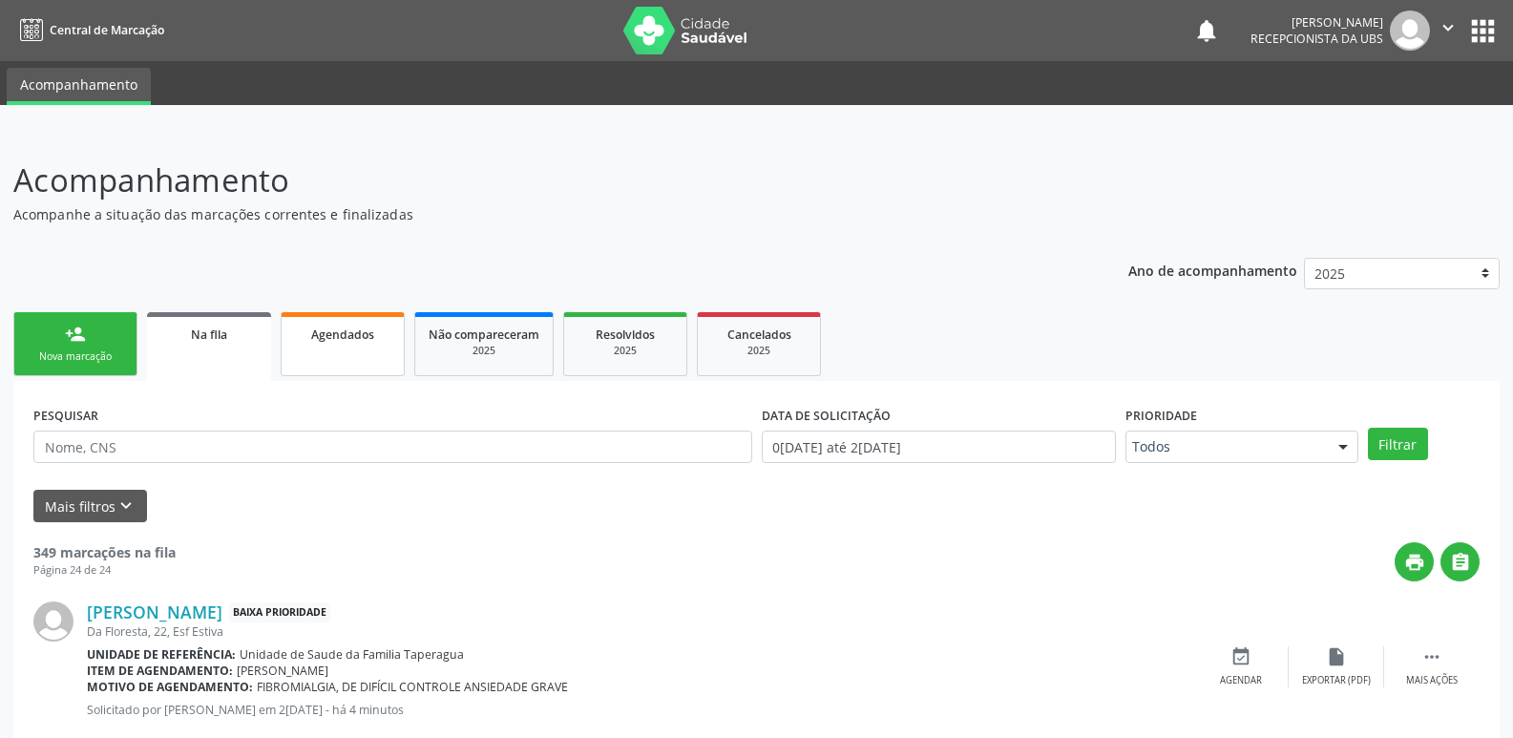
click at [374, 353] on link "Agendados" at bounding box center [343, 344] width 124 height 64
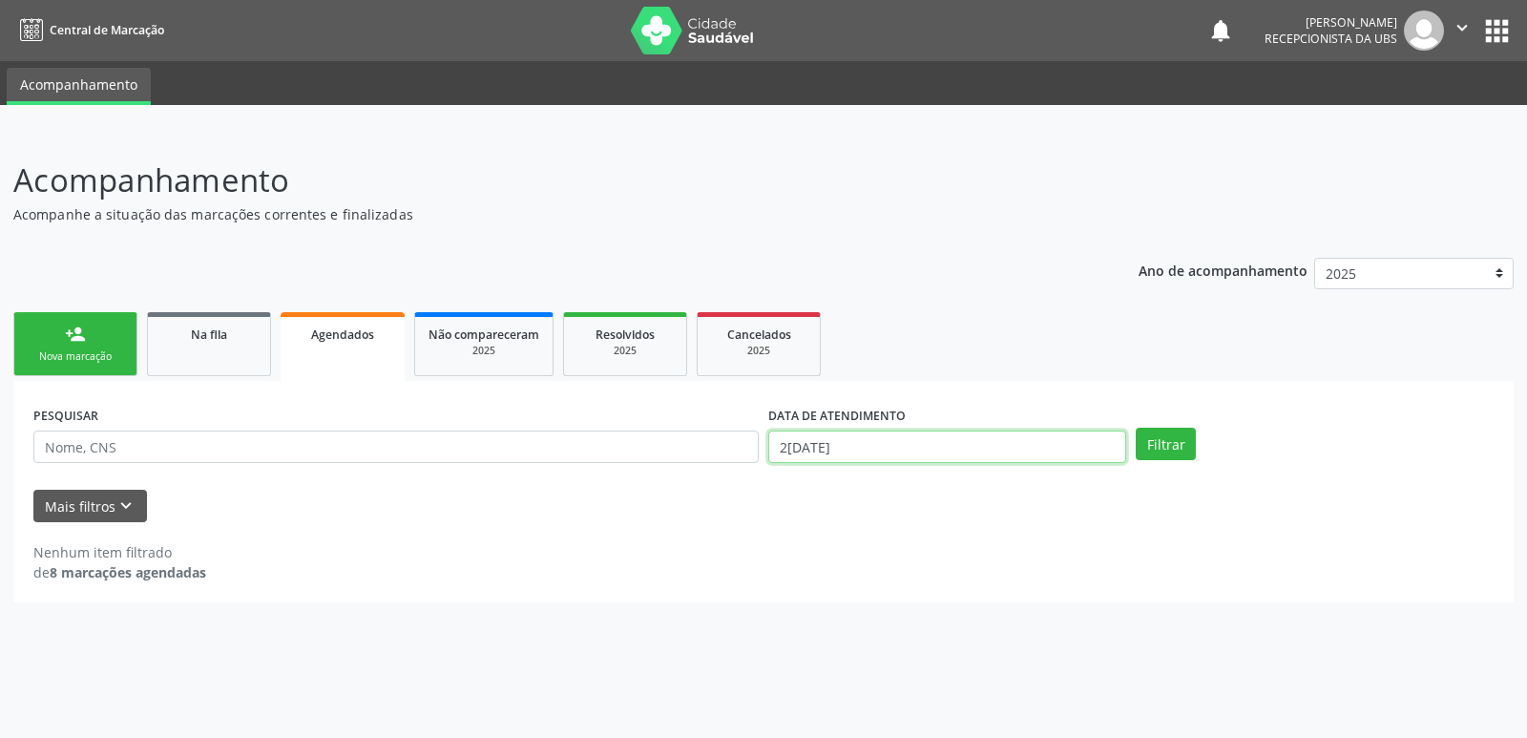
click at [1014, 455] on input "2[DATE]" at bounding box center [947, 446] width 358 height 32
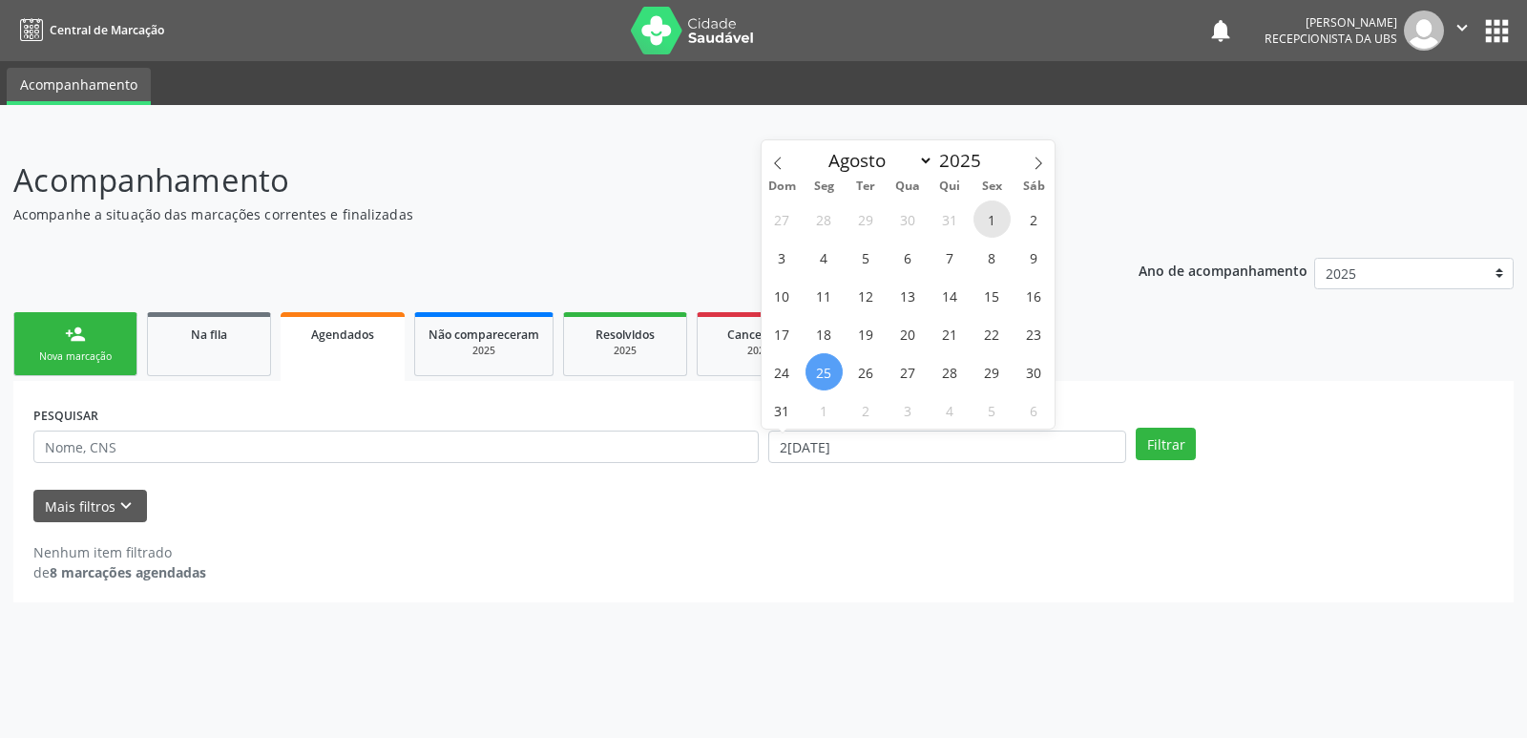
click at [987, 224] on span "1" at bounding box center [992, 218] width 37 height 37
type input "01[DATE]"
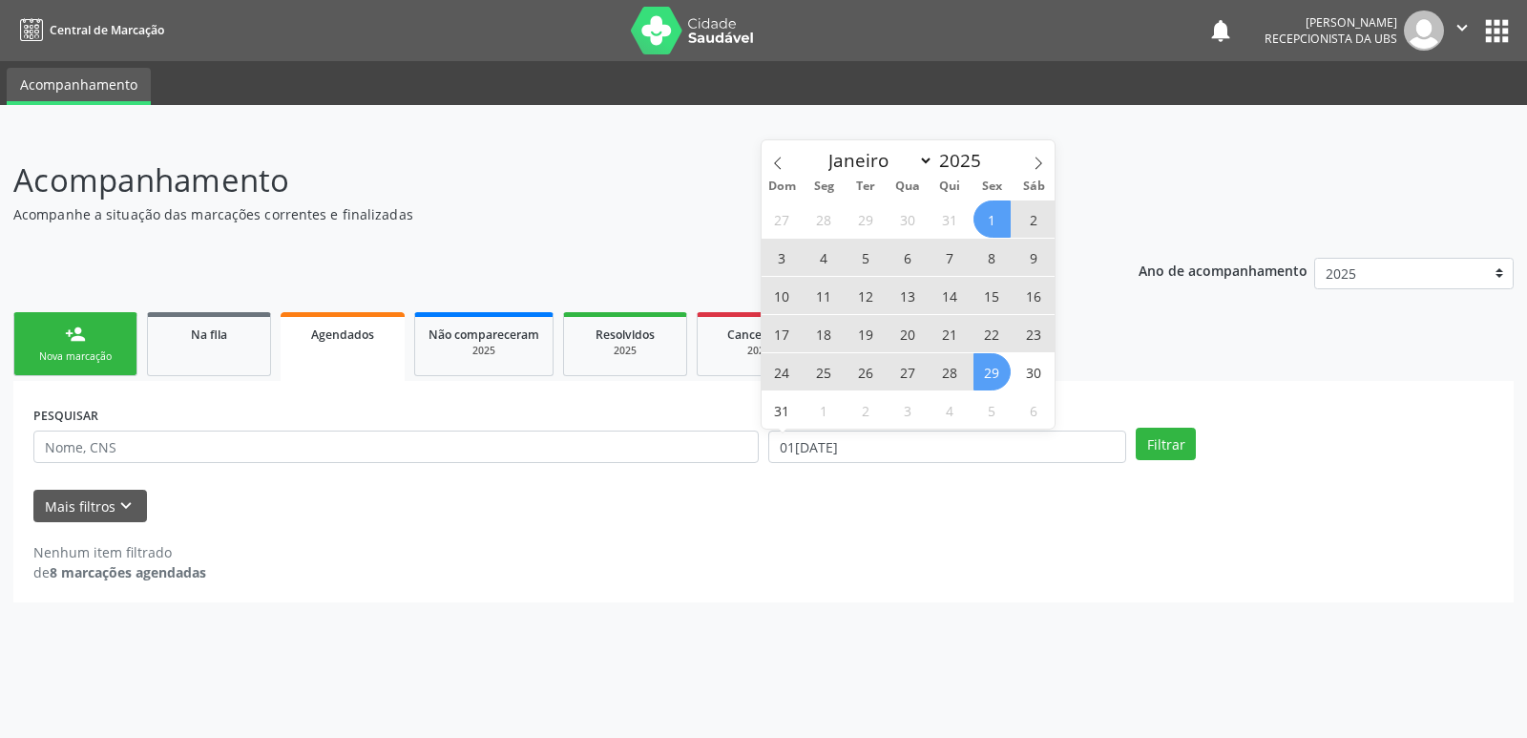
click at [1009, 371] on span "29" at bounding box center [992, 371] width 37 height 37
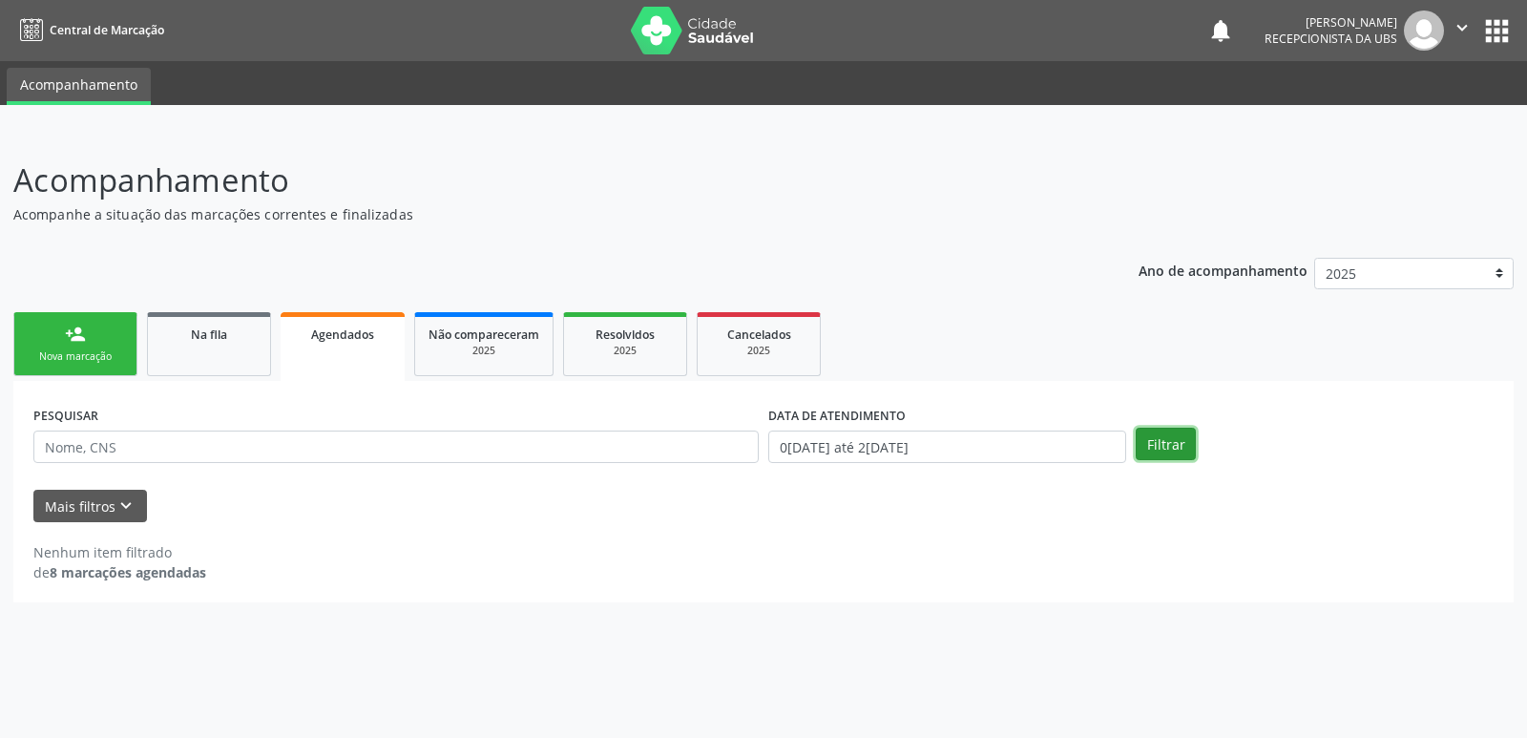
click at [1173, 439] on button "Filtrar" at bounding box center [1166, 444] width 60 height 32
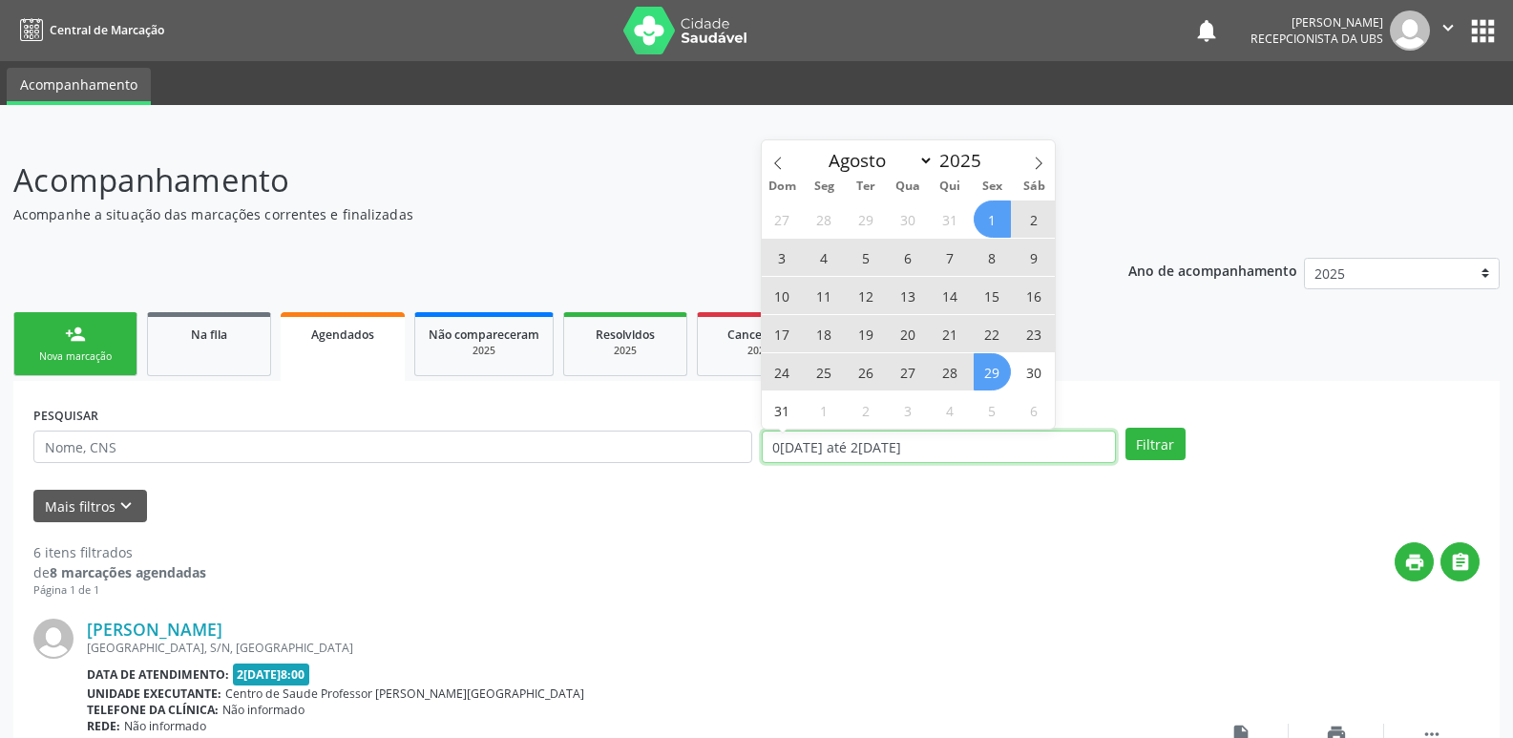
click at [1102, 450] on input "0[DATE] até 2[DATE]" at bounding box center [939, 446] width 354 height 32
click at [1033, 157] on icon at bounding box center [1038, 163] width 13 height 13
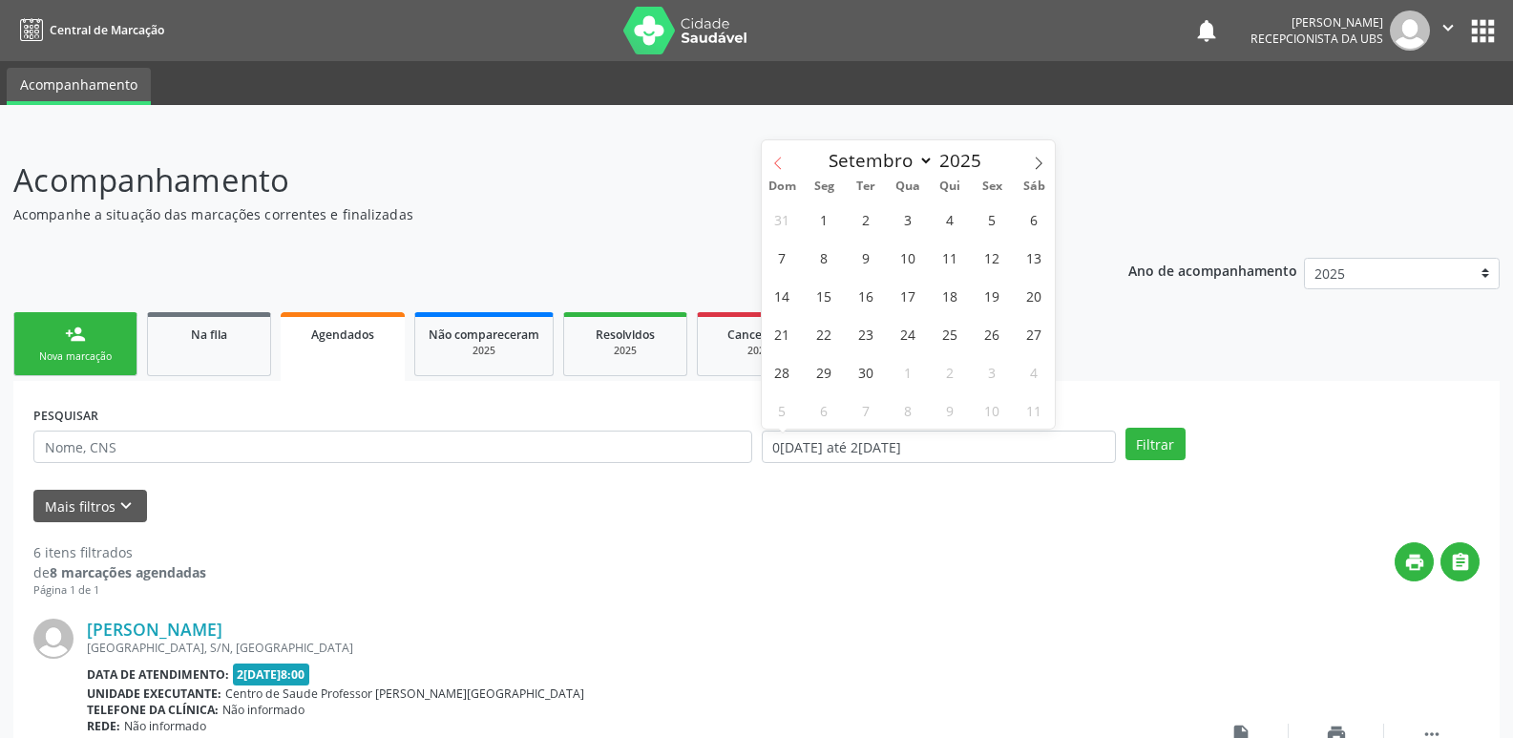
click at [791, 161] on span at bounding box center [778, 156] width 32 height 32
select select "7"
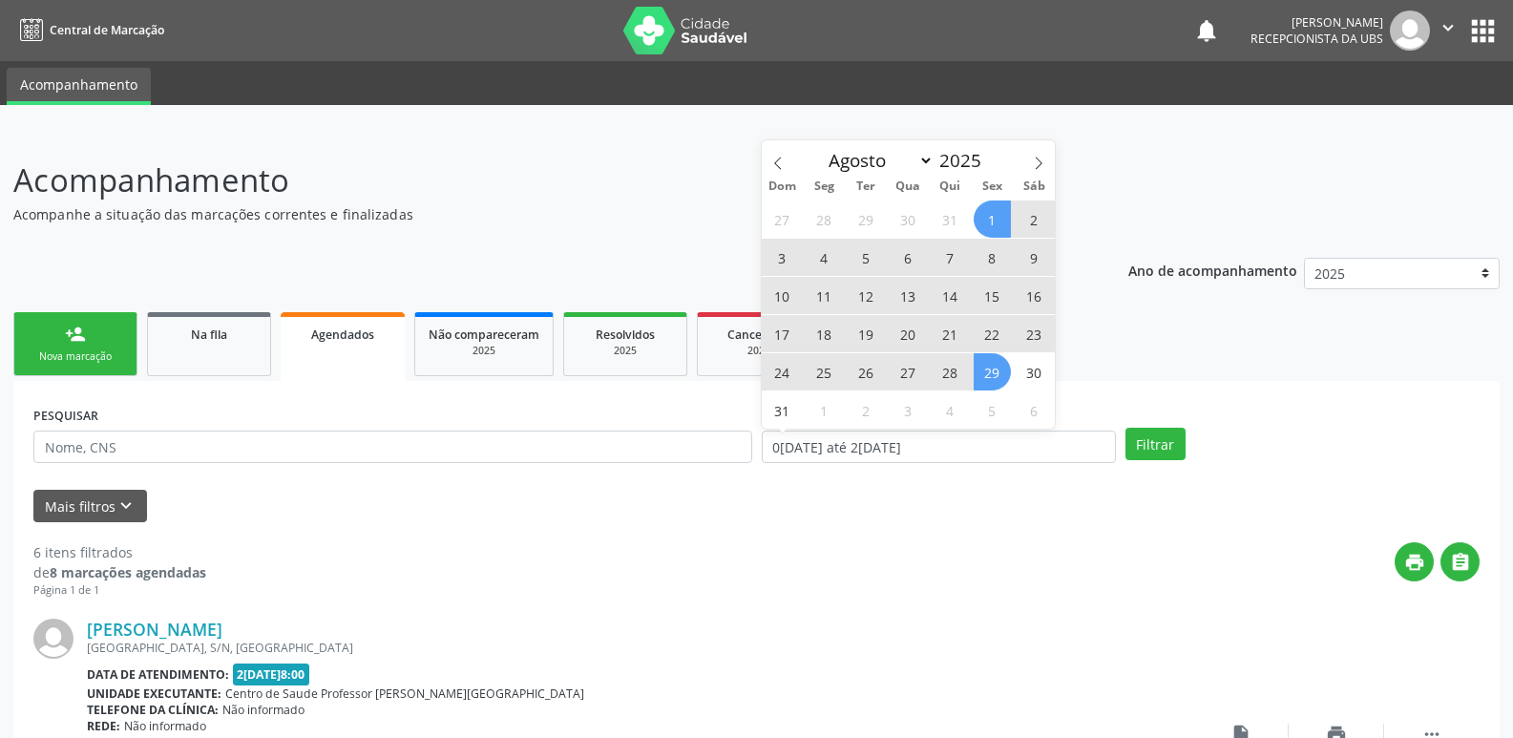
click at [994, 221] on span "1" at bounding box center [992, 218] width 37 height 37
type input "01[DATE]"
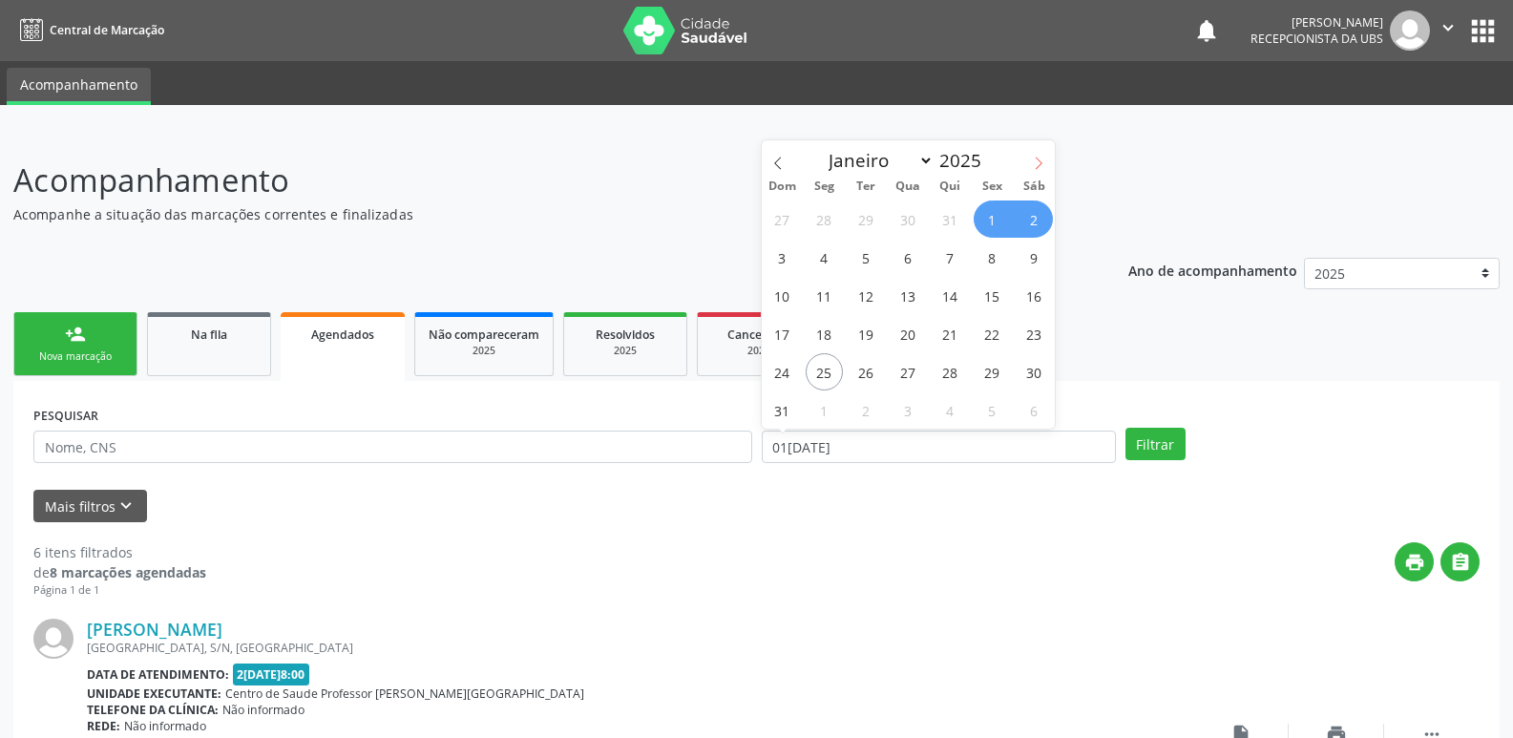
click at [1041, 157] on icon at bounding box center [1038, 163] width 13 height 13
select select "8"
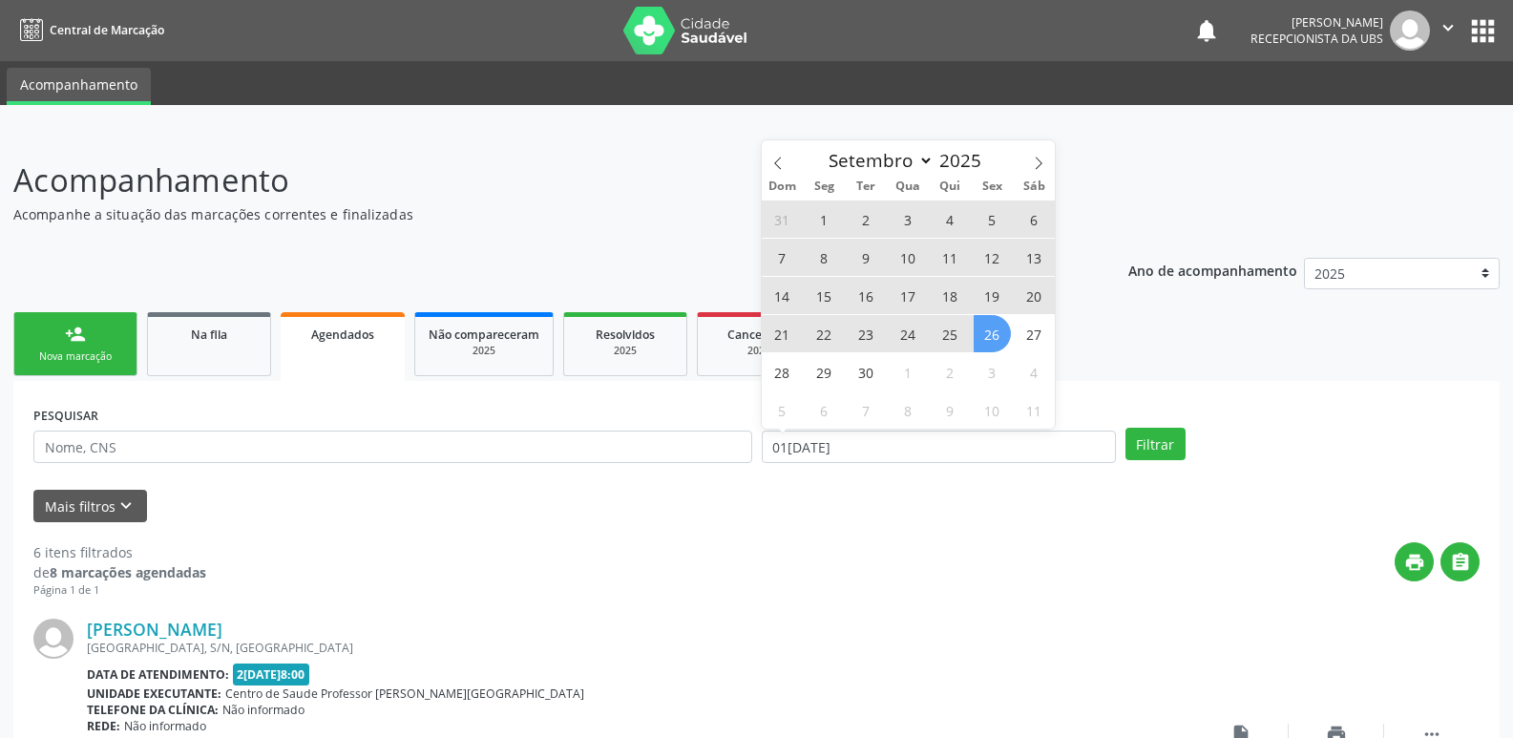
click at [1002, 338] on span "26" at bounding box center [992, 333] width 37 height 37
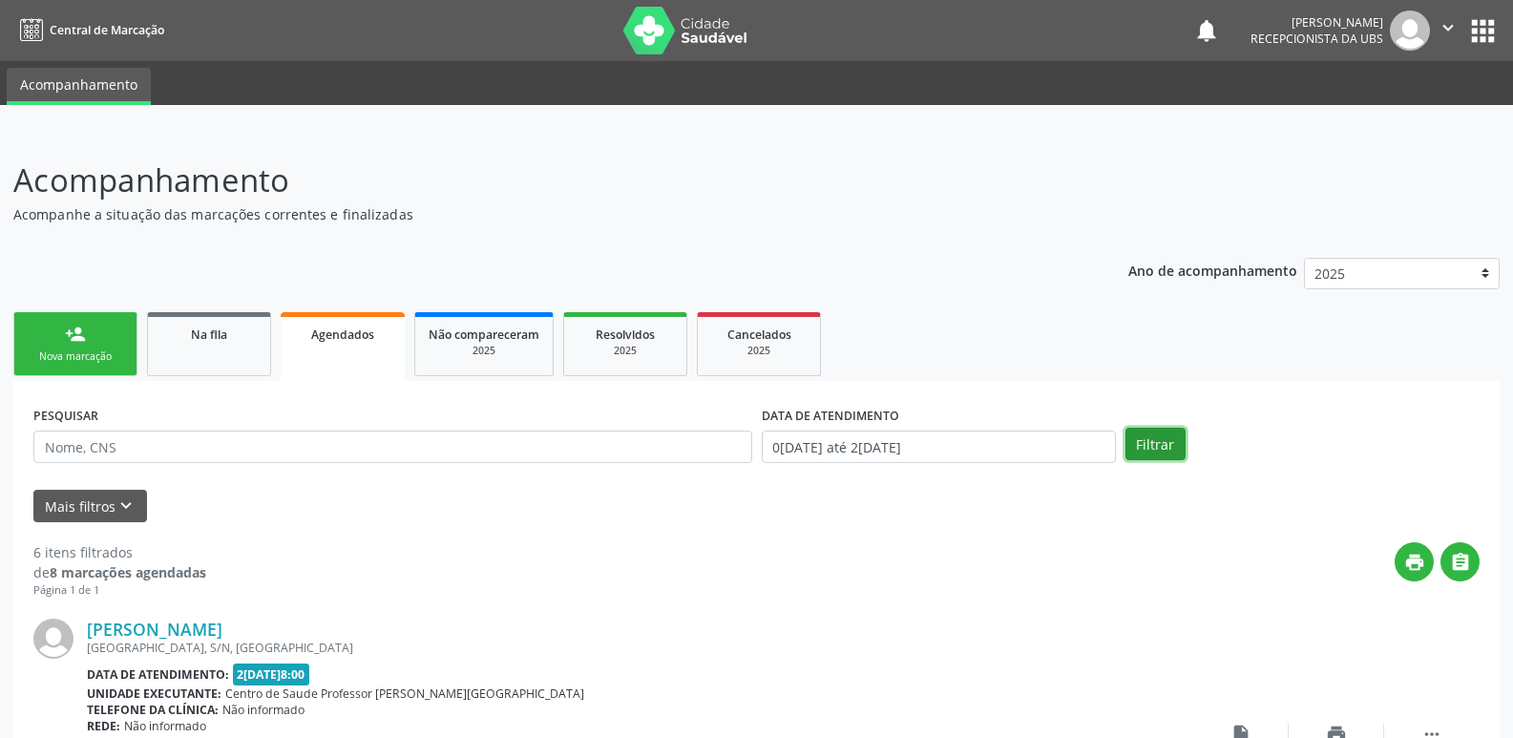
click at [1141, 454] on button "Filtrar" at bounding box center [1155, 444] width 60 height 32
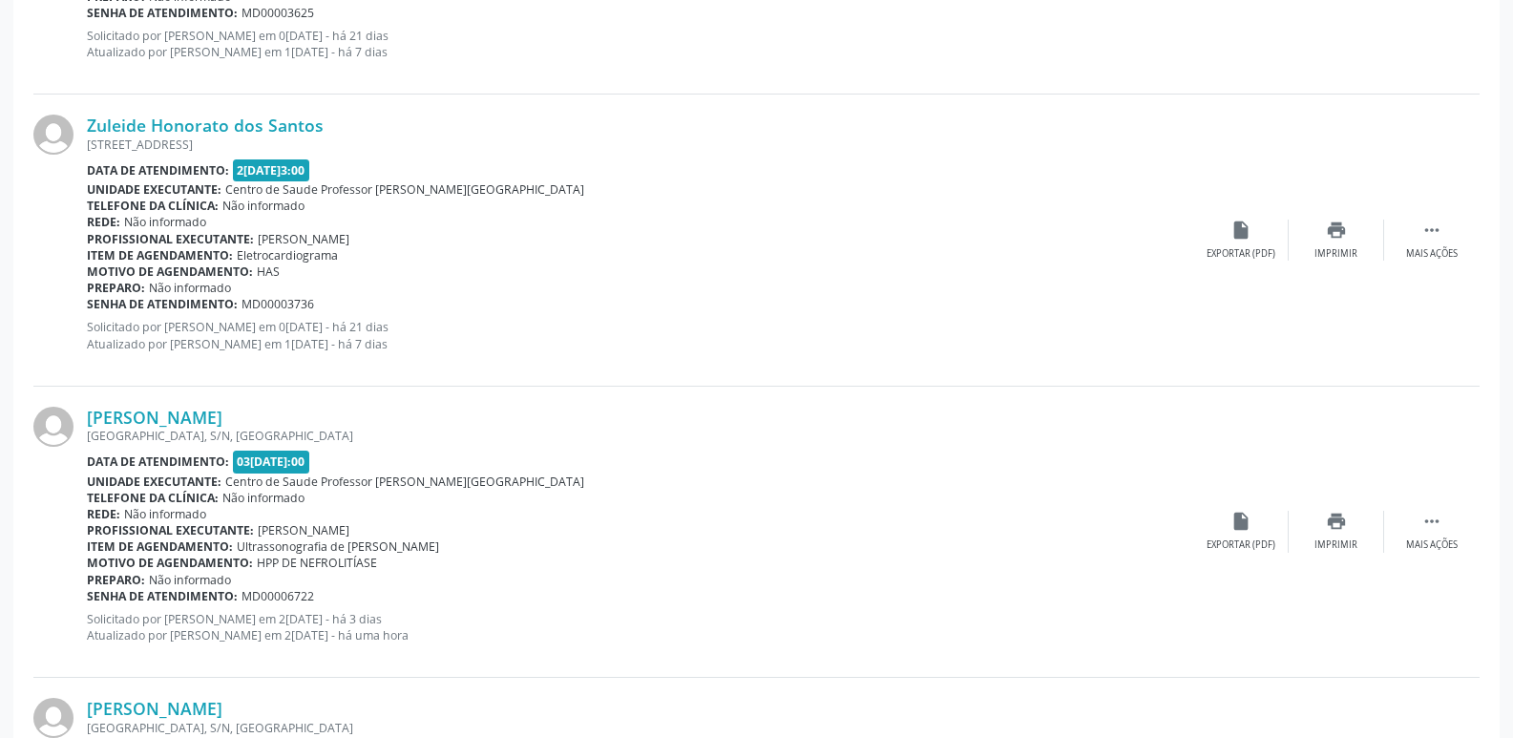
scroll to position [2209, 0]
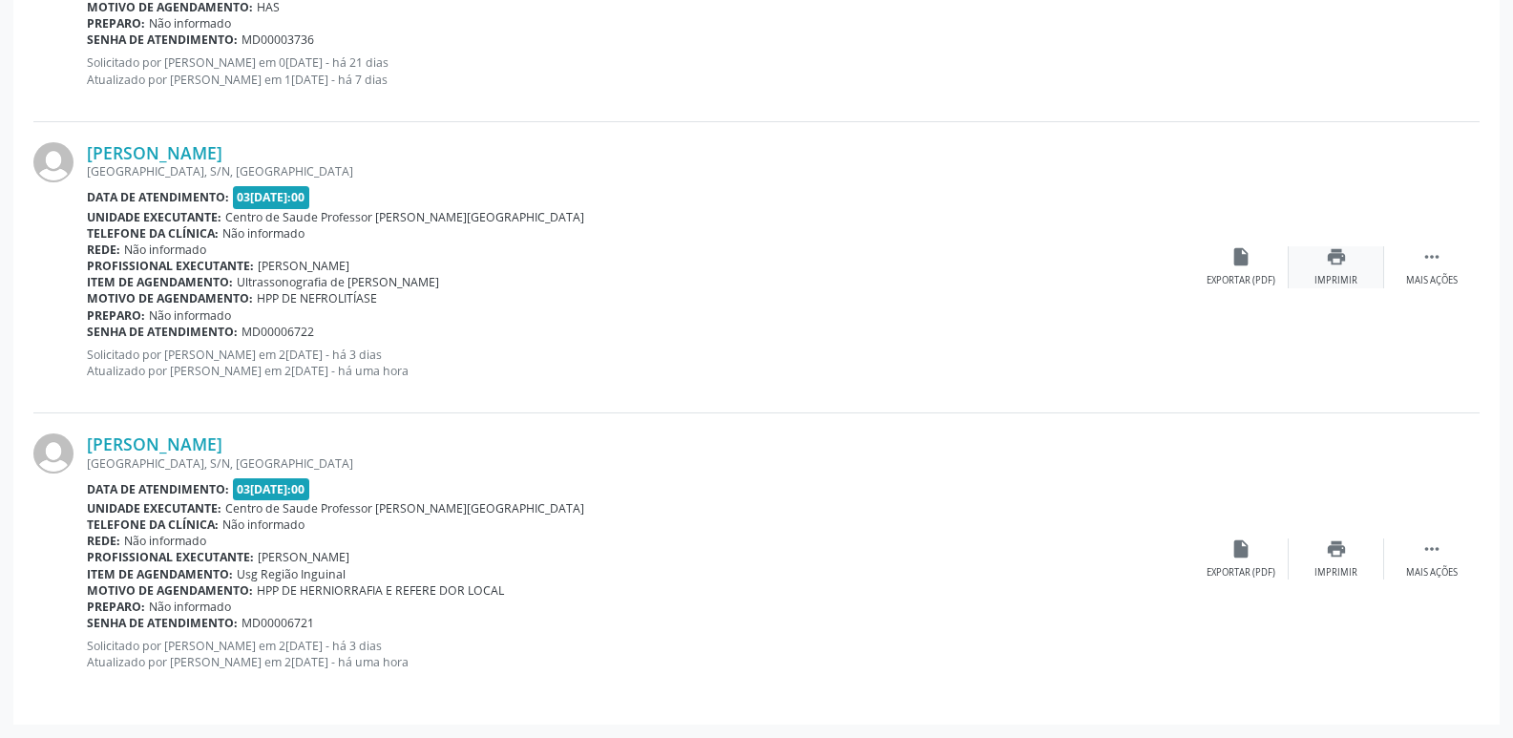
click at [1350, 259] on div "print Imprimir" at bounding box center [1335, 266] width 95 height 41
click at [1338, 541] on icon "print" at bounding box center [1336, 548] width 21 height 21
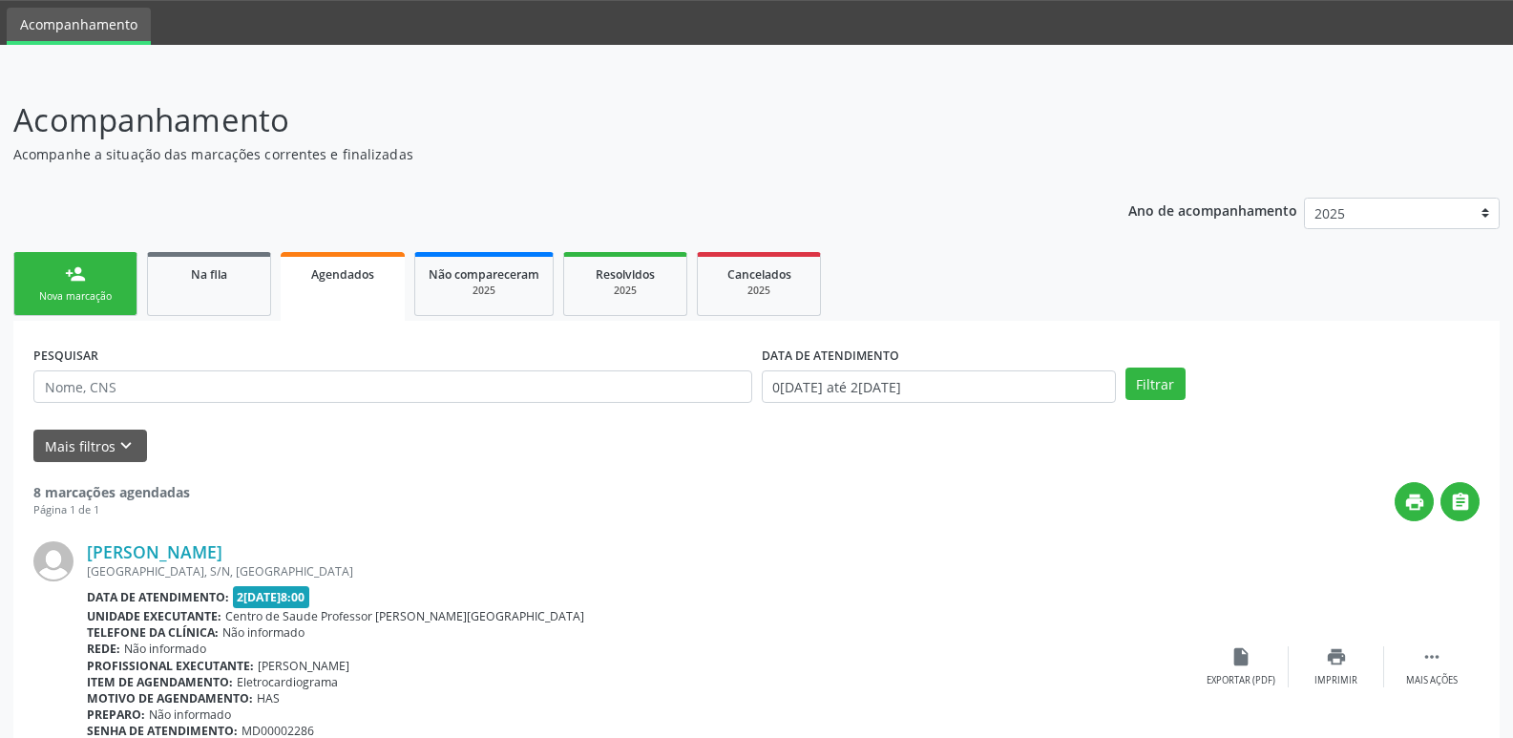
scroll to position [0, 0]
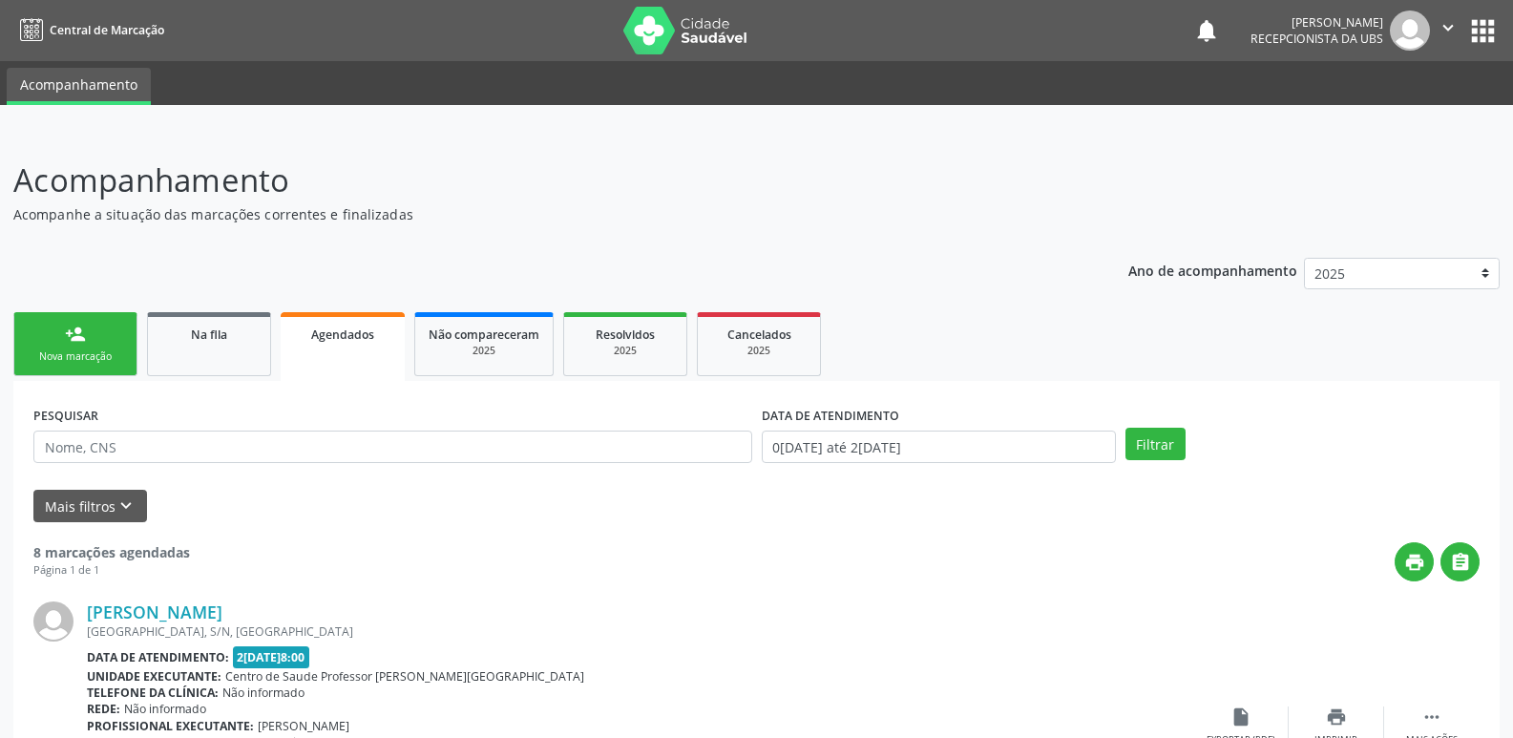
click at [34, 362] on div "Nova marcação" at bounding box center [75, 356] width 95 height 14
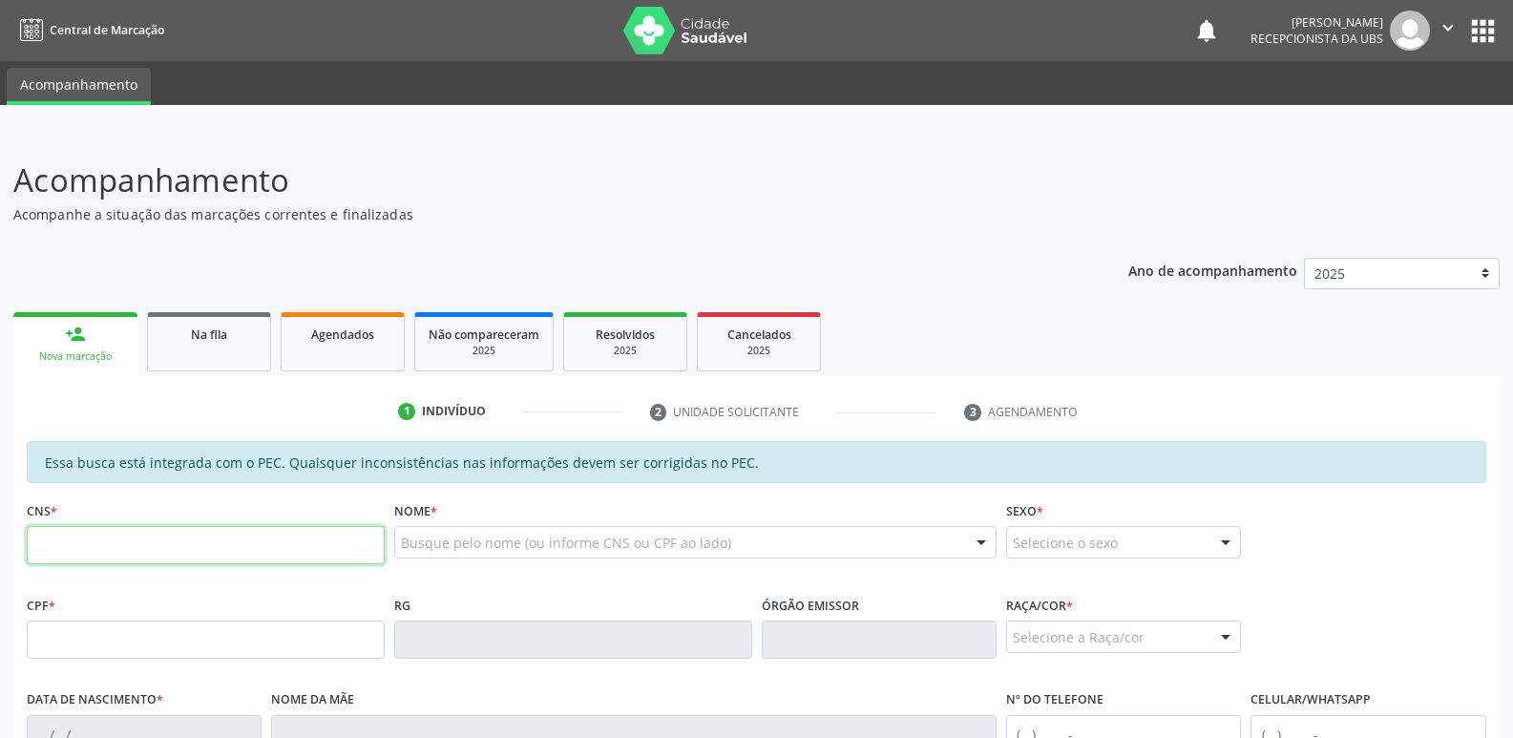
click at [162, 553] on input "text" at bounding box center [206, 545] width 358 height 38
paste input "706 0073 7138 2041"
type input "706 0073 7138 2041"
type input "152.611.114-47"
type input "1[DATE]"
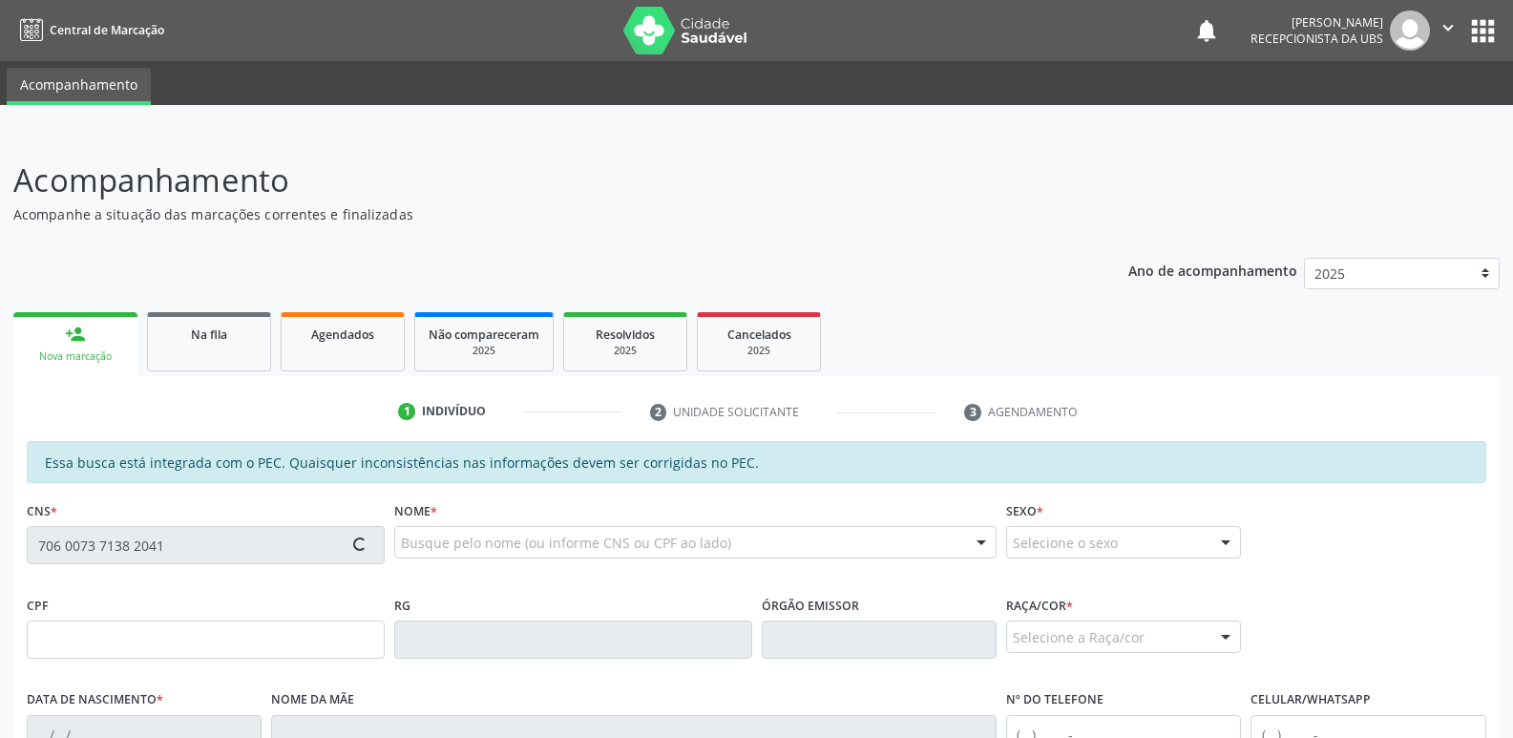
type input "[PERSON_NAME]"
type input "[PHONE_NUMBER]"
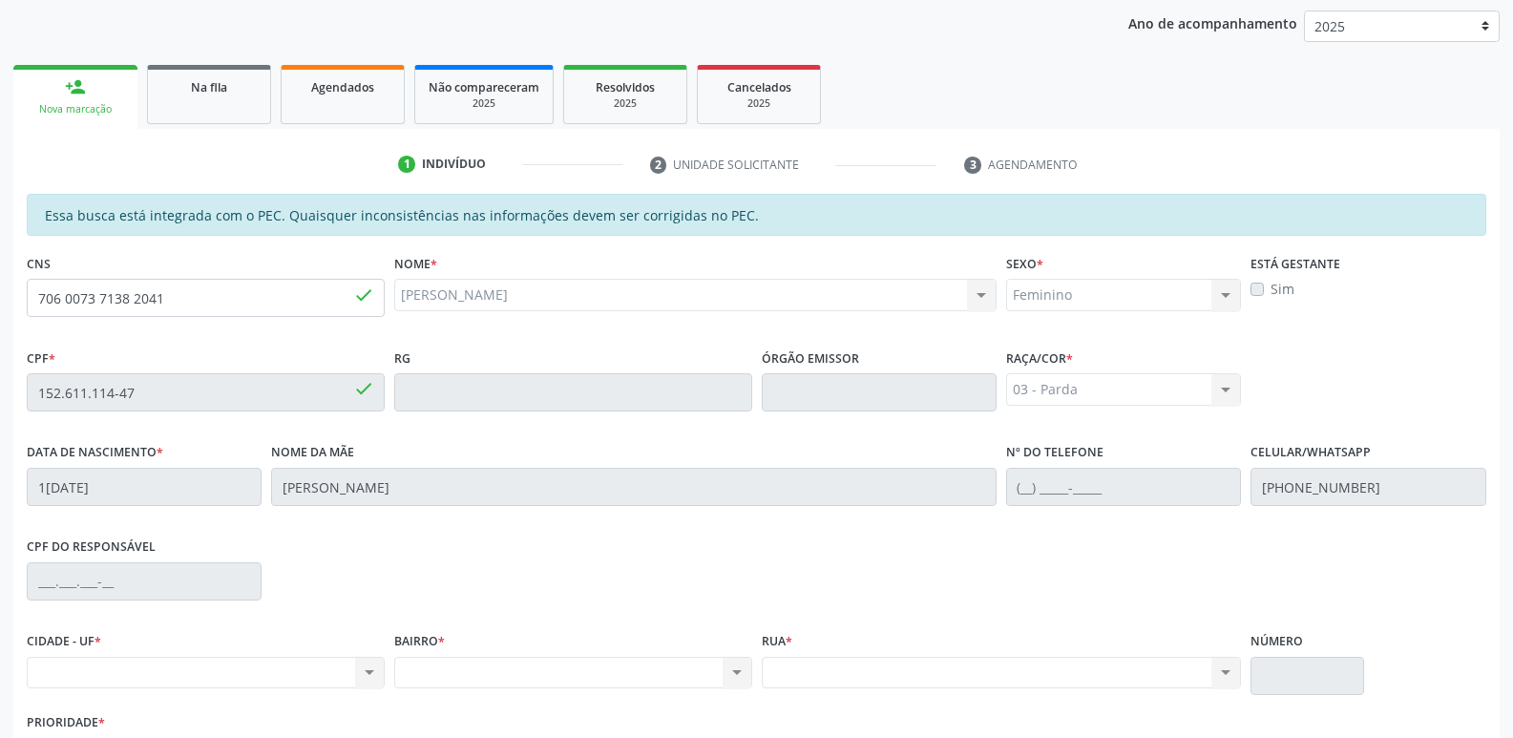
scroll to position [379, 0]
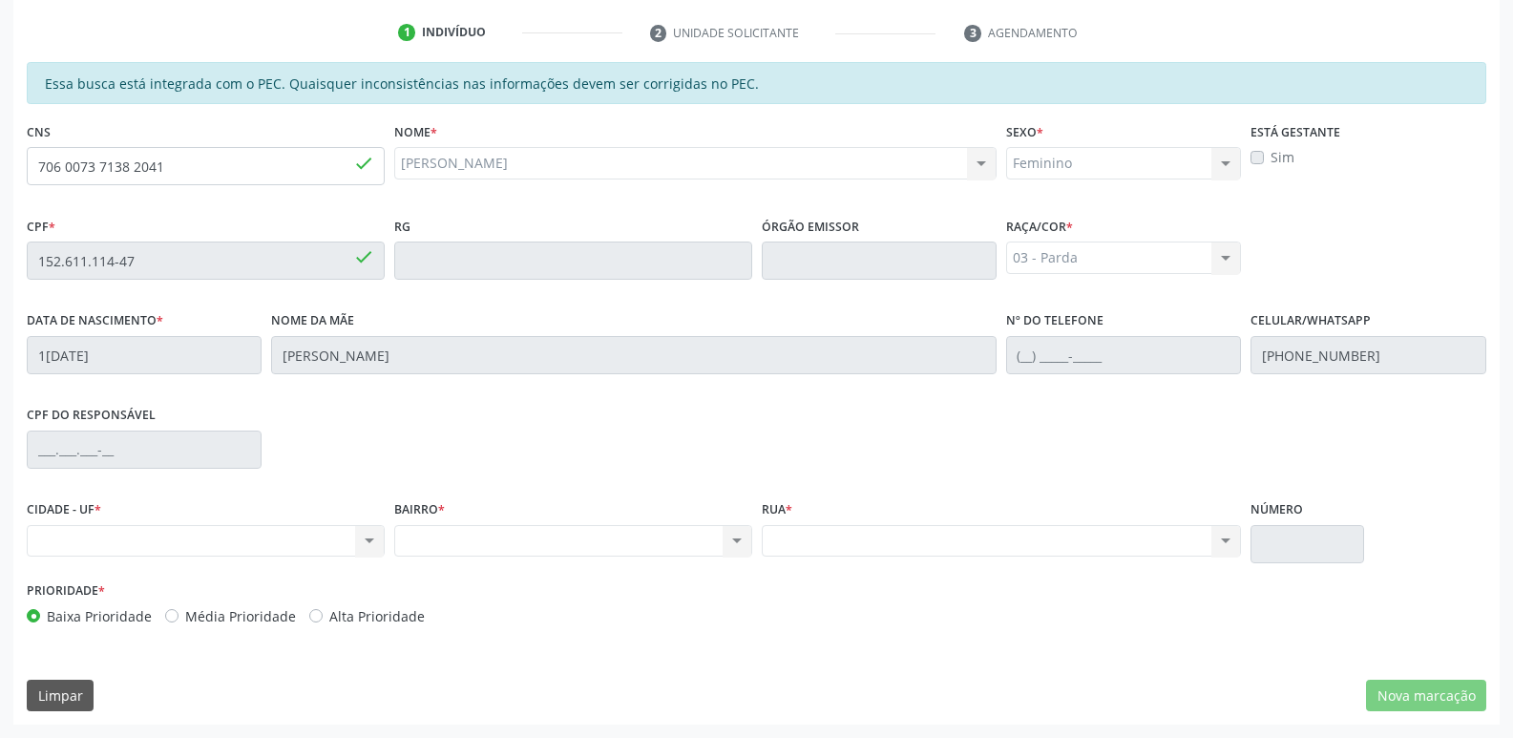
click at [342, 544] on div "Nenhum resultado encontrado para: " " Não há nenhuma opção para ser exibida." at bounding box center [206, 541] width 358 height 32
drag, startPoint x: 423, startPoint y: 534, endPoint x: 444, endPoint y: 532, distance: 21.1
click at [442, 532] on div "CIDADE - UF * Nenhum resultado encontrado para: " " Não há nenhuma opção para s…" at bounding box center [756, 535] width 1469 height 81
click at [534, 57] on div "1 Indivíduo 2 Unidade solicitante 3 Agendamento Essa busca está integrada com o…" at bounding box center [756, 370] width 1486 height 707
click at [757, 230] on div "Órgão emissor" at bounding box center [879, 259] width 244 height 94
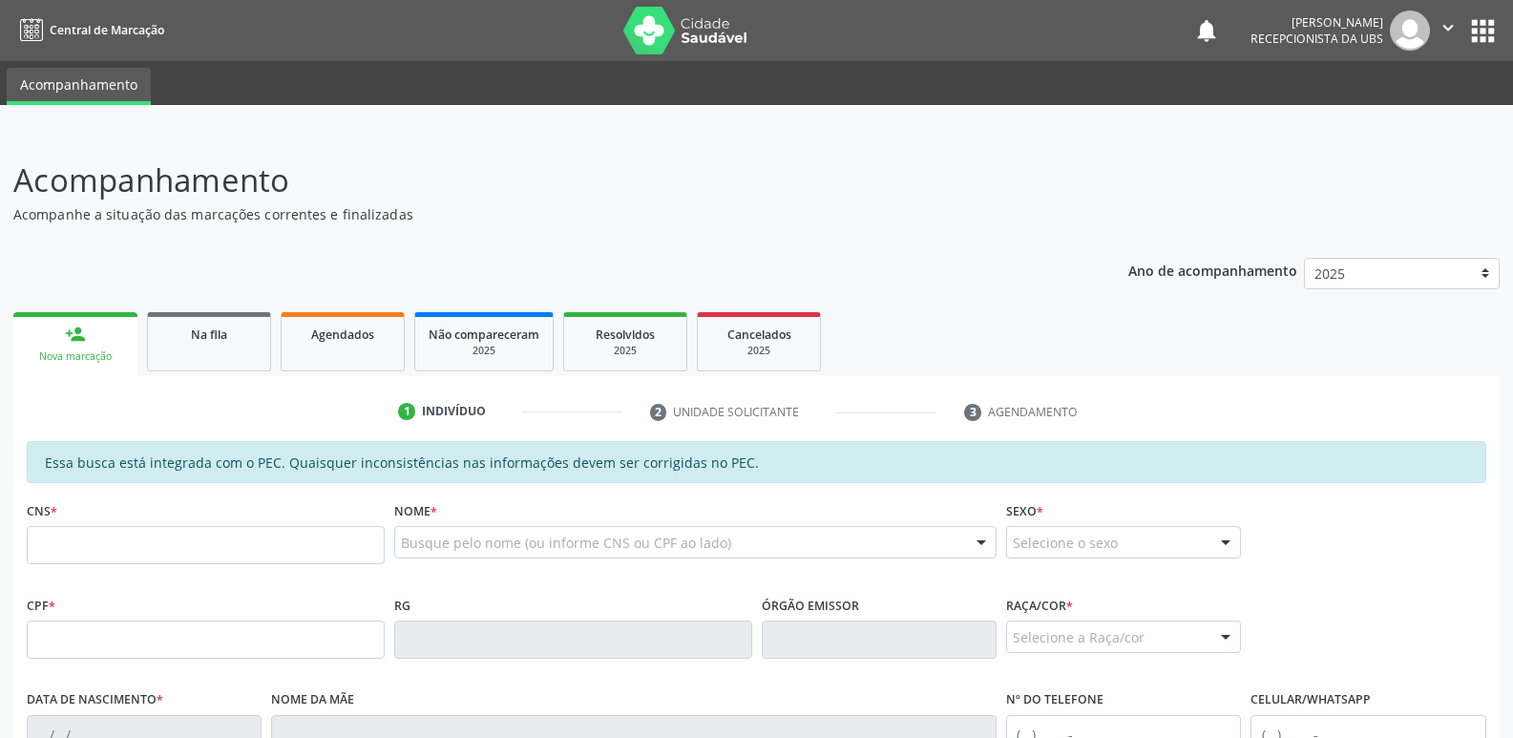
scroll to position [379, 0]
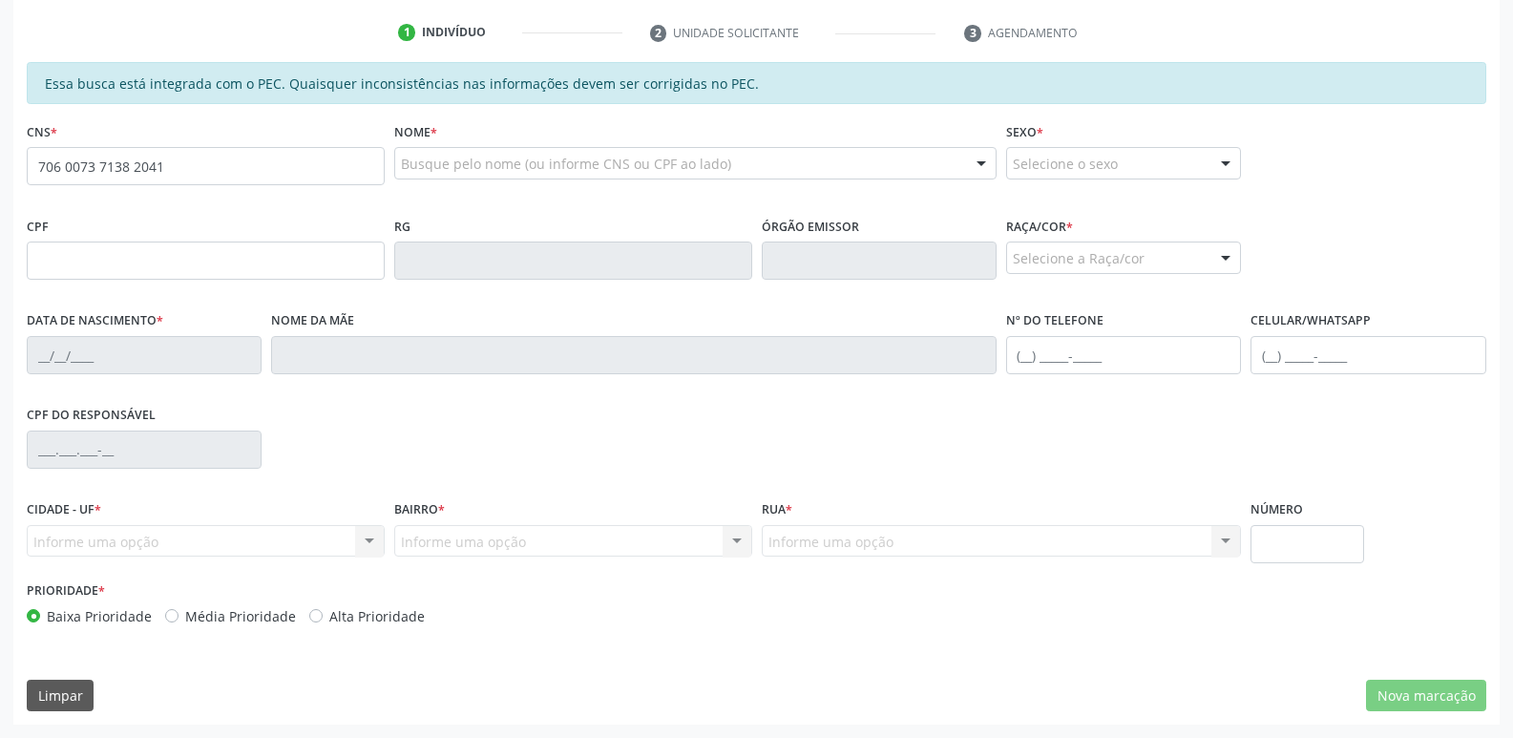
type input "706 0073 7138 2041"
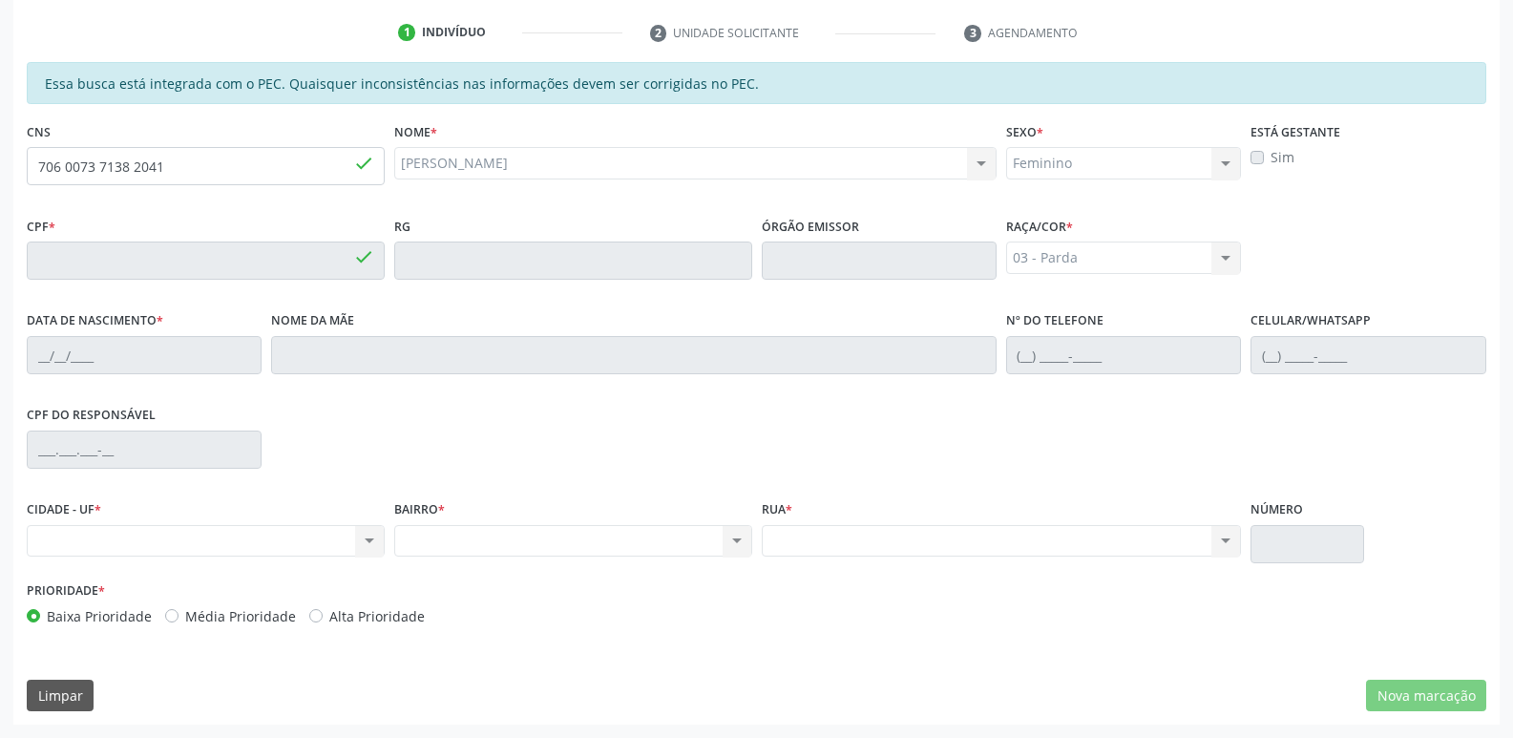
type input "152.611.114-47"
type input "15/10/2016"
type input "Jaqueline Santos da Silva"
type input "(82) 99315-2124"
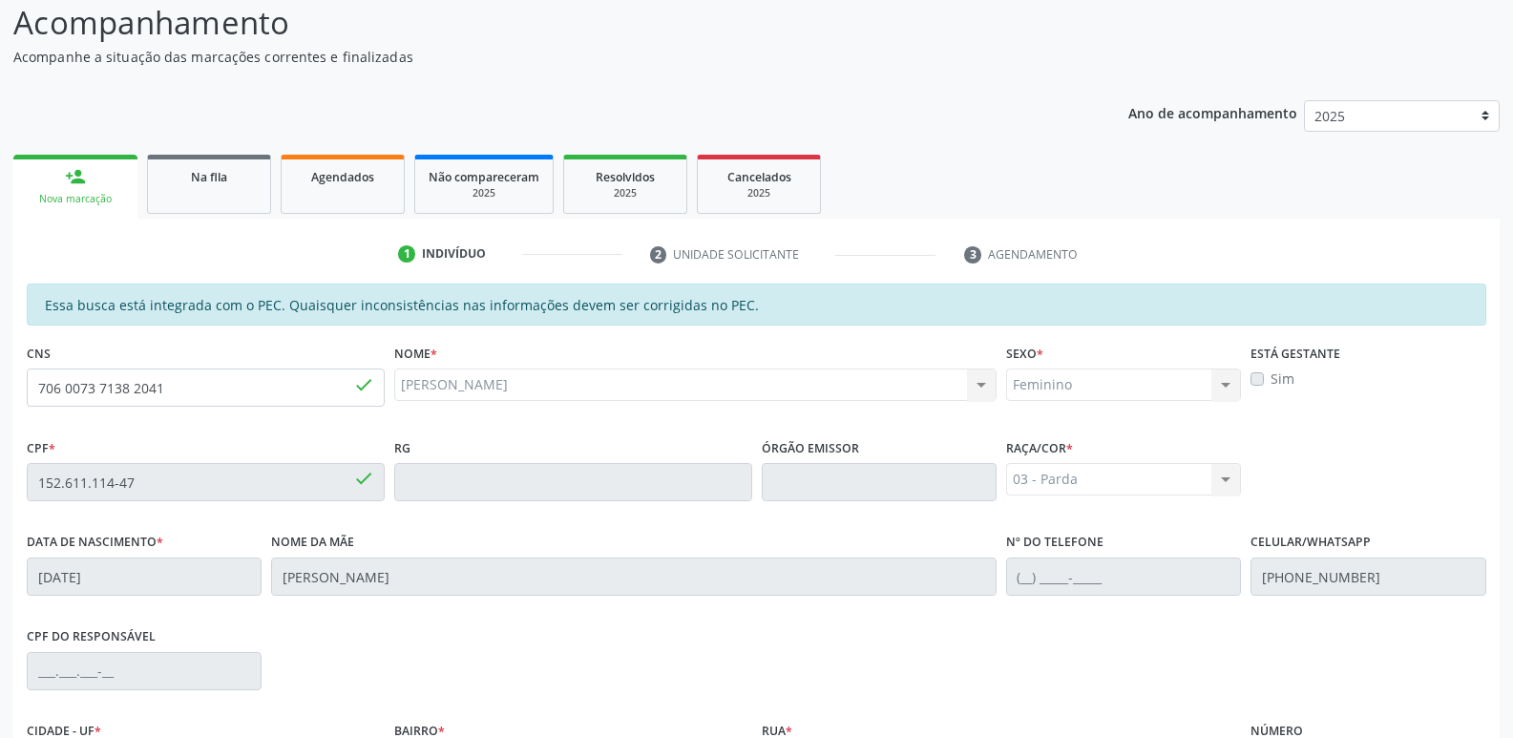
scroll to position [149, 0]
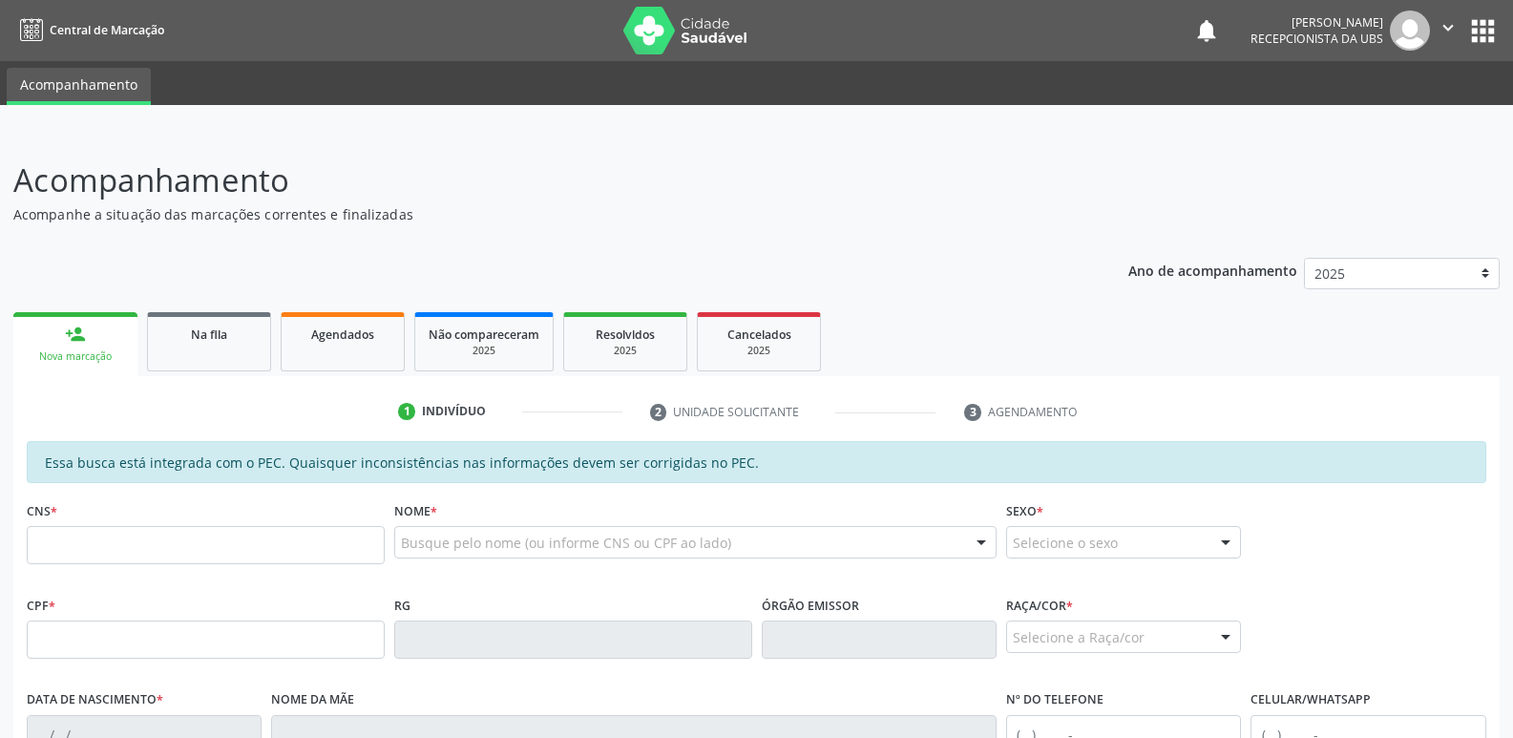
scroll to position [149, 0]
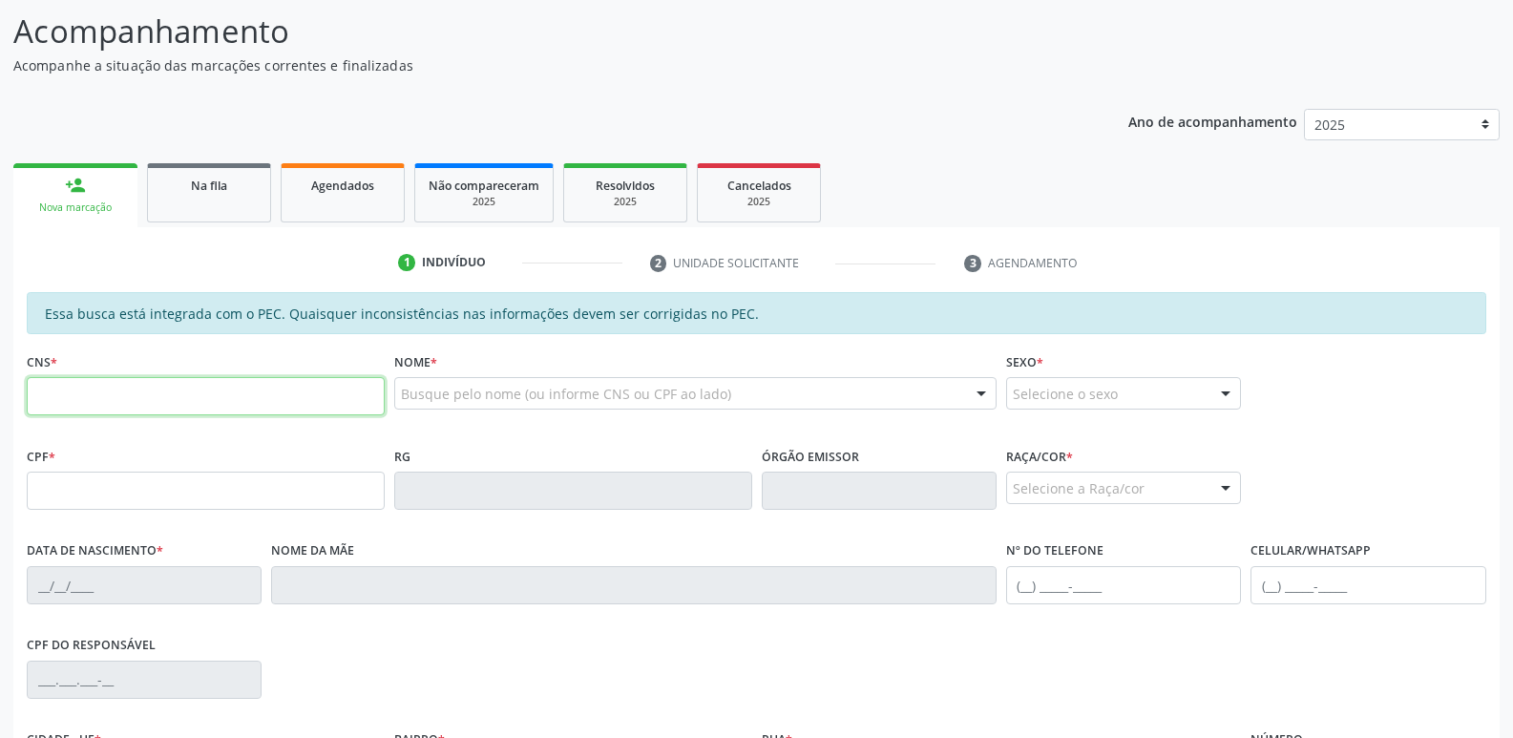
paste input "706 0073 7138 2041"
type input "706 0073 7138 2041"
type input "152.611.114-47"
type input "15/10/2016"
type input "[PERSON_NAME]"
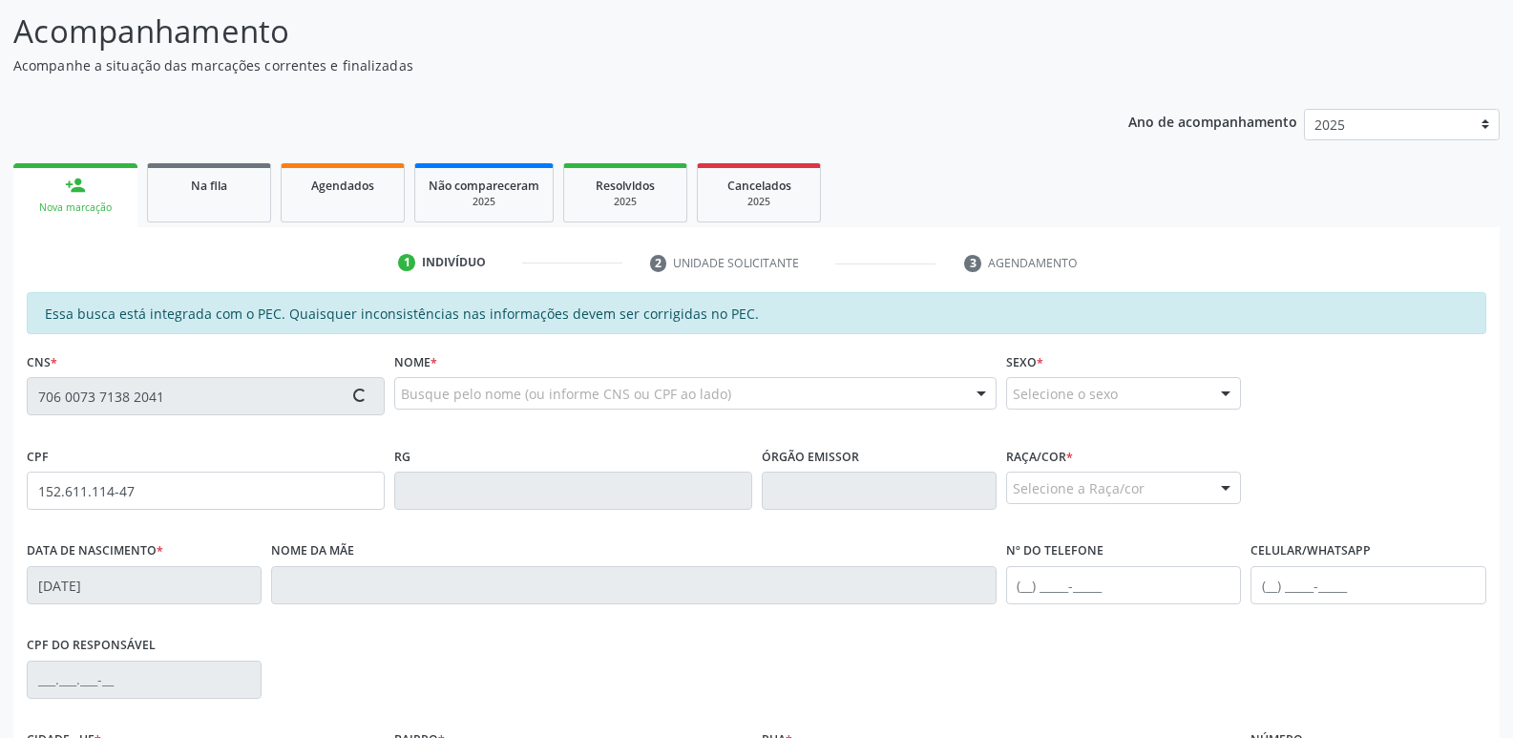
type input "[PHONE_NUMBER]"
type input "S/N"
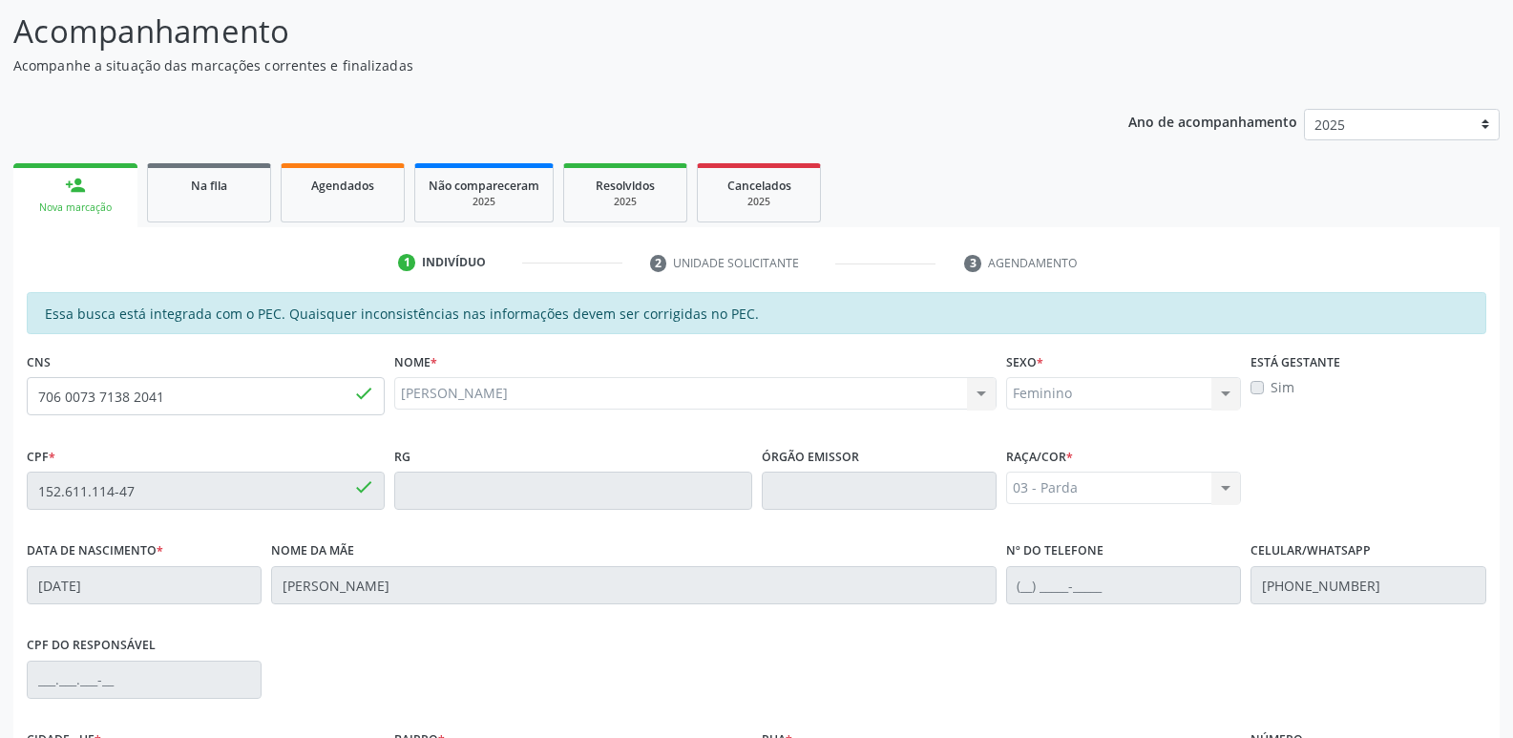
scroll to position [379, 0]
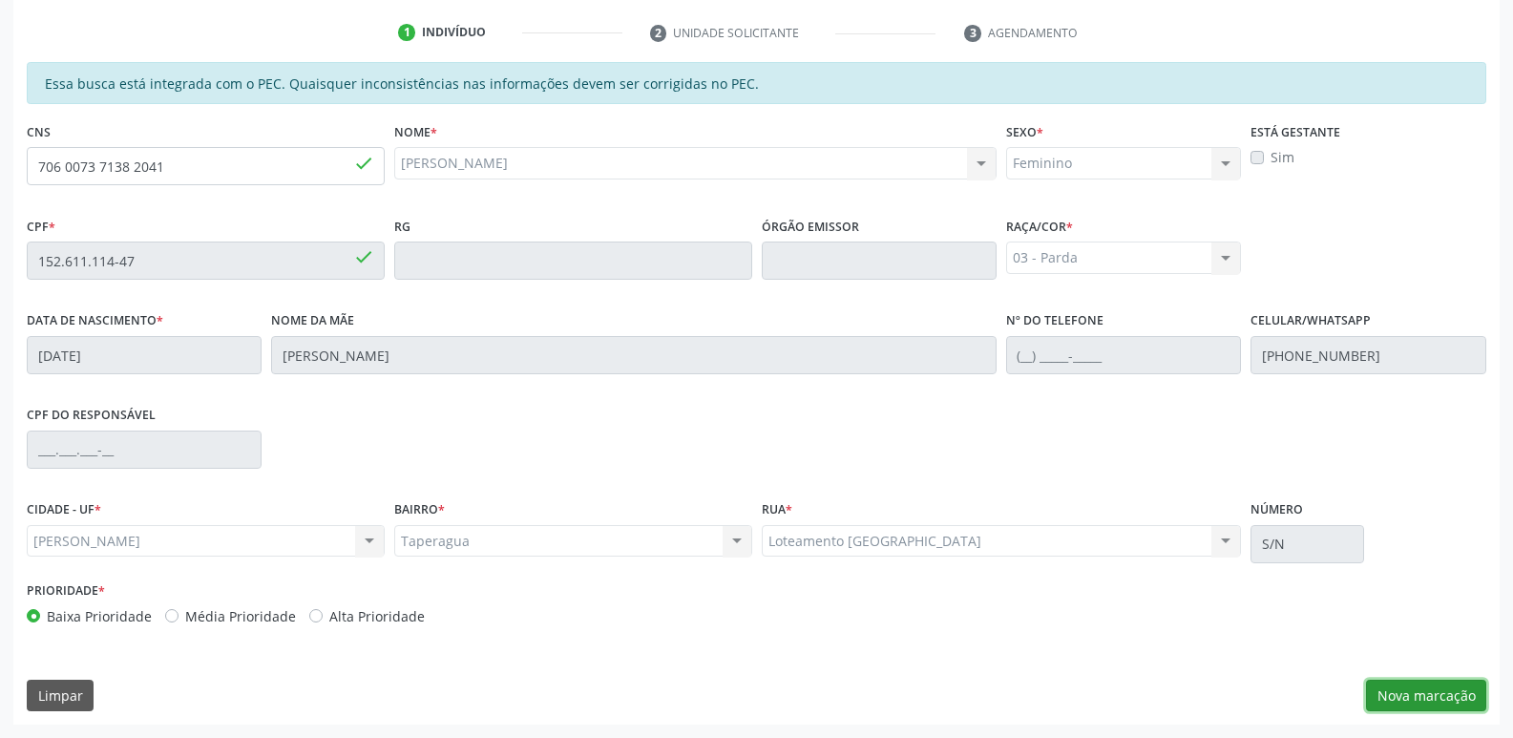
click at [1454, 687] on button "Nova marcação" at bounding box center [1426, 696] width 120 height 32
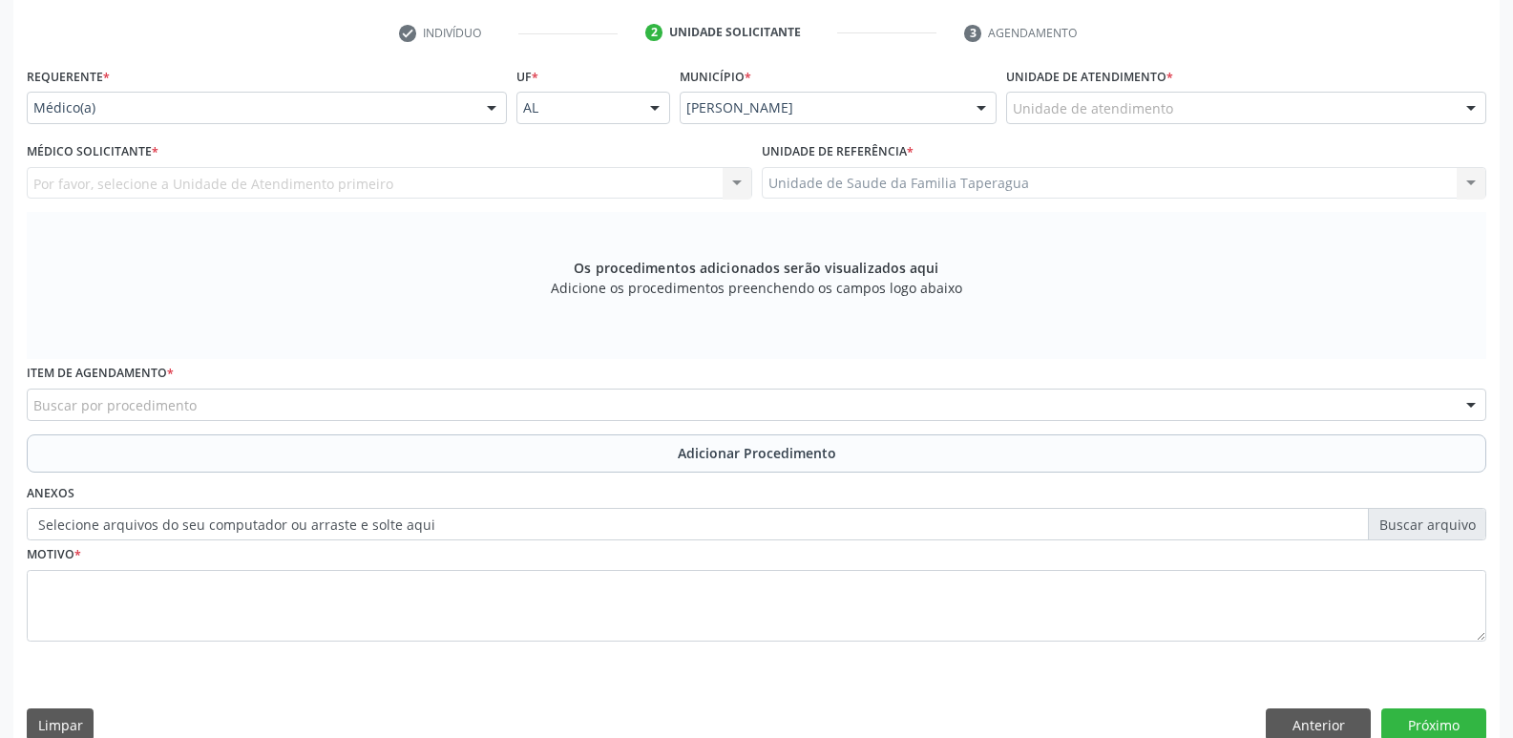
click at [1176, 119] on div "Unidade de atendimento" at bounding box center [1246, 108] width 480 height 32
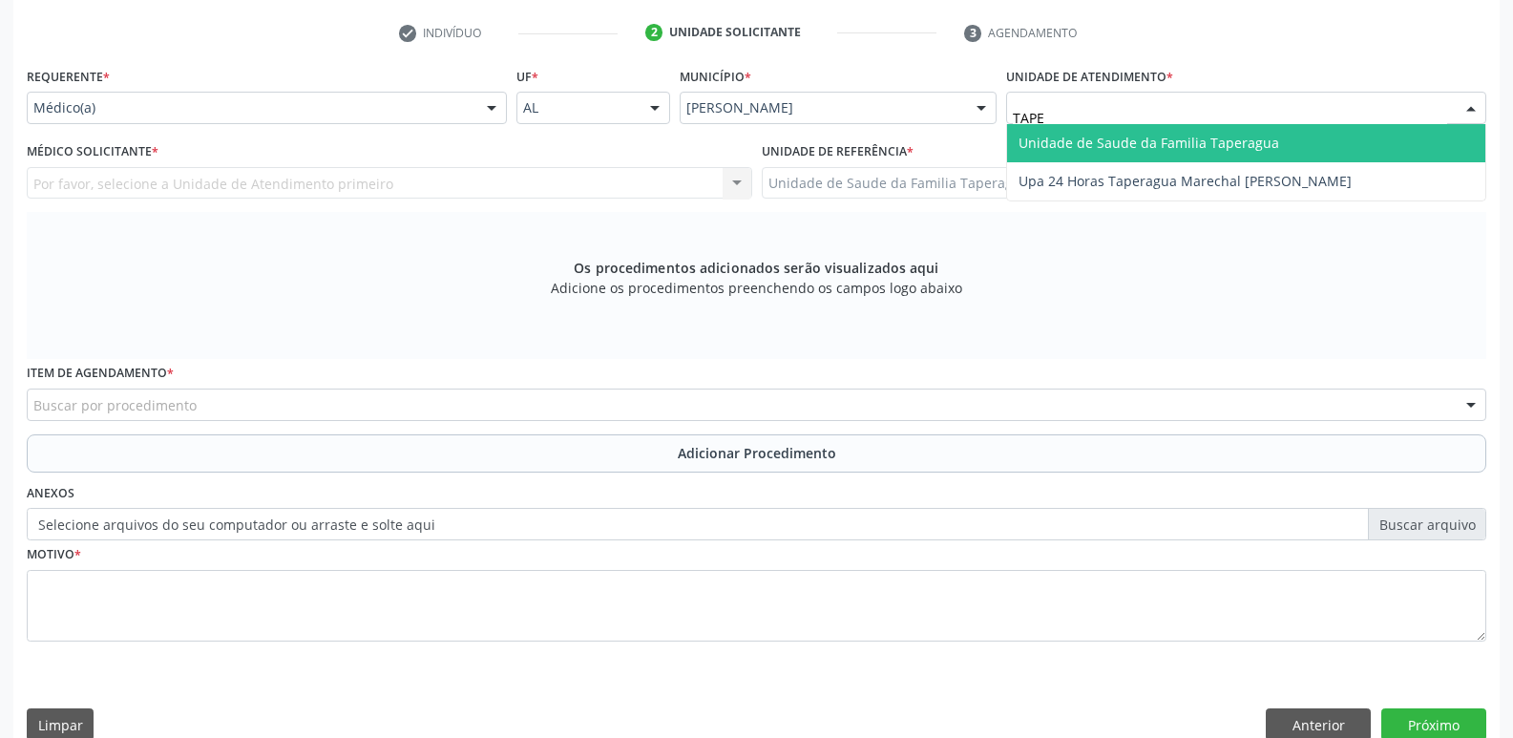
type input "TAPER"
click at [1176, 138] on span "Unidade de Saude da Familia Taperagua" at bounding box center [1148, 143] width 261 height 18
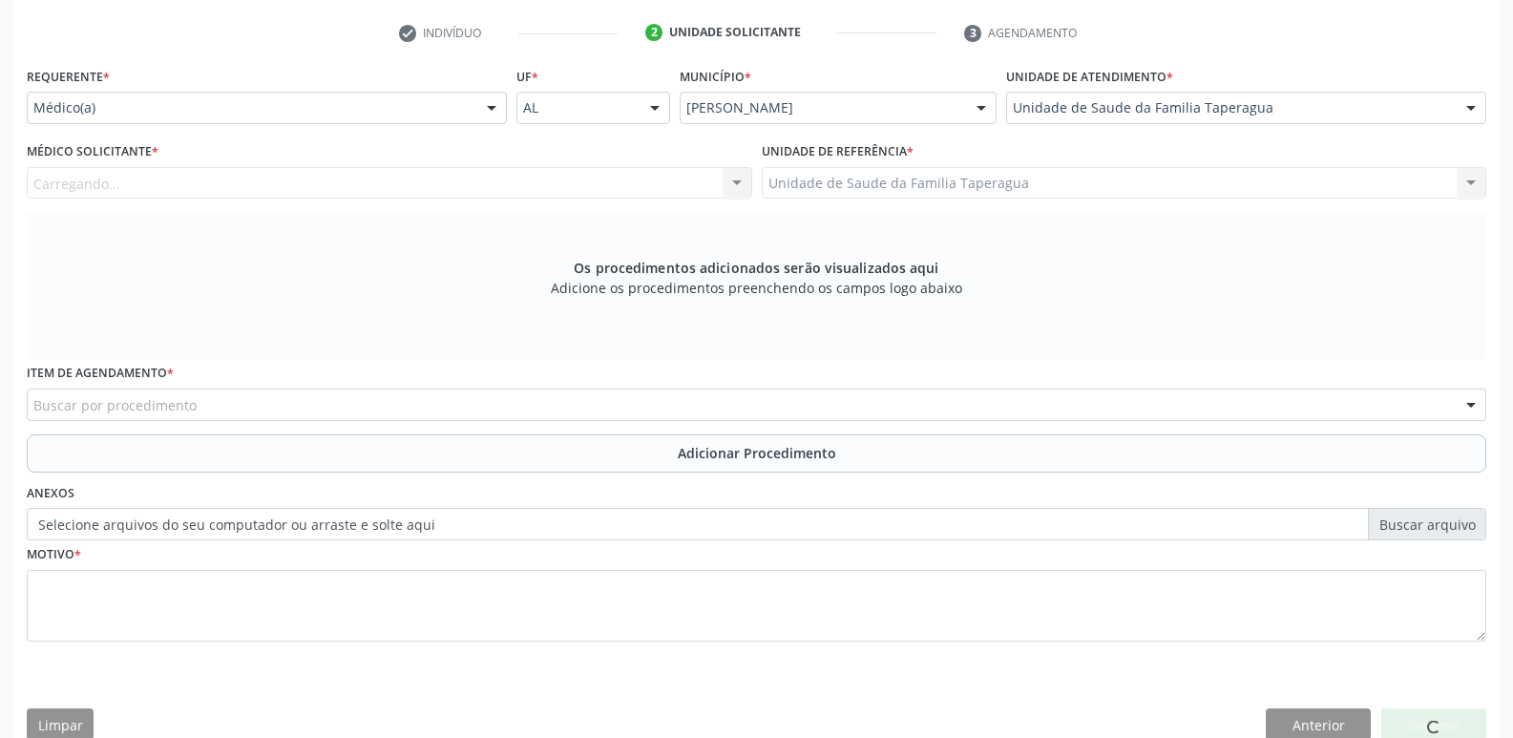
click at [414, 177] on div "Carregando... Nenhum resultado encontrado para: " " Não há nenhuma opção para s…" at bounding box center [389, 183] width 725 height 32
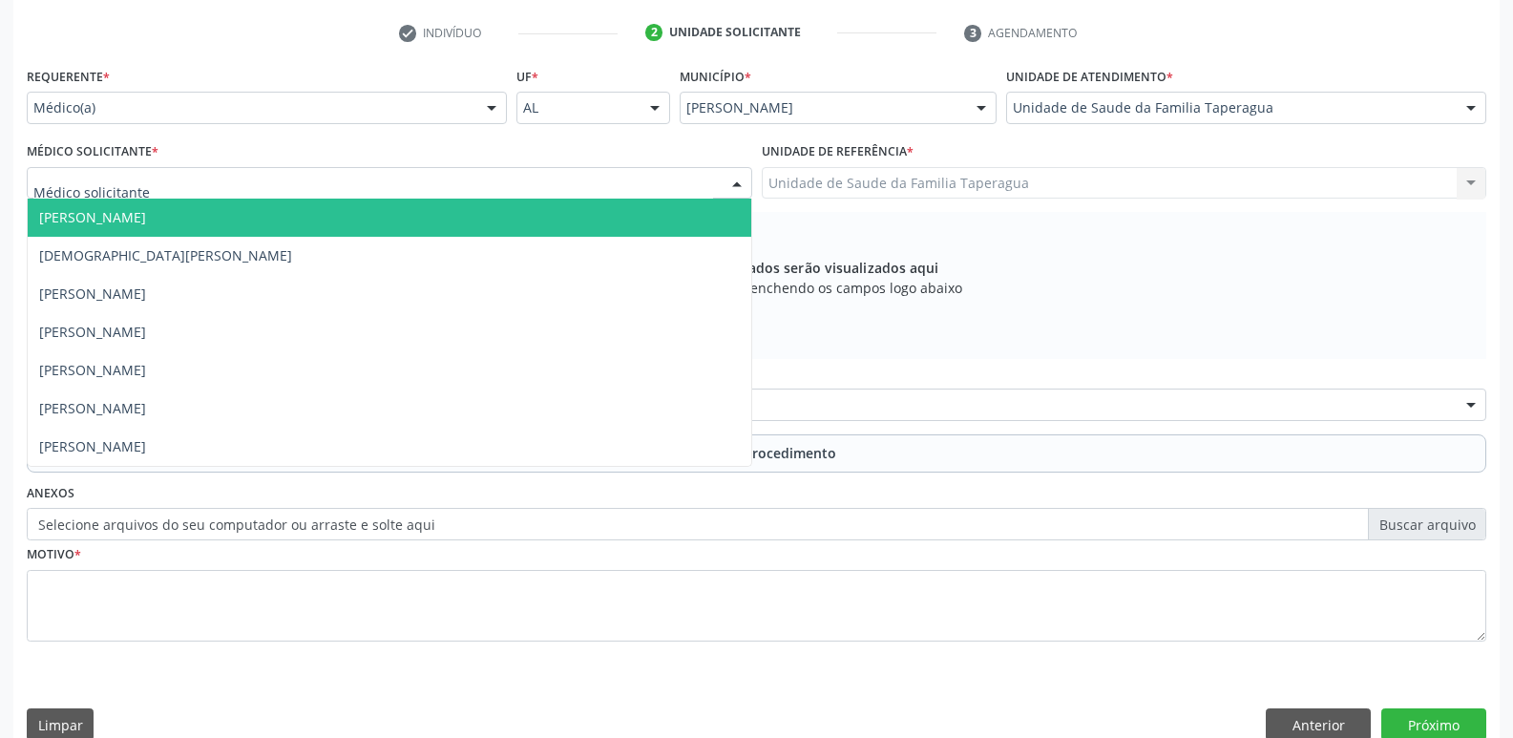
click at [414, 177] on div at bounding box center [389, 183] width 725 height 32
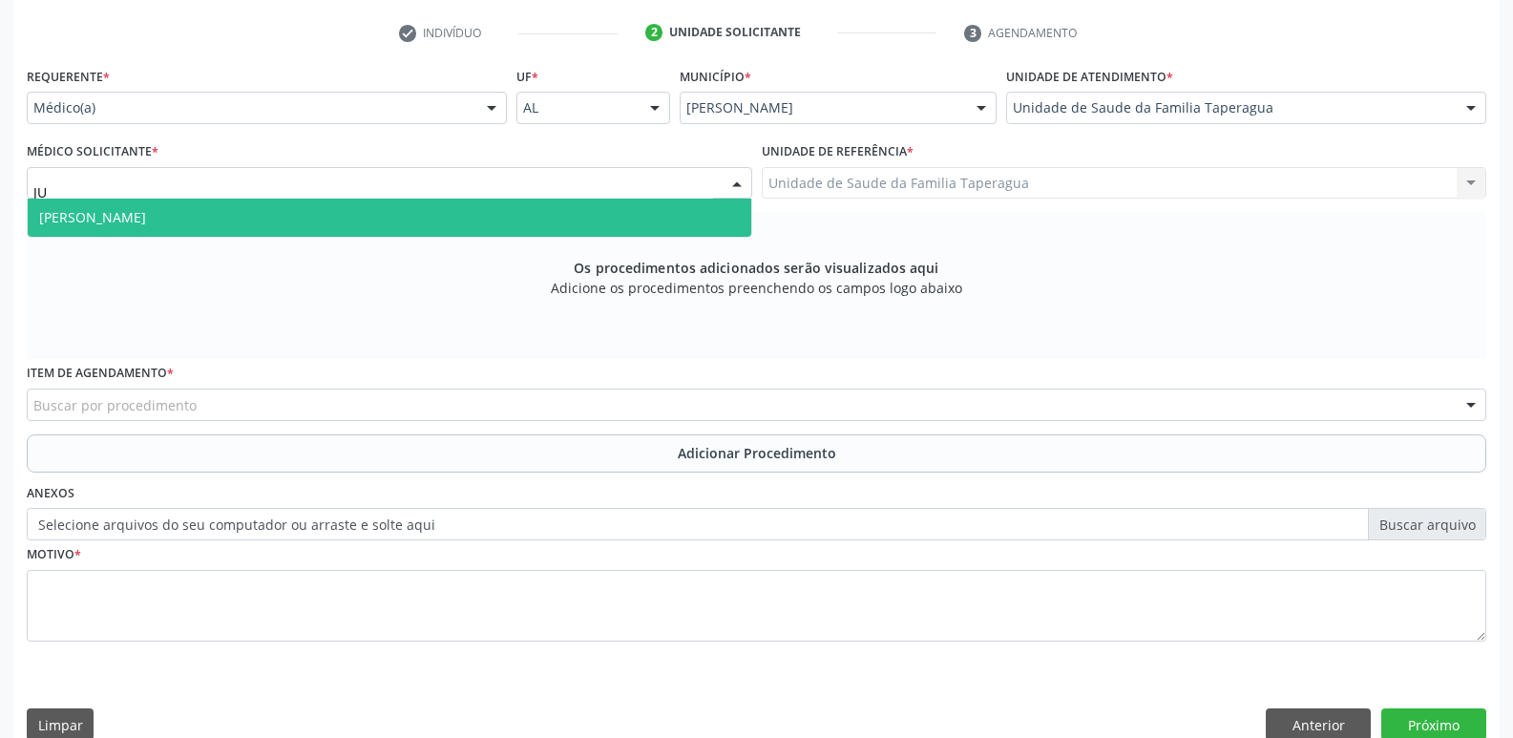
type input "[DATE]"
click at [421, 220] on span "[PERSON_NAME]" at bounding box center [389, 218] width 723 height 38
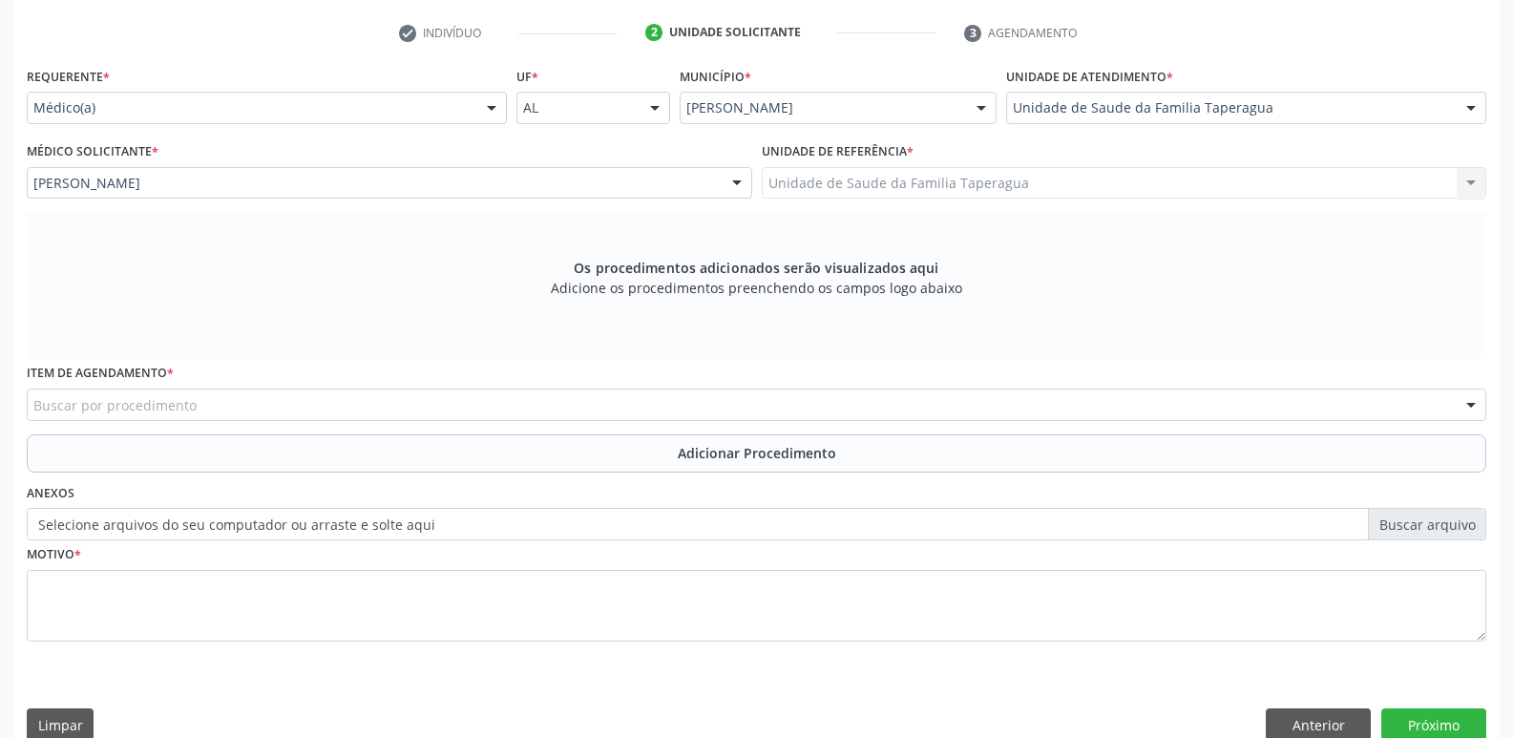
click at [415, 404] on div "Buscar por procedimento" at bounding box center [756, 404] width 1459 height 32
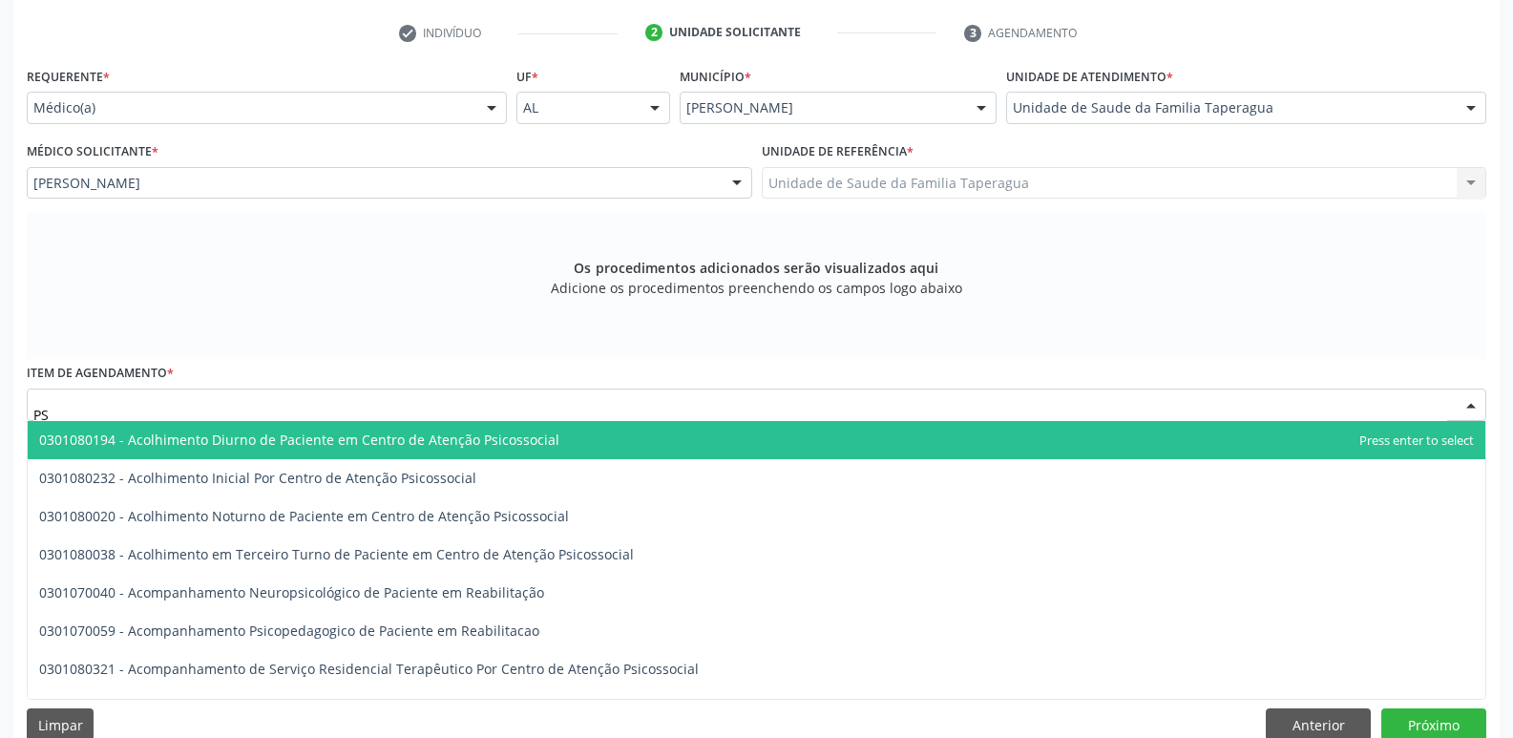
type input "P"
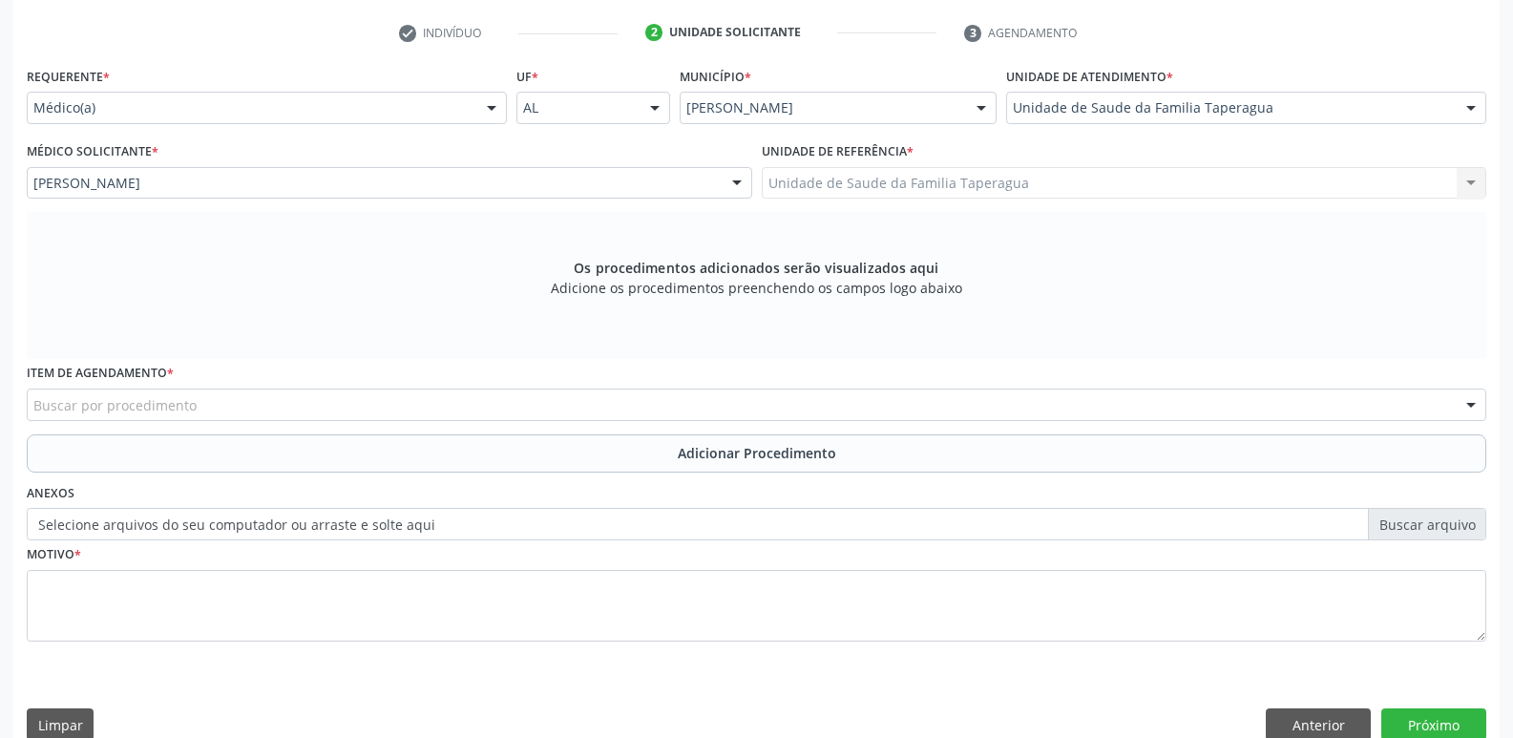
click at [795, 399] on div "Buscar por procedimento" at bounding box center [756, 404] width 1459 height 32
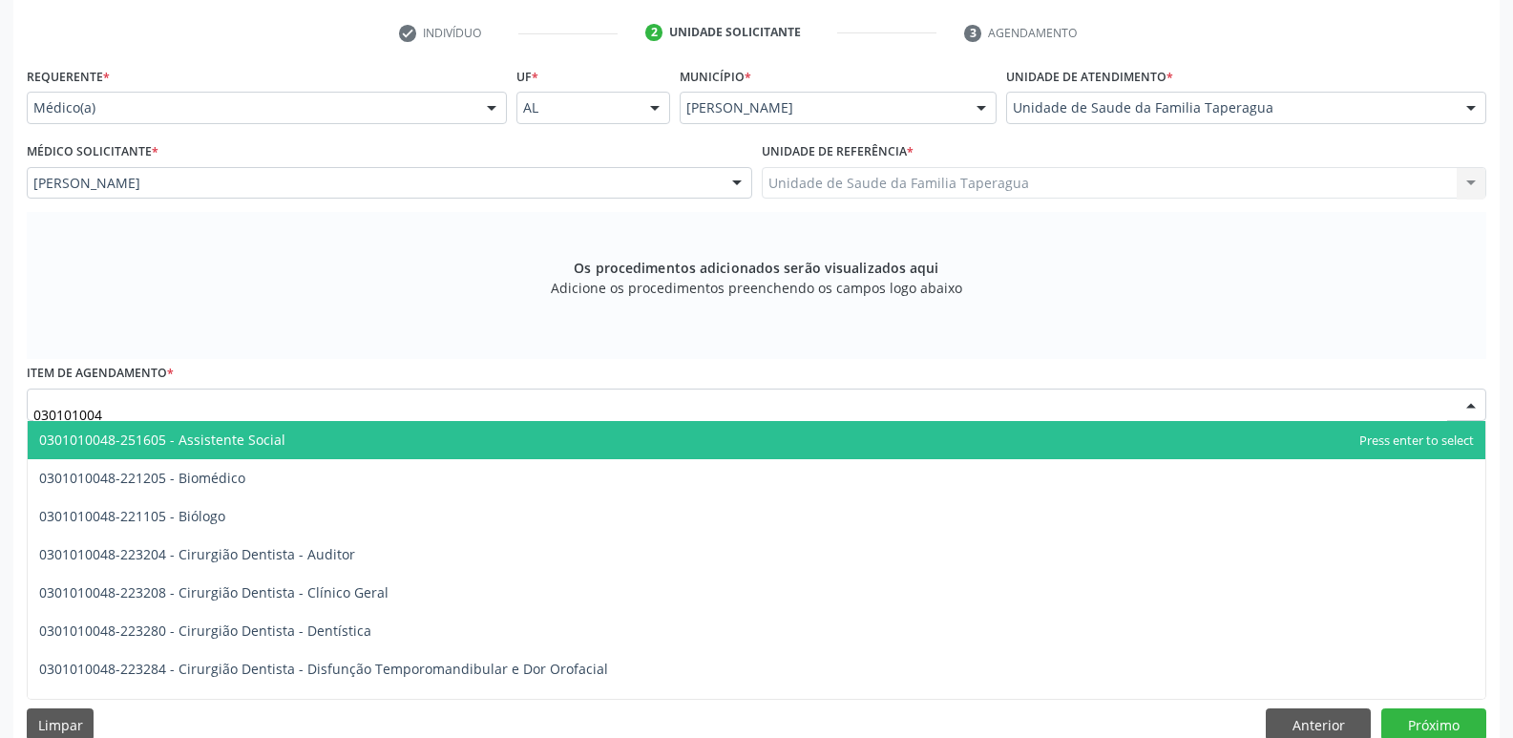
type input "0301010048"
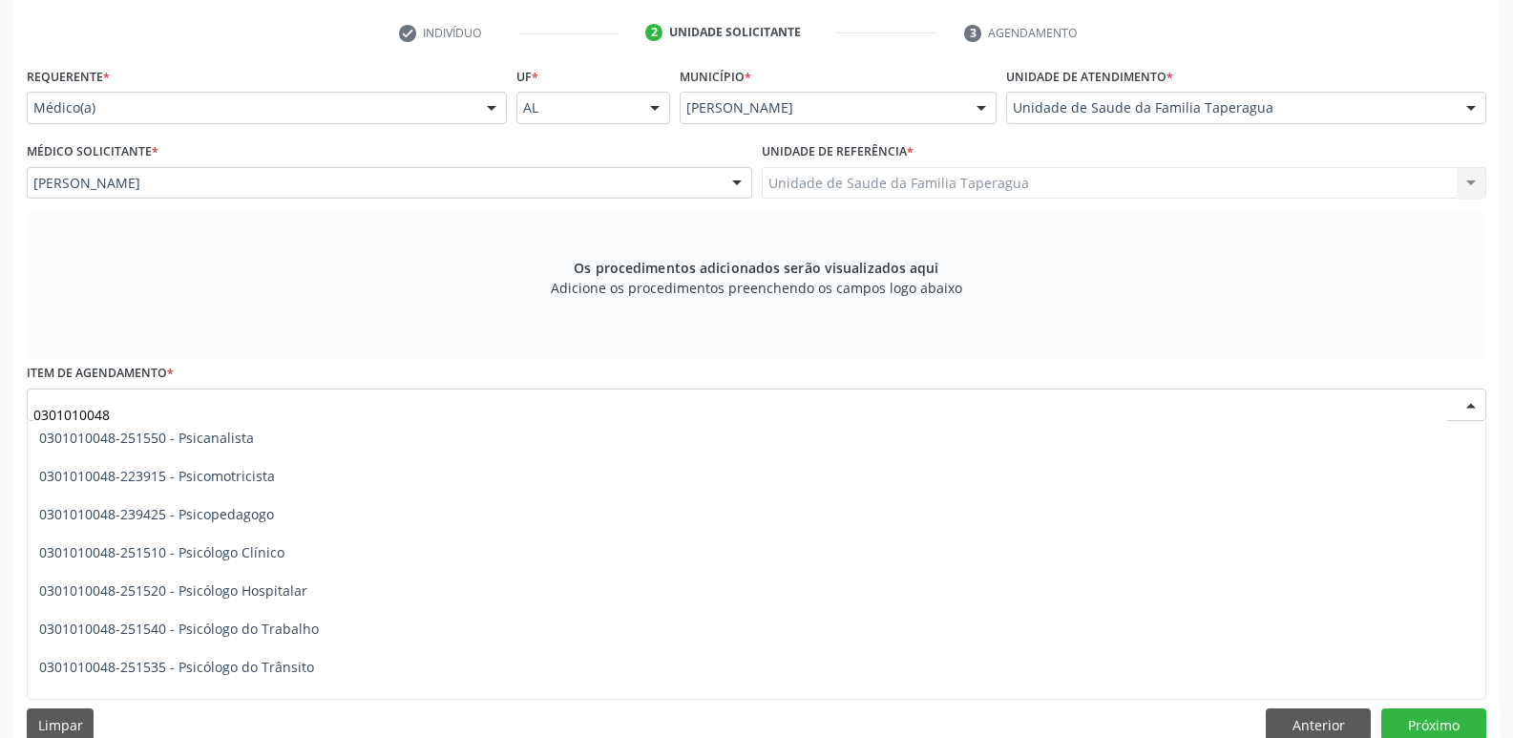
scroll to position [3042, 0]
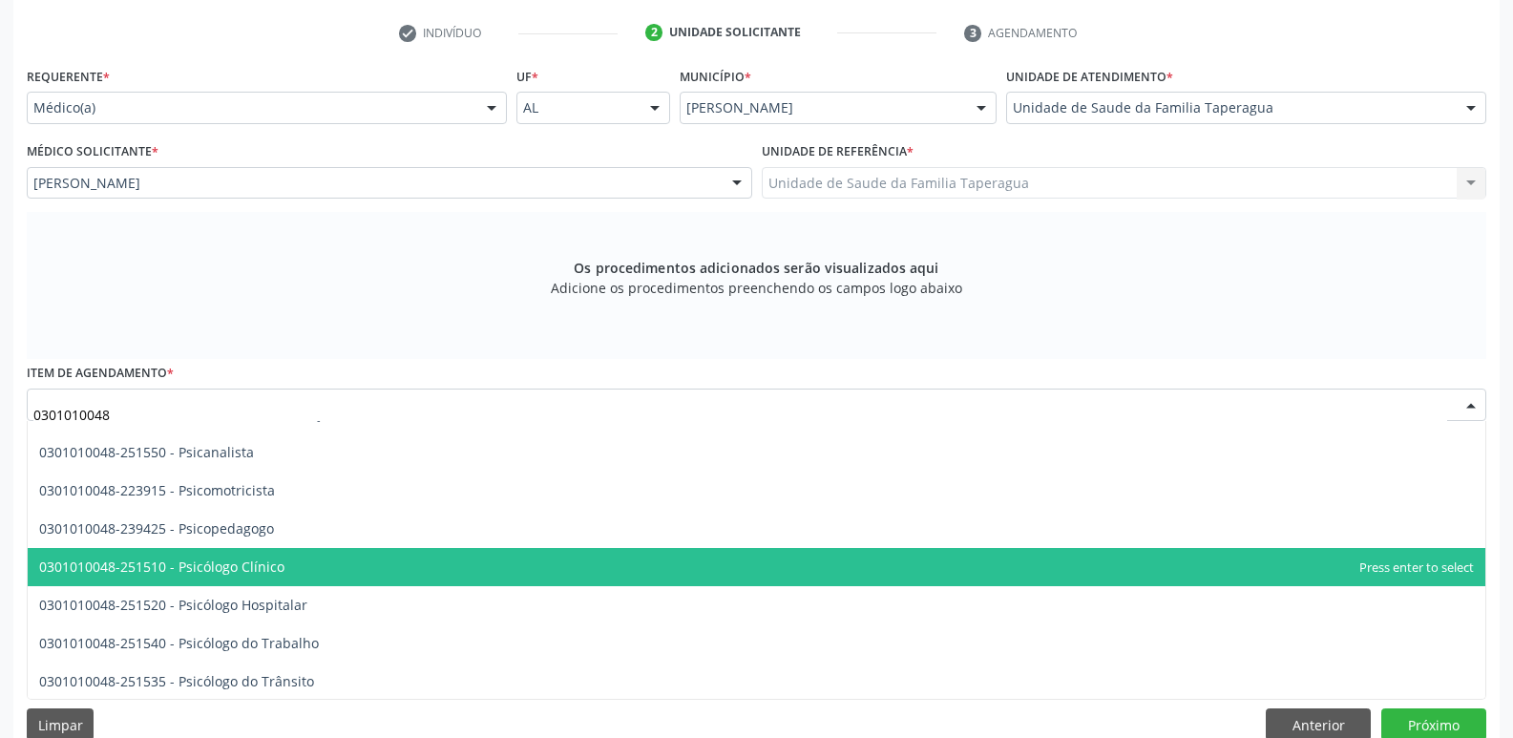
click at [959, 561] on span "0301010048-251510 - Psicólogo Clínico" at bounding box center [756, 567] width 1457 height 38
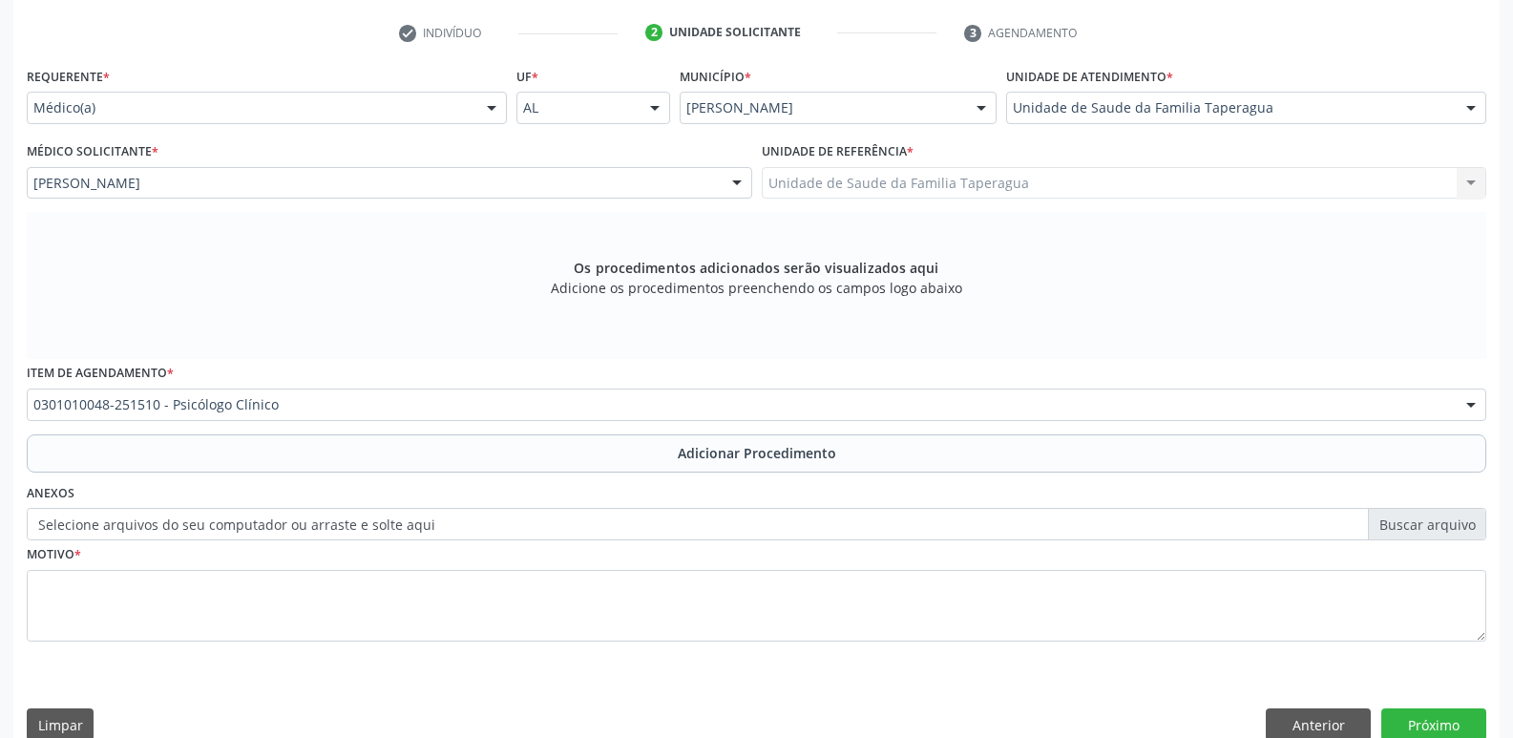
click at [993, 445] on button "Adicionar Procedimento" at bounding box center [756, 453] width 1459 height 38
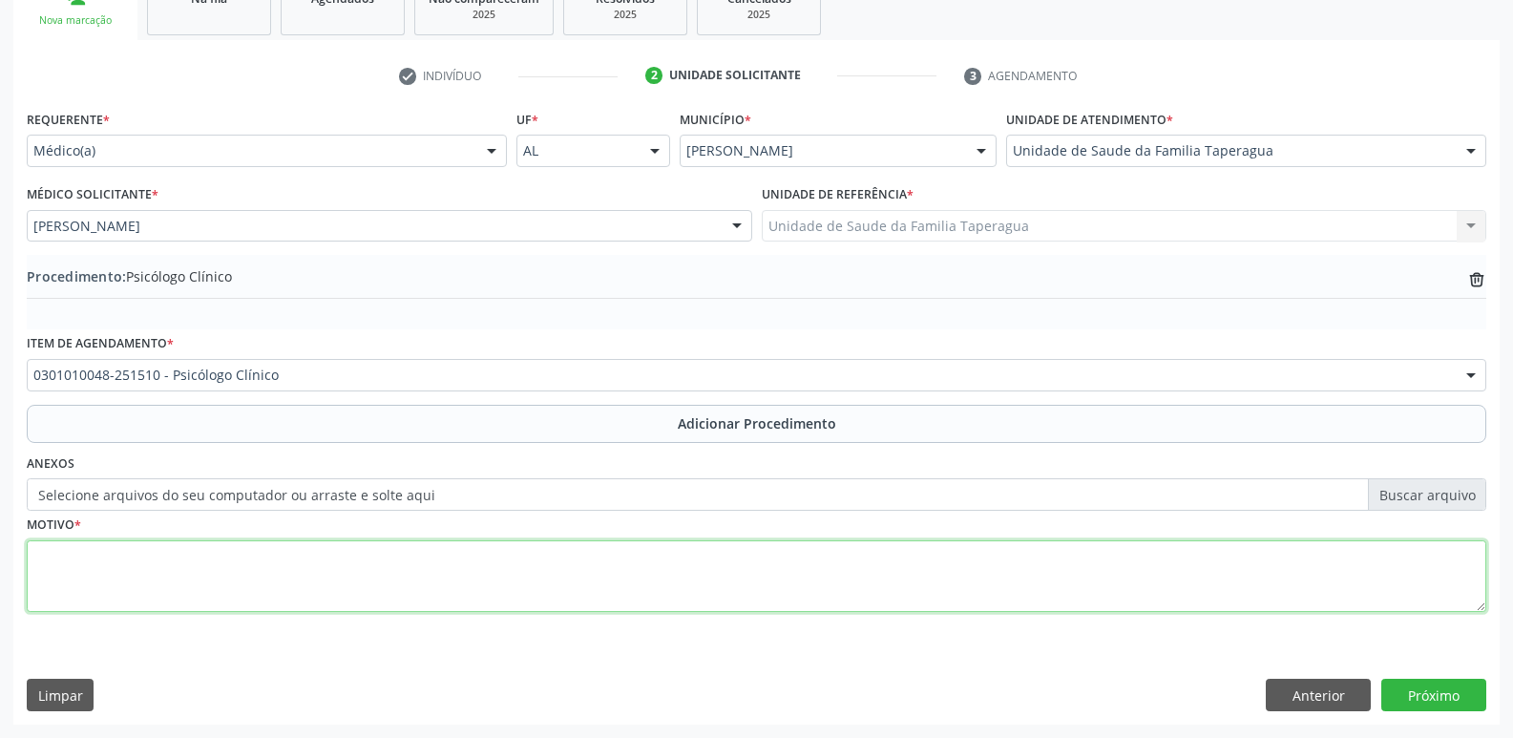
click at [952, 555] on textarea at bounding box center [756, 576] width 1459 height 73
click at [111, 557] on textarea "PSICOLOGIA INFANTIL" at bounding box center [756, 576] width 1459 height 73
click at [89, 559] on textarea "PSICOLOGO INFANTIL" at bounding box center [756, 576] width 1459 height 73
type textarea "PSICÓLOGO INFANTIL"
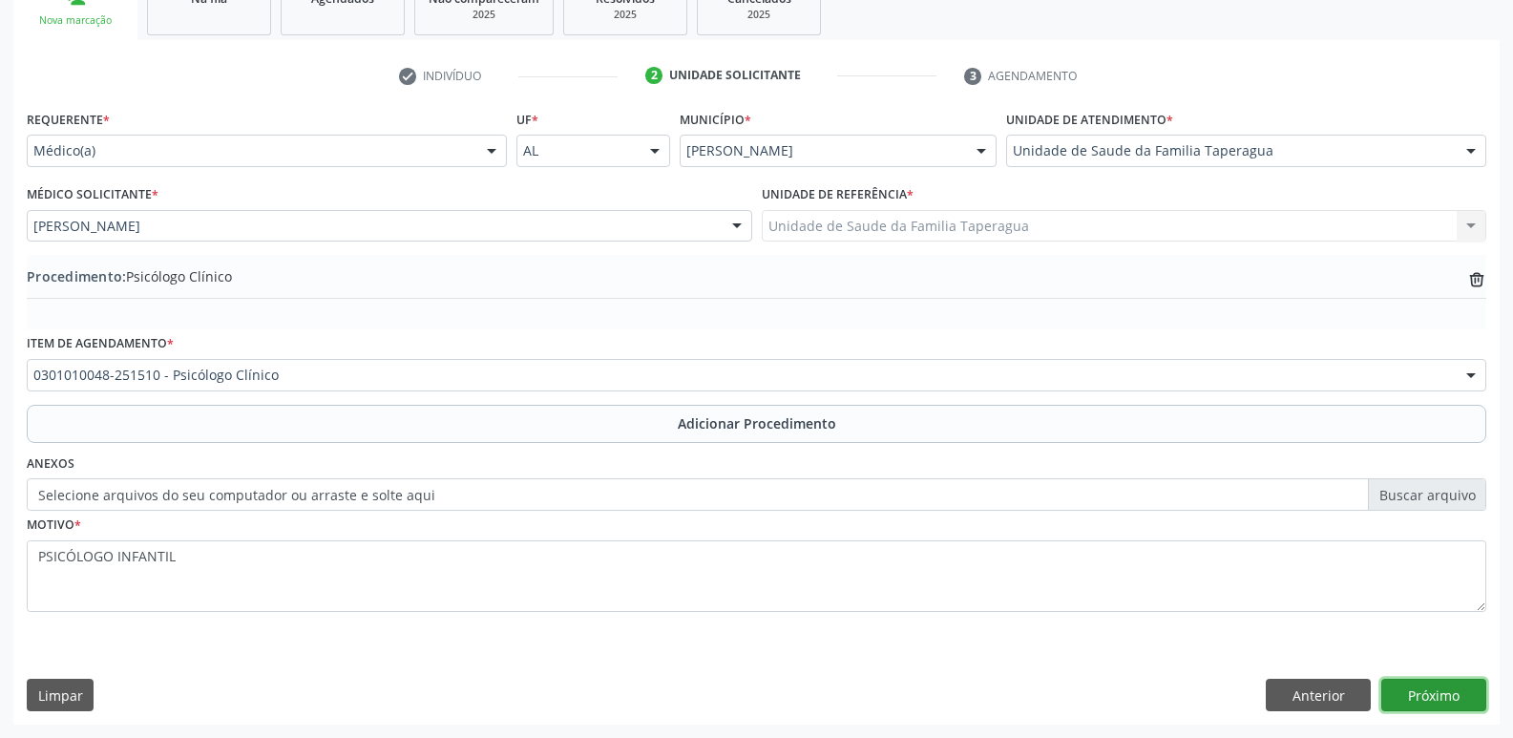
click at [1415, 689] on button "Próximo" at bounding box center [1433, 695] width 105 height 32
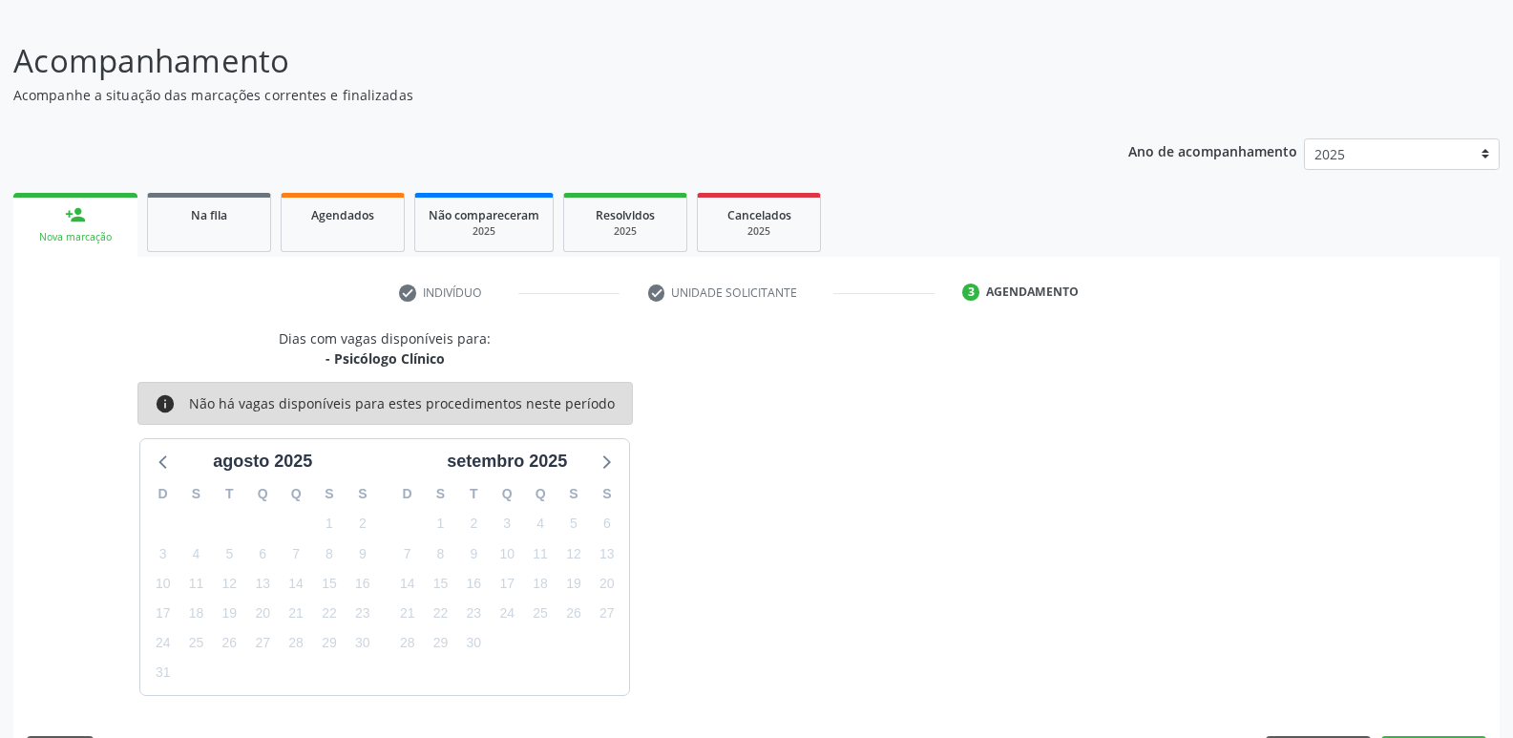
scroll to position [176, 0]
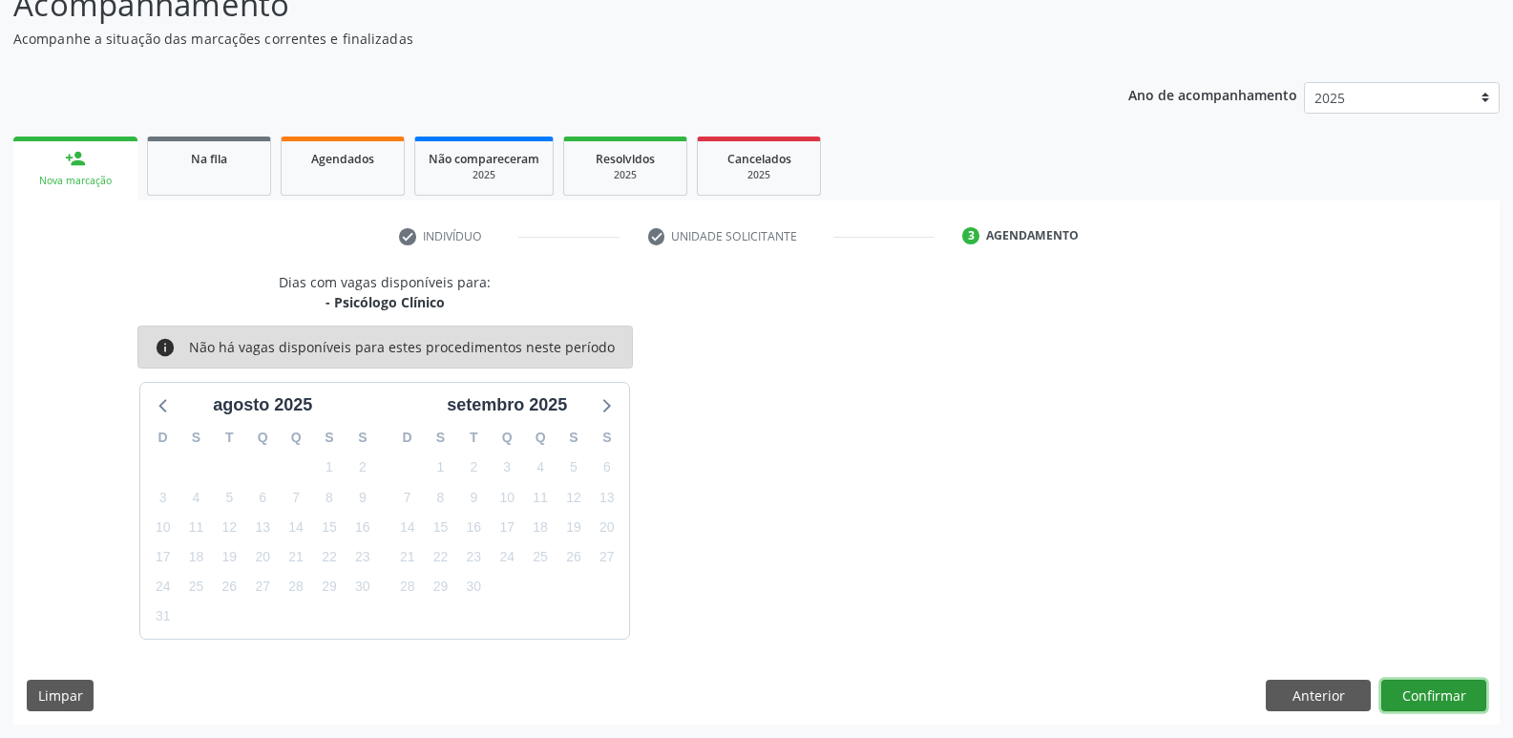
click at [1442, 690] on button "Confirmar" at bounding box center [1433, 696] width 105 height 32
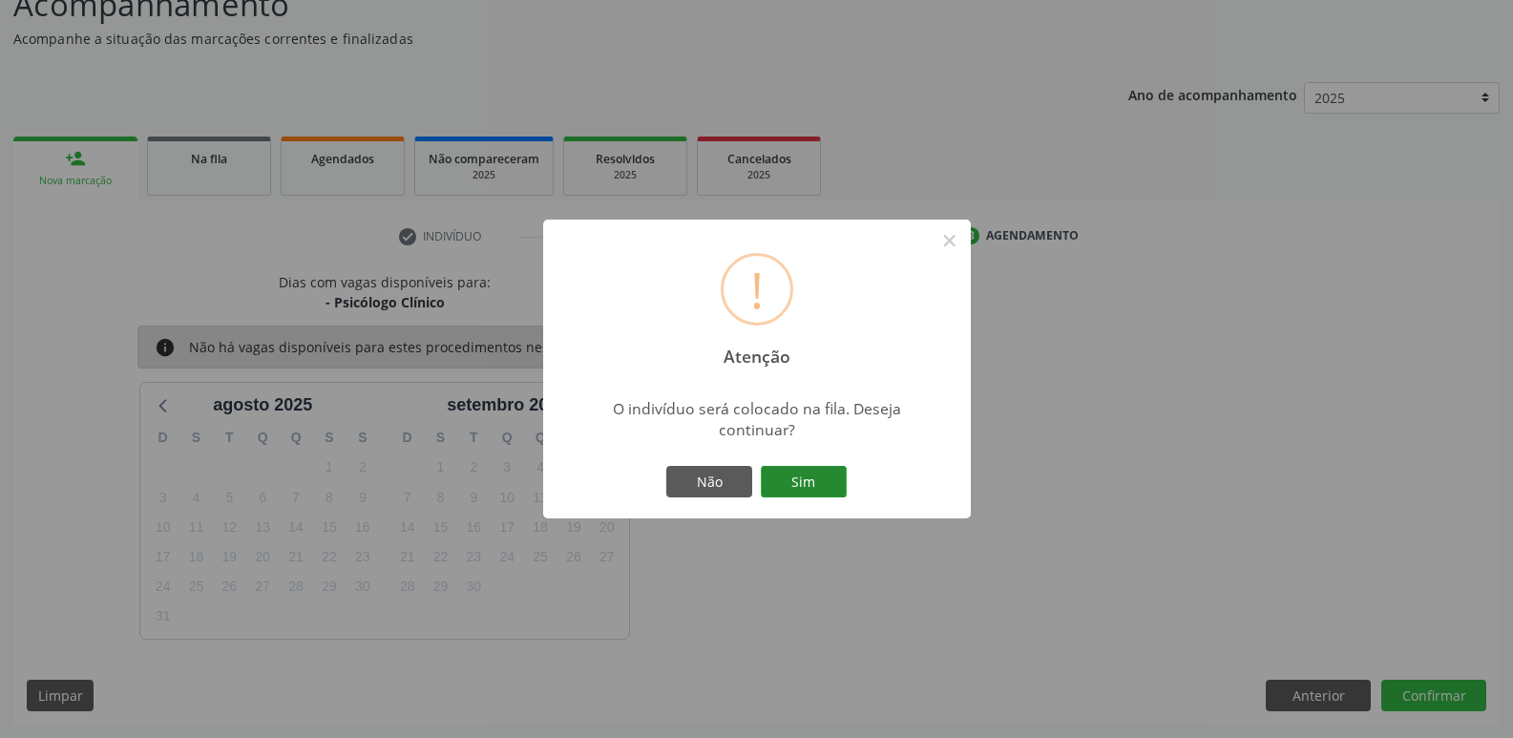
click at [831, 480] on button "Sim" at bounding box center [804, 482] width 86 height 32
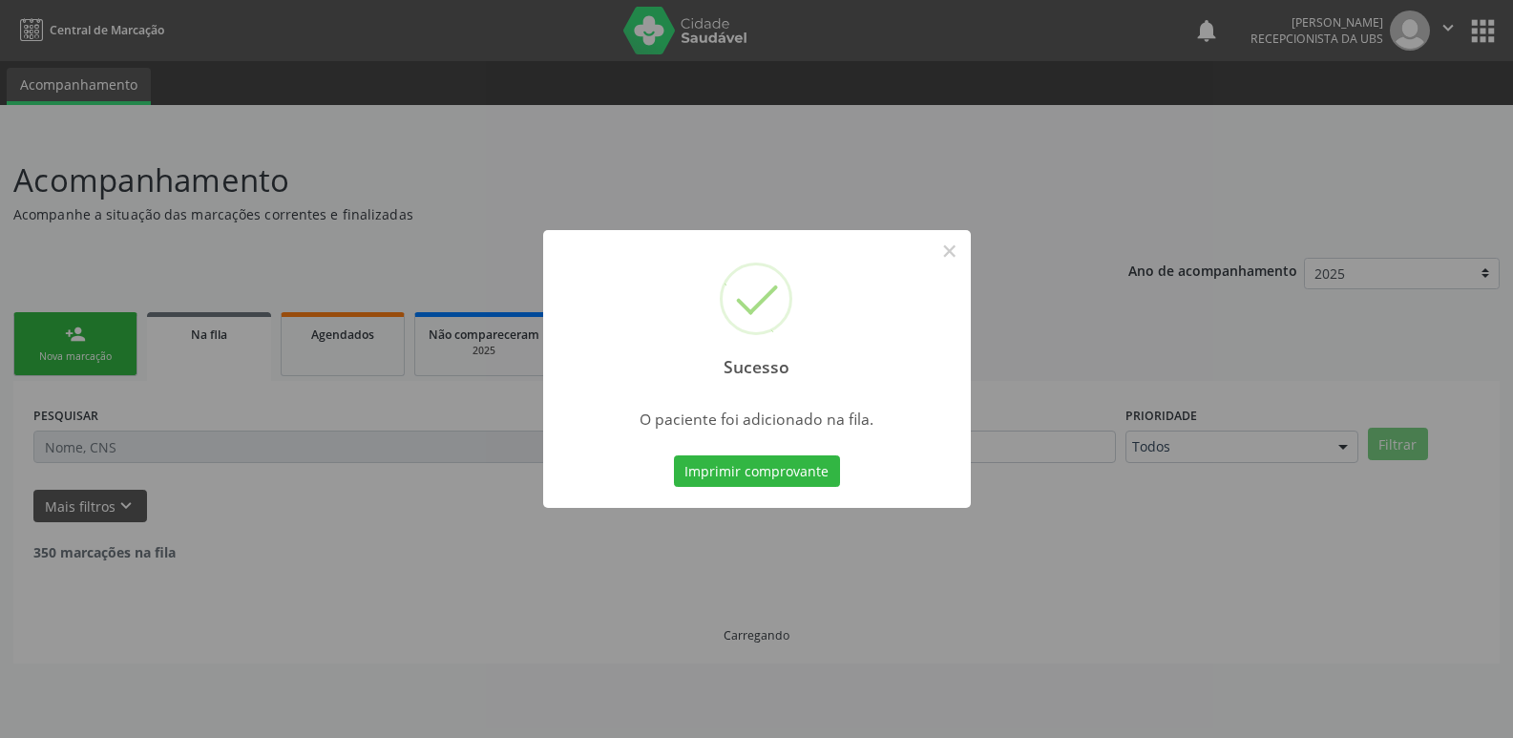
scroll to position [0, 0]
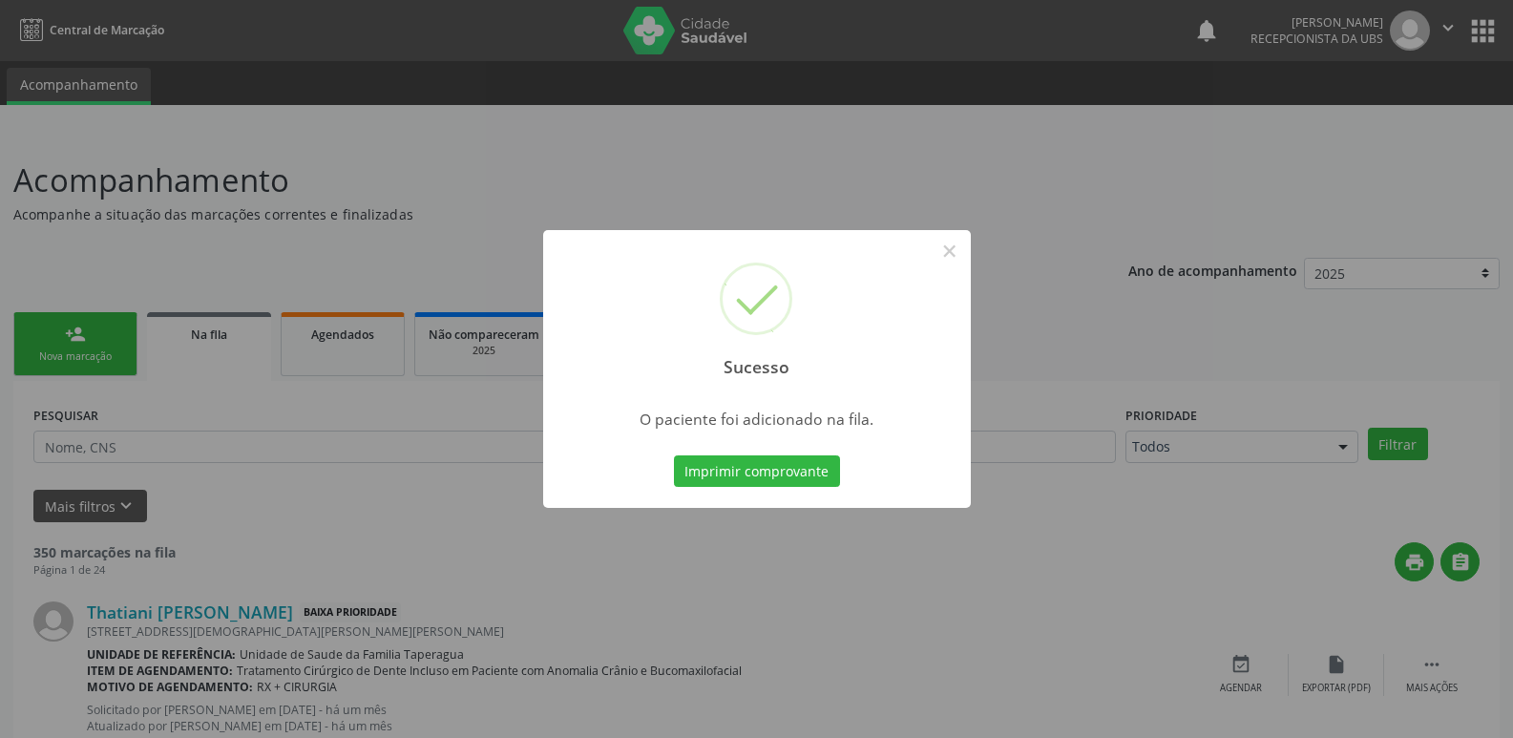
click at [1287, 345] on div "Sucesso × O paciente foi adicionado na fila. Imprimir comprovante Cancel" at bounding box center [756, 369] width 1513 height 738
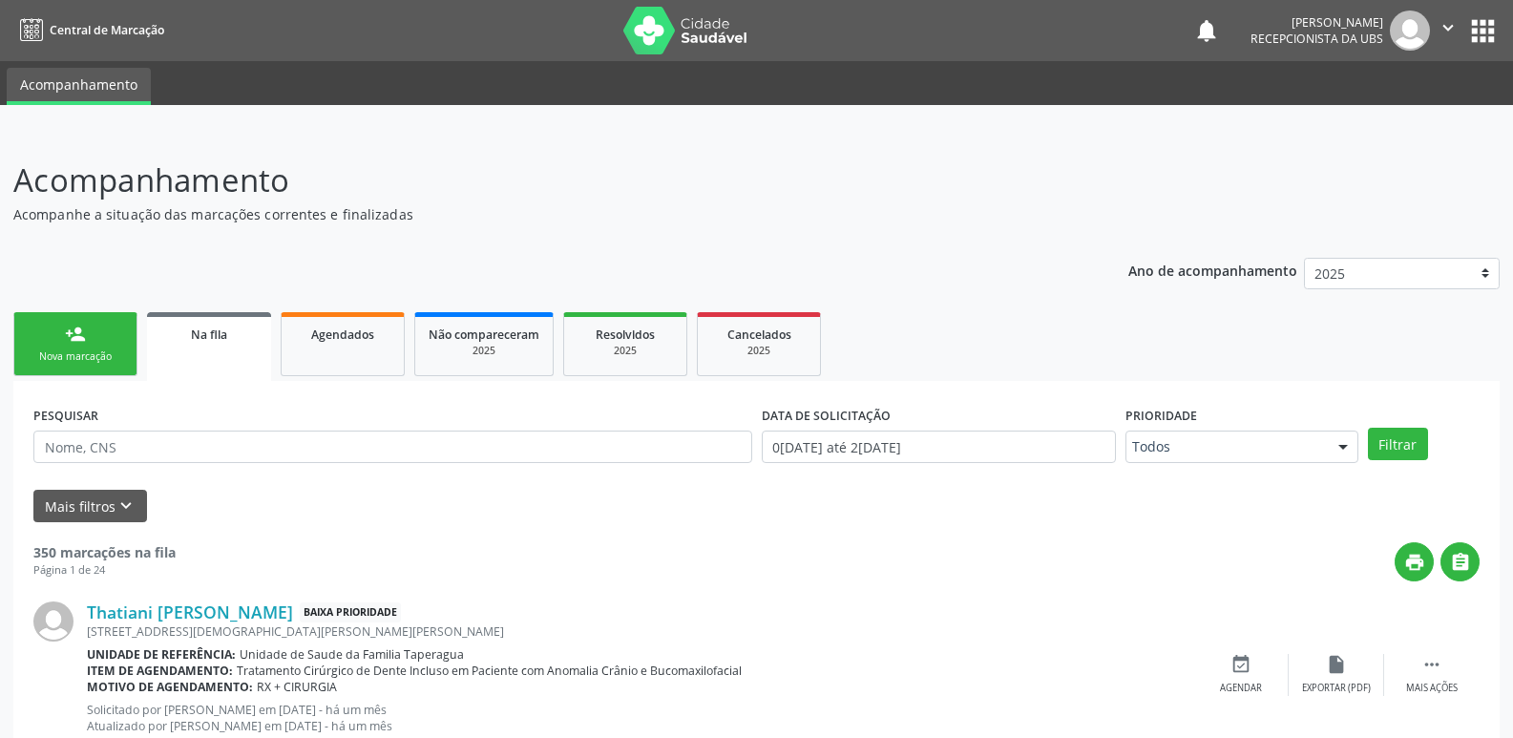
scroll to position [2692, 0]
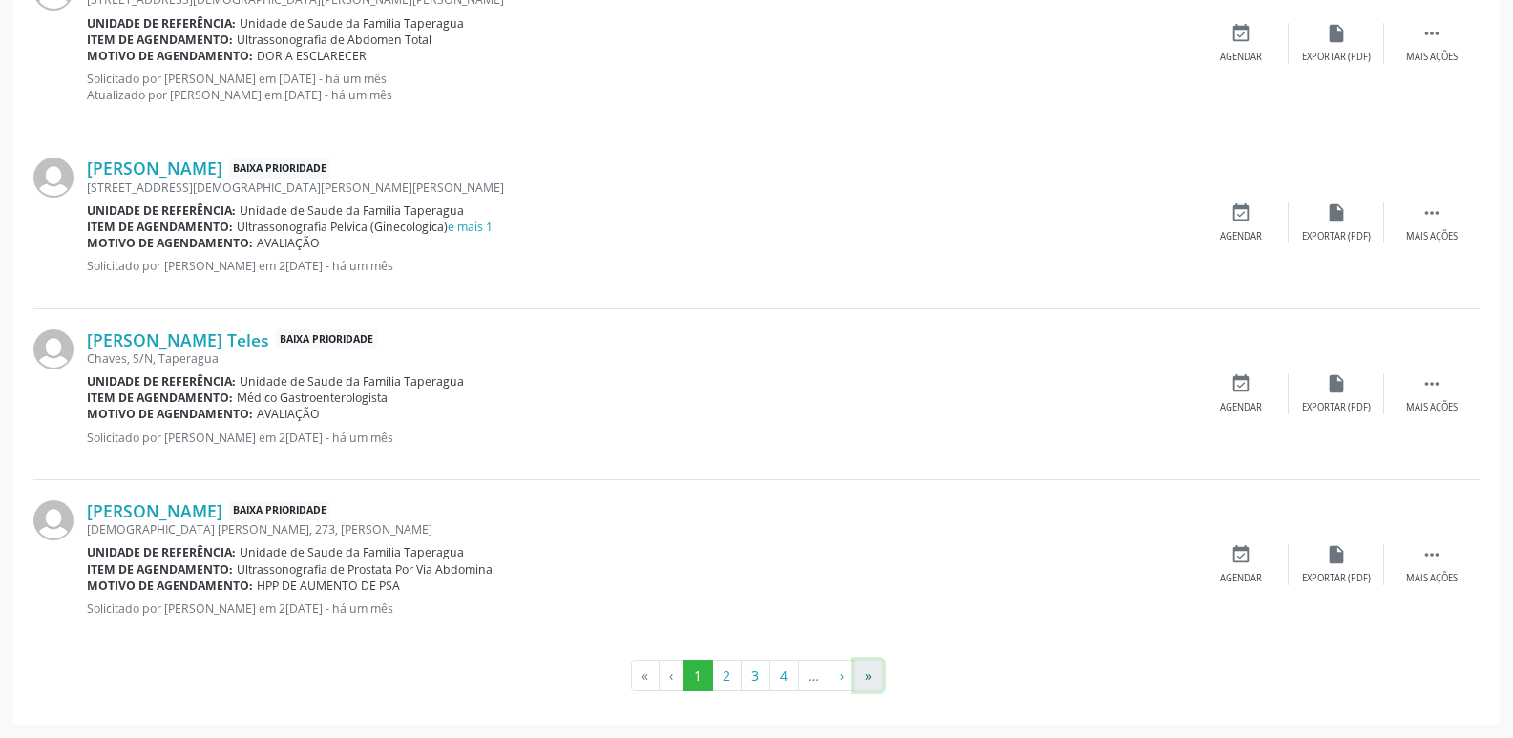
click at [869, 678] on button "»" at bounding box center [868, 676] width 29 height 32
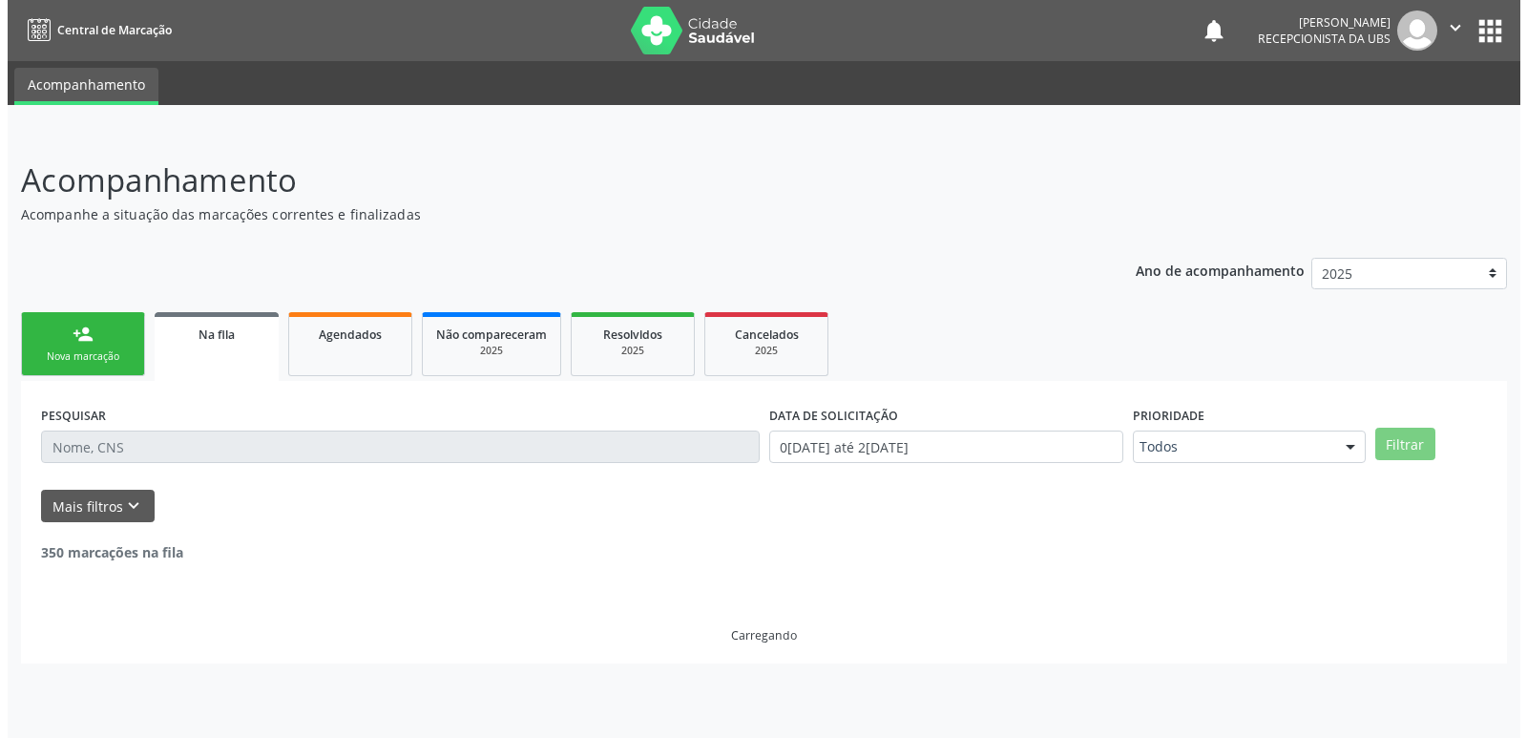
scroll to position [0, 0]
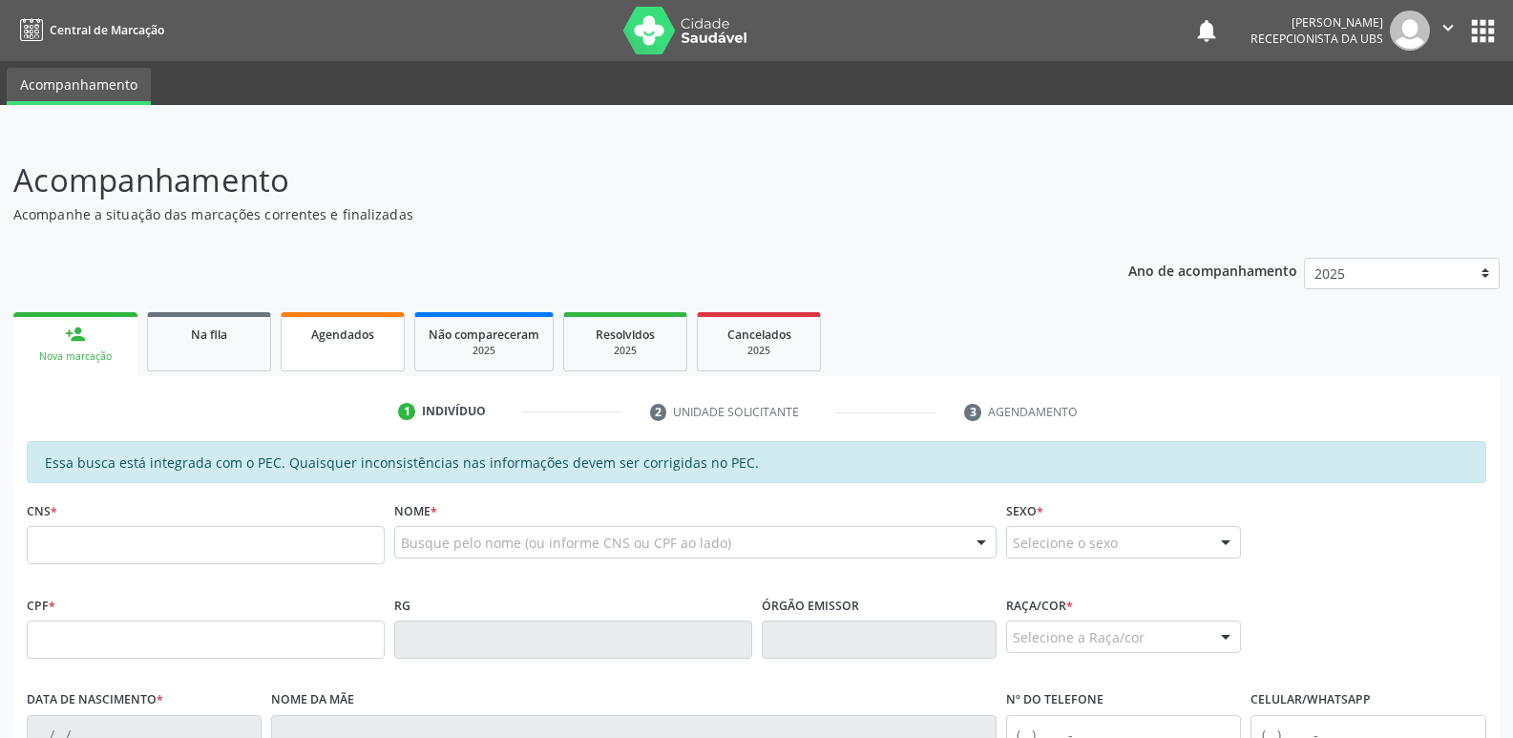
click at [301, 335] on div "Agendados" at bounding box center [342, 334] width 95 height 20
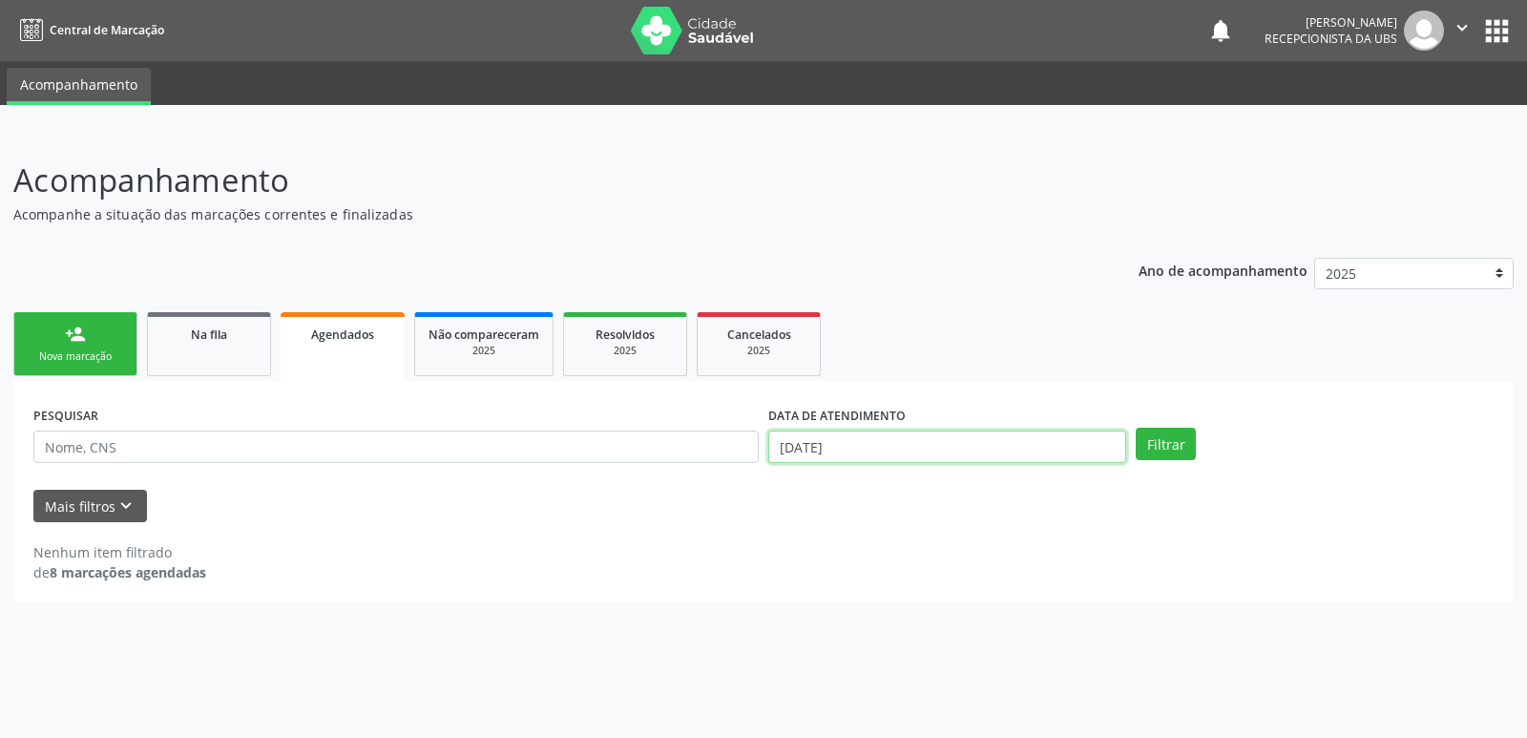
click at [921, 438] on input "2[DATE]" at bounding box center [947, 446] width 358 height 32
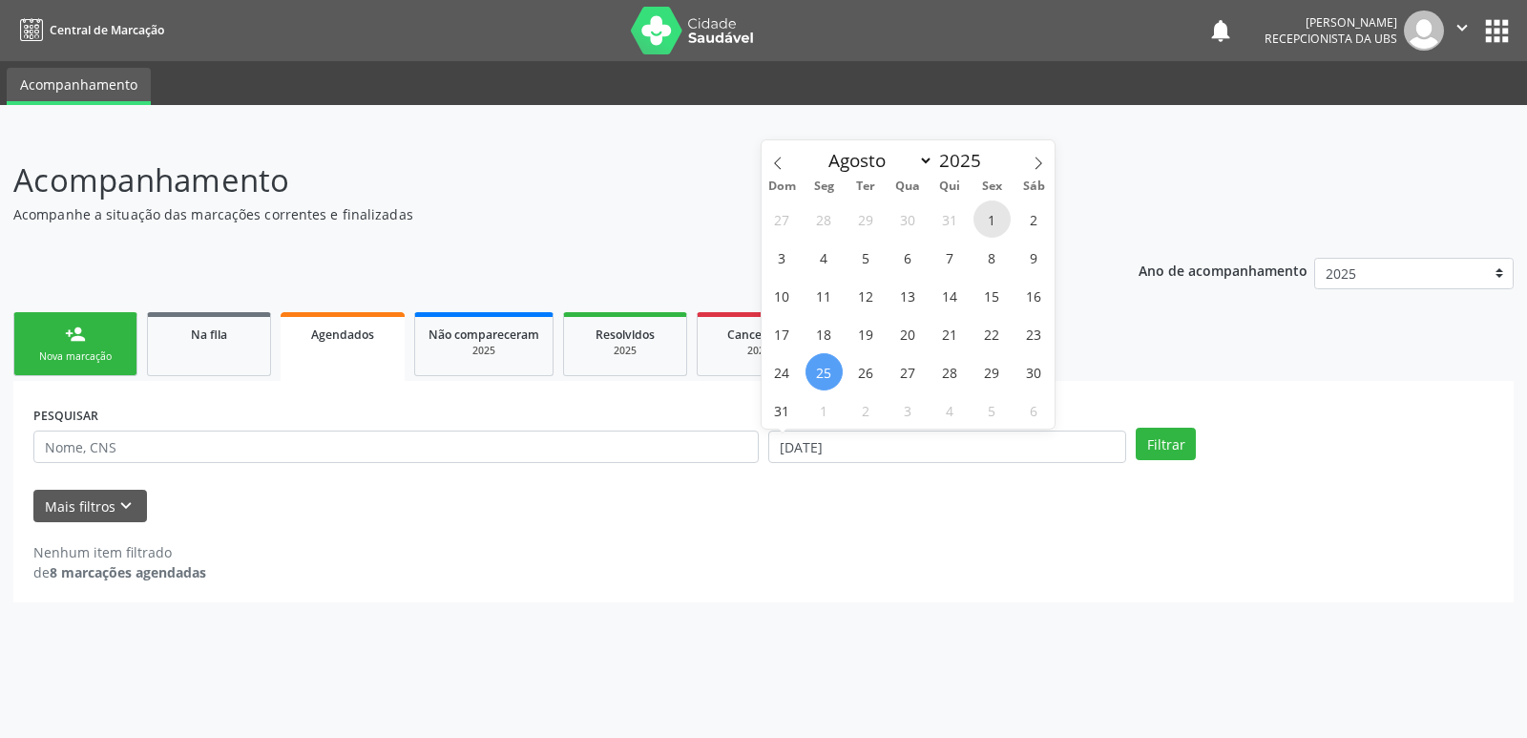
click at [1005, 227] on span "1" at bounding box center [992, 218] width 37 height 37
type input "01[DATE]"
click at [1038, 163] on icon at bounding box center [1038, 163] width 13 height 13
select select "8"
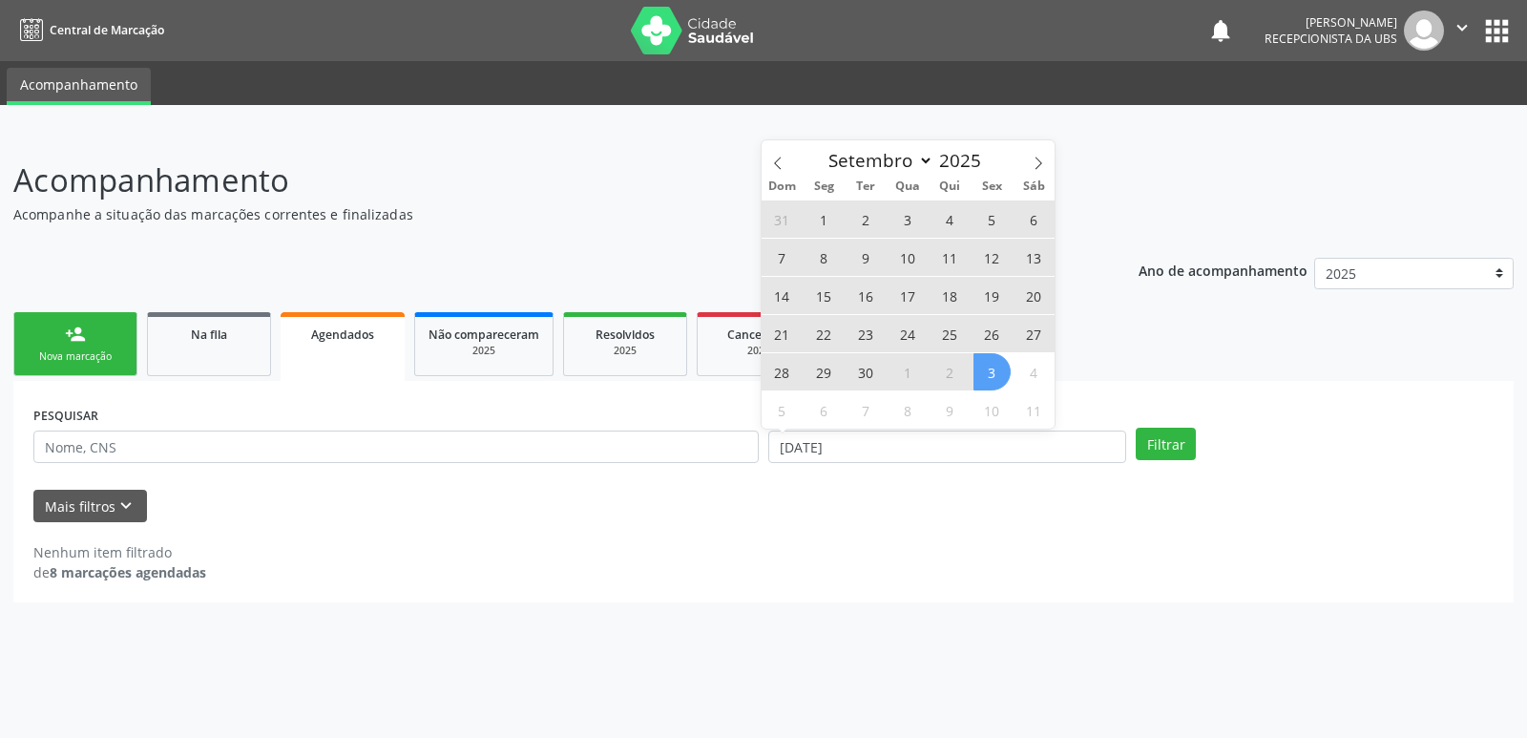
click at [1007, 374] on span "3" at bounding box center [992, 371] width 37 height 37
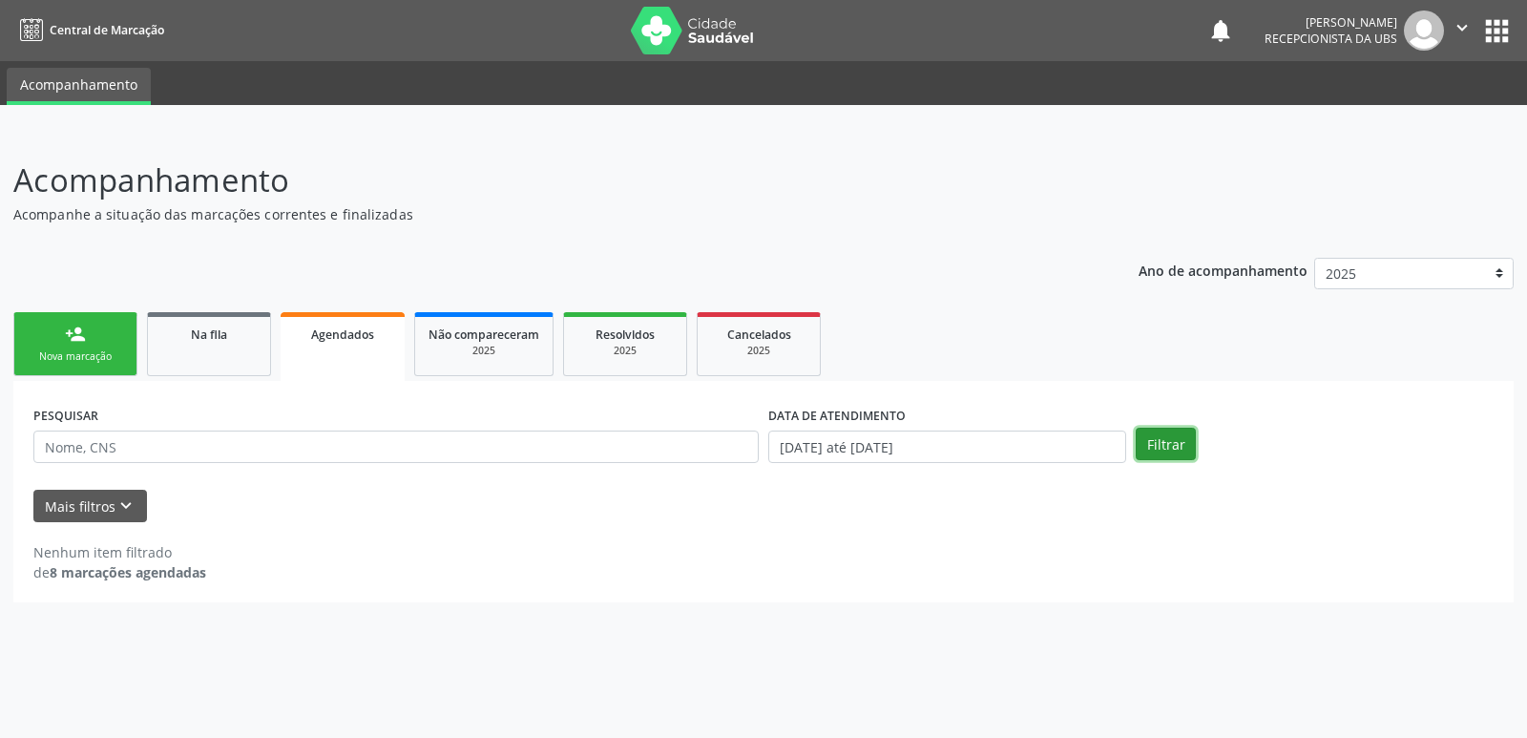
click at [1162, 437] on button "Filtrar" at bounding box center [1166, 444] width 60 height 32
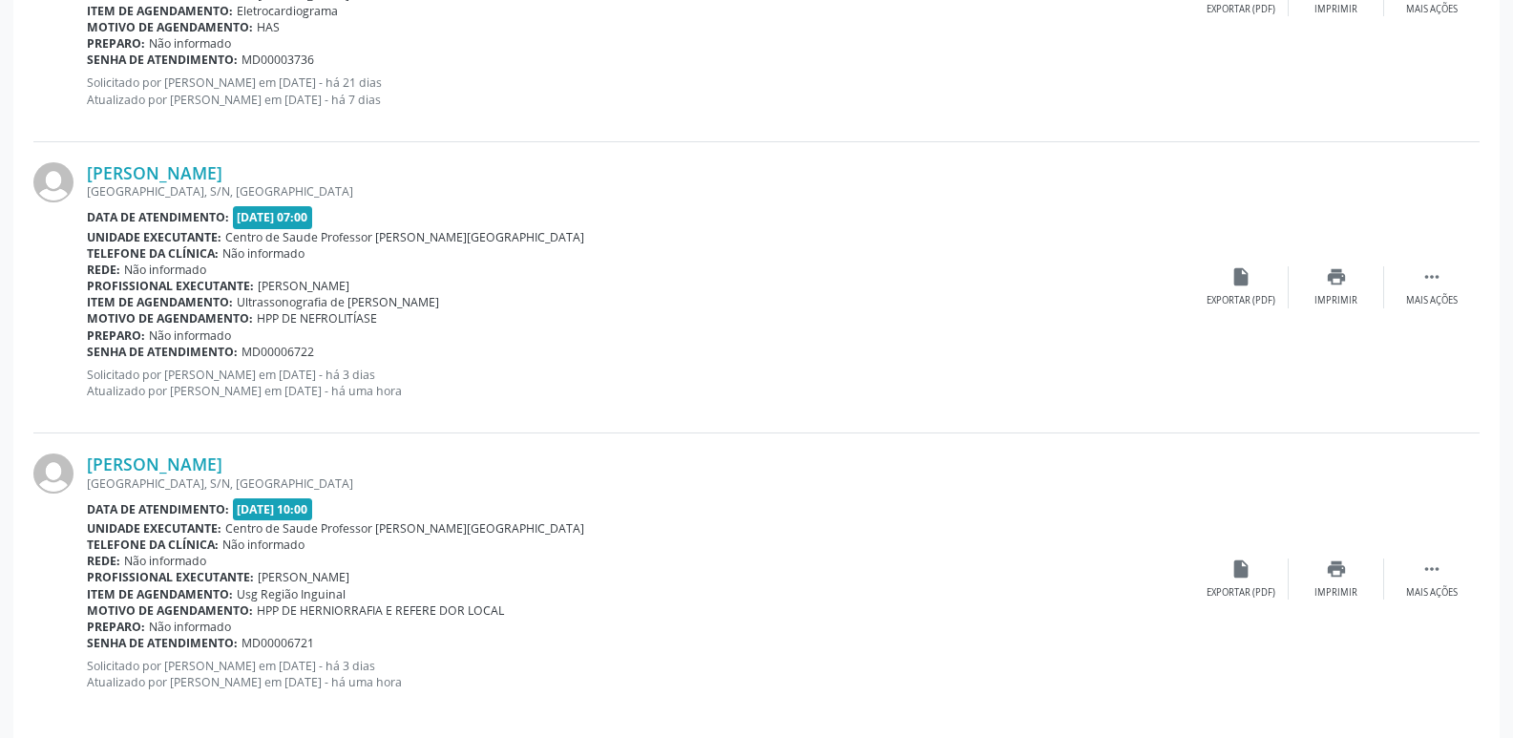
scroll to position [2209, 0]
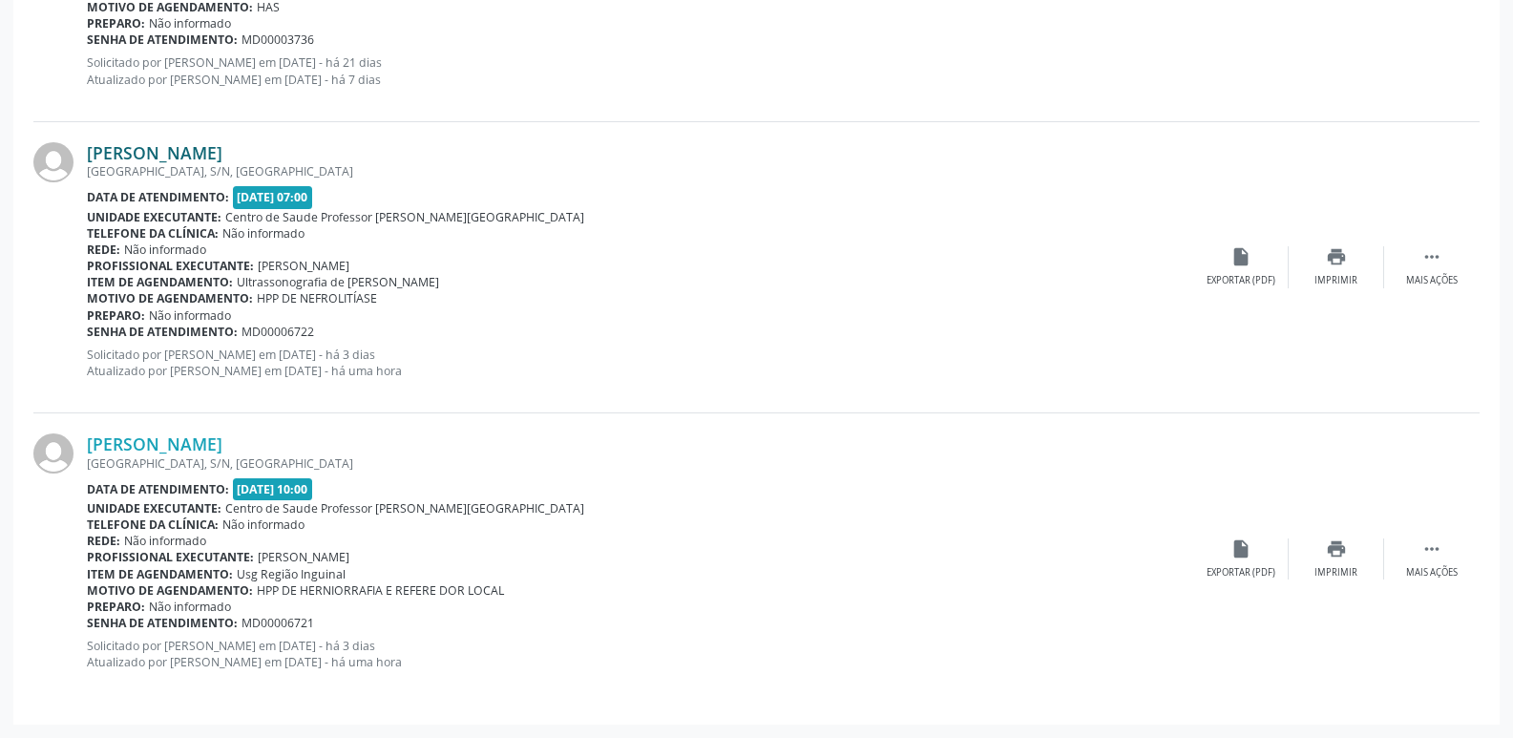
click at [222, 148] on link "[PERSON_NAME]" at bounding box center [155, 152] width 136 height 21
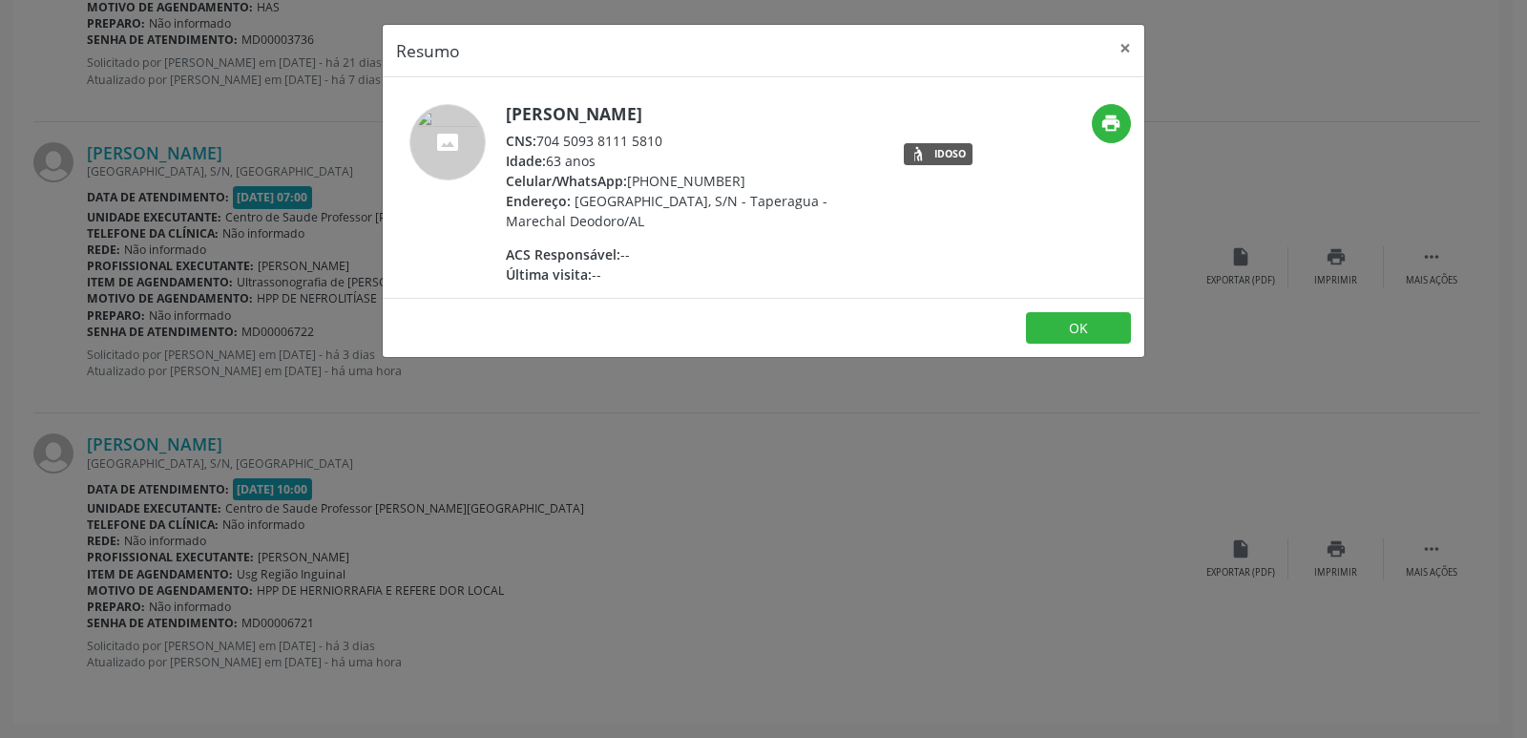
drag, startPoint x: 541, startPoint y: 136, endPoint x: 679, endPoint y: 138, distance: 137.5
click at [679, 138] on div "CNS: 704 5093 8111 5810" at bounding box center [691, 141] width 371 height 20
copy div "704 5093 8111 5810"
click at [904, 488] on div "Resumo × Jose Luiz Santos de Oliveira CNS: 704 5093 8111 5810 Idade: 63 anos Ce…" at bounding box center [763, 369] width 1527 height 738
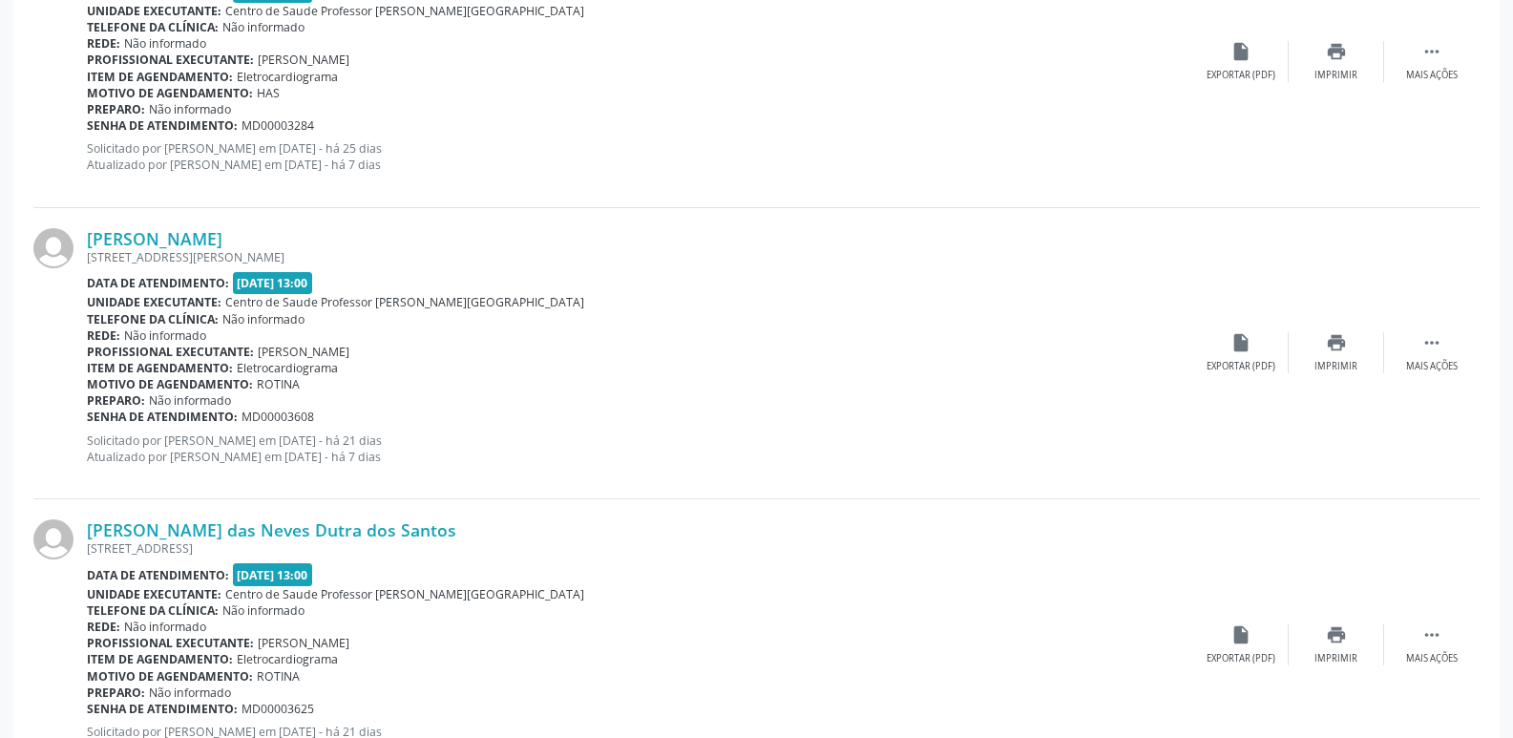
scroll to position [0, 0]
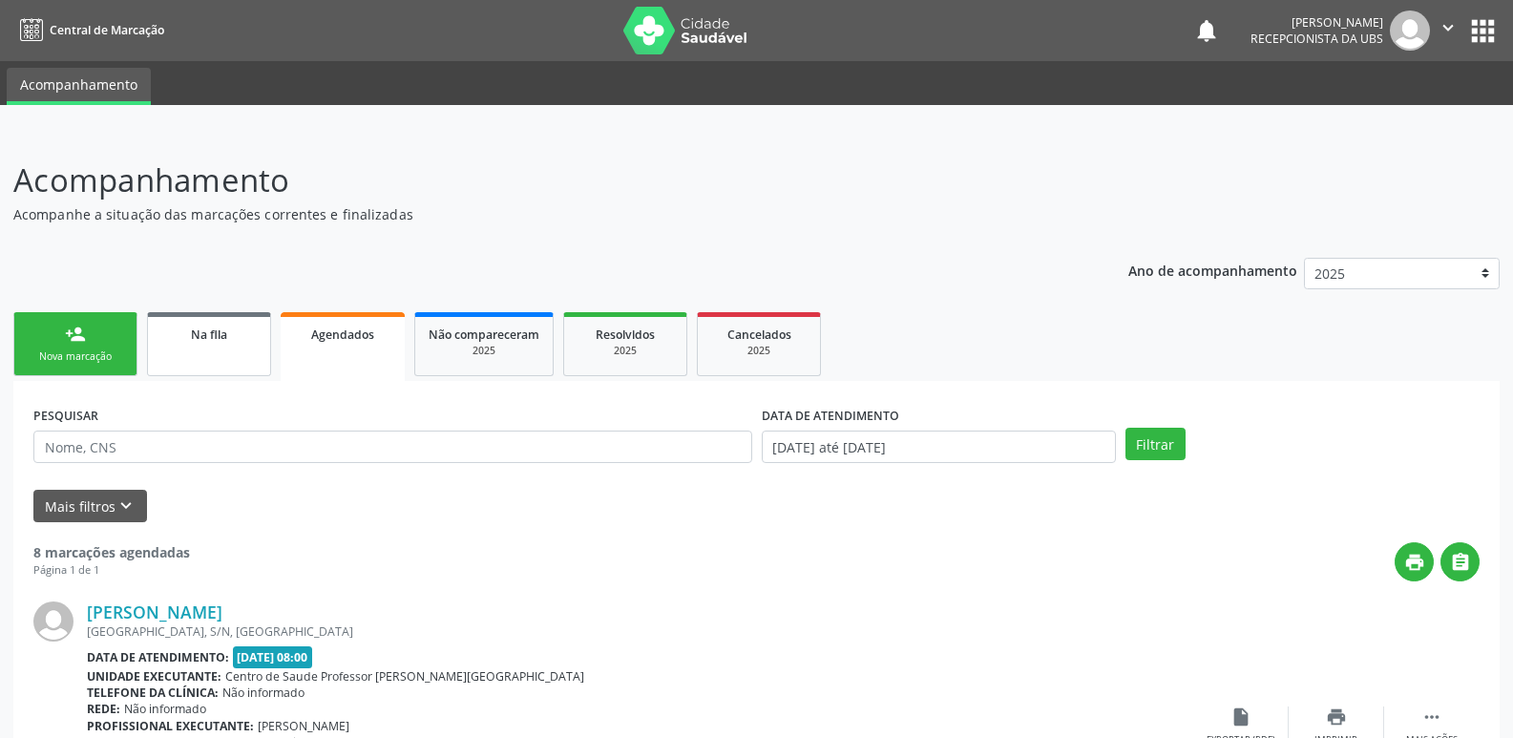
click at [182, 339] on div "Na fila" at bounding box center [208, 334] width 95 height 20
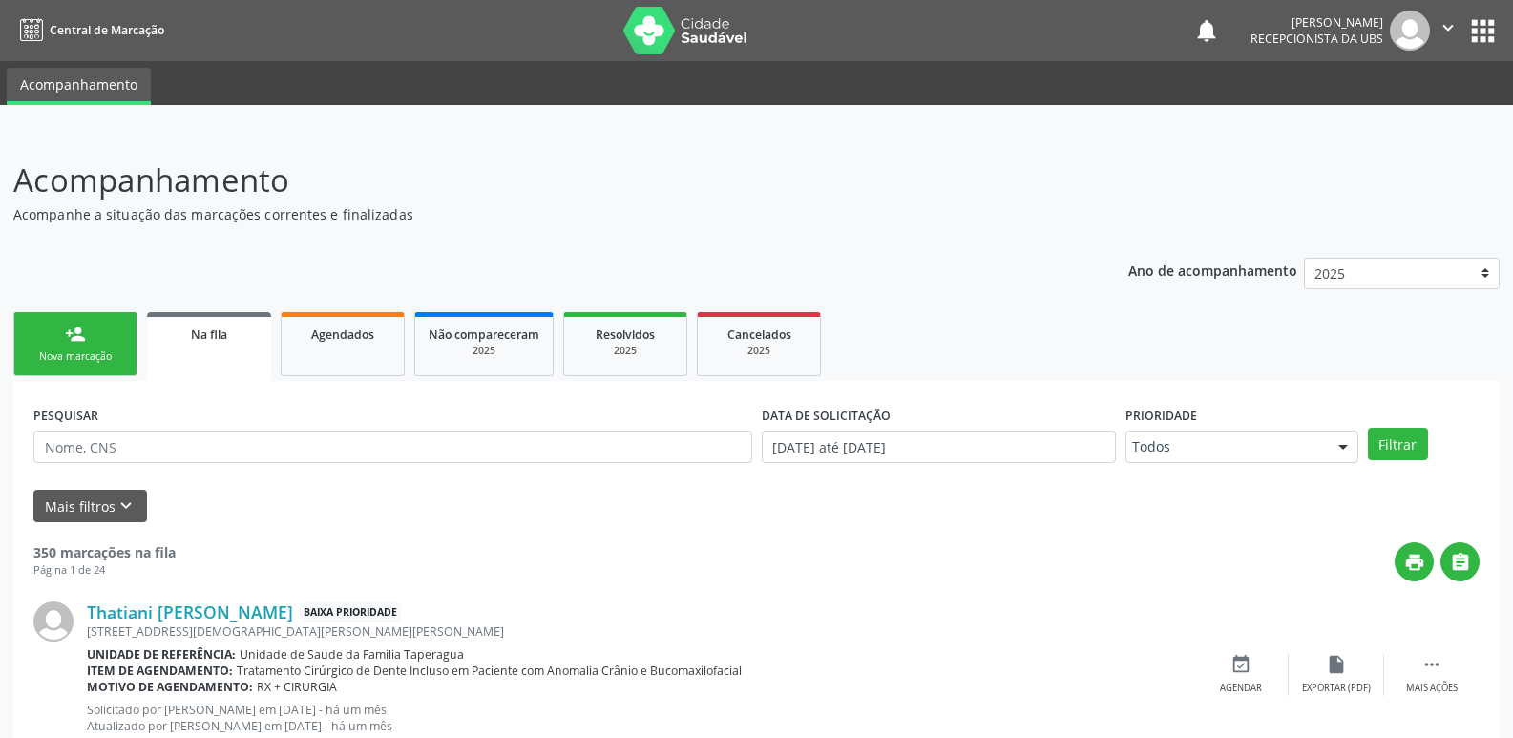
scroll to position [2692, 0]
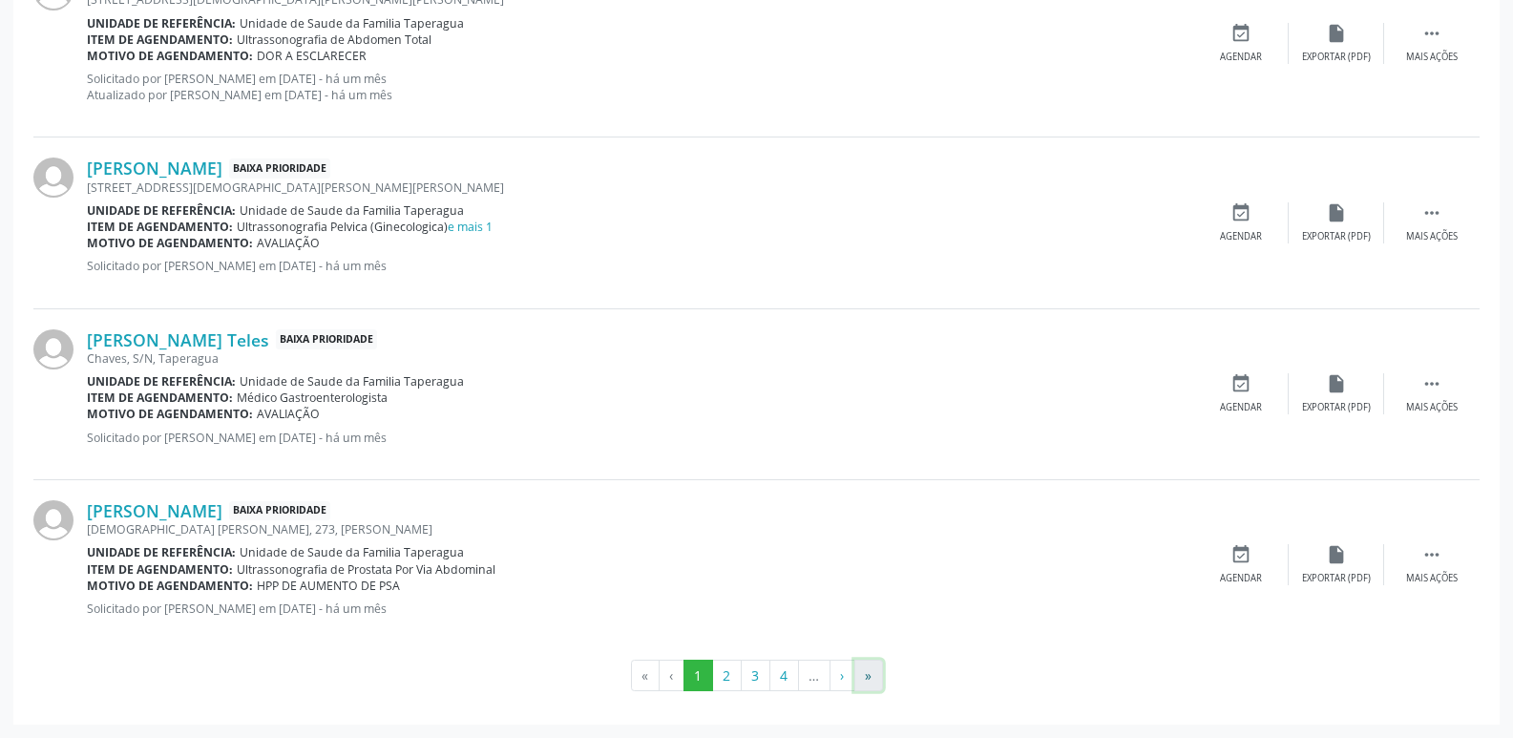
click at [871, 686] on button "»" at bounding box center [868, 676] width 29 height 32
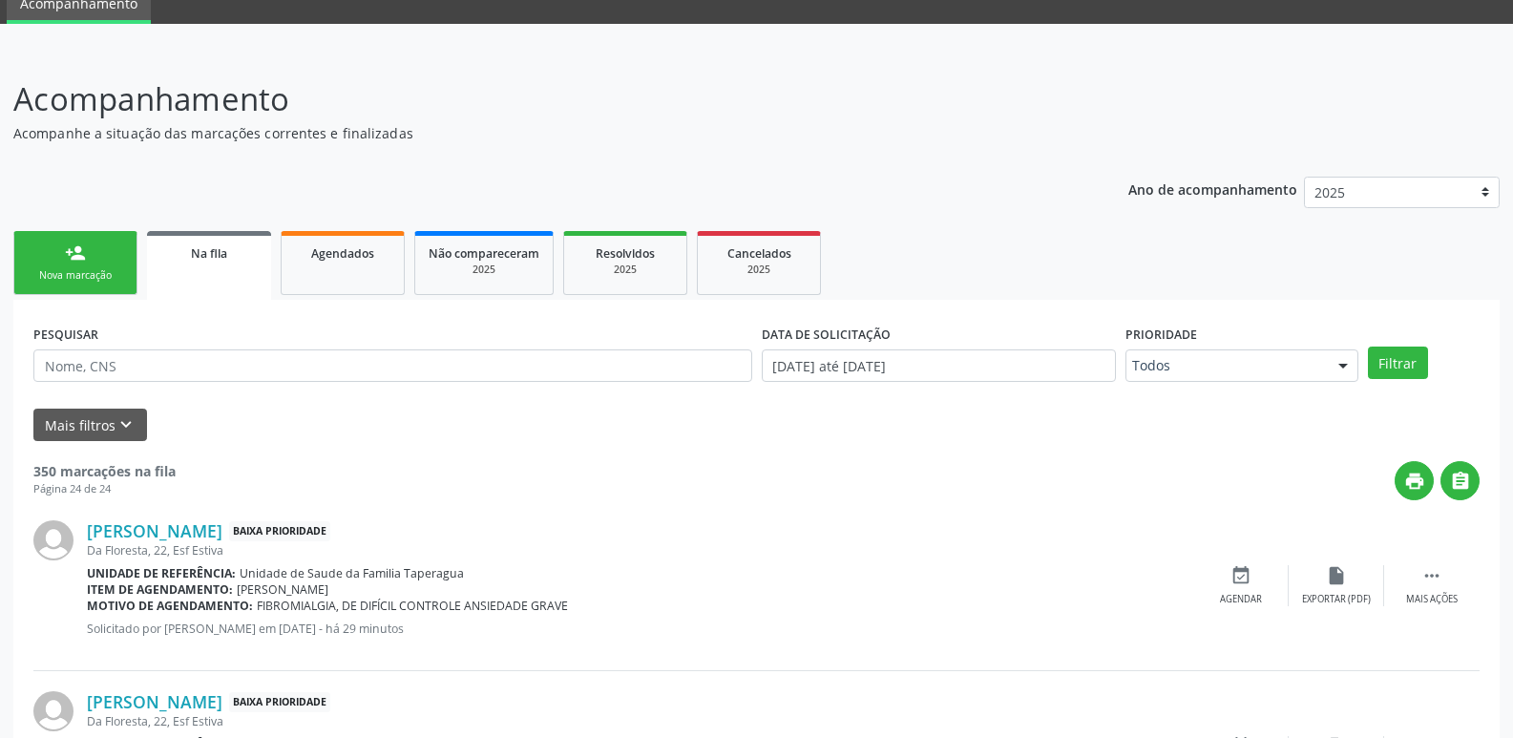
scroll to position [50, 0]
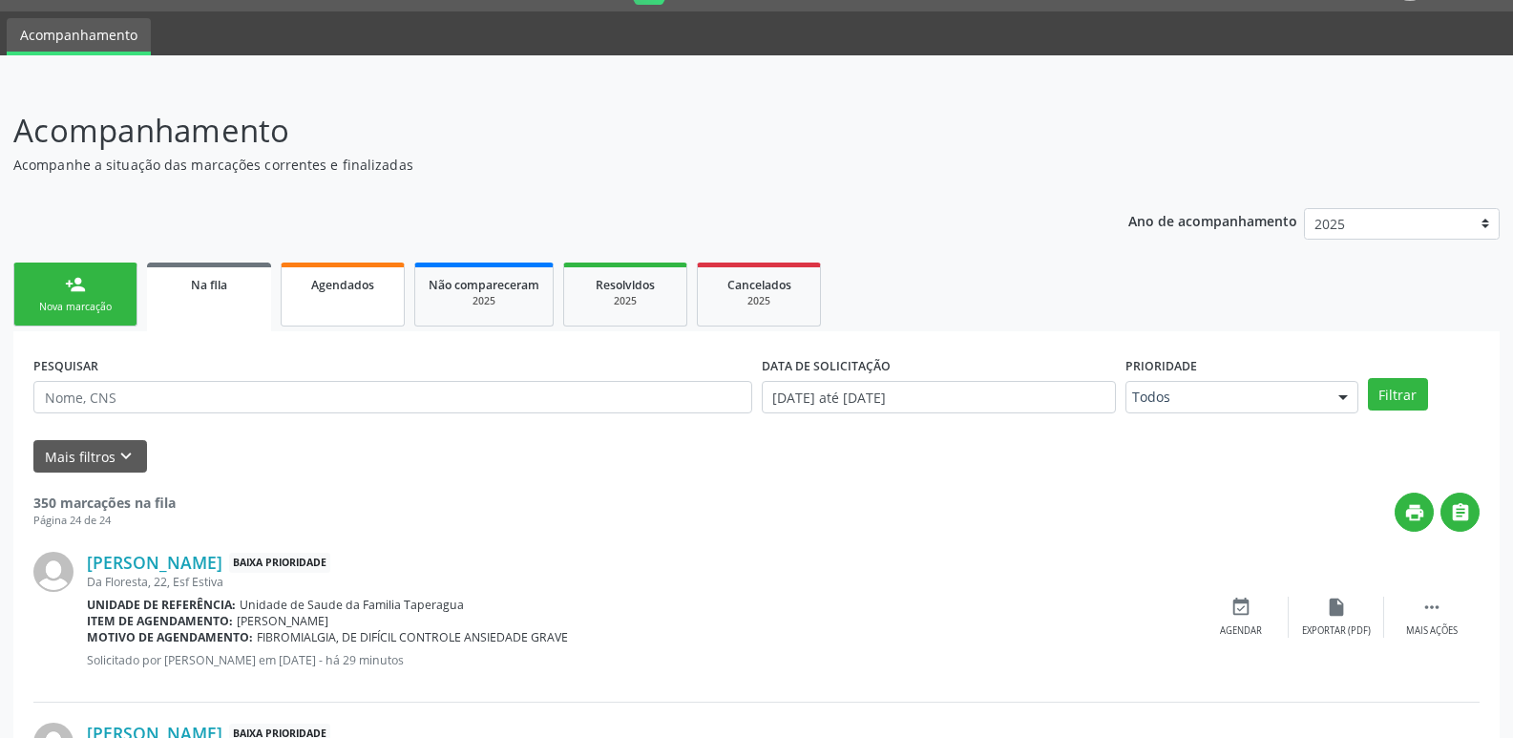
click at [385, 288] on div "Agendados" at bounding box center [342, 284] width 95 height 20
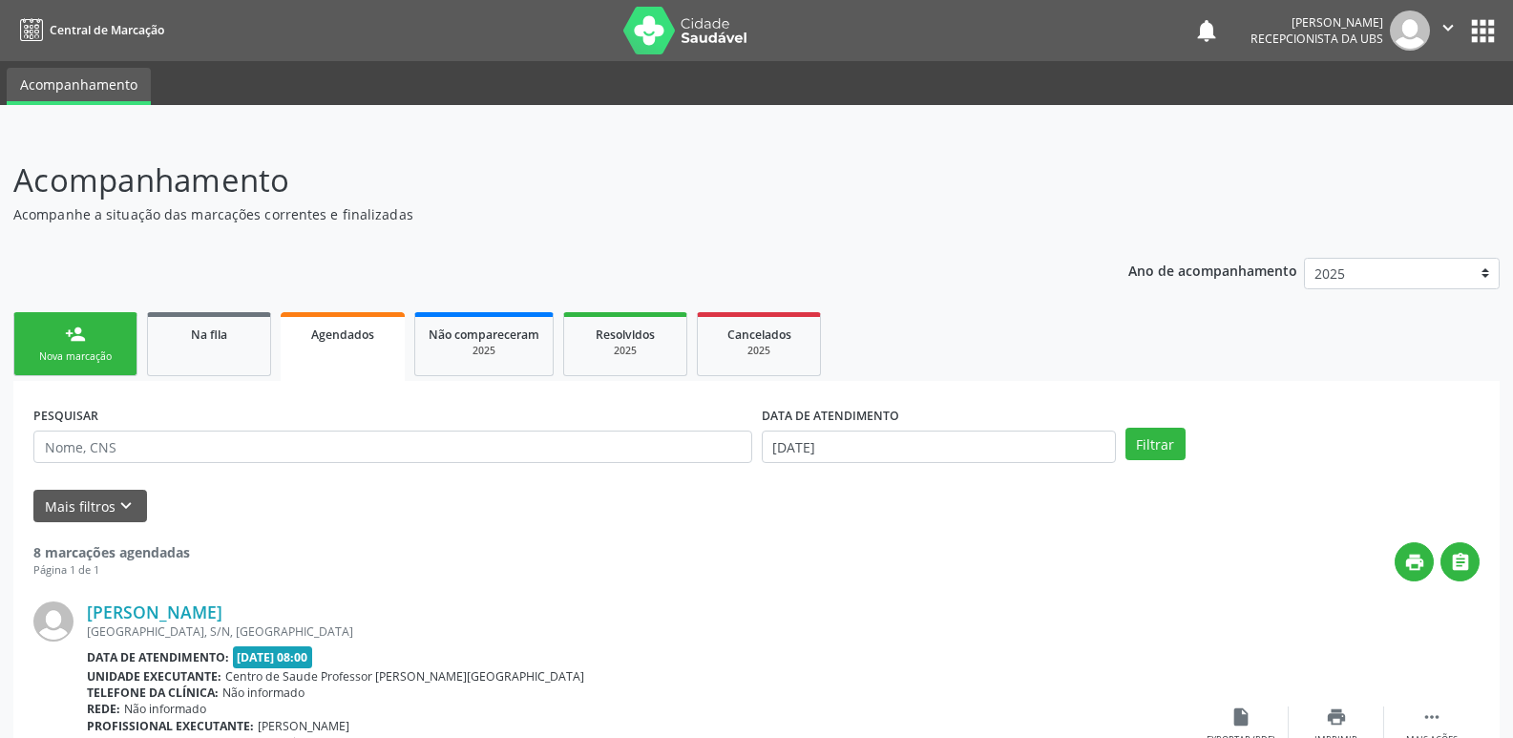
scroll to position [2209, 0]
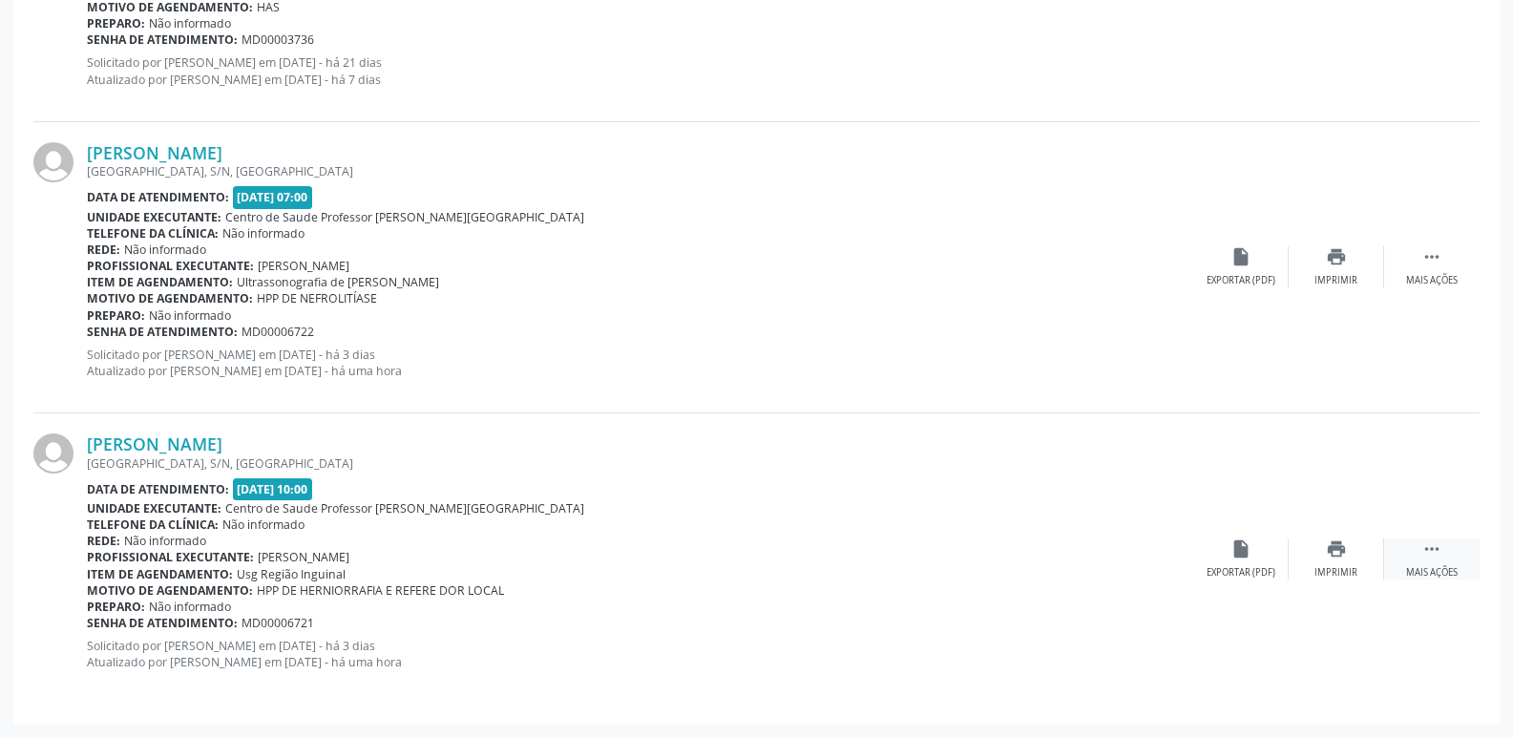
click at [1440, 572] on div "Mais ações" at bounding box center [1432, 572] width 52 height 13
click at [1357, 561] on div "edit Editar" at bounding box center [1335, 558] width 95 height 41
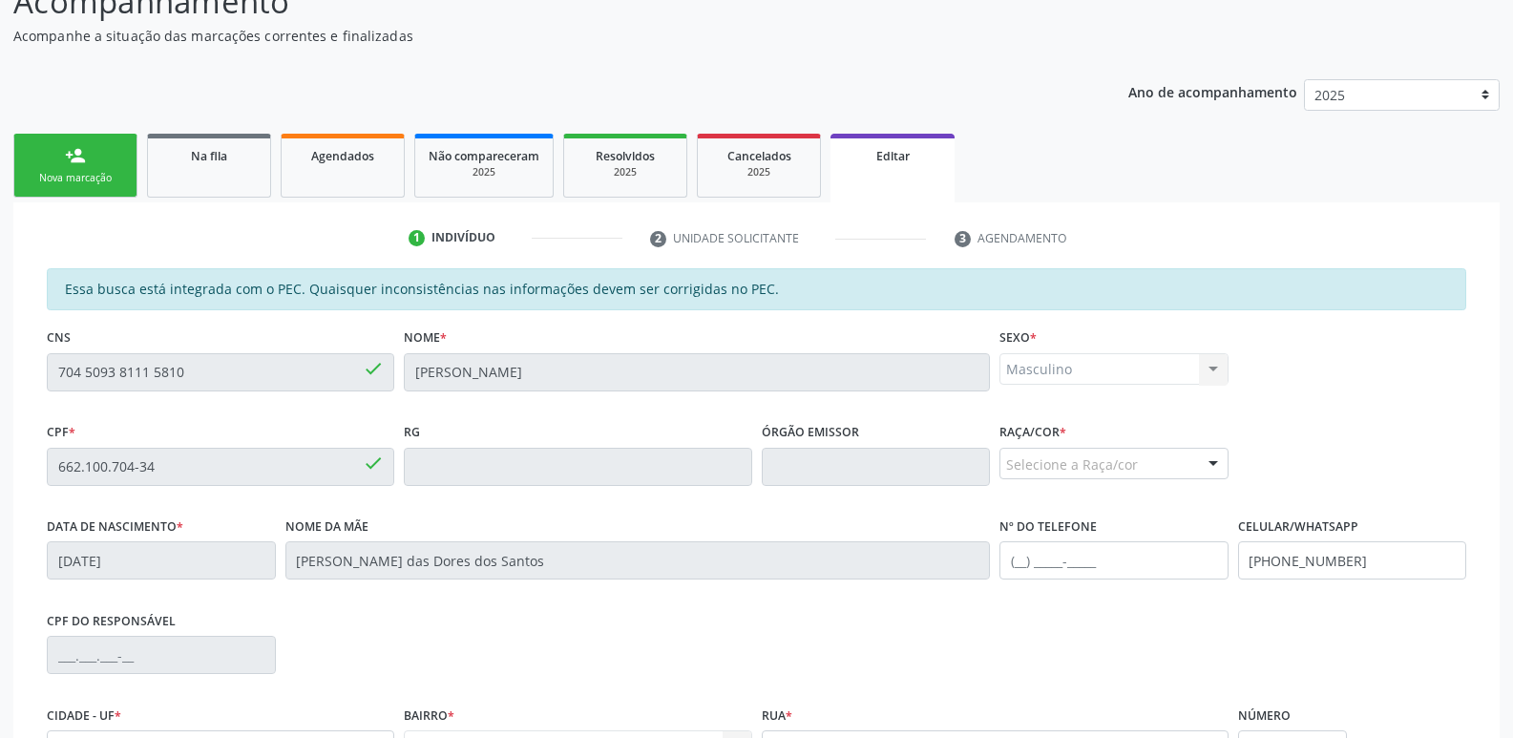
scroll to position [52, 0]
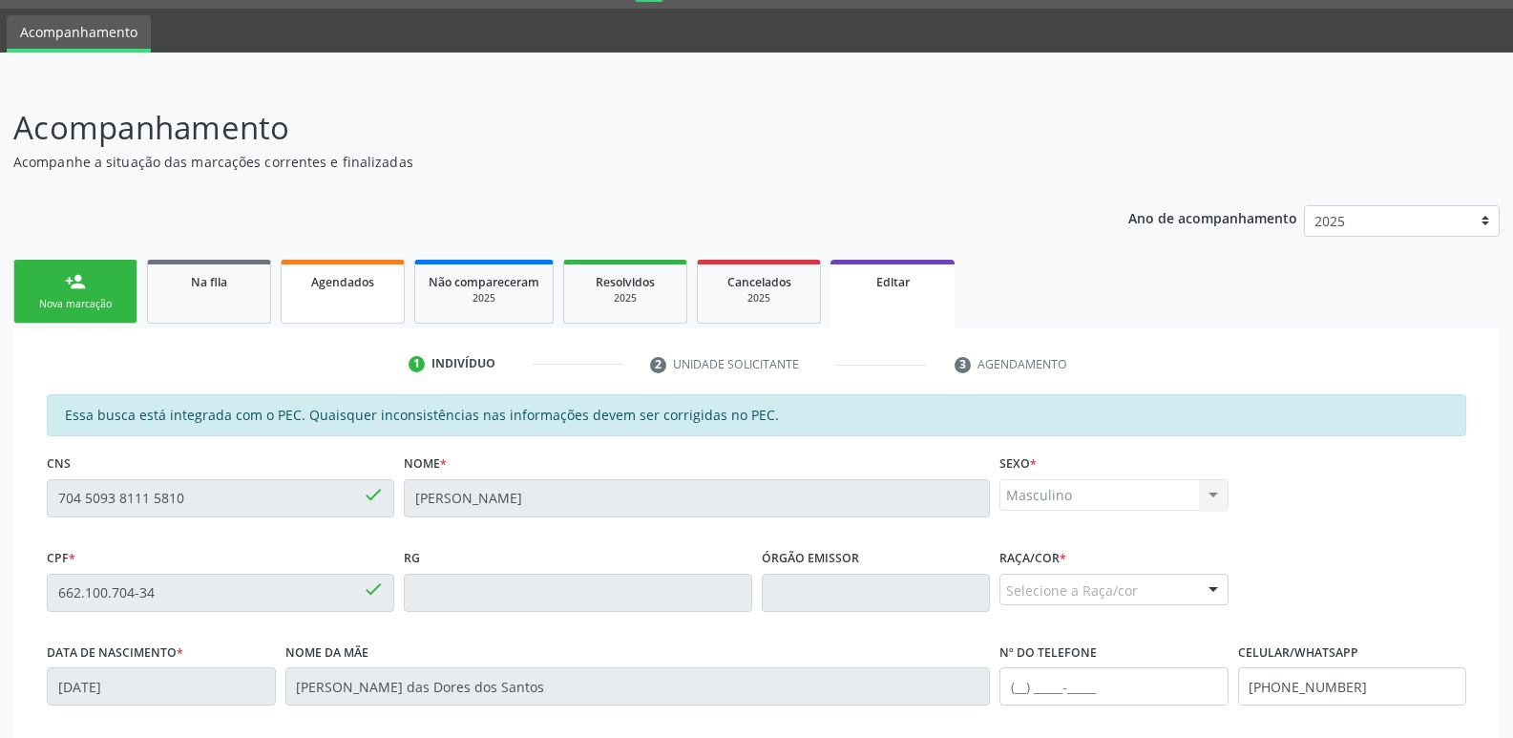
click at [284, 281] on link "Agendados" at bounding box center [343, 292] width 124 height 64
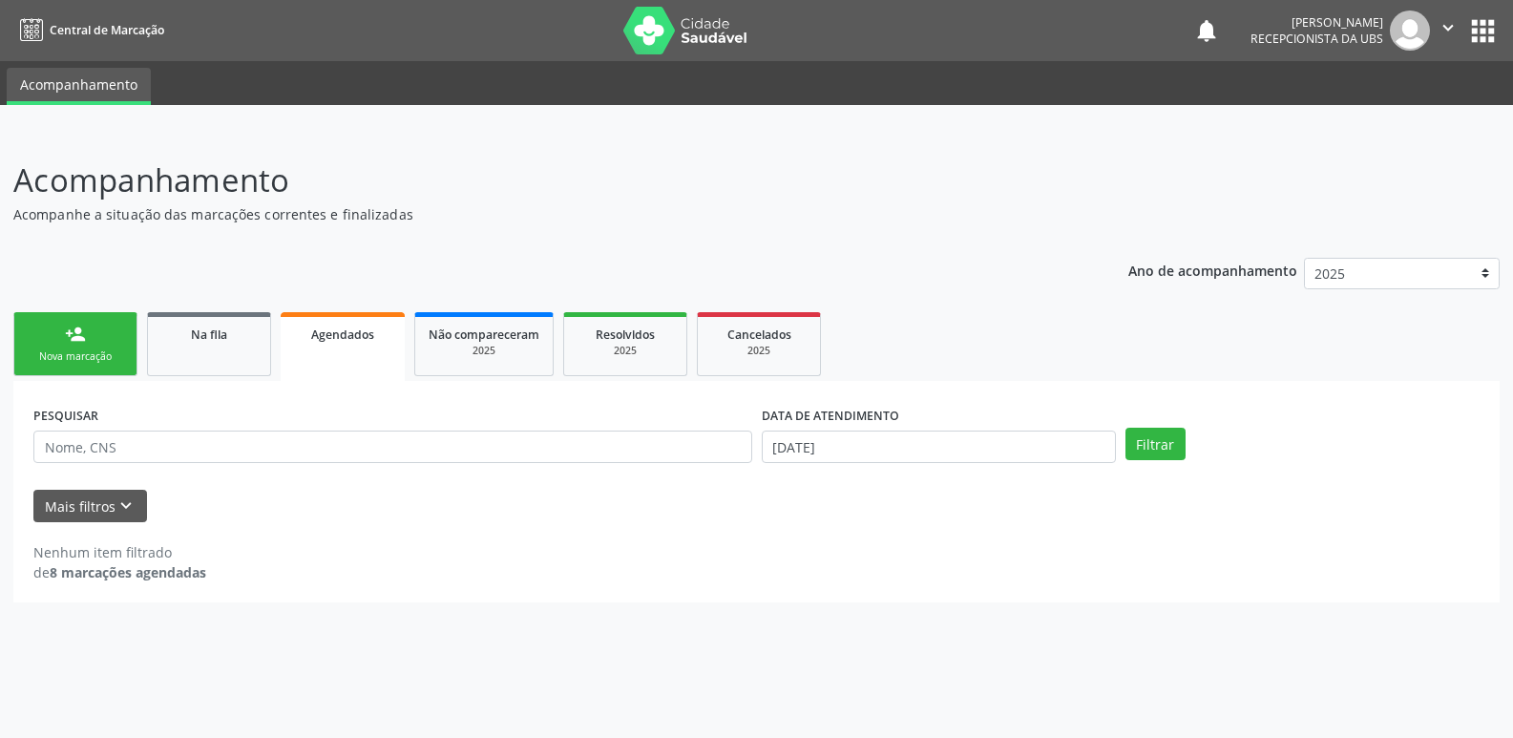
scroll to position [0, 0]
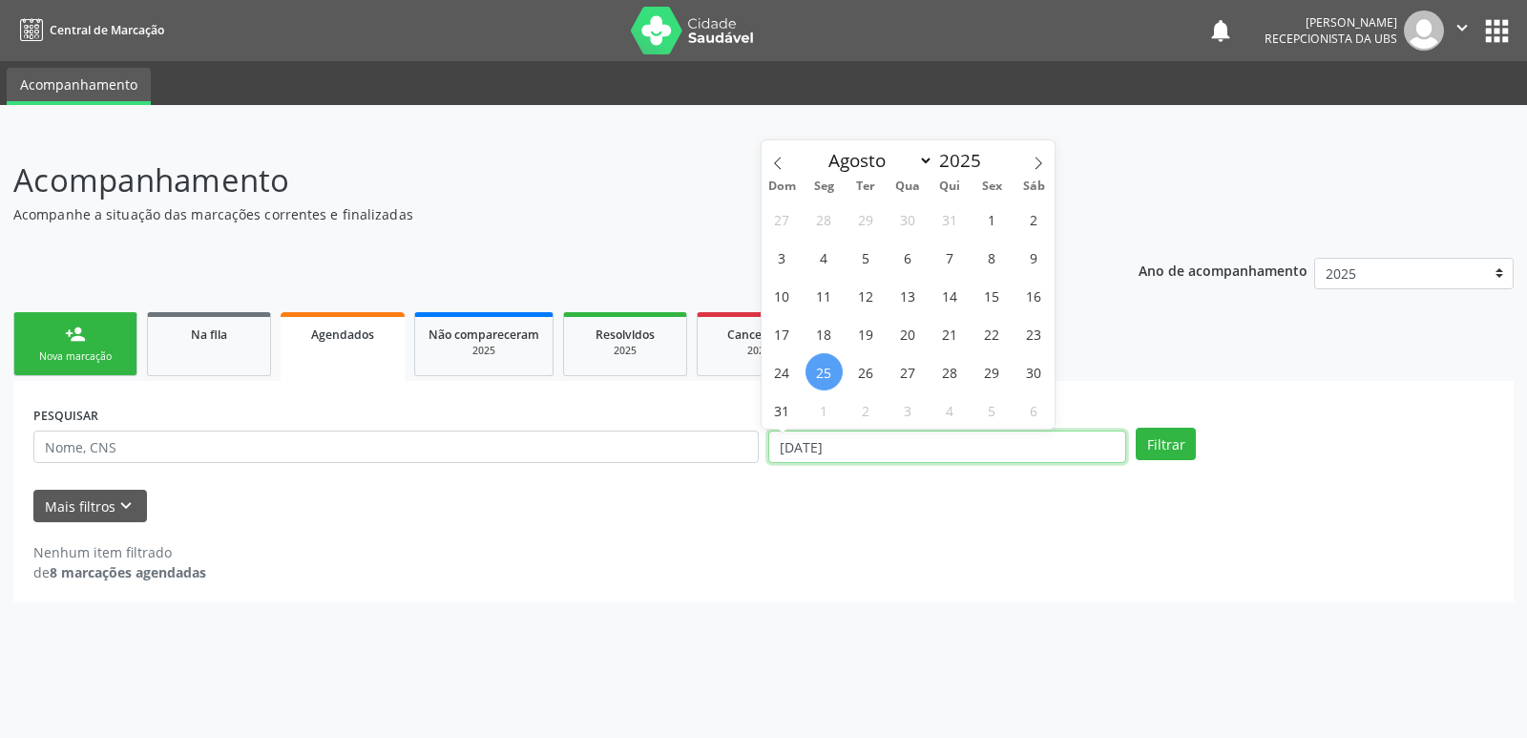
click at [1033, 450] on input "2[DATE]" at bounding box center [947, 446] width 358 height 32
click at [996, 224] on span "1" at bounding box center [992, 218] width 37 height 37
type input "01[DATE]"
click at [1046, 157] on span at bounding box center [1038, 156] width 32 height 32
select select "8"
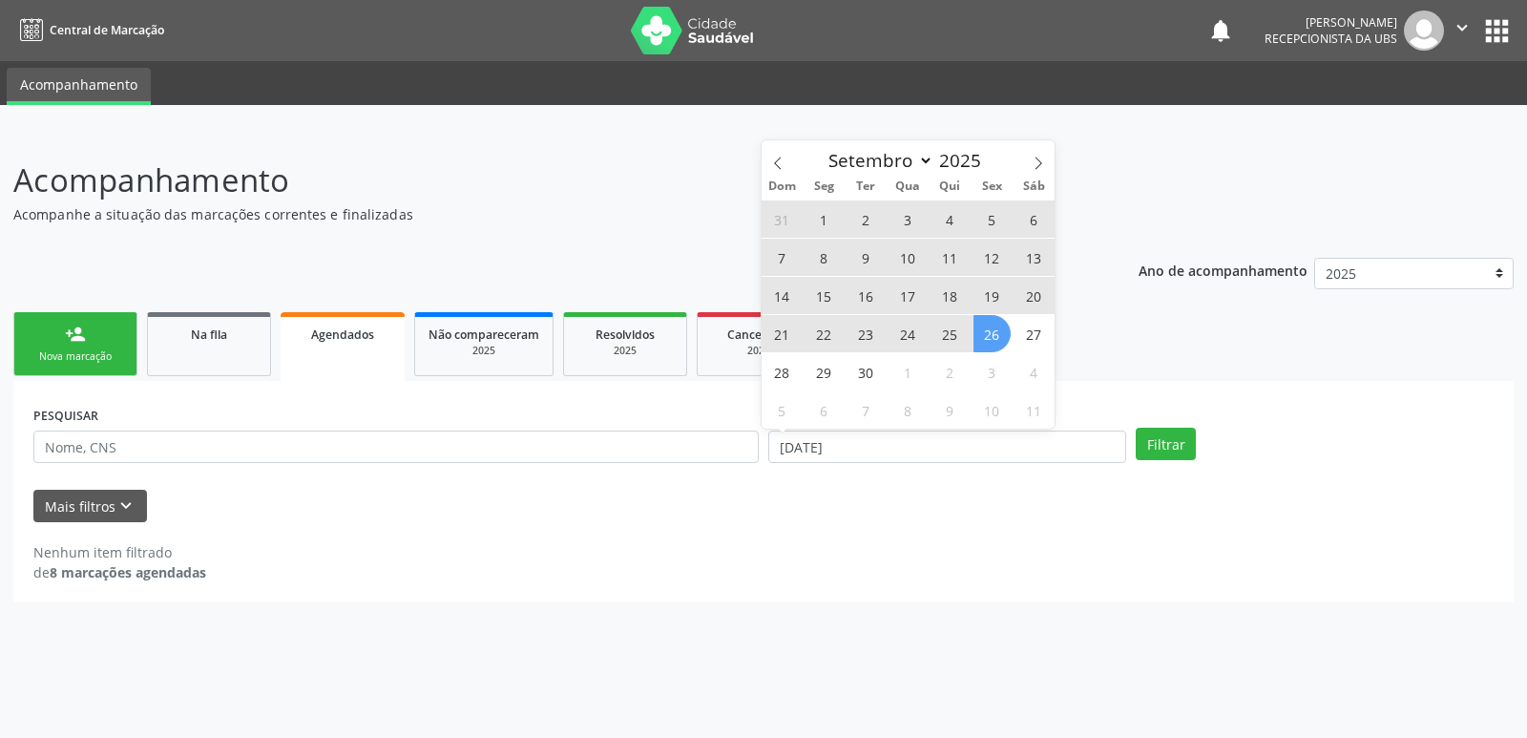
click at [997, 346] on span "26" at bounding box center [992, 333] width 37 height 37
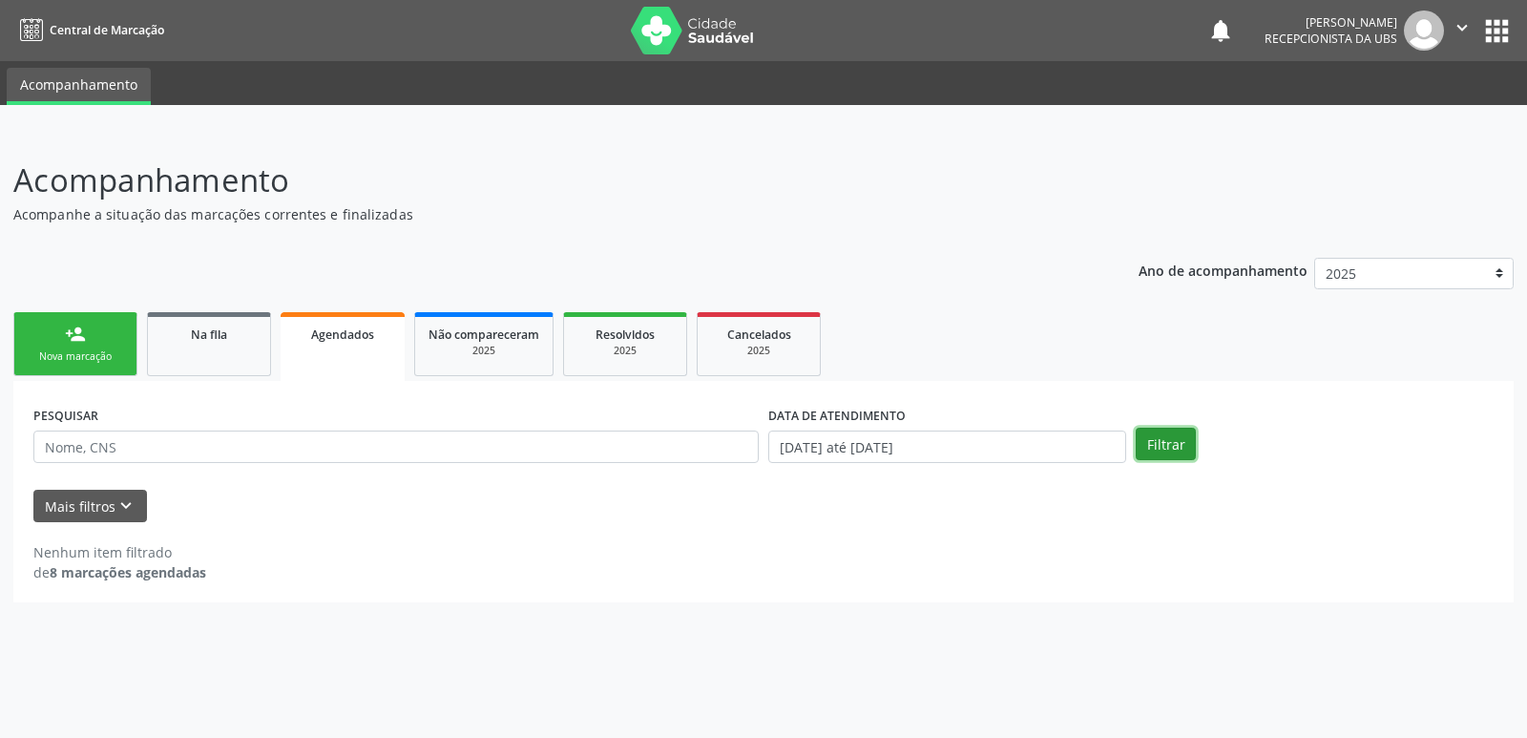
click at [1176, 429] on button "Filtrar" at bounding box center [1166, 444] width 60 height 32
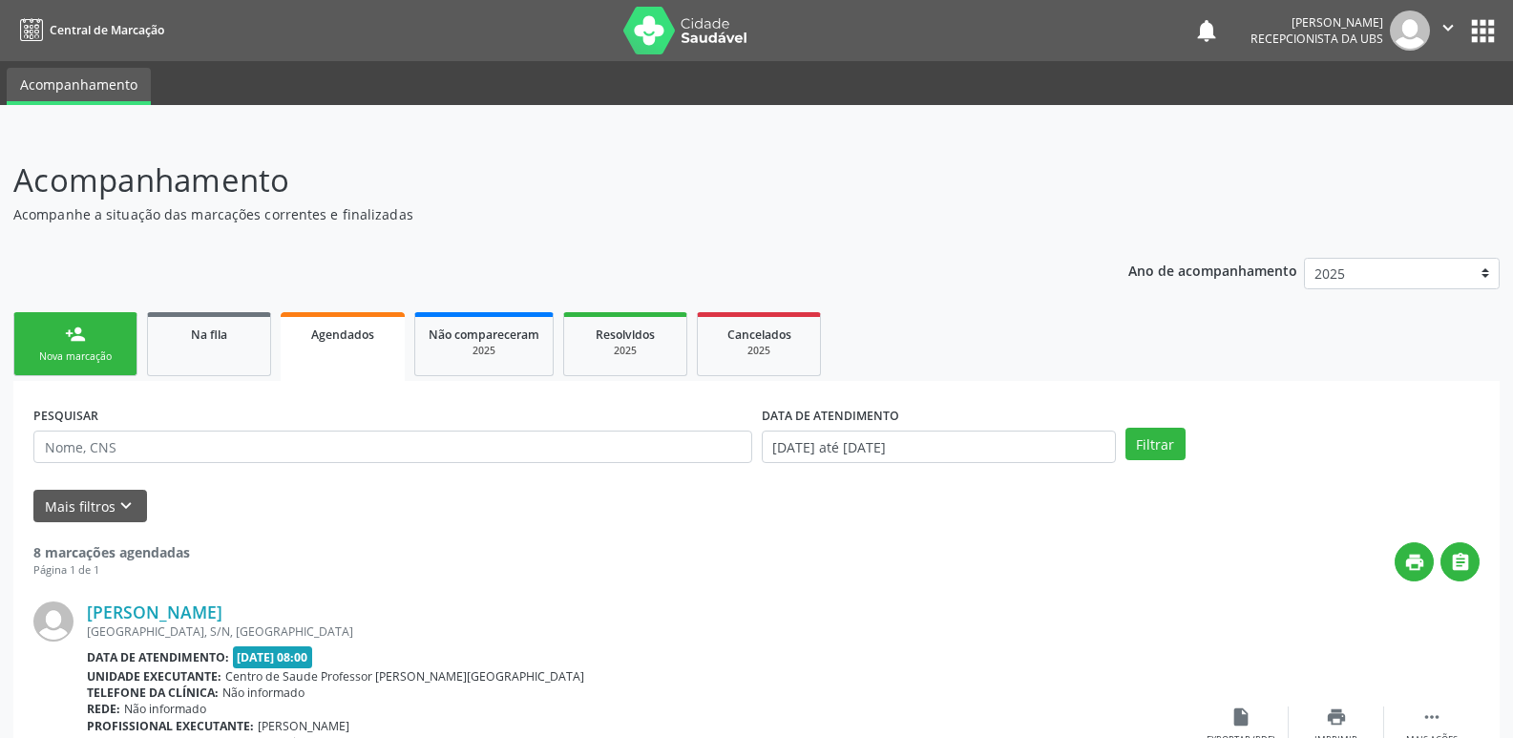
click at [96, 319] on link "person_add Nova marcação" at bounding box center [75, 344] width 124 height 64
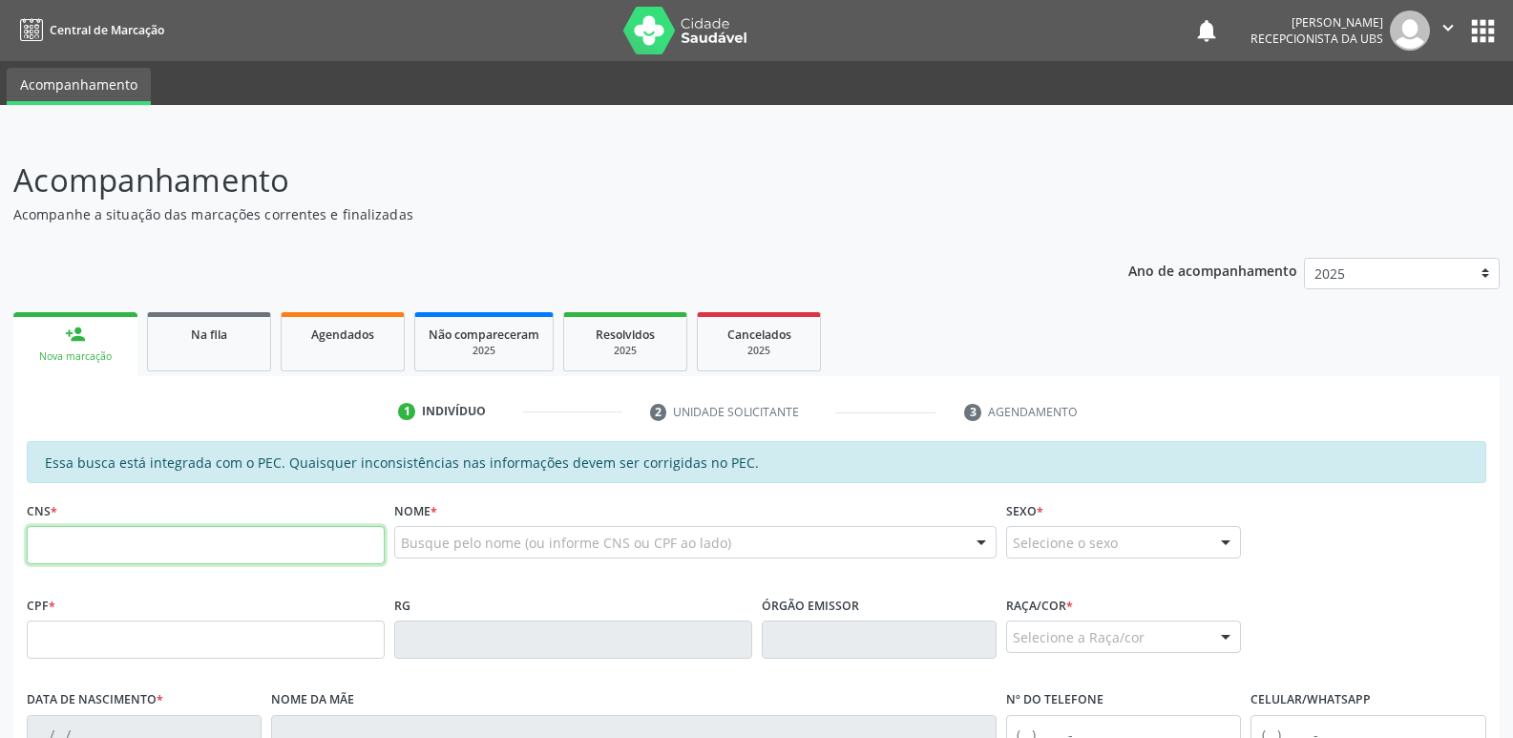
click at [249, 564] on input "text" at bounding box center [206, 545] width 358 height 38
paste input "709 5026 8747 5770"
type input "709 5026 8747 5770"
type input "385.161.874-20"
type input "17/03/1954"
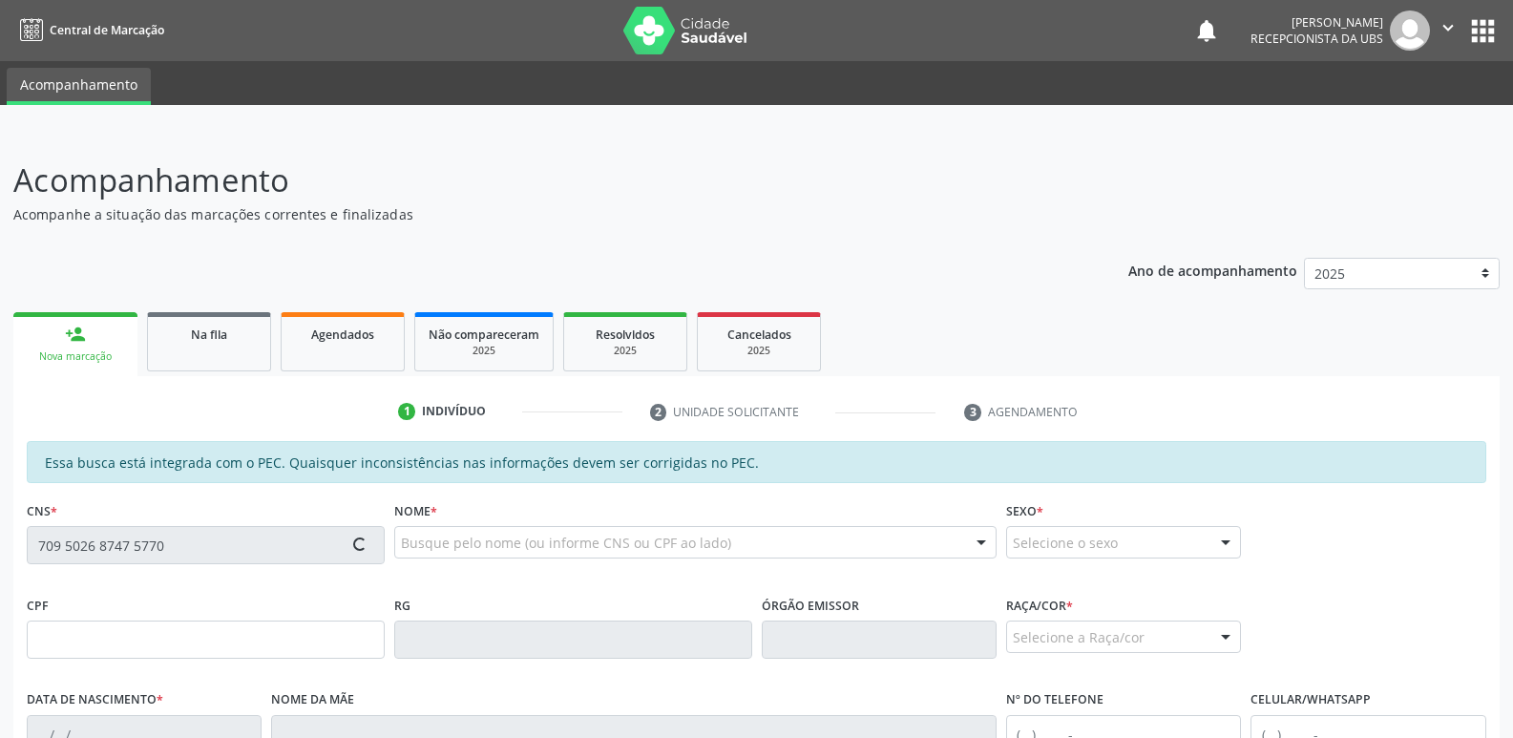
type input "Benedita Olindina da Conceicao"
type input "(82) 99373-1476"
type input "S/N"
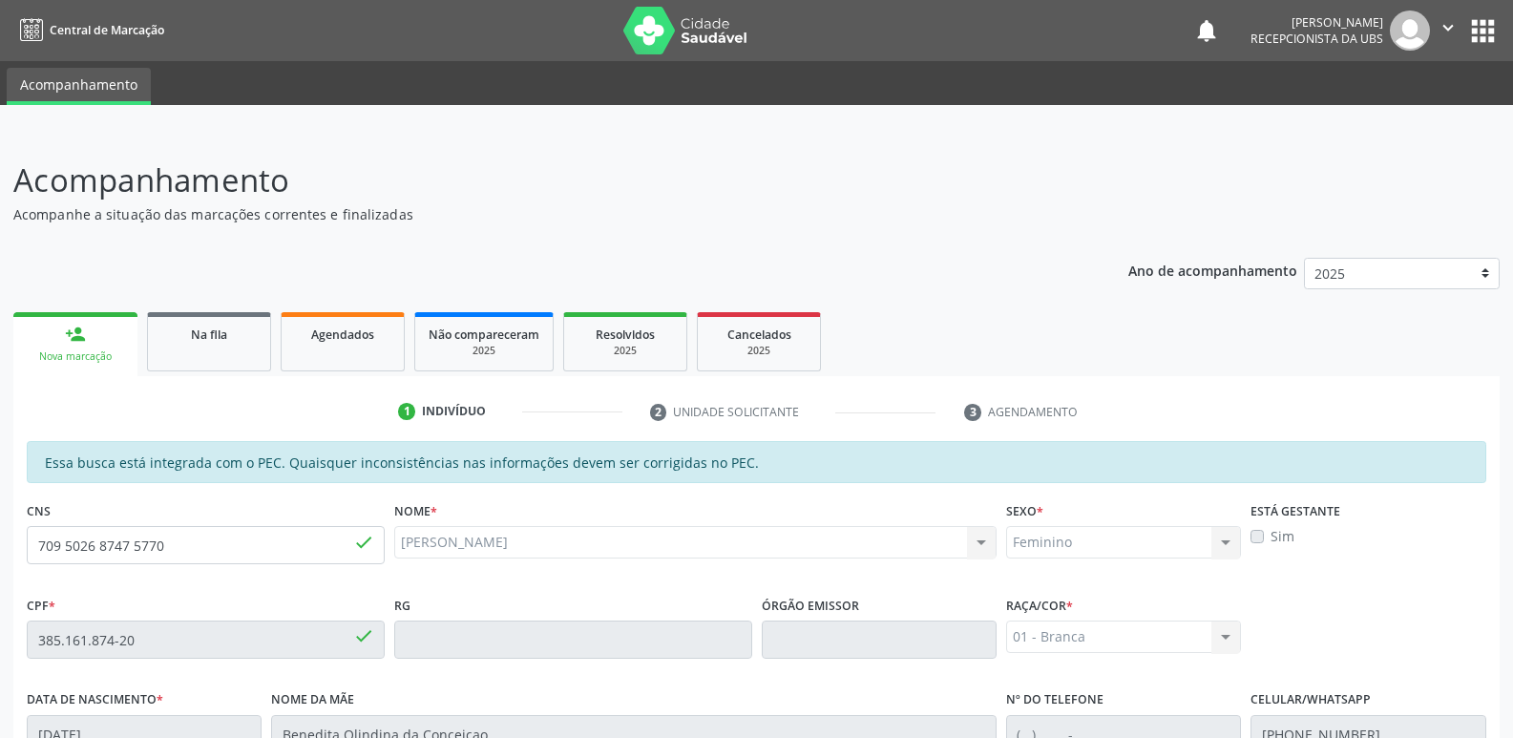
scroll to position [379, 0]
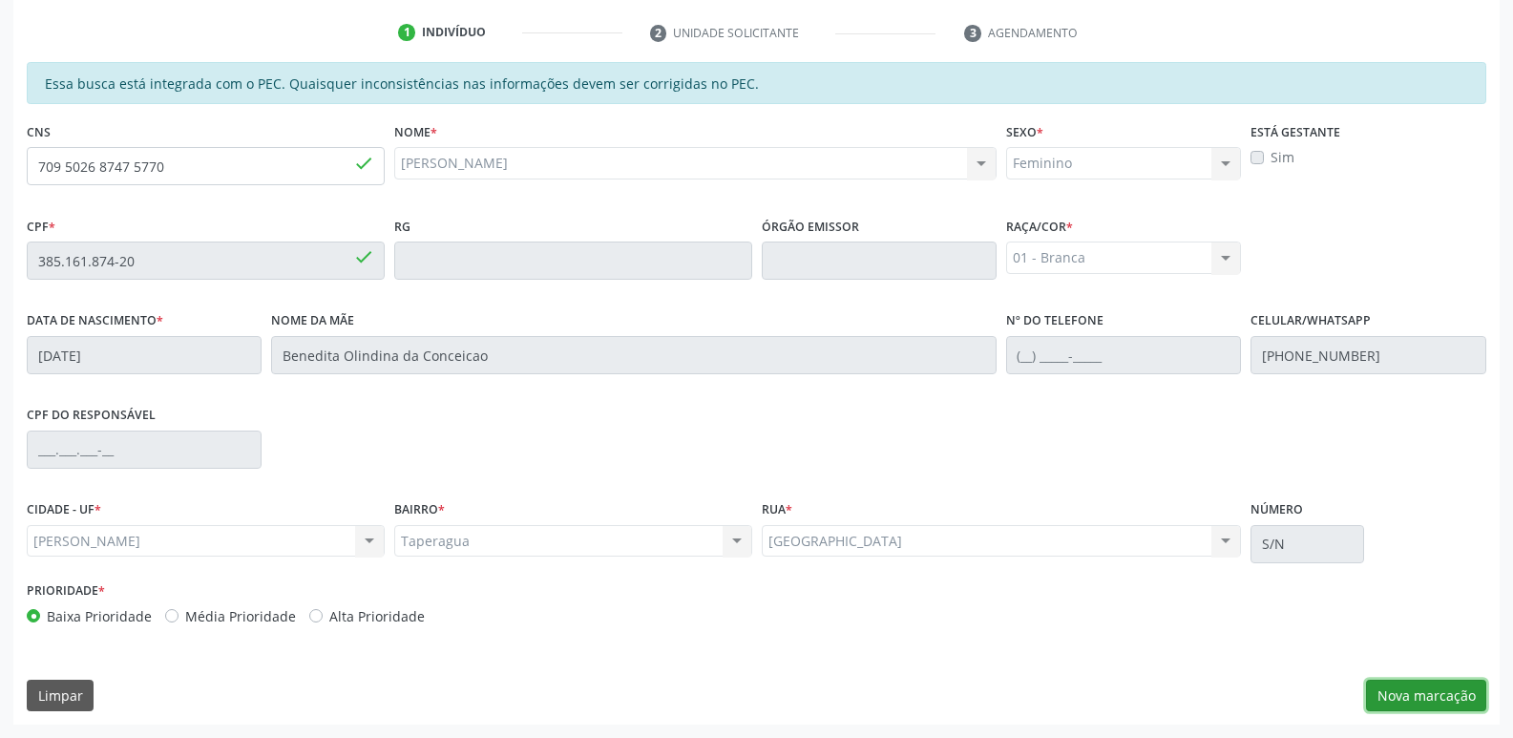
click at [1452, 703] on button "Nova marcação" at bounding box center [1426, 696] width 120 height 32
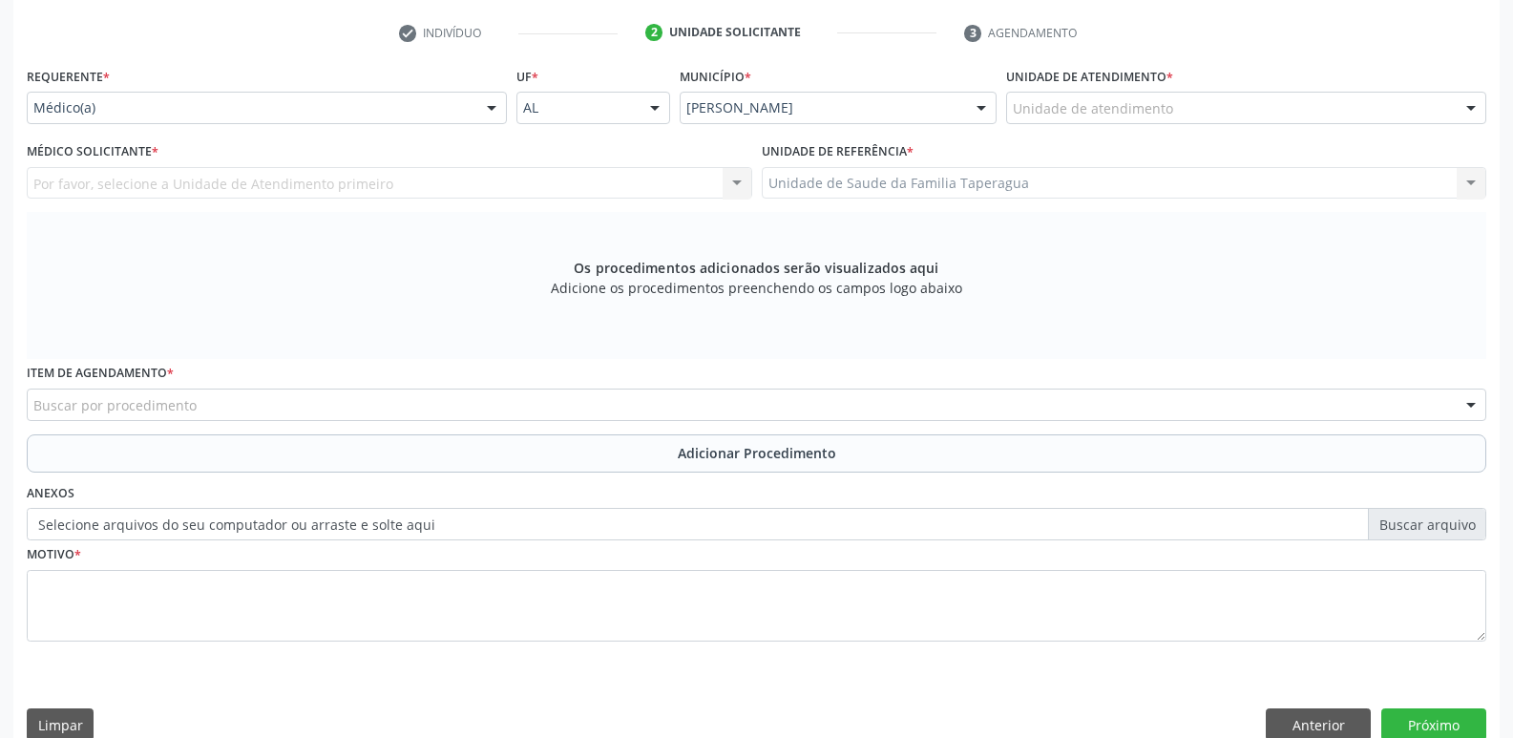
click at [1169, 106] on div "Unidade de atendimento" at bounding box center [1246, 108] width 480 height 32
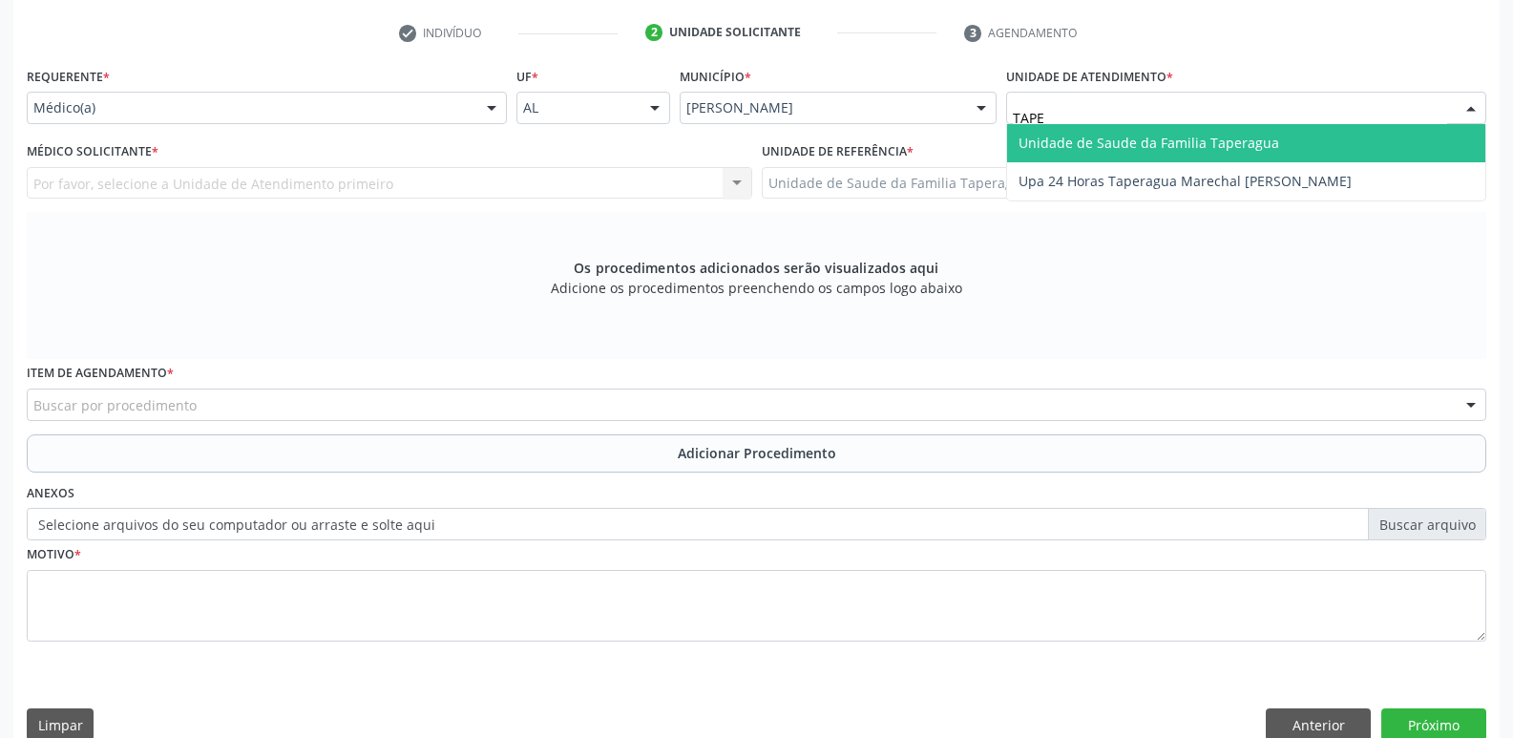
type input "TAPER"
click at [1173, 142] on span "Unidade de Saude da Familia Taperagua" at bounding box center [1148, 143] width 261 height 18
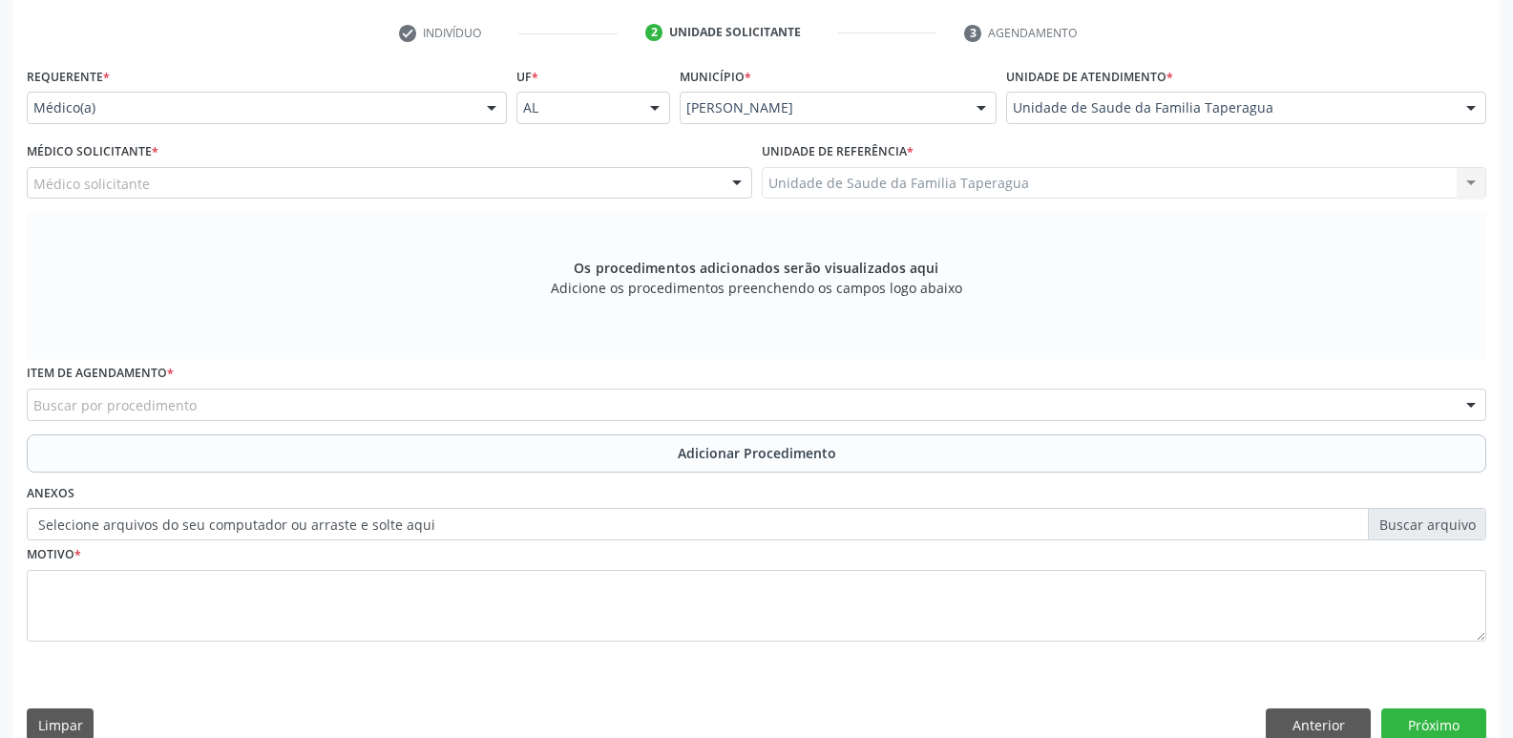
click at [507, 189] on div "Médico solicitante" at bounding box center [389, 183] width 725 height 32
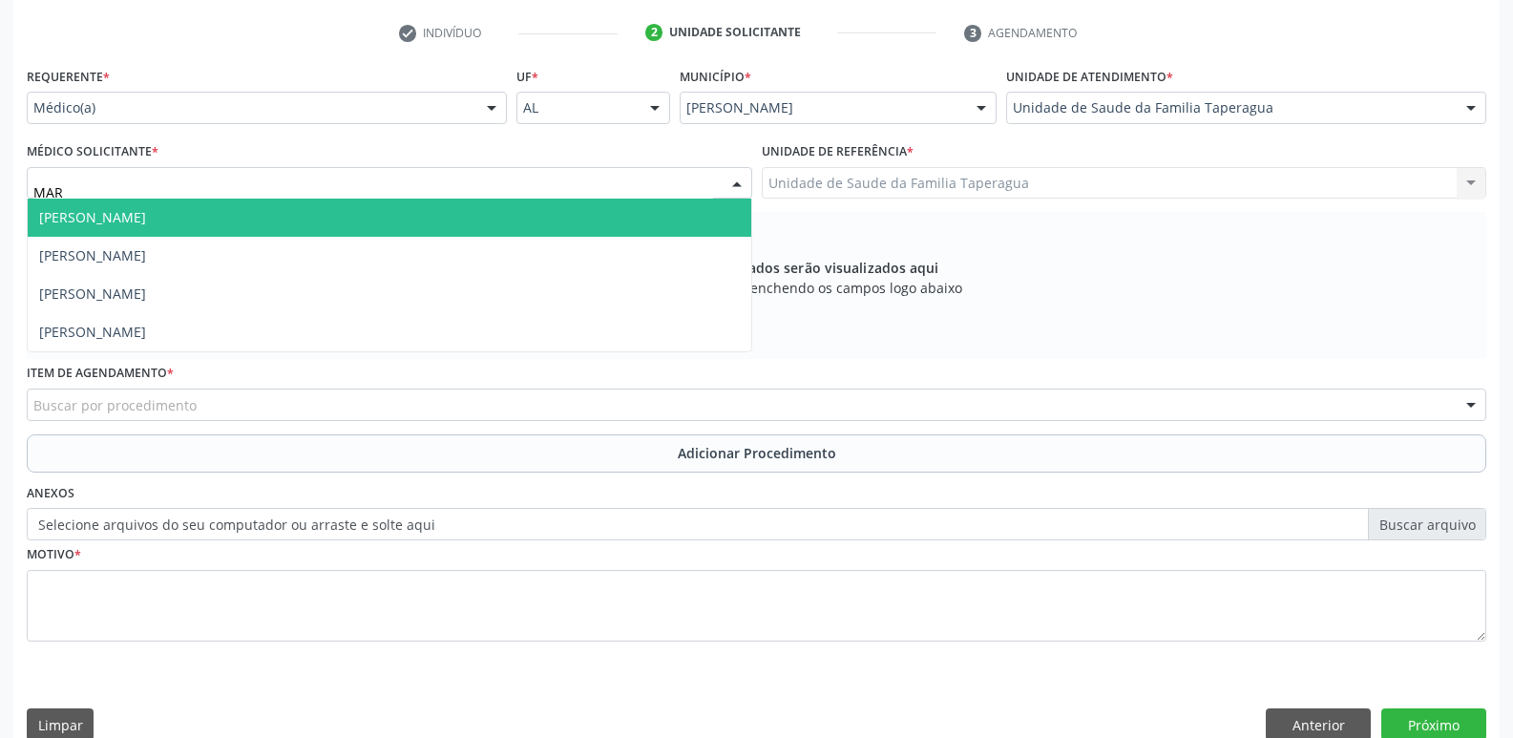
type input "MART"
click at [507, 213] on span "[PERSON_NAME]" at bounding box center [389, 218] width 723 height 38
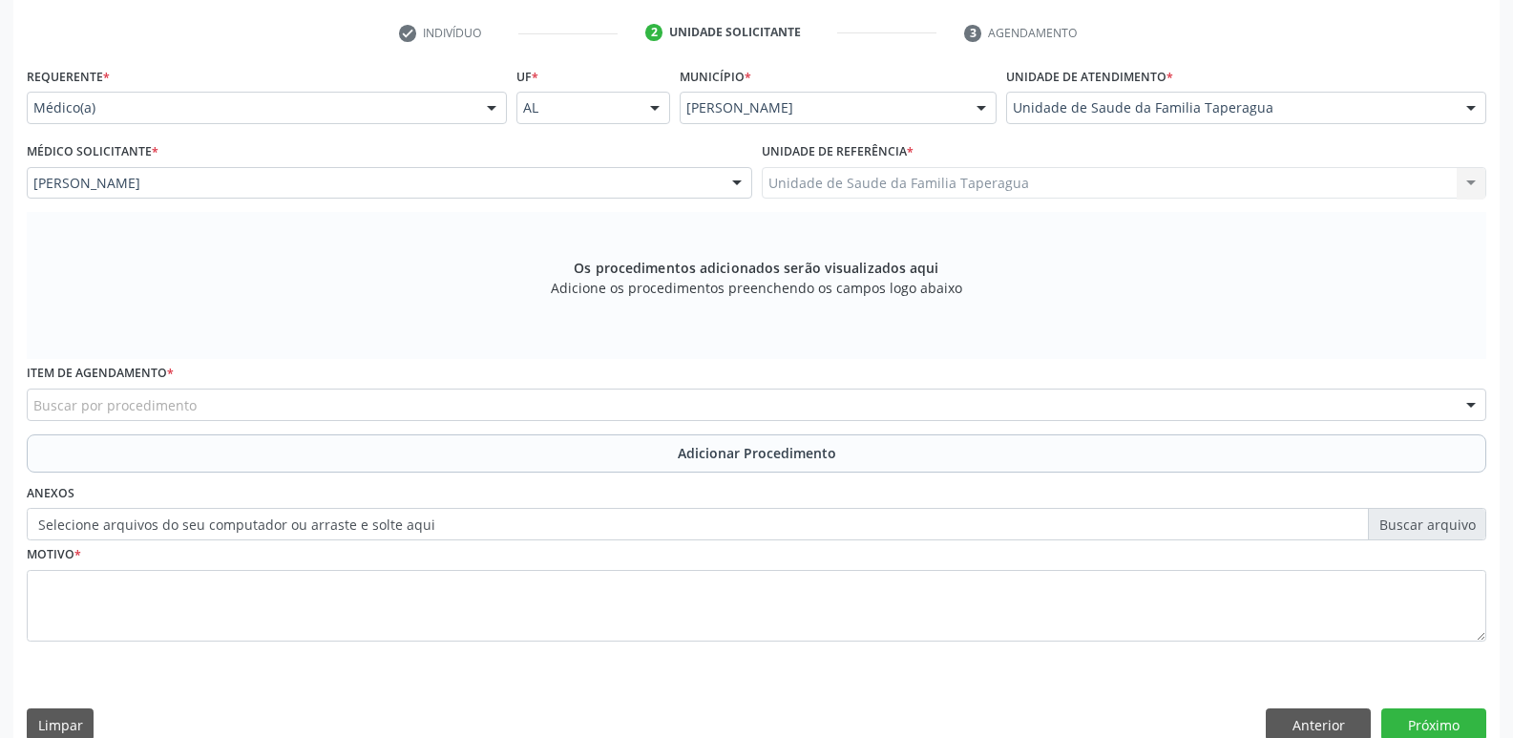
click at [460, 408] on div "Buscar por procedimento" at bounding box center [756, 404] width 1459 height 32
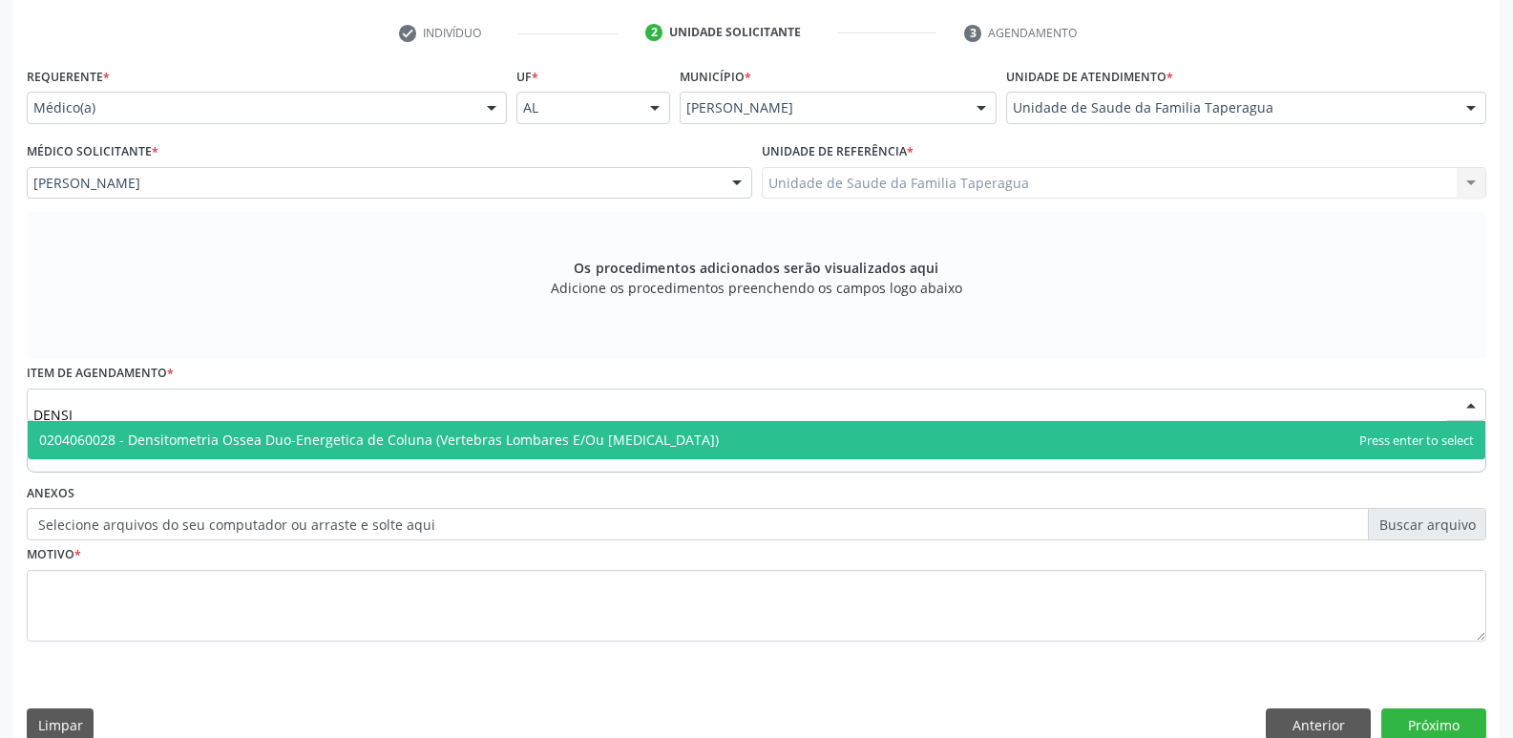
click at [473, 437] on span "0204060028 - Densitometria Ossea Duo-Energetica de Coluna (Vertebras Lombares E…" at bounding box center [379, 439] width 680 height 18
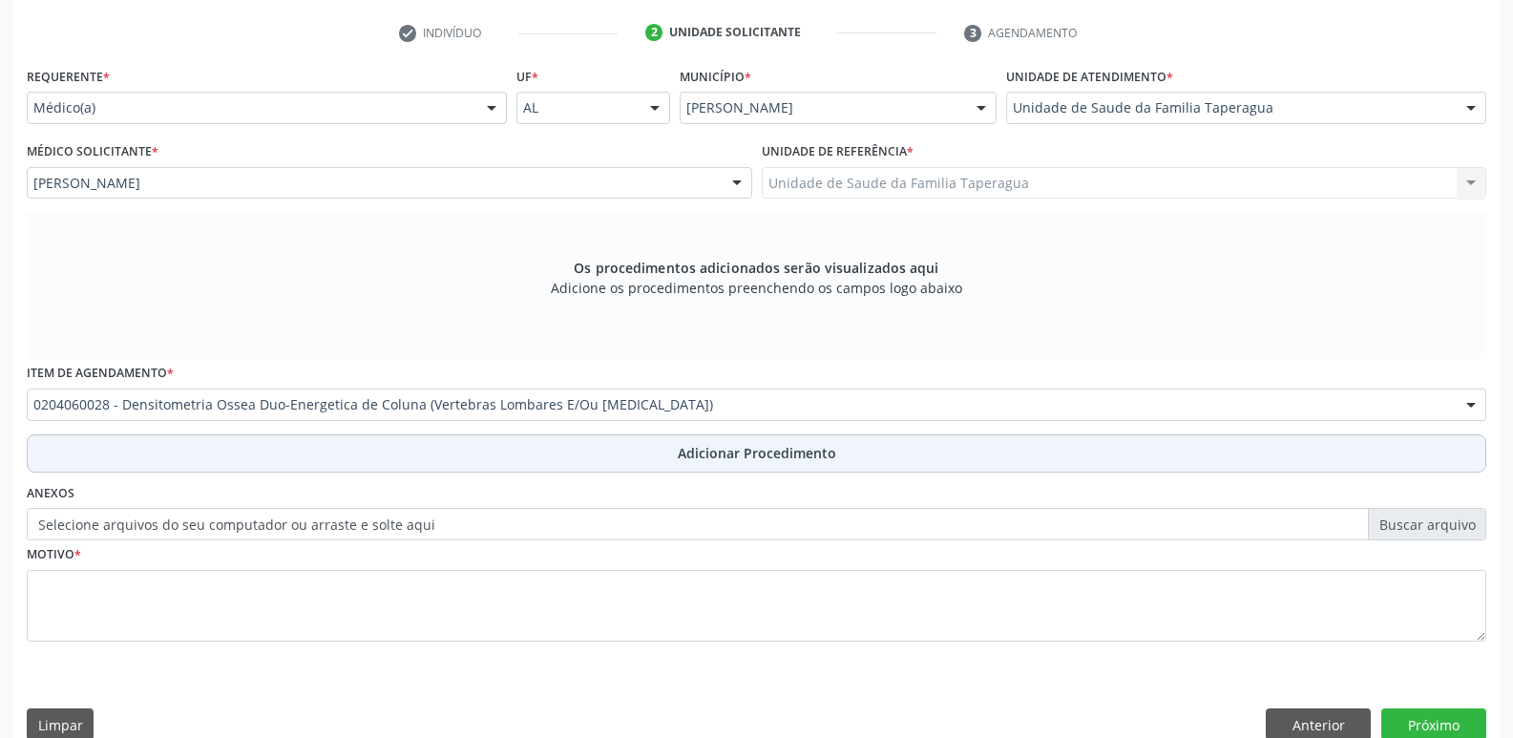
click at [492, 460] on button "Adicionar Procedimento" at bounding box center [756, 453] width 1459 height 38
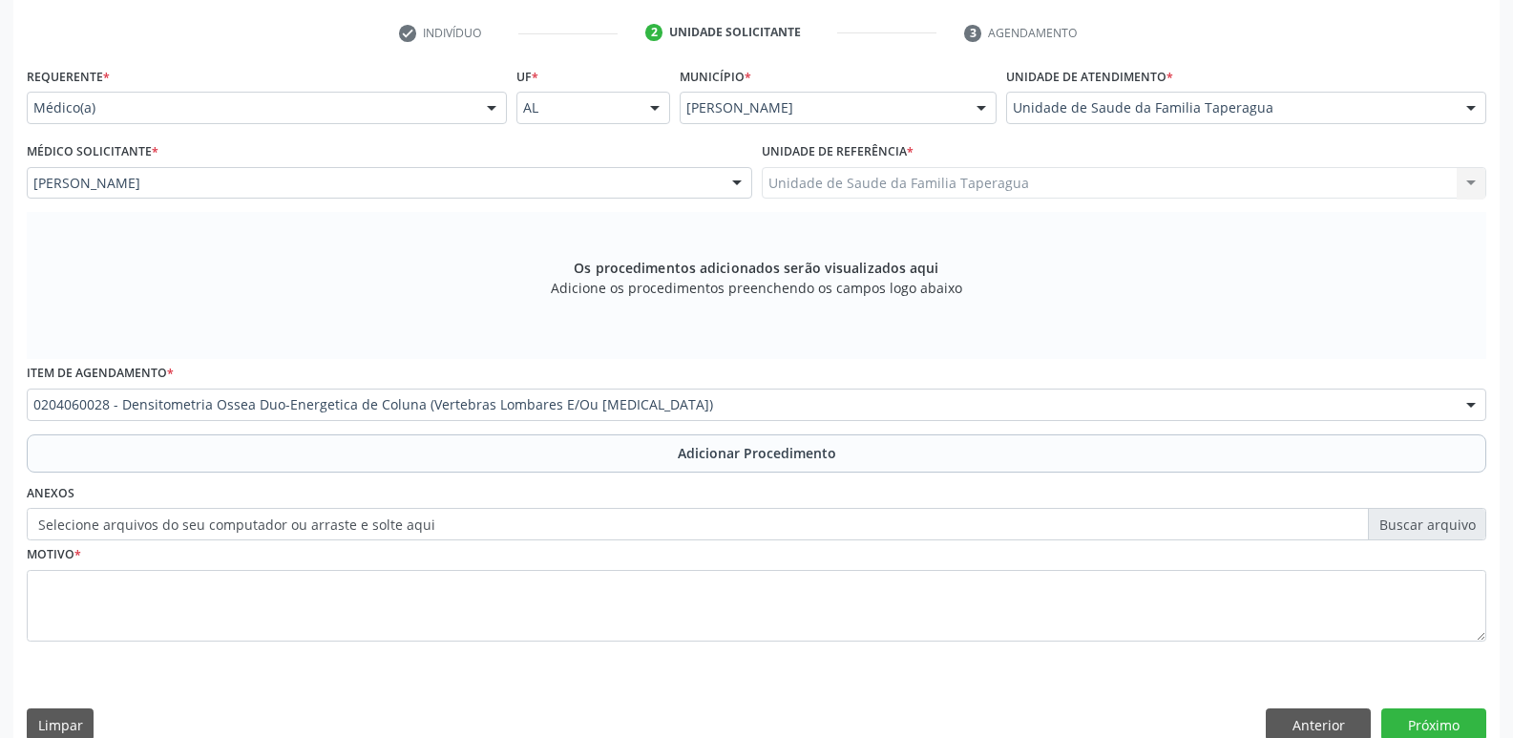
scroll to position [336, 0]
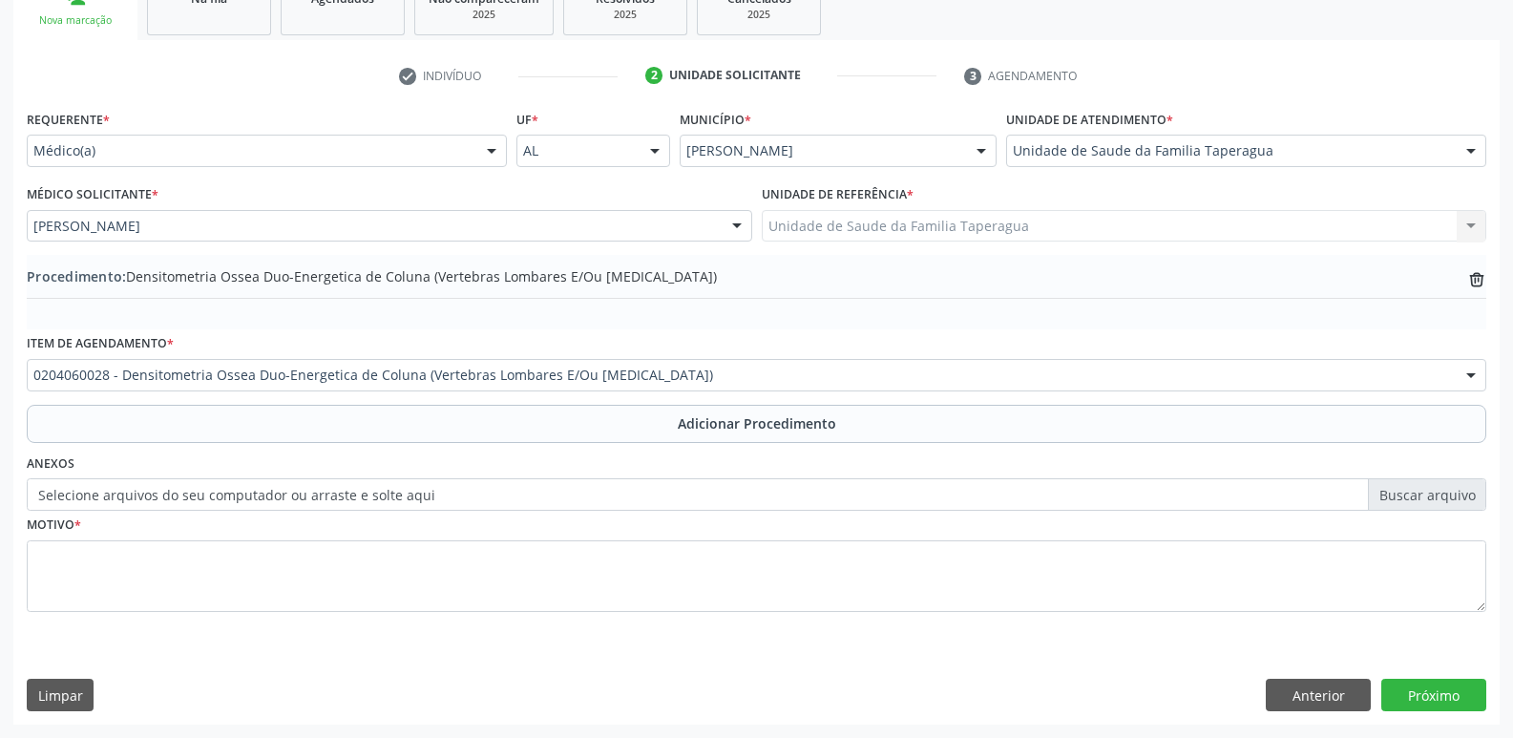
click at [1466, 284] on div "Procedimento: Densitometria Ossea Duo-Energetica de Coluna (Vertebras Lombares …" at bounding box center [756, 278] width 1459 height 24
click at [1476, 283] on icon "trash-outline icon" at bounding box center [1476, 279] width 19 height 19
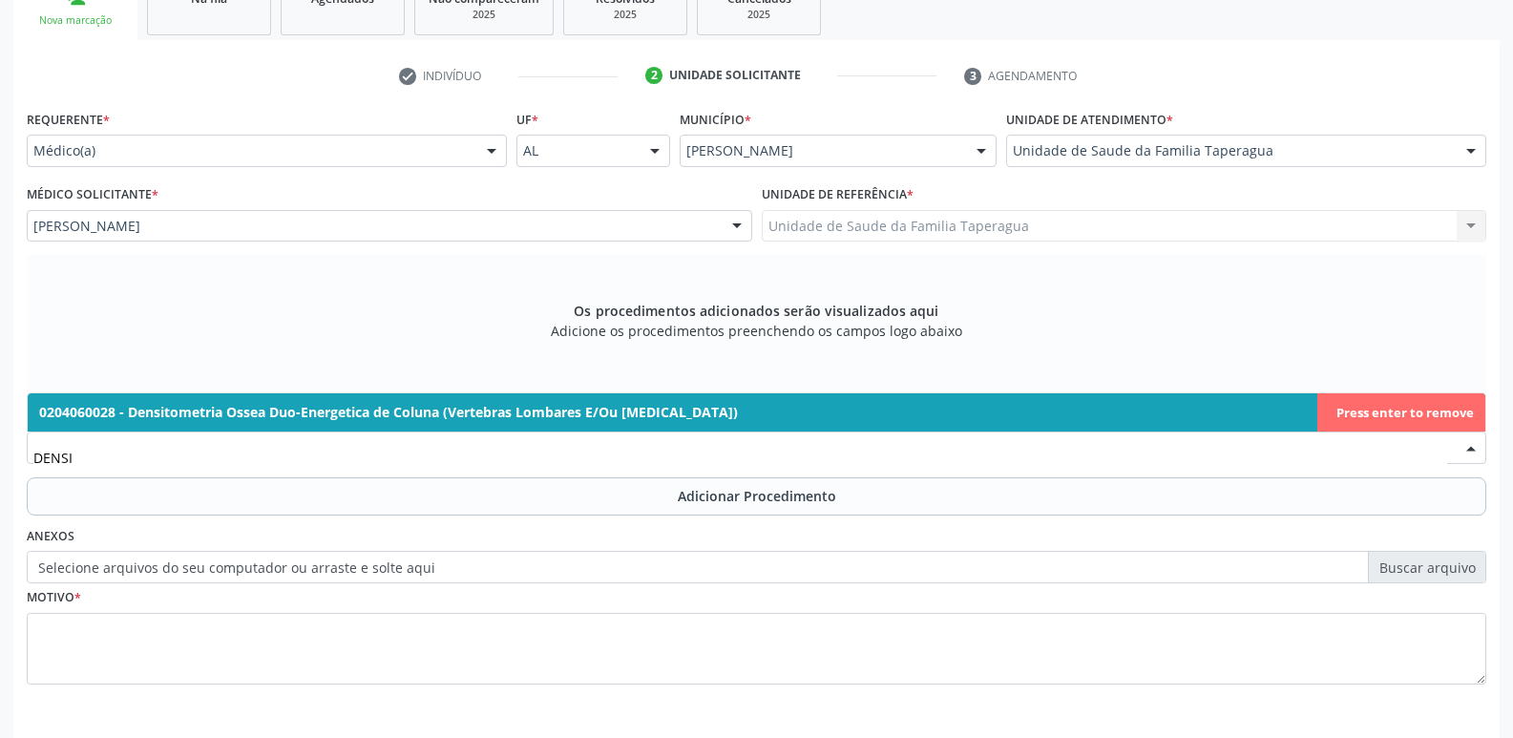
click at [1093, 412] on span "0204060028 - Densitometria Ossea Duo-Energetica de Coluna (Vertebras Lombares E…" at bounding box center [756, 412] width 1457 height 38
type input "DENSI"
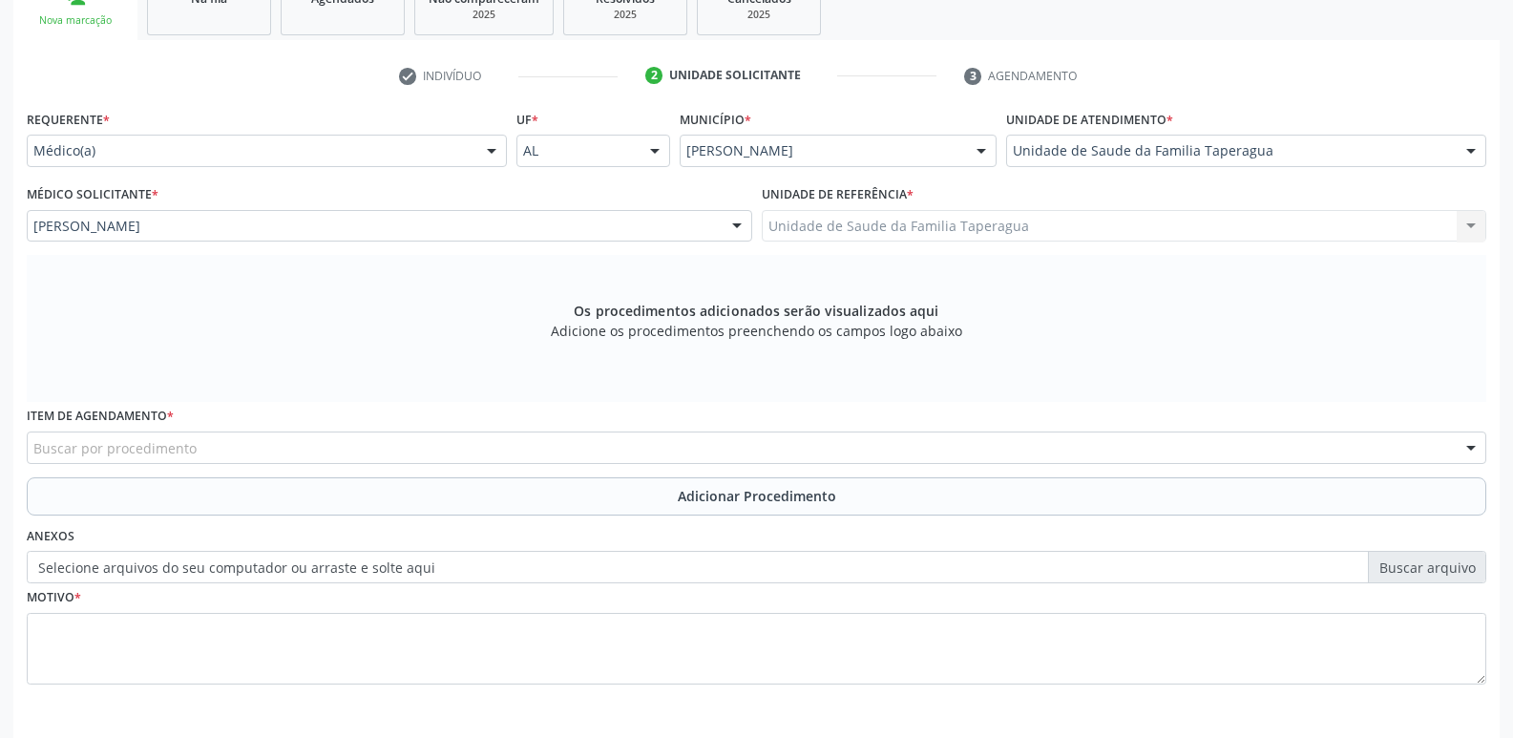
click at [856, 444] on div "Buscar por procedimento" at bounding box center [756, 447] width 1459 height 32
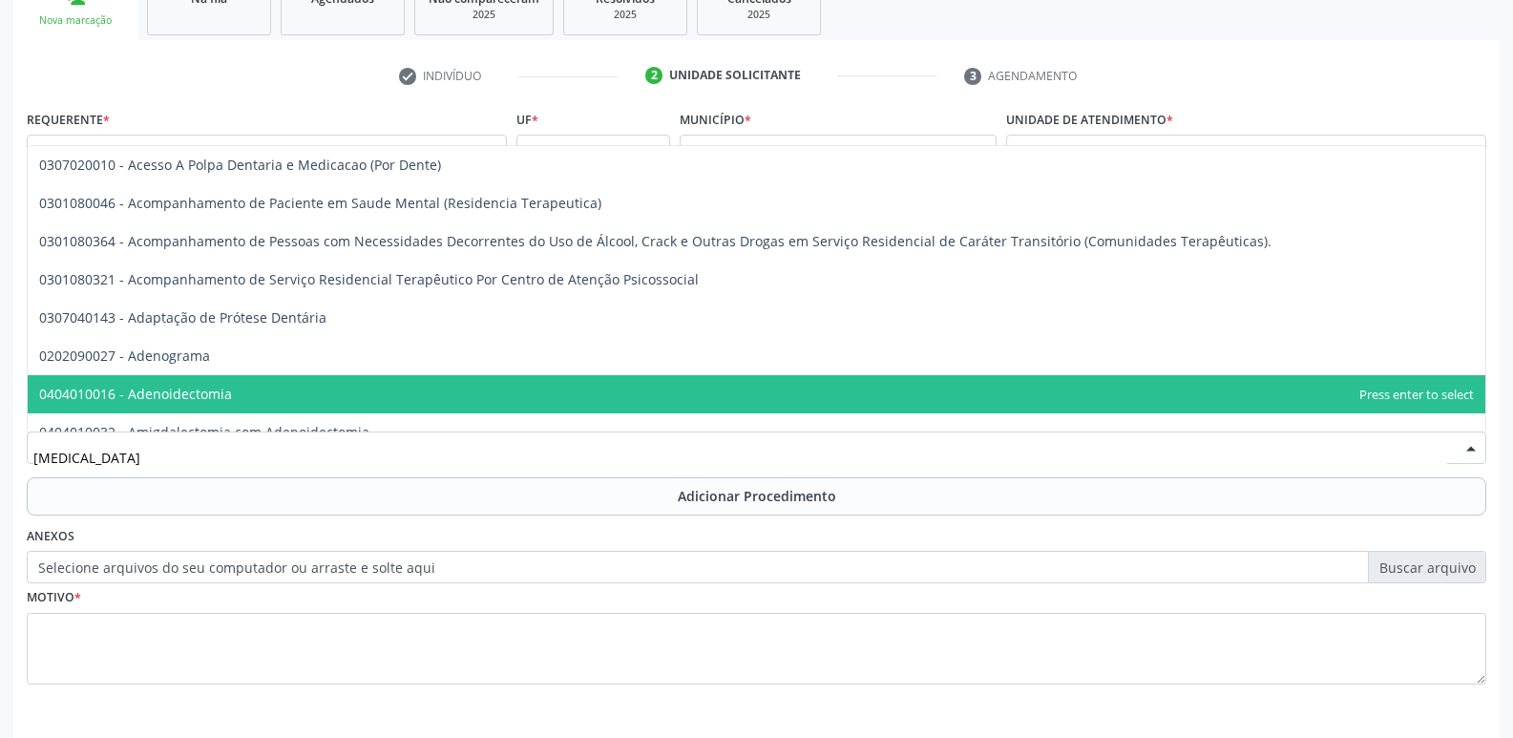
type input "DENSI"
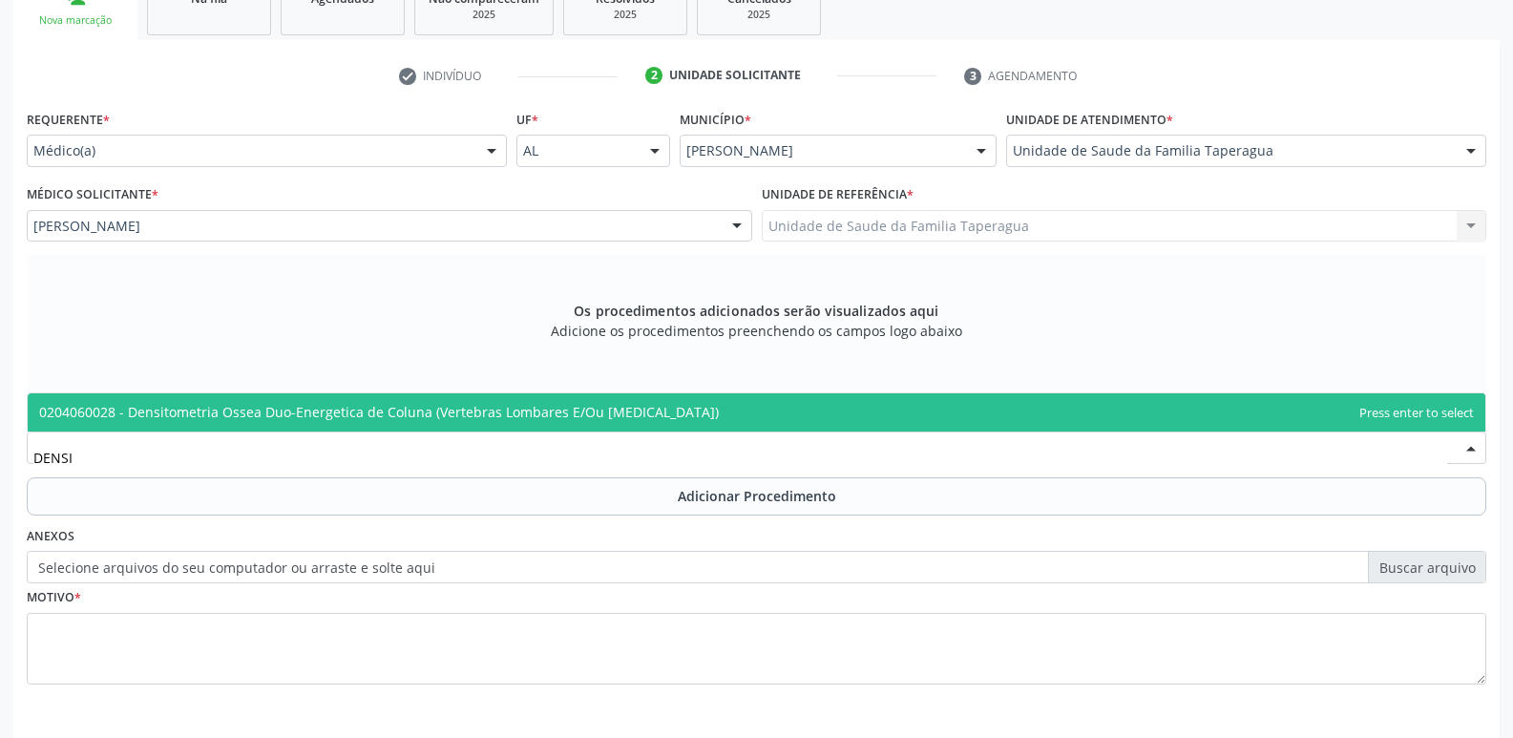
click at [863, 402] on span "0204060028 - Densitometria Ossea Duo-Energetica de Coluna (Vertebras Lombares E…" at bounding box center [756, 412] width 1457 height 38
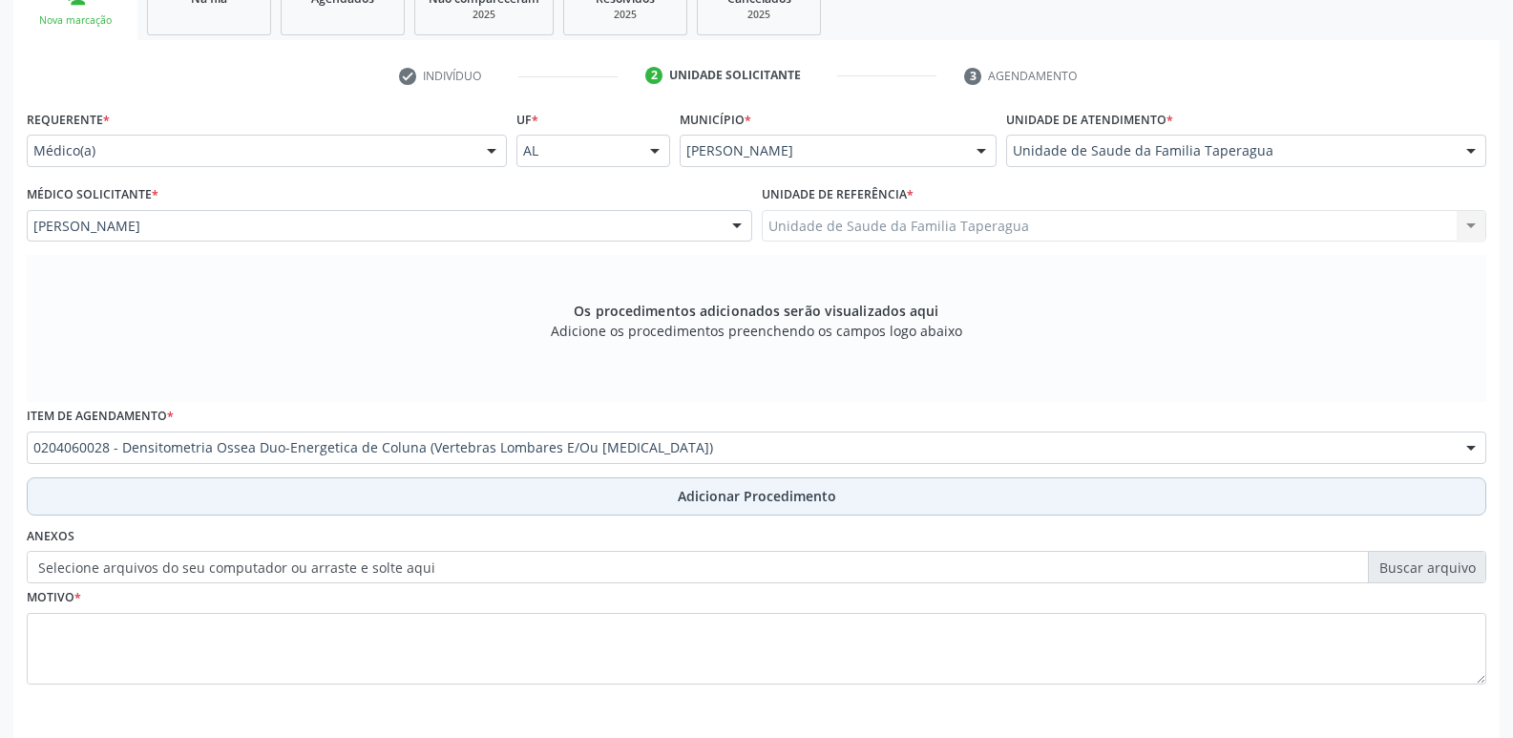
click at [862, 486] on button "Adicionar Procedimento" at bounding box center [756, 496] width 1459 height 38
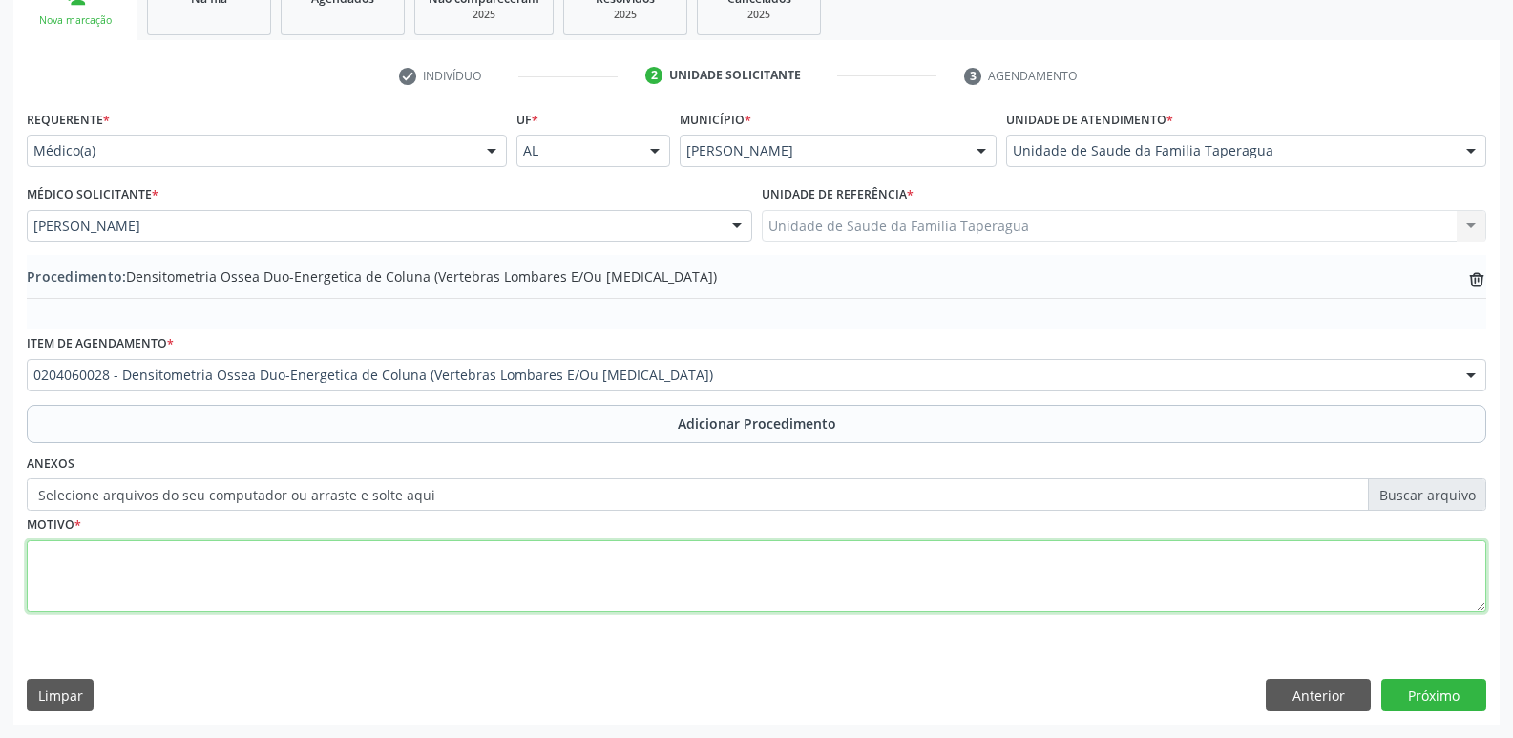
click at [780, 612] on textarea at bounding box center [756, 576] width 1459 height 73
click at [50, 553] on textarea "ESTEOPOROSE?" at bounding box center [756, 576] width 1459 height 73
click at [289, 571] on textarea "OSTEOPOROSE?" at bounding box center [756, 576] width 1459 height 73
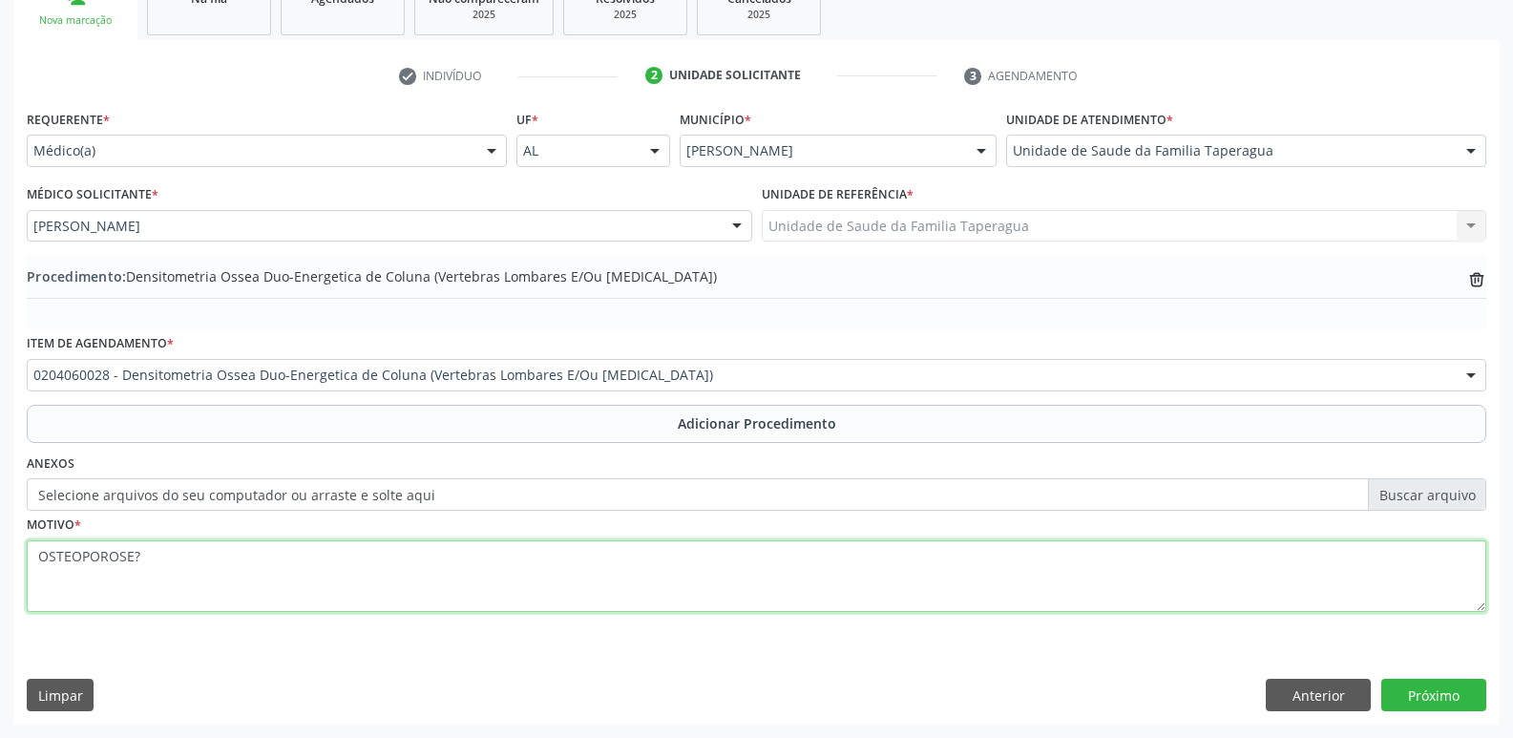
paste textarea "osteoporose"
drag, startPoint x: 289, startPoint y: 571, endPoint x: 636, endPoint y: 715, distance: 375.2
click at [636, 715] on div "Requerente * Médico(a) Médico(a) Enfermeiro(a) Paciente Nenhum resultado encont…" at bounding box center [756, 414] width 1486 height 618
type textarea "osteoporose?"
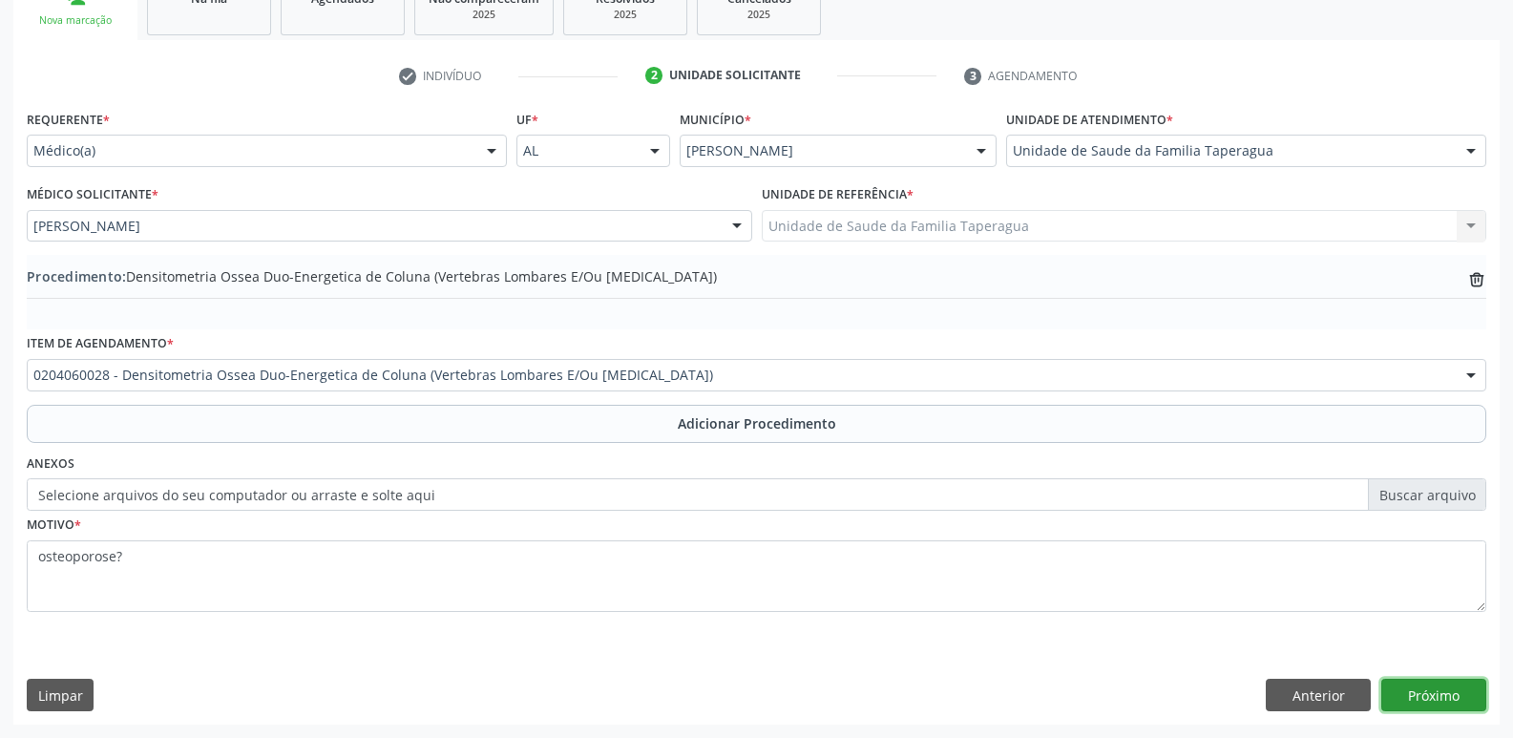
click at [1455, 698] on button "Próximo" at bounding box center [1433, 695] width 105 height 32
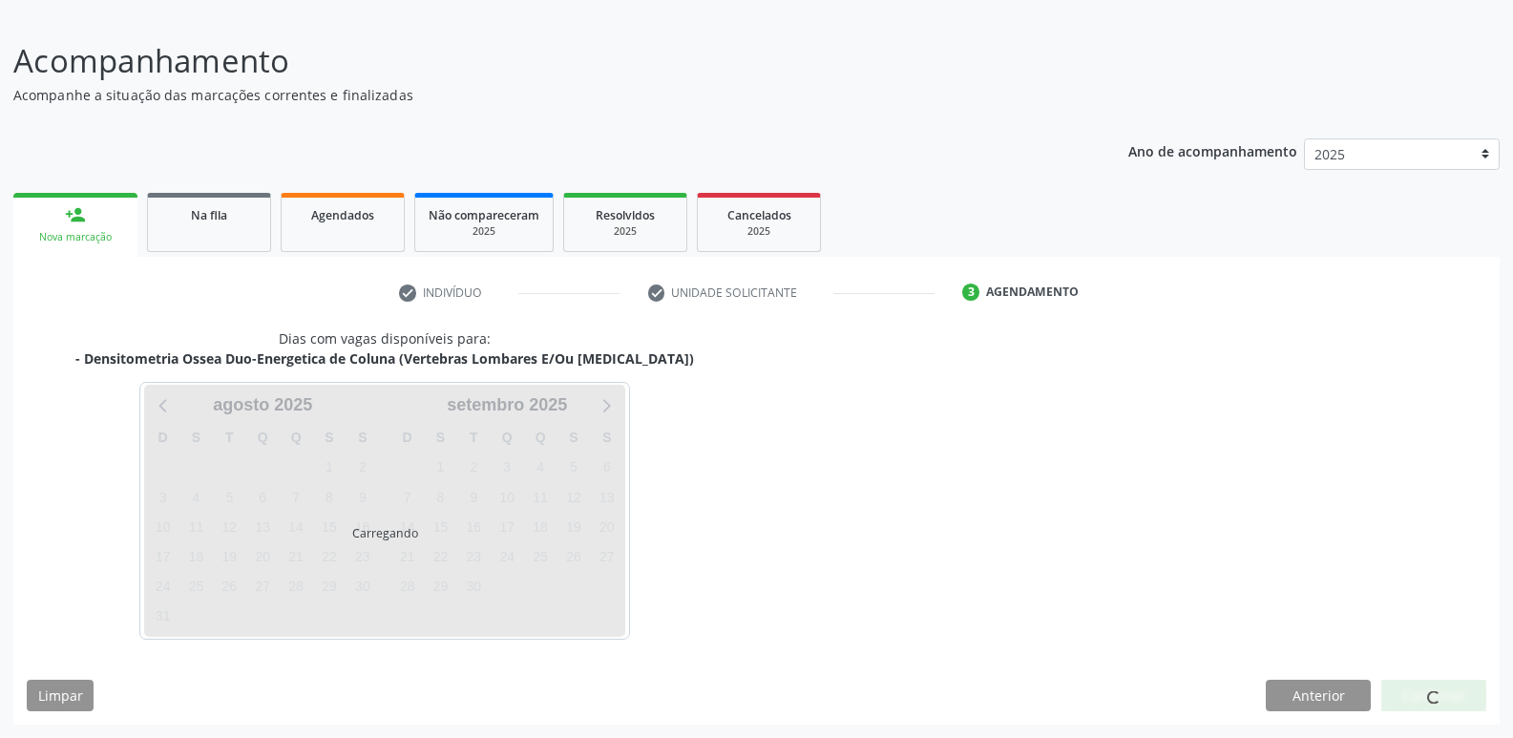
scroll to position [176, 0]
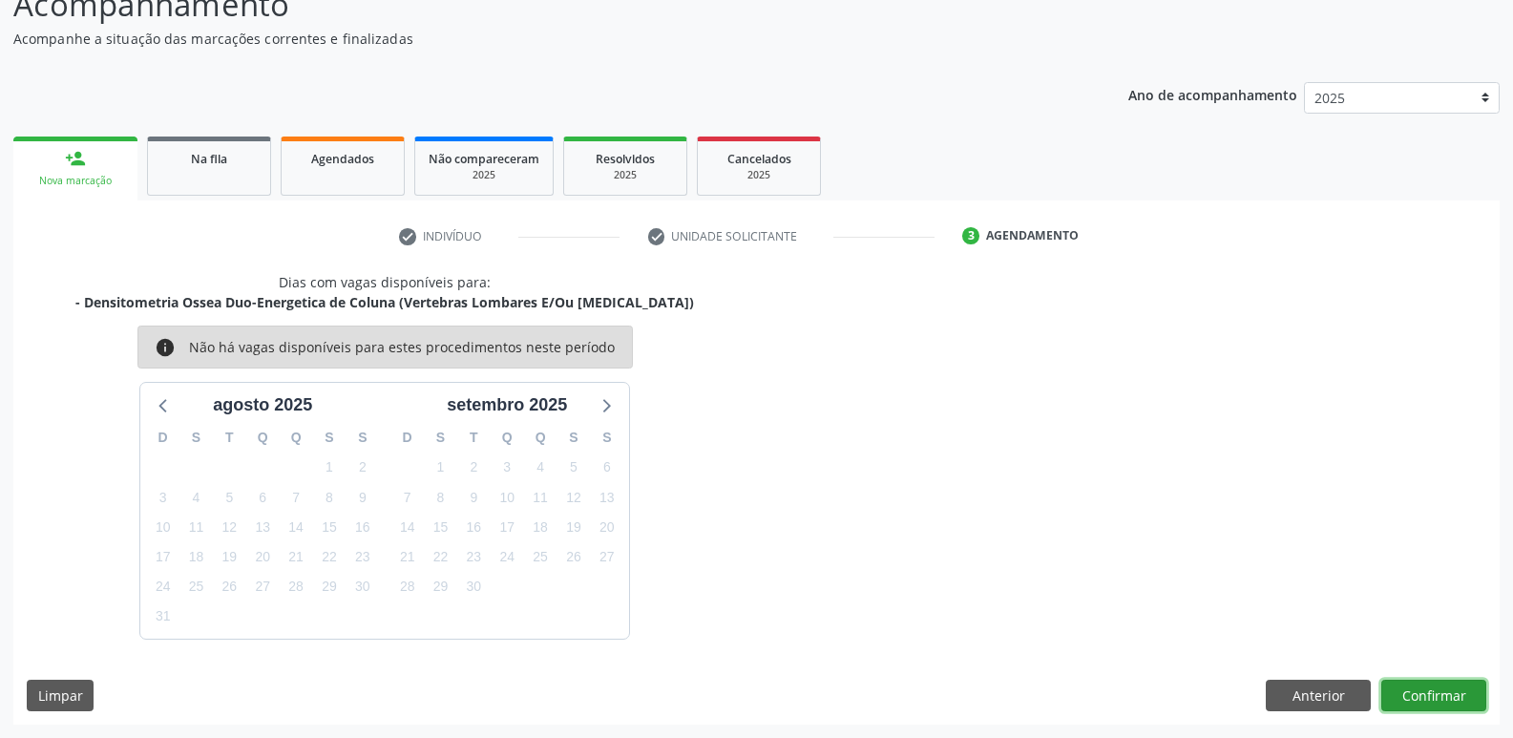
click at [1455, 681] on button "Confirmar" at bounding box center [1433, 696] width 105 height 32
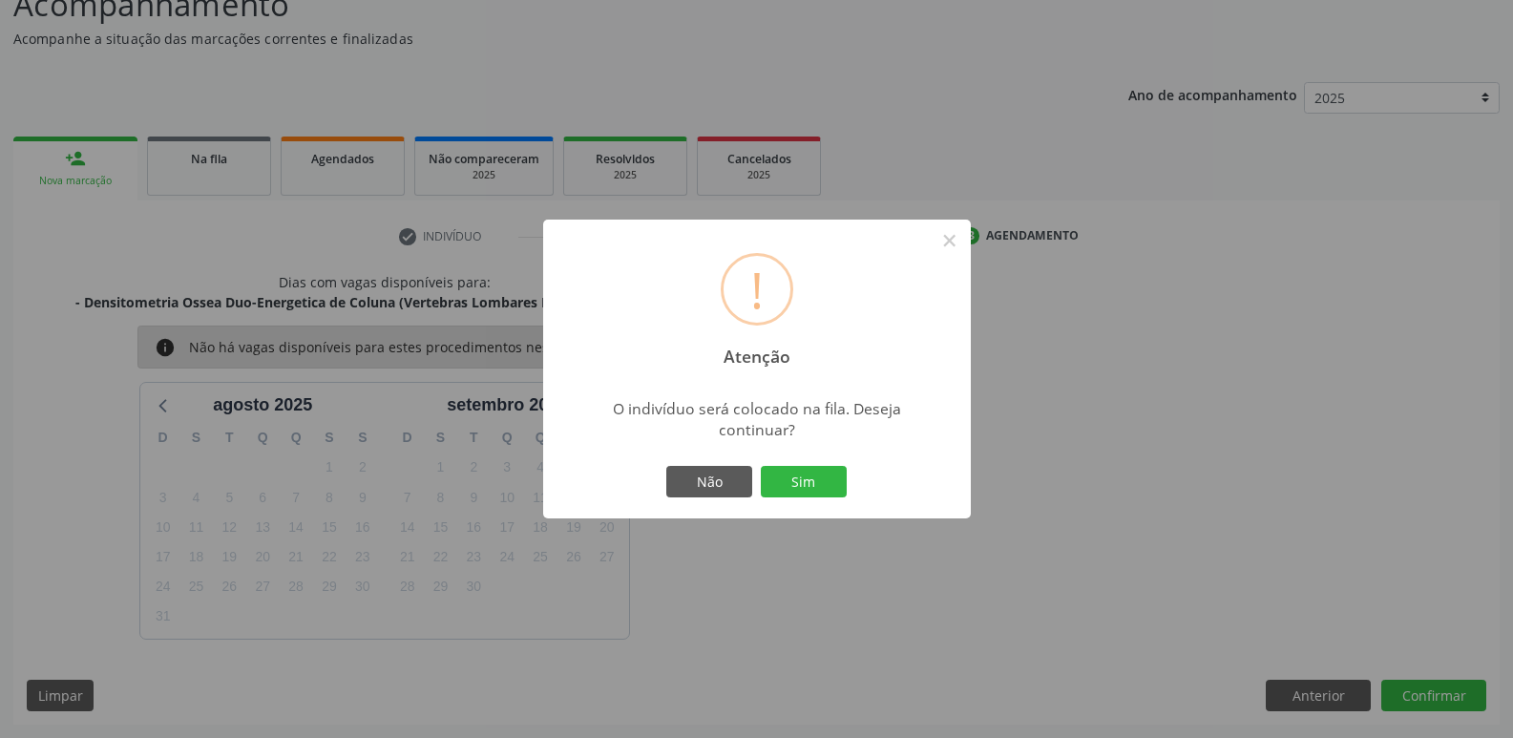
click at [761, 466] on button "Sim" at bounding box center [804, 482] width 86 height 32
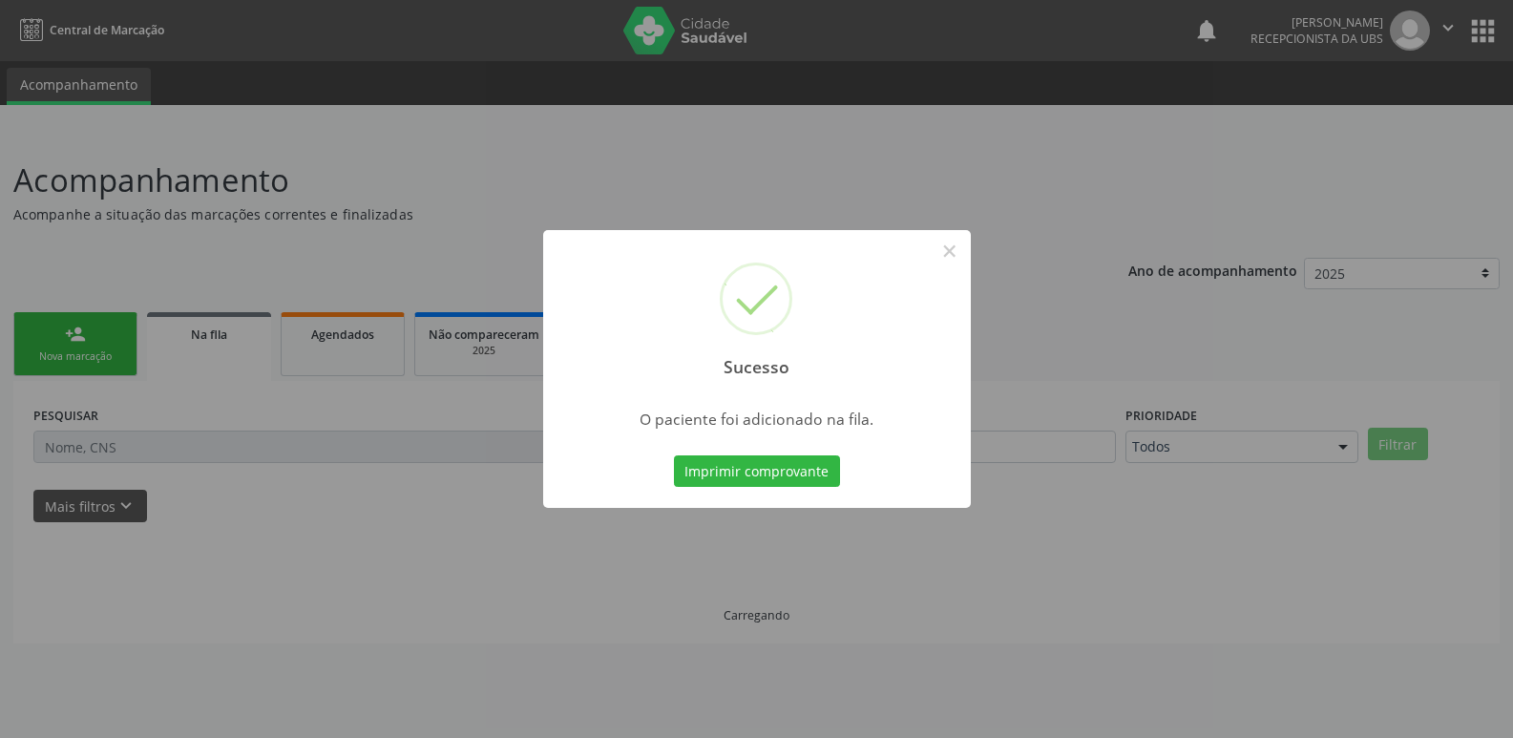
scroll to position [0, 0]
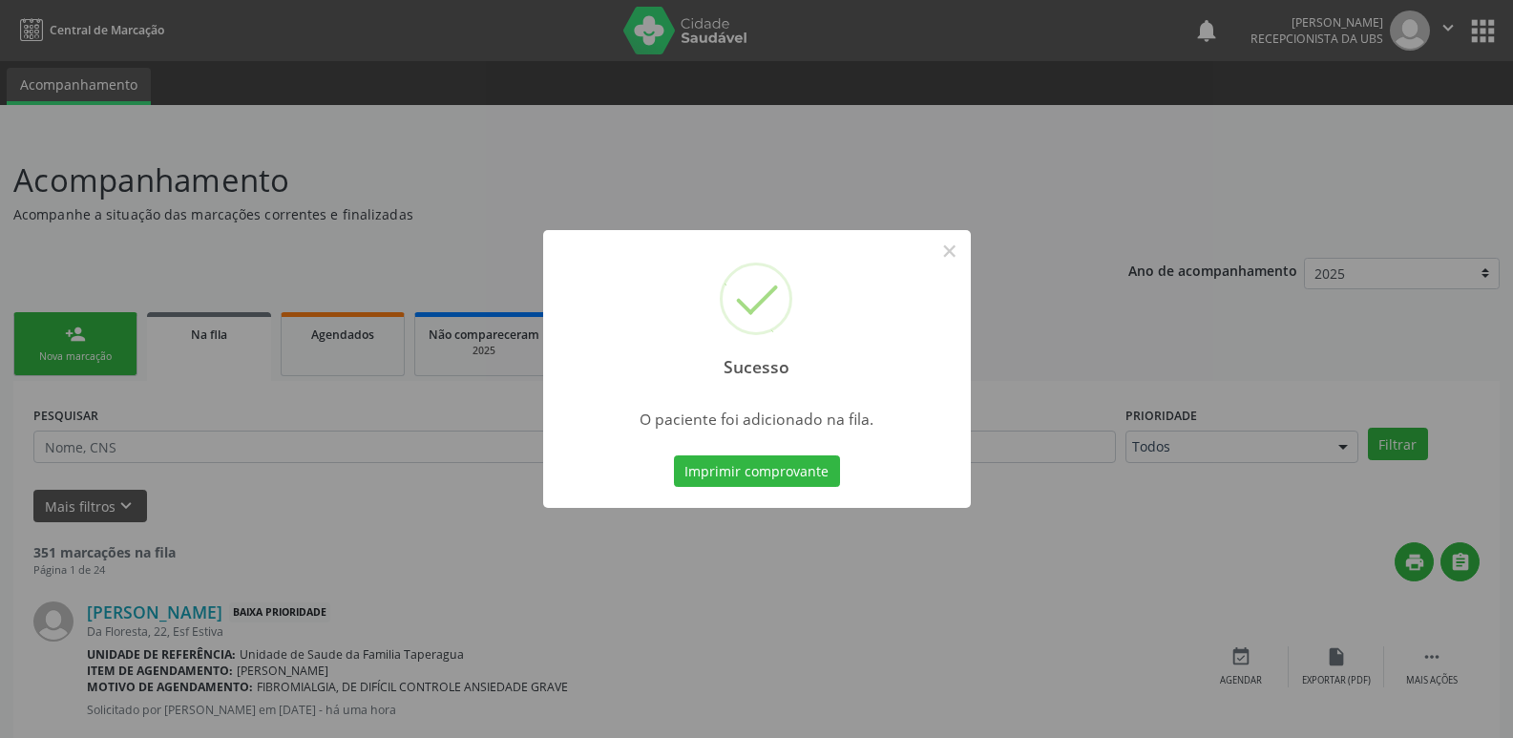
click at [1256, 359] on div "Sucesso × O paciente foi adicionado na fila. Imprimir comprovante Cancel" at bounding box center [756, 369] width 1513 height 738
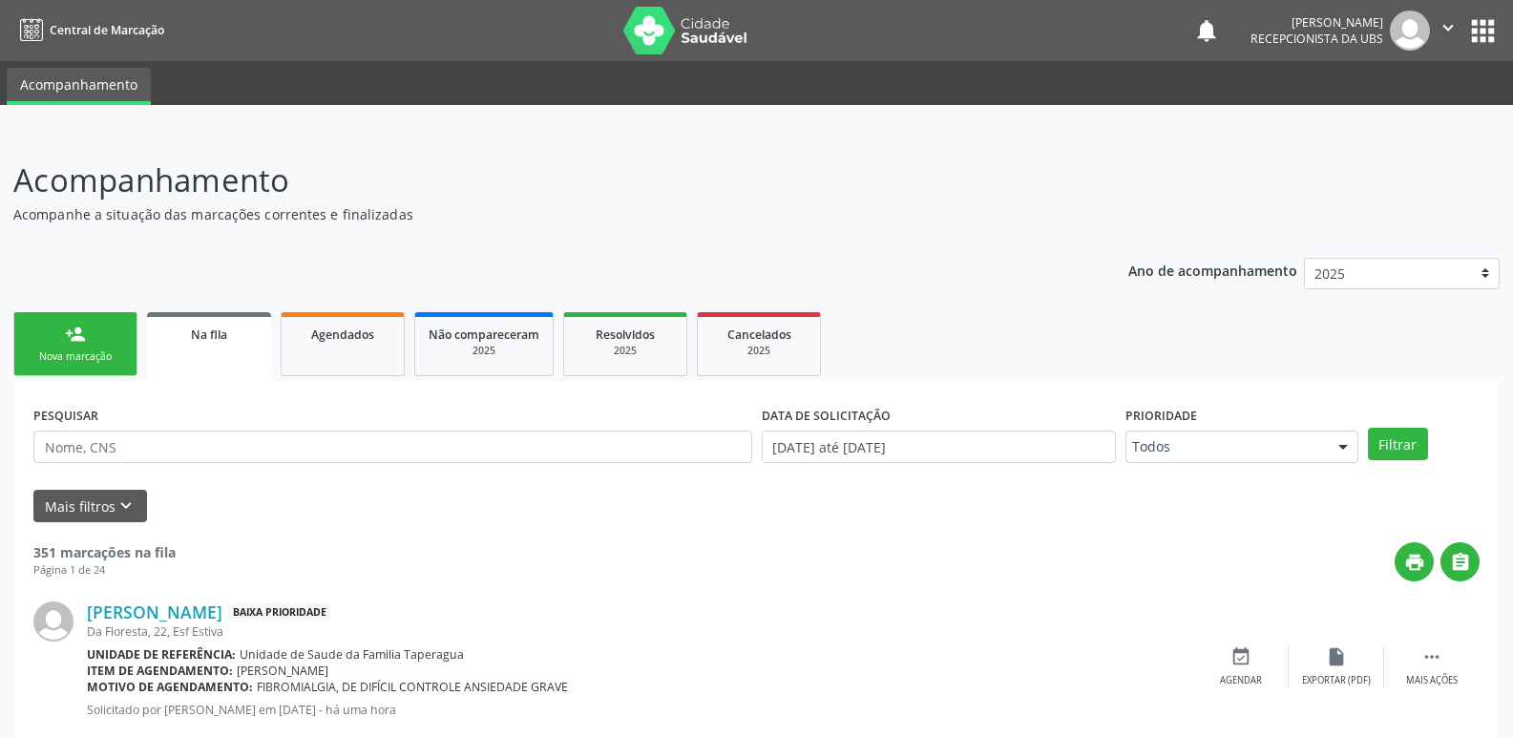
scroll to position [957, 0]
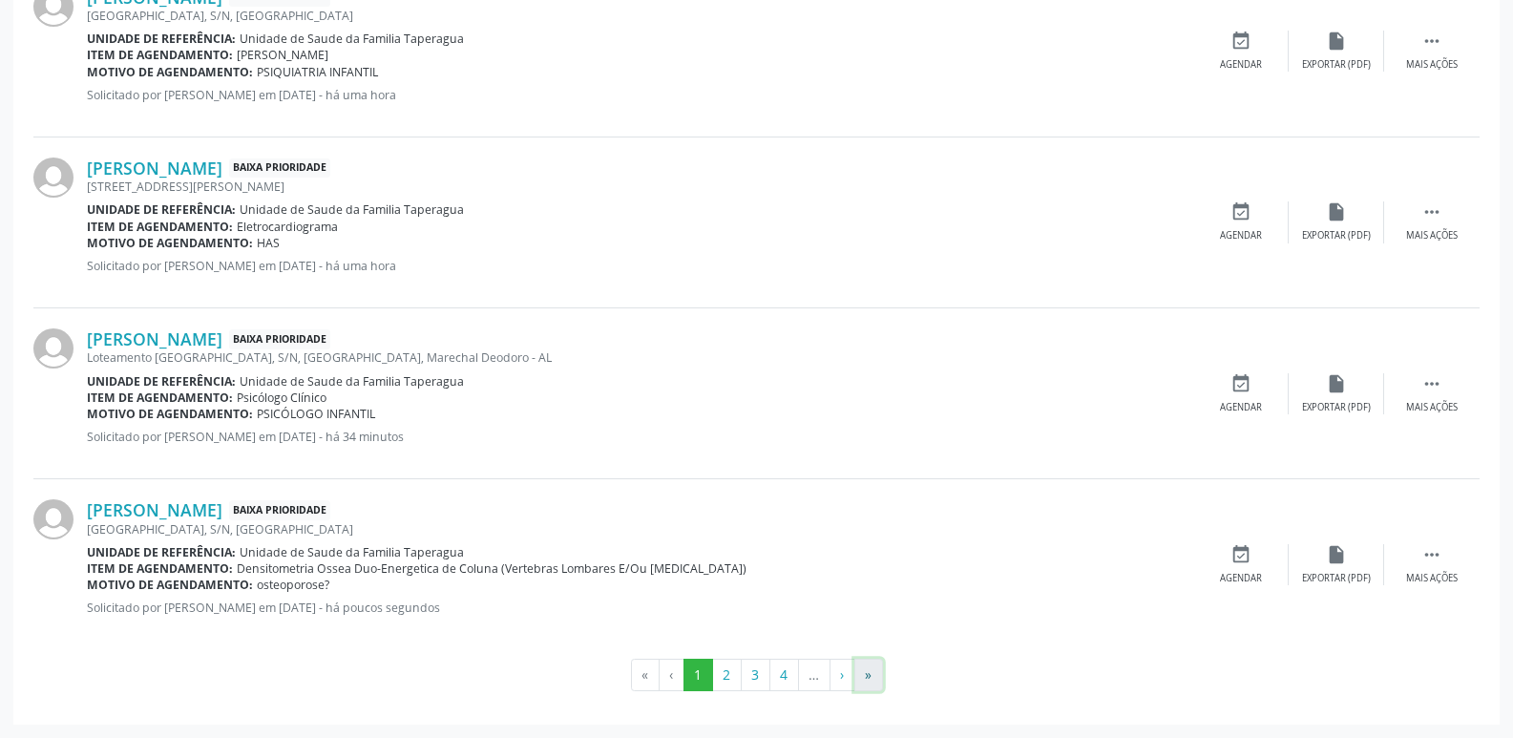
click at [872, 680] on button "»" at bounding box center [868, 675] width 29 height 32
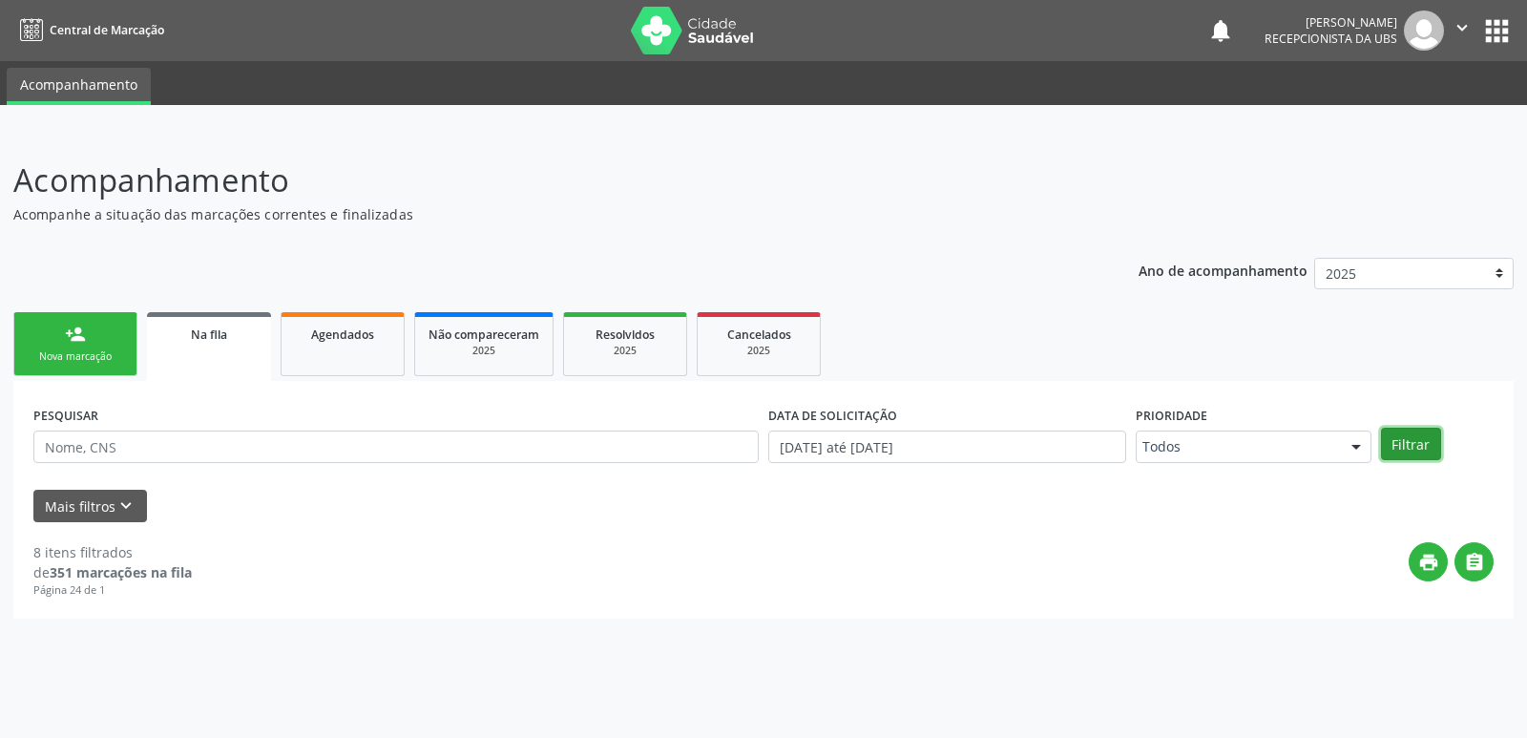
click at [1435, 451] on button "Filtrar" at bounding box center [1411, 444] width 60 height 32
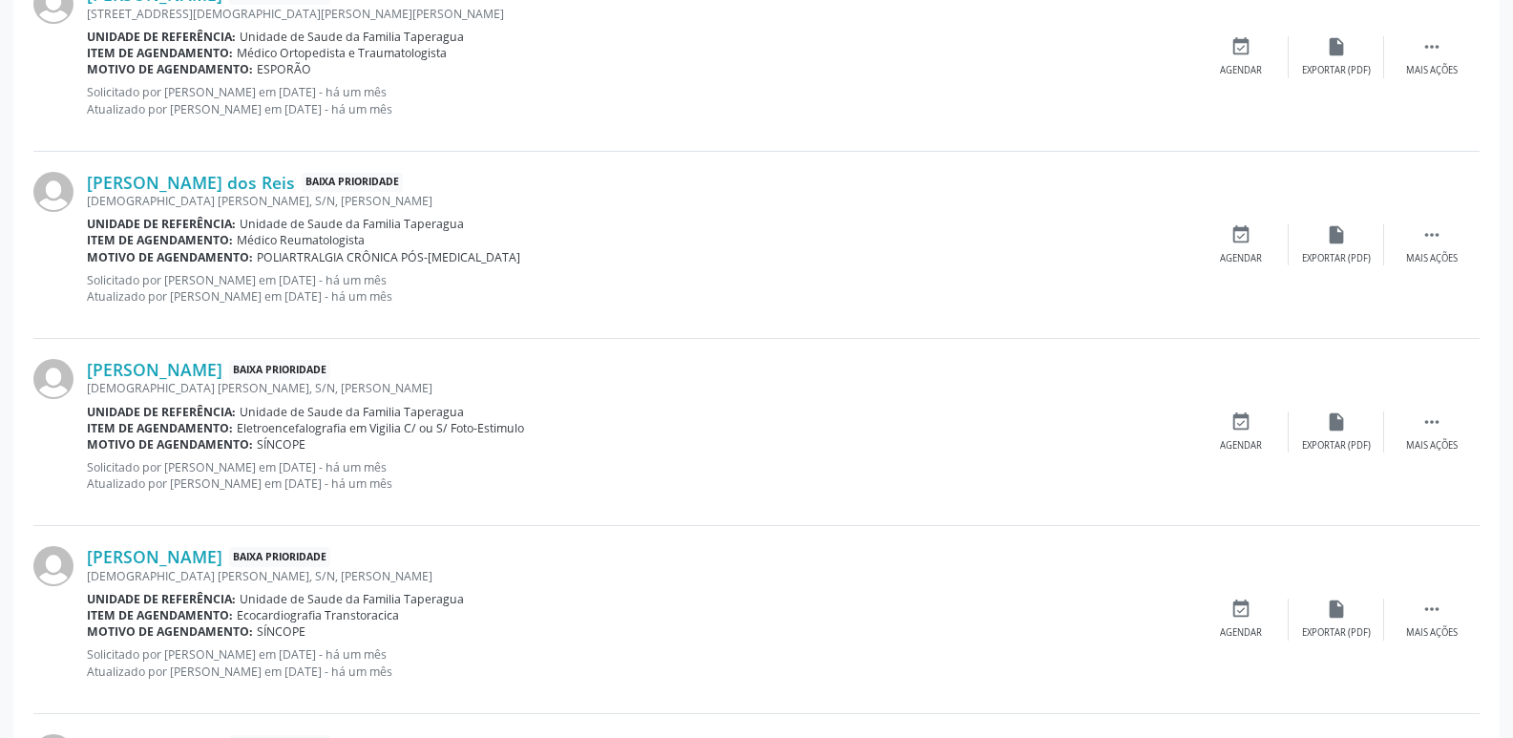
scroll to position [2692, 0]
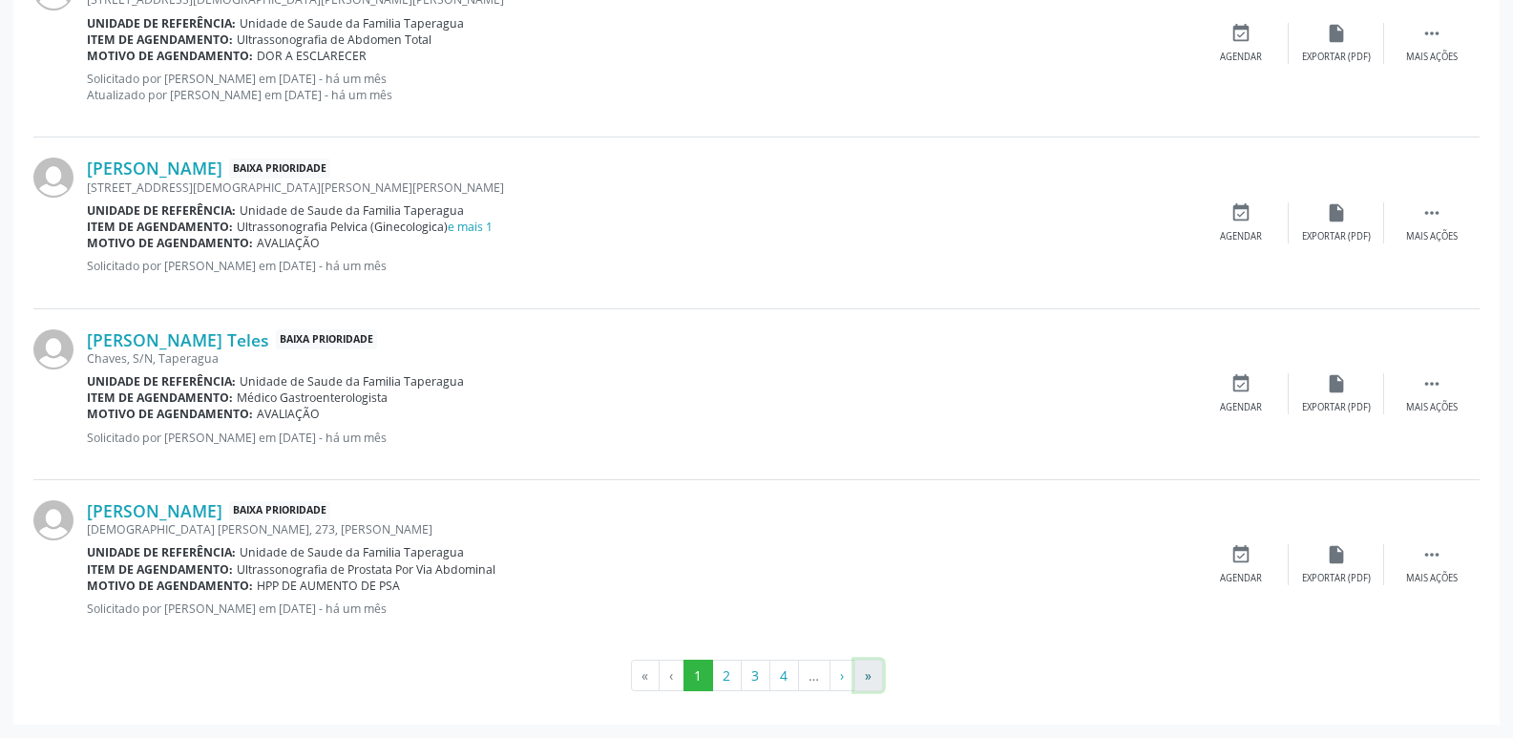
click at [865, 660] on button "»" at bounding box center [868, 676] width 29 height 32
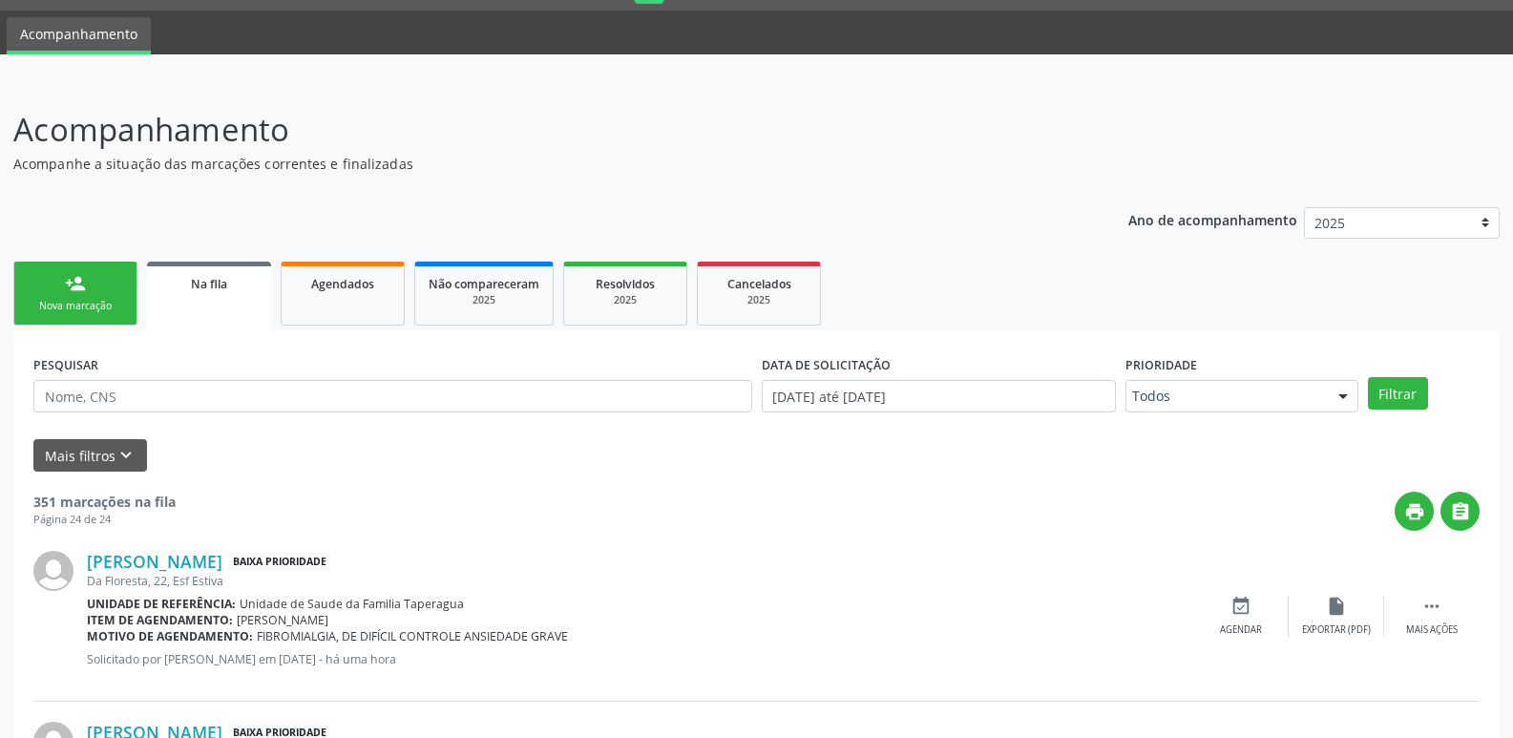
scroll to position [0, 0]
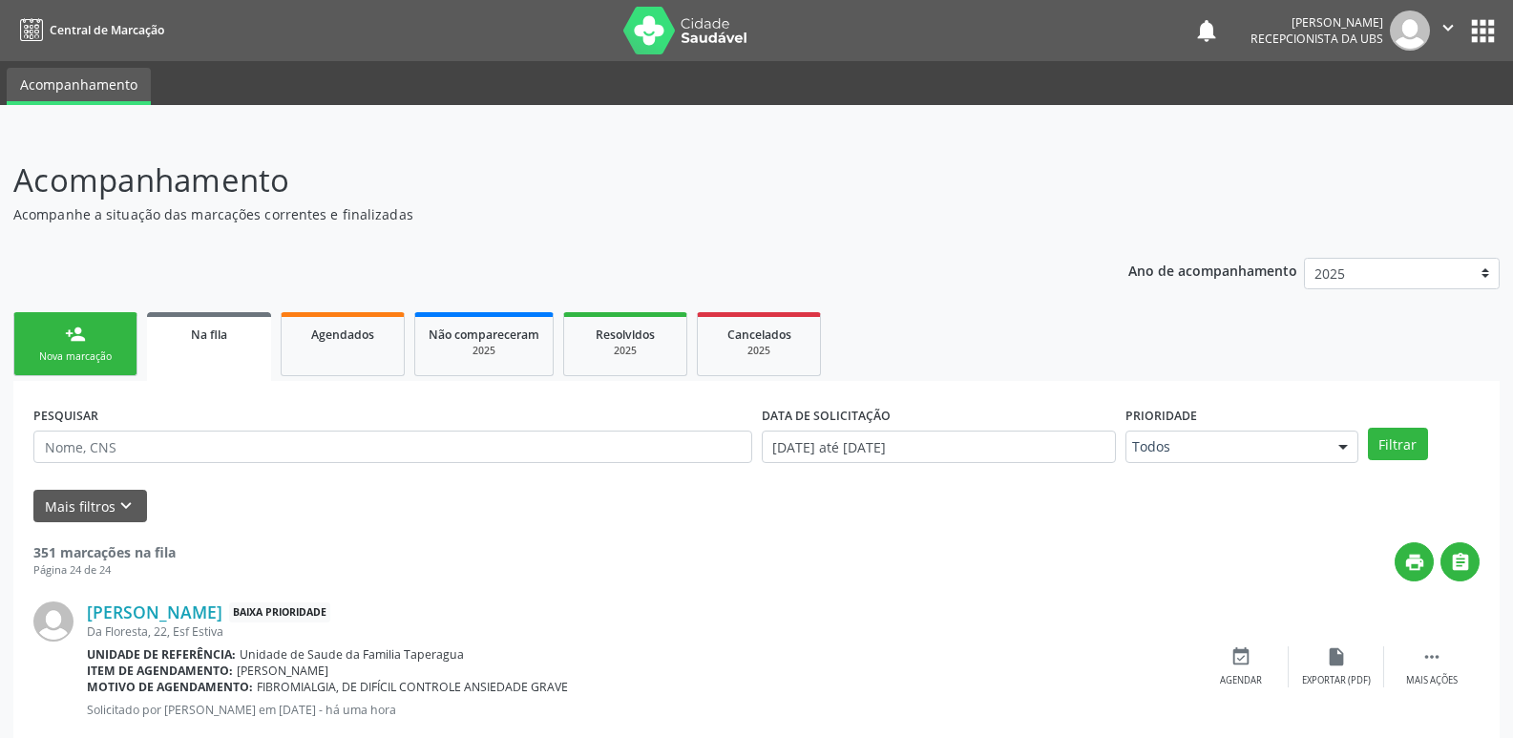
click at [1434, 29] on button "" at bounding box center [1448, 30] width 36 height 40
click at [1385, 121] on link "Sair" at bounding box center [1399, 116] width 132 height 27
